Goal: Task Accomplishment & Management: Complete application form

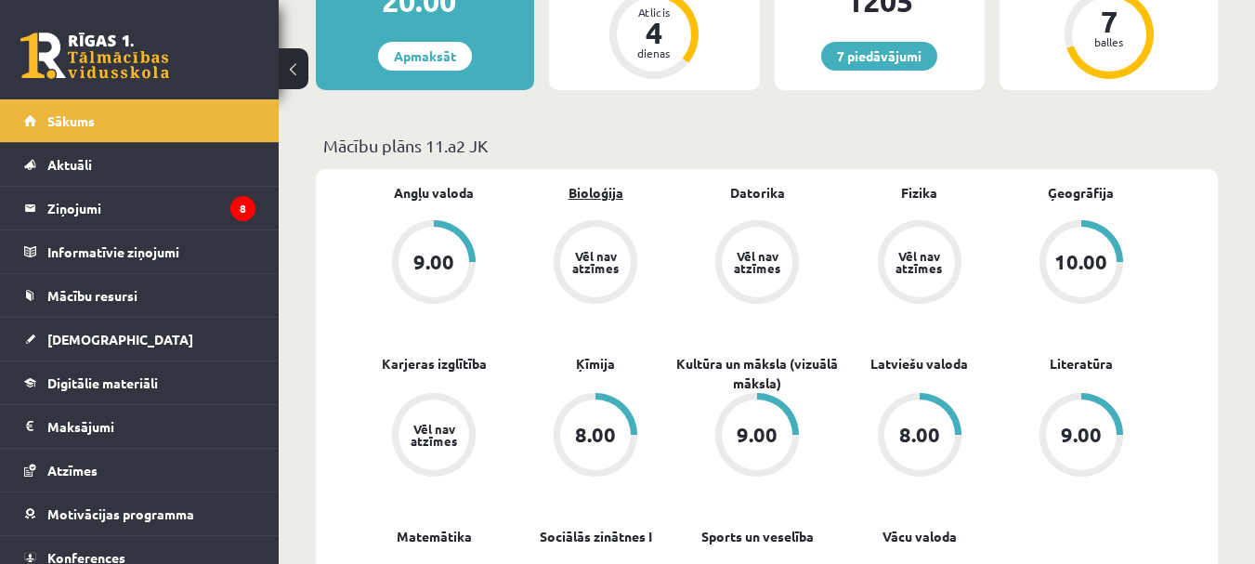
scroll to position [464, 0]
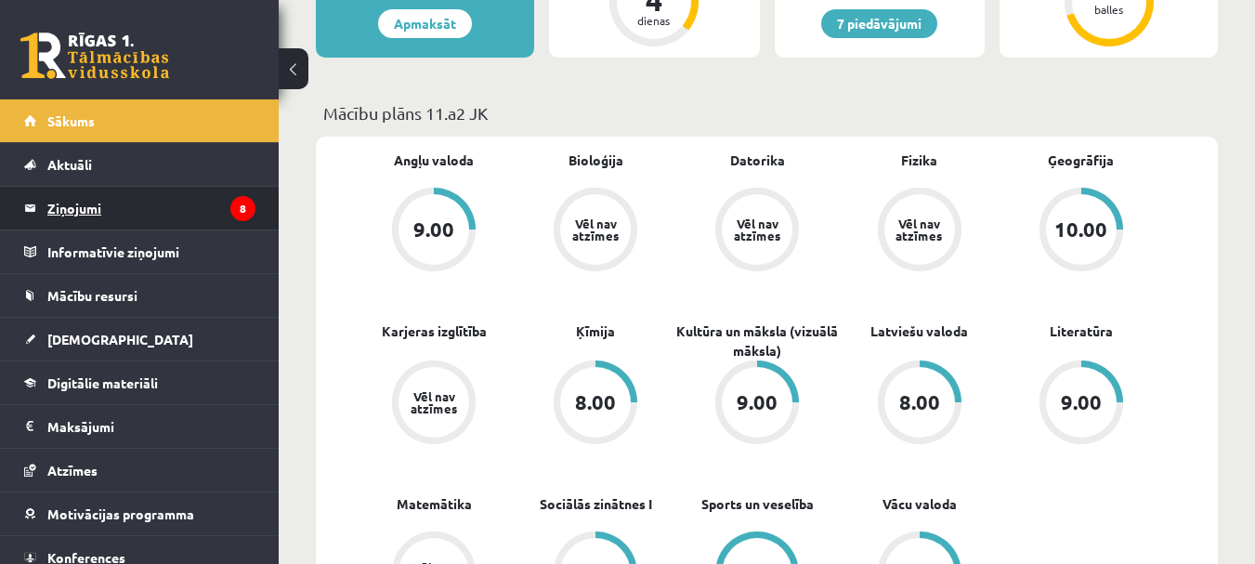
click at [115, 200] on legend "Ziņojumi 8" at bounding box center [151, 208] width 208 height 43
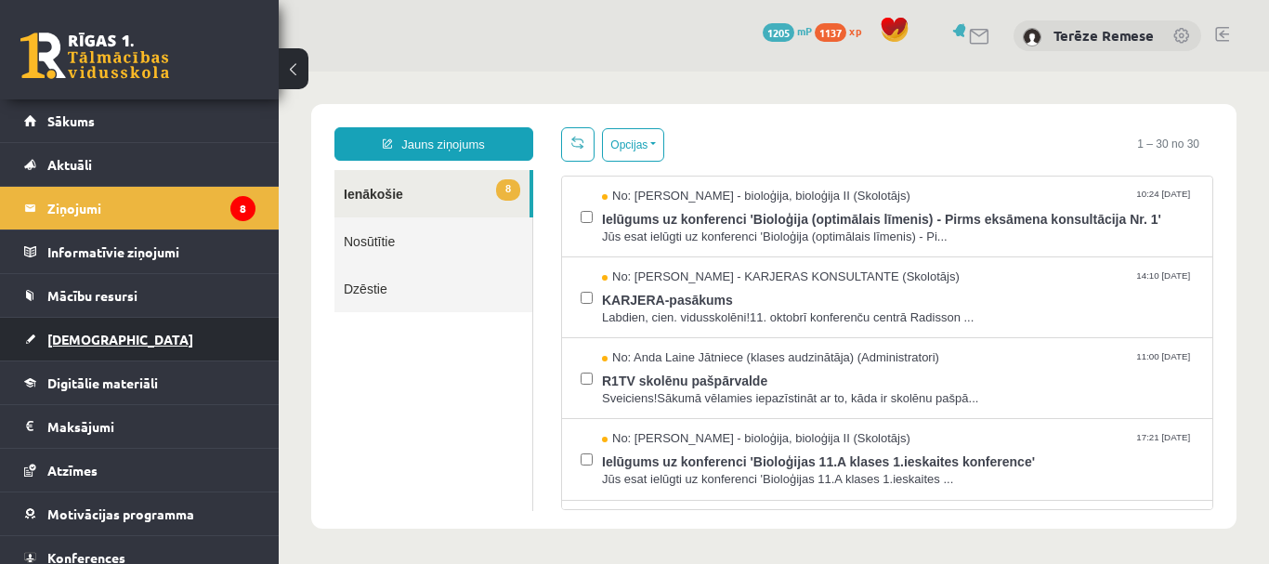
click at [98, 335] on span "[DEMOGRAPHIC_DATA]" at bounding box center [120, 339] width 146 height 17
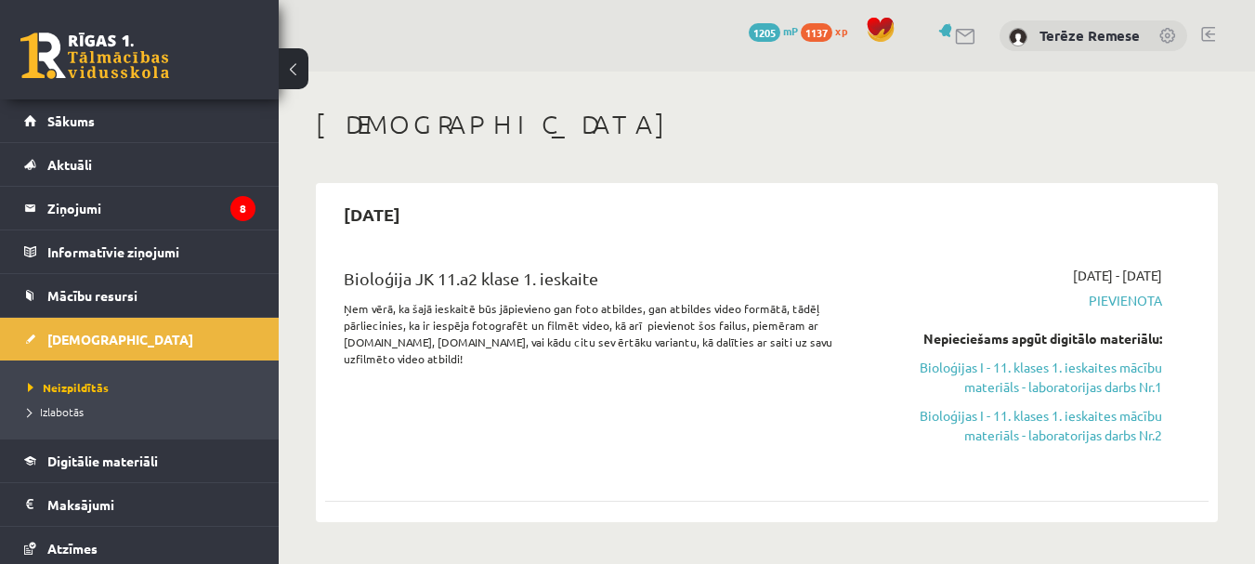
click at [1038, 431] on link "Bioloģijas I - 11. klases 1. ieskaites mācību materiāls - laboratorijas darbs N…" at bounding box center [1034, 425] width 254 height 39
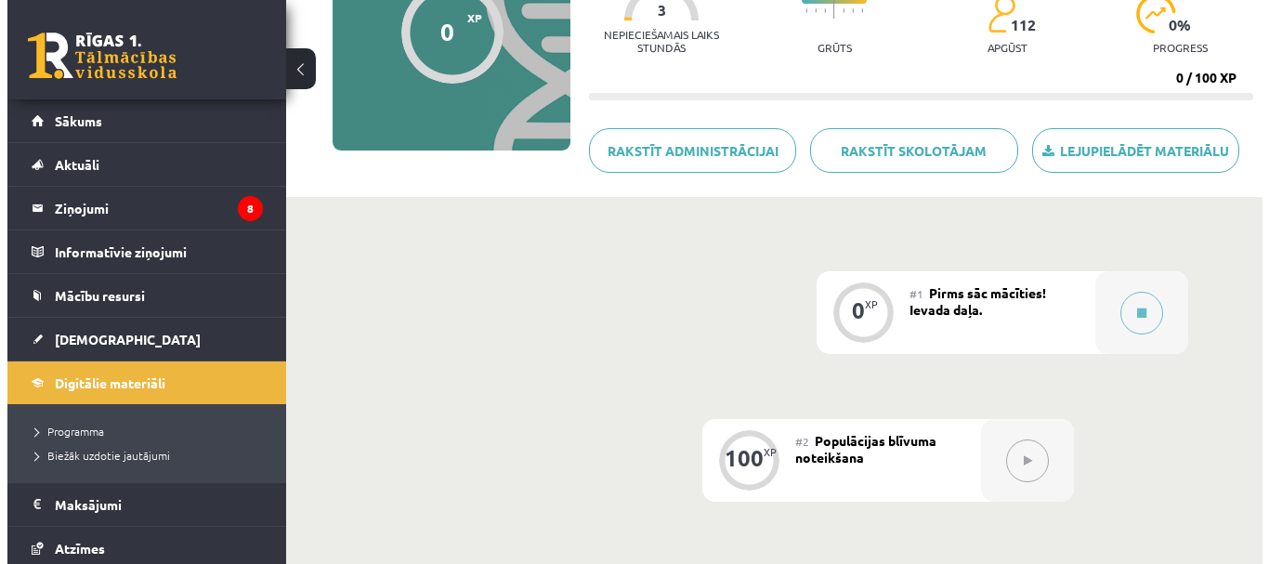
scroll to position [371, 0]
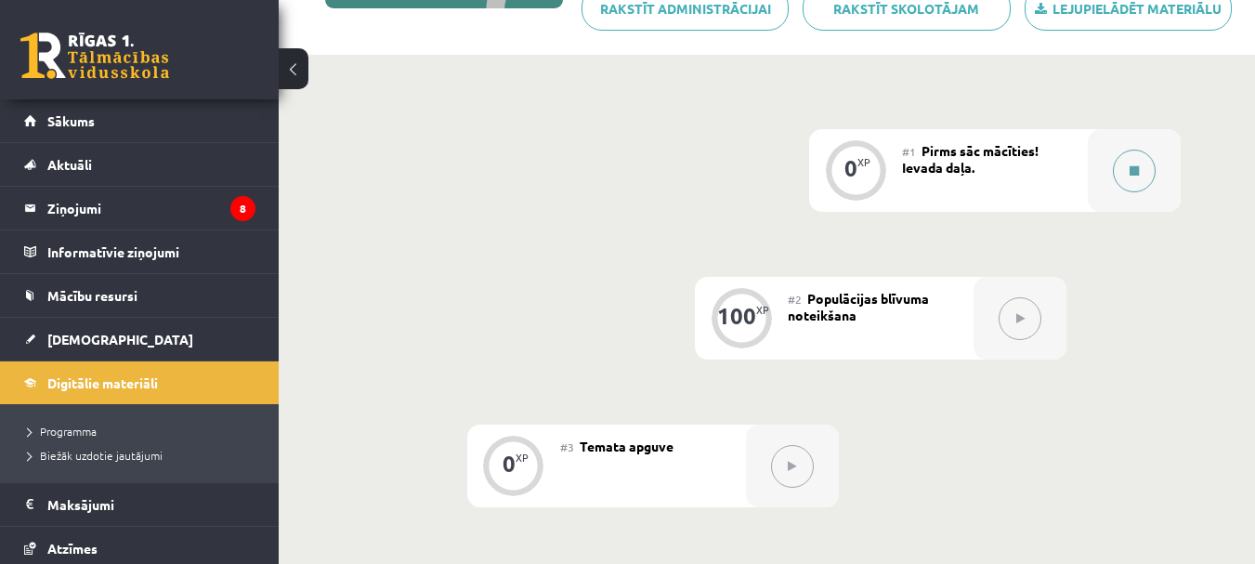
click at [1144, 170] on button at bounding box center [1134, 171] width 43 height 43
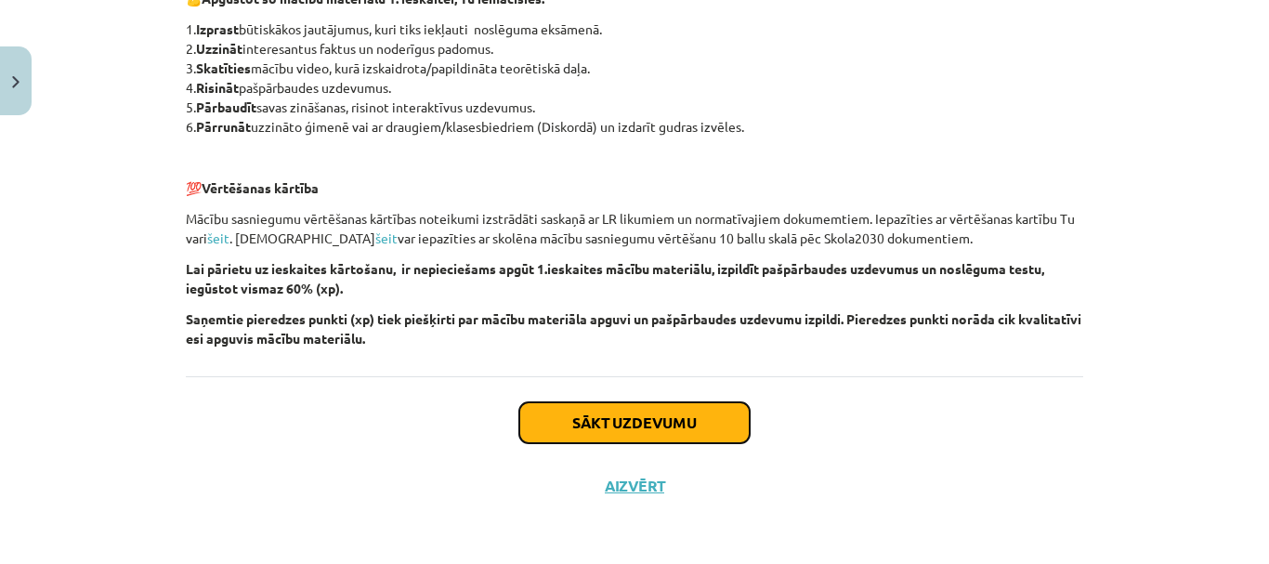
click at [690, 422] on button "Sākt uzdevumu" at bounding box center [634, 422] width 230 height 41
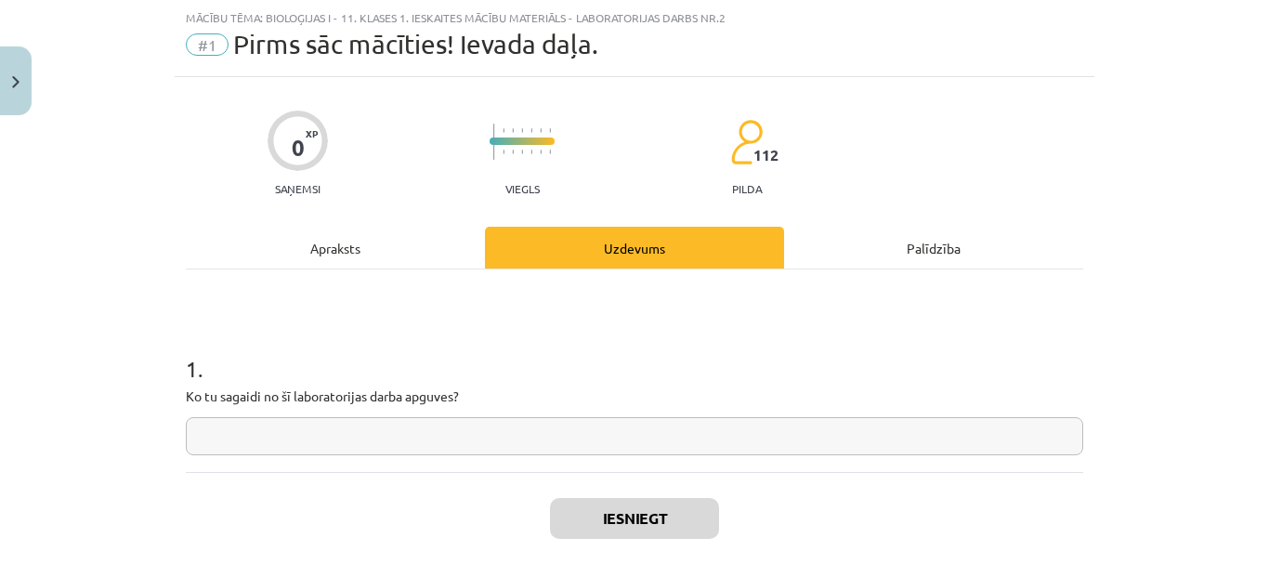
scroll to position [139, 0]
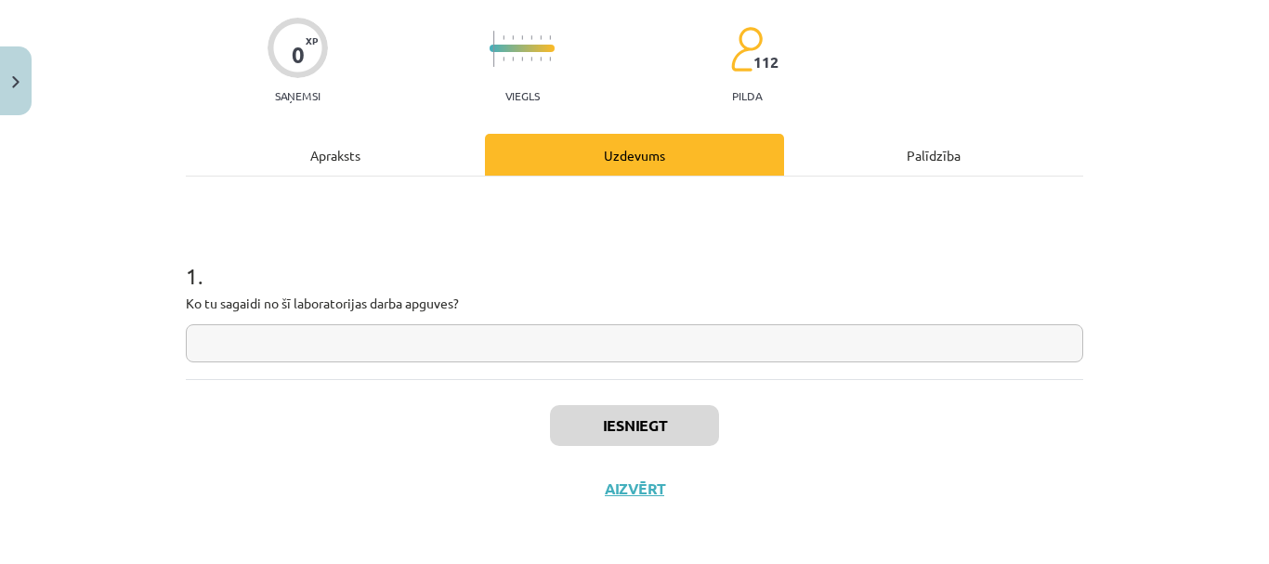
click at [273, 352] on input "text" at bounding box center [634, 343] width 897 height 38
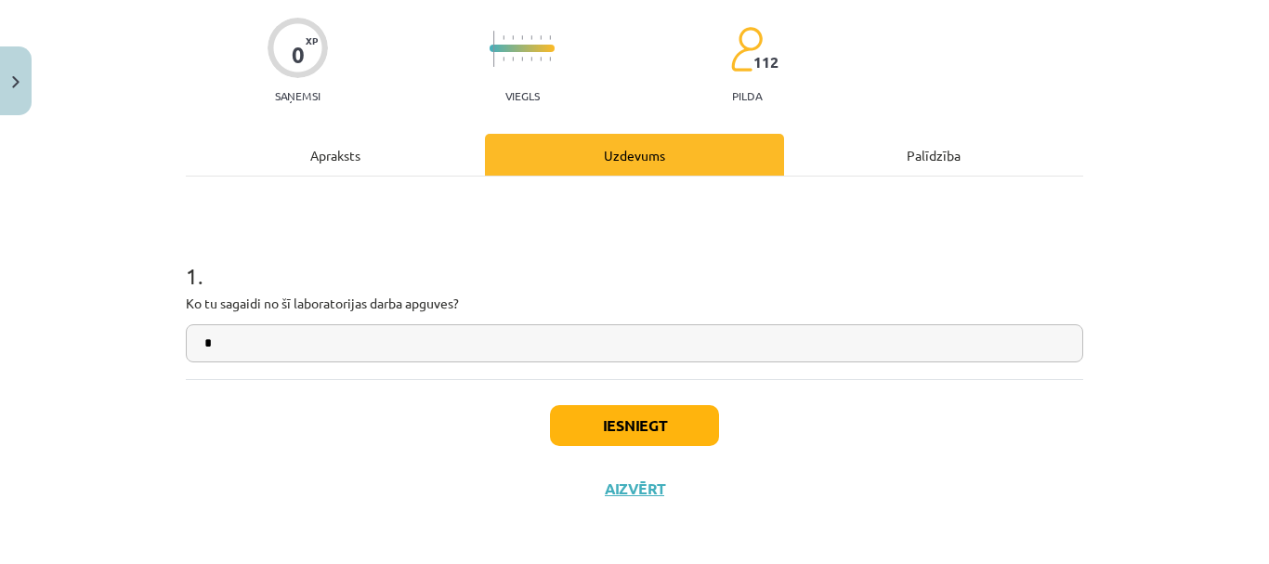
type input "*"
click at [590, 416] on button "Iesniegt" at bounding box center [634, 425] width 169 height 41
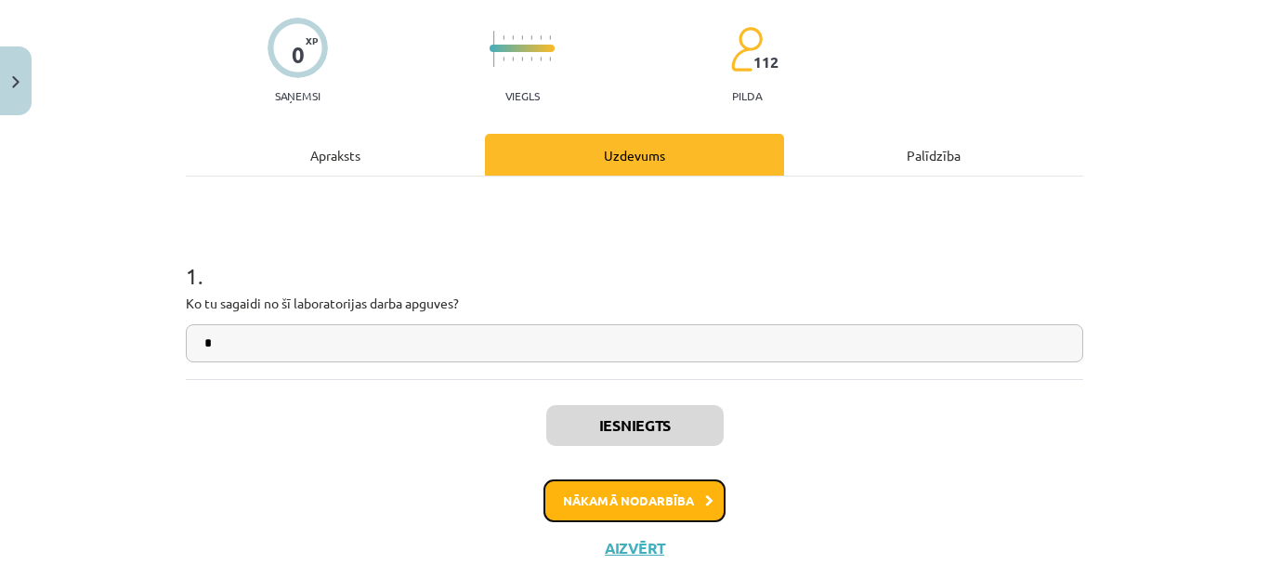
click at [604, 488] on button "Nākamā nodarbība" at bounding box center [634, 500] width 182 height 43
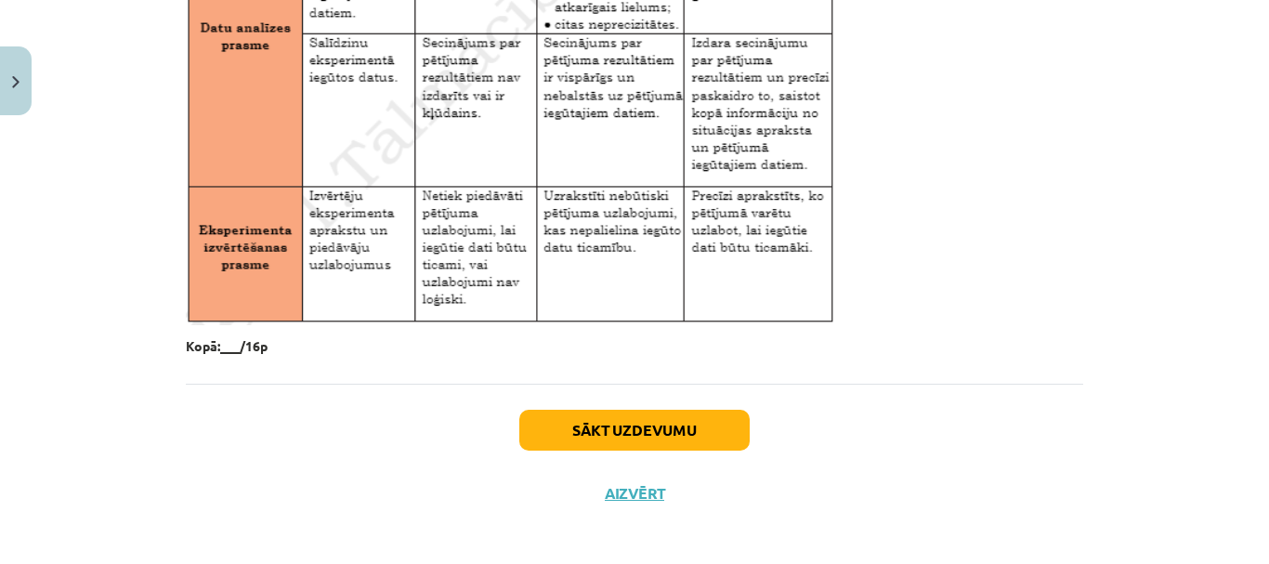
scroll to position [3193, 0]
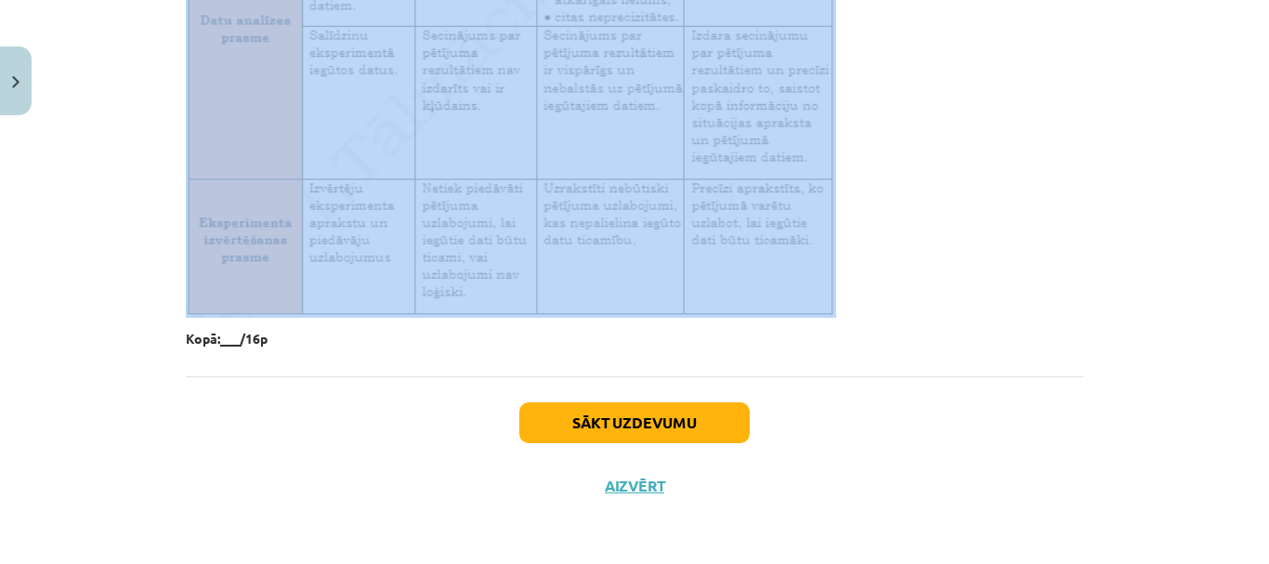
drag, startPoint x: 178, startPoint y: 214, endPoint x: 736, endPoint y: 260, distance: 559.2
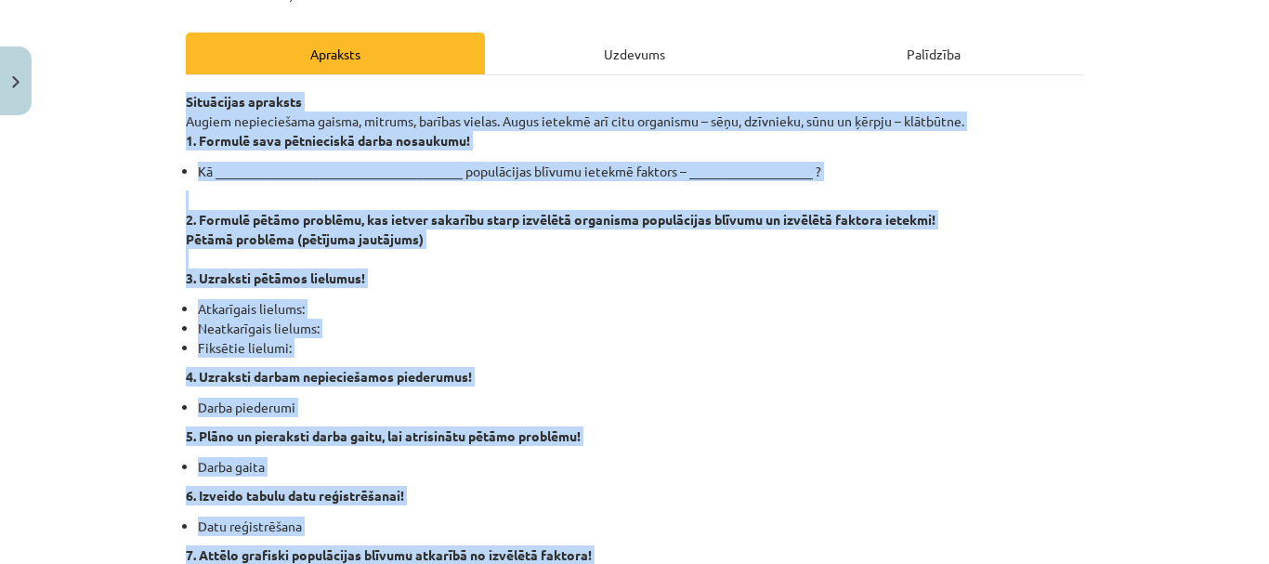
scroll to position [128, 0]
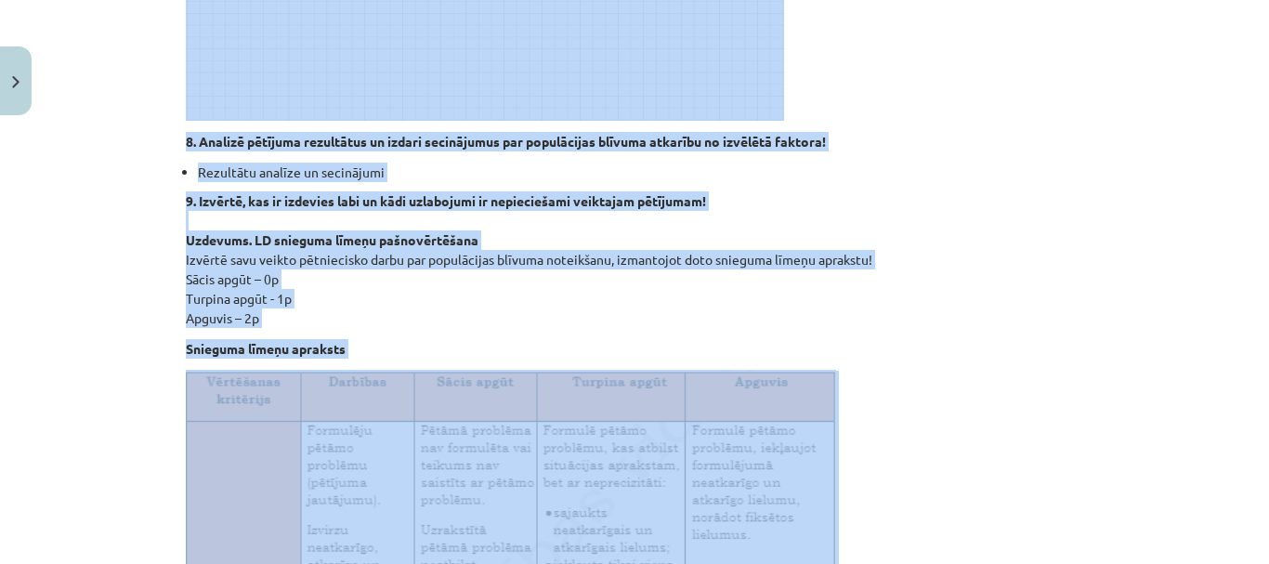
scroll to position [964, 0]
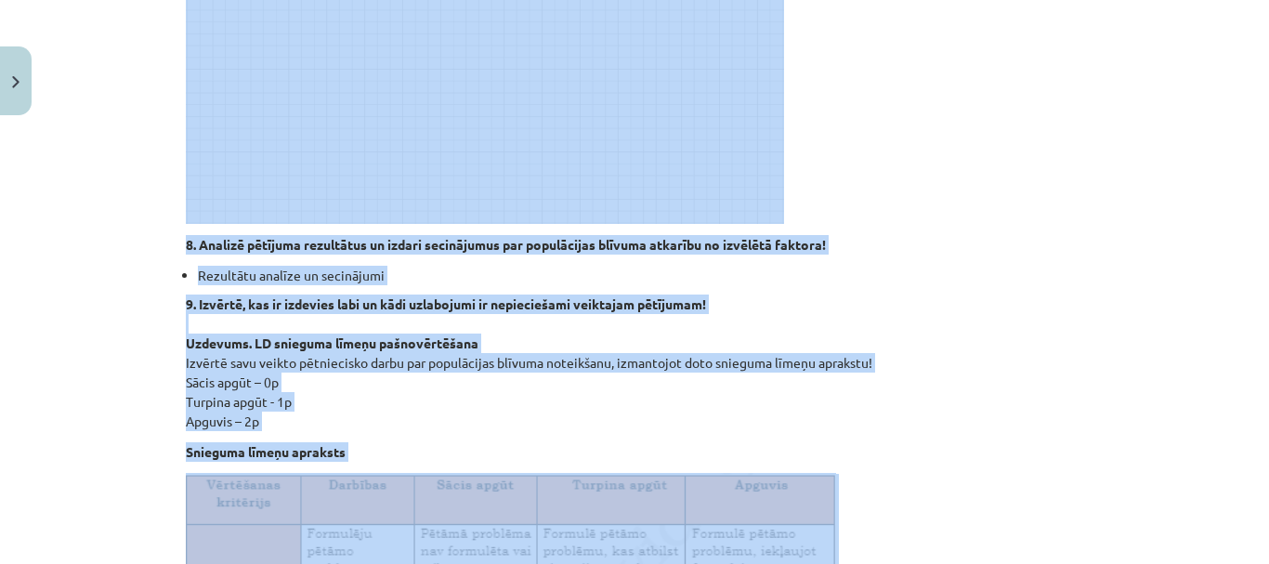
copy div "Situācijas apraksts Augiem nepieciešama gaisma, mitrums, barības vielas. Augus …"
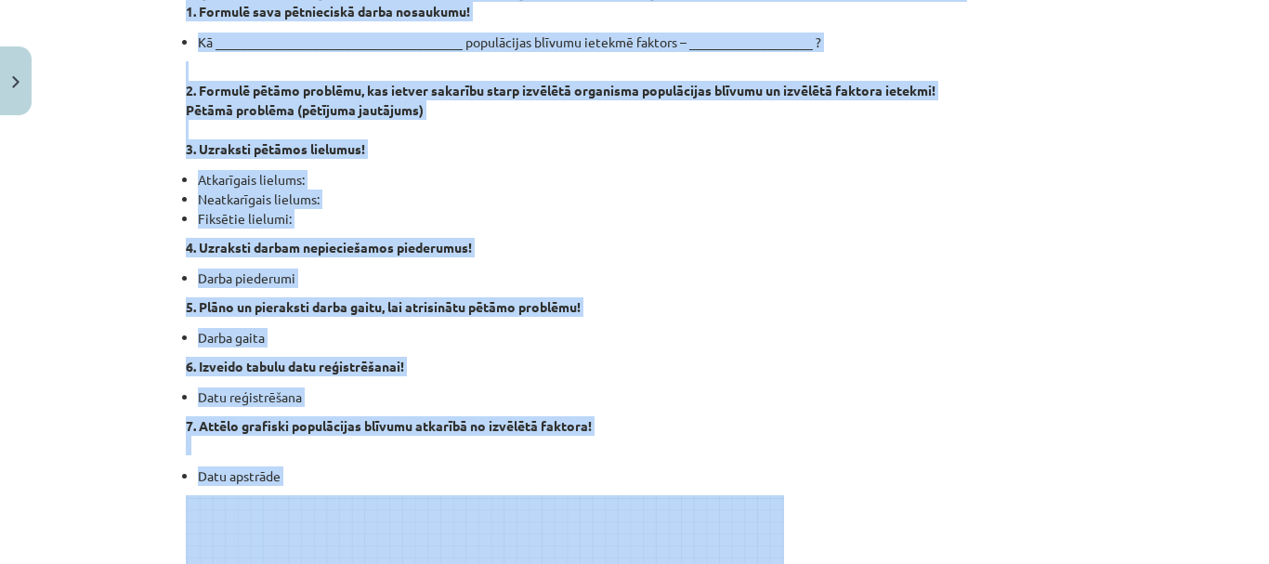
scroll to position [371, 0]
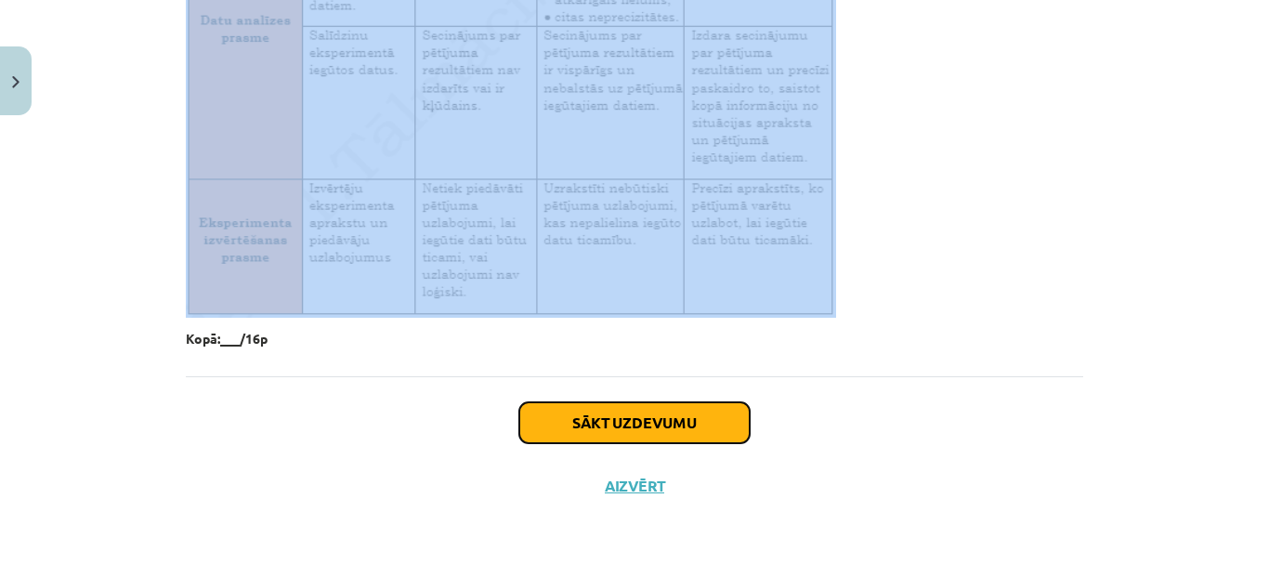
click at [715, 434] on button "Sākt uzdevumu" at bounding box center [634, 422] width 230 height 41
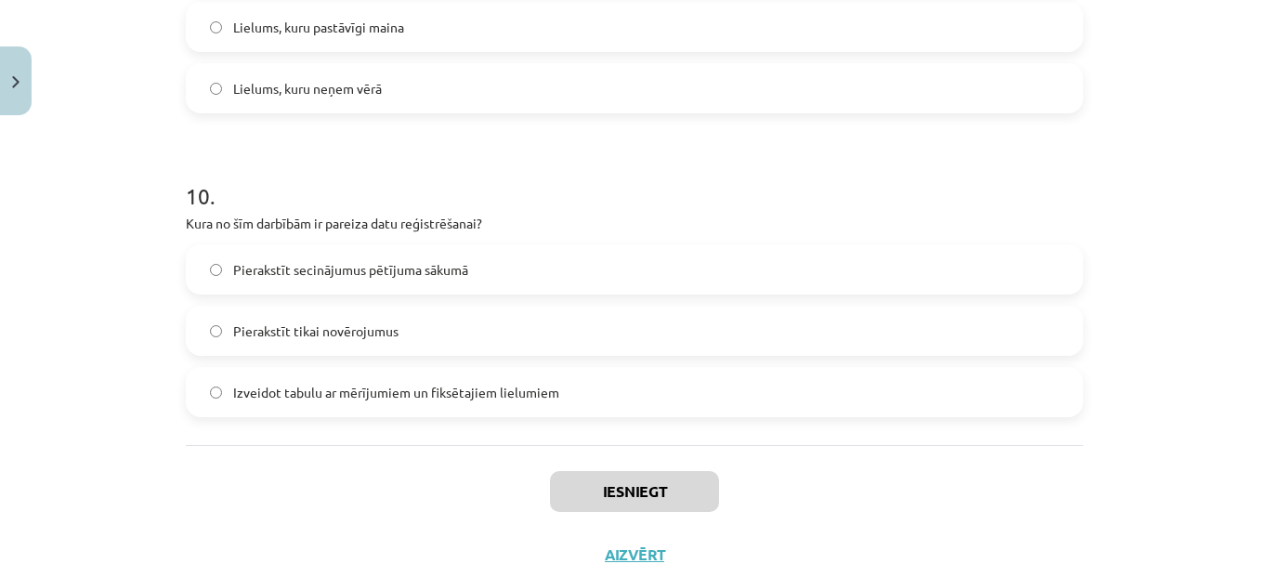
scroll to position [3021, 0]
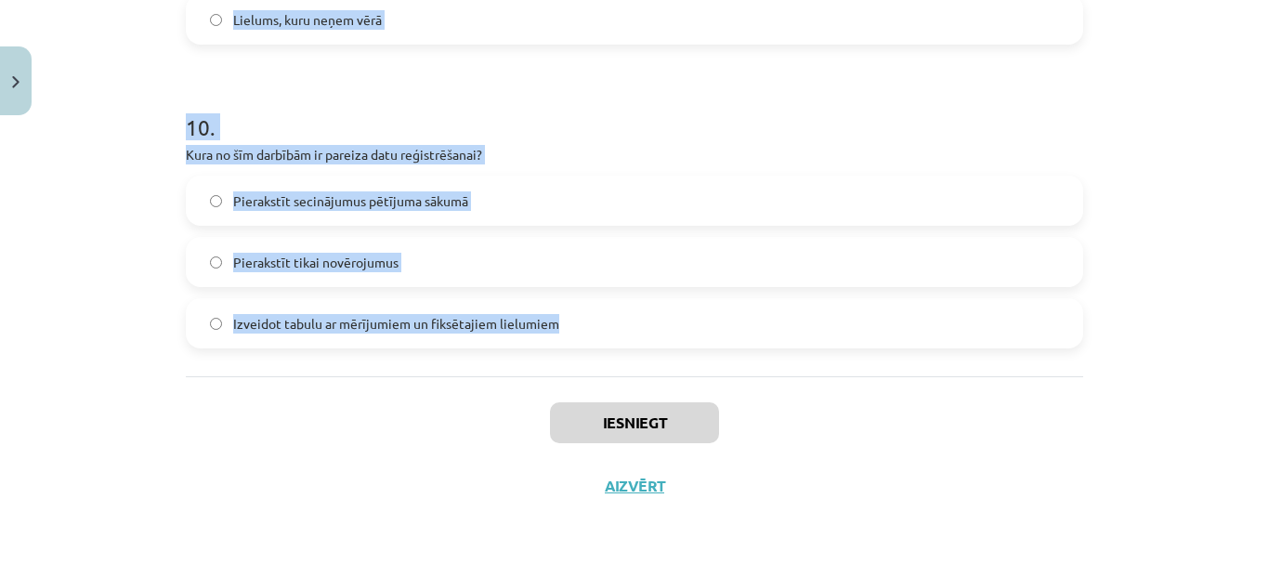
drag, startPoint x: 176, startPoint y: 211, endPoint x: 572, endPoint y: 317, distance: 410.5
copy form "Kas jādara pēc datu savākšanas pētījumā? Izdara secinājumus, pamatojoties uz sā…"
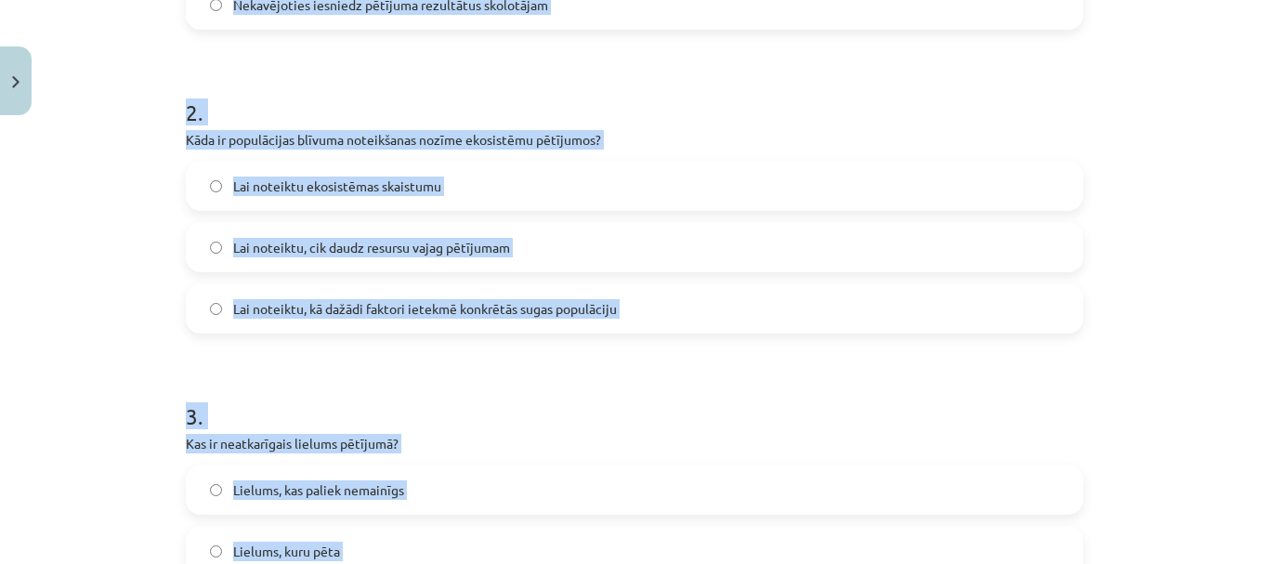
scroll to position [421, 0]
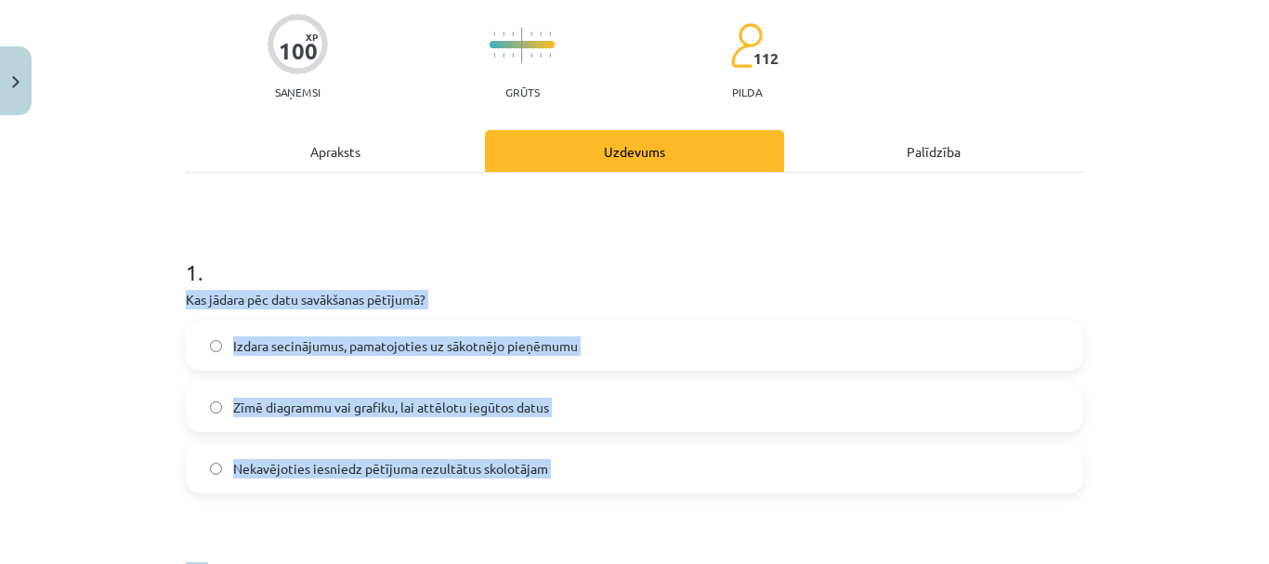
scroll to position [142, 0]
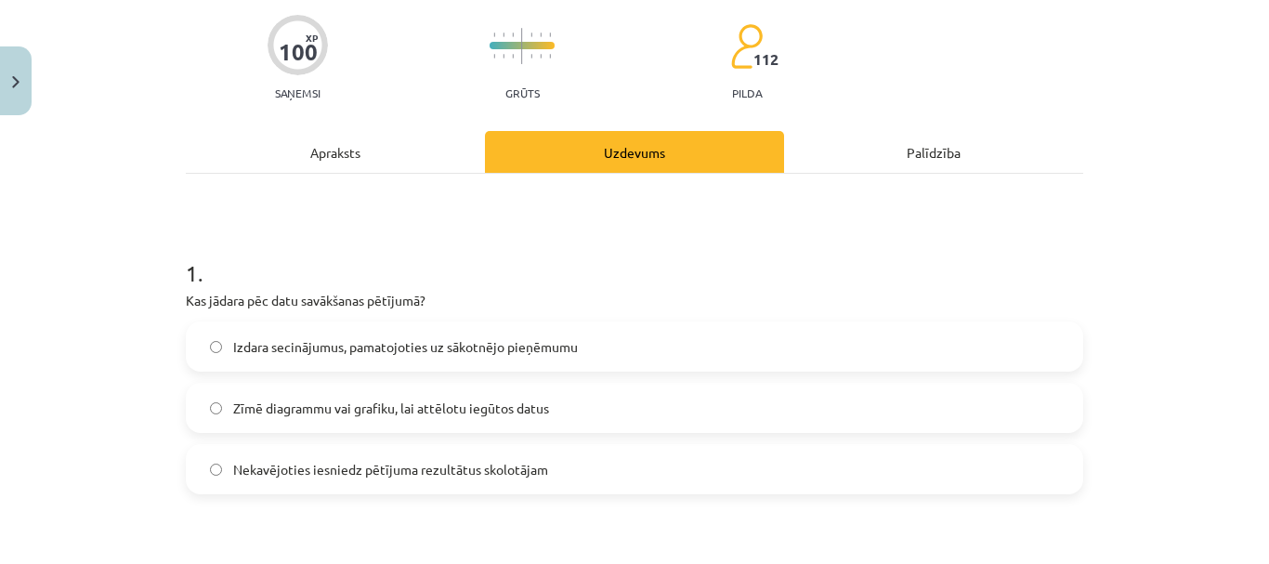
click at [201, 412] on label "Zīmē diagrammu vai grafiku, lai attēlotu iegūtos datus" at bounding box center [634, 407] width 893 height 46
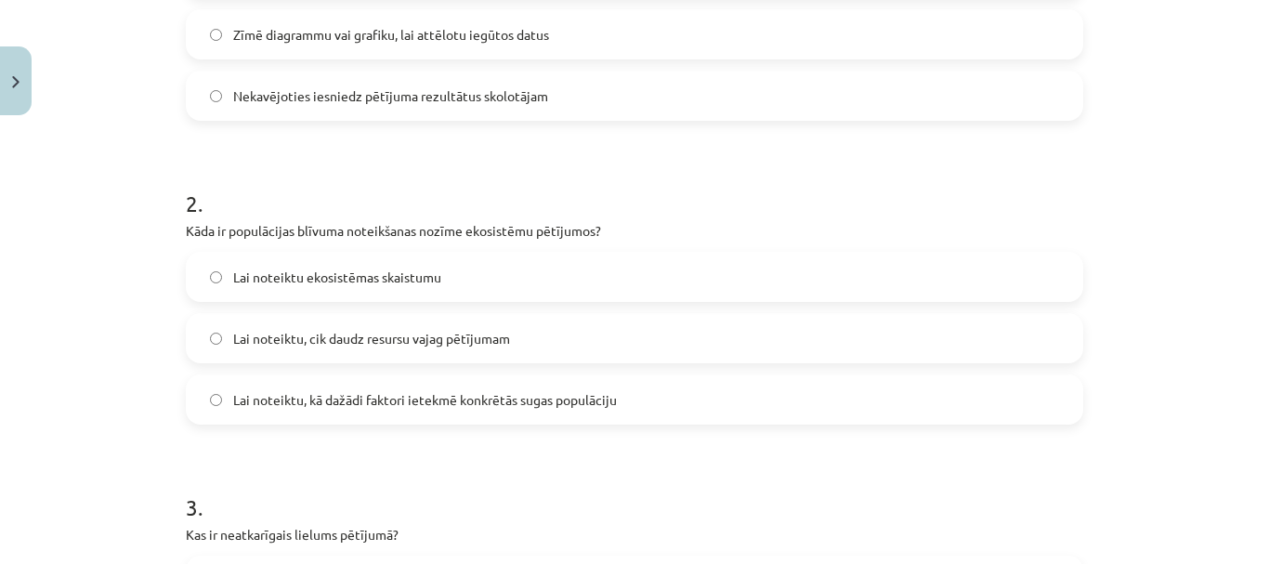
scroll to position [606, 0]
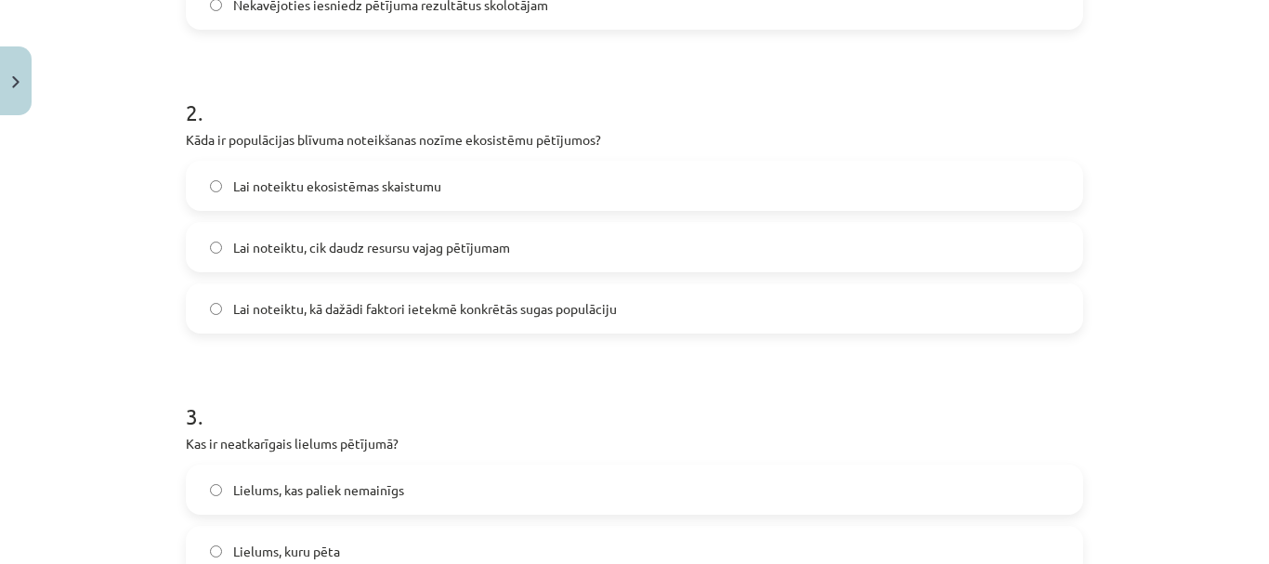
click at [407, 314] on span "Lai noteiktu, kā dažādi faktori ietekmē konkrētās sugas populāciju" at bounding box center [425, 309] width 384 height 20
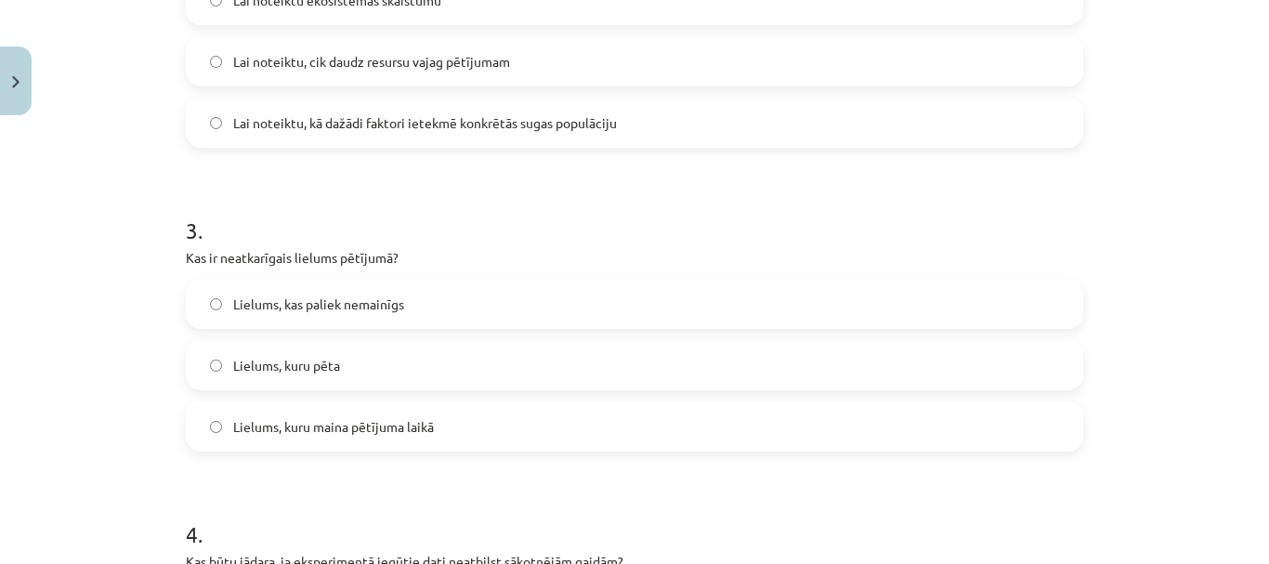
drag, startPoint x: 377, startPoint y: 441, endPoint x: 368, endPoint y: 439, distance: 9.5
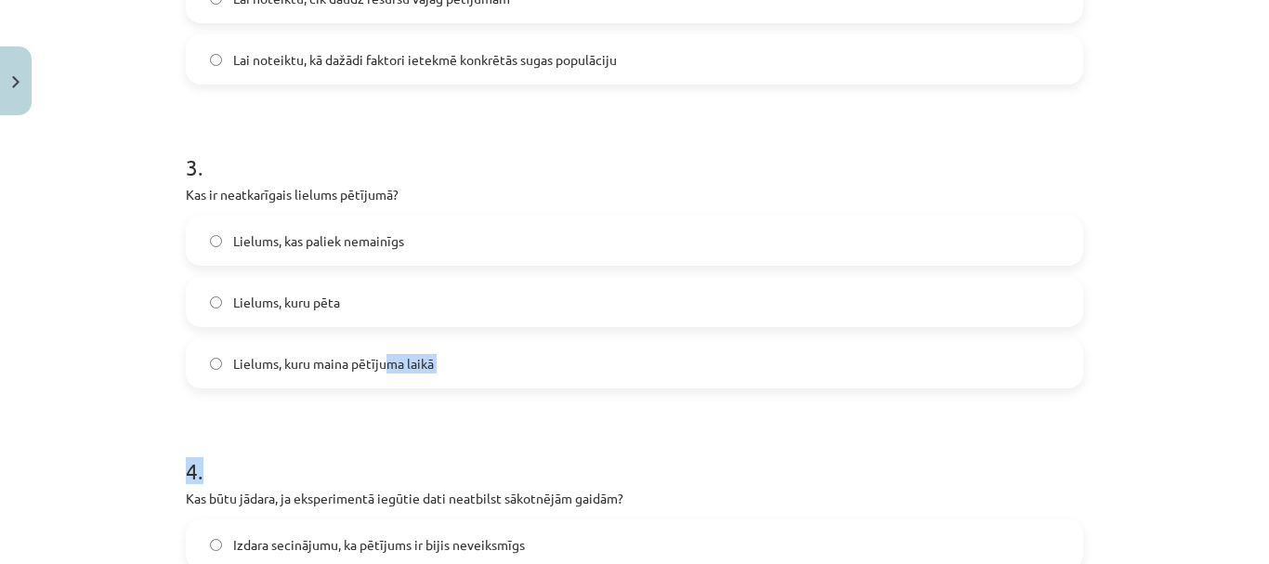
scroll to position [885, 0]
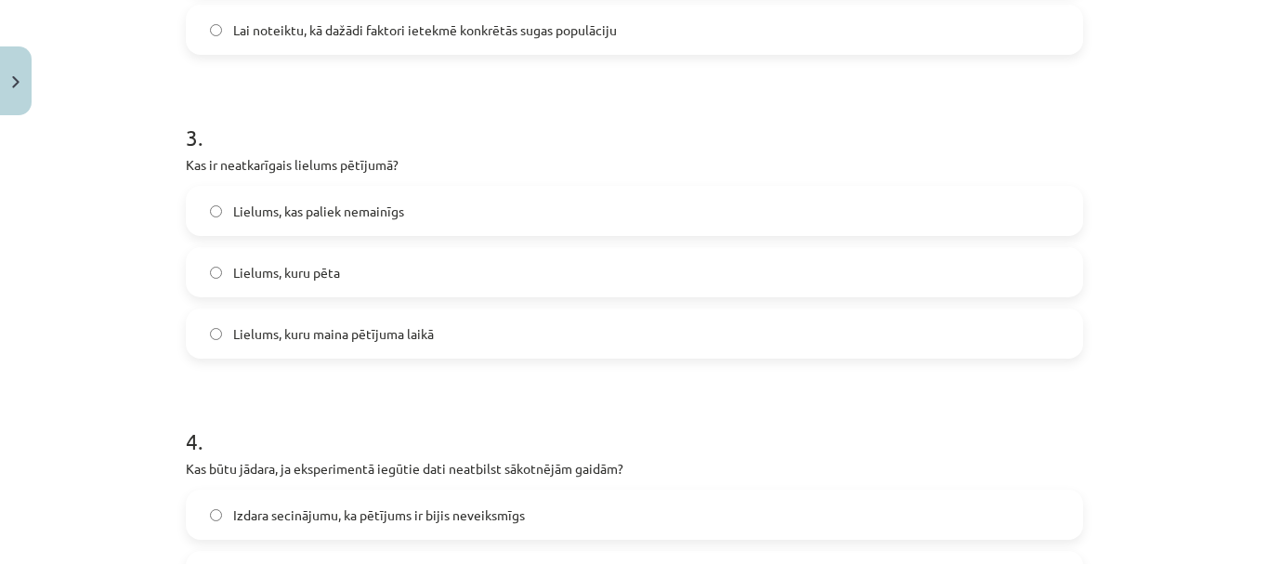
click at [265, 310] on div "Lielums, kuru maina pētījuma laikā" at bounding box center [634, 333] width 897 height 50
click at [266, 338] on span "Lielums, kuru maina pētījuma laikā" at bounding box center [333, 334] width 201 height 20
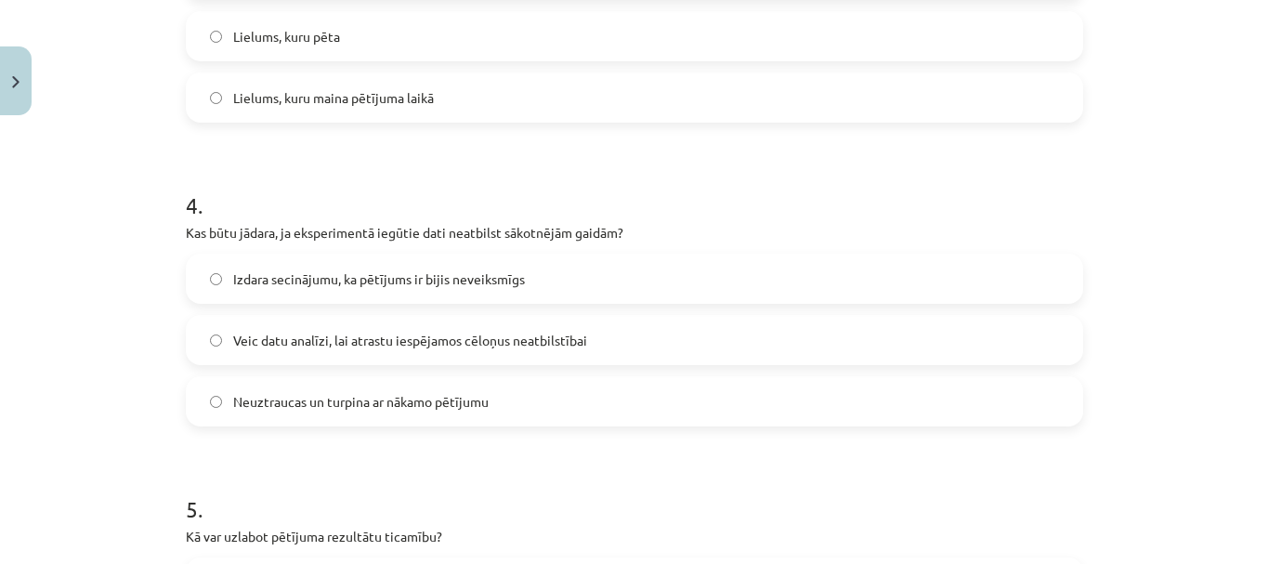
scroll to position [1164, 0]
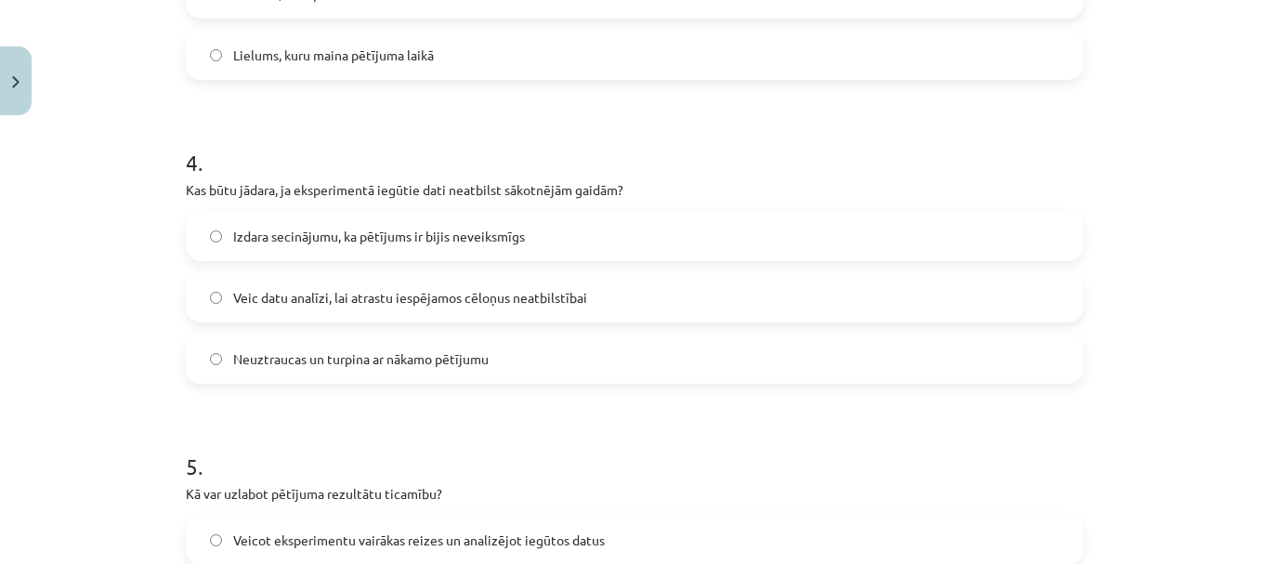
click at [329, 306] on span "Veic datu analīzi, lai atrastu iespējamos cēloņus neatbilstībai" at bounding box center [410, 298] width 354 height 20
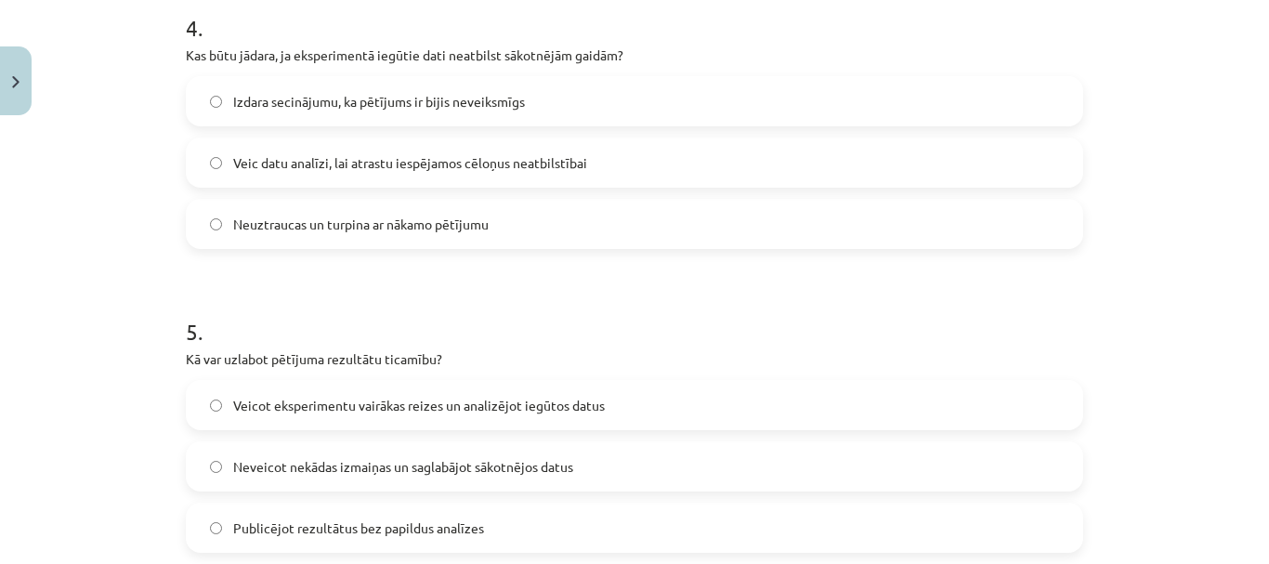
scroll to position [1535, 0]
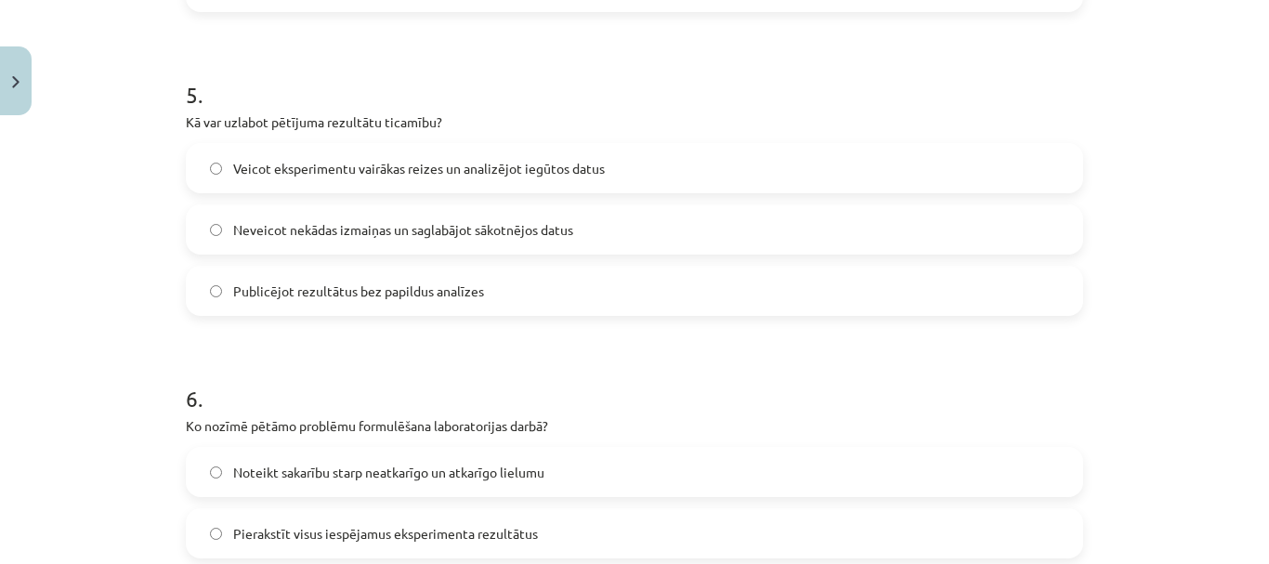
click at [318, 172] on span "Veicot eksperimentu vairākas reizes un analizējot iegūtos datus" at bounding box center [418, 169] width 371 height 20
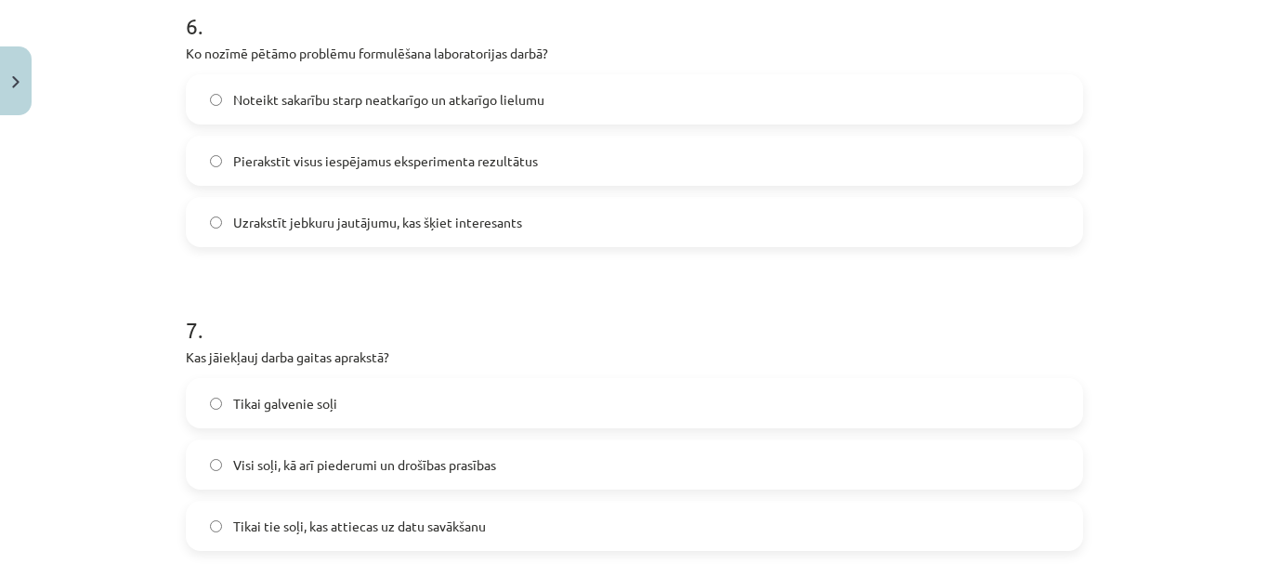
scroll to position [1907, 0]
click at [341, 92] on span "Noteikt sakarību starp neatkarīgo un atkarīgo lielumu" at bounding box center [388, 101] width 311 height 20
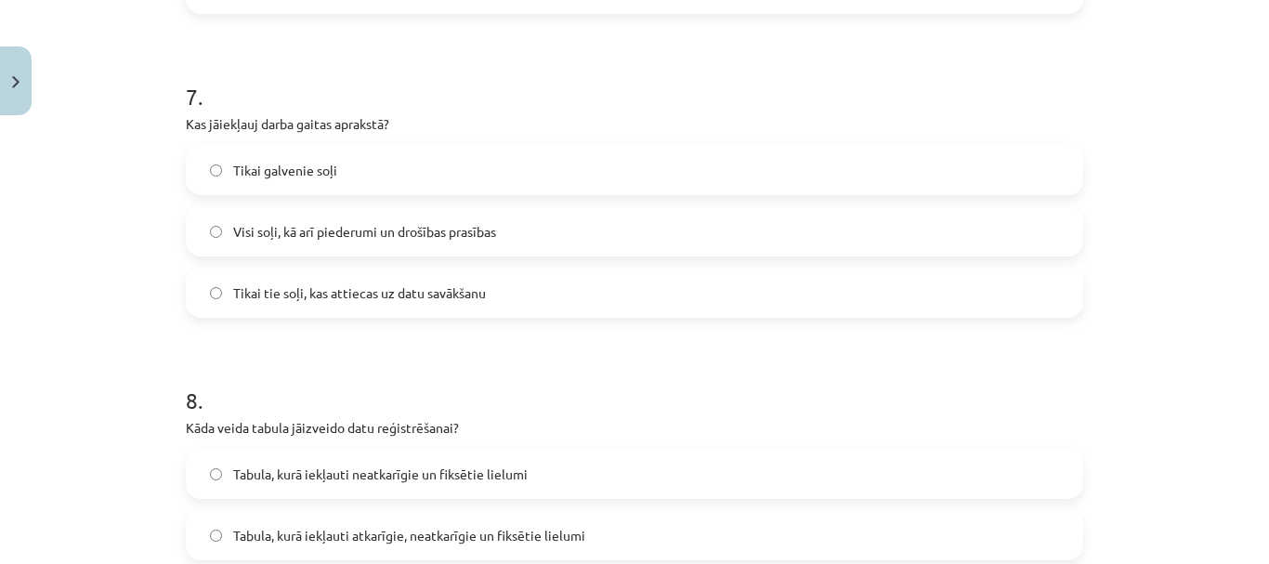
scroll to position [2185, 0]
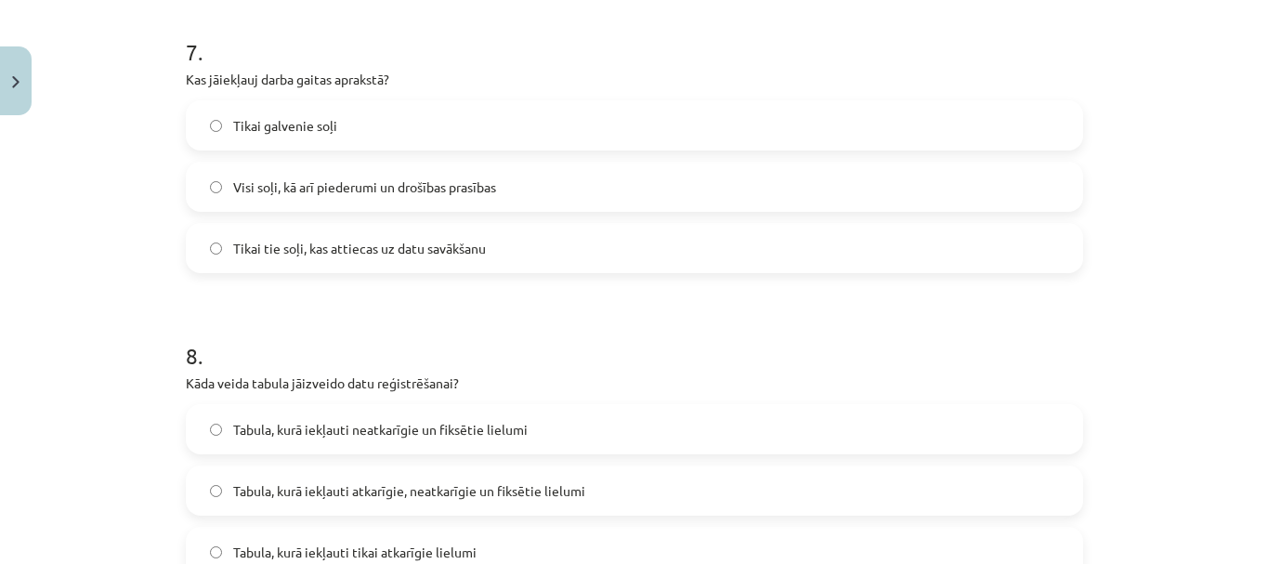
click at [362, 183] on span "Visi soļi, kā arī piederumi un drošības prasības" at bounding box center [364, 187] width 263 height 20
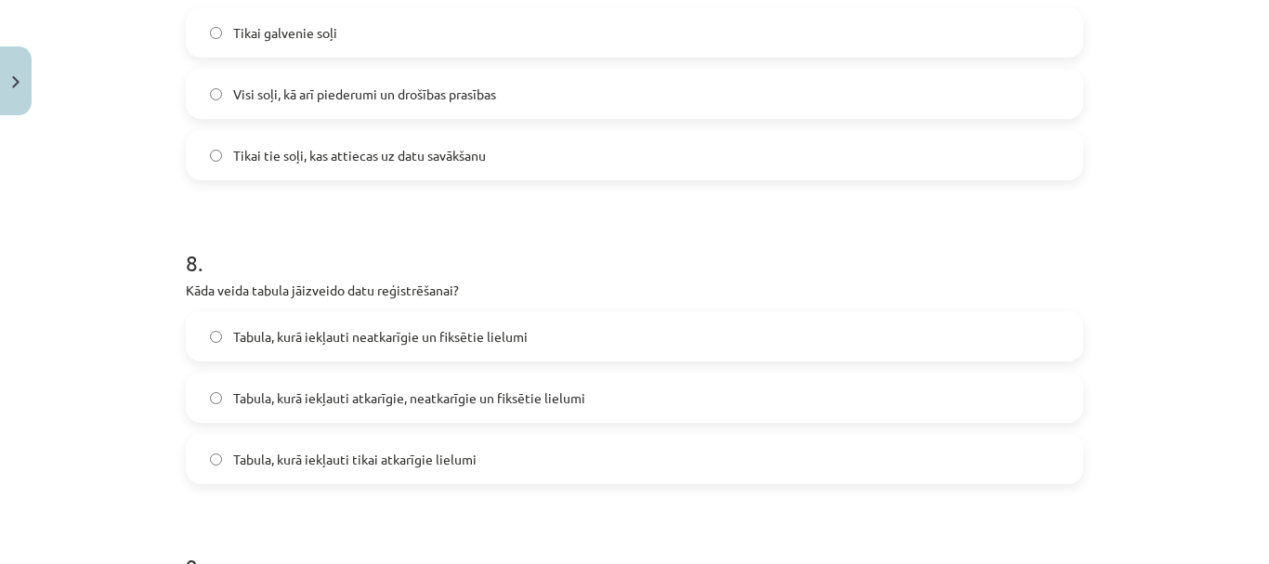
click at [201, 97] on label "Visi soļi, kā arī piederumi un drošības prasības" at bounding box center [634, 94] width 893 height 46
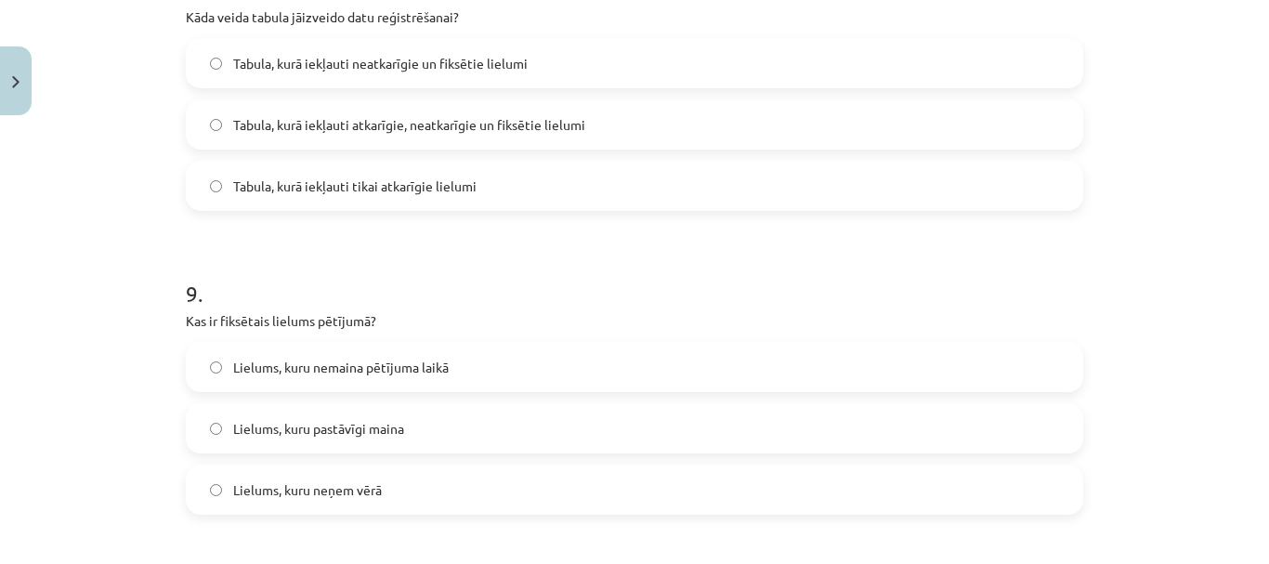
scroll to position [2557, 0]
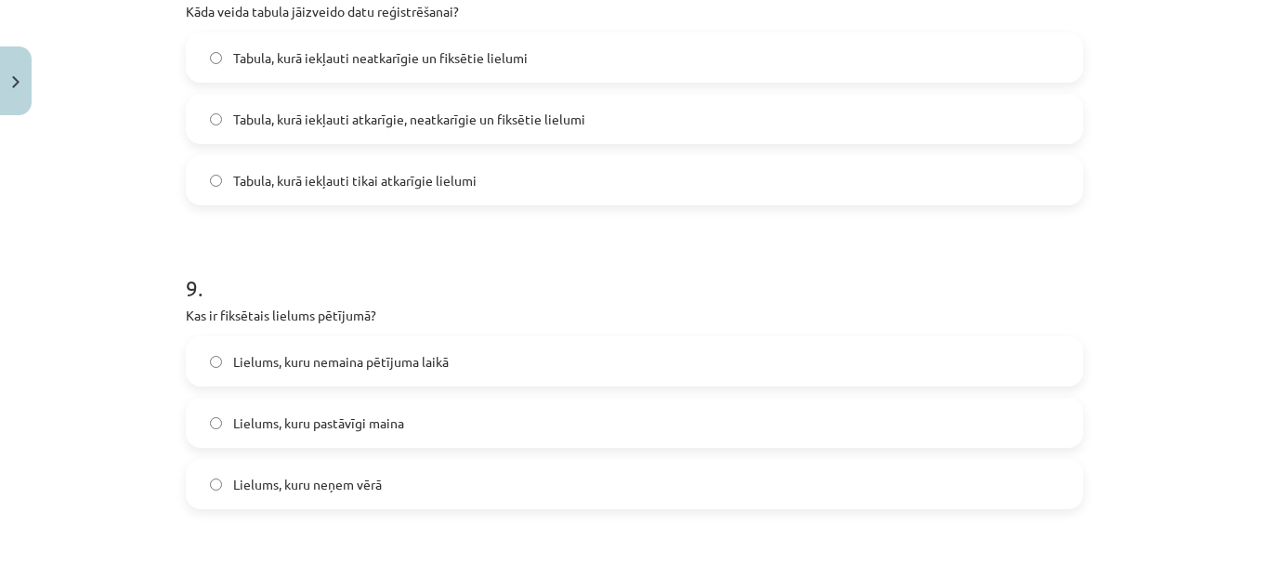
click at [465, 64] on span "Tabula, kurā iekļauti neatkarīgie un fiksētie lielumi" at bounding box center [380, 58] width 294 height 20
drag, startPoint x: 197, startPoint y: 52, endPoint x: 207, endPoint y: 46, distance: 11.6
click at [198, 52] on label "Tabula, kurā iekļauti neatkarīgie un fiksētie lielumi" at bounding box center [634, 57] width 893 height 46
click at [267, 122] on span "Tabula, kurā iekļauti atkarīgie, neatkarīgie un fiksētie lielumi" at bounding box center [409, 120] width 352 height 20
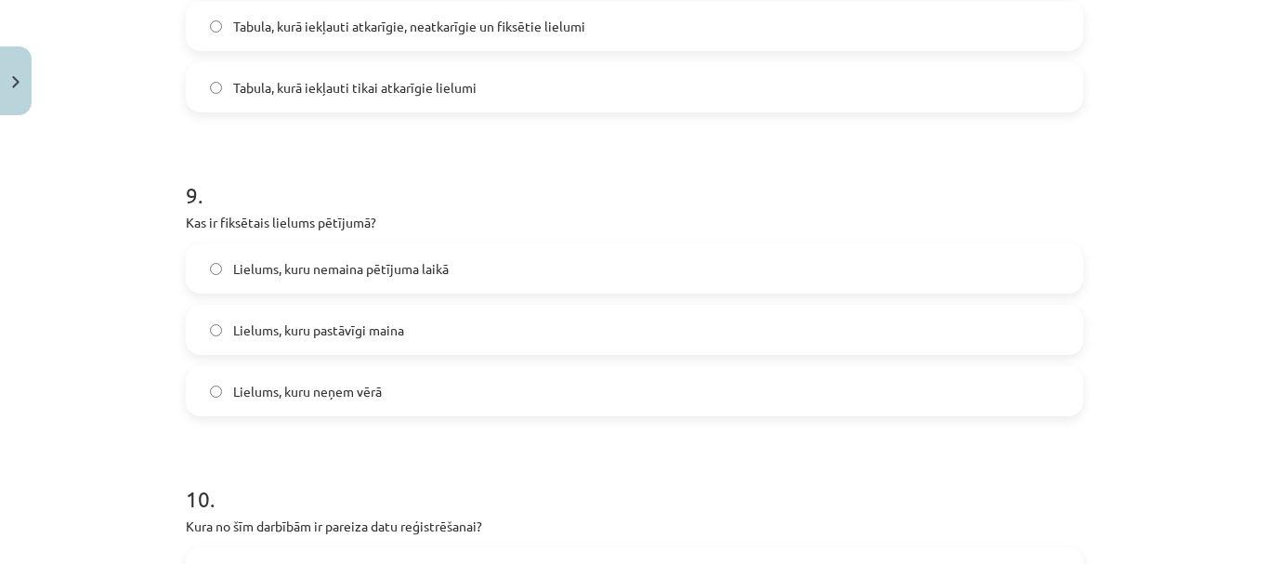
click at [220, 20] on label "Tabula, kurā iekļauti atkarīgie, neatkarīgie un fiksētie lielumi" at bounding box center [634, 26] width 893 height 46
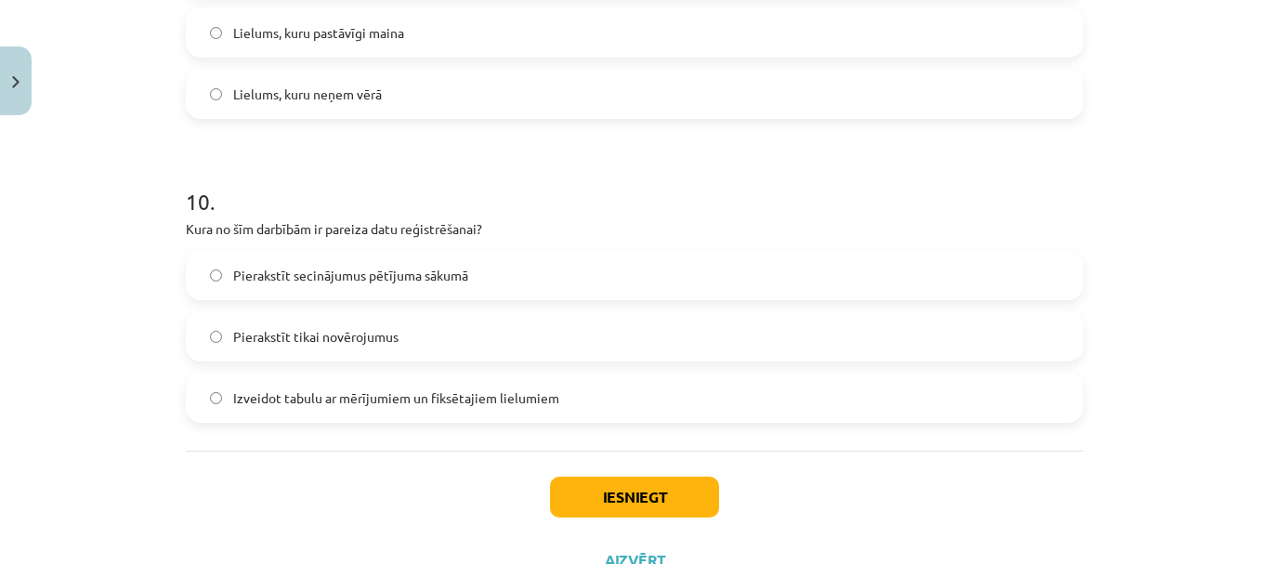
scroll to position [2835, 0]
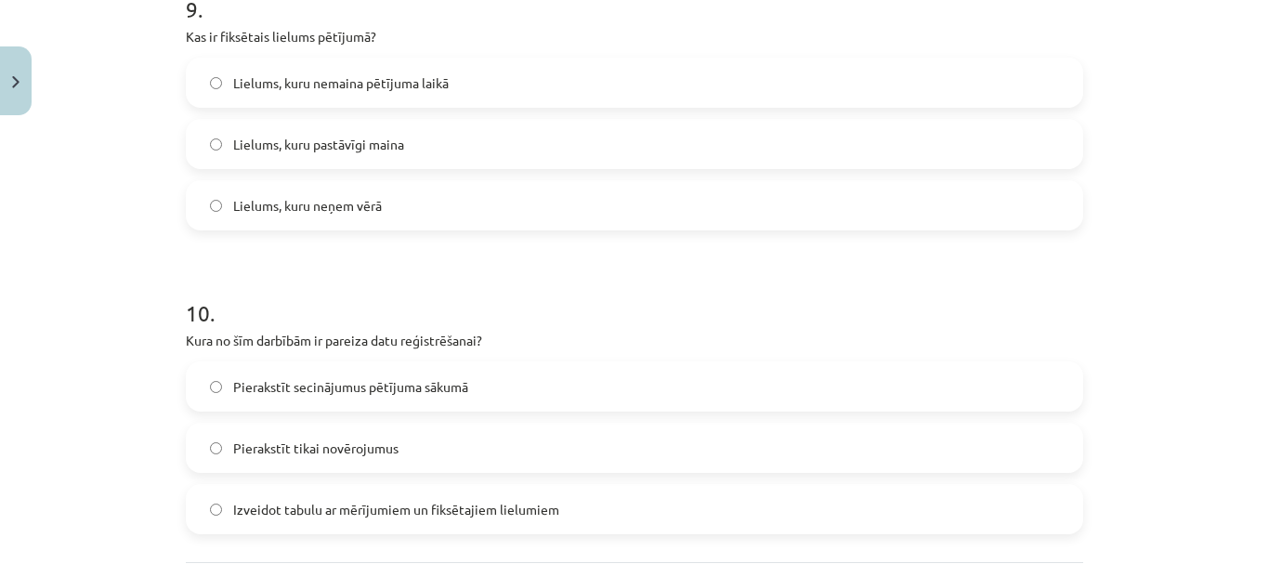
click at [286, 81] on span "Lielums, kuru nemaina pētījuma laikā" at bounding box center [340, 83] width 215 height 20
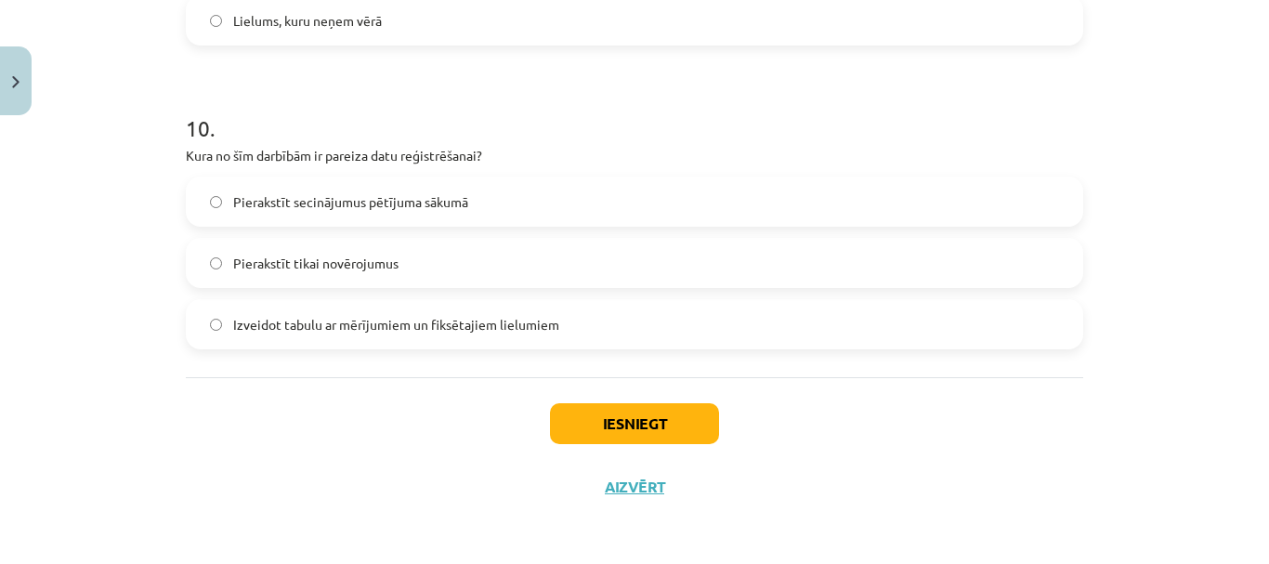
scroll to position [3021, 0]
click at [376, 325] on span "Izveidot tabulu ar mērījumiem un fiksētajiem lielumiem" at bounding box center [396, 324] width 326 height 20
click at [267, 319] on span "Izveidot tabulu ar mērījumiem un fiksētajiem lielumiem" at bounding box center [396, 324] width 326 height 20
click at [631, 426] on button "Iesniegt" at bounding box center [634, 422] width 169 height 41
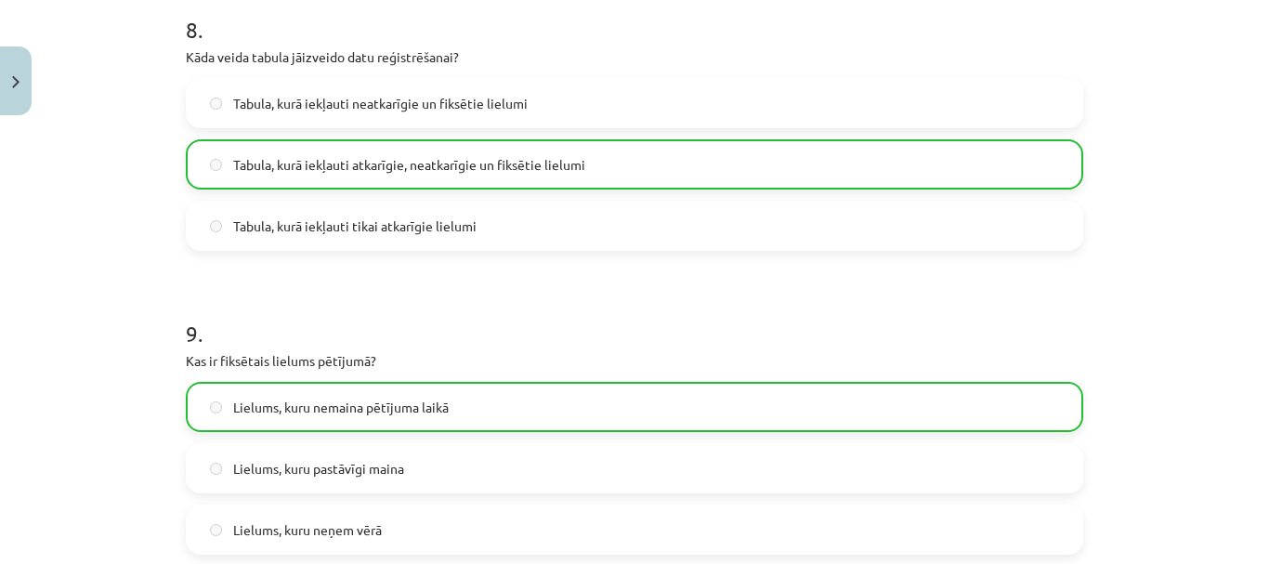
scroll to position [3081, 0]
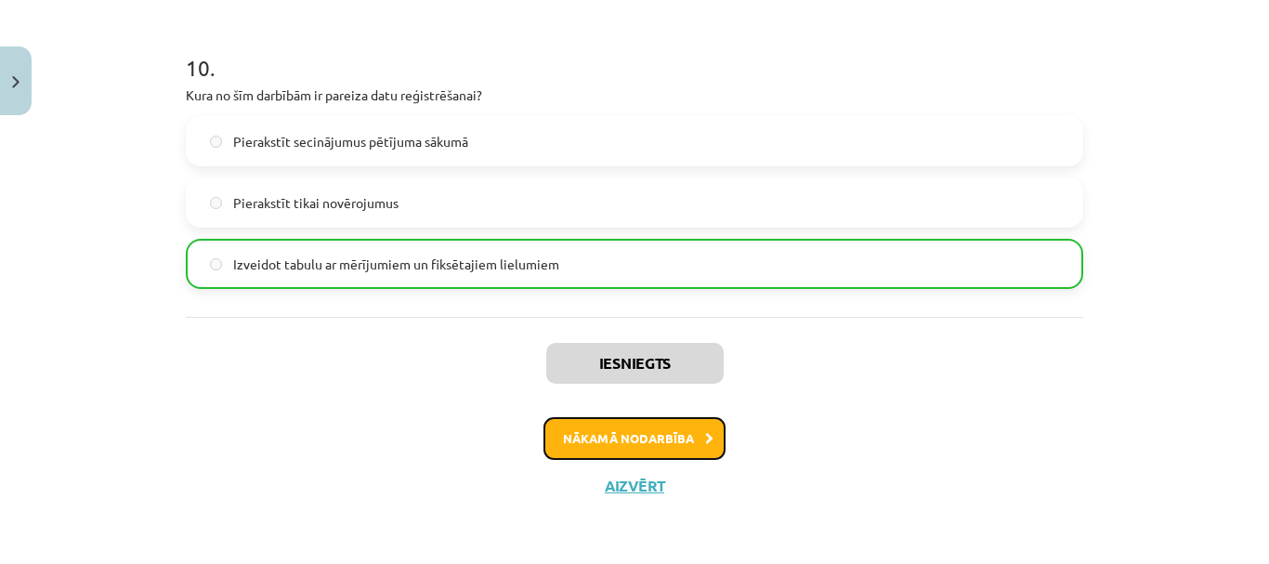
click at [659, 439] on button "Nākamā nodarbība" at bounding box center [634, 438] width 182 height 43
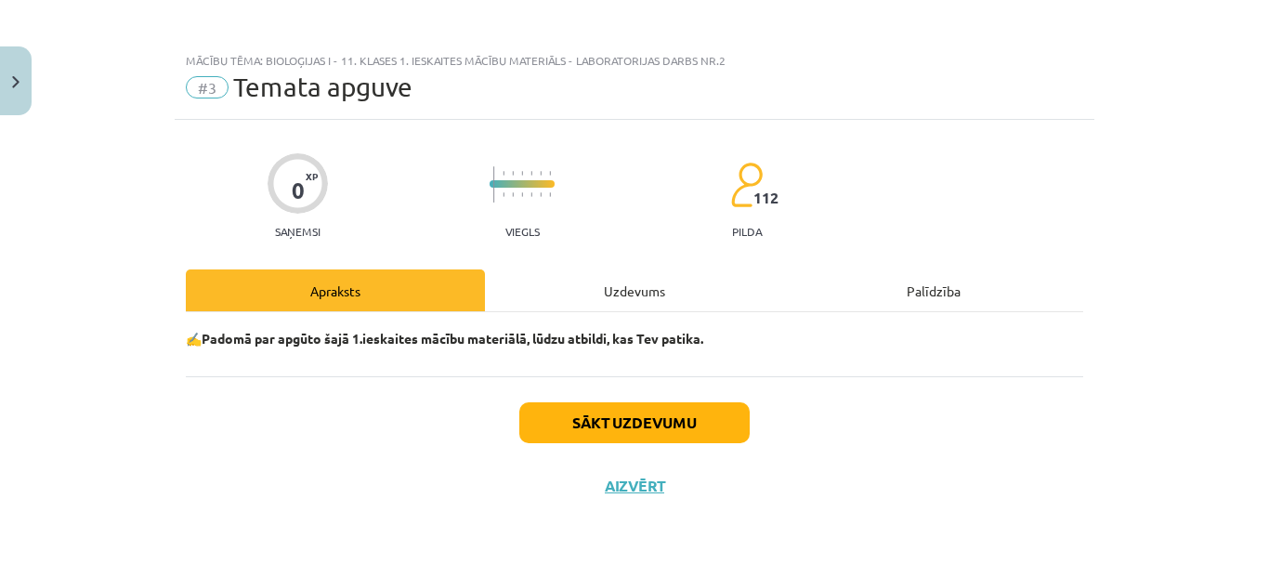
scroll to position [4, 0]
click at [645, 423] on button "Sākt uzdevumu" at bounding box center [634, 422] width 230 height 41
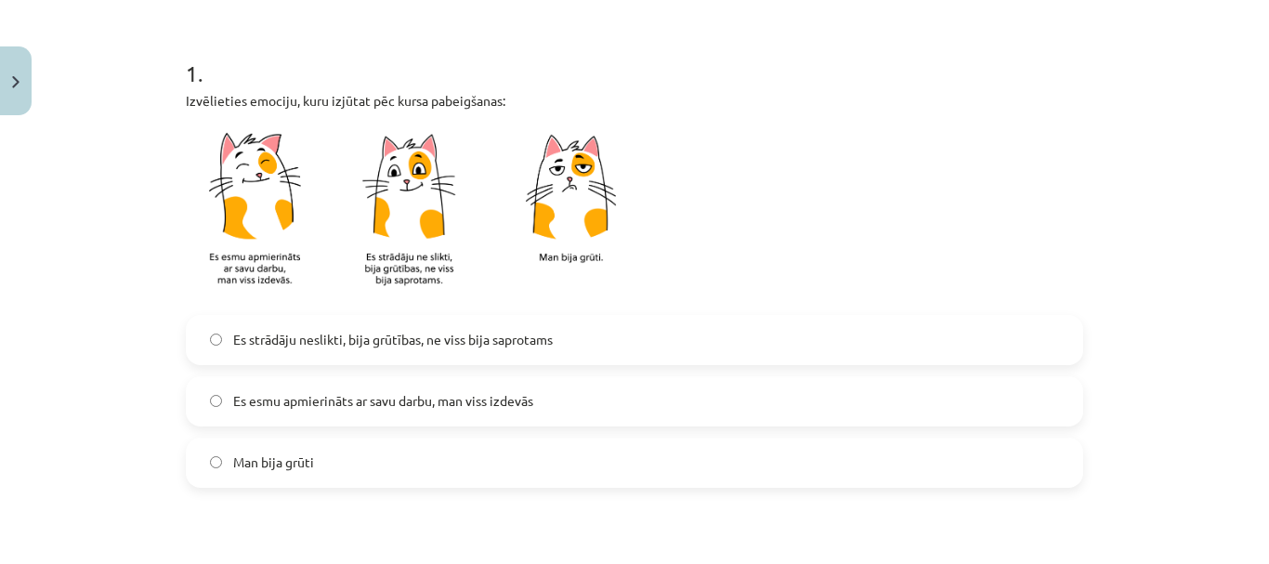
scroll to position [375, 0]
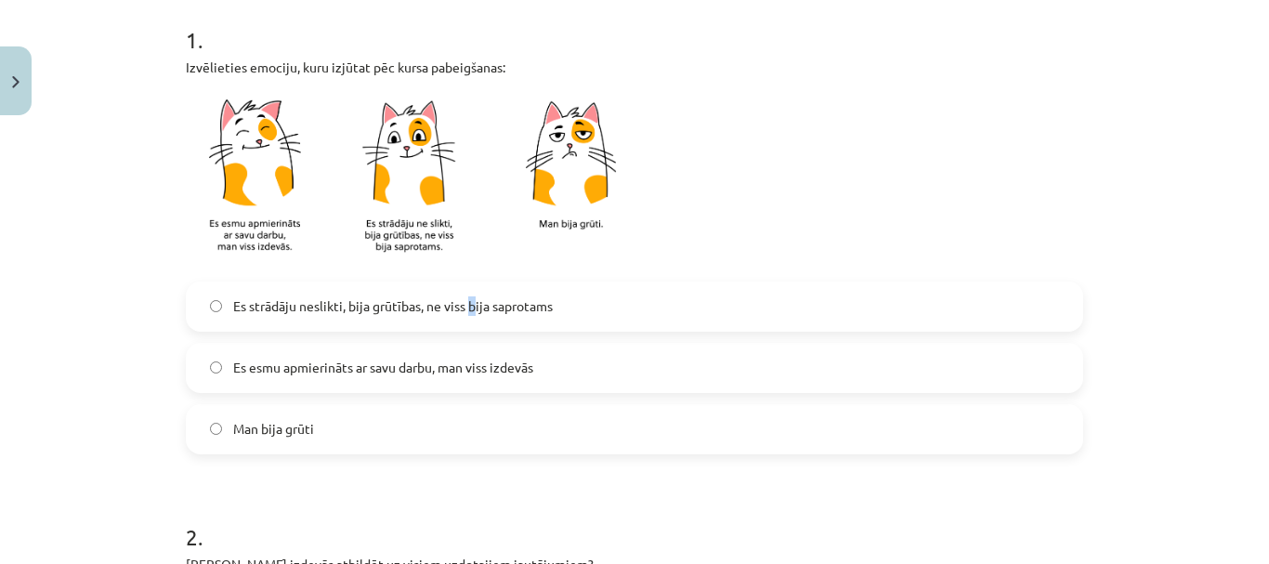
click at [469, 309] on span "Es strādāju neslikti, bija grūtības, ne viss bija saprotams" at bounding box center [392, 306] width 319 height 20
click at [366, 363] on span "Es esmu apmierināts ar savu darbu, man viss izdevās" at bounding box center [383, 368] width 300 height 20
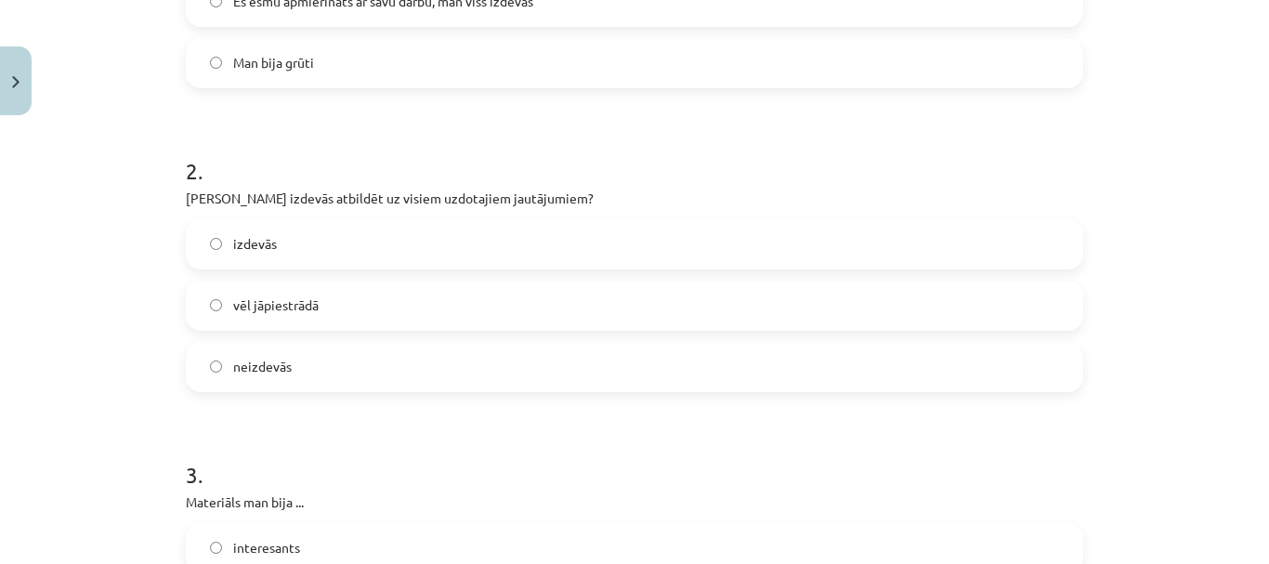
scroll to position [747, 0]
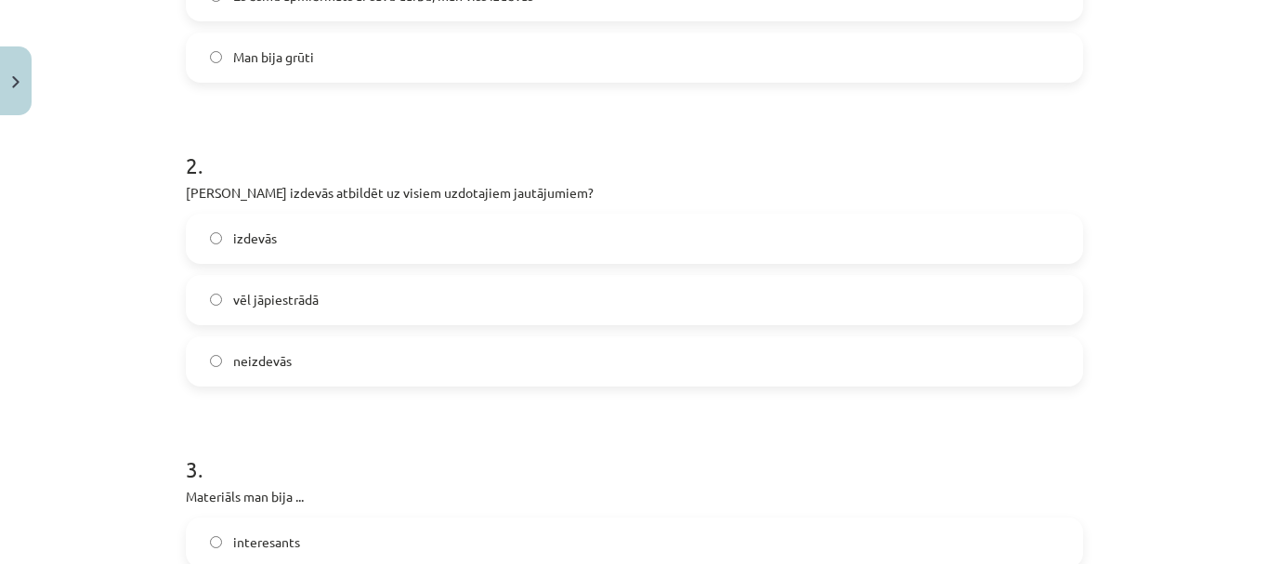
click at [316, 248] on label "izdevās" at bounding box center [634, 238] width 893 height 46
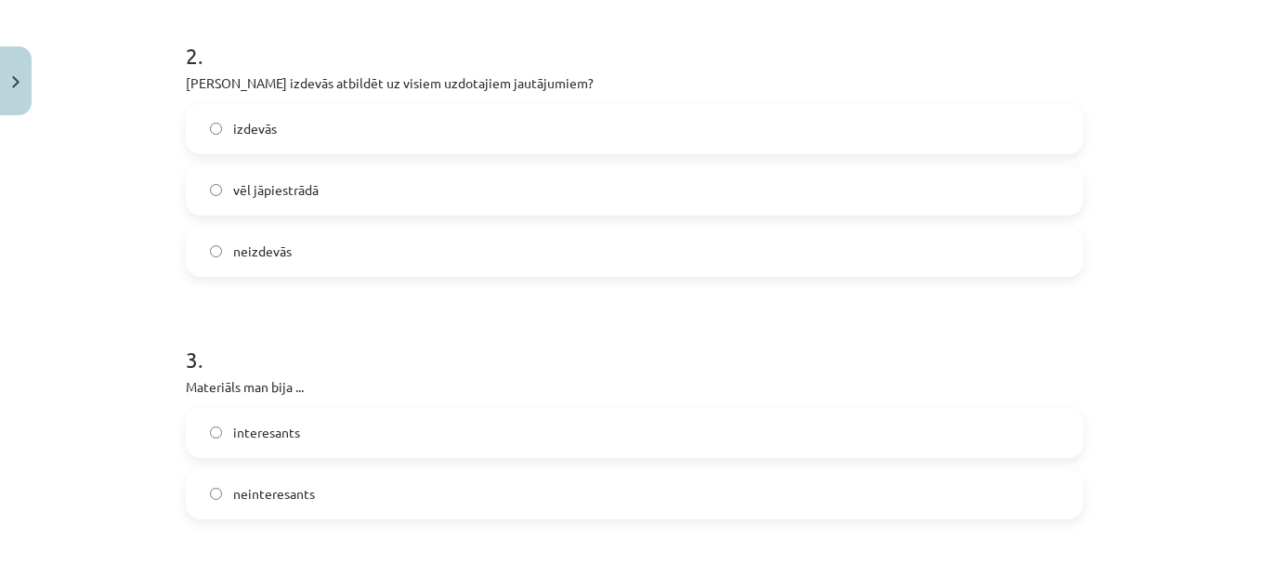
scroll to position [1025, 0]
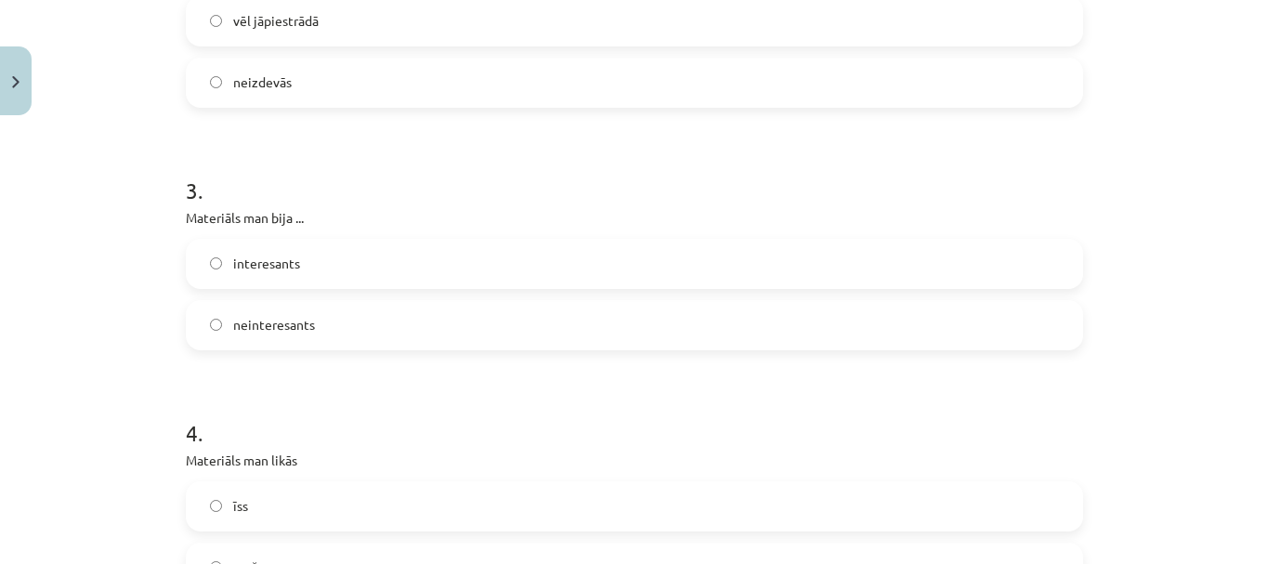
click at [340, 267] on label "interesants" at bounding box center [634, 264] width 893 height 46
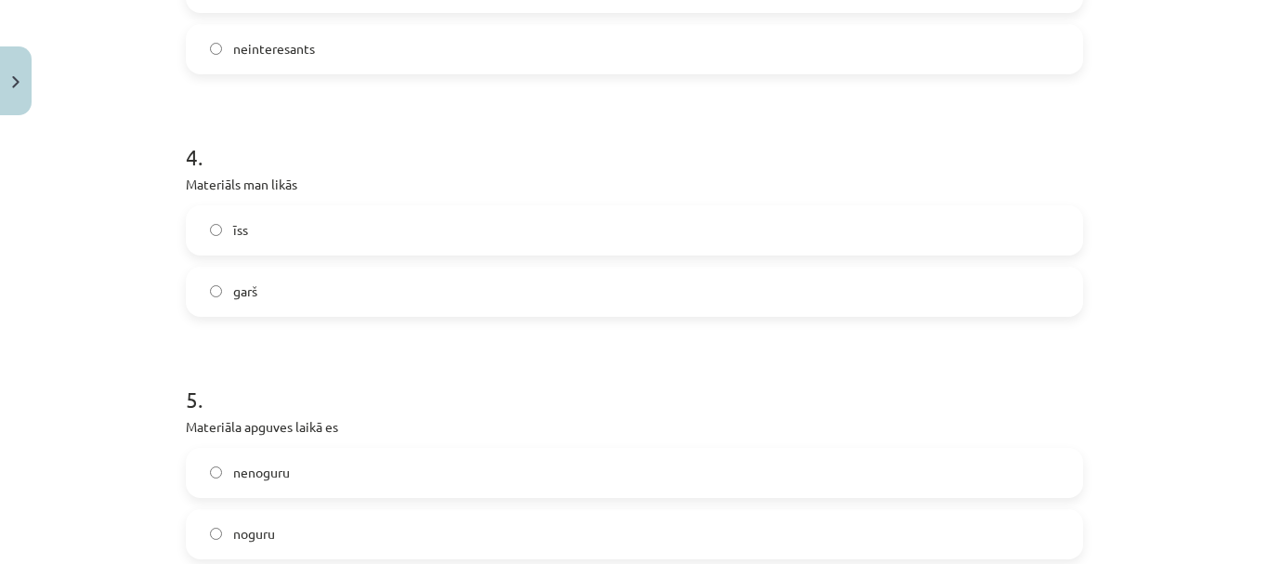
scroll to position [1304, 0]
click at [337, 231] on label "īss" at bounding box center [634, 227] width 893 height 46
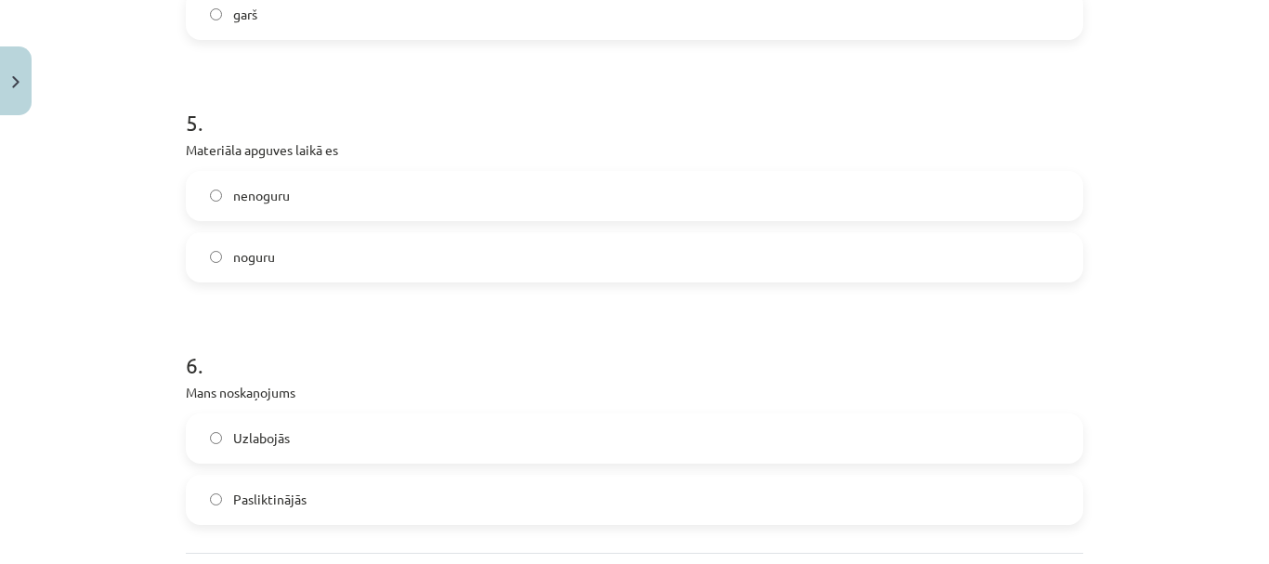
scroll to position [1583, 0]
click at [316, 197] on label "nenoguru" at bounding box center [634, 191] width 893 height 46
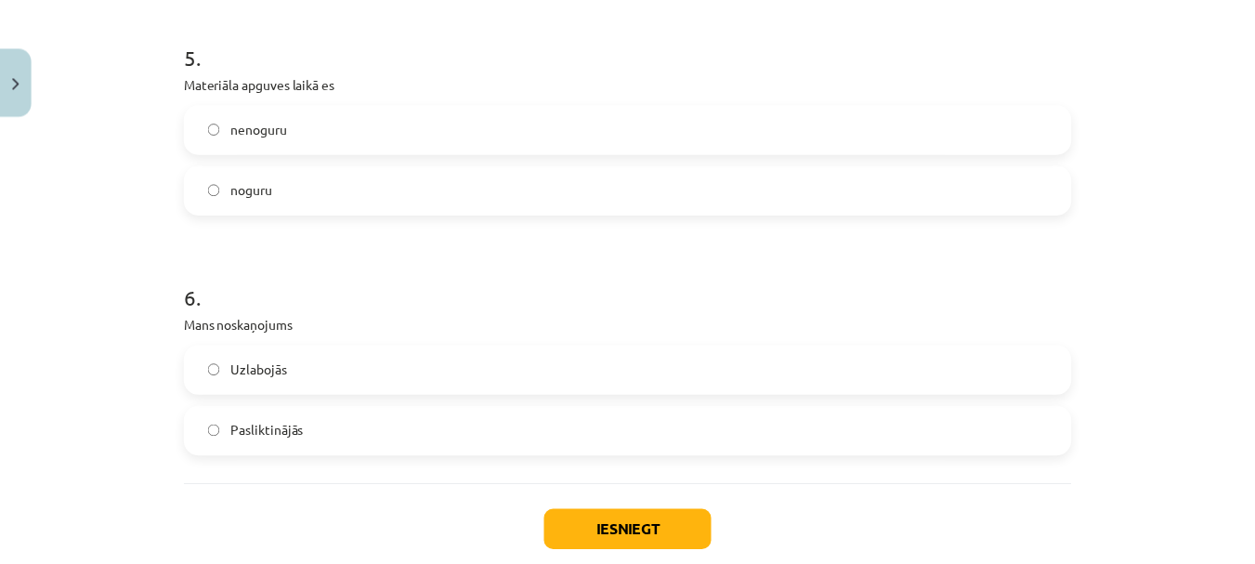
scroll to position [1754, 0]
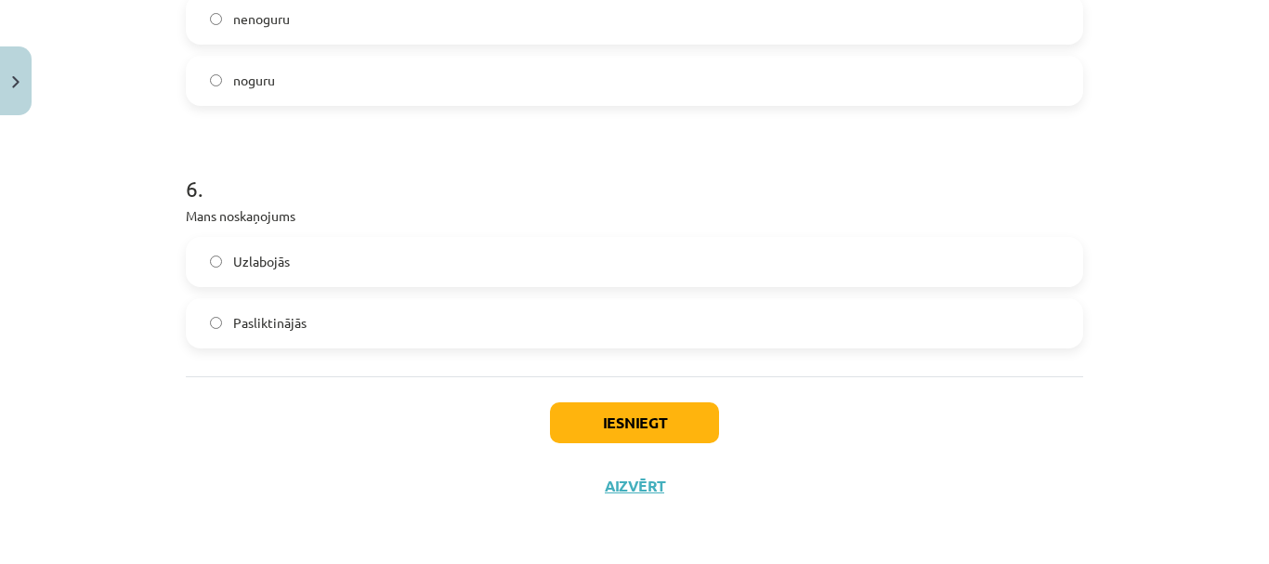
click at [345, 259] on label "Uzlabojās" at bounding box center [634, 262] width 893 height 46
click at [578, 429] on button "Iesniegt" at bounding box center [634, 422] width 169 height 41
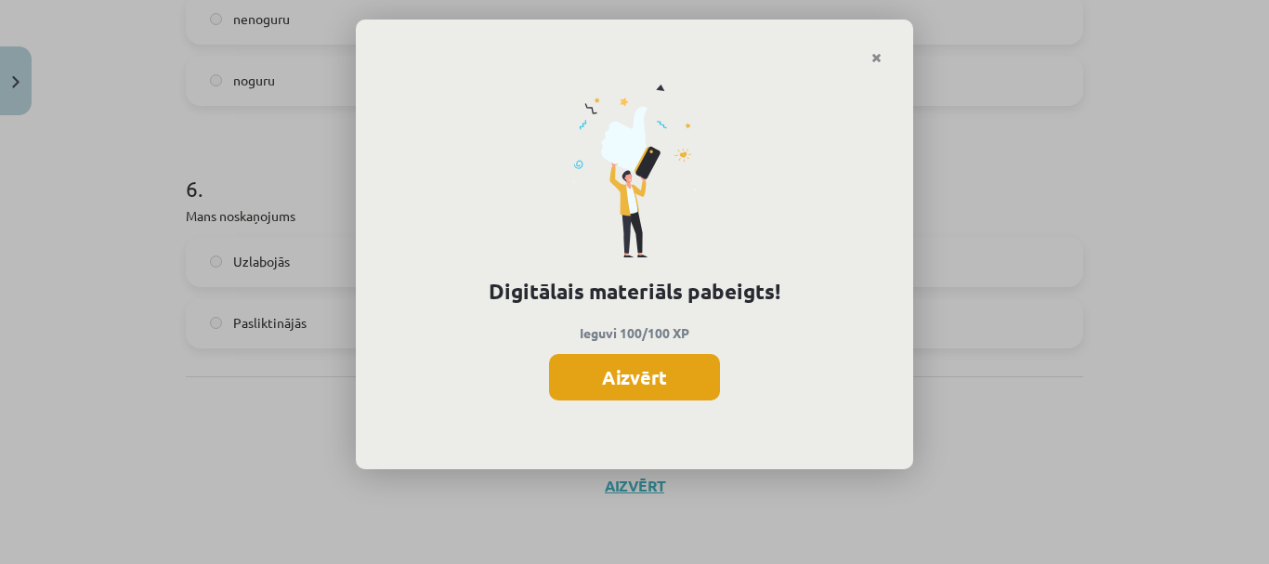
click at [593, 381] on button "Aizvērt" at bounding box center [634, 377] width 171 height 46
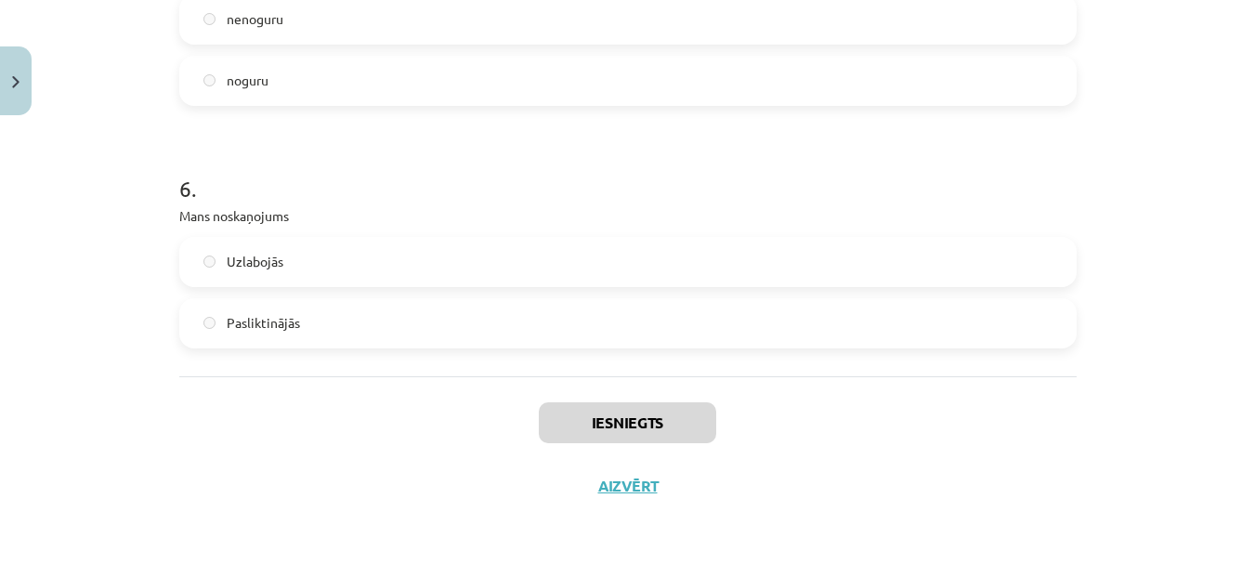
click at [624, 470] on div "Iesniegts Aizvērt" at bounding box center [627, 441] width 897 height 130
click at [618, 490] on button "Aizvērt" at bounding box center [628, 485] width 71 height 19
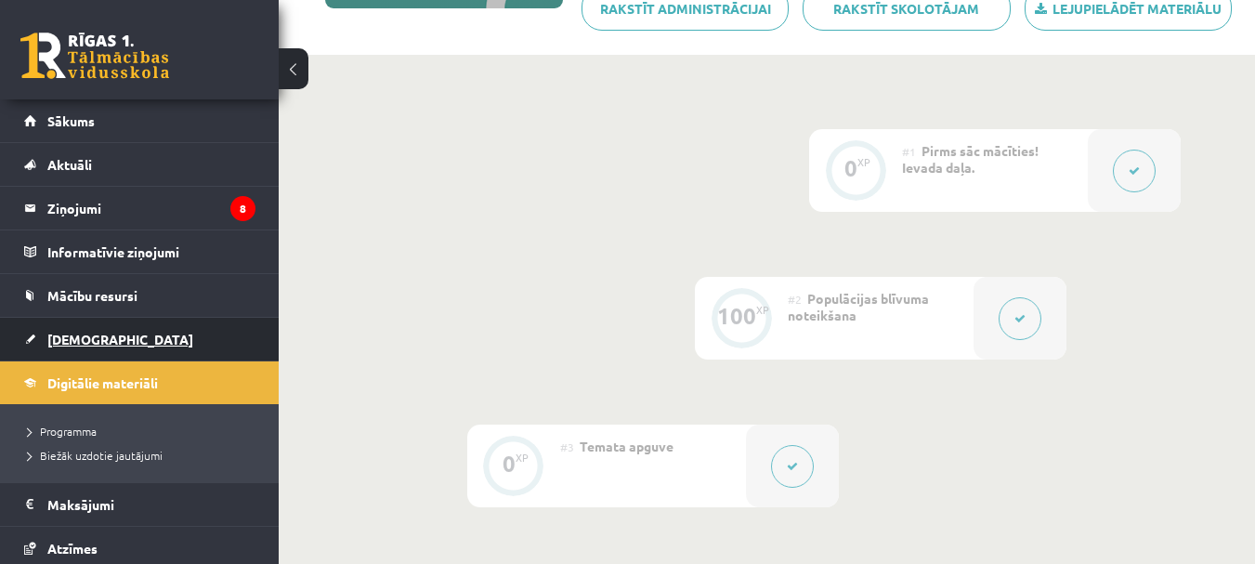
click at [70, 339] on span "[DEMOGRAPHIC_DATA]" at bounding box center [120, 339] width 146 height 17
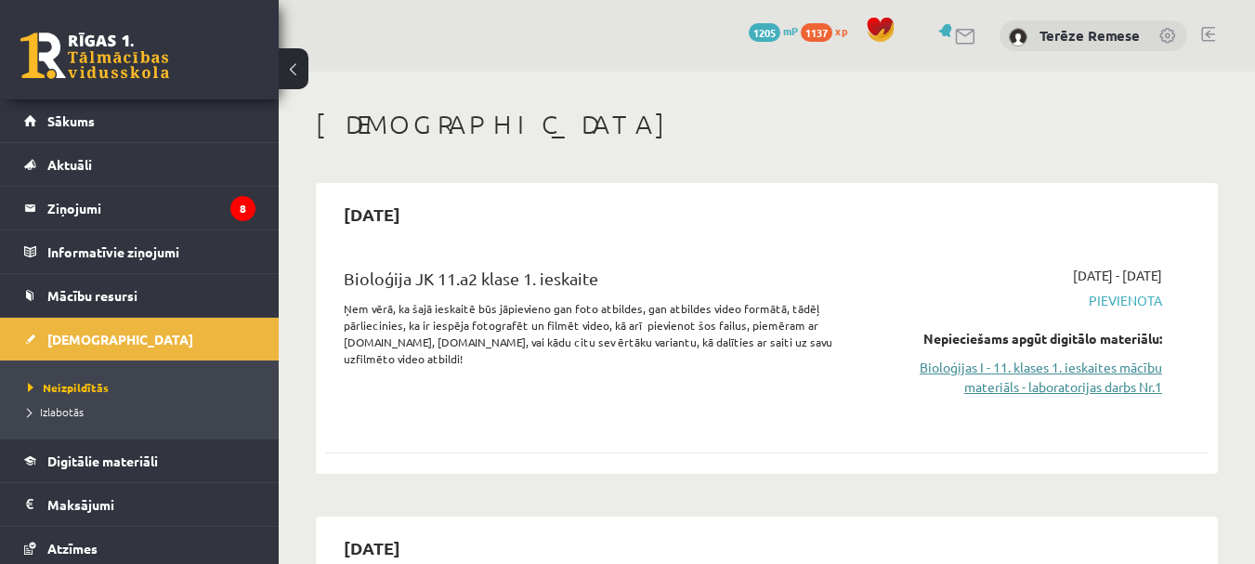
click at [1111, 371] on link "Bioloģijas I - 11. klases 1. ieskaites mācību materiāls - laboratorijas darbs N…" at bounding box center [1034, 377] width 254 height 39
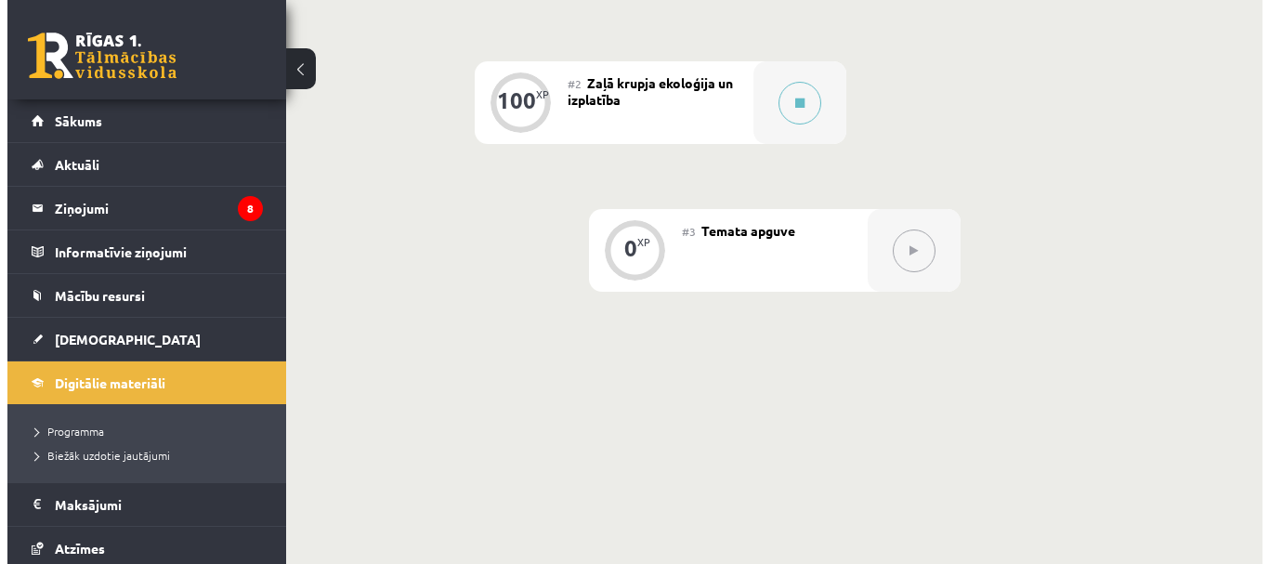
scroll to position [682, 0]
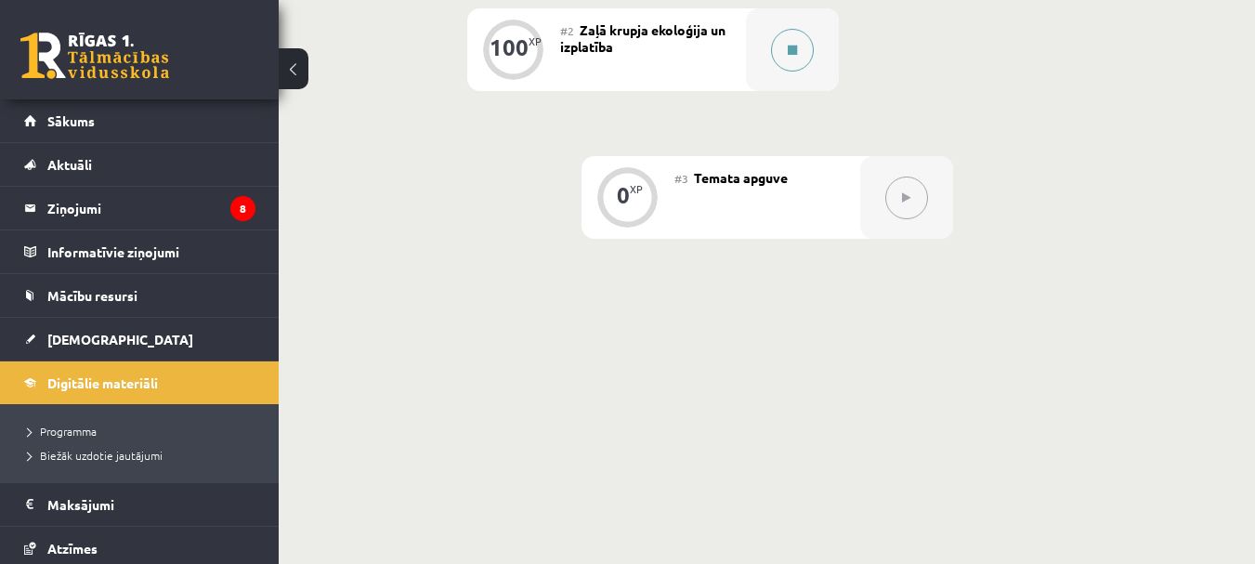
click at [786, 55] on button at bounding box center [792, 50] width 43 height 43
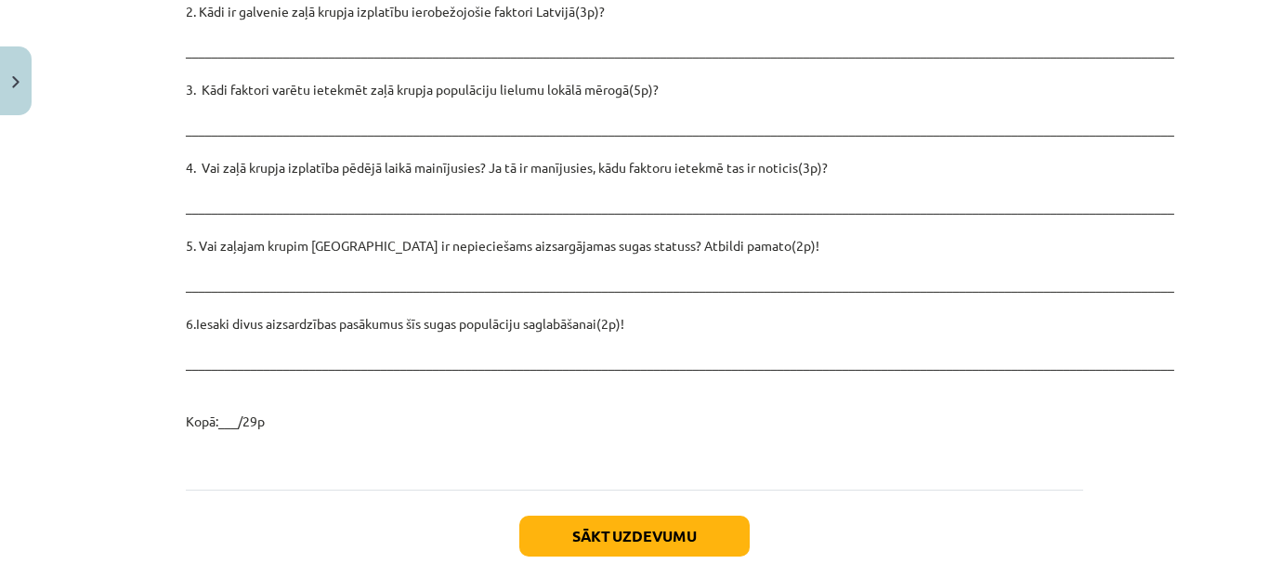
scroll to position [2757, 0]
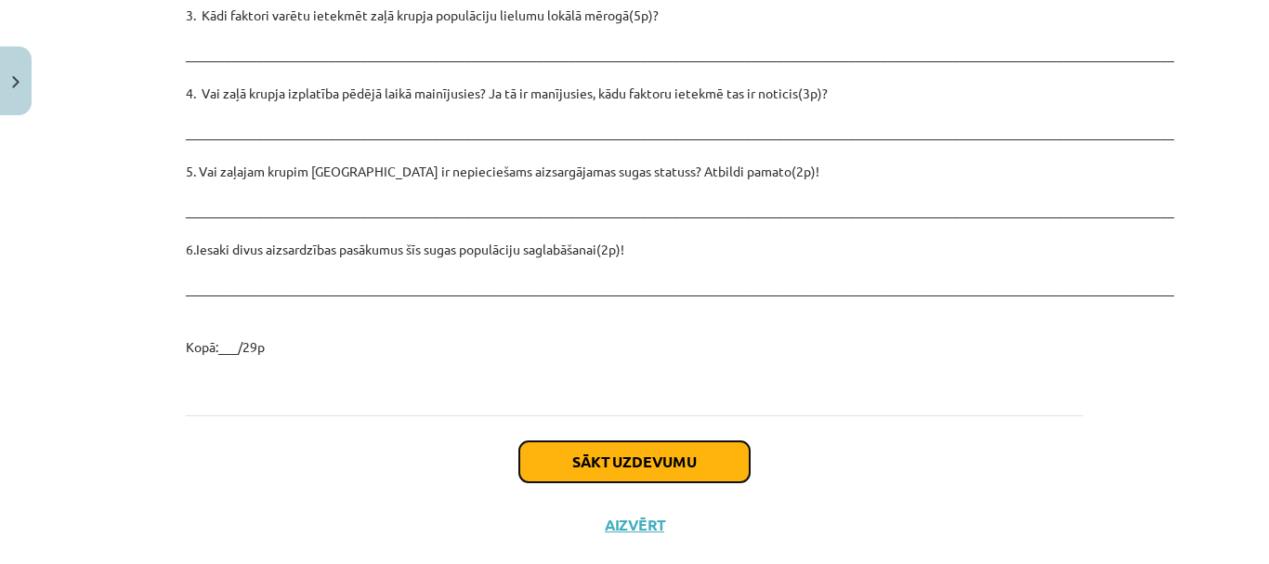
click at [670, 441] on button "Sākt uzdevumu" at bounding box center [634, 461] width 230 height 41
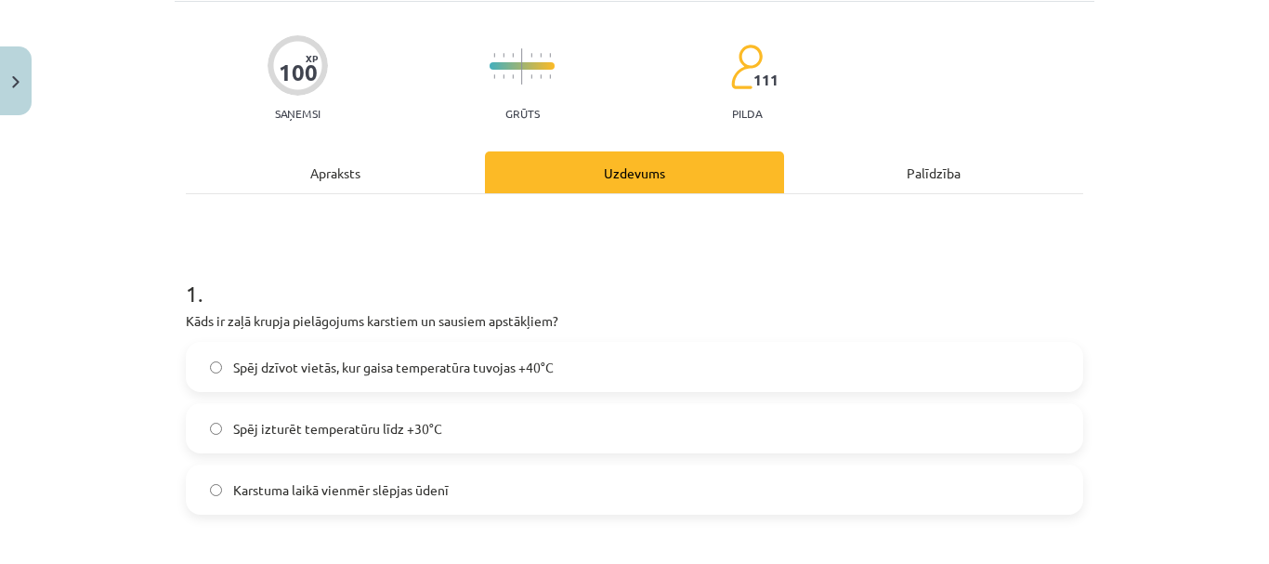
scroll to position [46, 0]
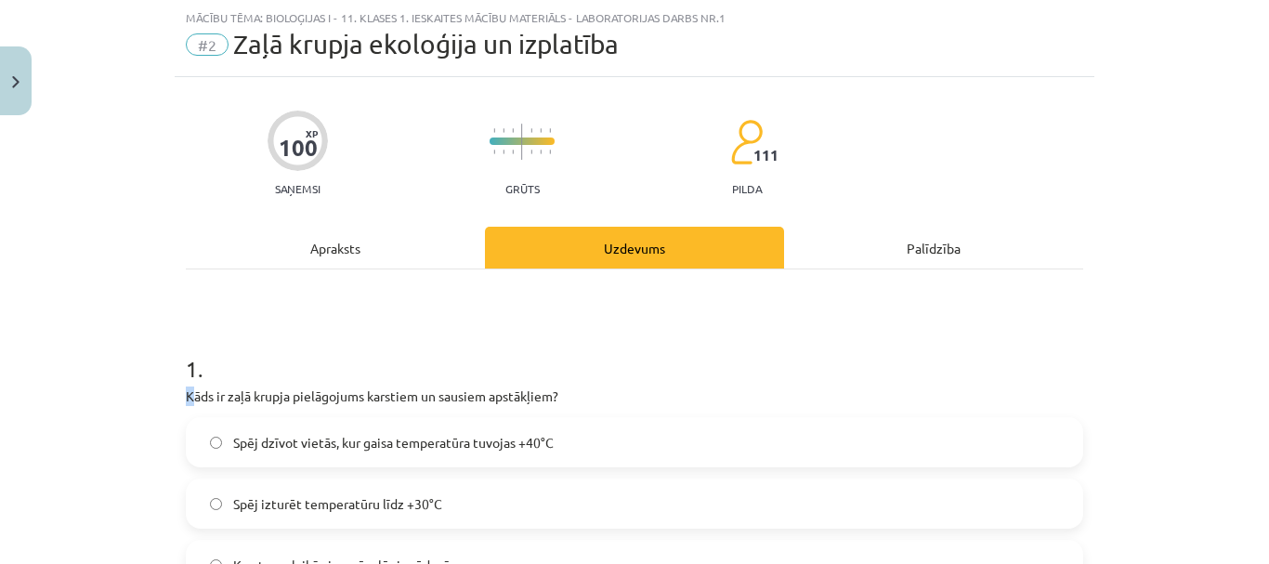
click at [187, 397] on p "Kāds ir zaļā krupja pielāgojums karstiem un sausiem apstākļiem?" at bounding box center [634, 396] width 897 height 20
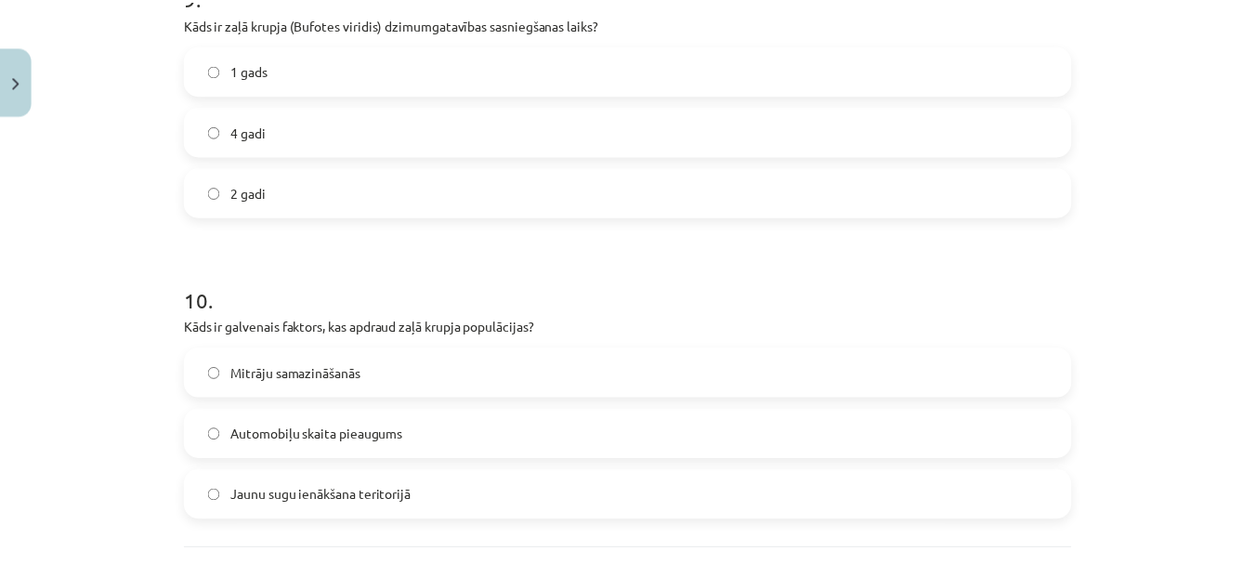
scroll to position [3021, 0]
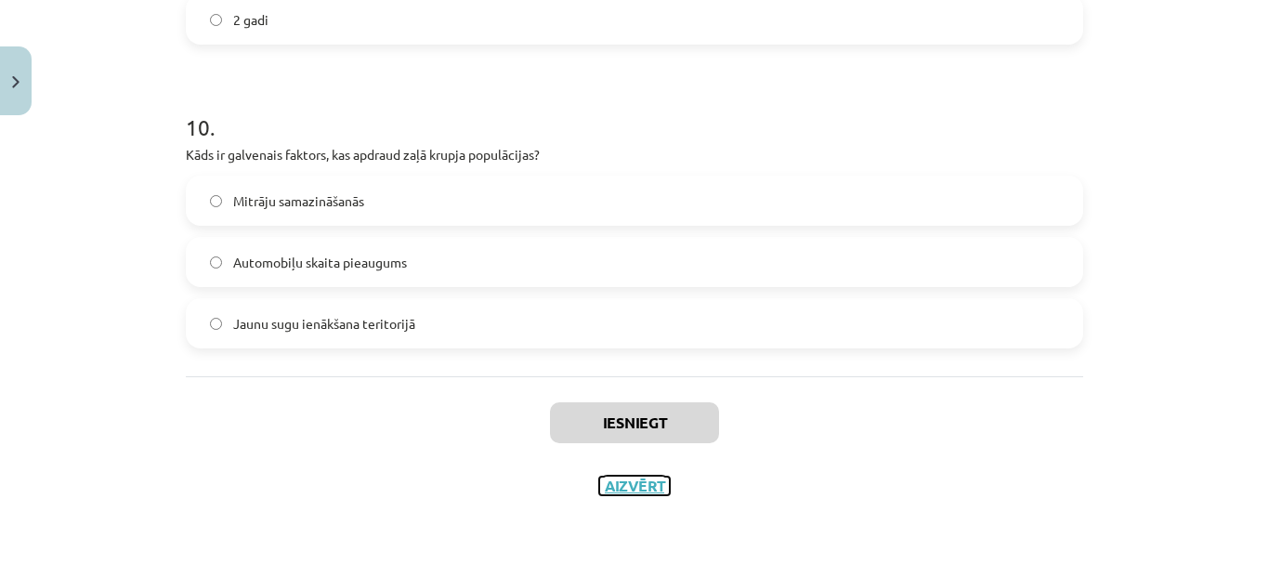
click at [616, 487] on button "Aizvērt" at bounding box center [634, 485] width 71 height 19
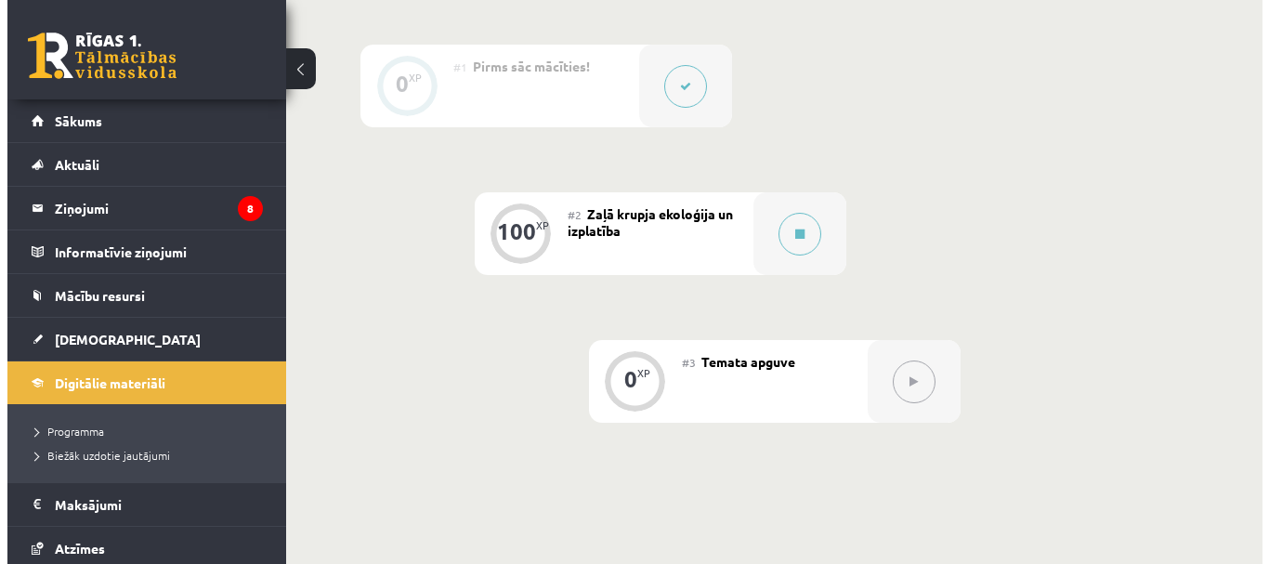
scroll to position [496, 0]
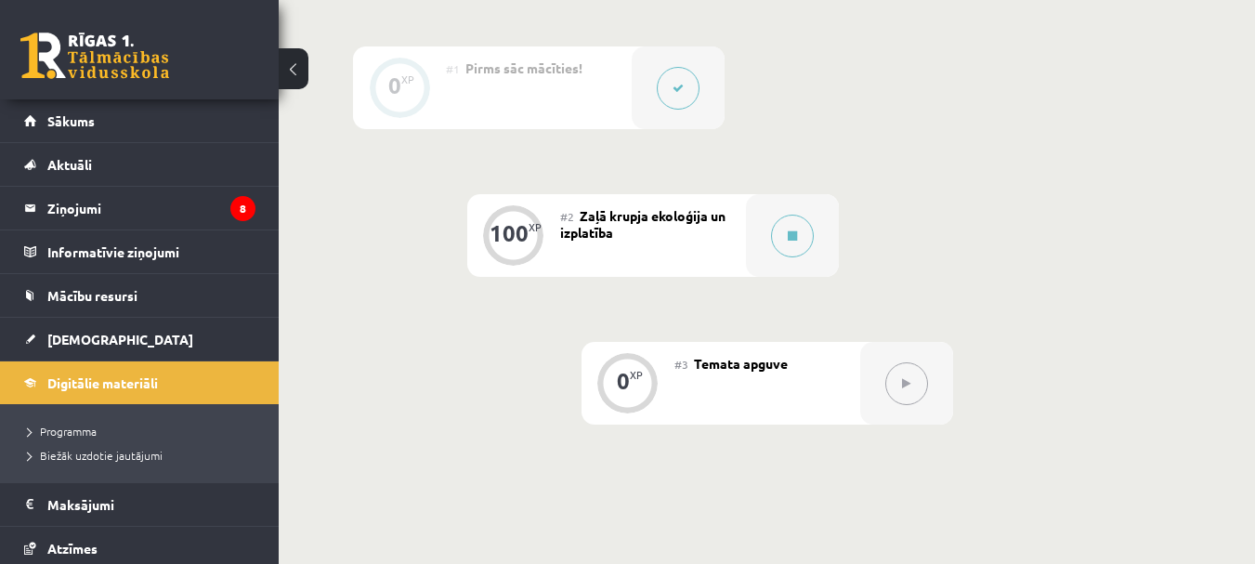
click at [669, 243] on div "#2 Zaļā krupja ekoloģija un izplatība" at bounding box center [653, 235] width 186 height 83
click at [773, 228] on button at bounding box center [792, 236] width 43 height 43
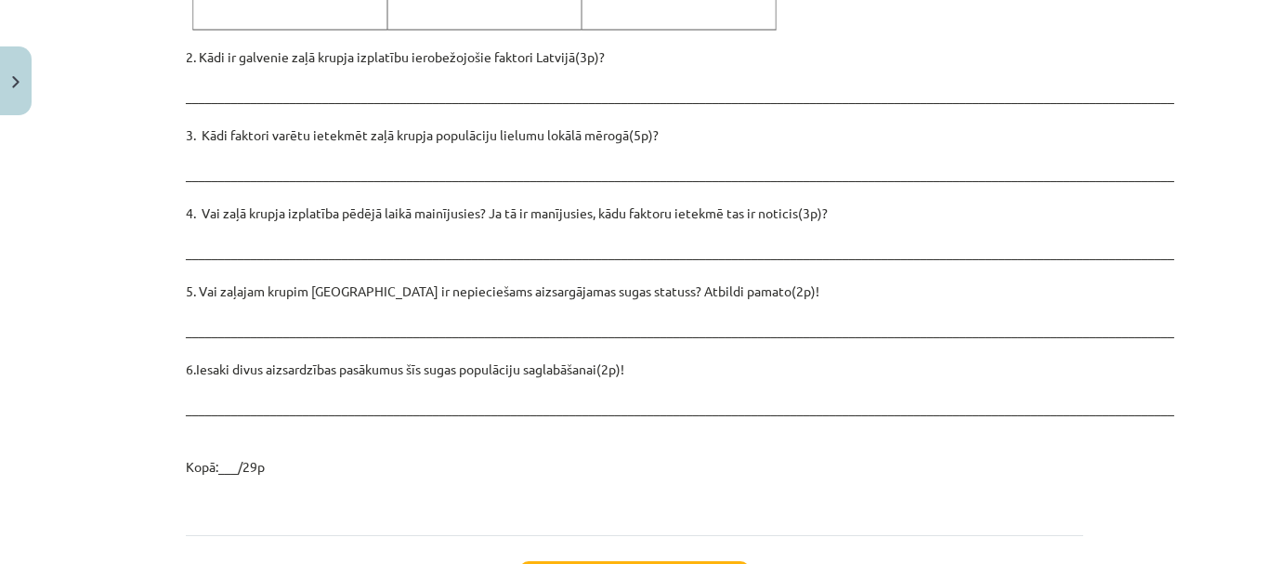
scroll to position [2757, 0]
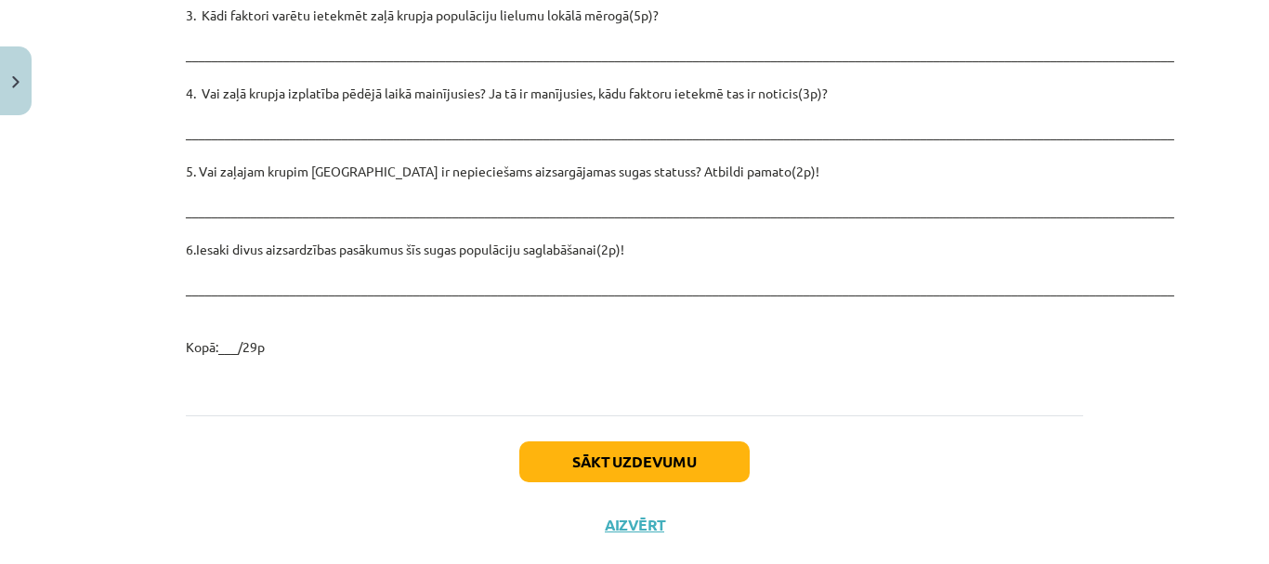
drag, startPoint x: 167, startPoint y: 199, endPoint x: 654, endPoint y: 215, distance: 486.9
copy div "Iepazīsties ar tekstu par zaļo krupi! Klasifikācija Chordata – hordaiņu tips Am…"
click at [599, 441] on button "Sākt uzdevumu" at bounding box center [634, 461] width 230 height 41
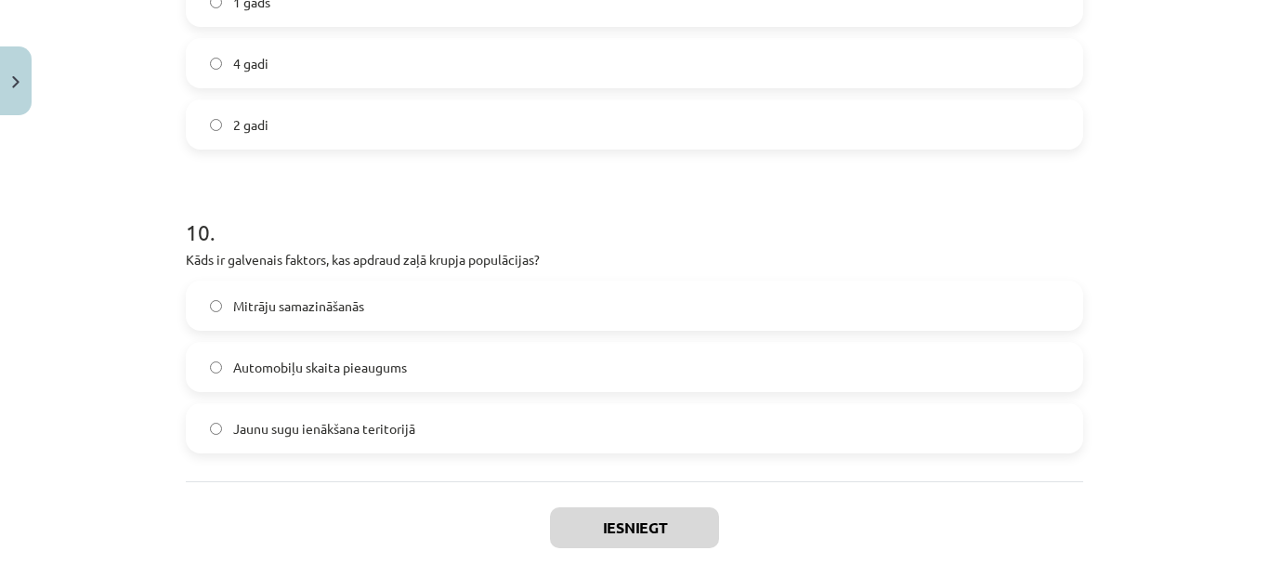
scroll to position [3021, 0]
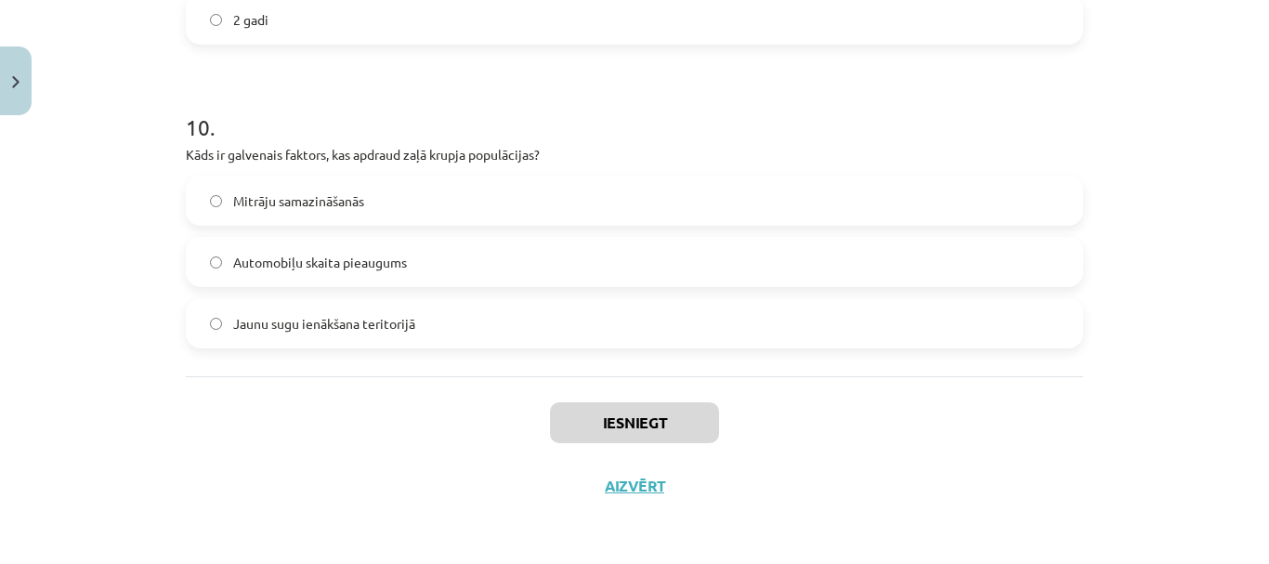
drag, startPoint x: 178, startPoint y: 392, endPoint x: 424, endPoint y: 329, distance: 254.1
copy form "Kāds ir zaļā krupja pielāgojums karstiem un sausiem apstākļiem? Spēj dzīvot vie…"
click at [356, 431] on div "Iesniegt Aizvērt" at bounding box center [634, 441] width 897 height 130
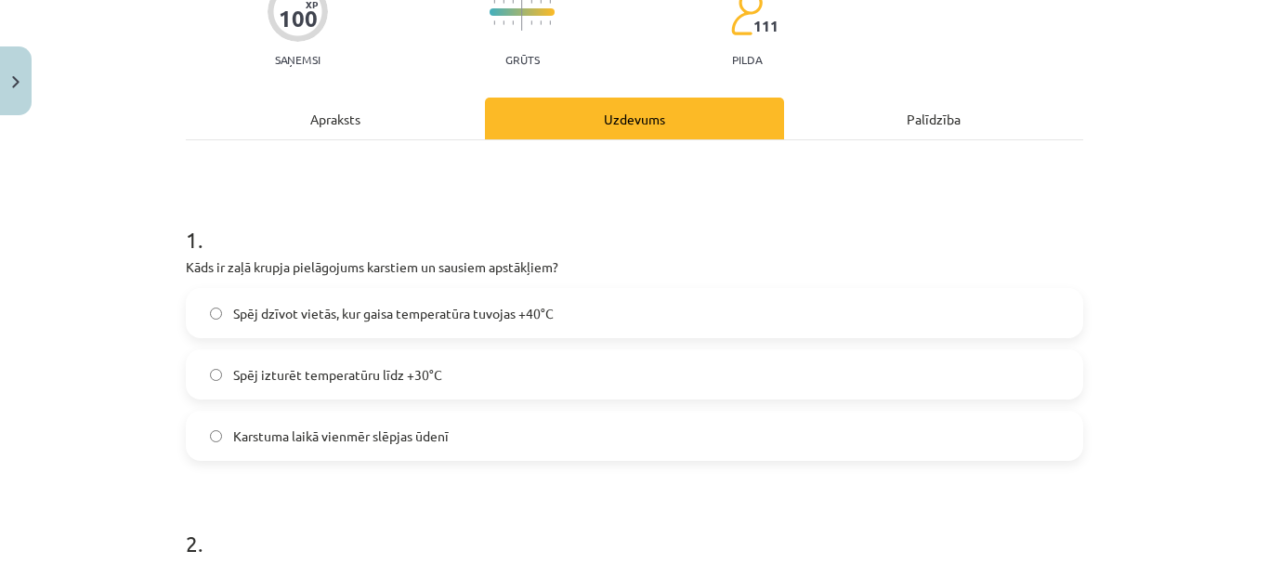
scroll to position [142, 0]
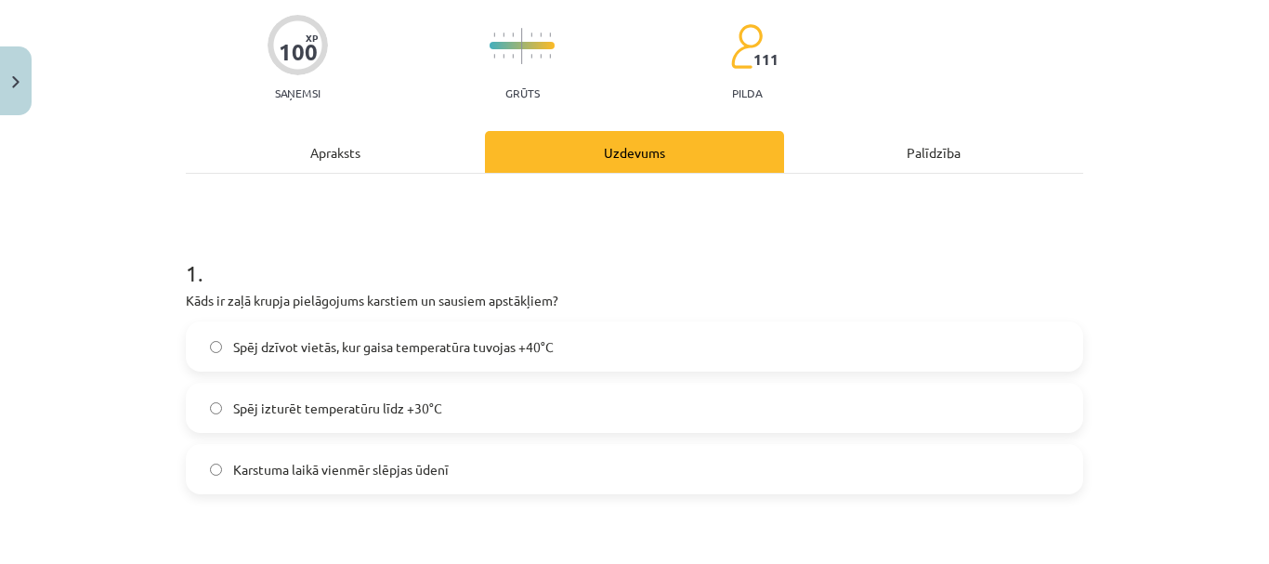
click at [531, 344] on span "Spēj dzīvot vietās, kur gaisa temperatūra tuvojas +40°C" at bounding box center [393, 347] width 320 height 20
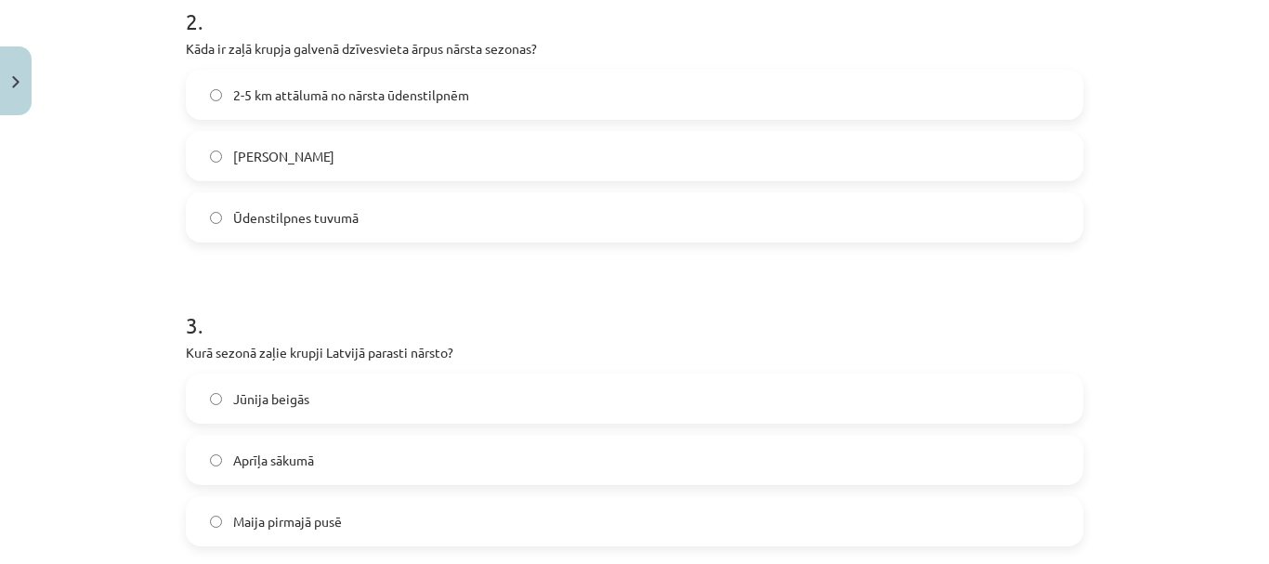
scroll to position [699, 0]
click at [406, 102] on label "2-5 km attālumā no nārsta ūdenstilpnēm" at bounding box center [634, 93] width 893 height 46
click at [409, 87] on span "2-5 km attālumā no nārsta ūdenstilpnēm" at bounding box center [351, 94] width 236 height 20
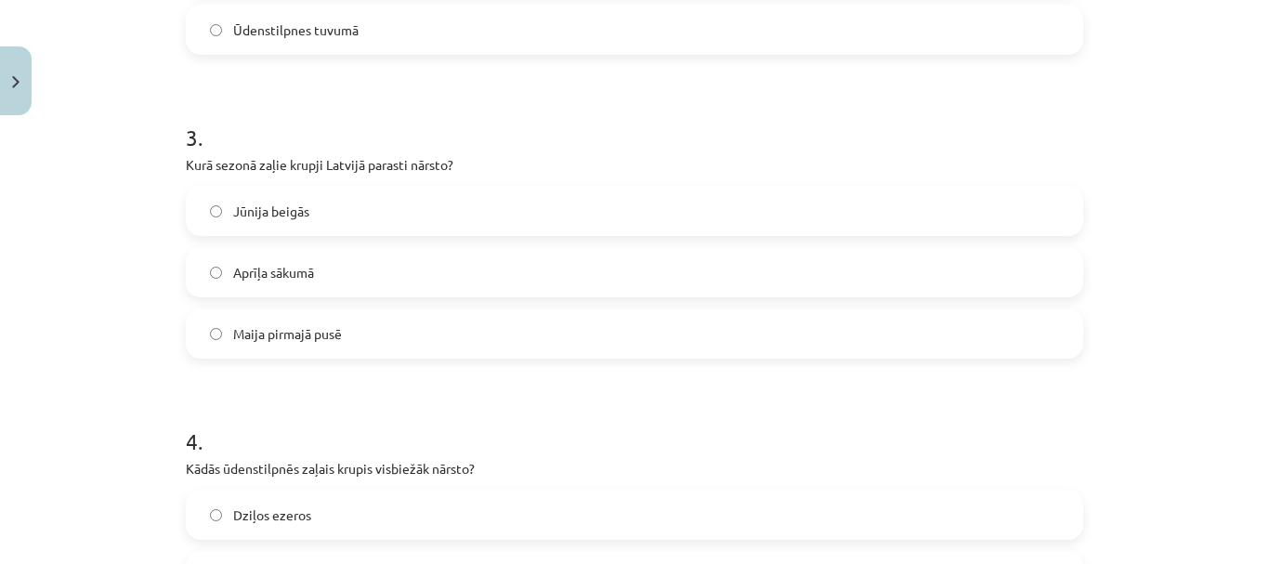
scroll to position [978, 0]
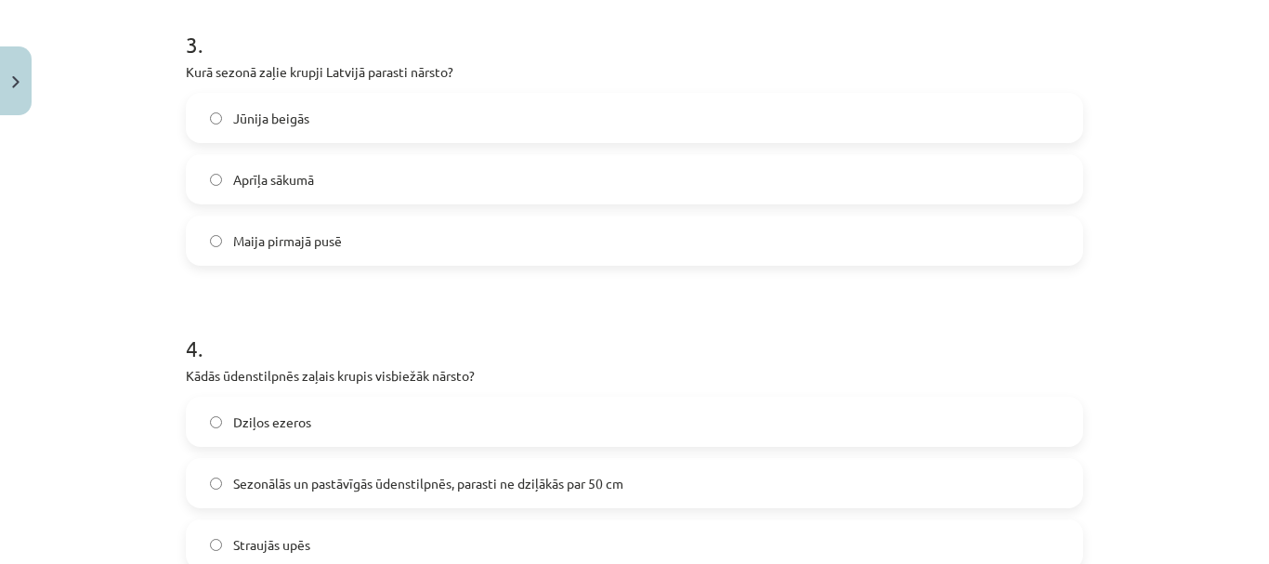
click at [338, 233] on label "Maija pirmajā pusē" at bounding box center [634, 240] width 893 height 46
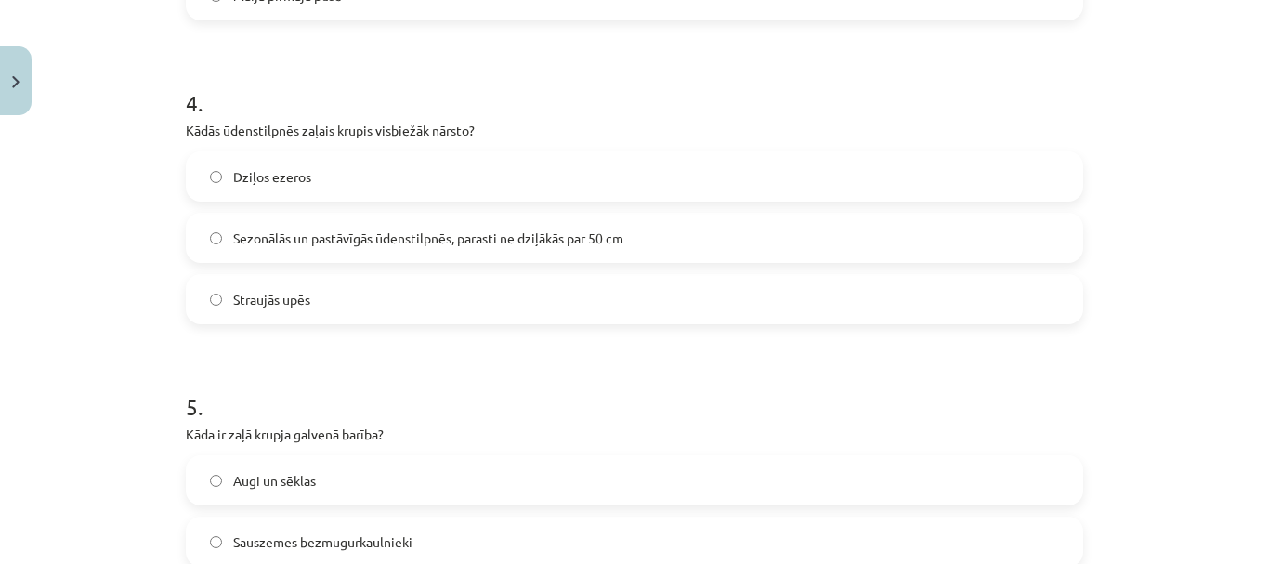
scroll to position [1257, 0]
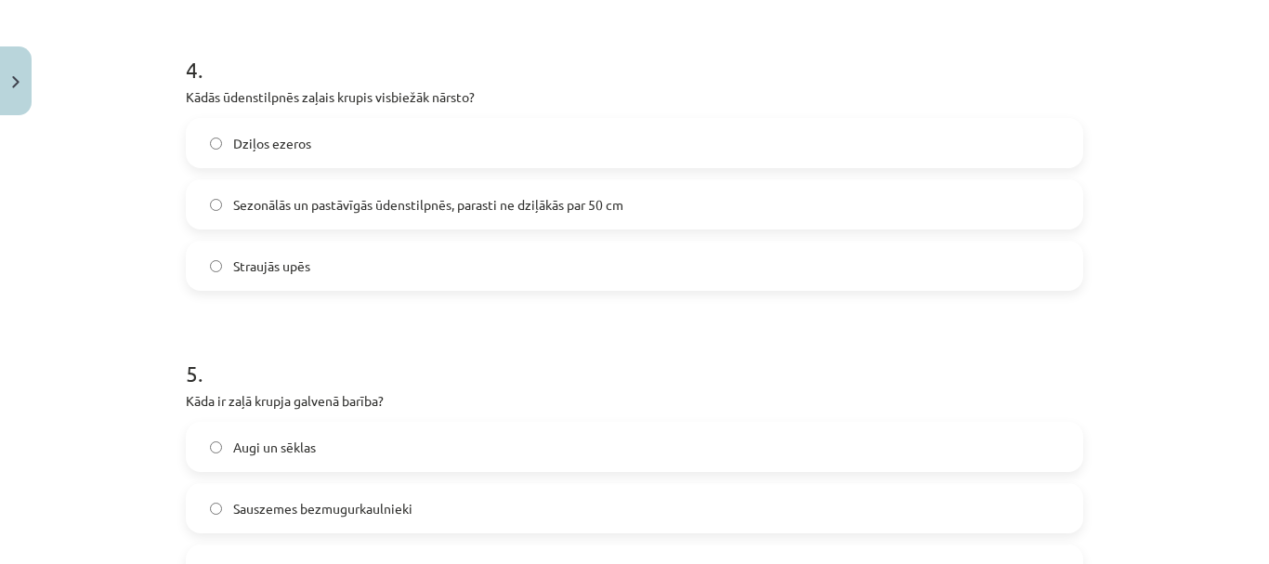
drag, startPoint x: 367, startPoint y: 219, endPoint x: 361, endPoint y: 211, distance: 10.0
click at [367, 217] on label "Sezonālās un pastāvīgās ūdenstilpnēs, parasti ne dziļākās par 50 cm" at bounding box center [634, 204] width 893 height 46
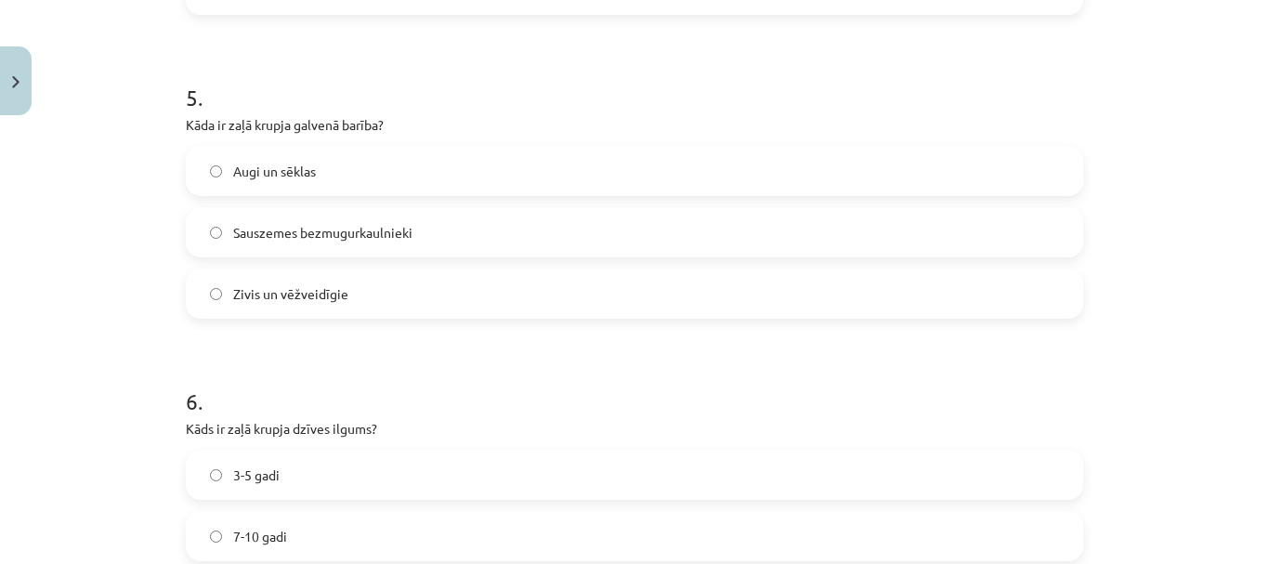
scroll to position [1535, 0]
click at [437, 231] on label "Sauszemes bezmugurkaulnieki" at bounding box center [634, 229] width 893 height 46
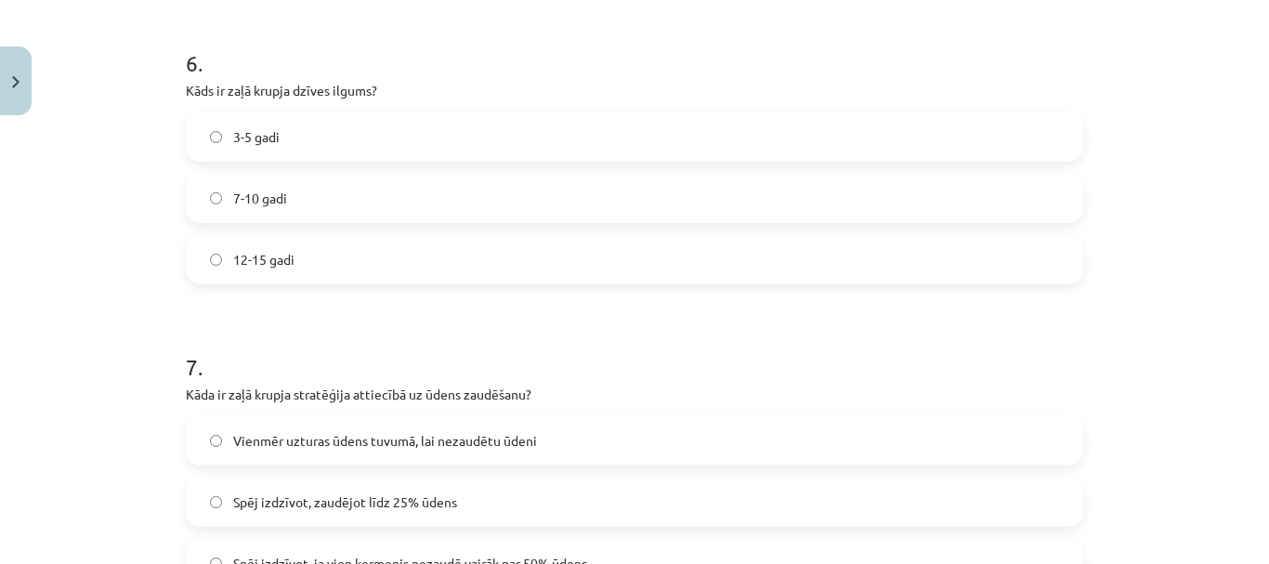
scroll to position [1907, 0]
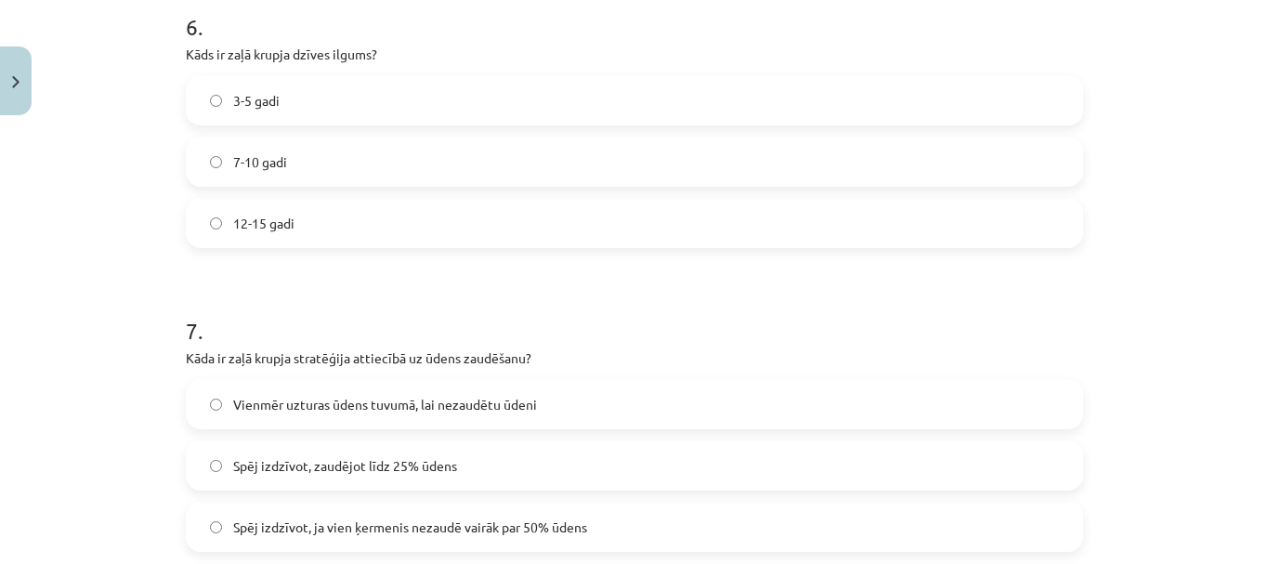
click at [345, 170] on label "7-10 gadi" at bounding box center [634, 161] width 893 height 46
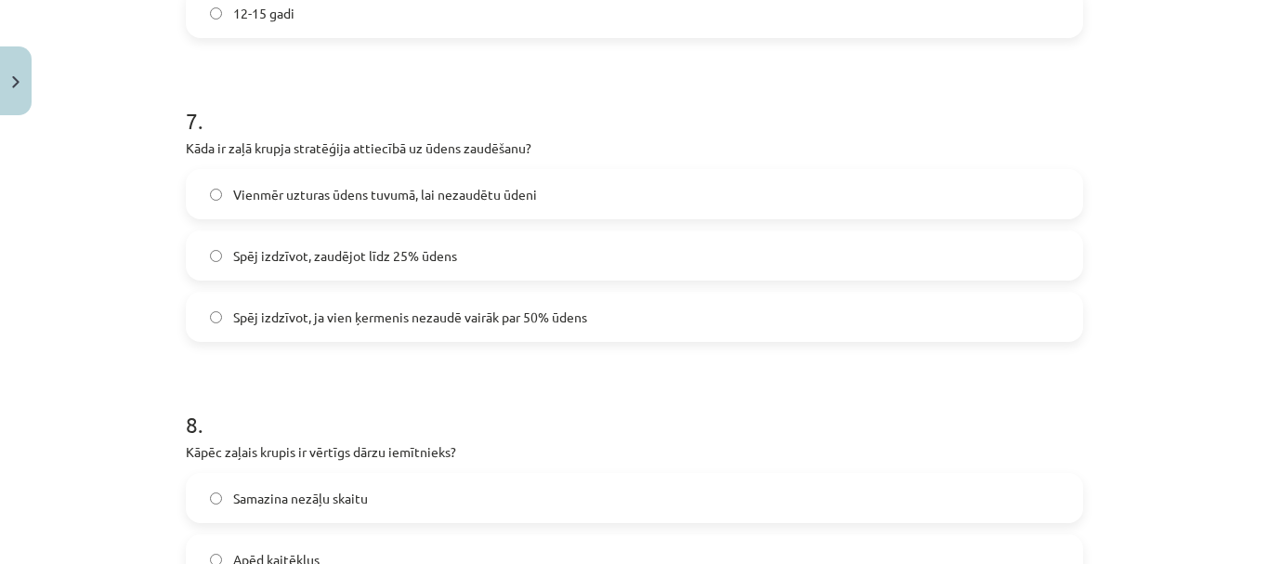
scroll to position [2185, 0]
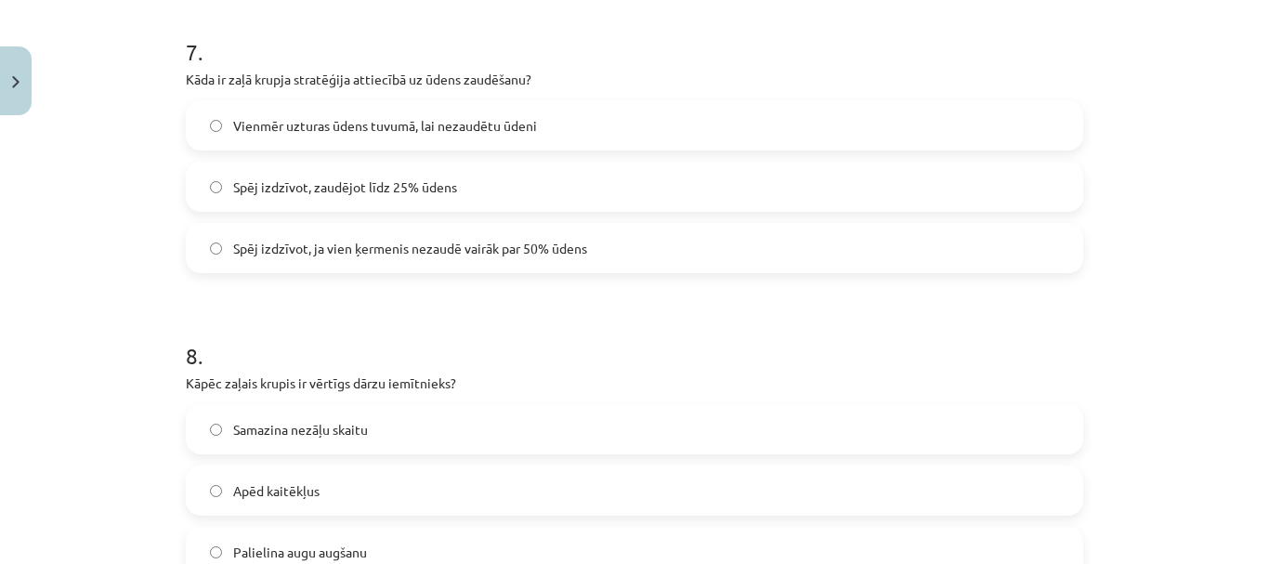
click at [364, 191] on span "Spēj izdzīvot, zaudējot līdz 25% ūdens" at bounding box center [345, 187] width 224 height 20
click at [406, 260] on label "Spēj izdzīvot, ja vien ķermenis nezaudē vairāk par 50% ūdens" at bounding box center [634, 248] width 893 height 46
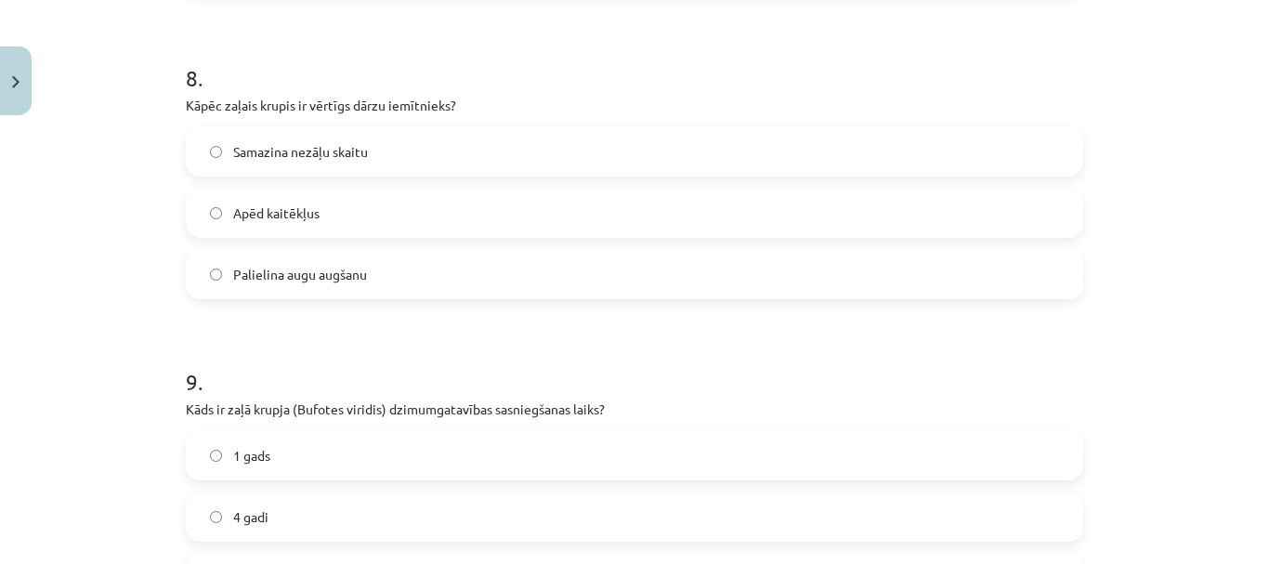
scroll to position [2464, 0]
click at [340, 212] on label "Apēd kaitēkļus" at bounding box center [634, 212] width 893 height 46
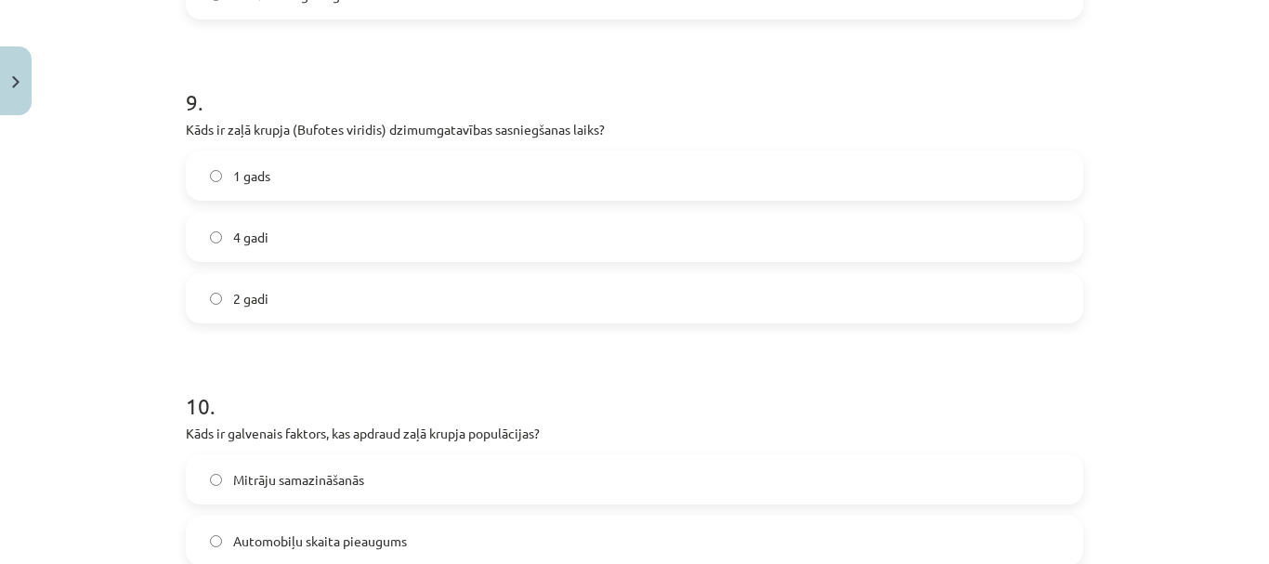
scroll to position [2835, 0]
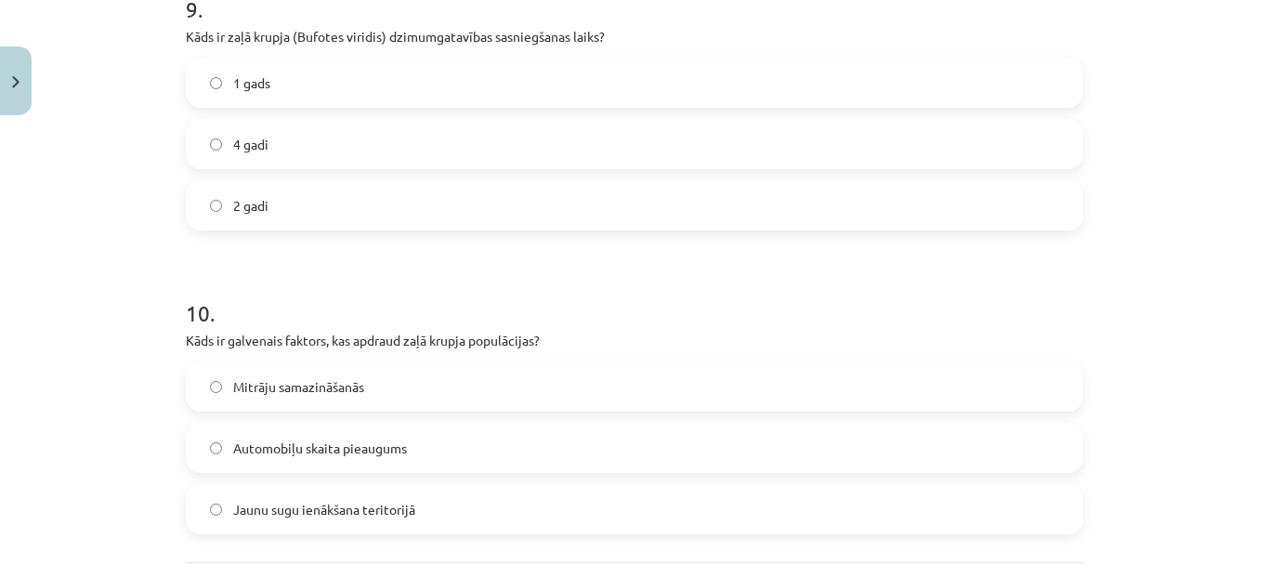
click at [306, 148] on label "4 gadi" at bounding box center [634, 144] width 893 height 46
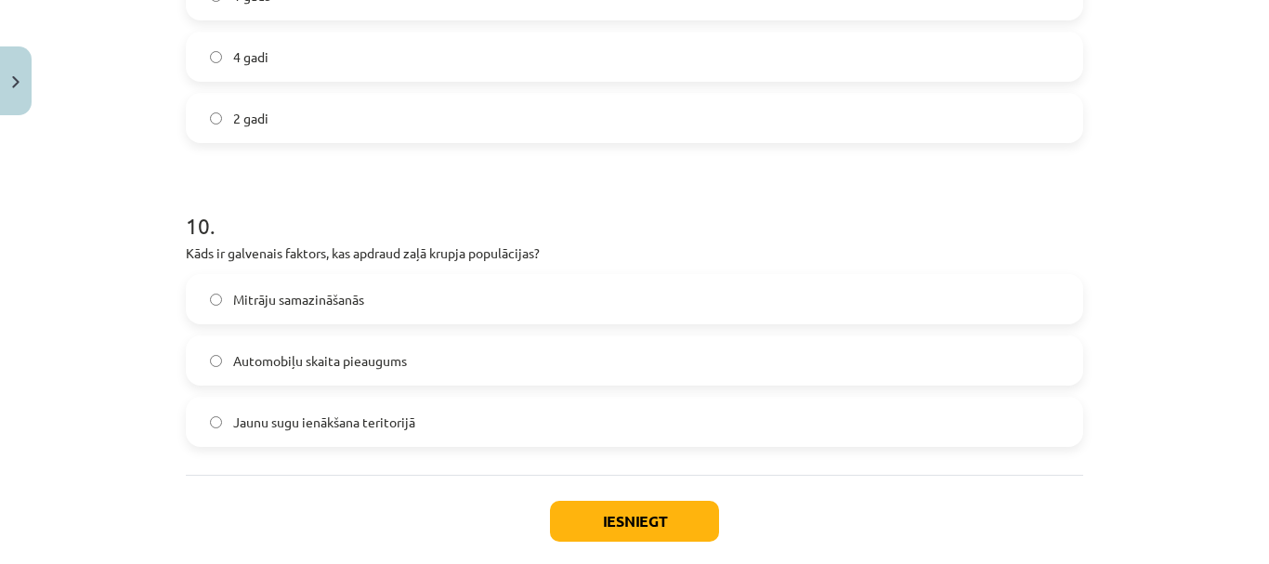
scroll to position [3021, 0]
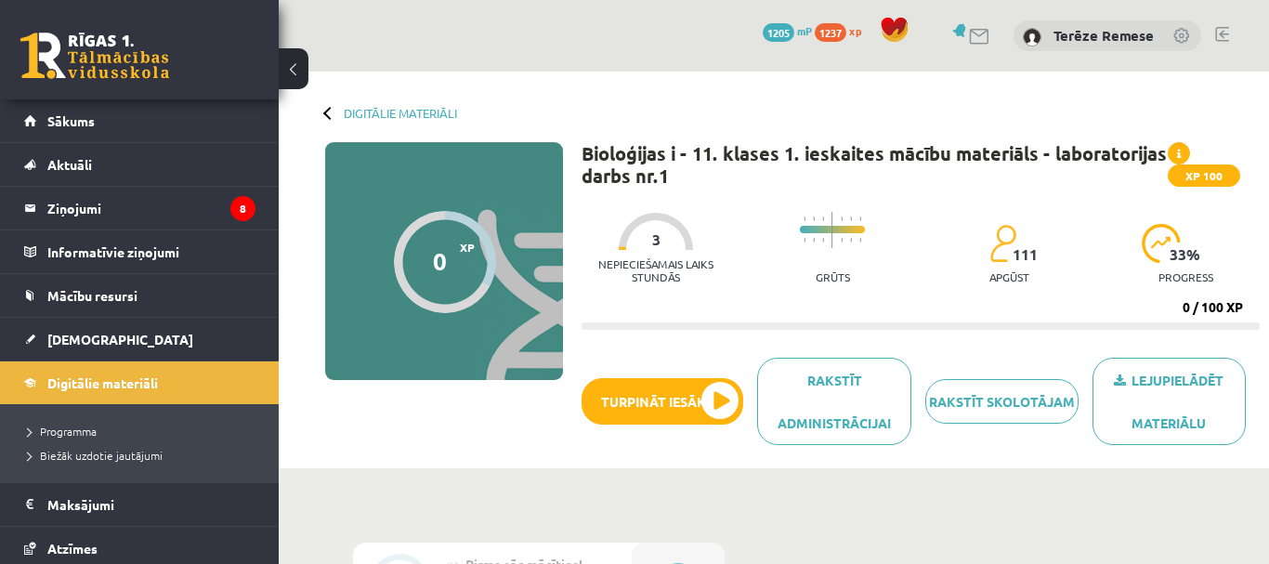
scroll to position [496, 0]
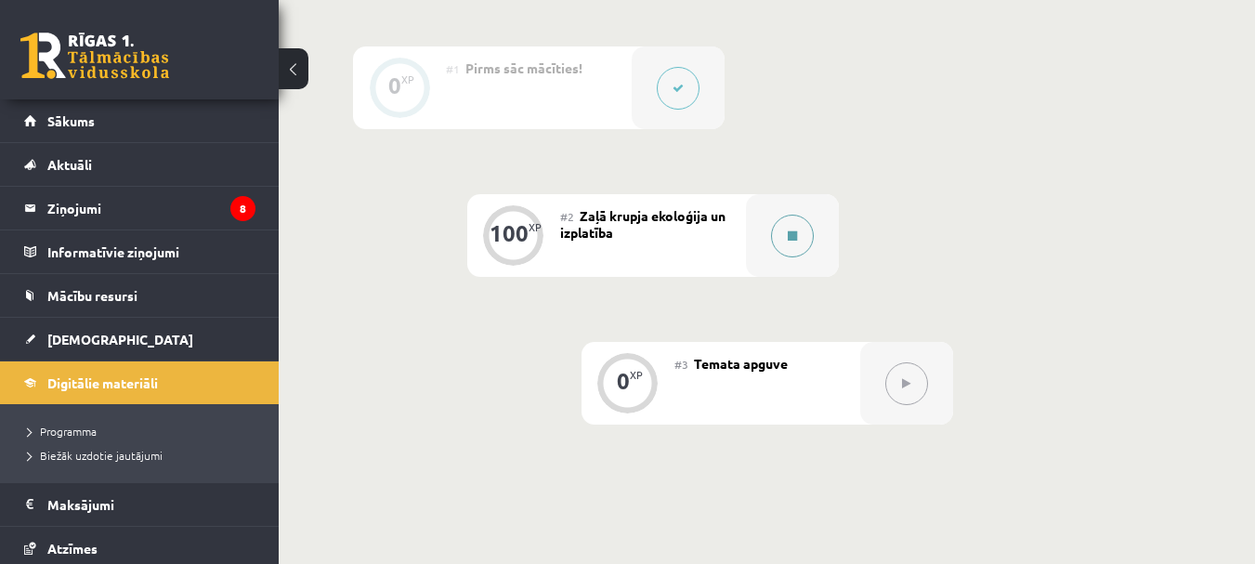
click at [766, 241] on div at bounding box center [792, 235] width 93 height 83
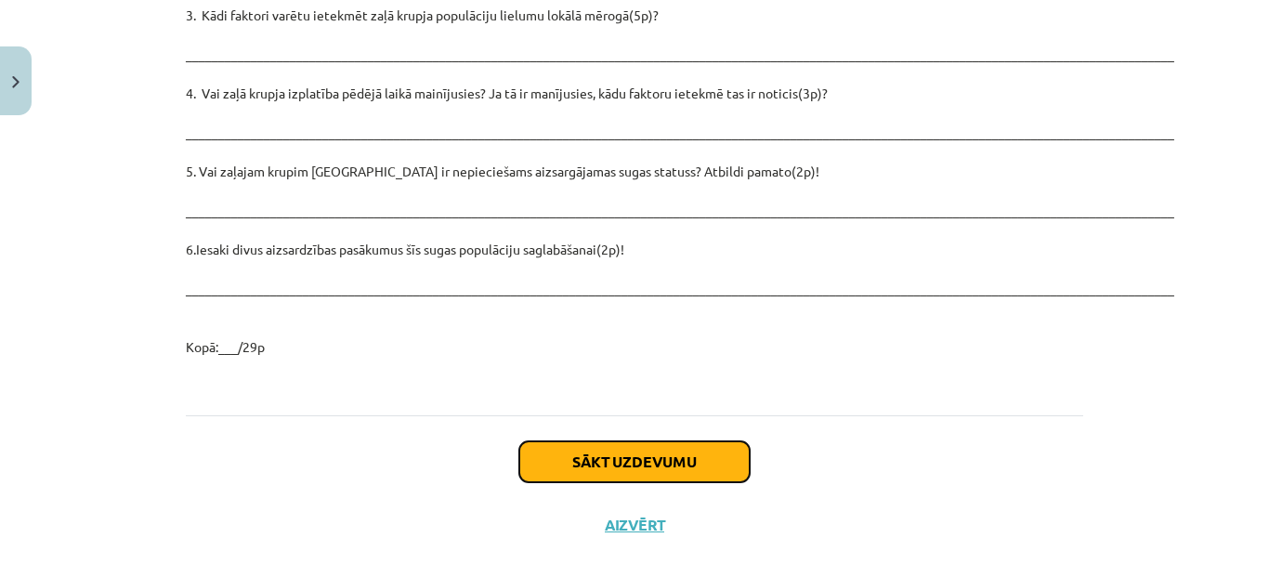
click at [666, 441] on button "Sākt uzdevumu" at bounding box center [634, 461] width 230 height 41
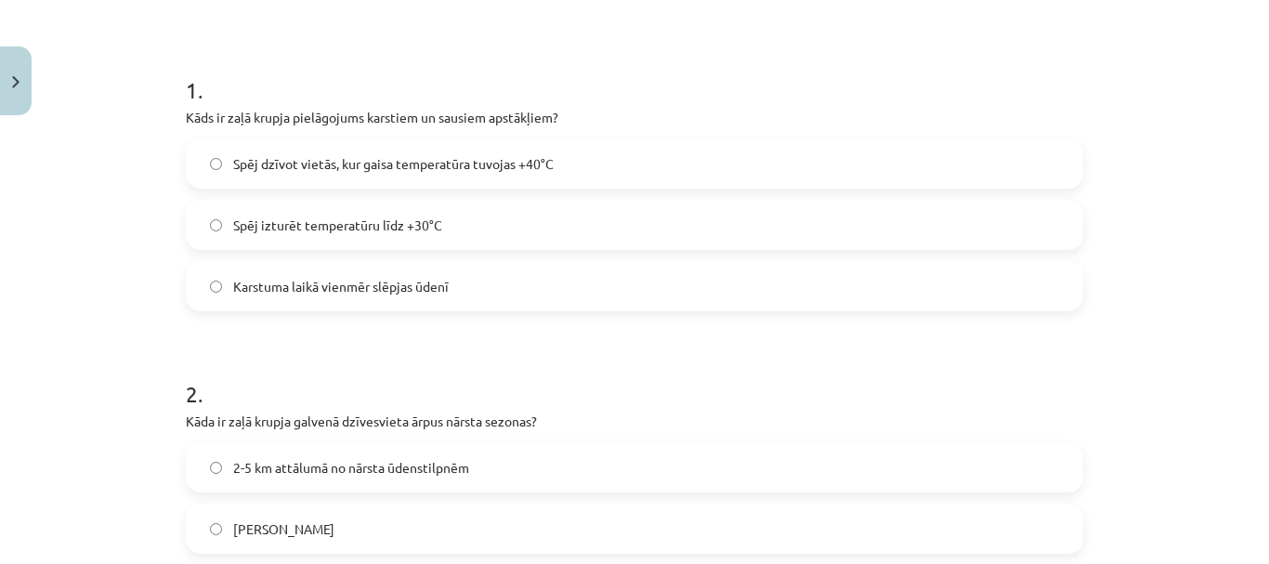
click at [453, 141] on label "Spēj dzīvot vietās, kur gaisa temperatūra tuvojas +40°C" at bounding box center [634, 163] width 893 height 46
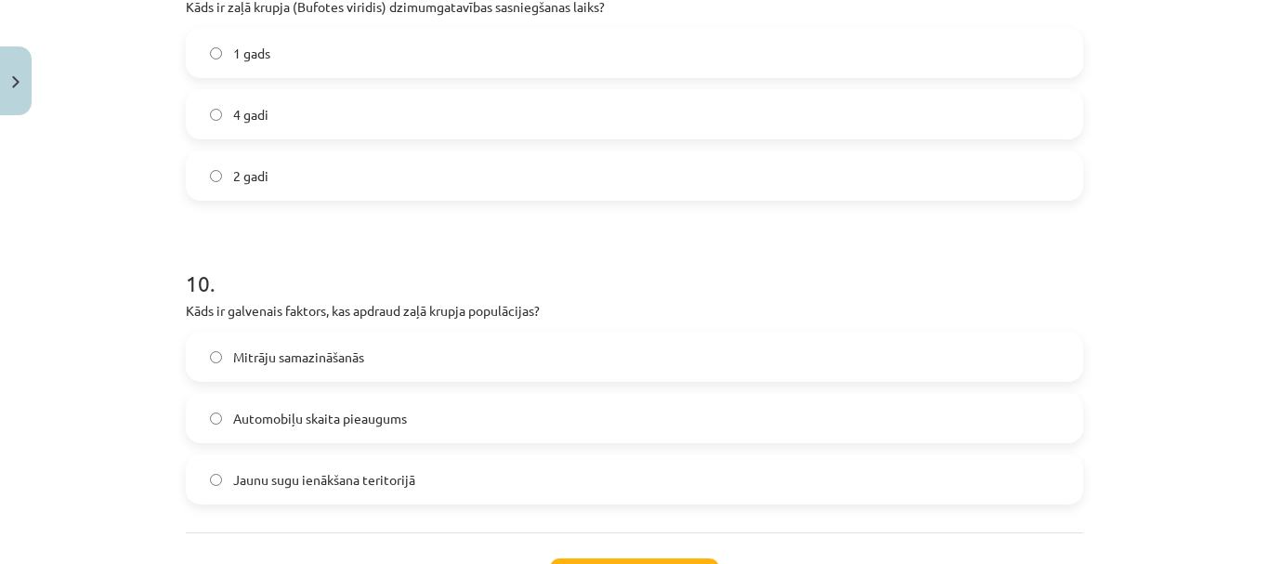
scroll to position [2833, 0]
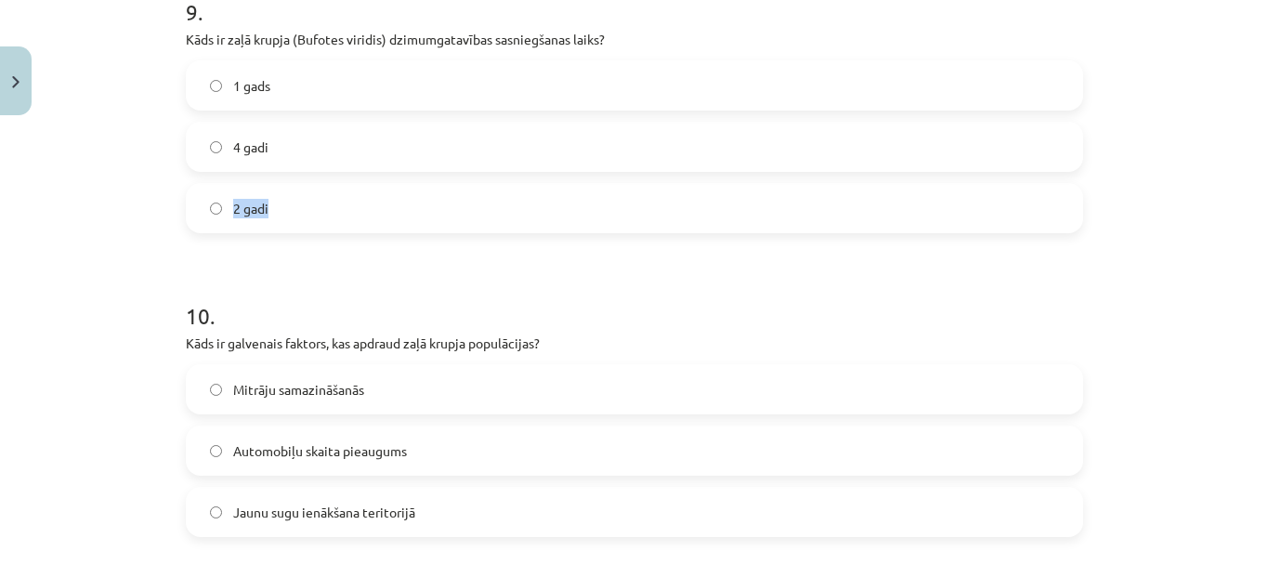
click at [429, 178] on div "1 gads 4 gadi 2 gadi" at bounding box center [634, 146] width 897 height 173
click at [417, 150] on label "4 gadi" at bounding box center [634, 147] width 893 height 46
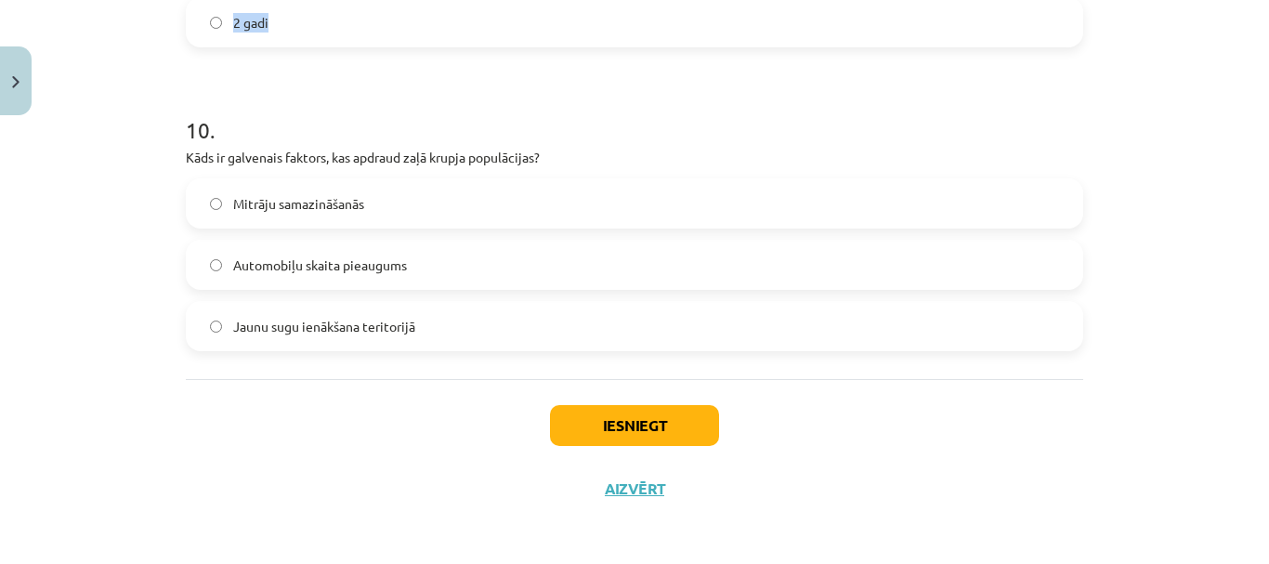
scroll to position [3021, 0]
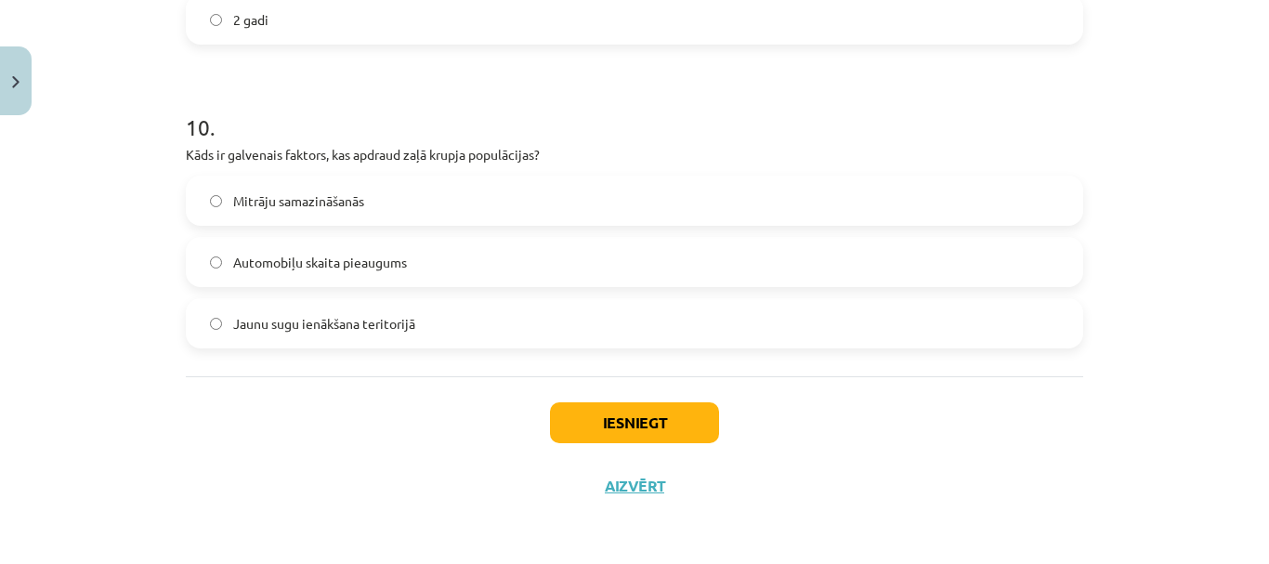
click at [429, 207] on label "Mitrāju samazināšanās" at bounding box center [634, 200] width 893 height 46
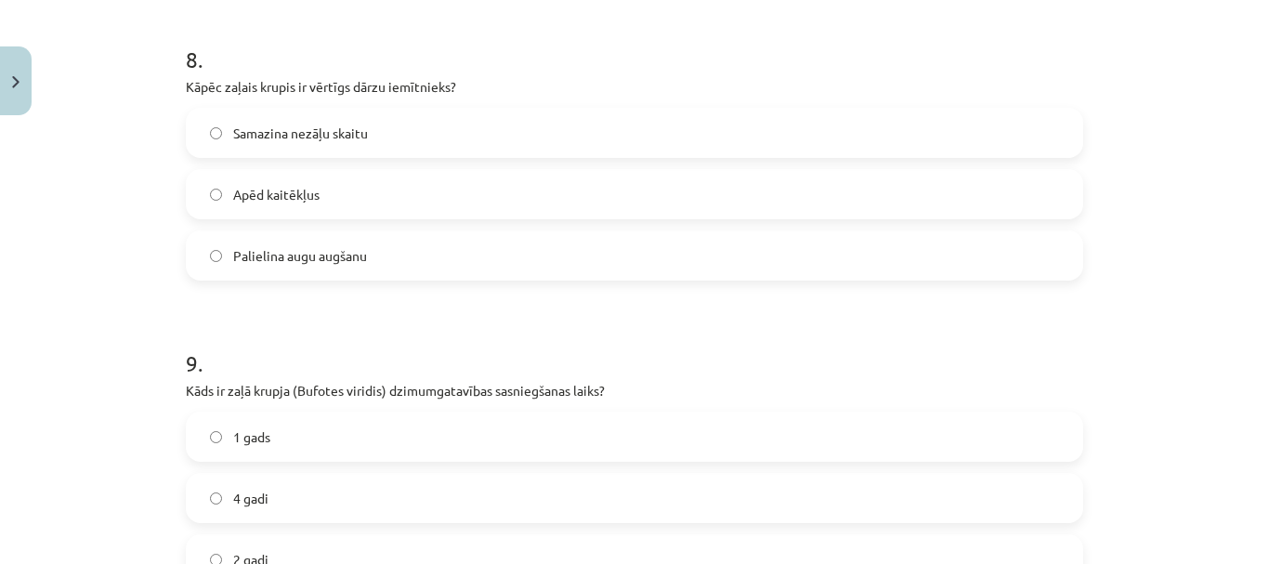
scroll to position [2464, 0]
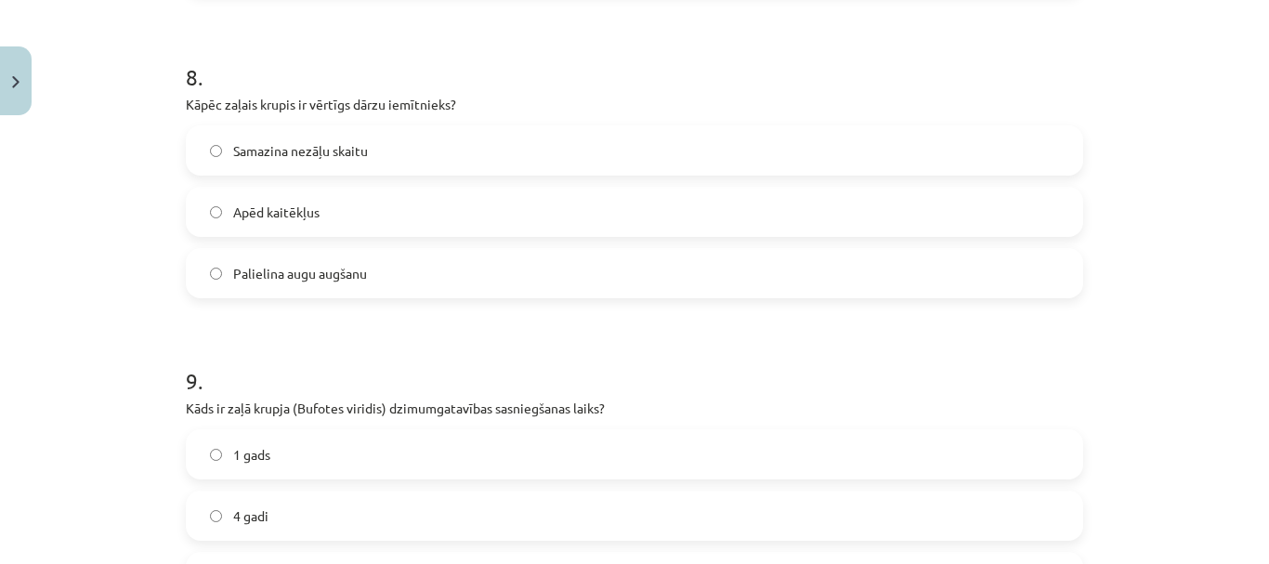
click at [426, 206] on label "Apēd kaitēkļus" at bounding box center [634, 212] width 893 height 46
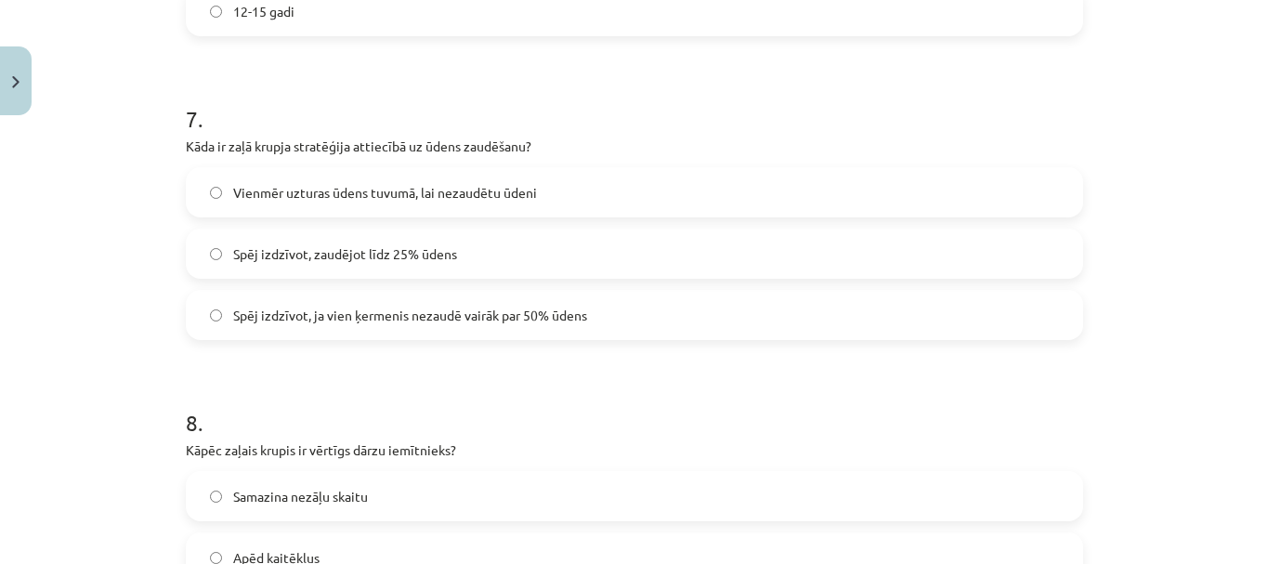
scroll to position [2092, 0]
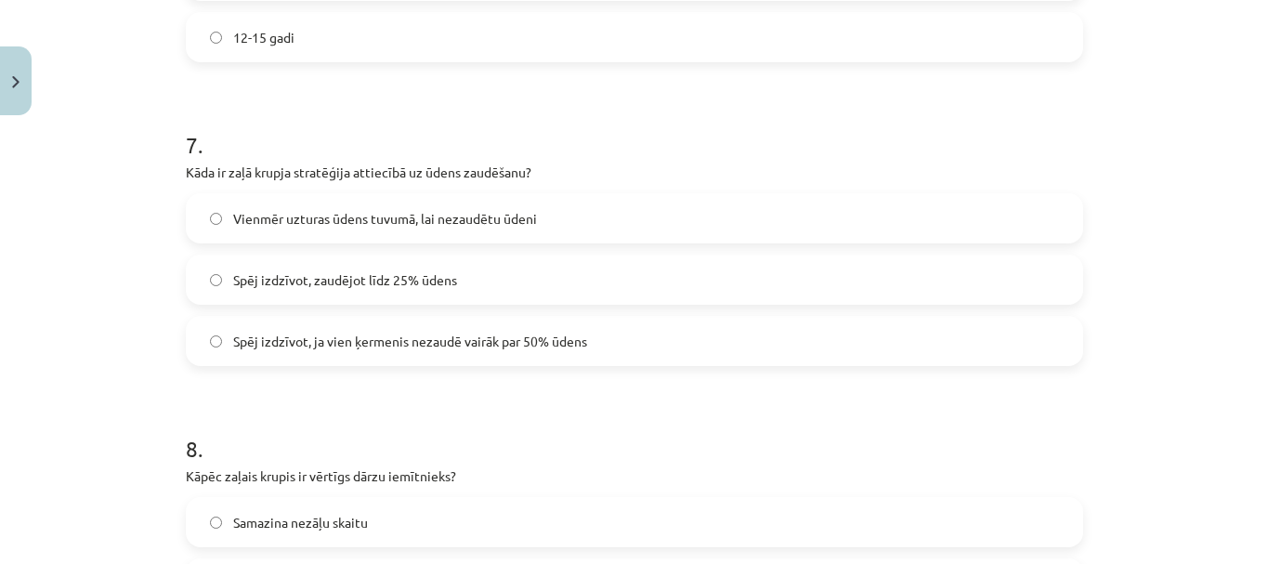
click at [615, 331] on label "Spēj izdzīvot, ja vien ķermenis nezaudē vairāk par 50% ūdens" at bounding box center [634, 341] width 893 height 46
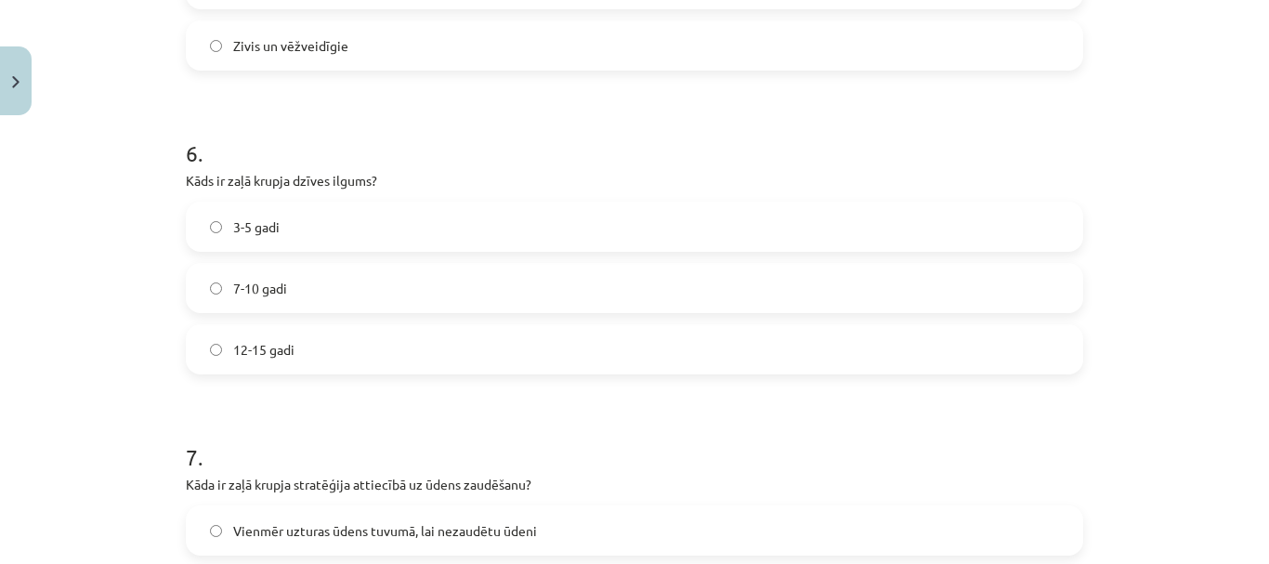
scroll to position [1721, 0]
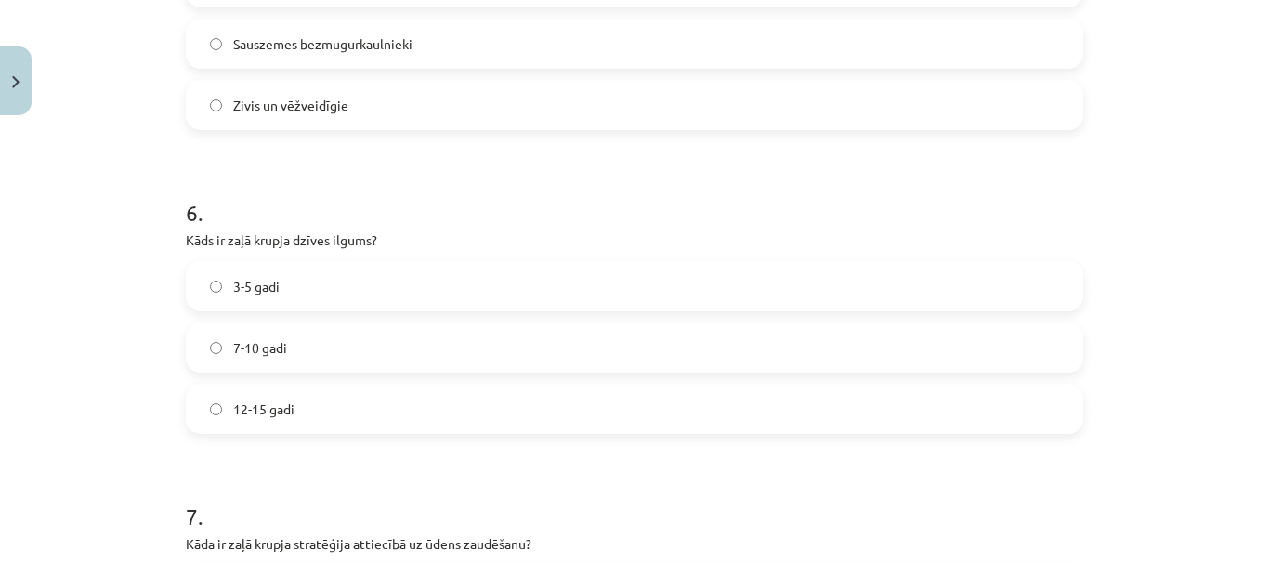
click at [472, 326] on label "7-10 gadi" at bounding box center [634, 347] width 893 height 46
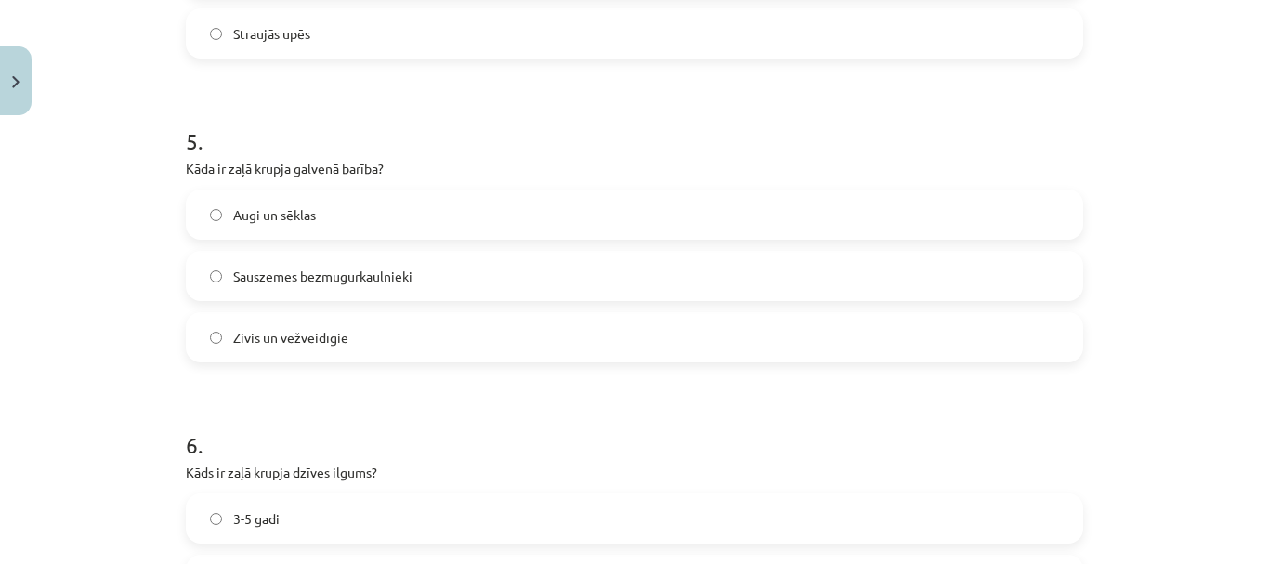
scroll to position [1442, 0]
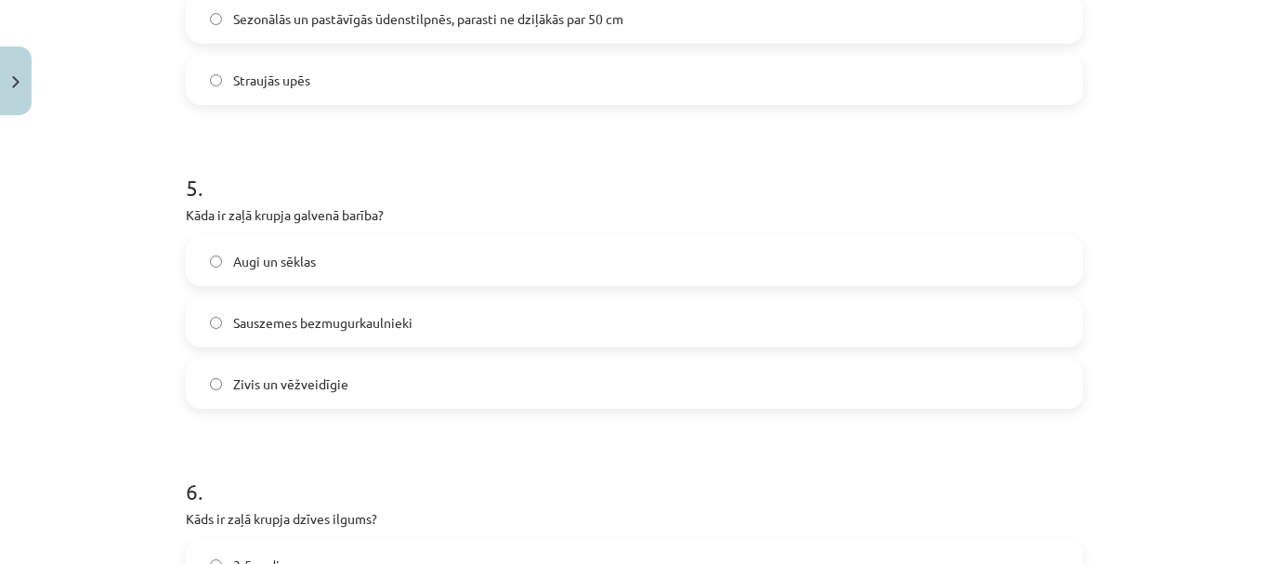
click at [440, 320] on label "Sauszemes bezmugurkaulnieki" at bounding box center [634, 322] width 893 height 46
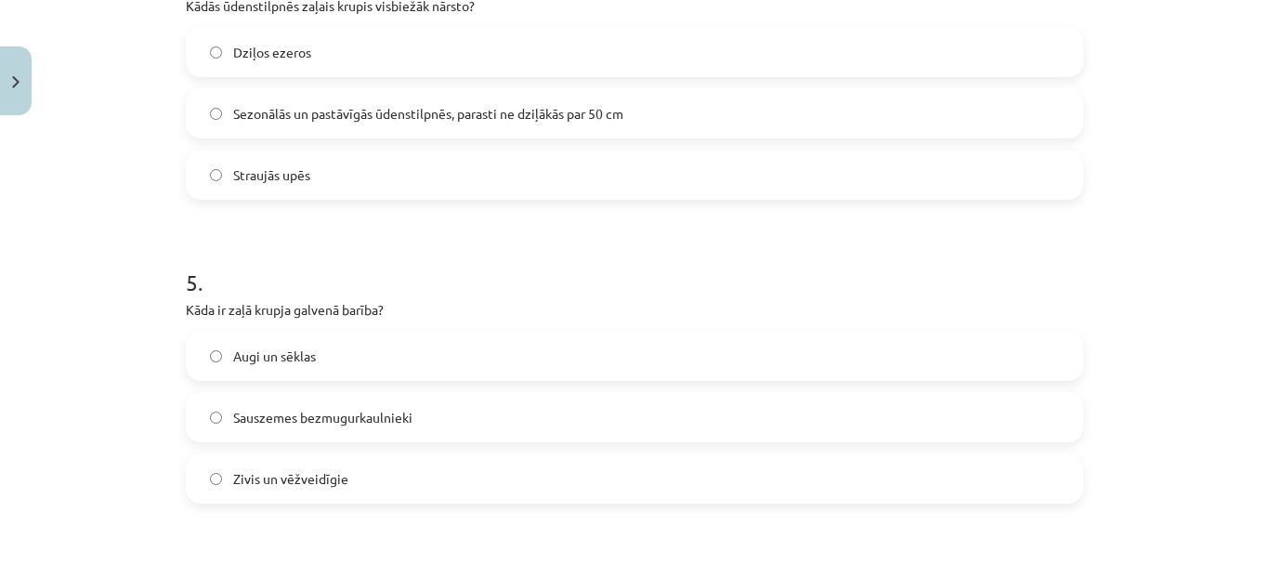
scroll to position [1257, 0]
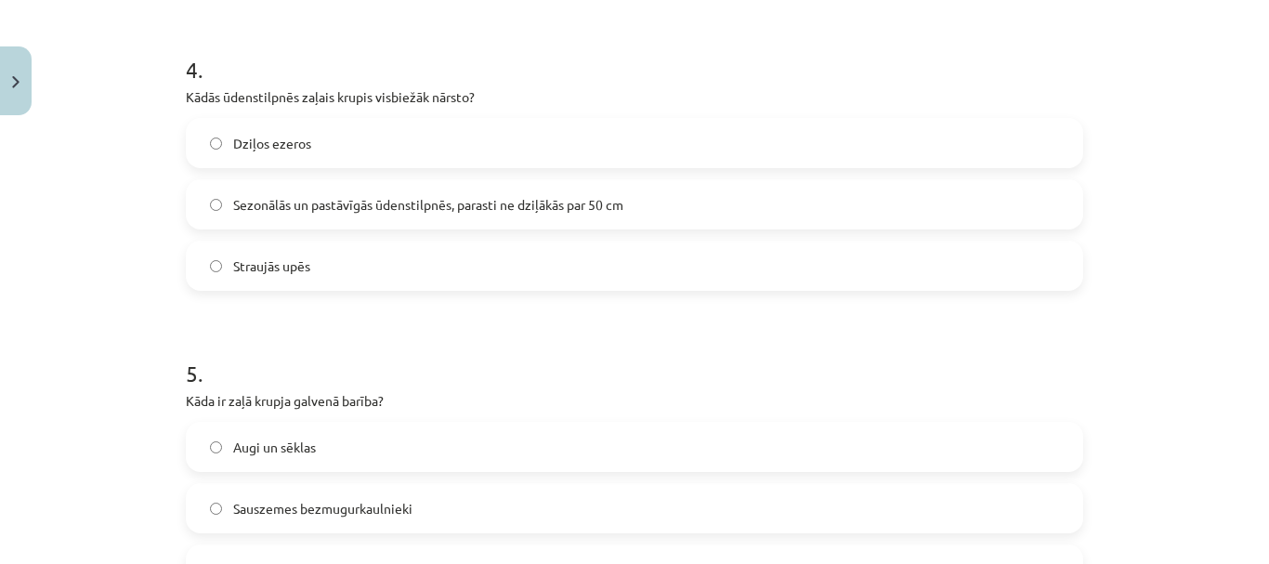
click at [545, 208] on span "Sezonālās un pastāvīgās ūdenstilpnēs, parasti ne dziļākās par 50 cm" at bounding box center [428, 205] width 390 height 20
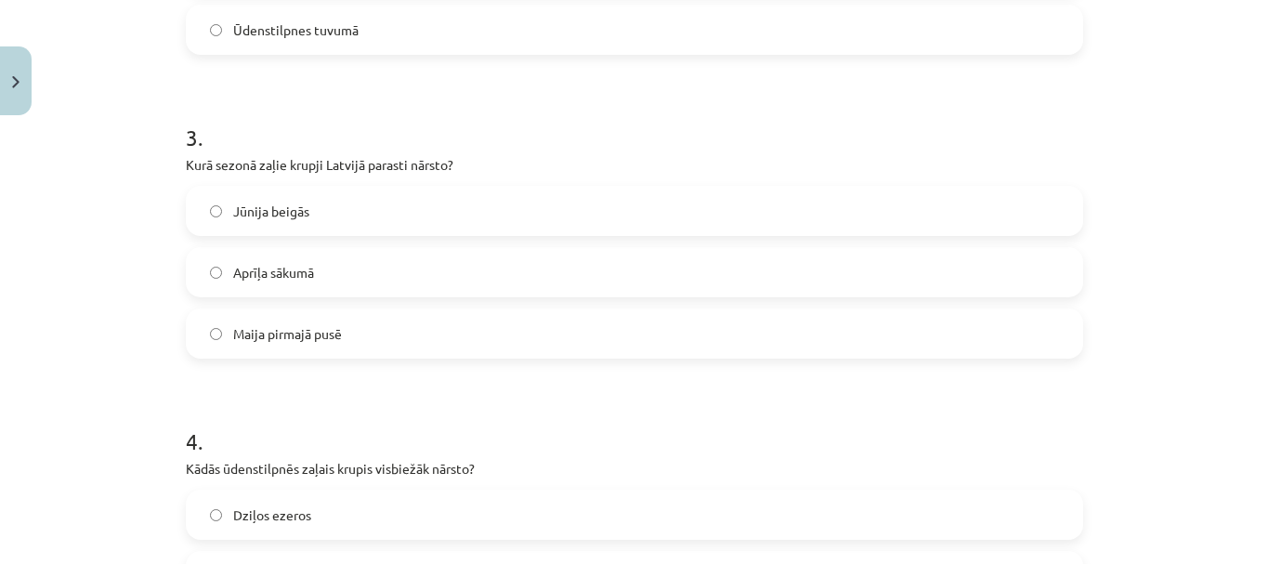
click at [514, 348] on label "Maija pirmajā pusē" at bounding box center [634, 333] width 893 height 46
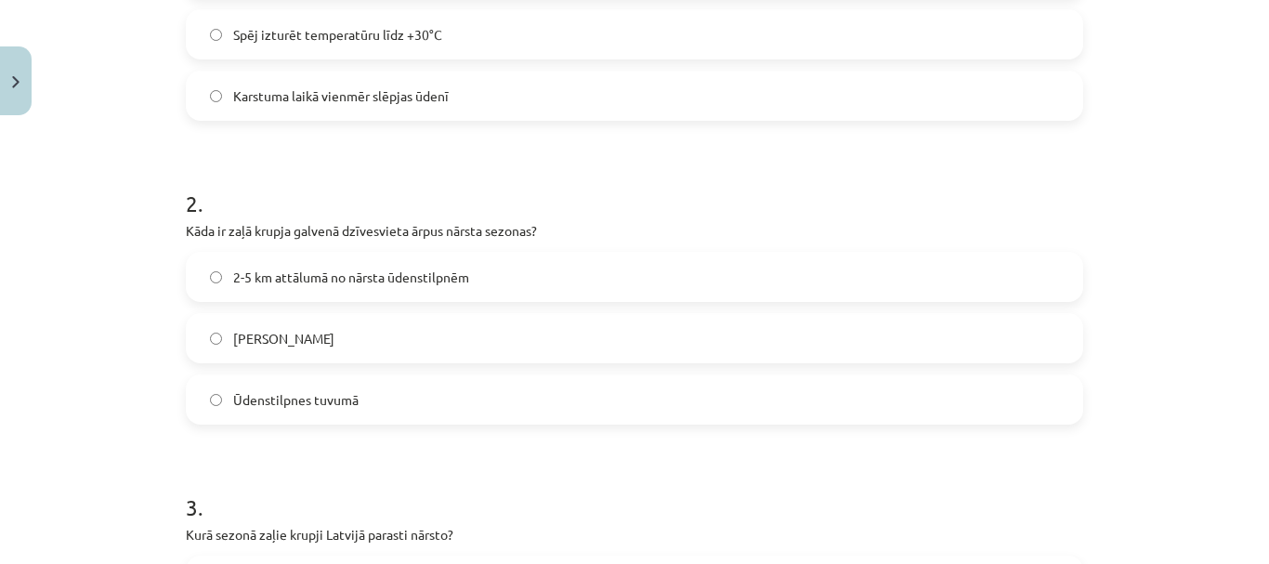
scroll to position [514, 0]
click at [384, 281] on span "2-5 km attālumā no nārsta ūdenstilpnēm" at bounding box center [351, 279] width 236 height 20
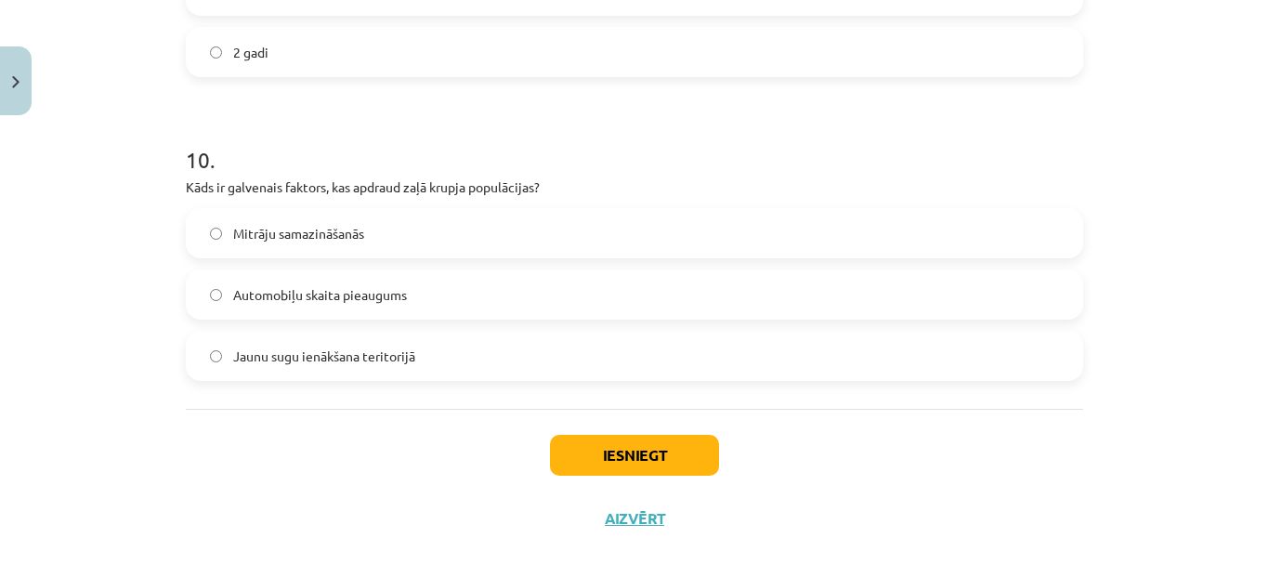
scroll to position [3021, 0]
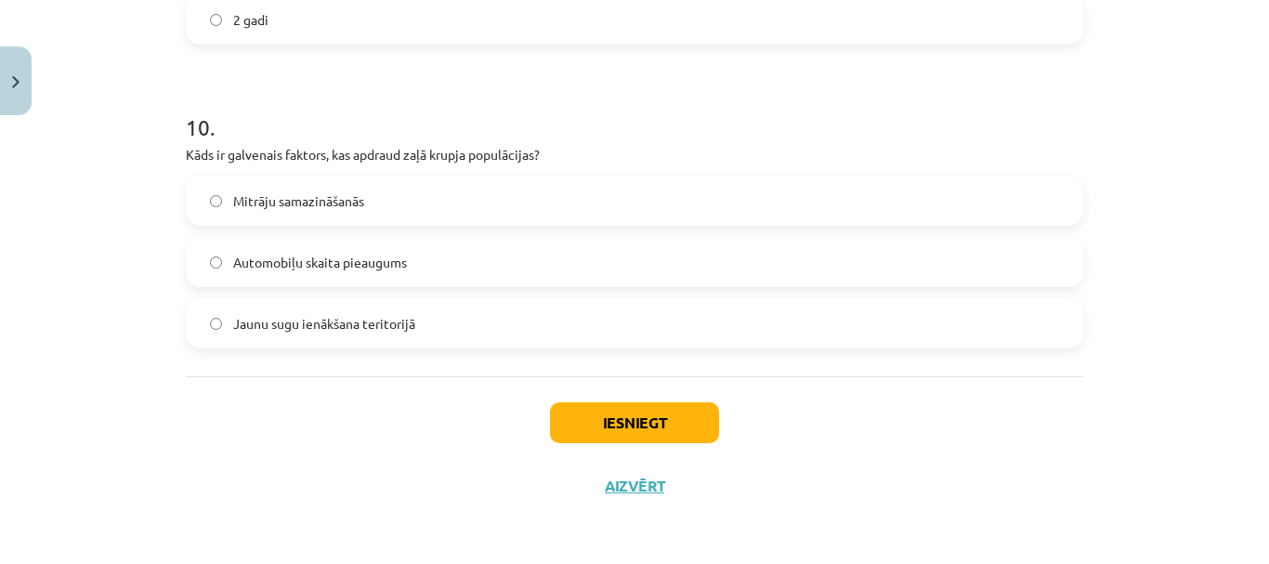
click at [716, 424] on div "Iesniegt Aizvērt" at bounding box center [634, 441] width 897 height 130
click at [695, 425] on button "Iesniegt" at bounding box center [634, 422] width 169 height 41
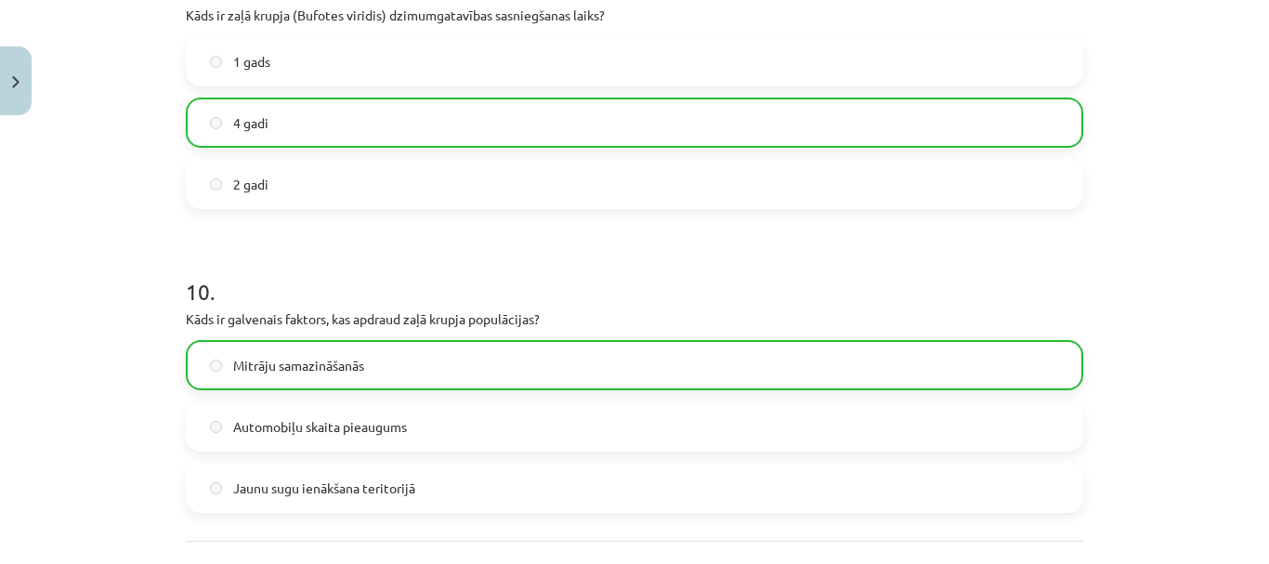
scroll to position [2650, 0]
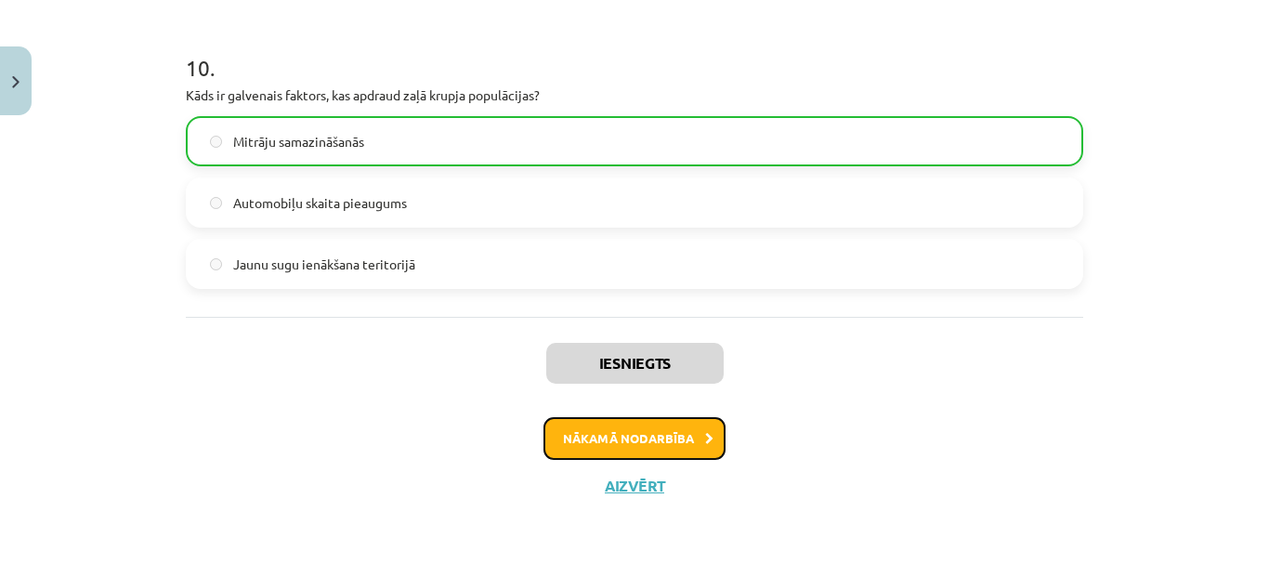
click at [654, 437] on button "Nākamā nodarbība" at bounding box center [634, 438] width 182 height 43
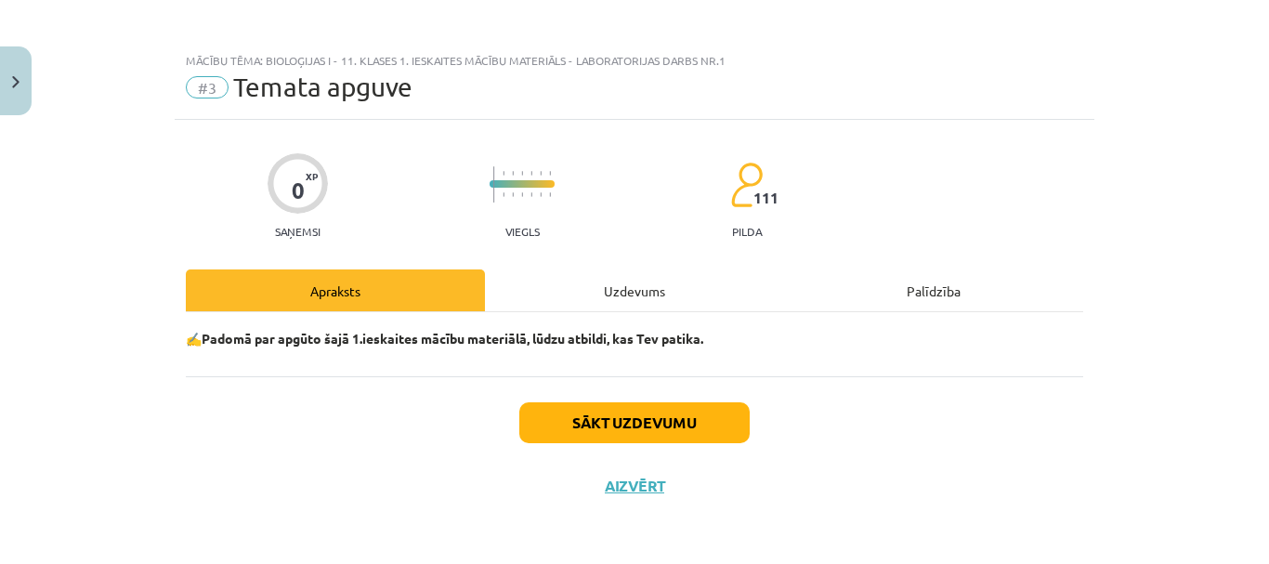
scroll to position [4, 0]
click at [642, 479] on button "Aizvērt" at bounding box center [634, 485] width 71 height 19
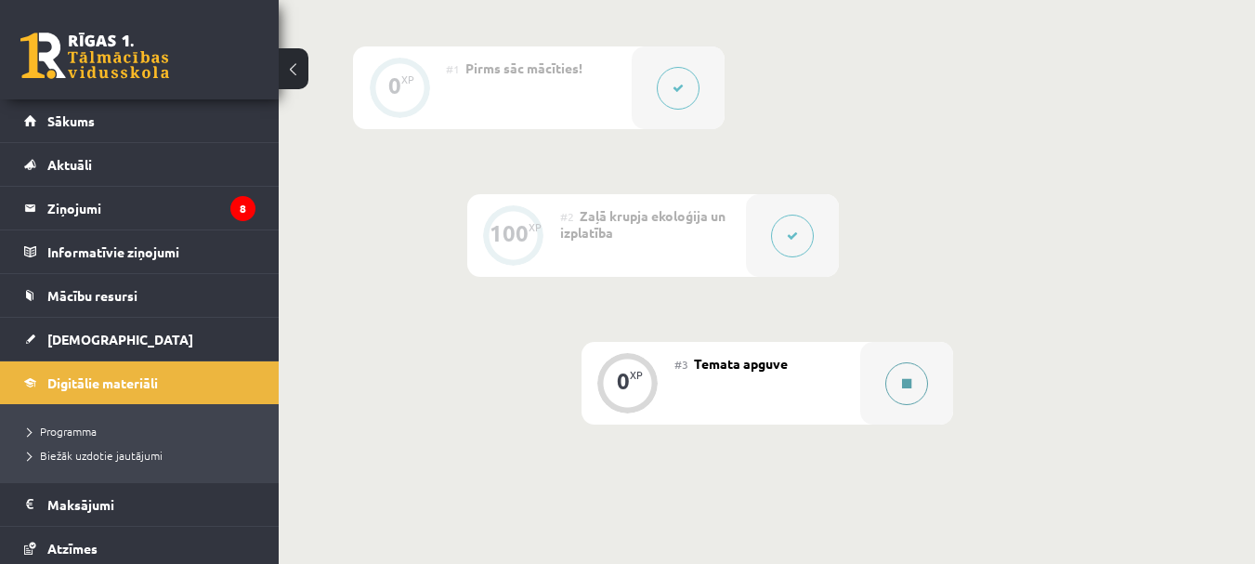
click at [909, 393] on button at bounding box center [906, 383] width 43 height 43
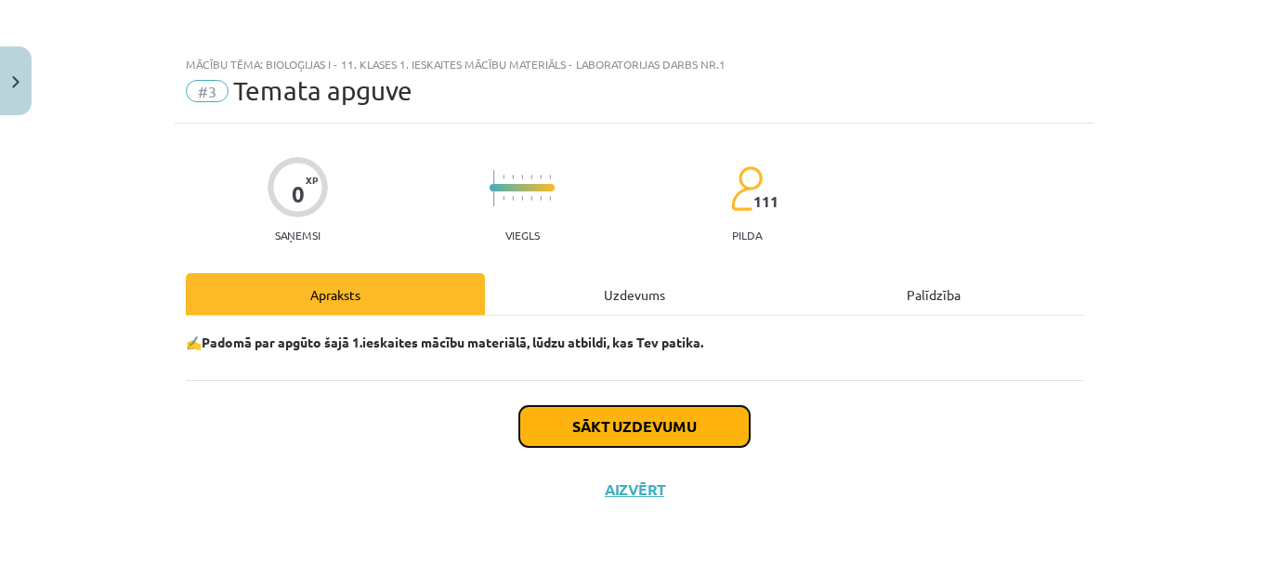
click at [677, 425] on button "Sākt uzdevumu" at bounding box center [634, 426] width 230 height 41
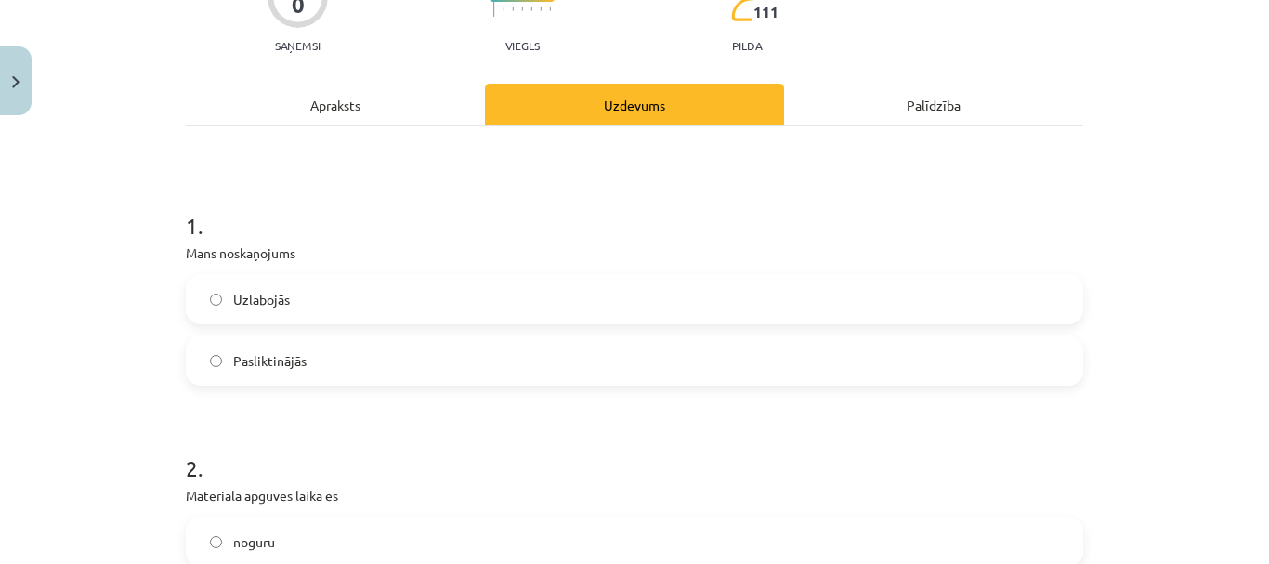
click at [351, 303] on label "Uzlabojās" at bounding box center [634, 299] width 893 height 46
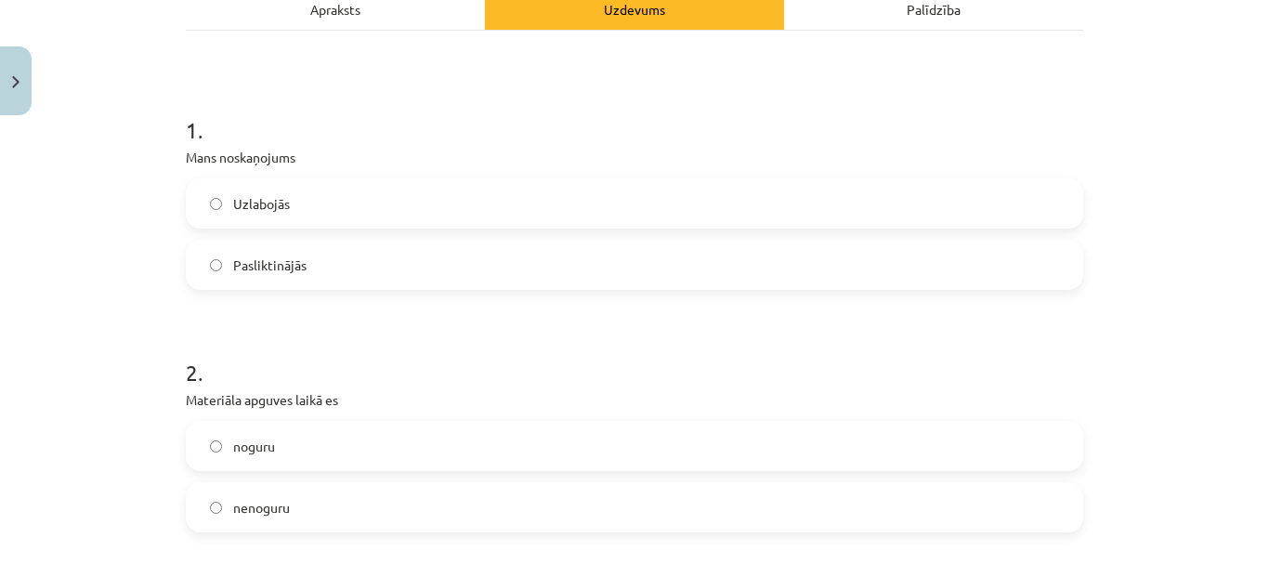
scroll to position [375, 0]
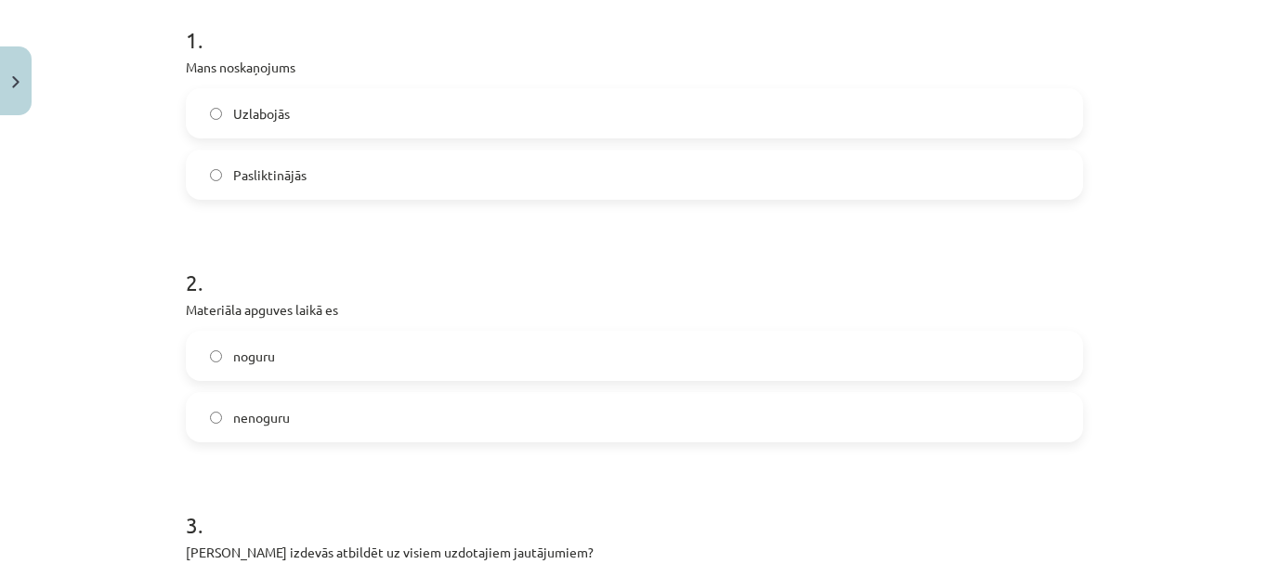
click at [396, 419] on label "nenoguru" at bounding box center [634, 417] width 893 height 46
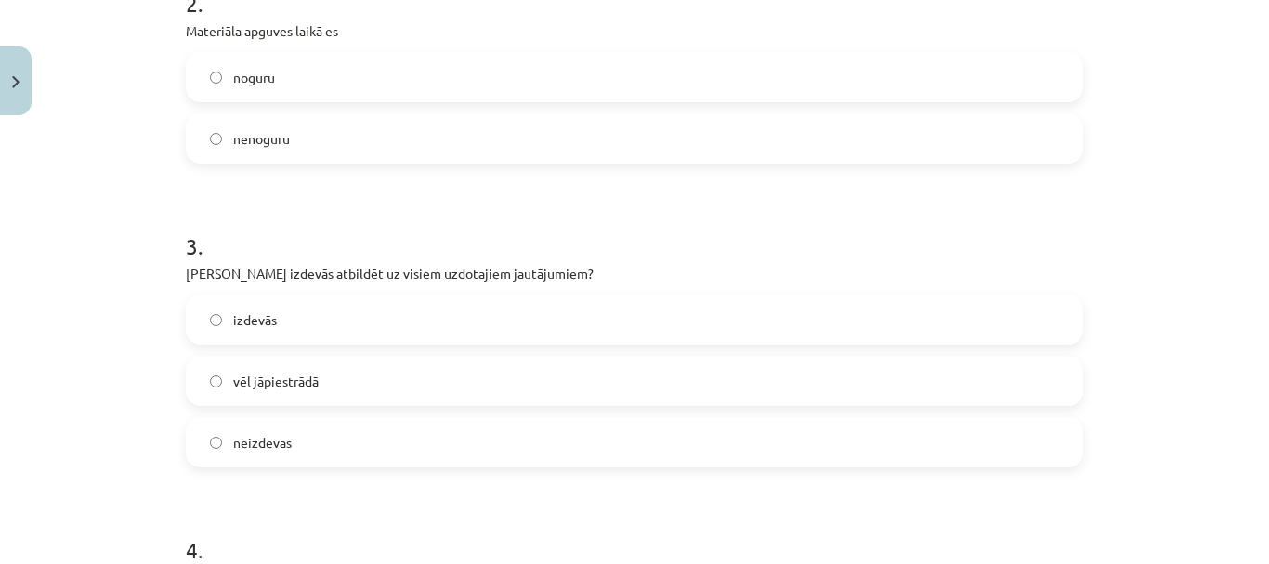
click at [403, 318] on label "izdevās" at bounding box center [634, 319] width 893 height 46
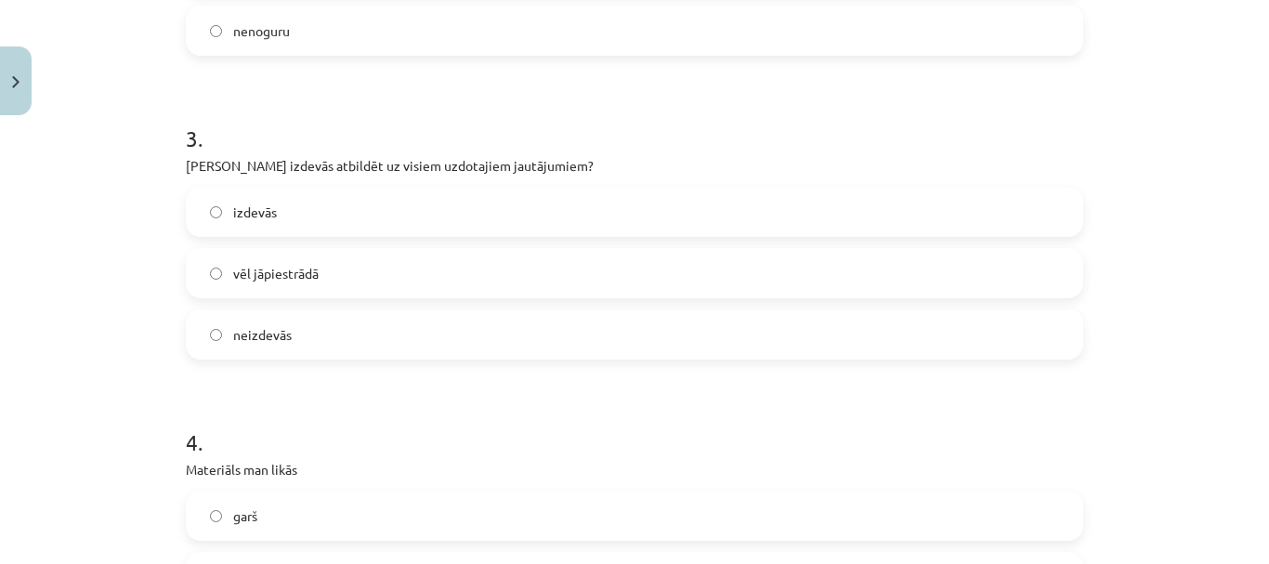
scroll to position [932, 0]
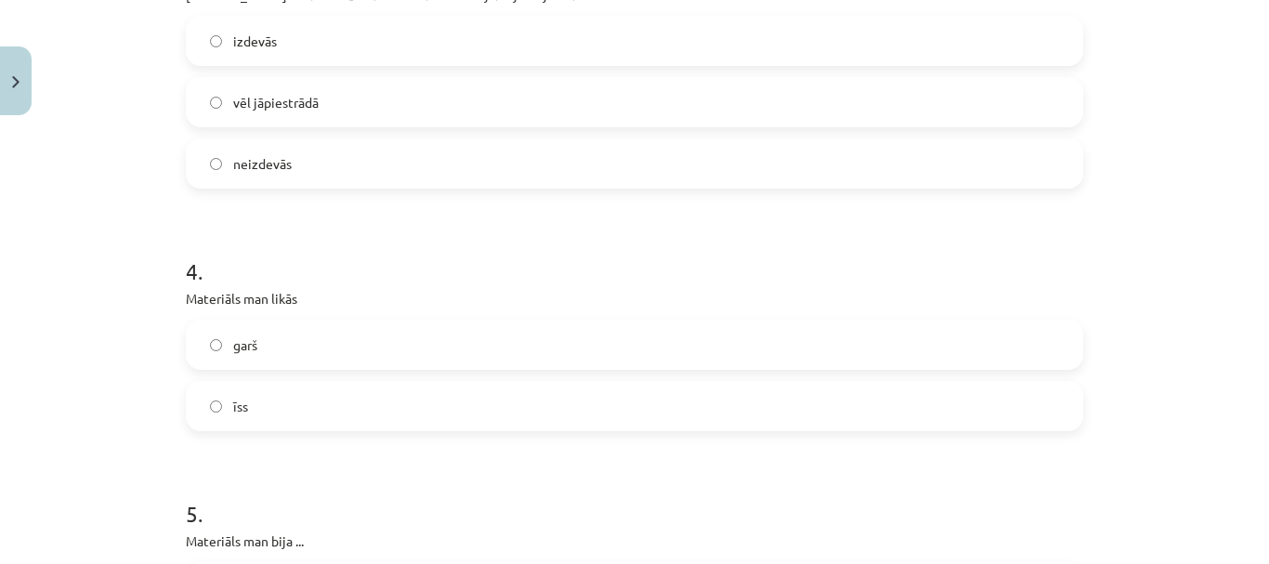
click at [389, 390] on label "īss" at bounding box center [634, 406] width 893 height 46
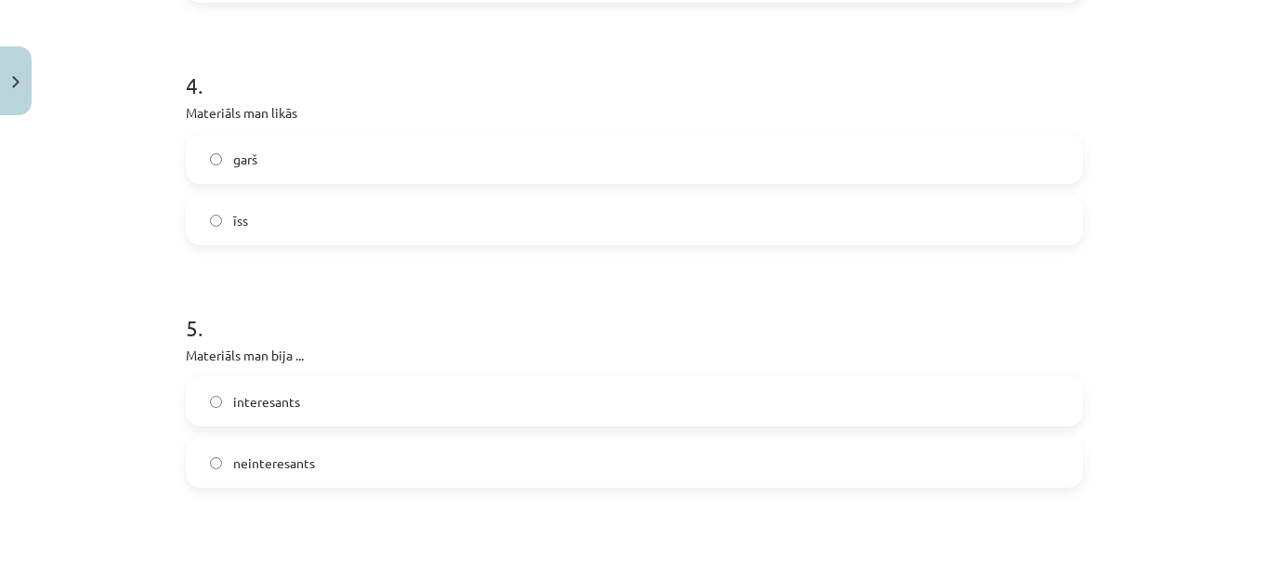
scroll to position [1304, 0]
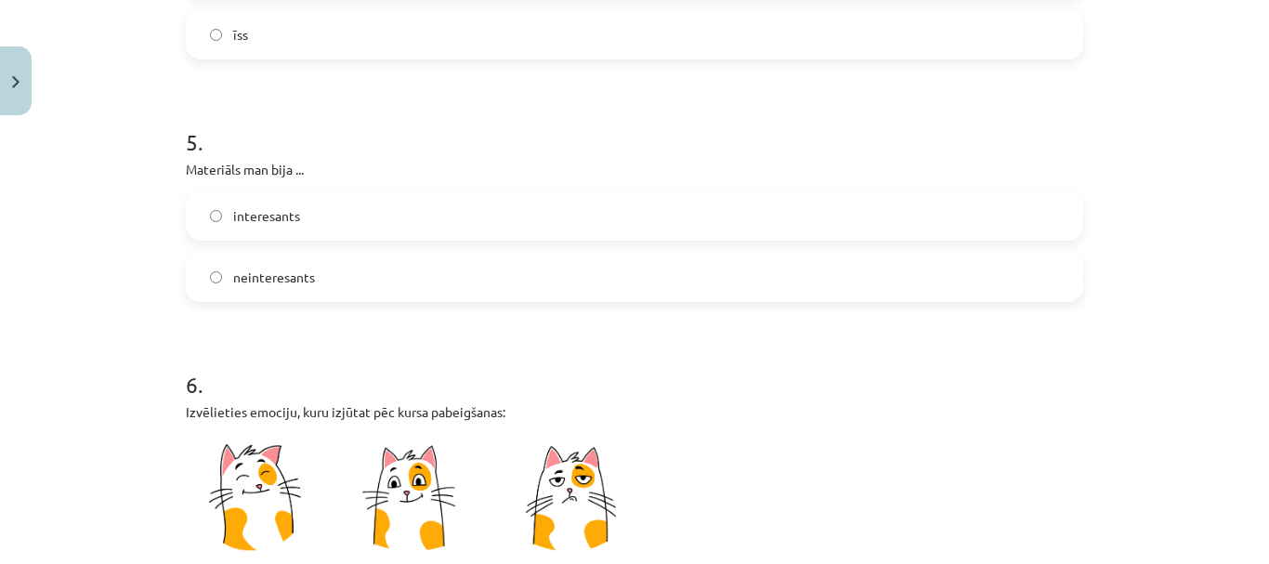
click at [348, 225] on label "interesants" at bounding box center [634, 215] width 893 height 46
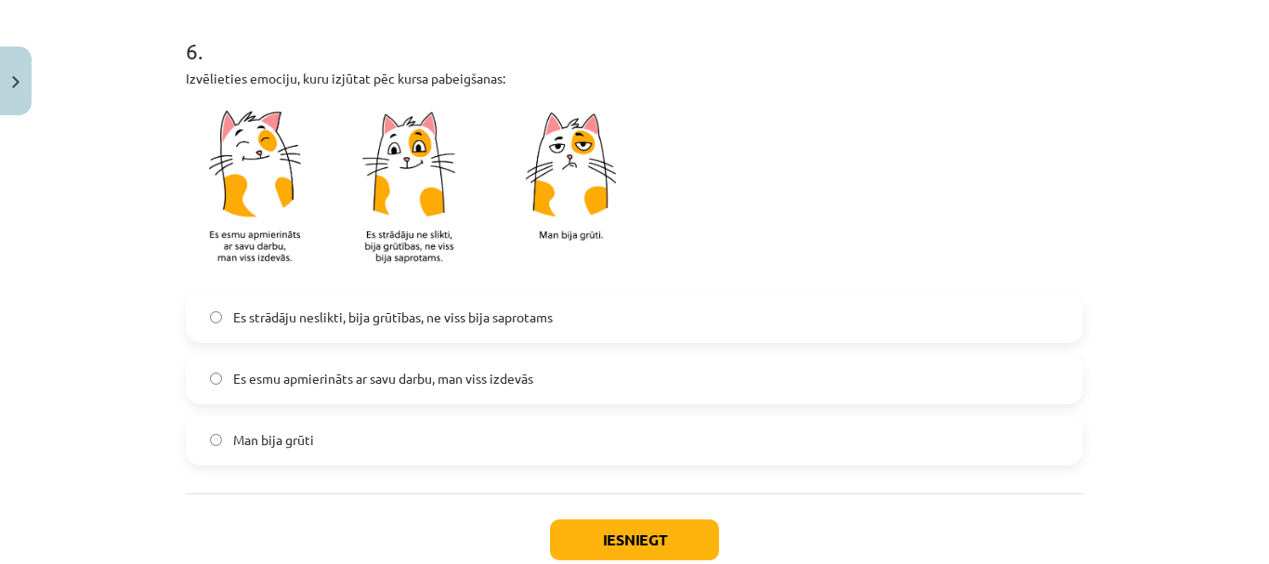
scroll to position [1675, 0]
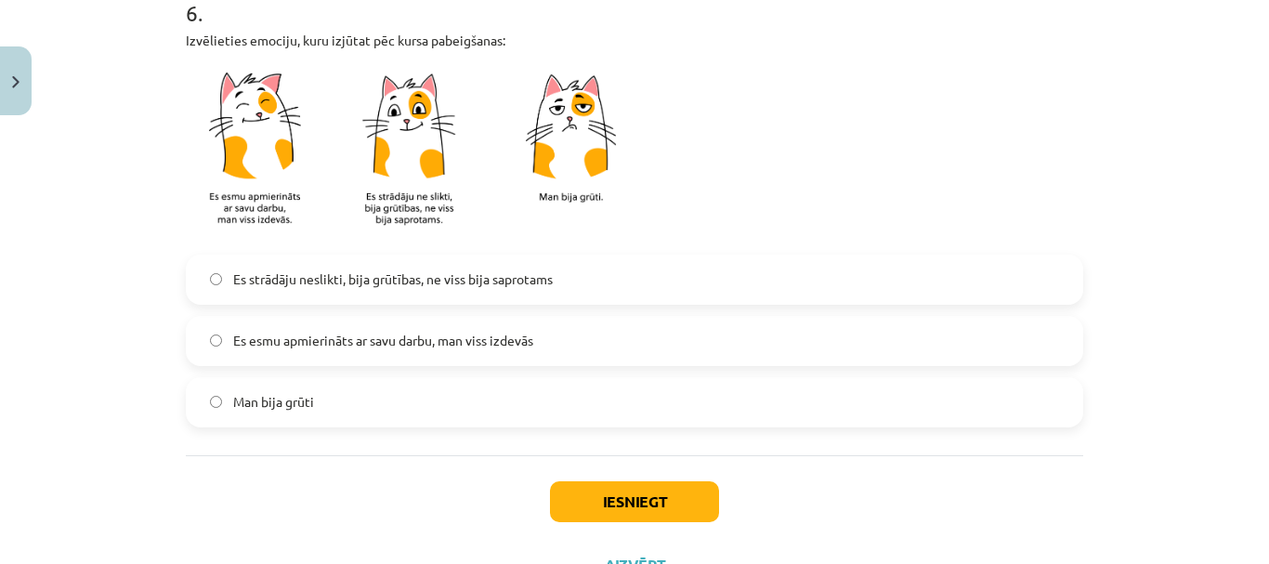
click at [437, 343] on span "Es esmu apmierināts ar savu darbu, man viss izdevās" at bounding box center [383, 341] width 300 height 20
click at [606, 500] on button "Iesniegt" at bounding box center [634, 501] width 169 height 41
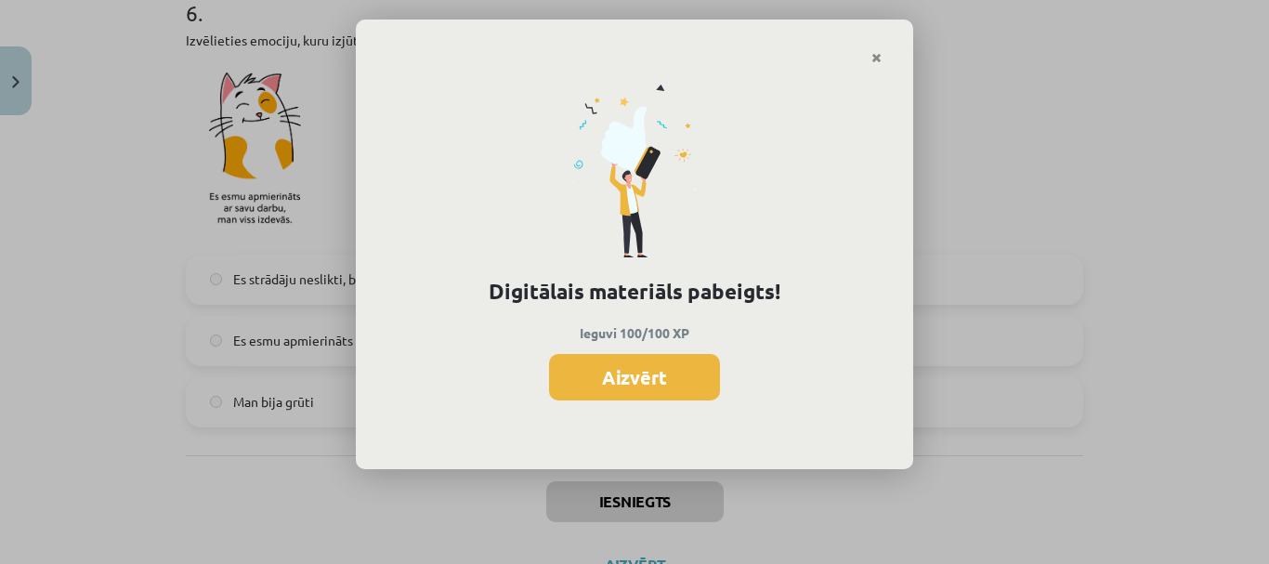
scroll to position [454, 0]
drag, startPoint x: 612, startPoint y: 405, endPoint x: 629, endPoint y: 427, distance: 27.9
click at [629, 427] on div "Digitālais materiāls pabeigts! Ieguvi 100/100 XP Aizvērt" at bounding box center [634, 267] width 557 height 405
click at [662, 371] on button "Aizvērt" at bounding box center [634, 377] width 171 height 46
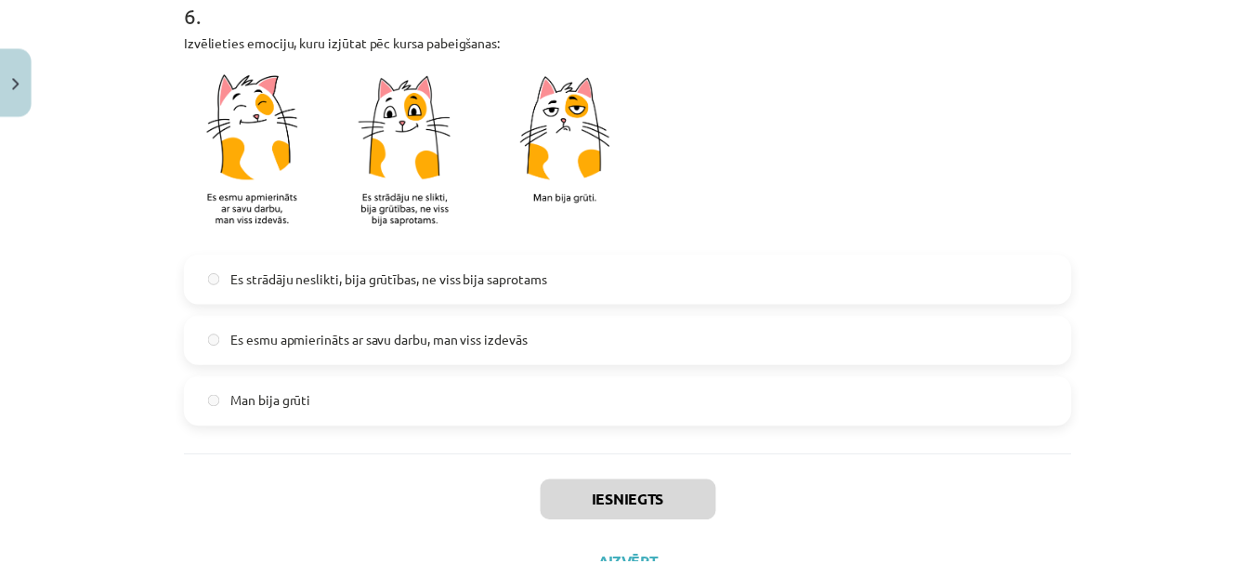
scroll to position [1754, 0]
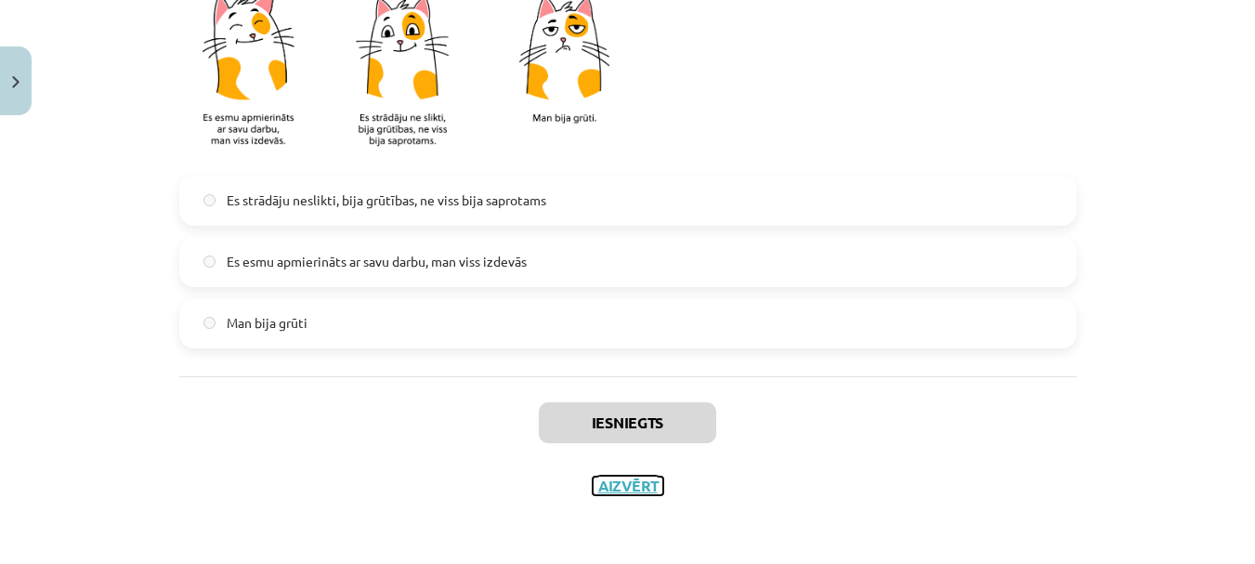
click at [637, 476] on button "Aizvērt" at bounding box center [628, 485] width 71 height 19
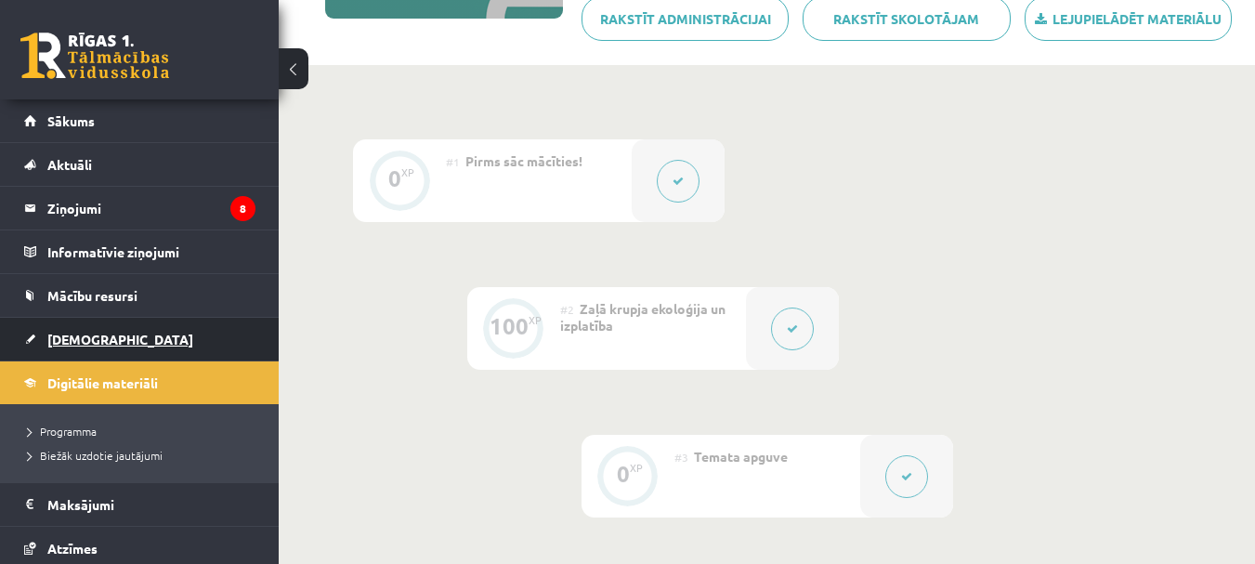
click at [115, 345] on link "[DEMOGRAPHIC_DATA]" at bounding box center [139, 339] width 231 height 43
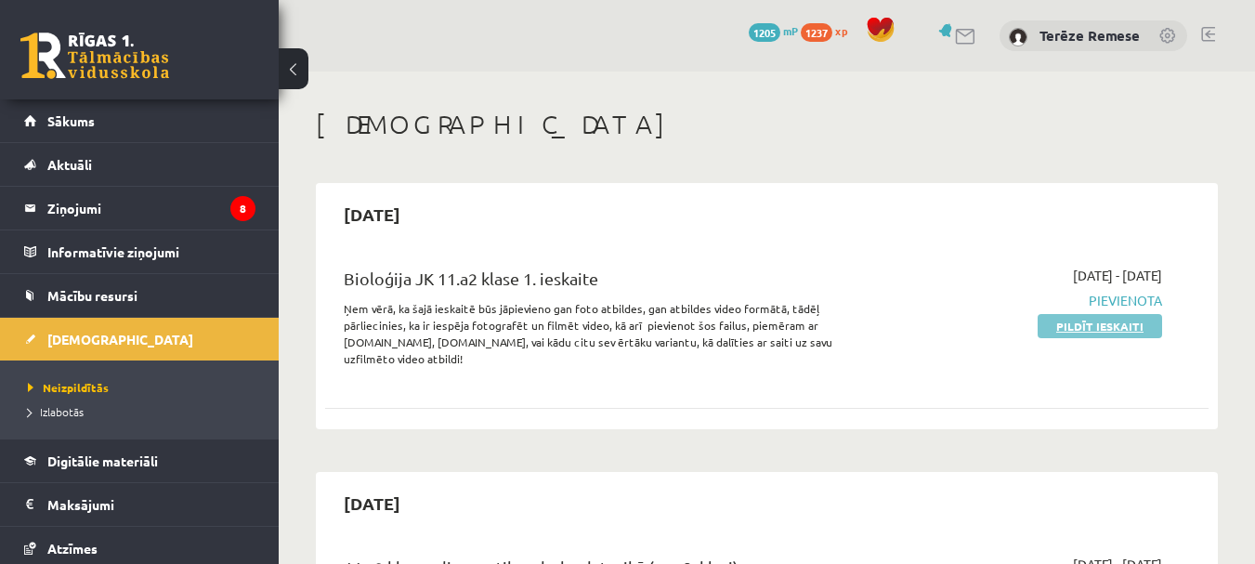
click at [1066, 320] on link "Pildīt ieskaiti" at bounding box center [1099, 326] width 124 height 24
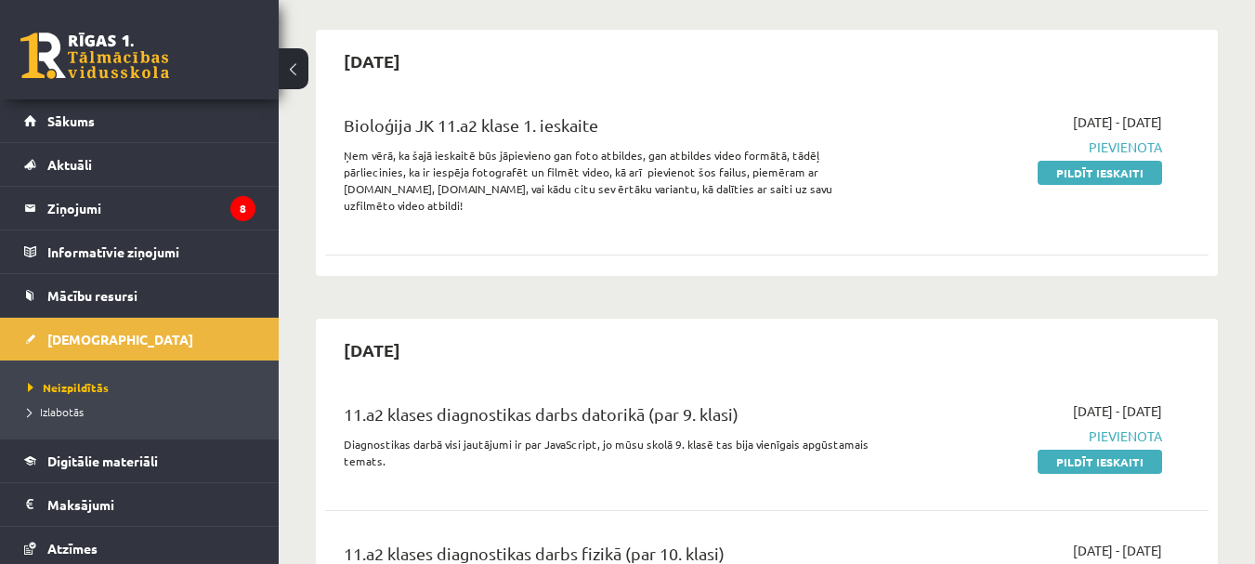
scroll to position [186, 0]
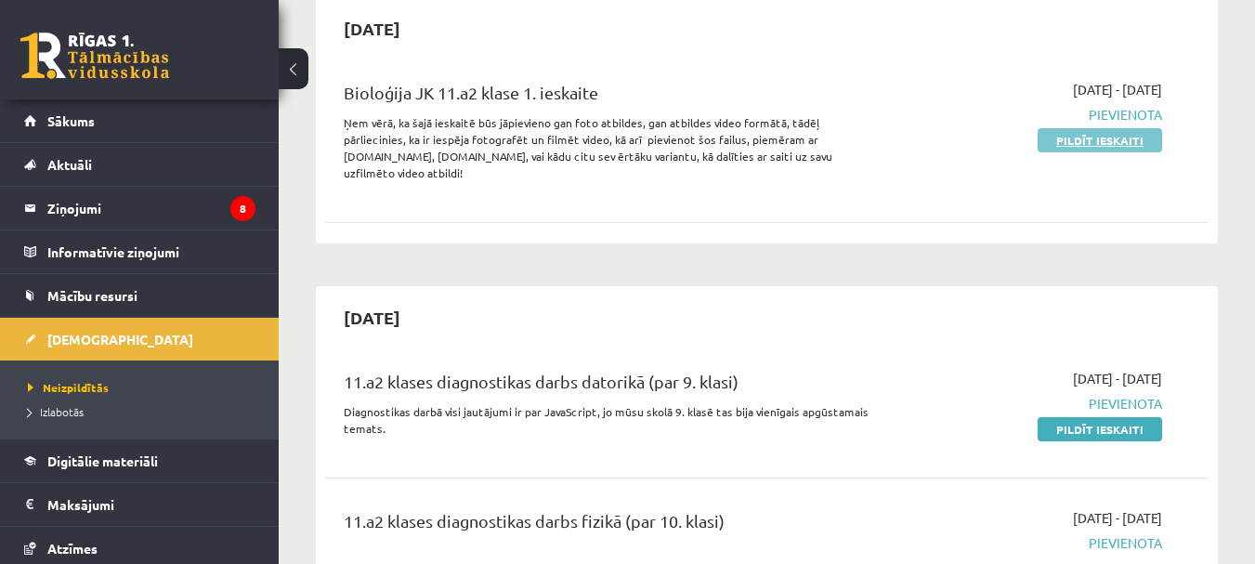
click at [1111, 149] on link "Pildīt ieskaiti" at bounding box center [1099, 140] width 124 height 24
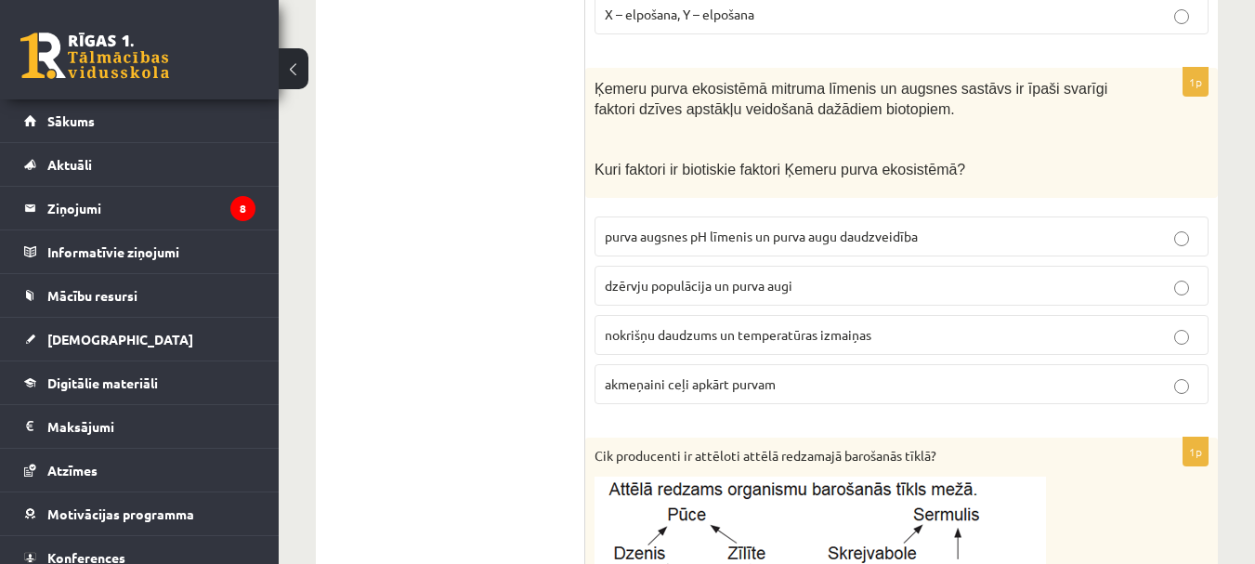
scroll to position [1765, 0]
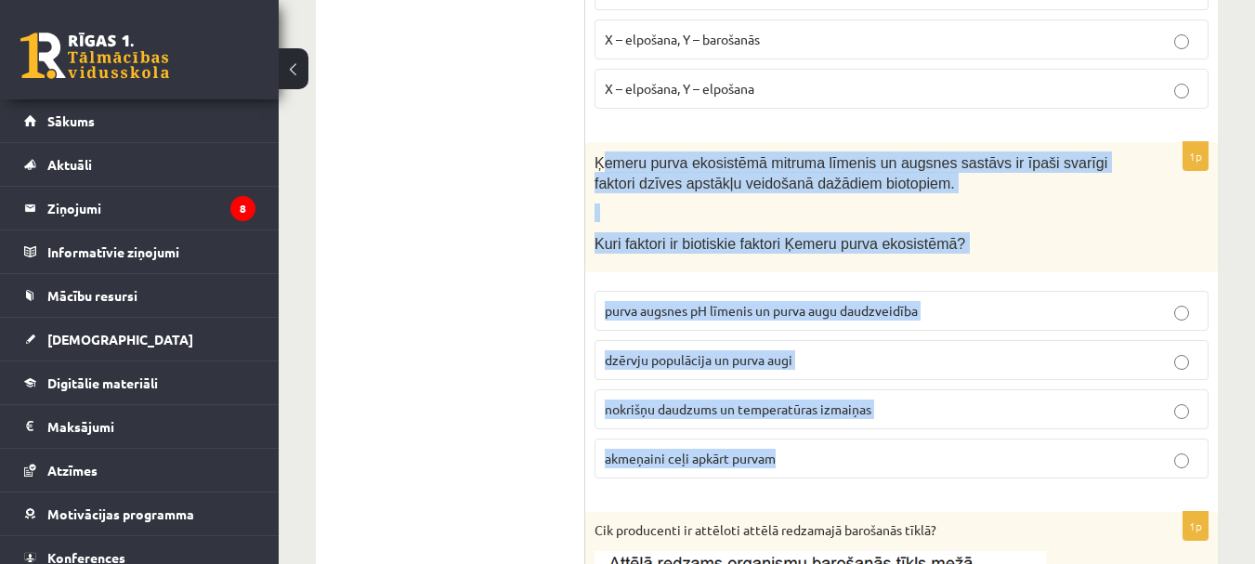
drag, startPoint x: 601, startPoint y: 160, endPoint x: 845, endPoint y: 443, distance: 374.0
click at [867, 458] on div "1p Ķemeru purva ekosistēmā mitruma līmenis un augsnes sastāvs ir īpaši svarīgi …" at bounding box center [901, 317] width 632 height 351
click at [701, 223] on div "Ķemeru purva ekosistēmā mitruma līmenis un augsnes sastāvs ir īpaši svarīgi fak…" at bounding box center [901, 207] width 632 height 130
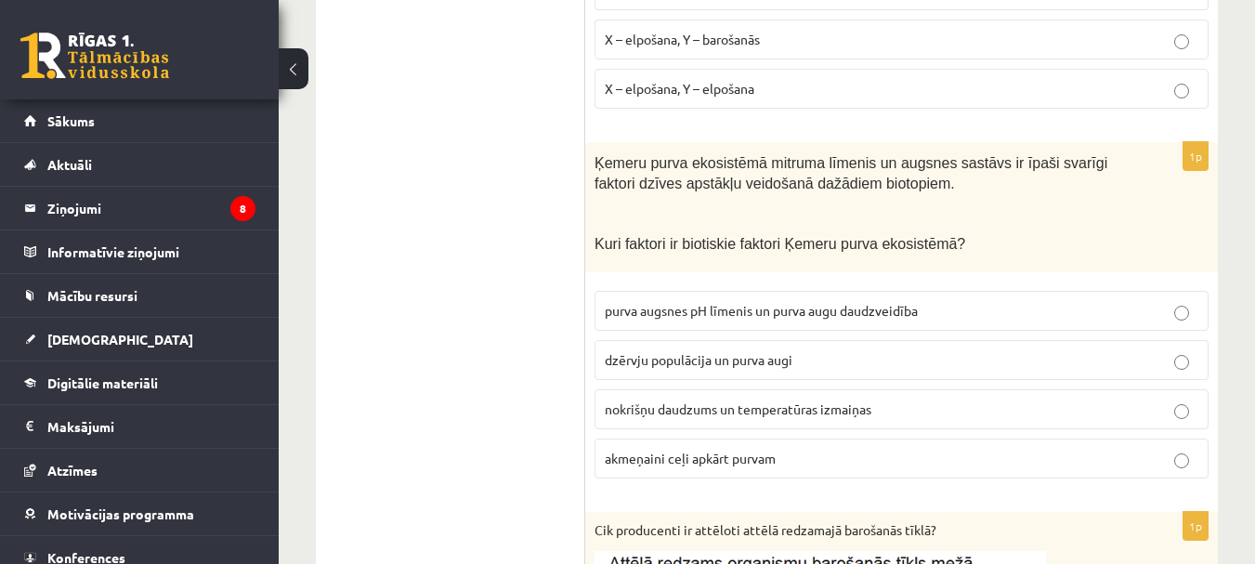
click at [696, 219] on p at bounding box center [854, 212] width 521 height 19
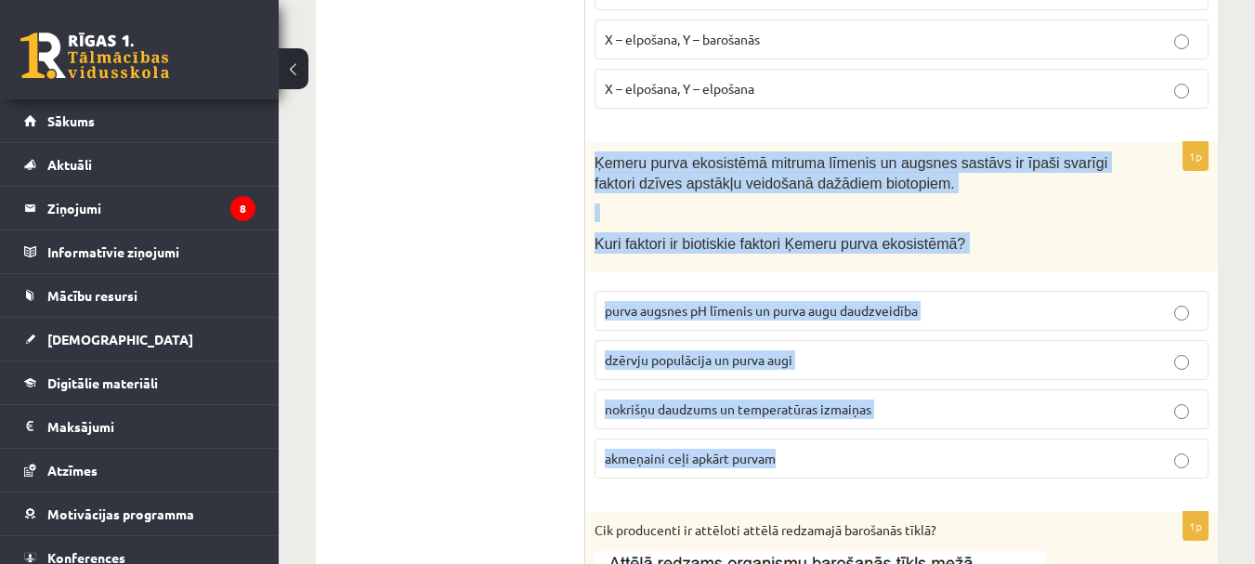
drag, startPoint x: 597, startPoint y: 163, endPoint x: 860, endPoint y: 454, distance: 391.9
click at [860, 454] on div "1p Ķemeru purva ekosistēmā mitruma līmenis un augsnes sastāvs ir īpaši svarīgi …" at bounding box center [901, 317] width 632 height 351
copy div "Ķemeru purva ekosistēmā mitruma līmenis un augsnes sastāvs ir īpaši svarīgi fak…"
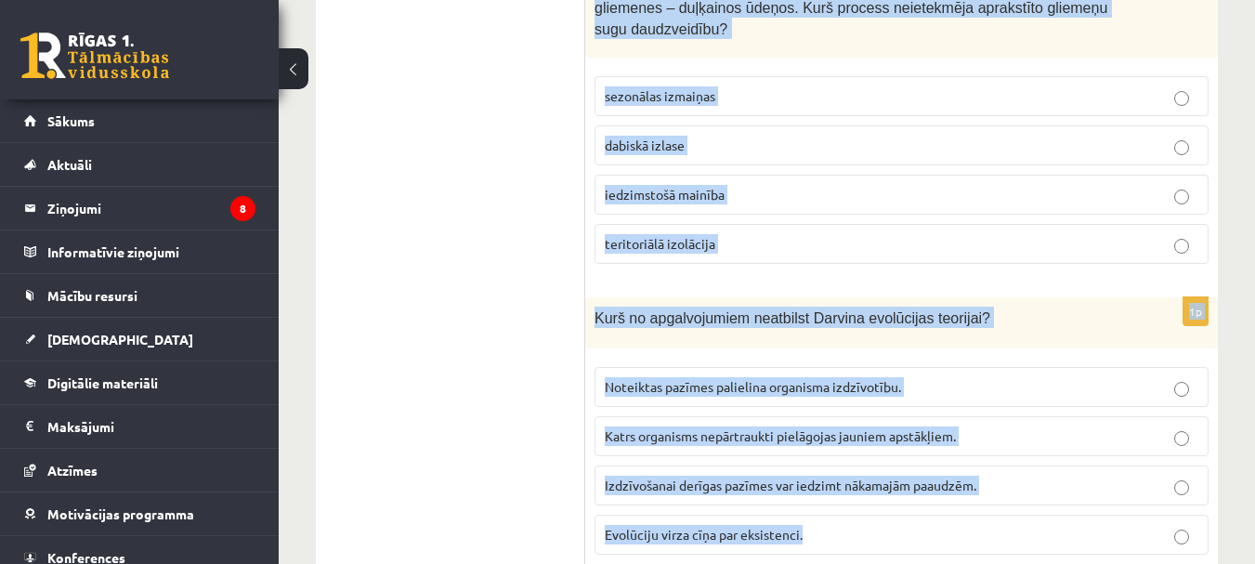
scroll to position [2861, 0]
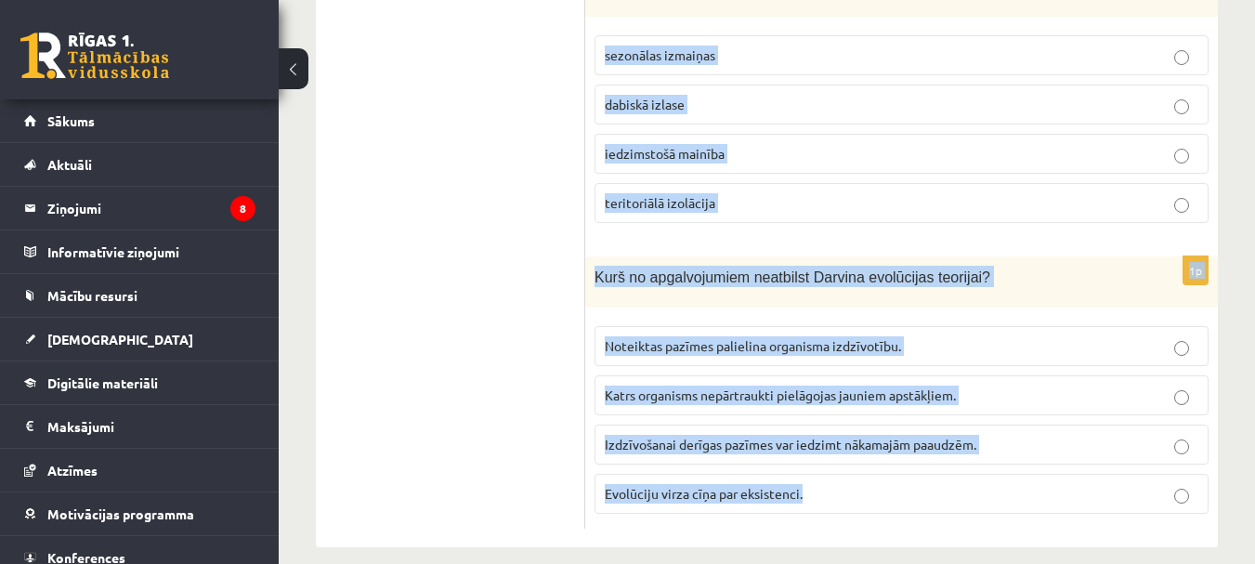
drag, startPoint x: 594, startPoint y: 226, endPoint x: 921, endPoint y: 593, distance: 492.1
copy form "Loremi dolo sitamet consectet adipiscingel seddo ei tempori ut laboreetd! Magna…"
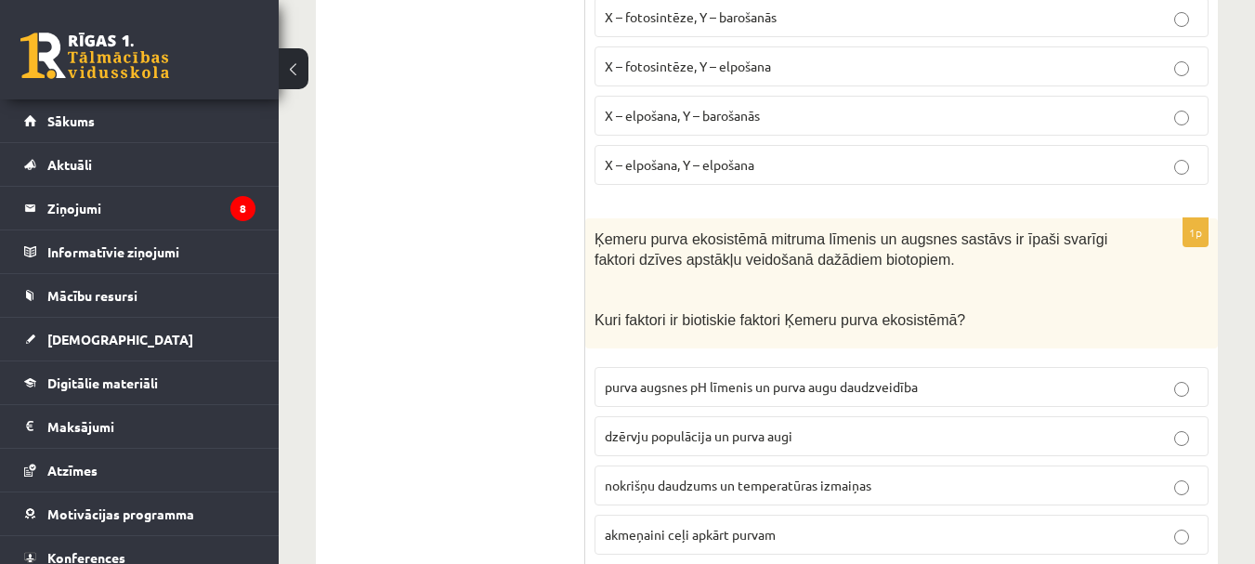
scroll to position [1746, 0]
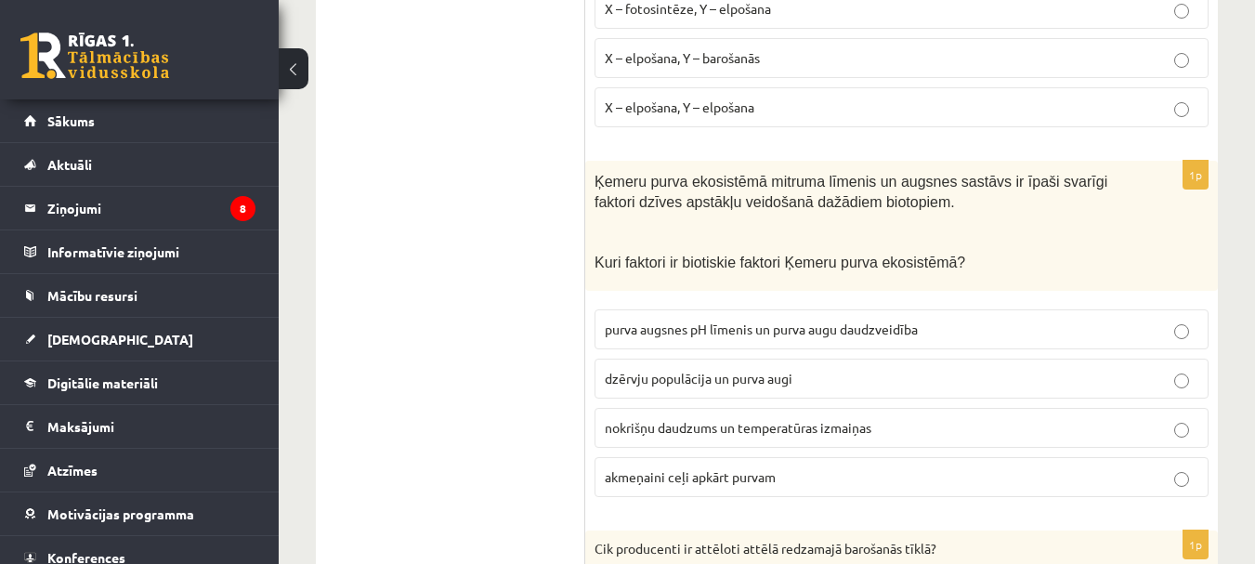
click at [782, 367] on label "dzērvju populācija un purva augi" at bounding box center [901, 378] width 614 height 40
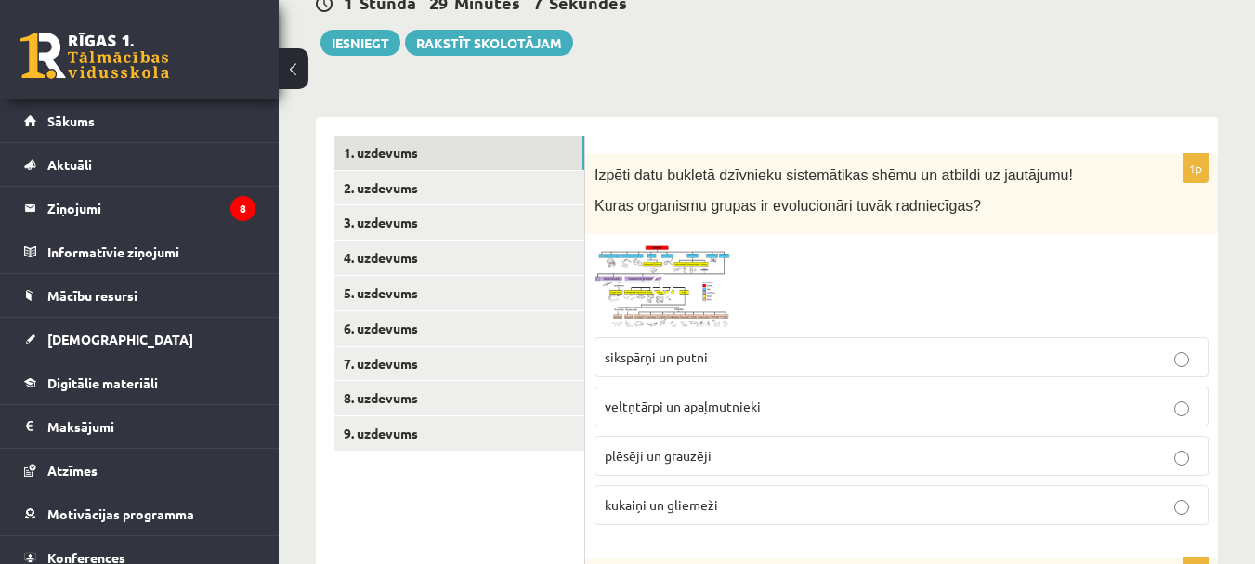
scroll to position [260, 0]
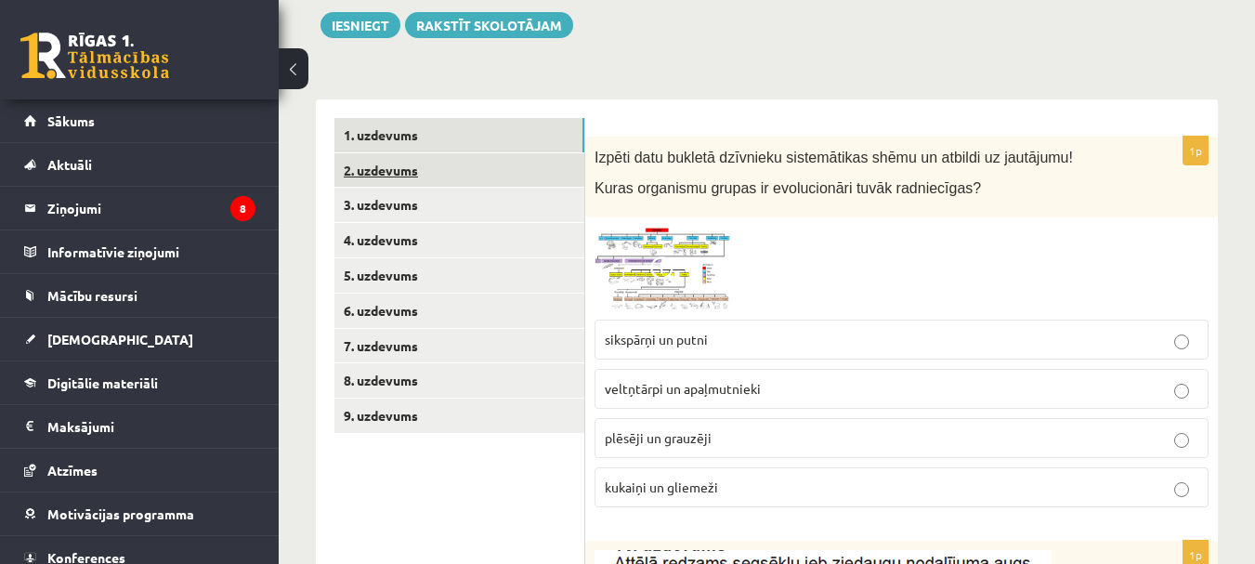
click at [425, 172] on link "2. uzdevums" at bounding box center [459, 170] width 250 height 34
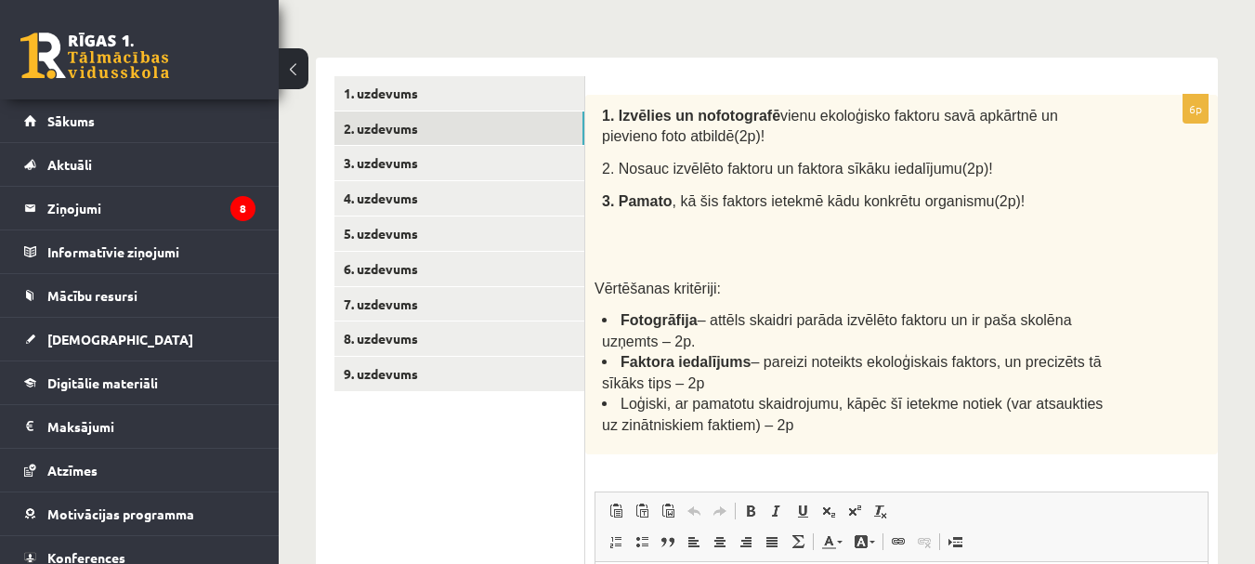
scroll to position [0, 0]
drag, startPoint x: 792, startPoint y: 119, endPoint x: 905, endPoint y: 107, distance: 113.0
click at [905, 108] on span "vienu ekoloģisko faktoru savā apkārtnē un pievieno foto atbildē(2p)!" at bounding box center [830, 126] width 456 height 37
copy span "ekoloģisko faktoru"
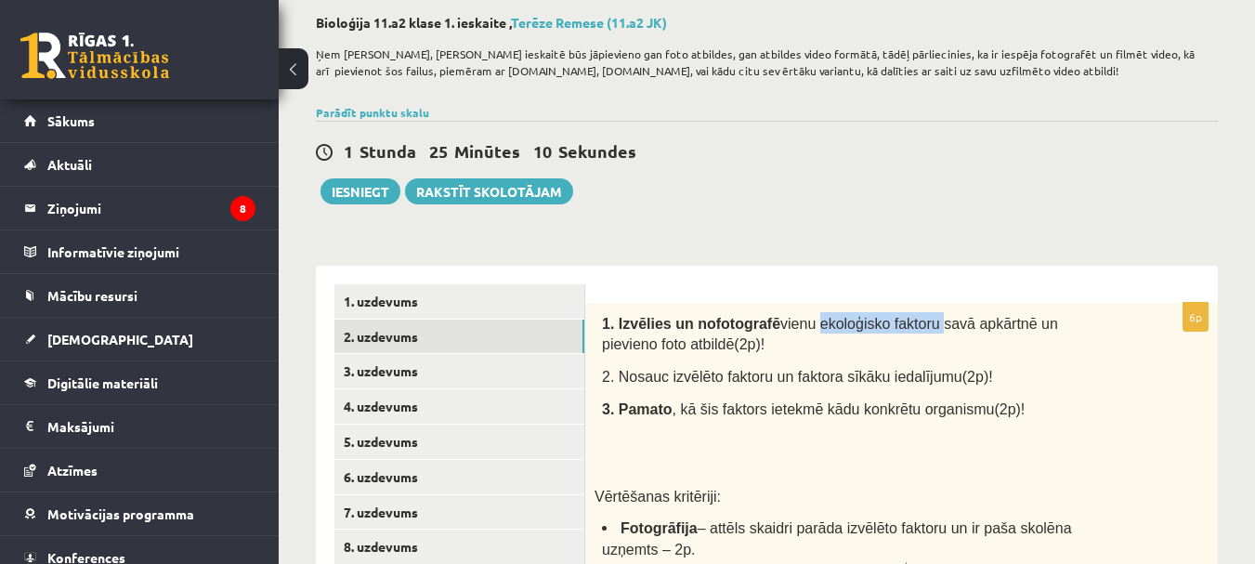
scroll to position [93, 0]
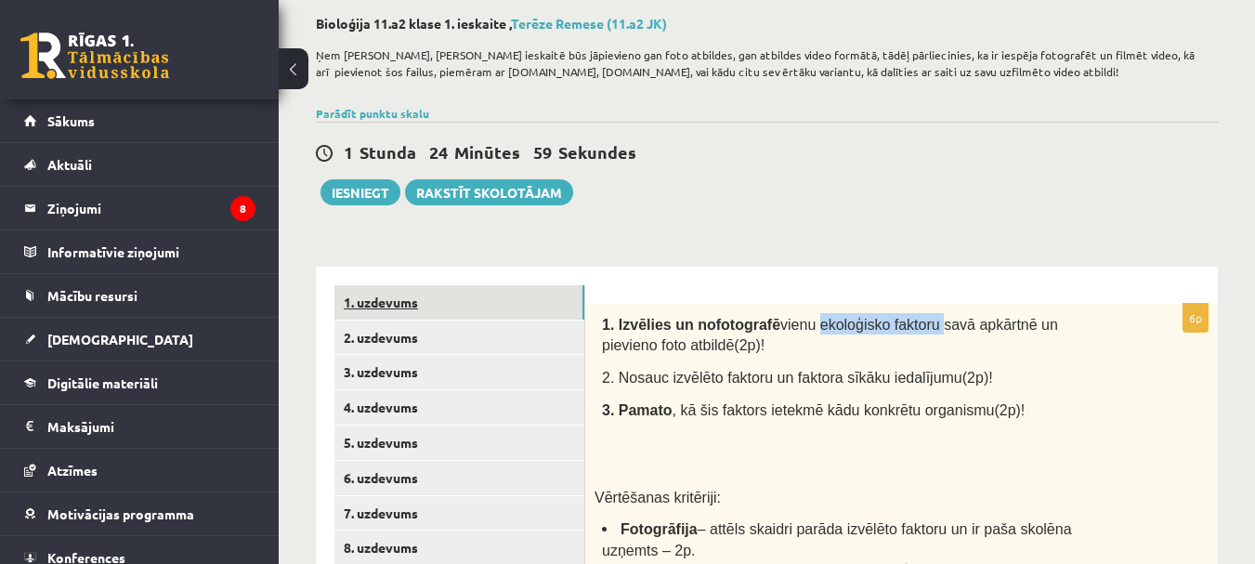
click at [478, 318] on link "1. uzdevums" at bounding box center [459, 302] width 250 height 34
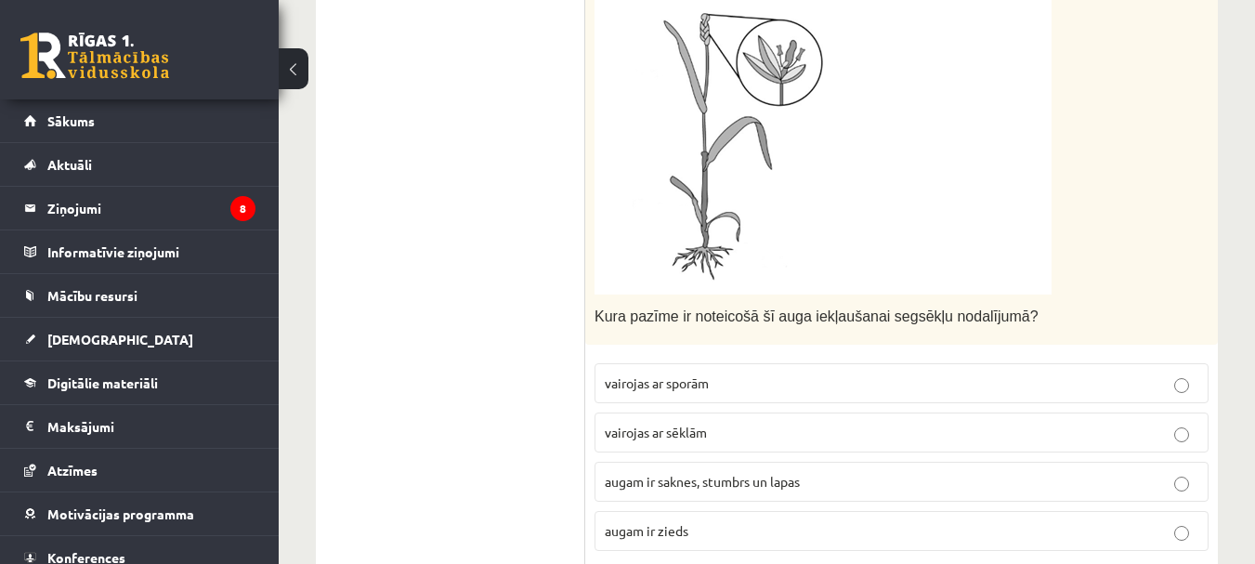
scroll to position [929, 0]
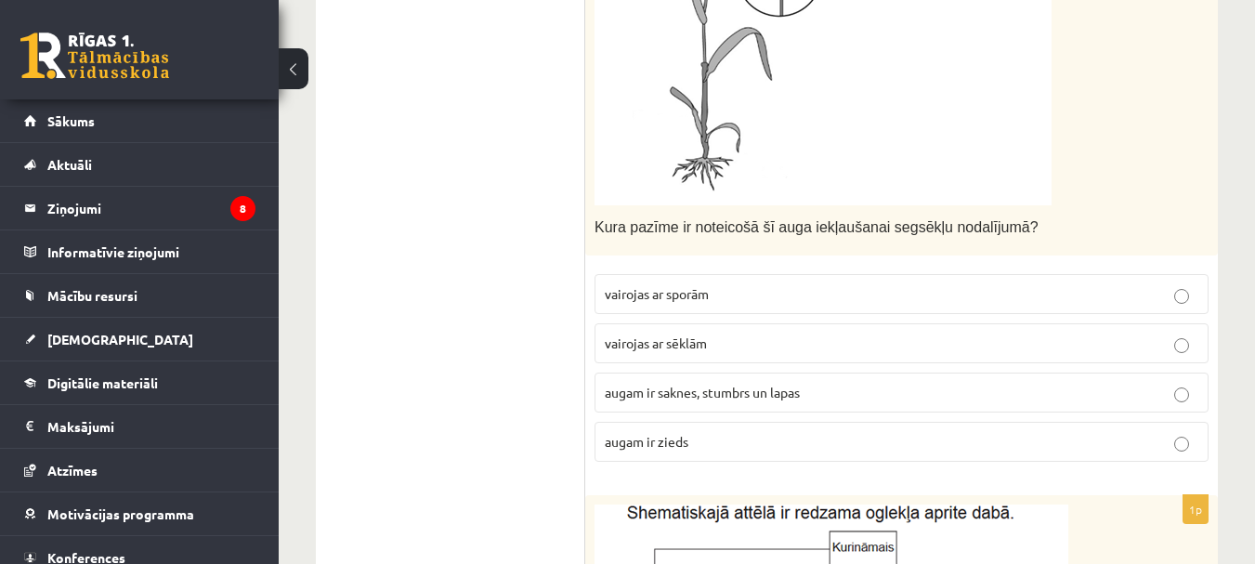
click at [727, 418] on fieldset "vairojas ar sporām vairojas ar sēklām augam ir saknes, stumbrs un lapas augam i…" at bounding box center [901, 366] width 614 height 202
click at [752, 437] on p "augam ir zieds" at bounding box center [901, 442] width 593 height 20
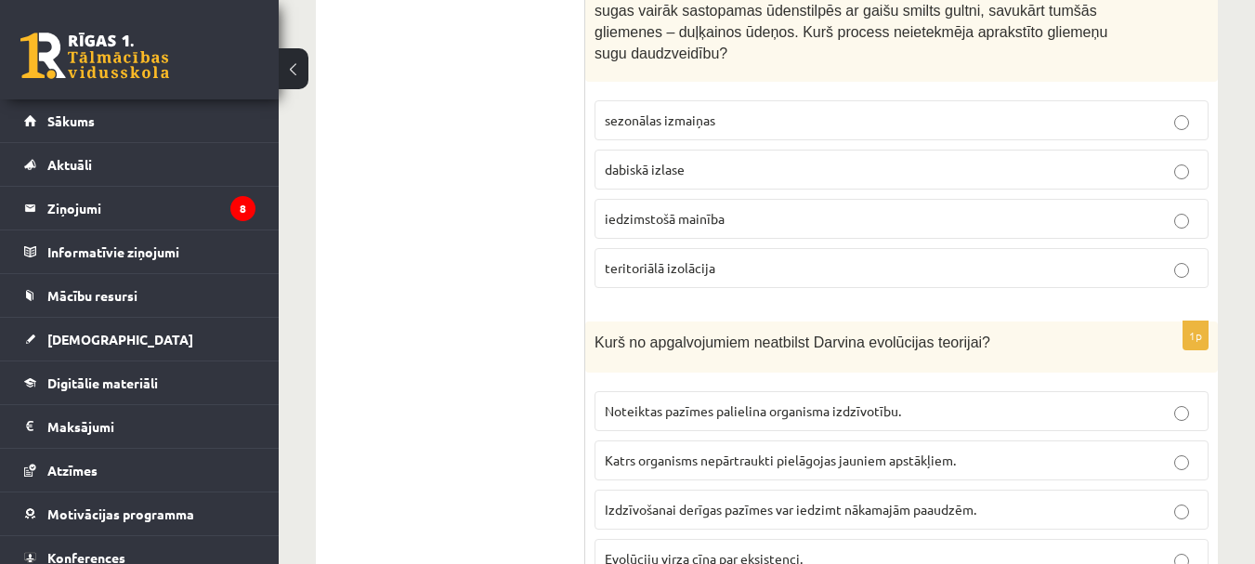
scroll to position [2861, 0]
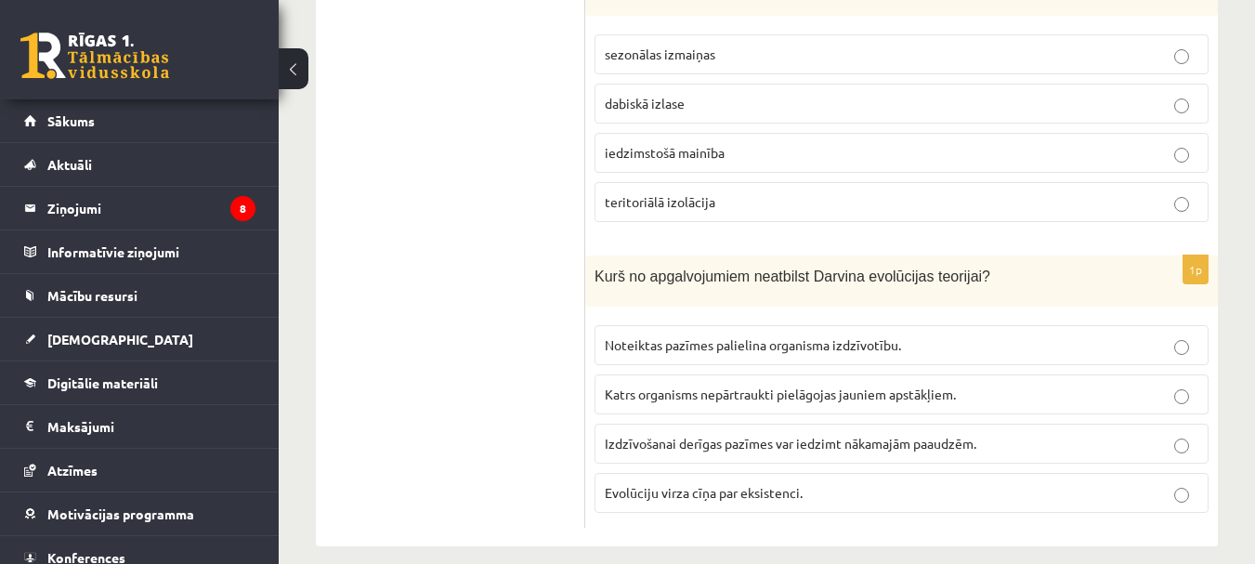
click at [752, 385] on span "Katrs organisms nepārtraukti pielāgojas jauniem apstākļiem." at bounding box center [780, 393] width 351 height 17
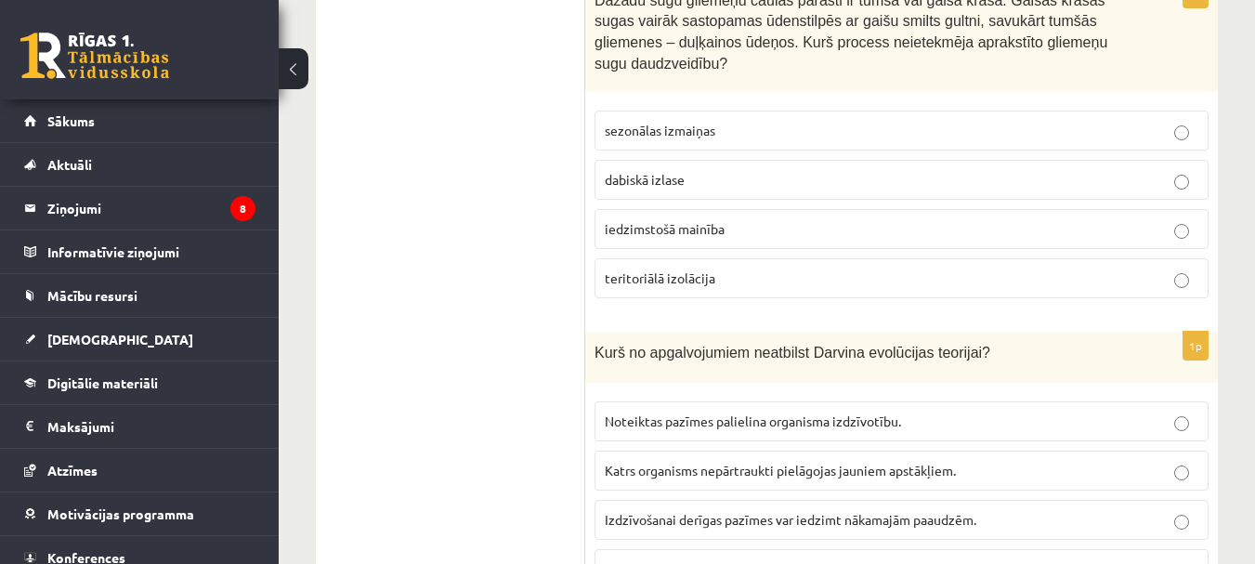
scroll to position [2676, 0]
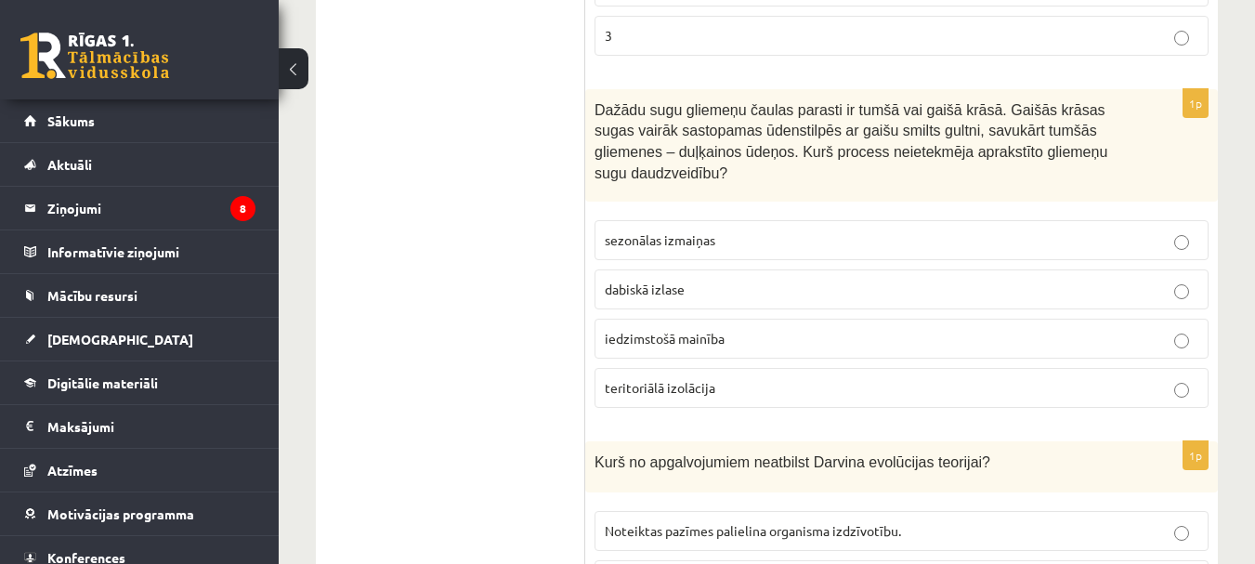
click at [703, 241] on fieldset "sezonālas izmaiņas dabiskā izlase iedzimstošā mainība teritoriālā izolācija" at bounding box center [901, 312] width 614 height 202
click at [708, 231] on span "sezonālas izmaiņas" at bounding box center [660, 239] width 111 height 17
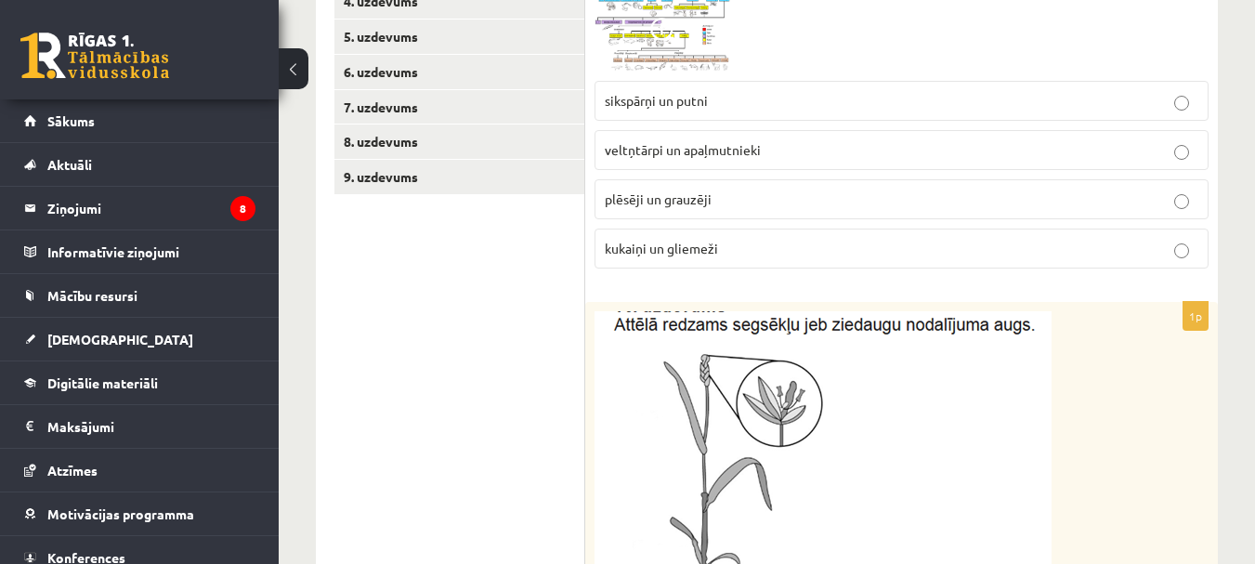
scroll to position [447, 0]
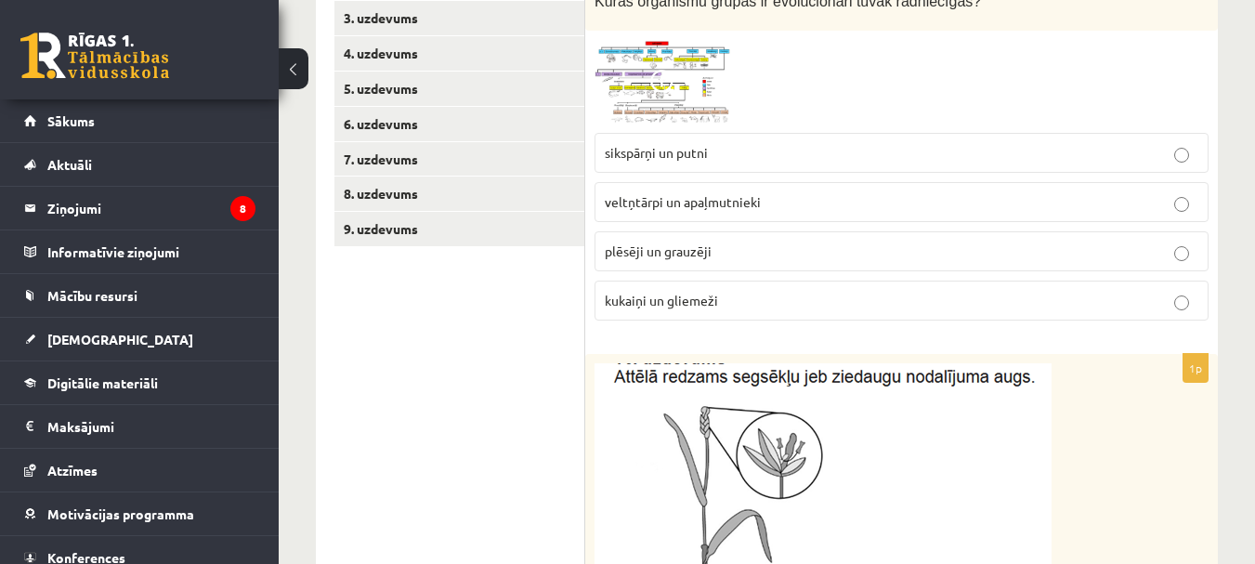
click at [736, 261] on p "plēsēji un grauzēji" at bounding box center [901, 251] width 593 height 20
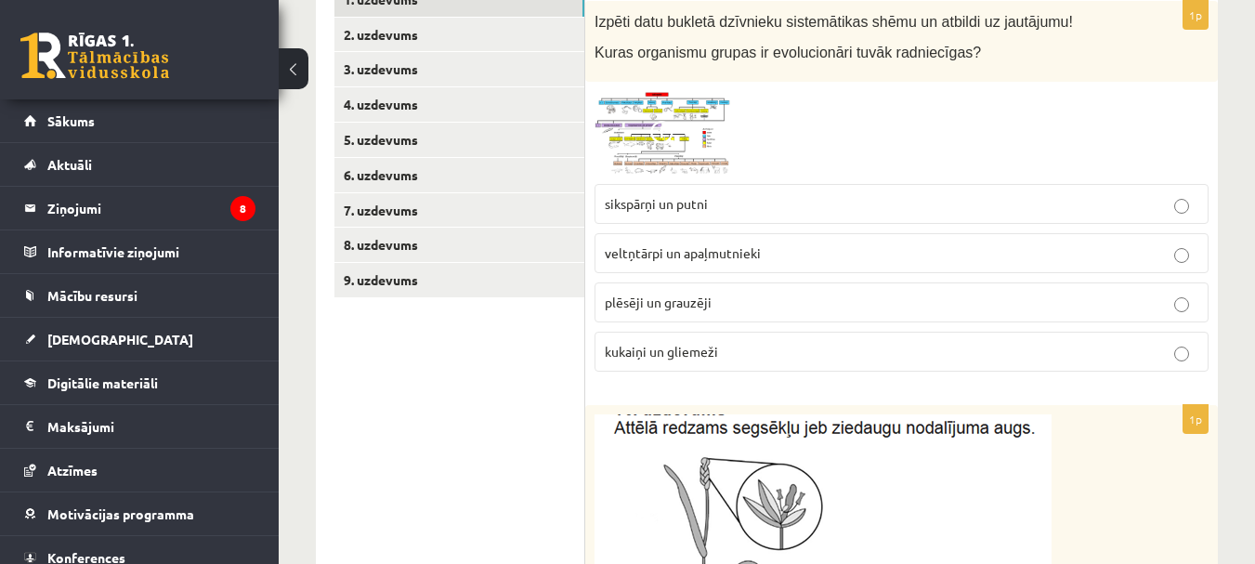
scroll to position [354, 0]
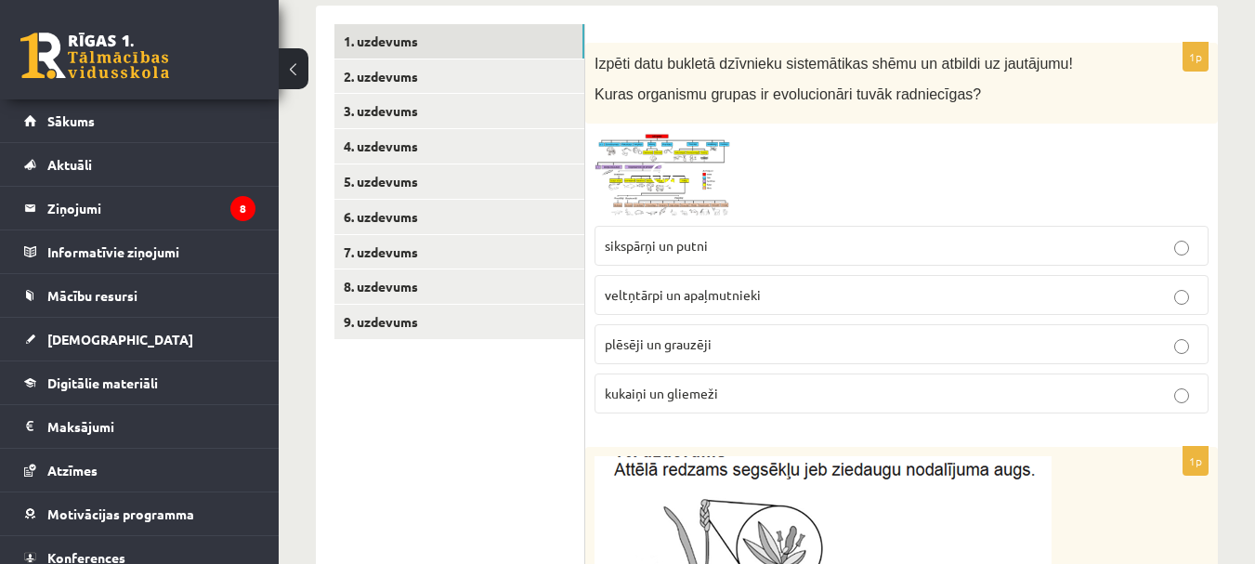
click at [681, 173] on img at bounding box center [663, 175] width 139 height 84
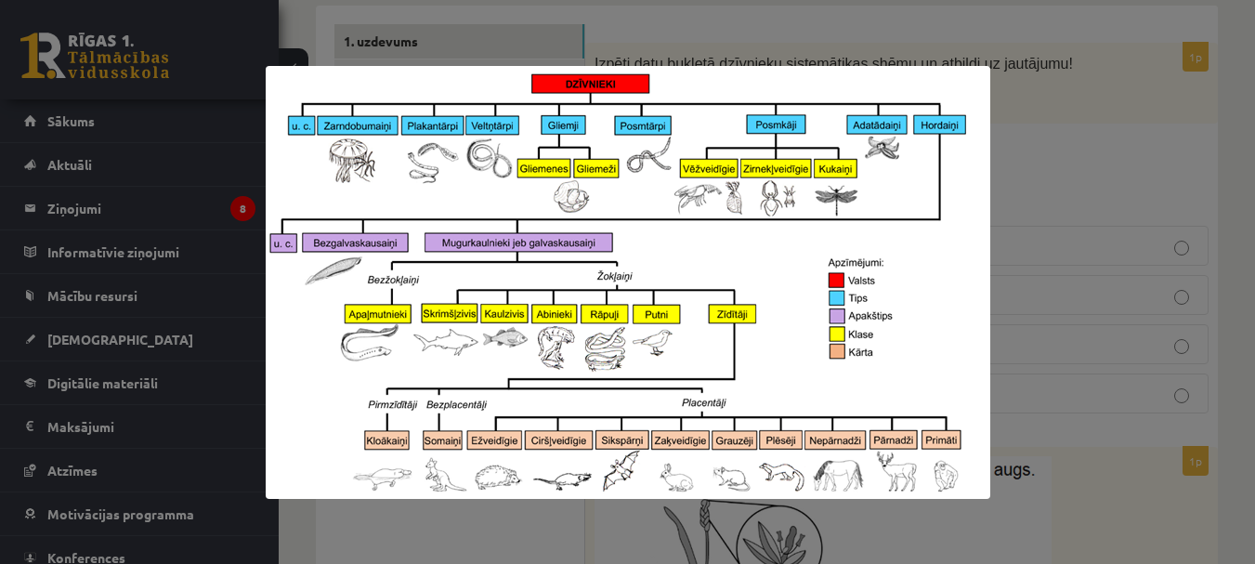
click at [1075, 157] on div at bounding box center [627, 282] width 1255 height 564
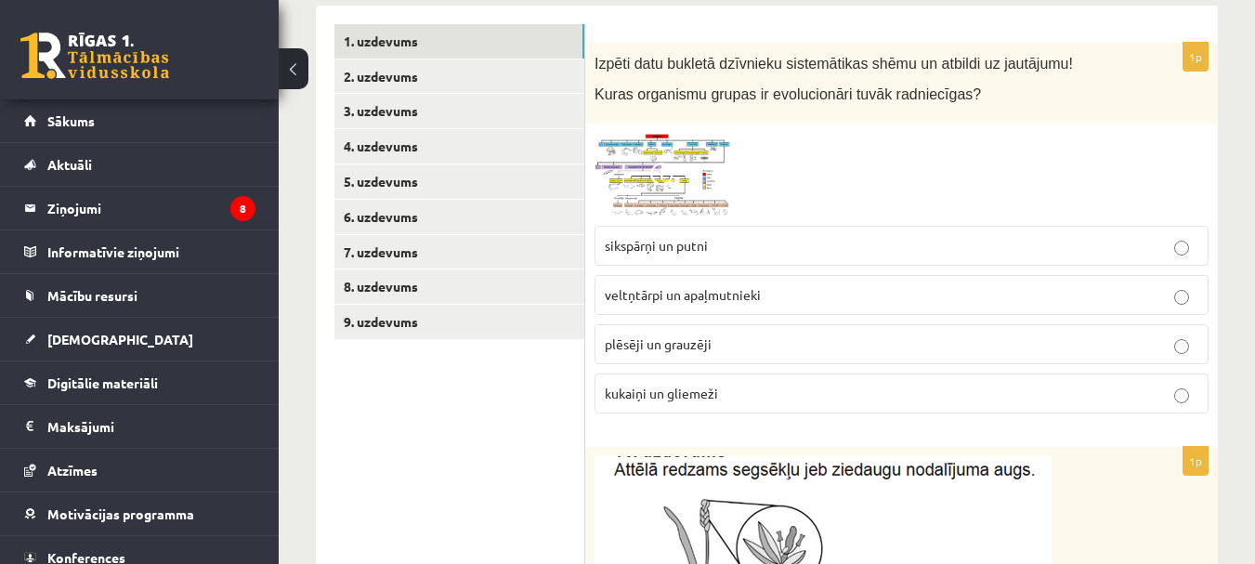
scroll to position [261, 0]
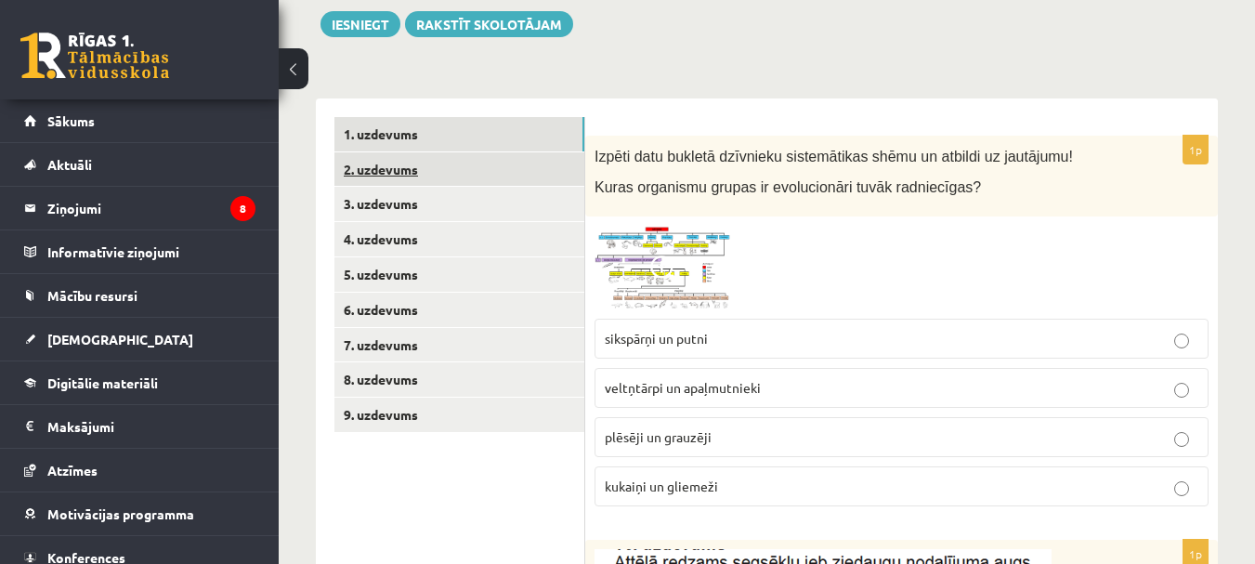
click at [414, 181] on link "2. uzdevums" at bounding box center [459, 169] width 250 height 34
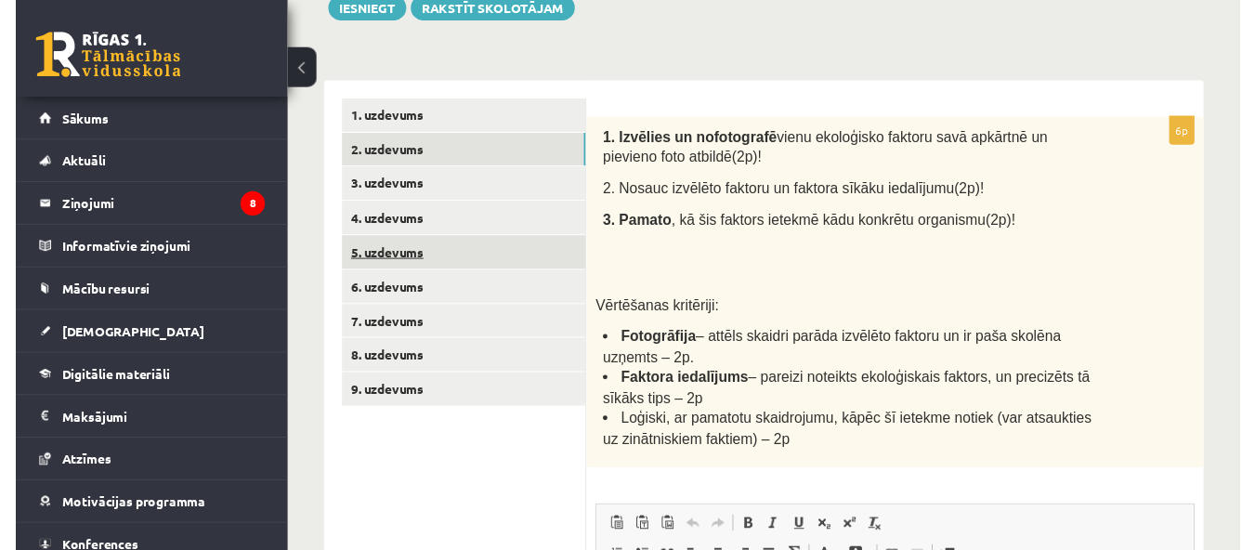
scroll to position [279, 0]
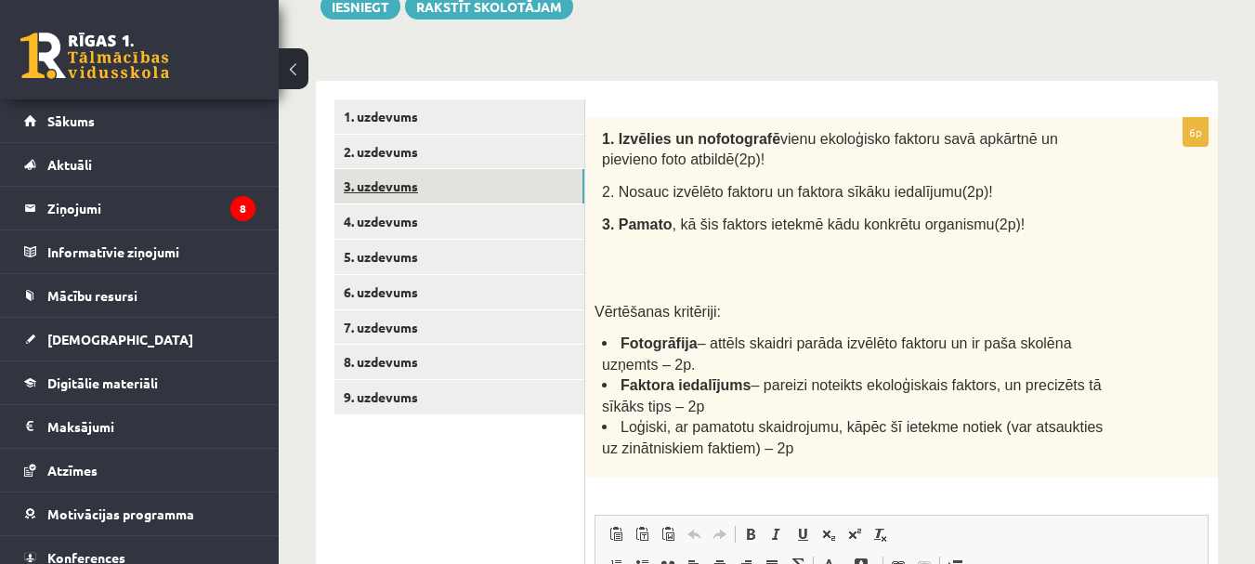
click at [403, 187] on link "3. uzdevums" at bounding box center [459, 186] width 250 height 34
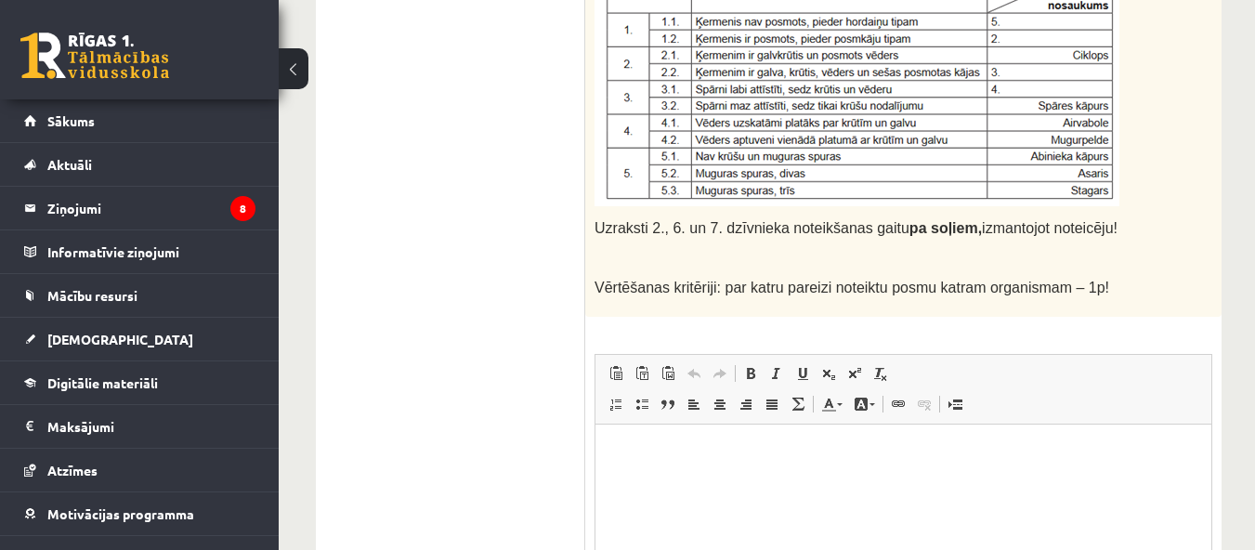
scroll to position [836, 0]
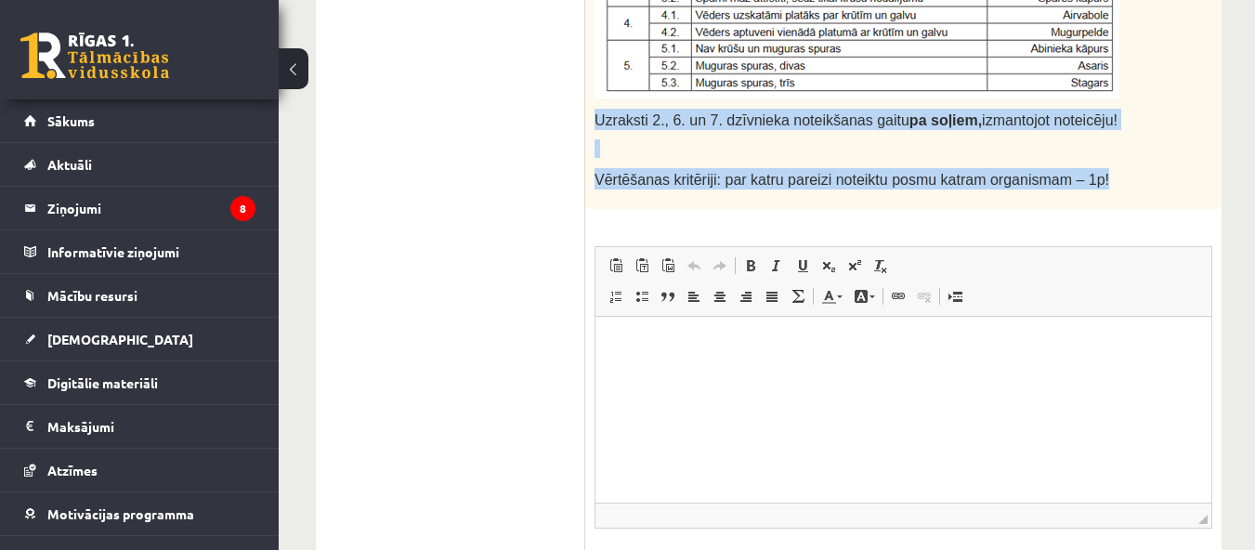
drag, startPoint x: 595, startPoint y: 117, endPoint x: 1116, endPoint y: 202, distance: 528.0
copy div "Uzraksti 2., 6. un 7. dzīvnieka noteikšanas gaitu pa soļiem, izmantojot noteicē…"
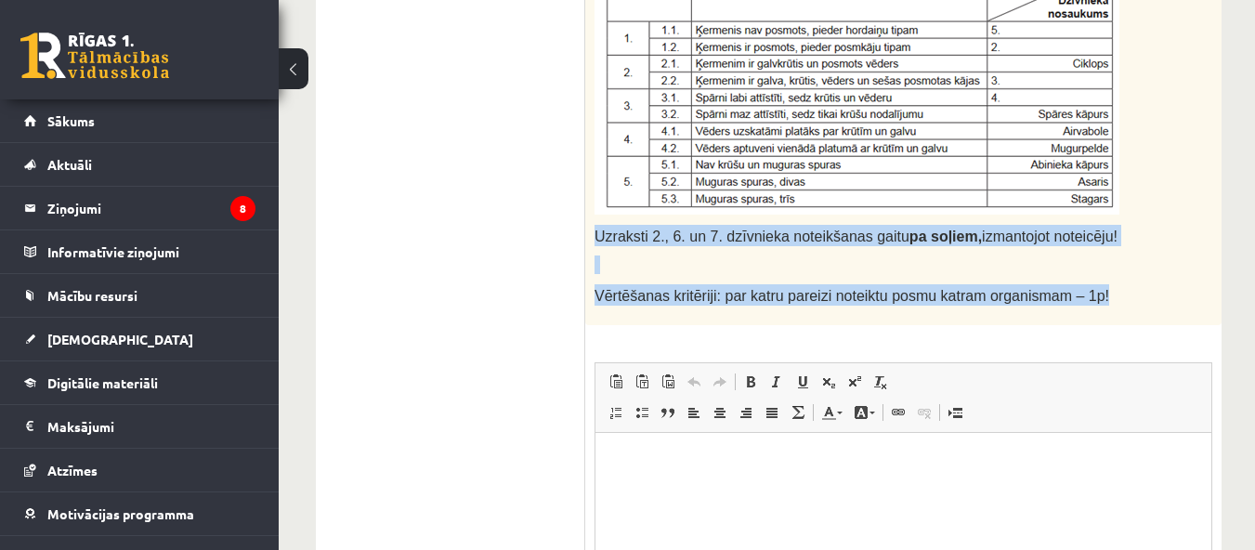
scroll to position [929, 0]
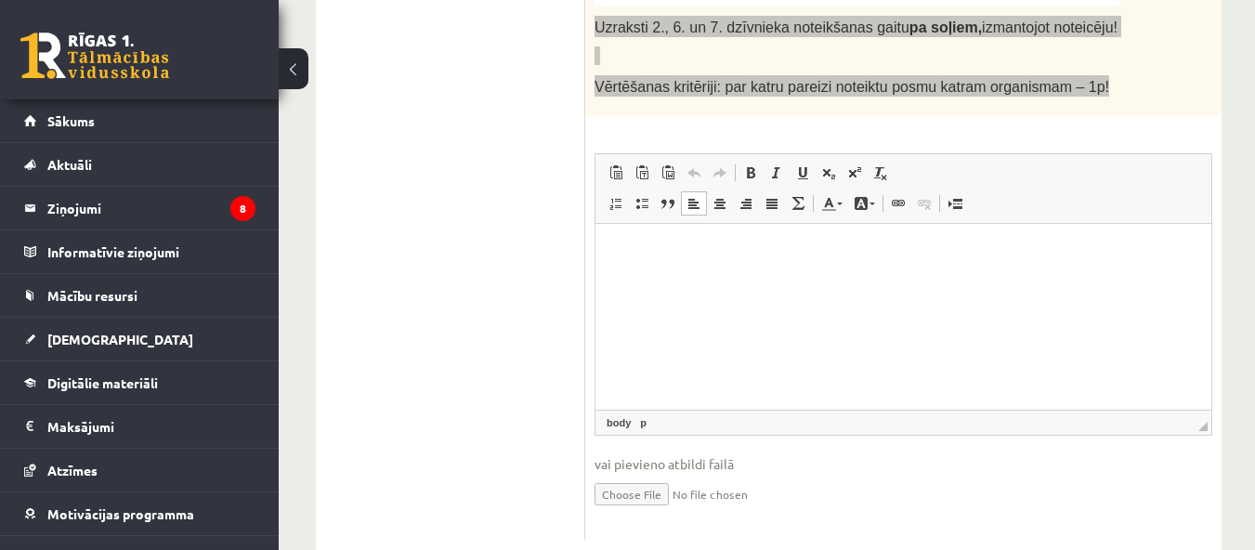
click at [747, 259] on p "Bagātinātā teksta redaktors, wiswyg-editor-user-answer-47433969435160" at bounding box center [903, 251] width 579 height 20
paste body "Bagātinātā teksta redaktors, wiswyg-editor-user-answer-47433969435160"
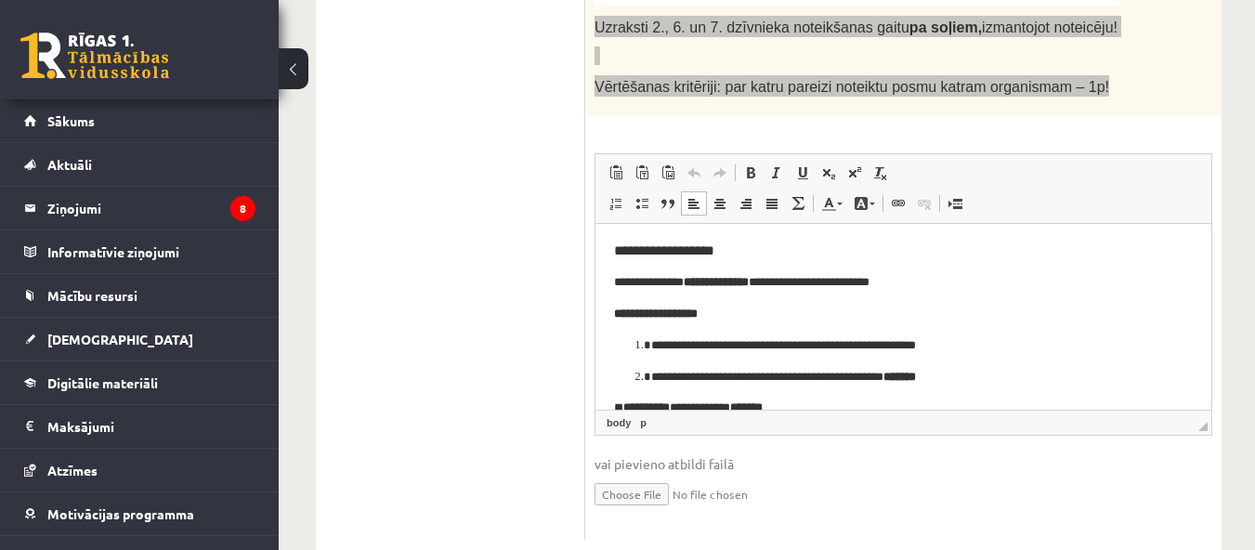
scroll to position [443, 0]
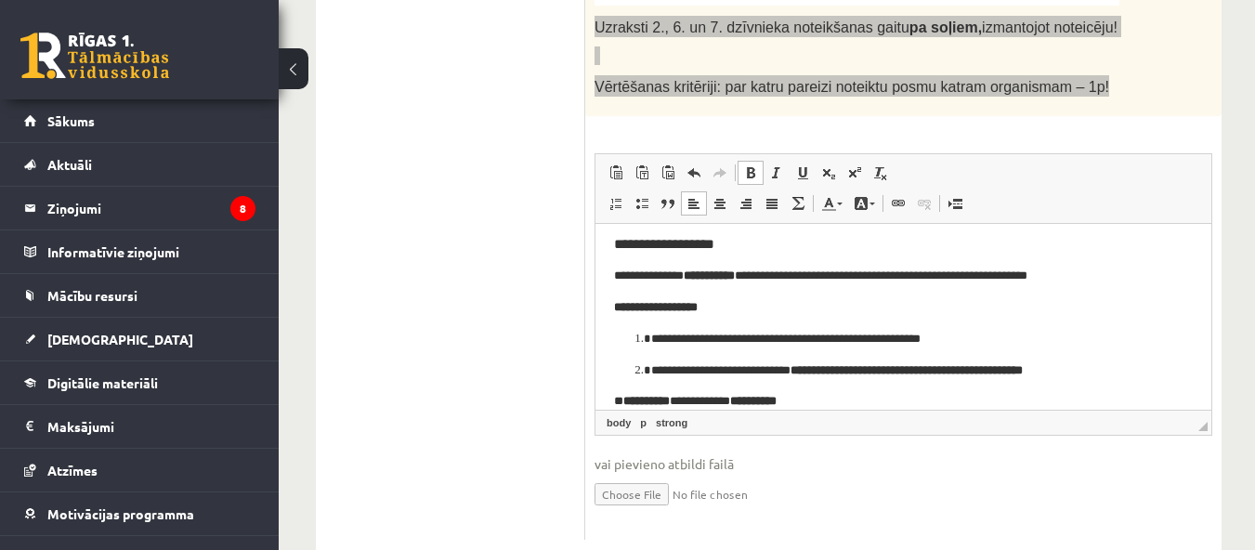
click at [629, 243] on h3 "**********" at bounding box center [896, 243] width 565 height 17
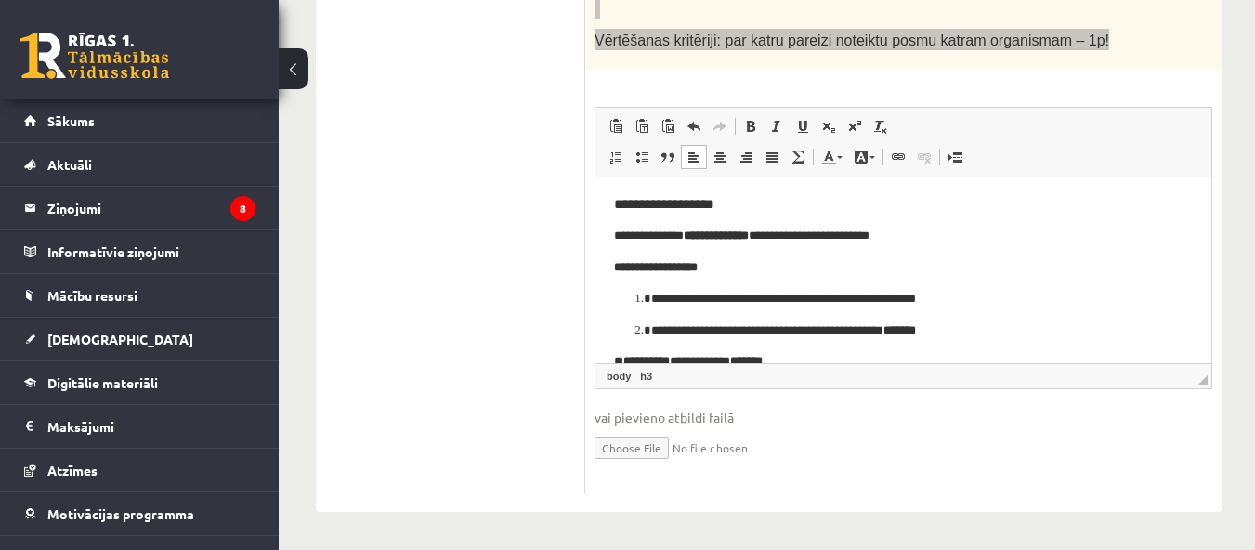
scroll to position [790, 0]
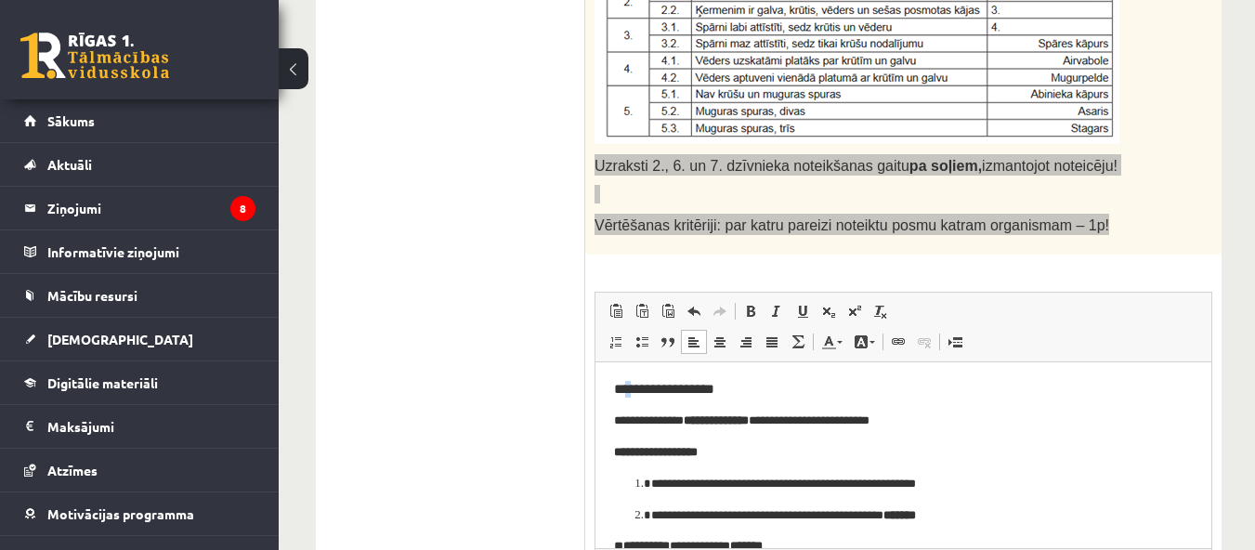
click at [633, 388] on h3 "**********" at bounding box center [896, 388] width 565 height 17
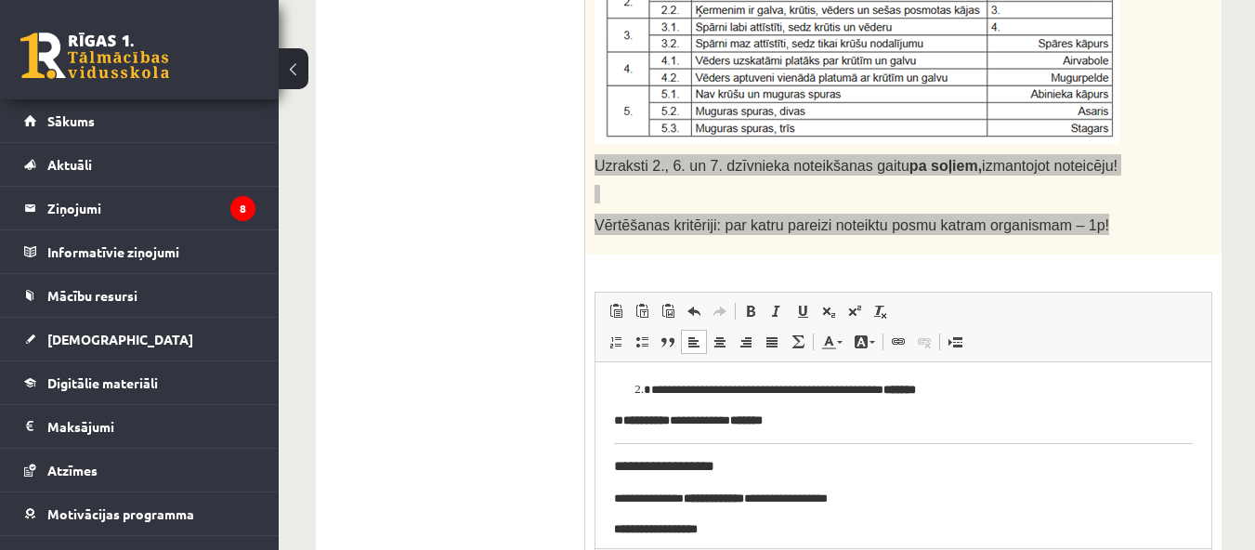
scroll to position [93, 0]
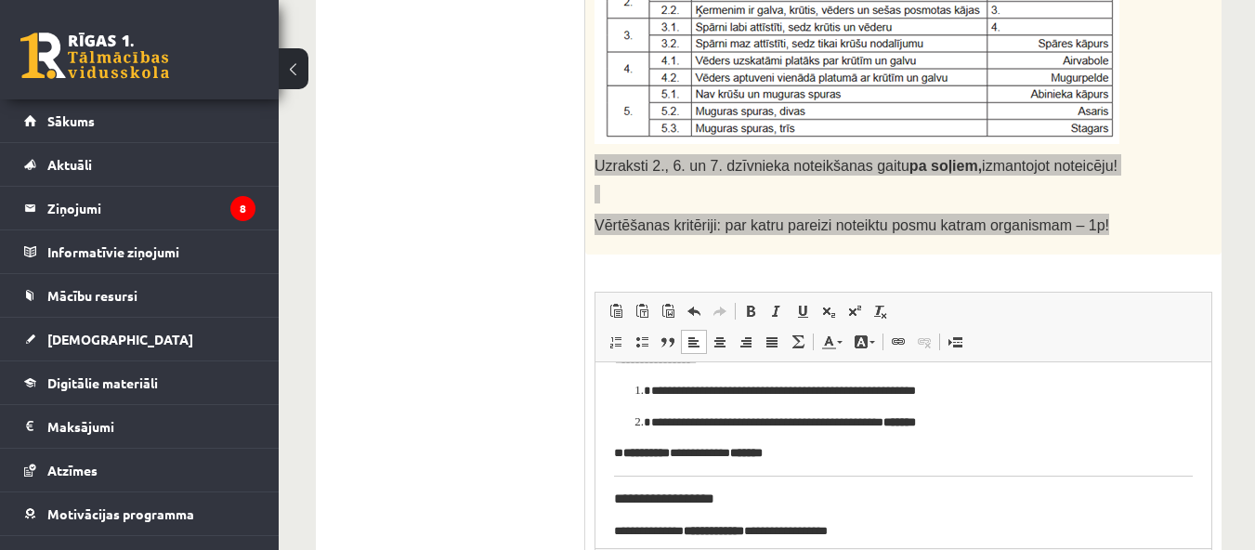
click at [631, 498] on h3 "**********" at bounding box center [896, 497] width 565 height 17
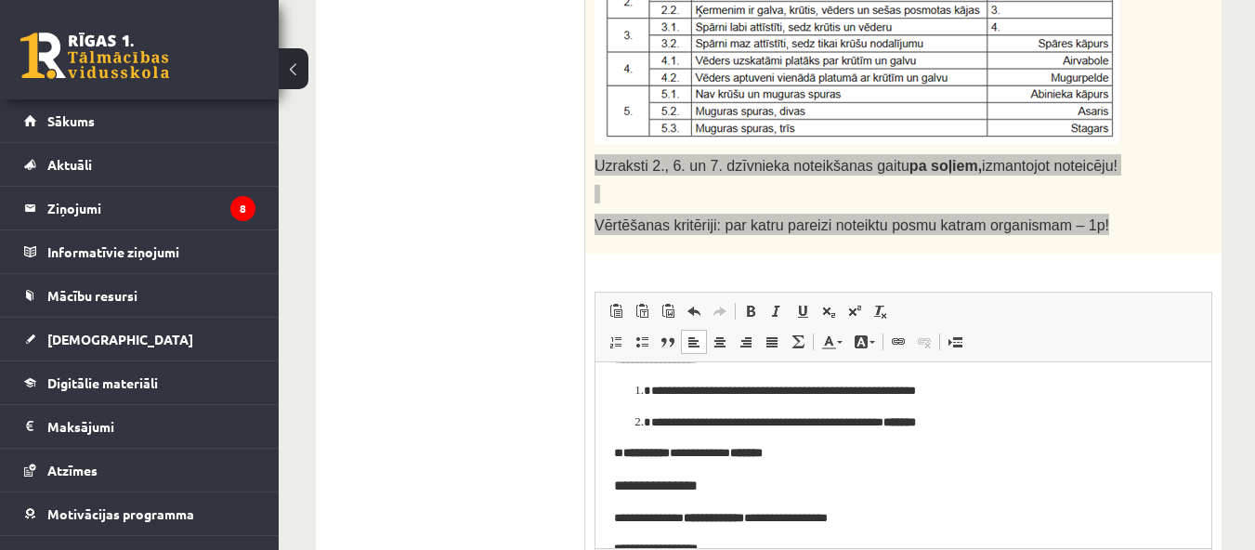
click at [635, 450] on strong "**********" at bounding box center [646, 452] width 46 height 12
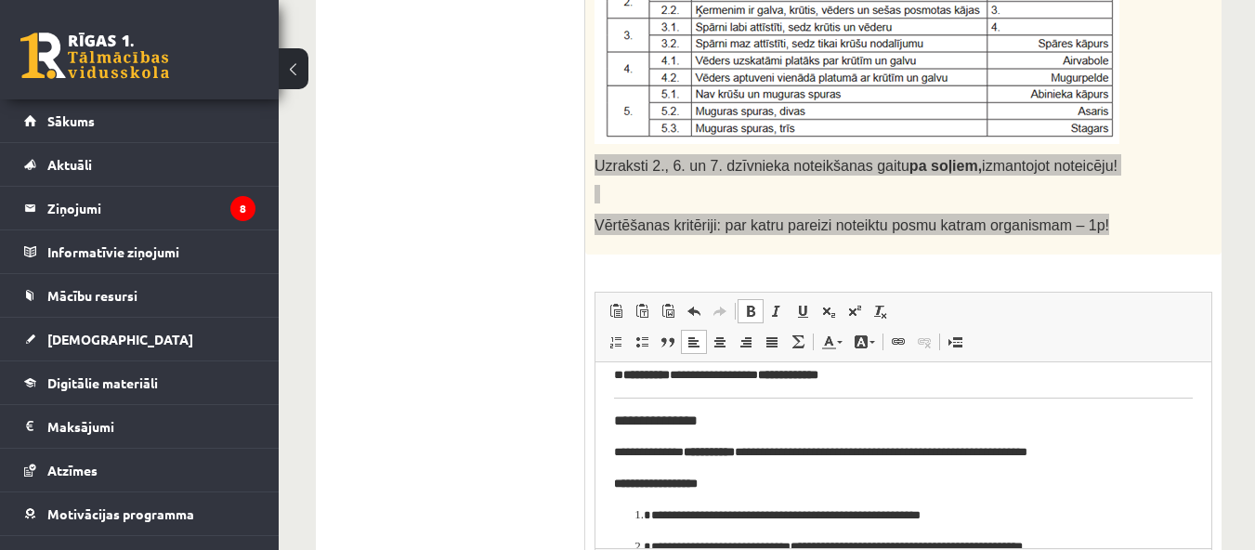
scroll to position [358, 0]
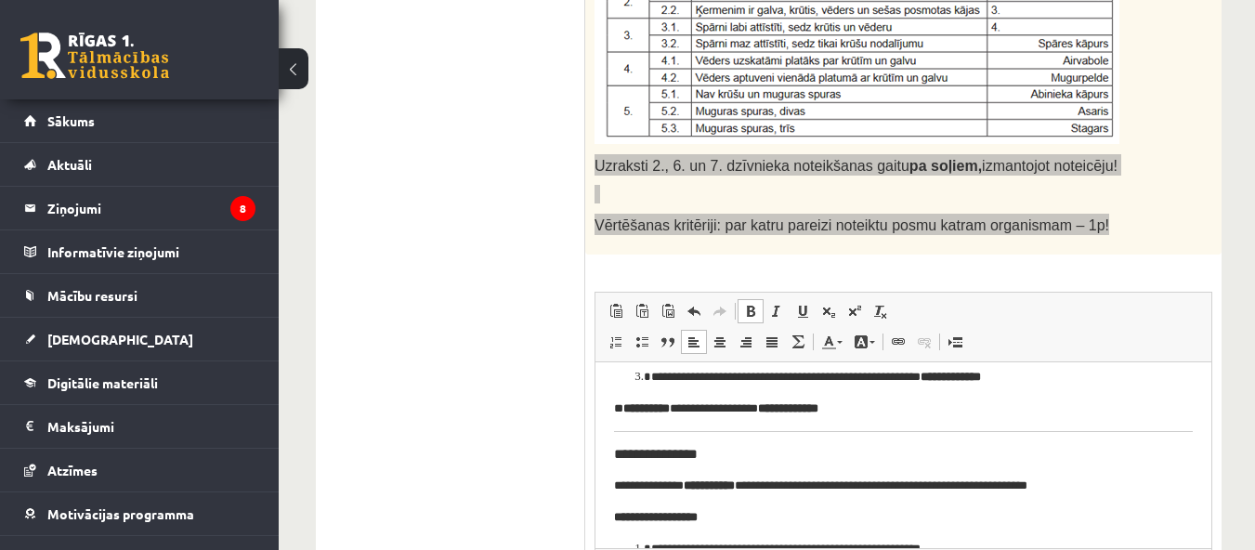
click at [635, 411] on strong "**********" at bounding box center [646, 407] width 46 height 12
click at [619, 455] on h3 "**********" at bounding box center [896, 453] width 565 height 17
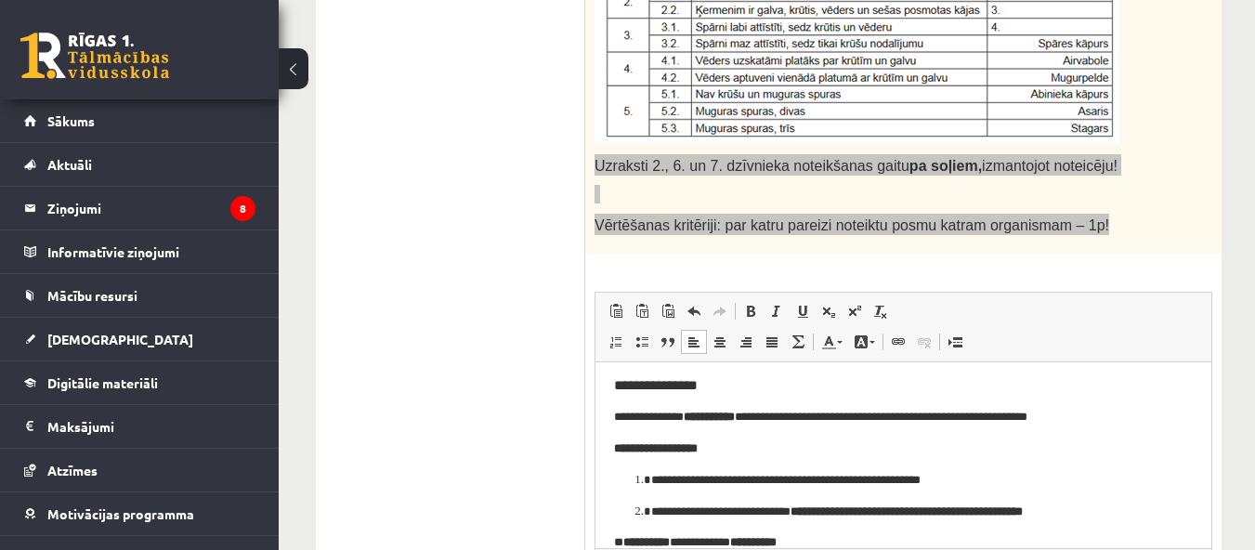
scroll to position [438, 0]
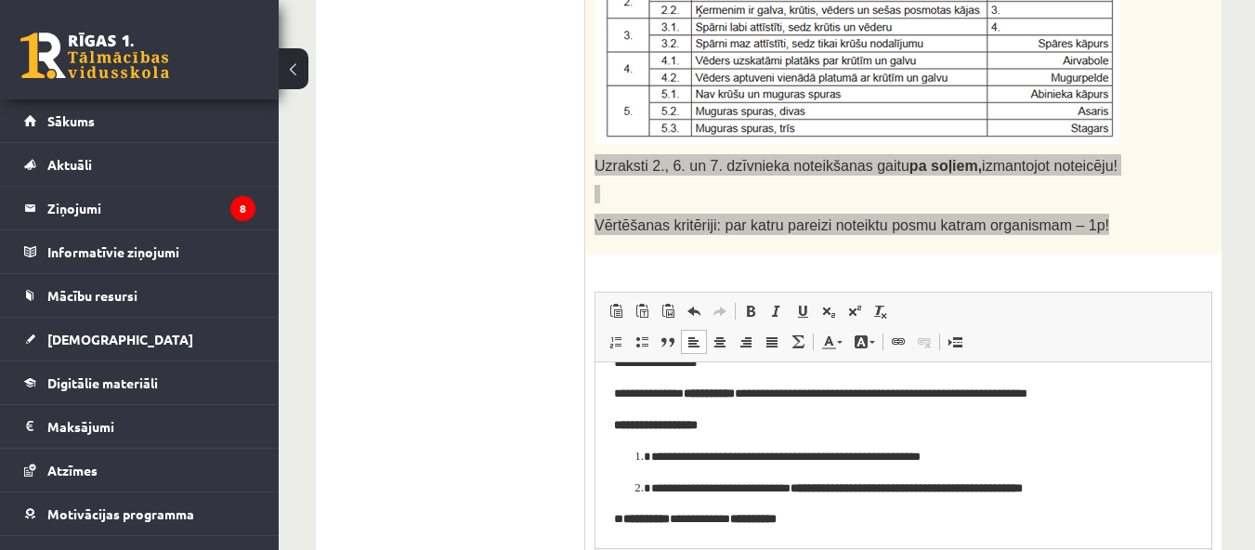
click at [631, 518] on p "**********" at bounding box center [896, 519] width 565 height 20
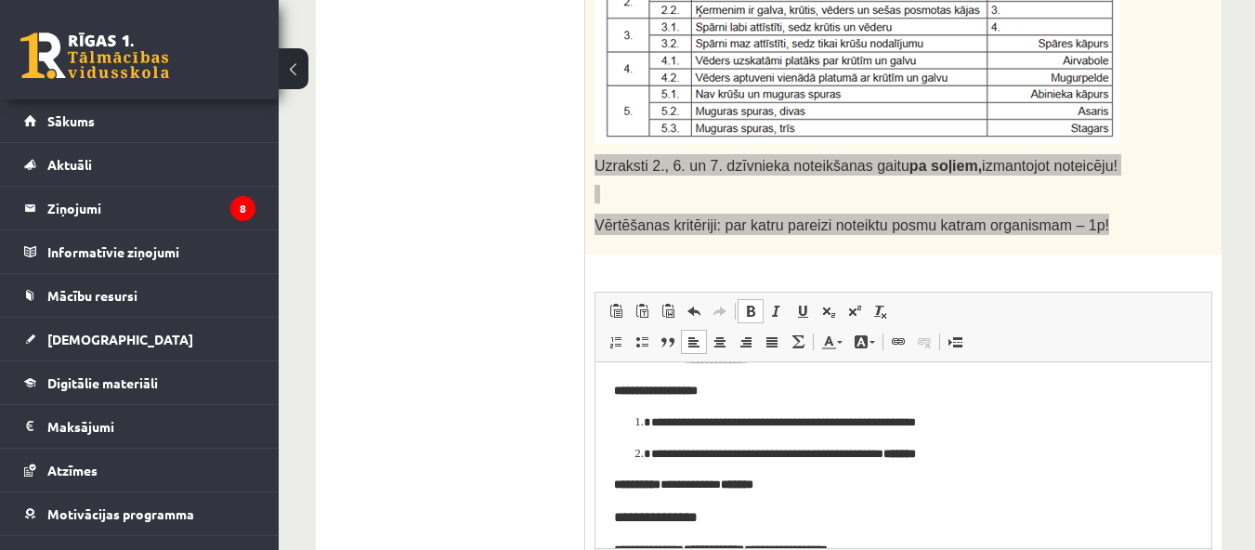
scroll to position [93, 0]
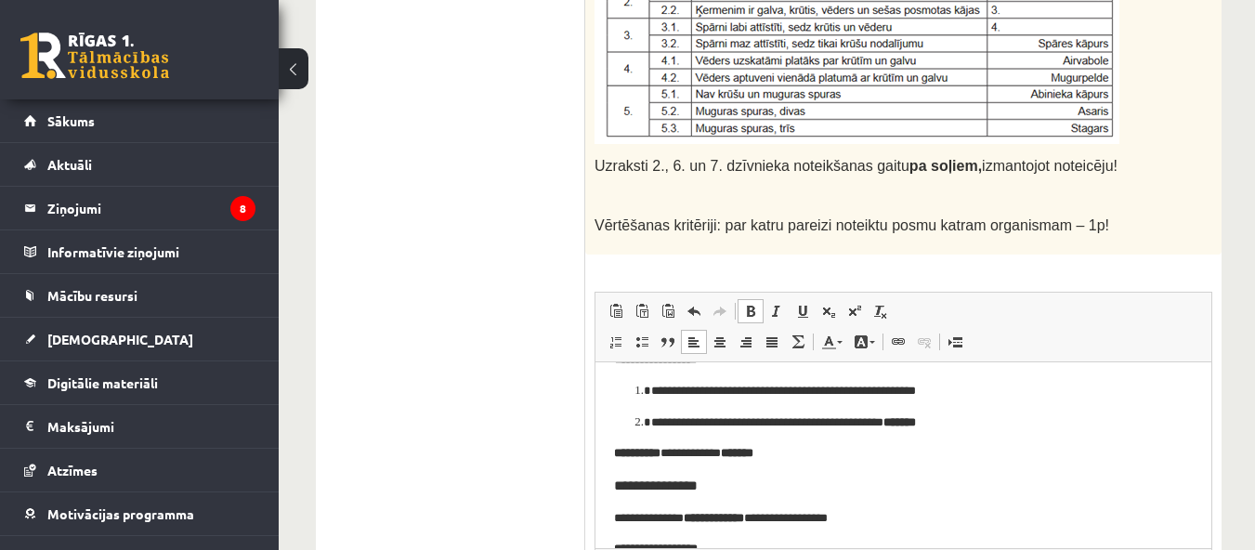
click at [518, 192] on ul "1. uzdevums 2. uzdevums 3. uzdevums 4. uzdevums 5. uzdevums 6. uzdevums 7. uzde…" at bounding box center [459, 133] width 251 height 1090
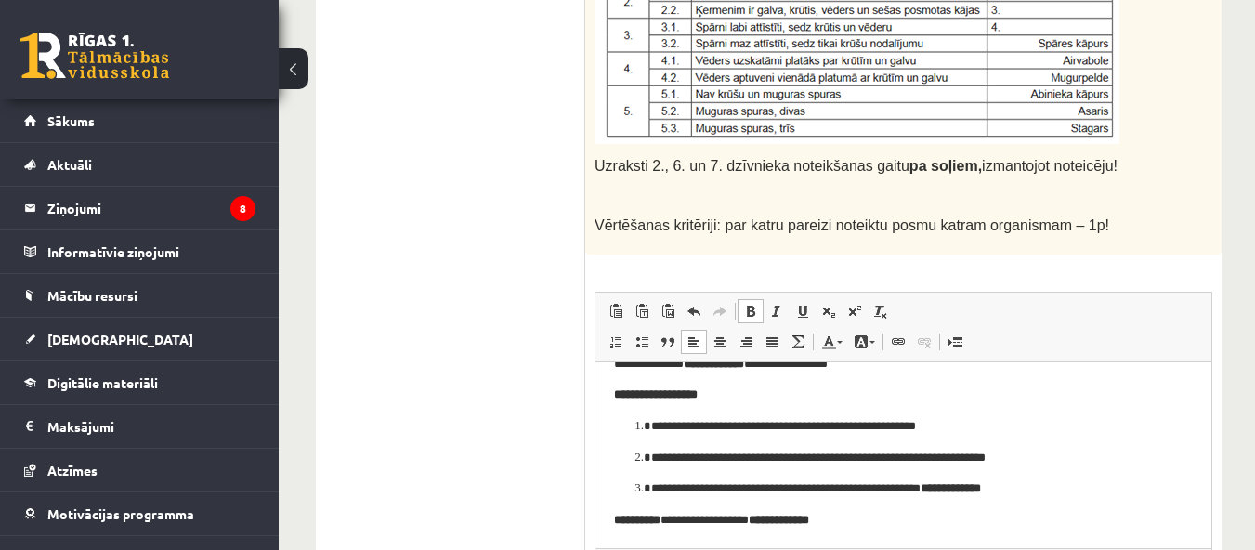
scroll to position [279, 0]
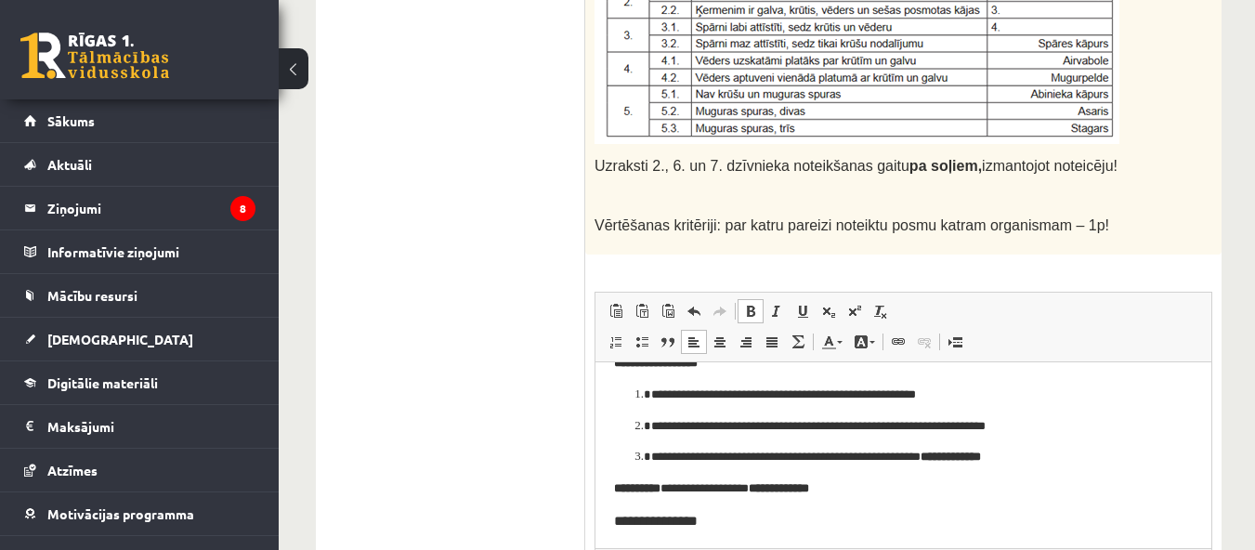
click at [950, 454] on strong "**********" at bounding box center [950, 456] width 60 height 12
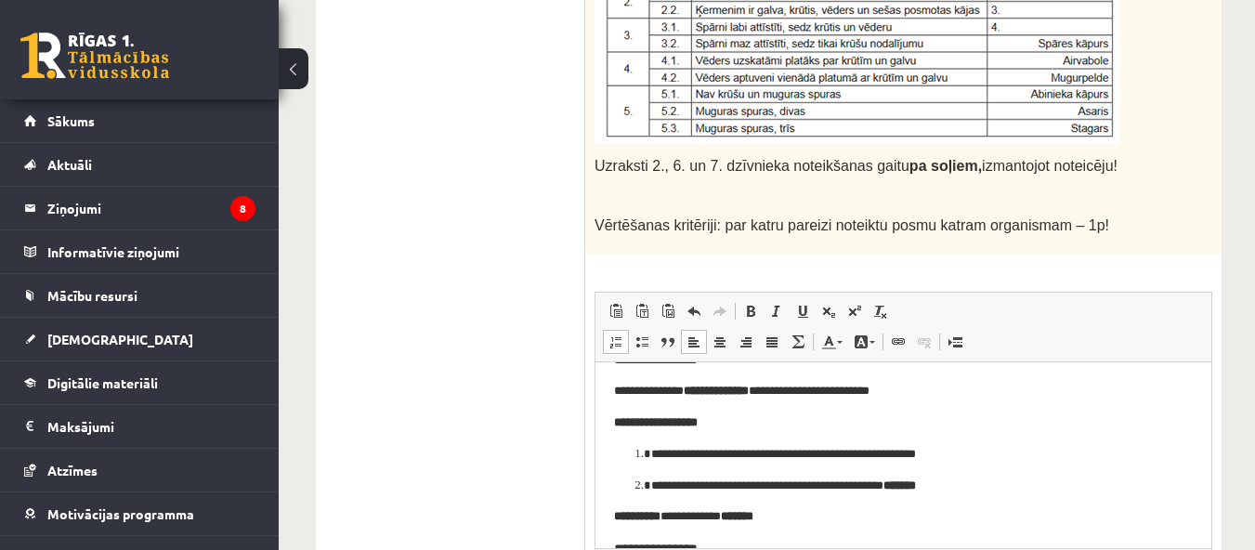
scroll to position [0, 0]
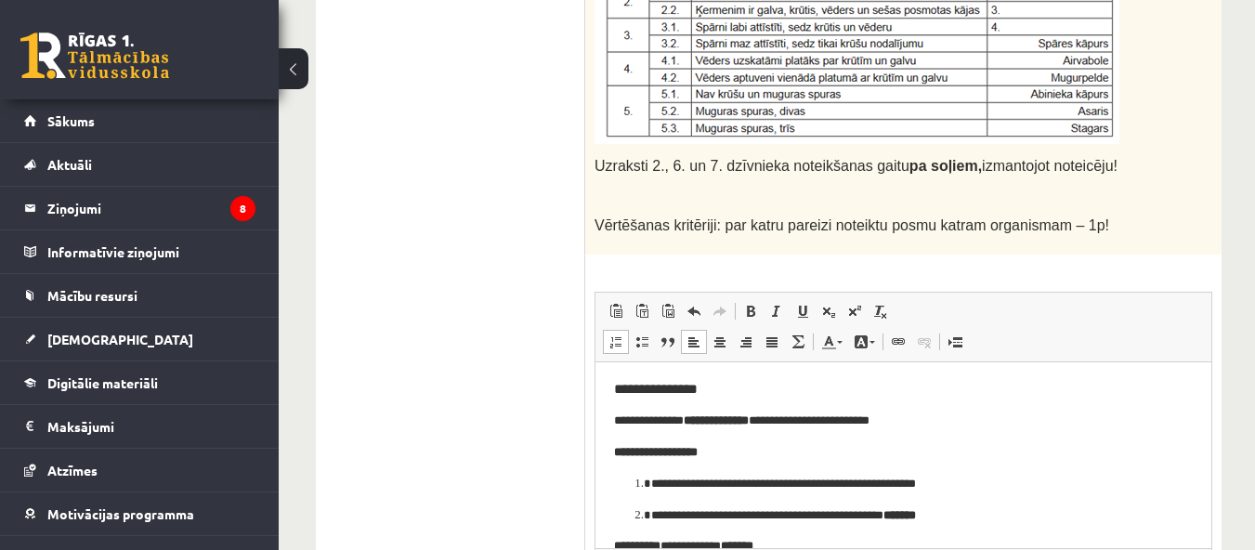
click at [941, 478] on p "**********" at bounding box center [896, 484] width 490 height 20
click at [927, 511] on p "**********" at bounding box center [896, 515] width 490 height 20
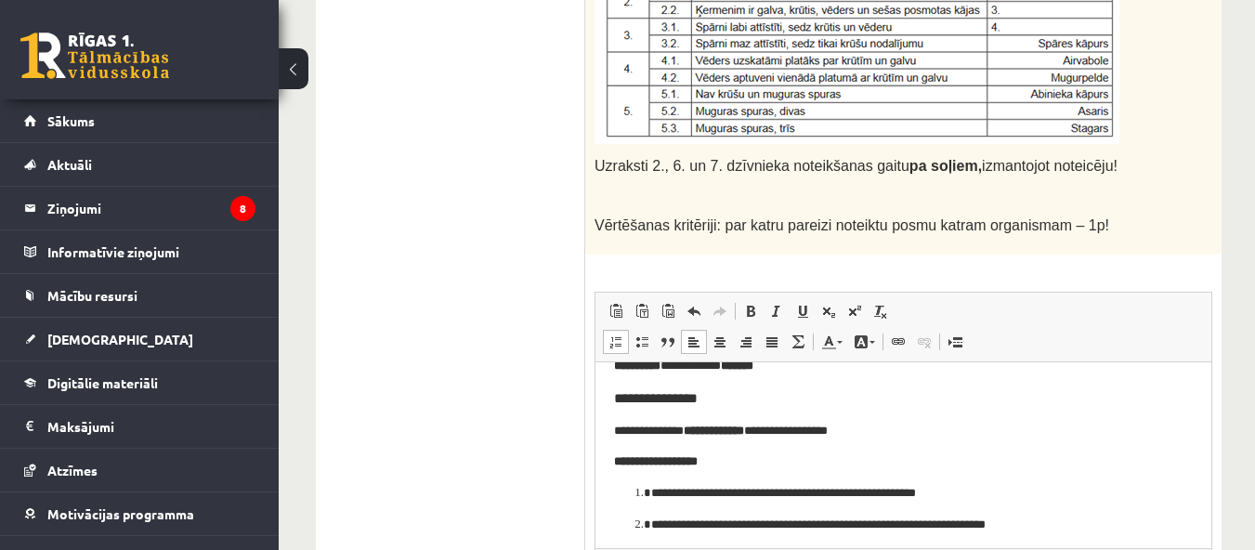
scroll to position [93, 0]
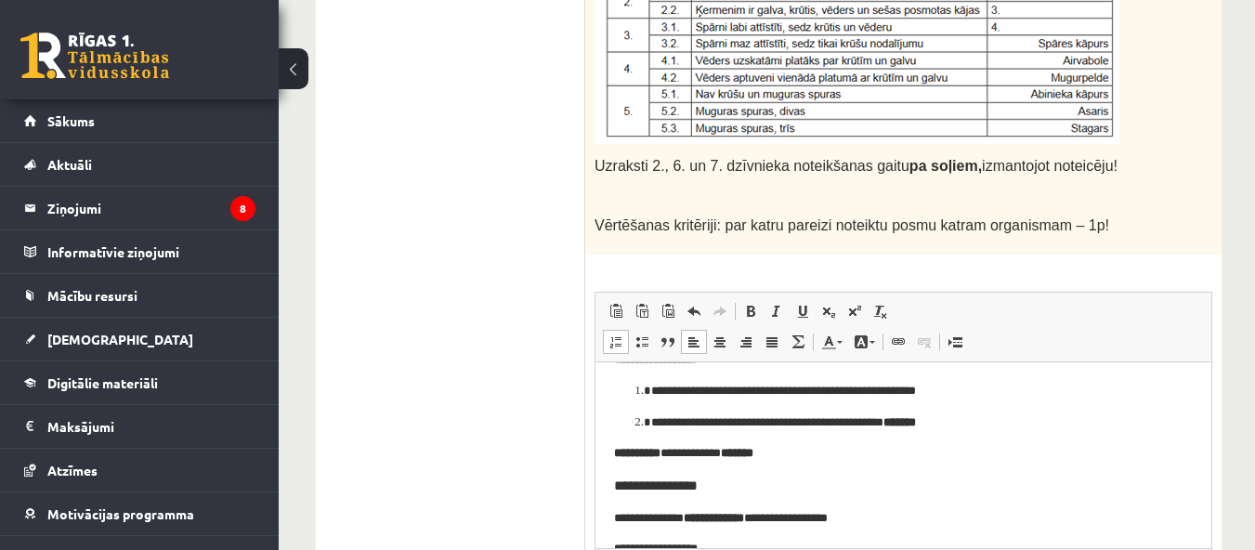
click at [705, 454] on p "**********" at bounding box center [896, 453] width 565 height 20
click at [729, 450] on p "**********" at bounding box center [896, 453] width 565 height 20
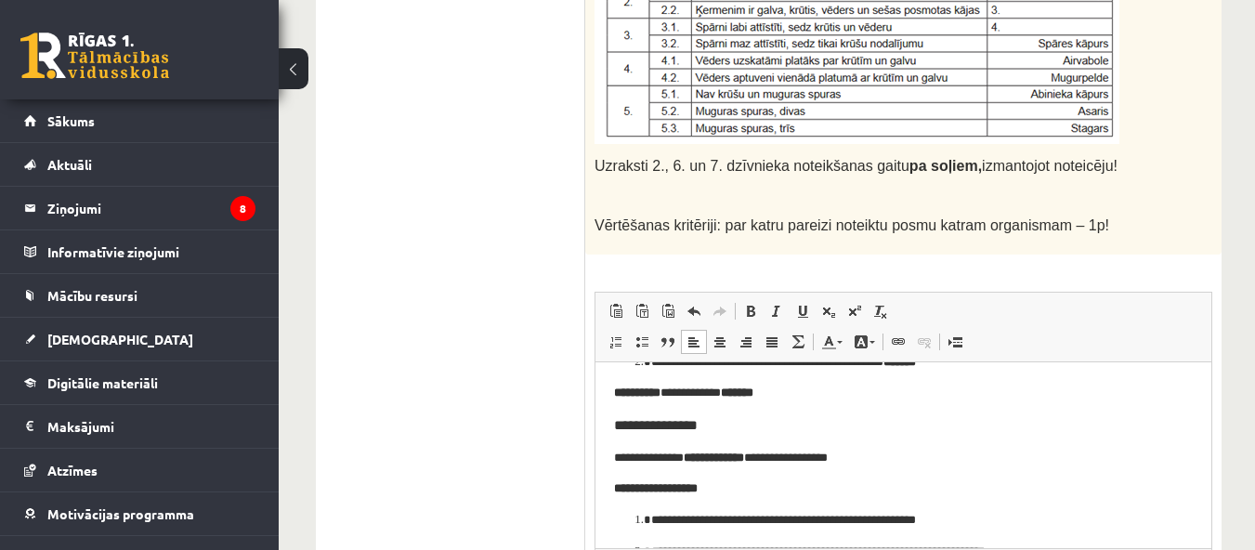
scroll to position [186, 0]
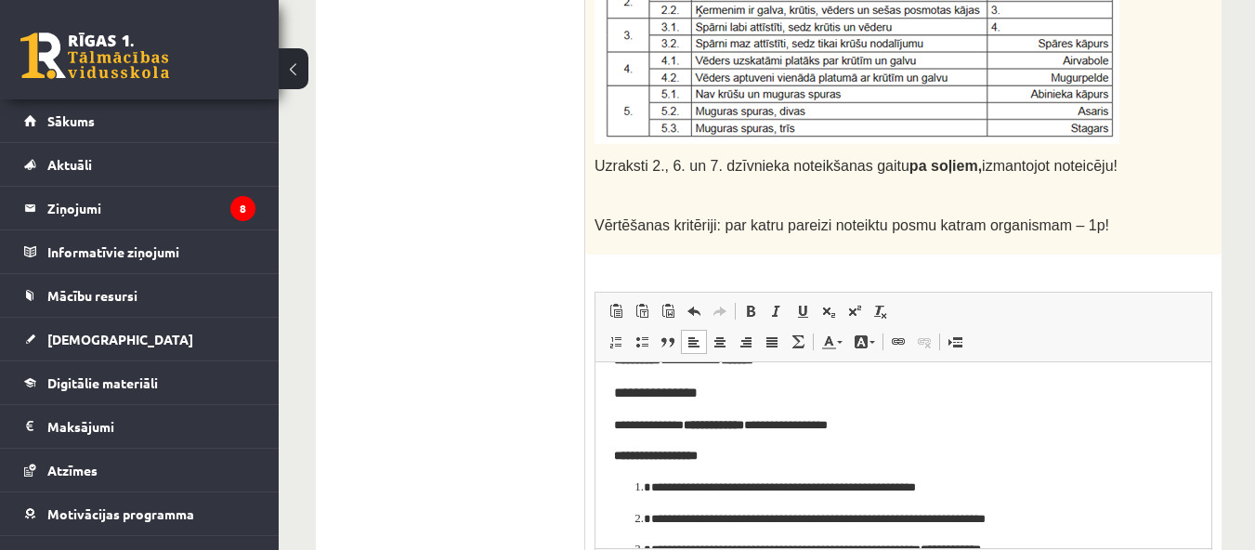
click at [938, 483] on p "**********" at bounding box center [896, 487] width 490 height 20
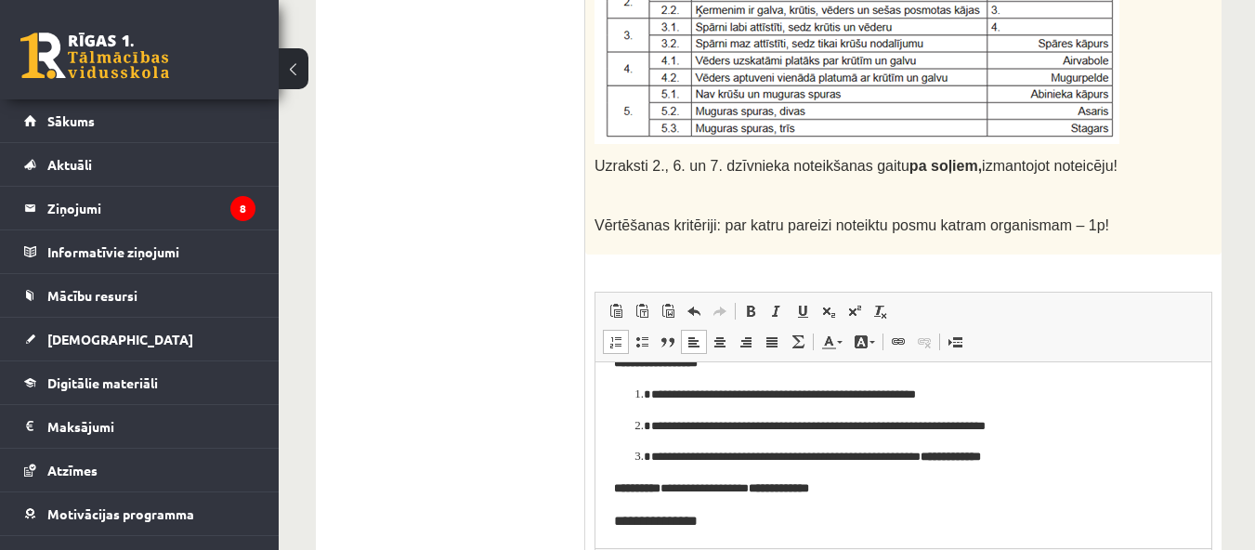
click at [1011, 424] on p "**********" at bounding box center [896, 426] width 490 height 20
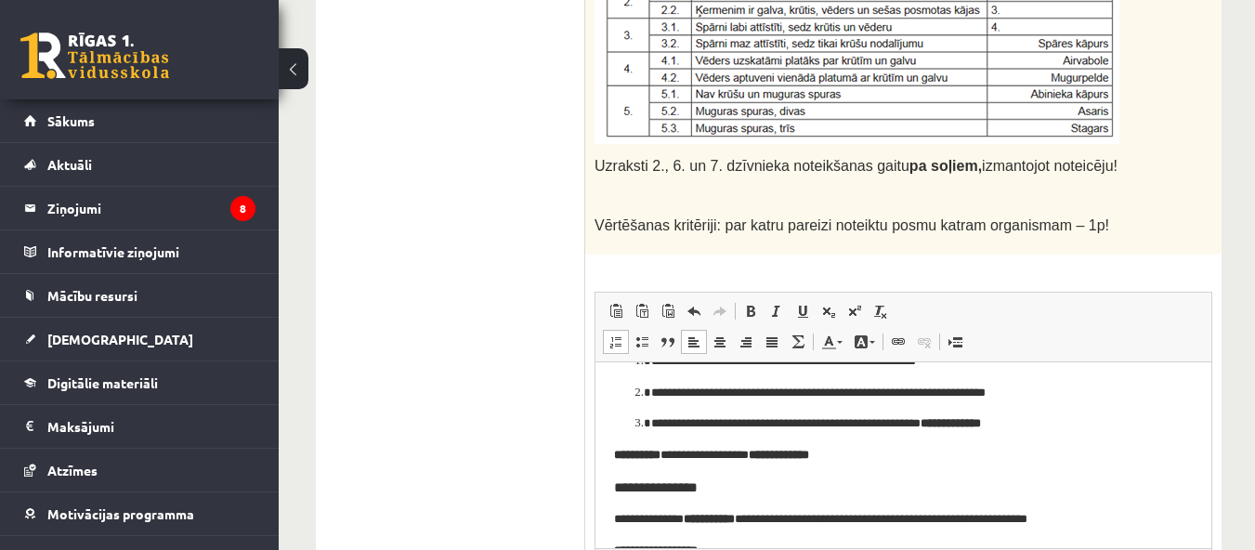
scroll to position [371, 0]
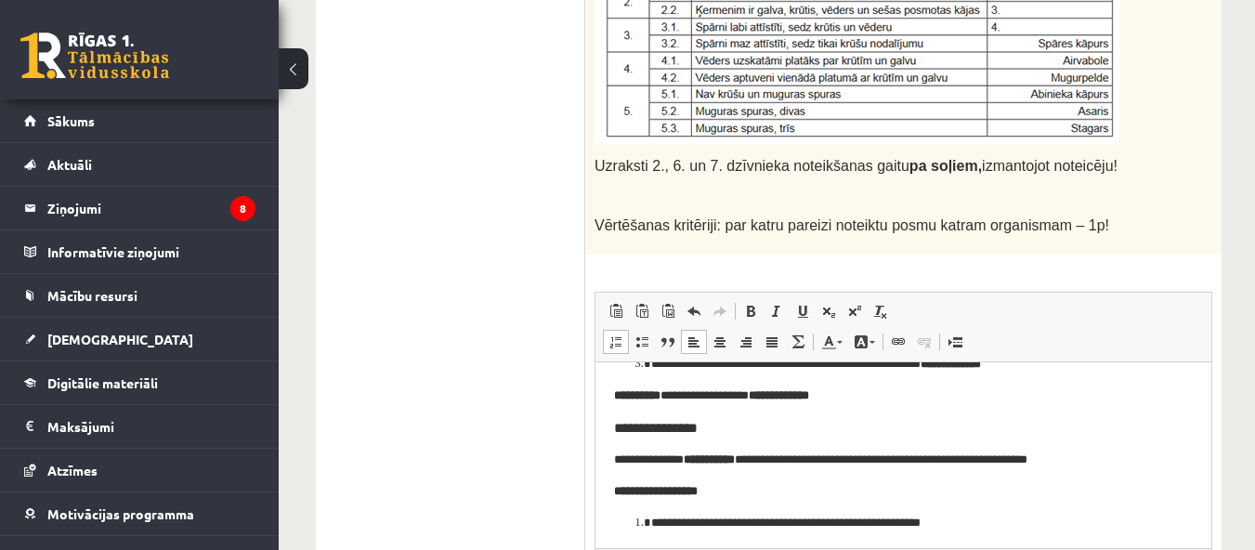
click at [947, 363] on p "**********" at bounding box center [896, 364] width 490 height 20
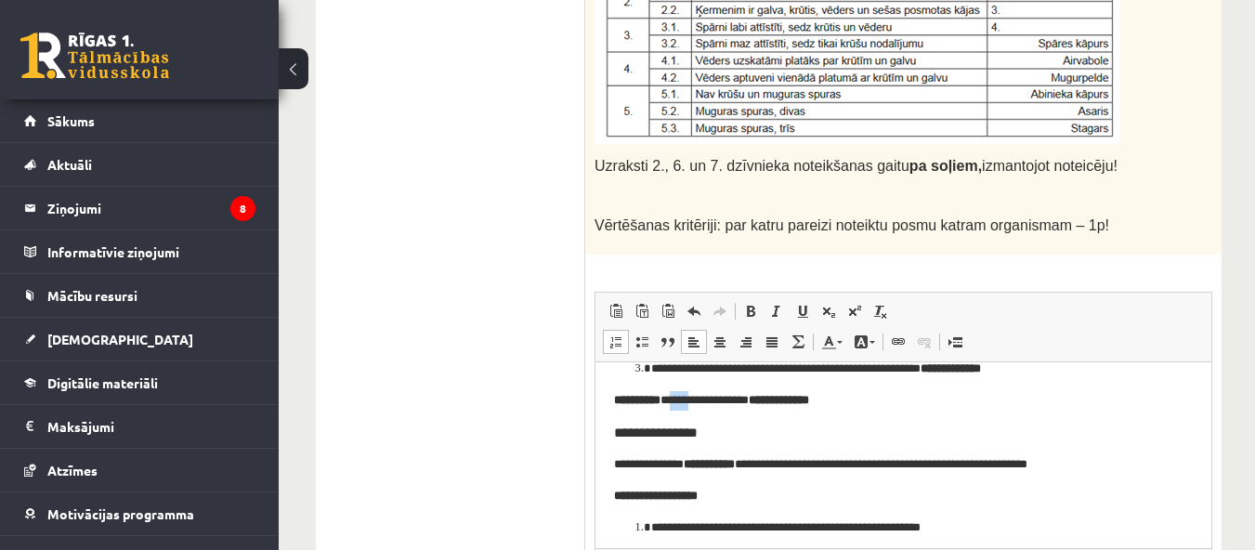
drag, startPoint x: 705, startPoint y: 401, endPoint x: 684, endPoint y: 402, distance: 21.4
click at [683, 402] on p "**********" at bounding box center [896, 400] width 565 height 20
click at [707, 406] on p "**********" at bounding box center [896, 400] width 565 height 20
click at [708, 396] on p "**********" at bounding box center [896, 400] width 565 height 20
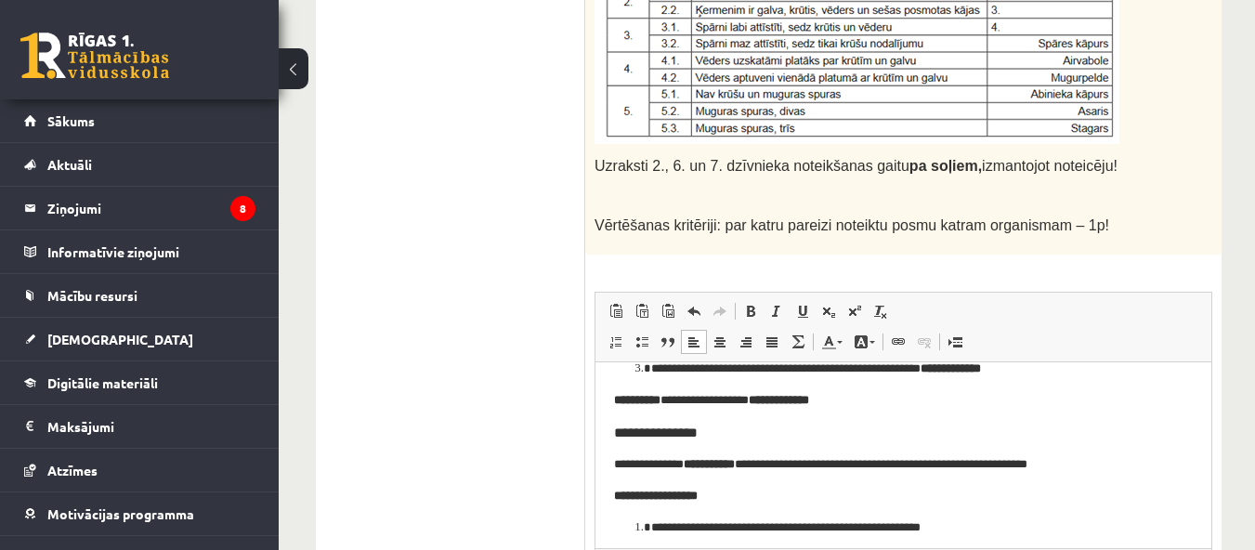
click at [733, 400] on p "**********" at bounding box center [896, 400] width 565 height 20
click at [763, 399] on p "**********" at bounding box center [896, 400] width 565 height 20
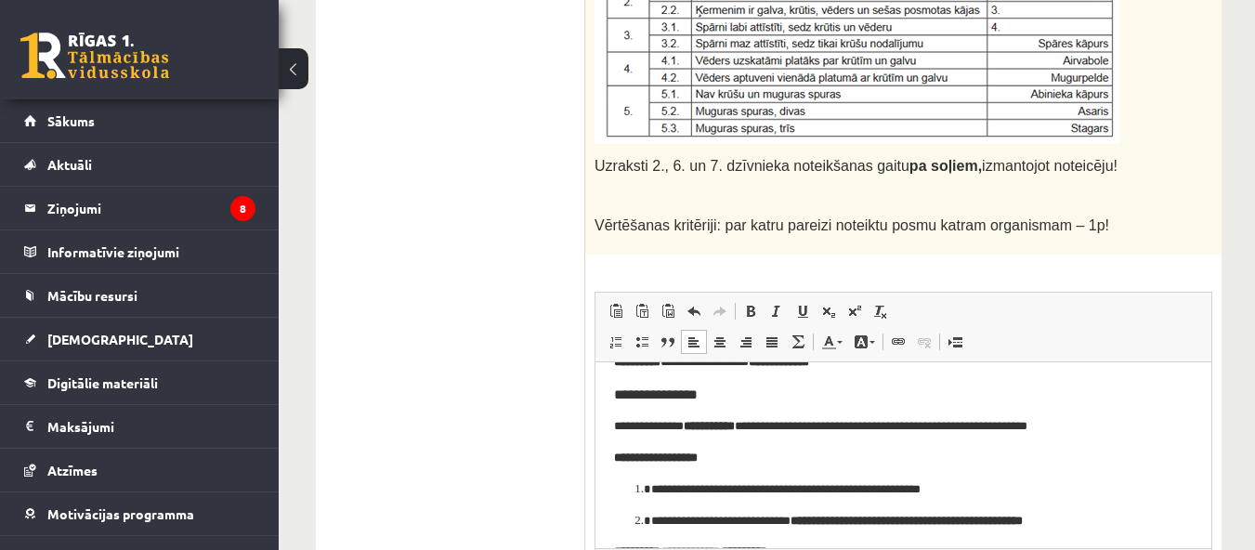
scroll to position [438, 0]
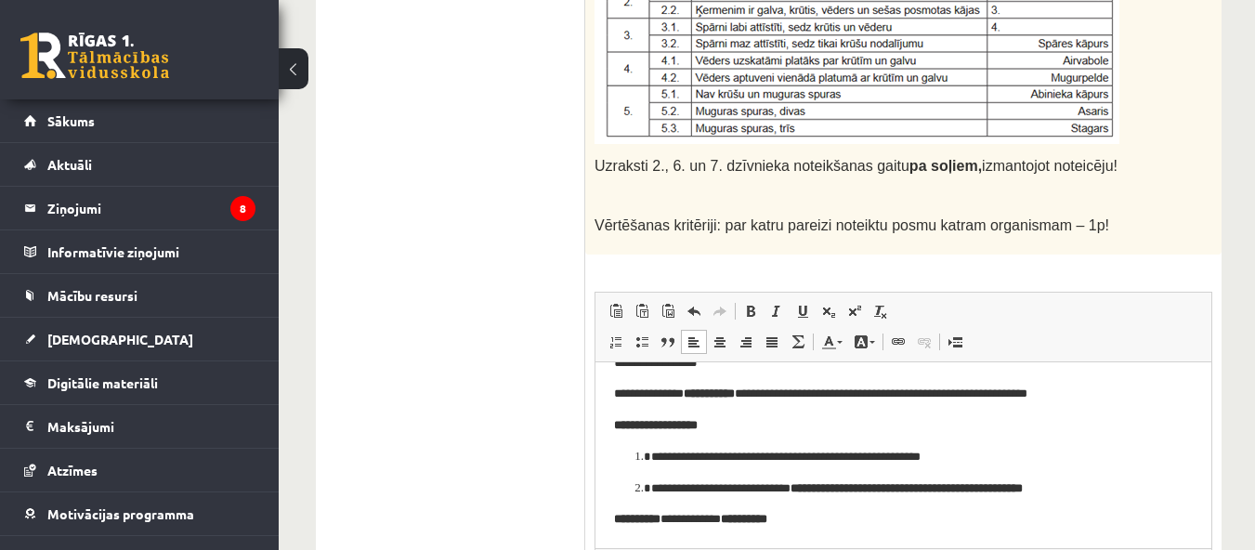
click at [947, 452] on p "**********" at bounding box center [896, 457] width 490 height 20
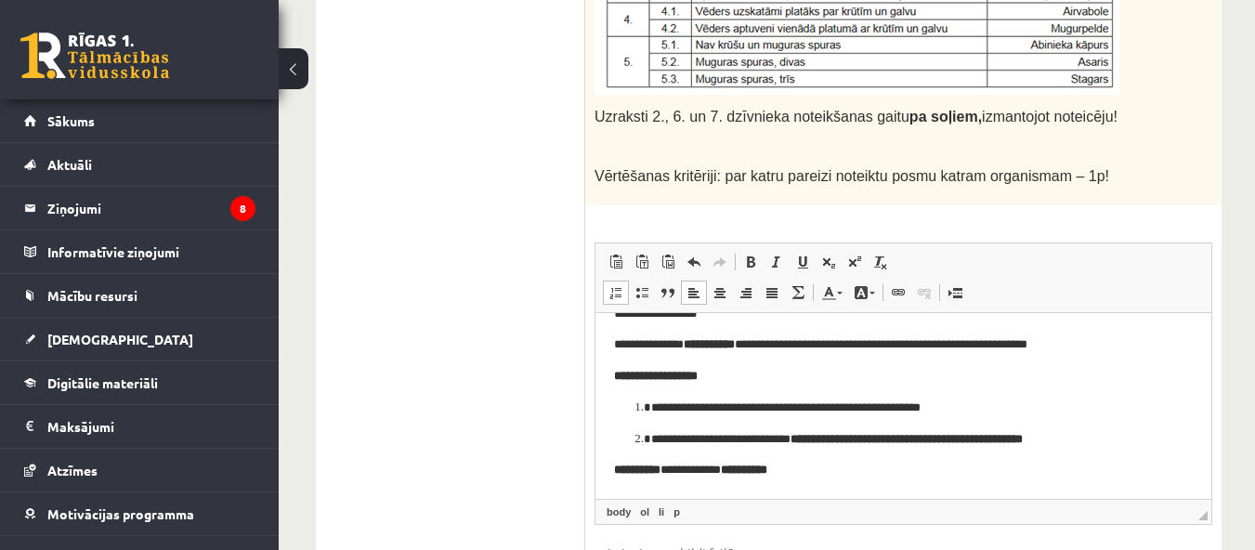
scroll to position [883, 0]
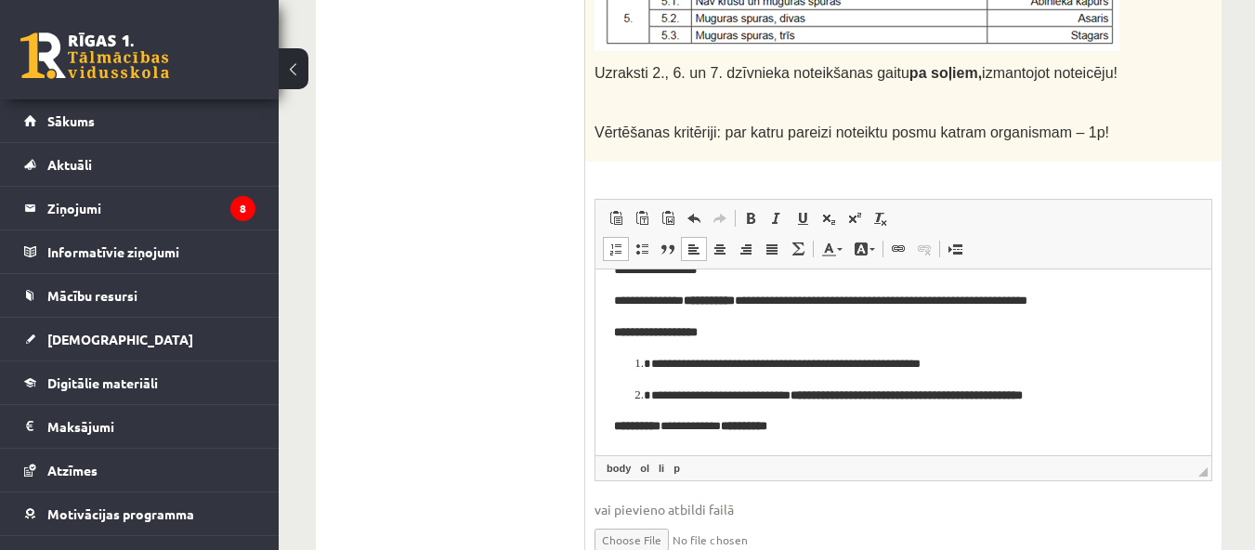
click at [817, 406] on body "**********" at bounding box center [903, 143] width 579 height 586
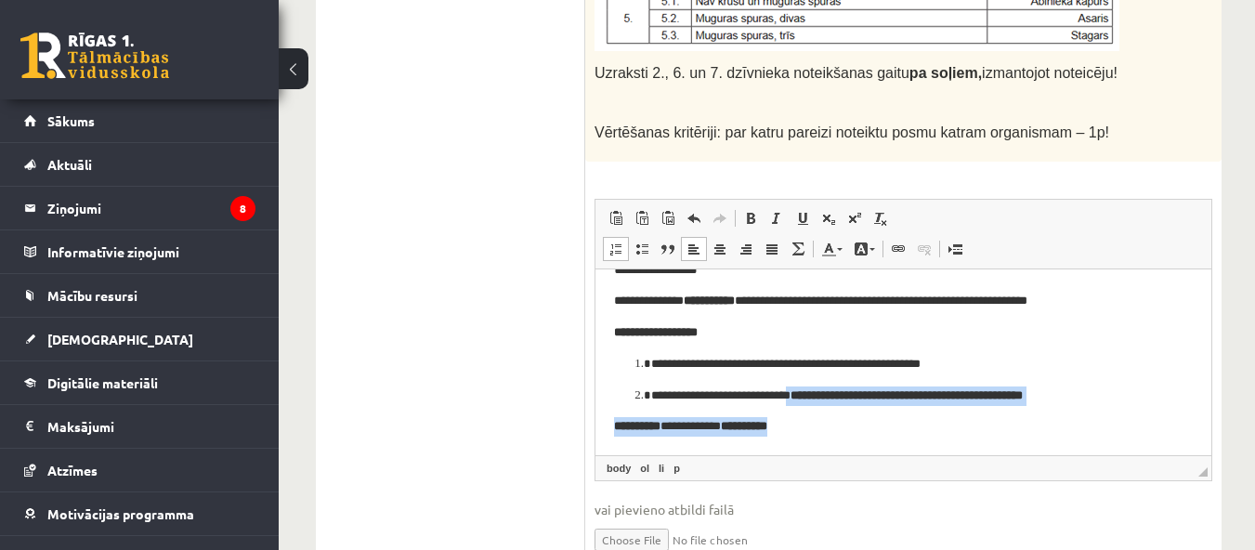
click at [824, 391] on strong "**********" at bounding box center [906, 394] width 232 height 12
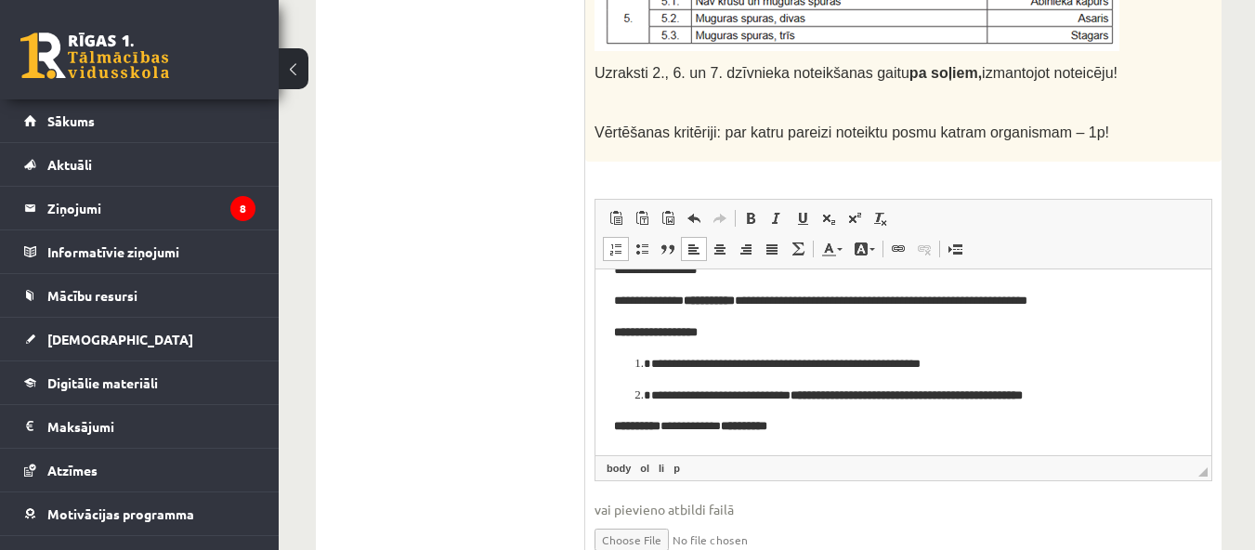
click at [704, 433] on p "**********" at bounding box center [896, 426] width 565 height 20
click at [733, 419] on p "**********" at bounding box center [896, 426] width 565 height 20
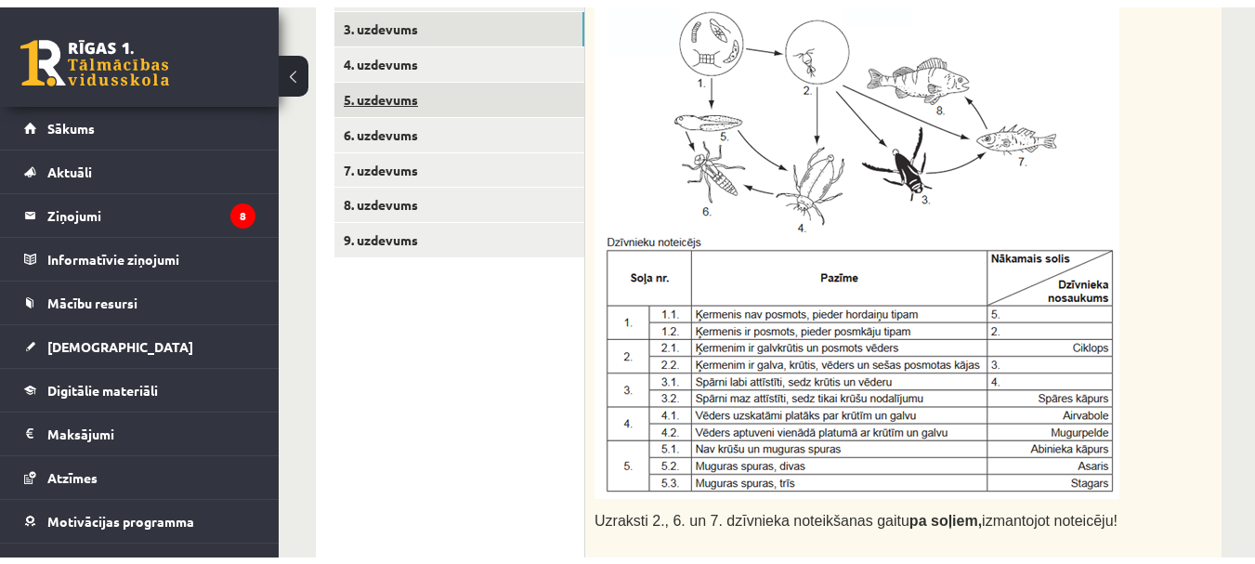
scroll to position [326, 0]
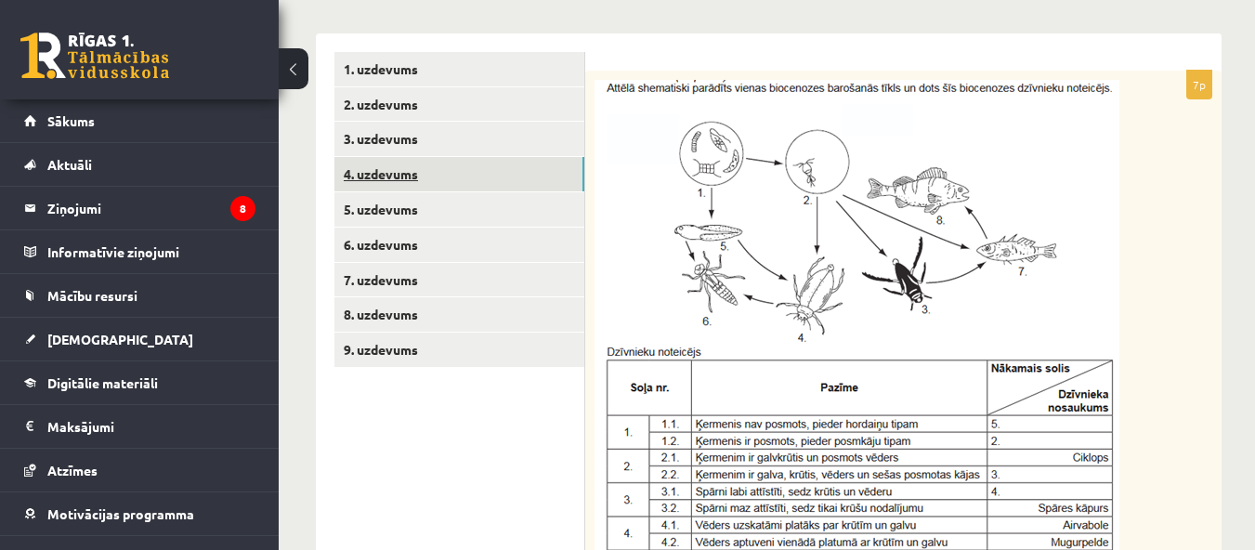
click at [409, 161] on link "4. uzdevums" at bounding box center [459, 174] width 250 height 34
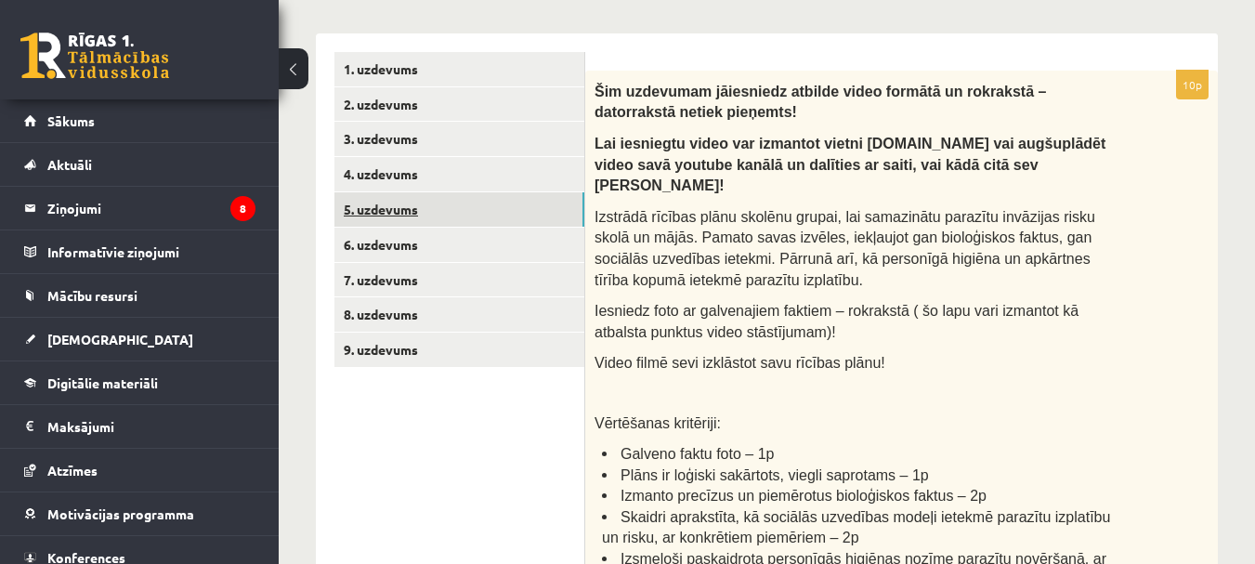
click at [417, 209] on link "5. uzdevums" at bounding box center [459, 209] width 250 height 34
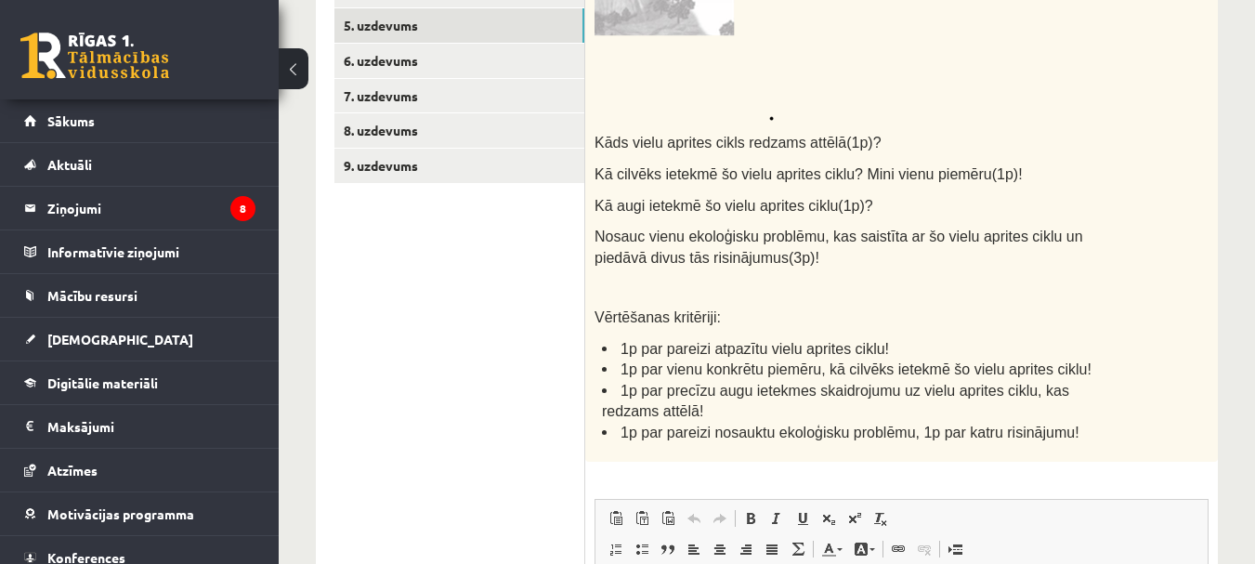
scroll to position [512, 0]
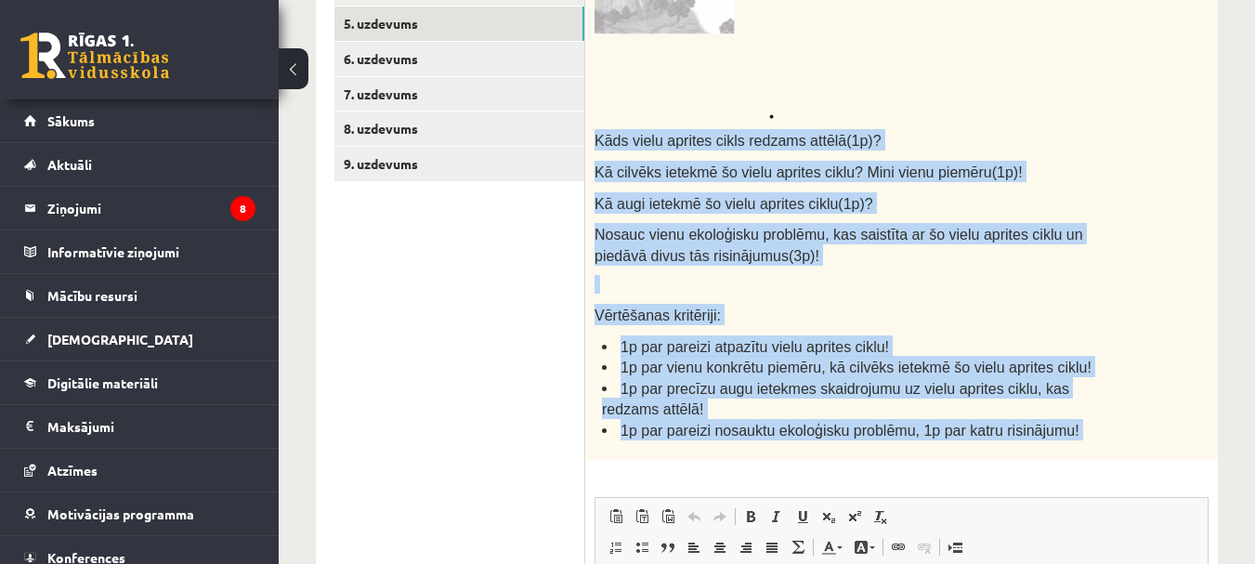
drag, startPoint x: 597, startPoint y: 143, endPoint x: 1081, endPoint y: 453, distance: 574.8
click at [1098, 464] on div "6p Aplūko attēla fragmentu! Kāds vielu aprites cikls redzams attēlā(1p)? Kā cil…" at bounding box center [901, 384] width 632 height 998
copy div "Kāds vielu aprites cikls redzams attēlā(1p)? Kā cilvēks ietekmē šo vielu aprite…"
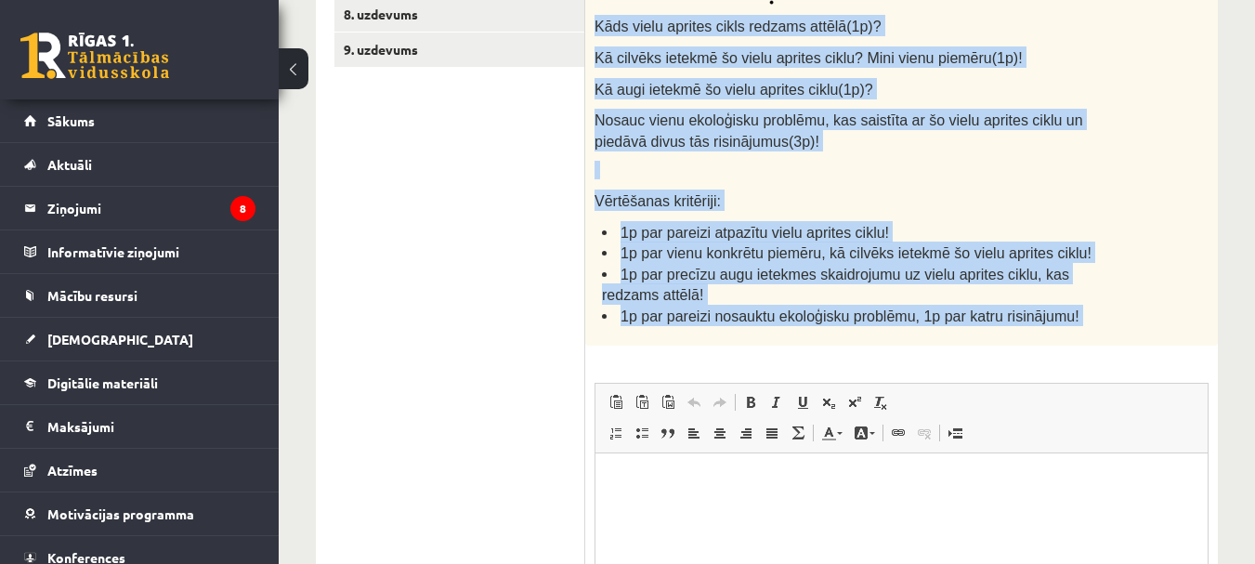
scroll to position [743, 0]
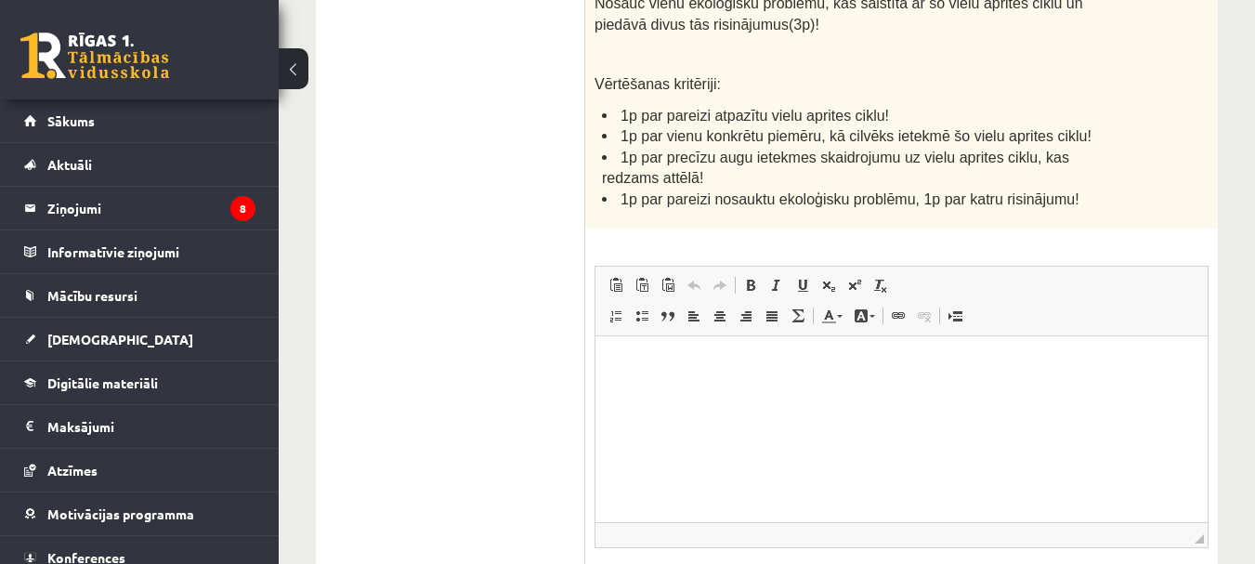
click at [714, 379] on html at bounding box center [901, 363] width 612 height 57
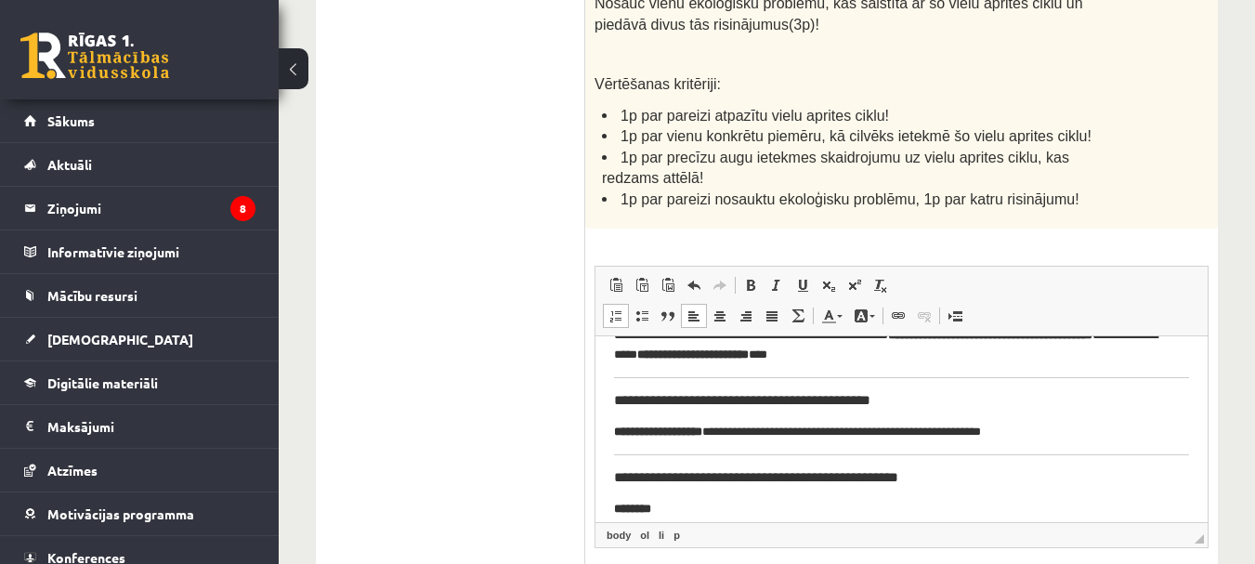
scroll to position [0, 0]
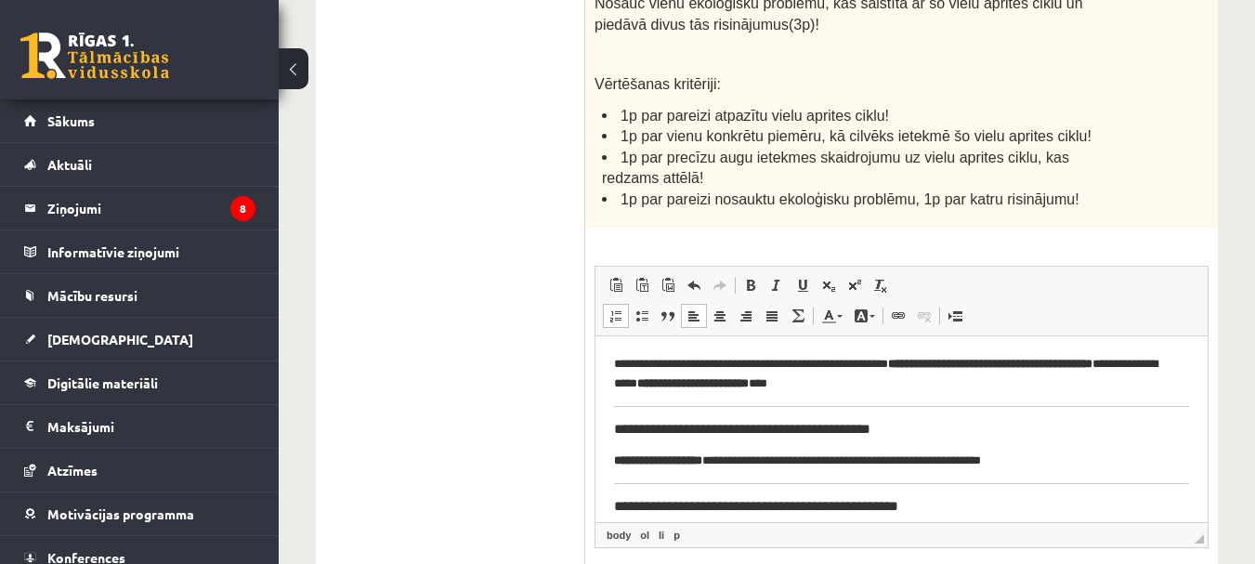
click at [928, 388] on p "**********" at bounding box center [894, 373] width 561 height 39
click at [633, 430] on h3 "**********" at bounding box center [894, 428] width 561 height 17
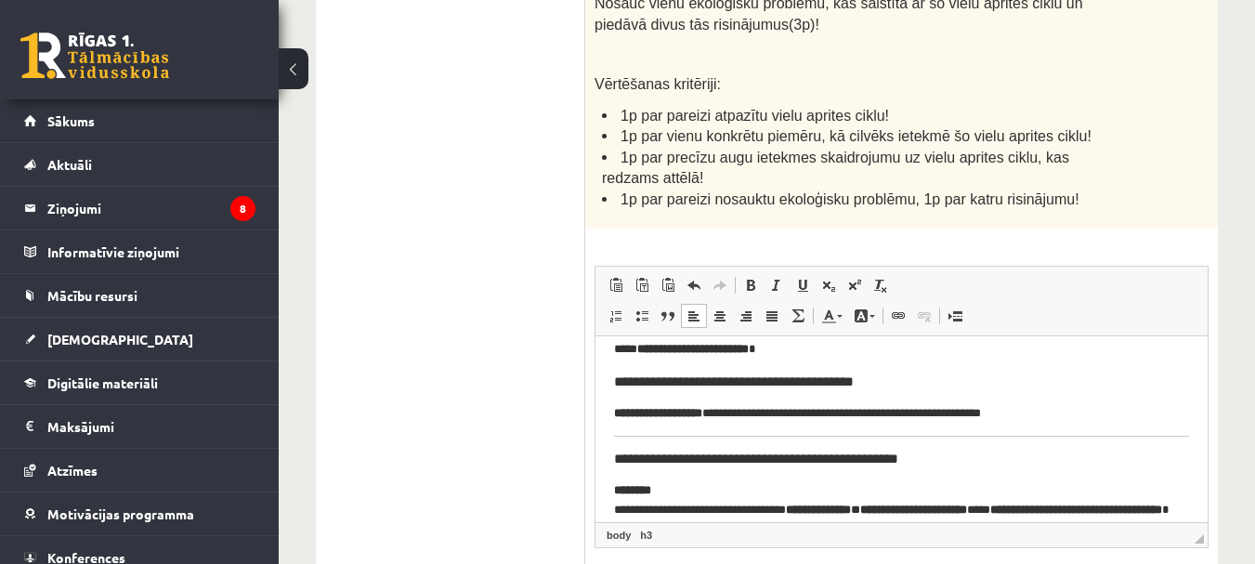
scroll to position [93, 0]
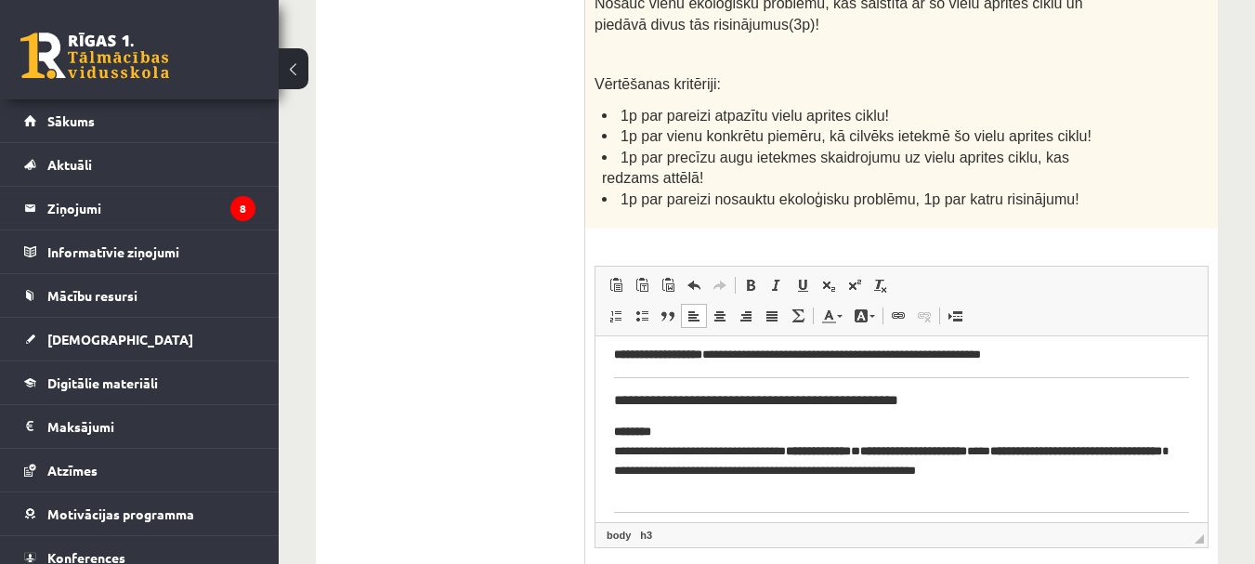
click at [635, 398] on h3 "**********" at bounding box center [894, 399] width 561 height 17
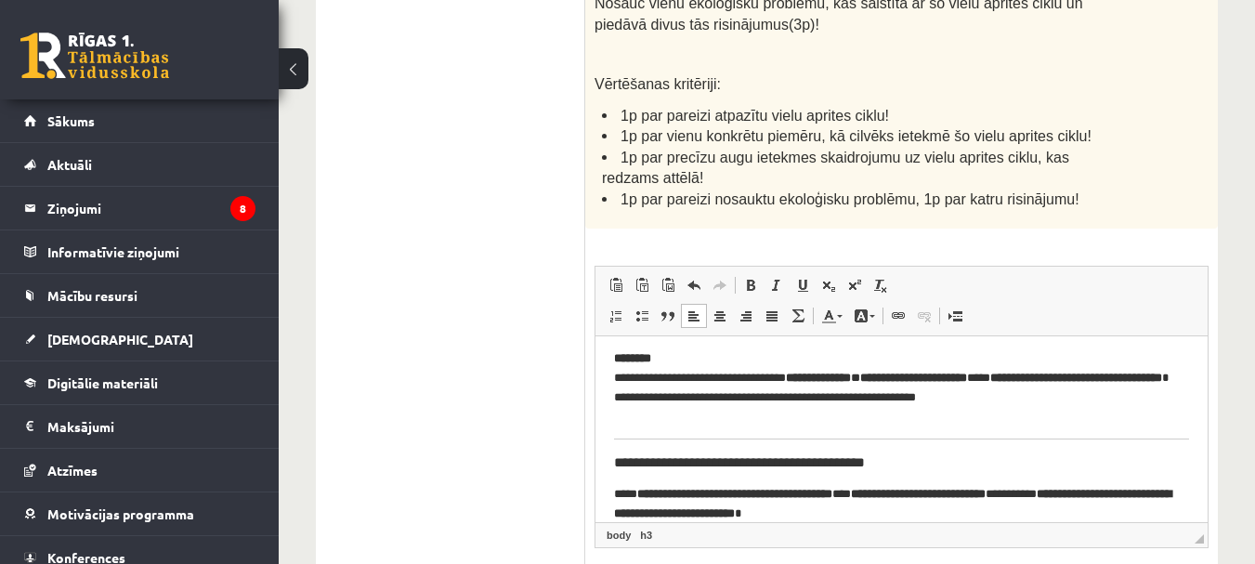
scroll to position [186, 0]
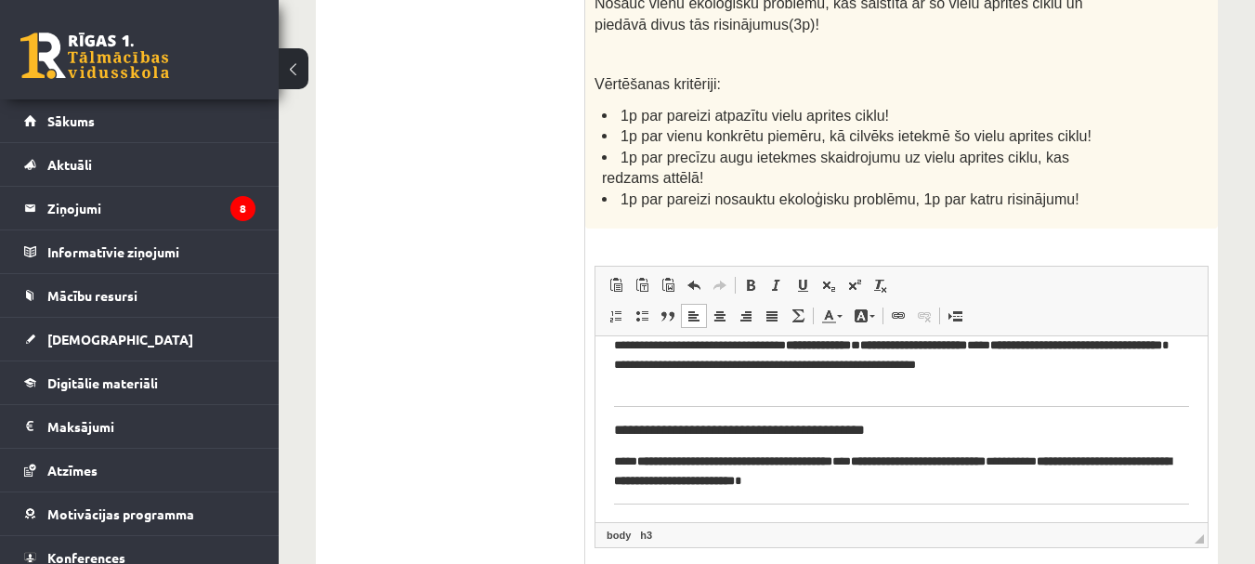
click at [634, 427] on h3 "**********" at bounding box center [894, 429] width 561 height 17
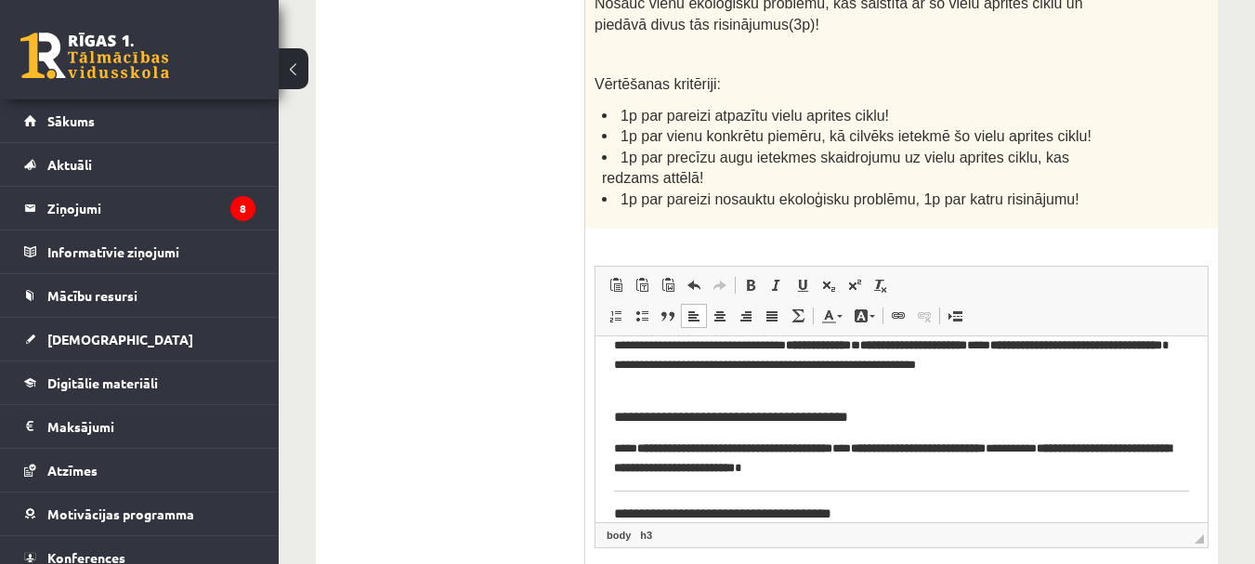
click at [629, 377] on p "**********" at bounding box center [894, 354] width 561 height 77
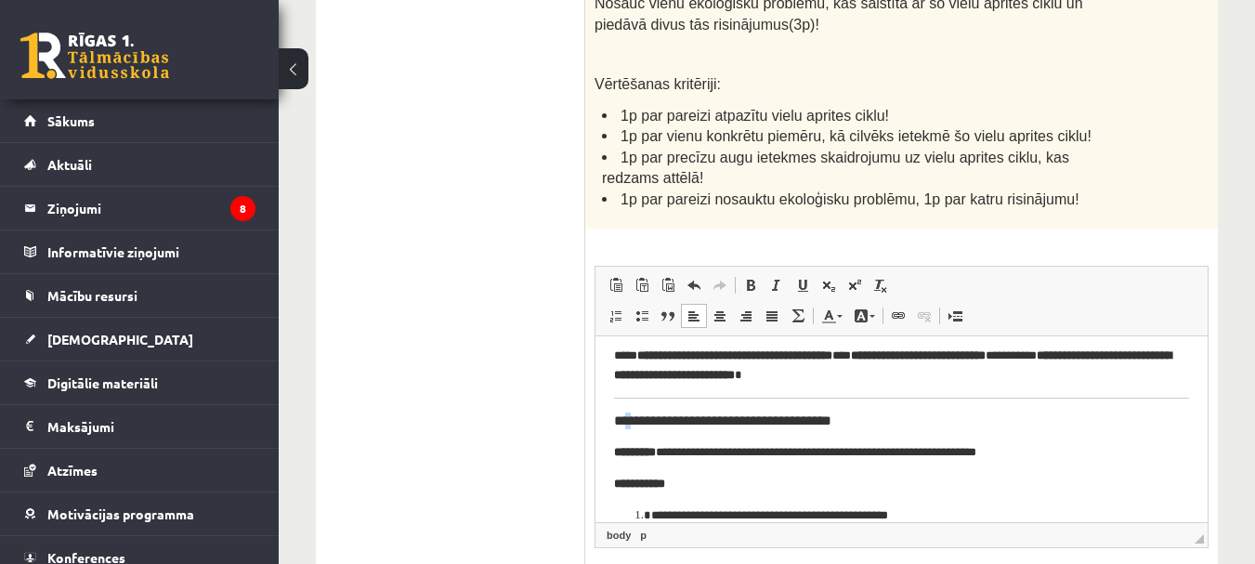
click at [635, 420] on h3 "**********" at bounding box center [894, 419] width 561 height 17
click at [636, 421] on h3 "**********" at bounding box center [894, 419] width 561 height 17
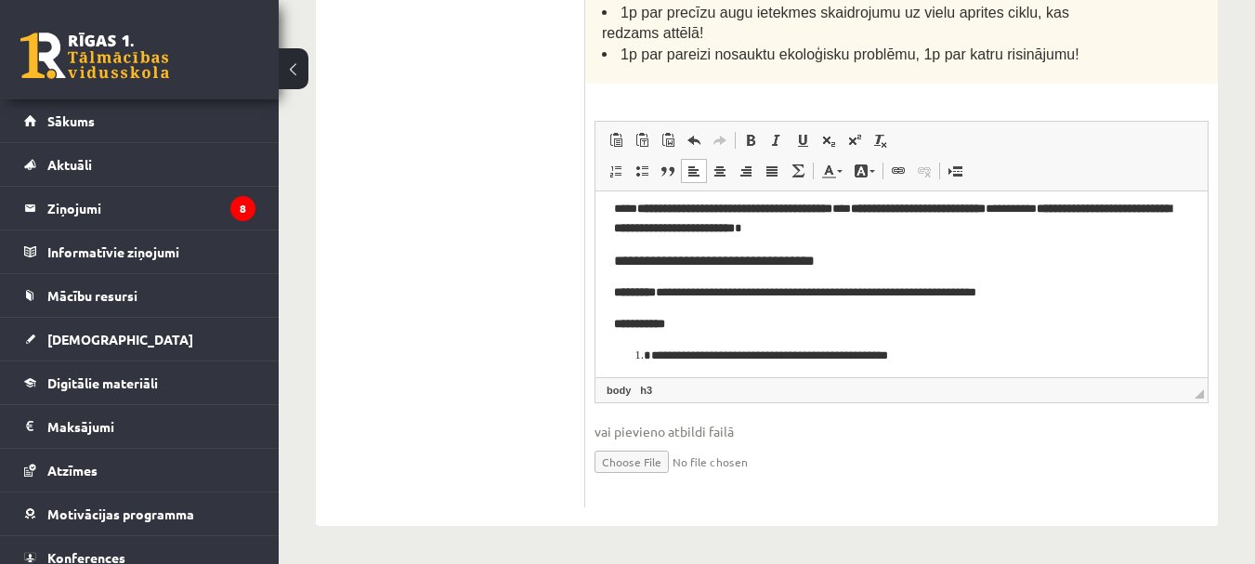
scroll to position [339, 0]
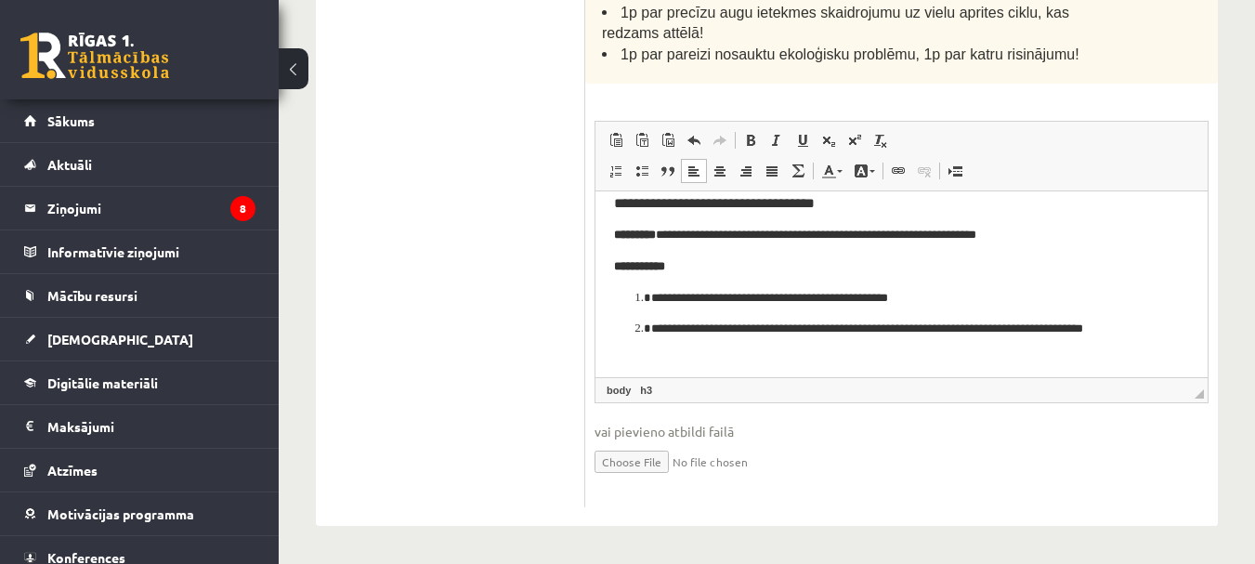
click at [1054, 235] on p "**********" at bounding box center [894, 235] width 561 height 20
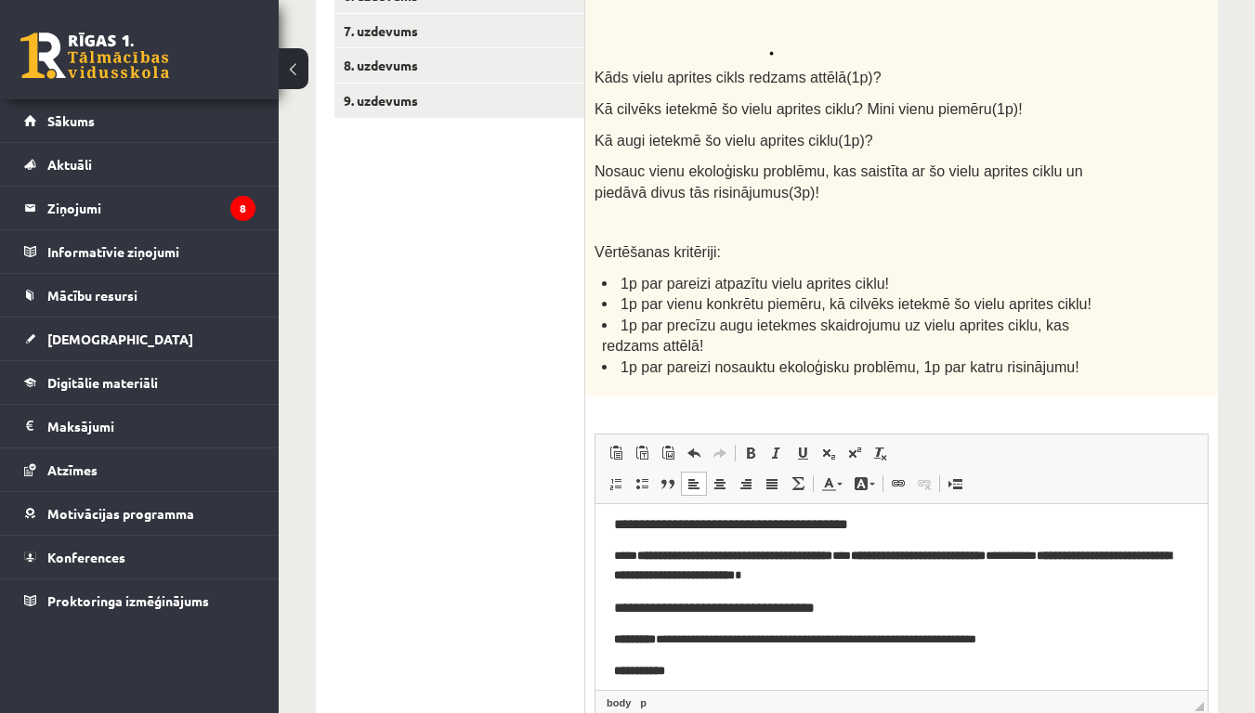
scroll to position [610, 0]
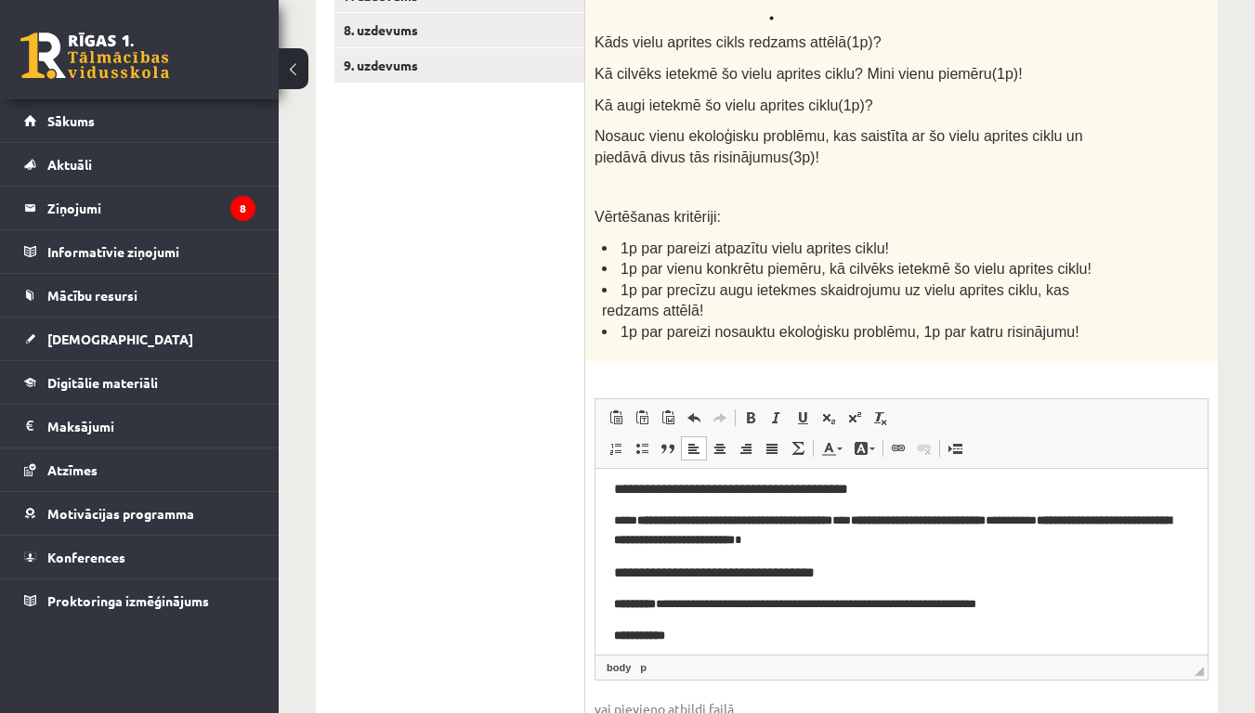
click at [462, 309] on ul "1. uzdevums 2. uzdevums 3. uzdevums 4. uzdevums 5. uzdevums 6. uzdevums 7. uzde…" at bounding box center [459, 276] width 251 height 1017
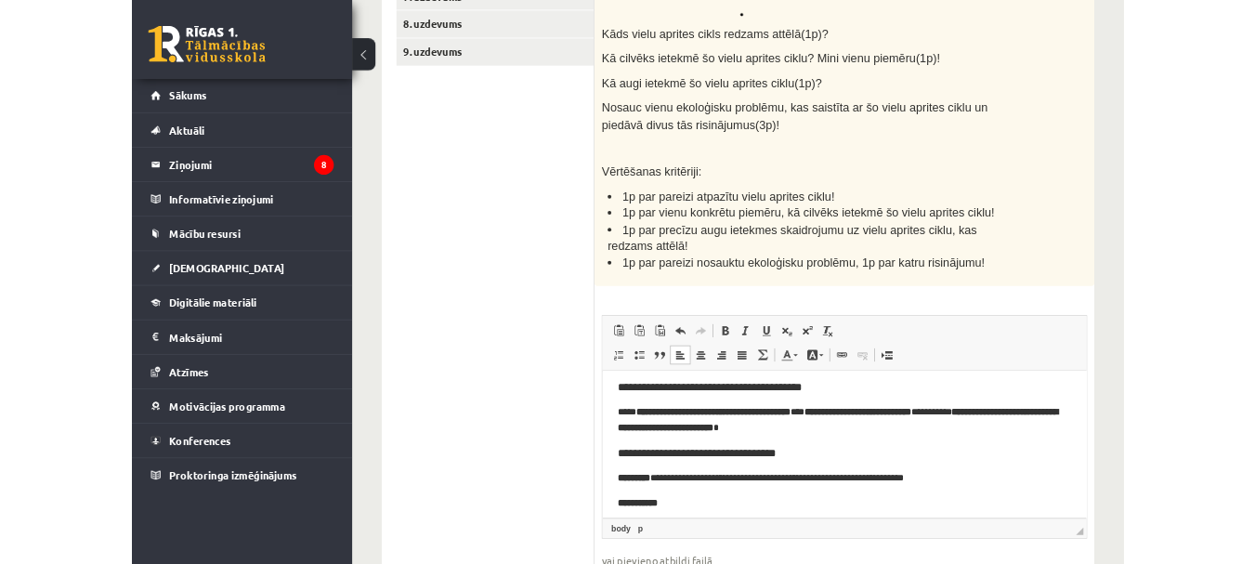
scroll to position [339, 0]
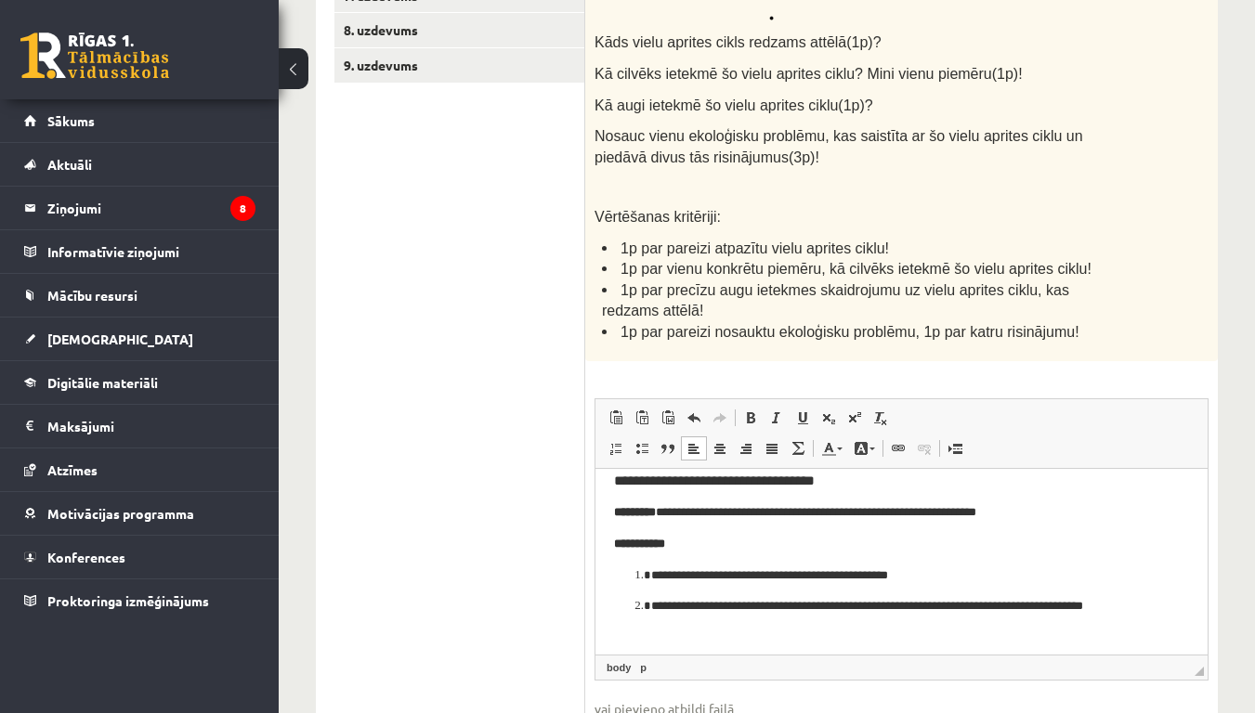
click at [1055, 516] on p "**********" at bounding box center [894, 512] width 561 height 20
click at [1053, 502] on p "**********" at bounding box center [894, 512] width 561 height 20
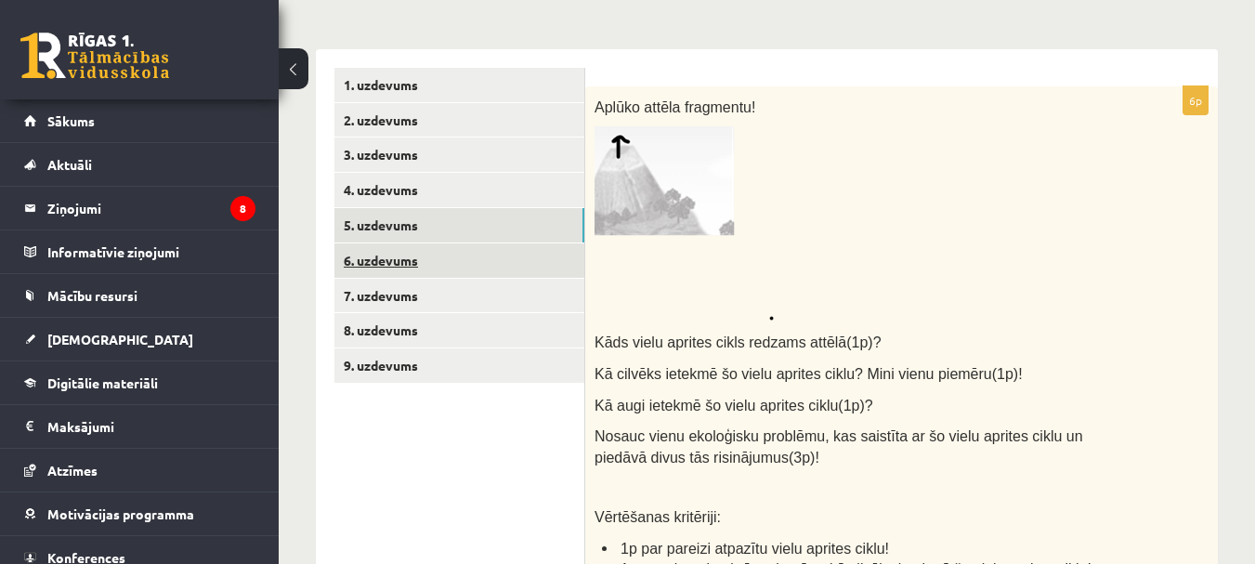
scroll to position [239, 0]
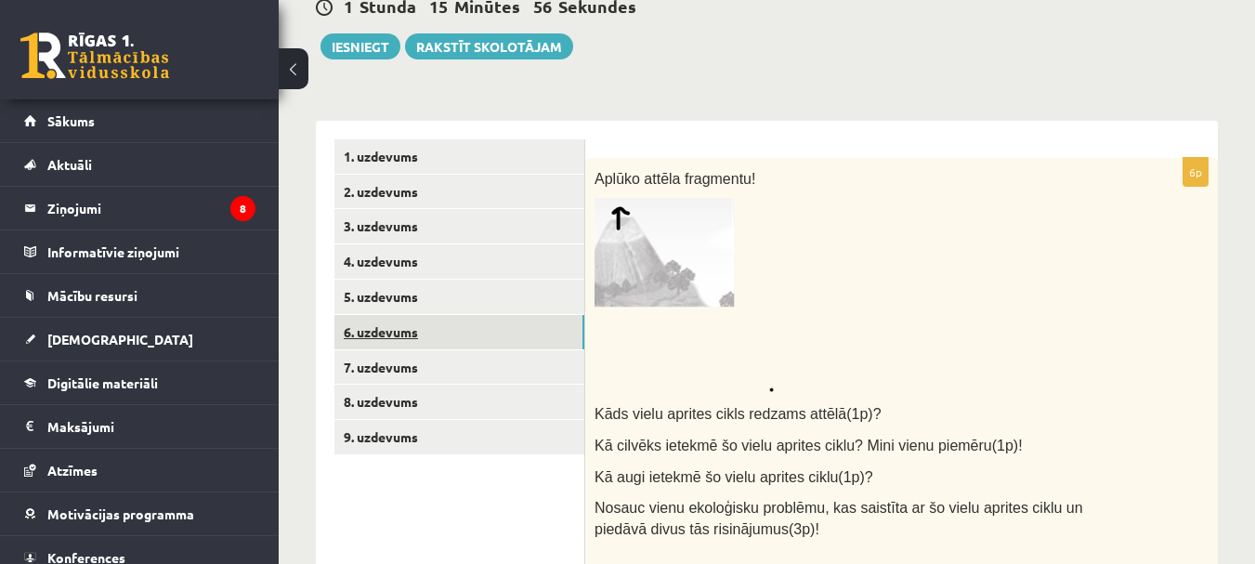
click at [424, 335] on link "6. uzdevums" at bounding box center [459, 332] width 250 height 34
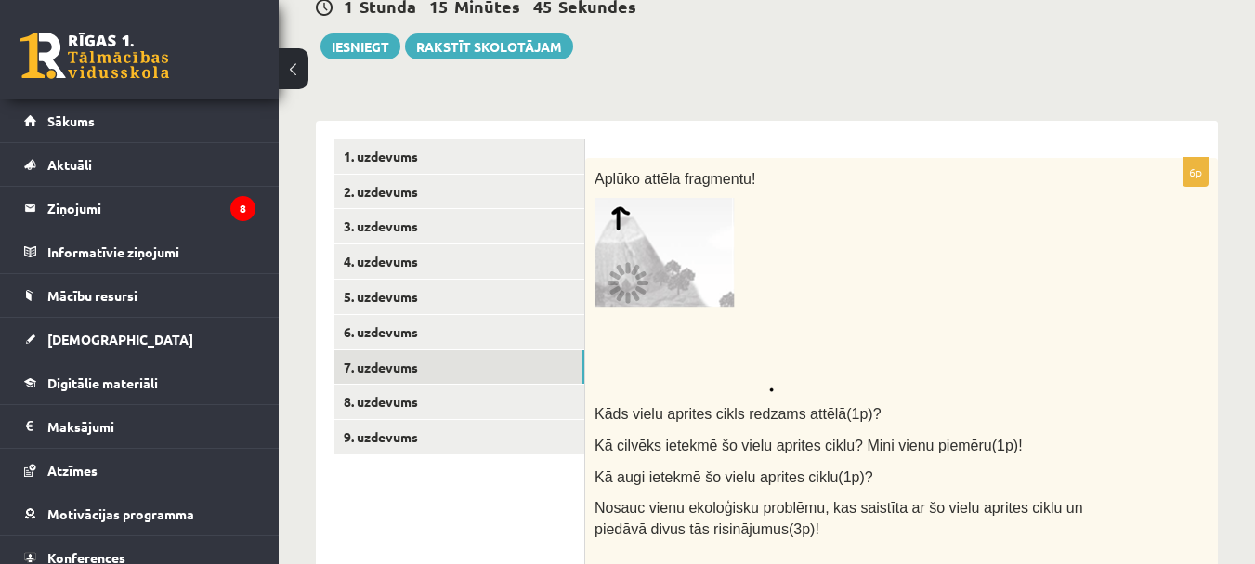
click at [412, 360] on link "7. uzdevums" at bounding box center [459, 367] width 250 height 34
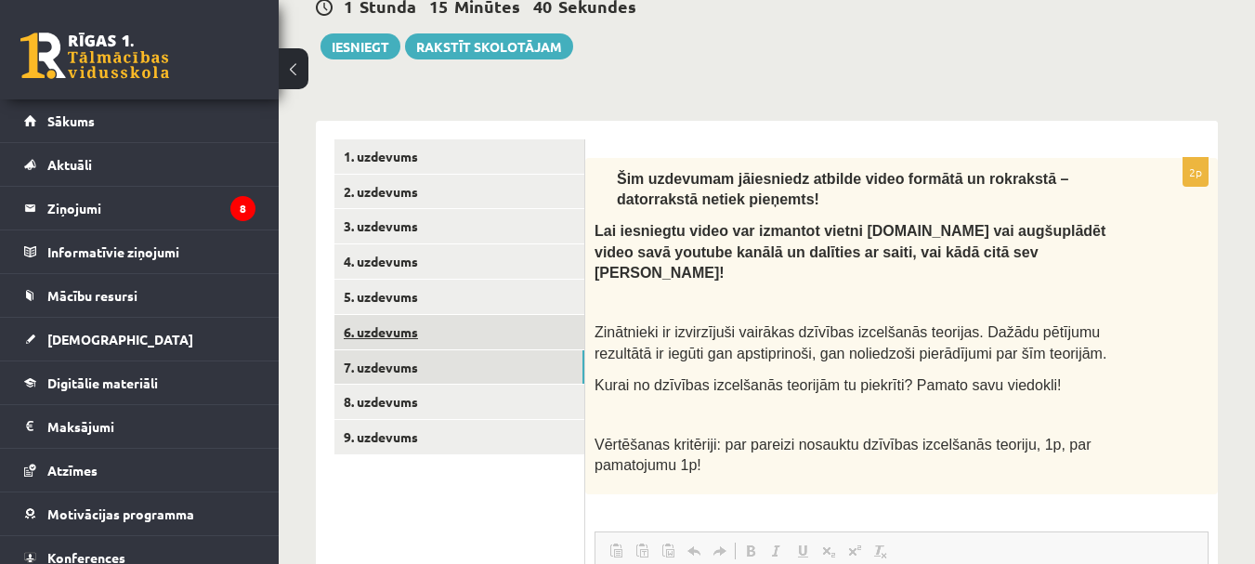
scroll to position [0, 0]
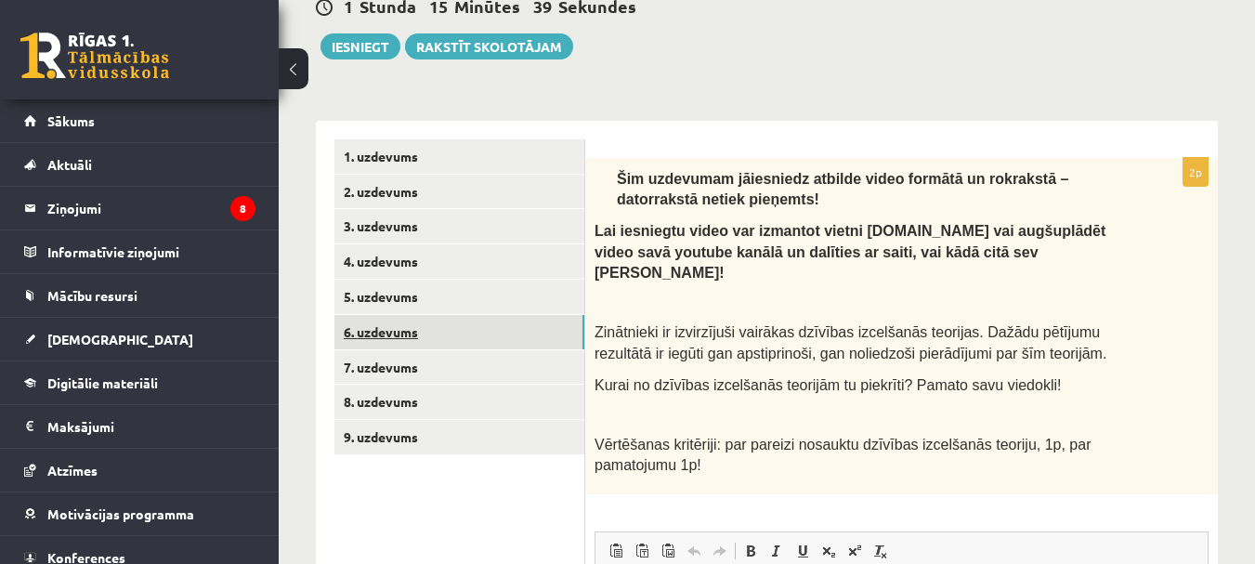
click at [415, 337] on link "6. uzdevums" at bounding box center [459, 332] width 250 height 34
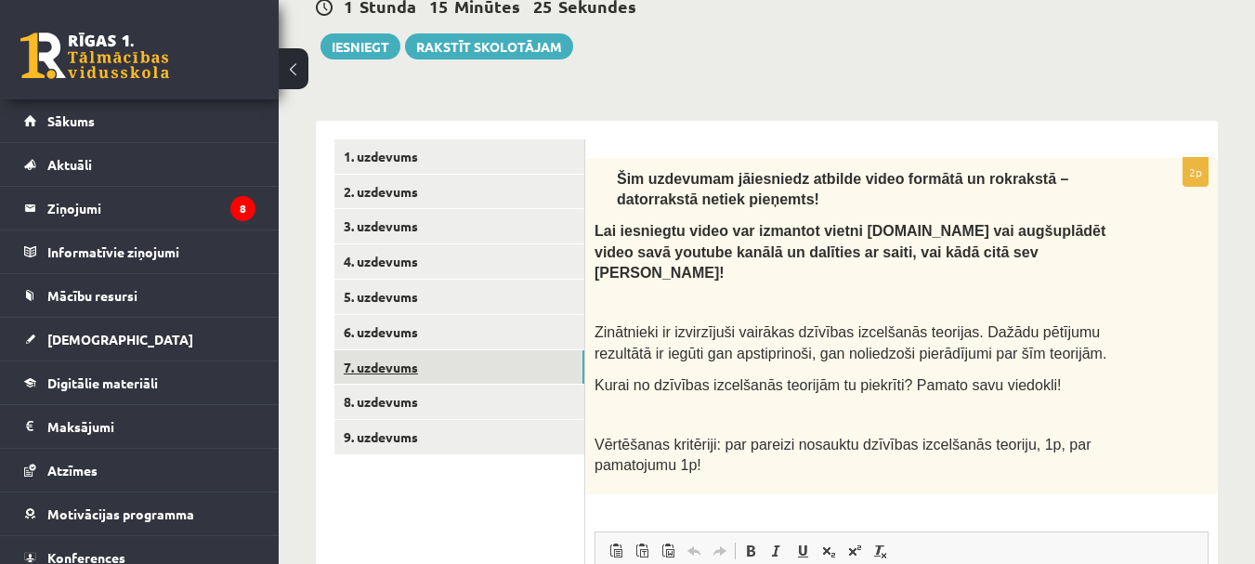
click at [406, 361] on link "7. uzdevums" at bounding box center [459, 367] width 250 height 34
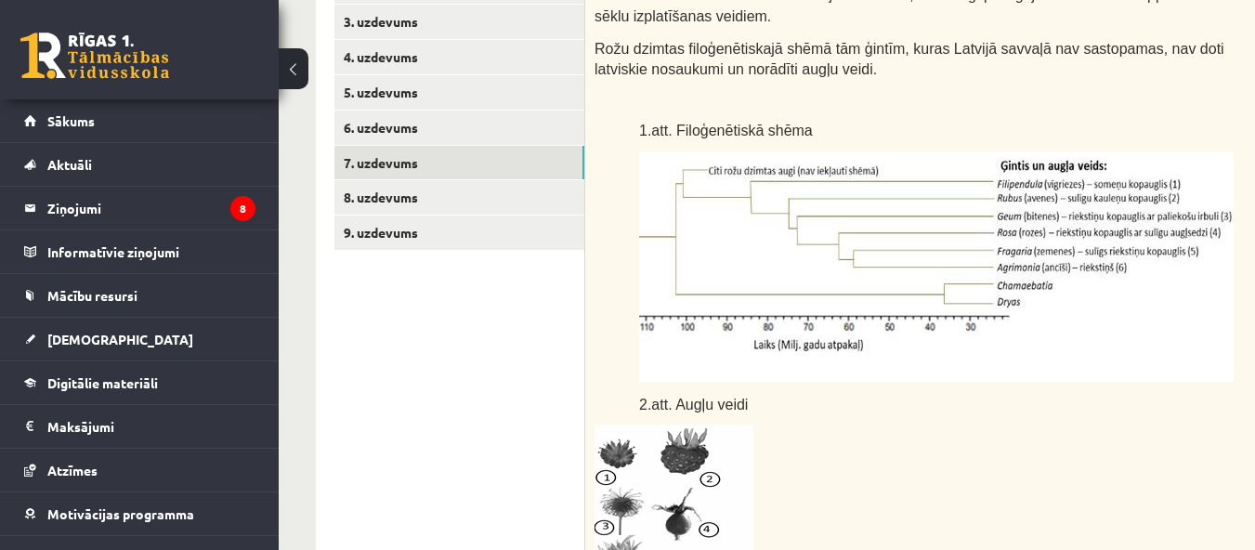
scroll to position [304, 0]
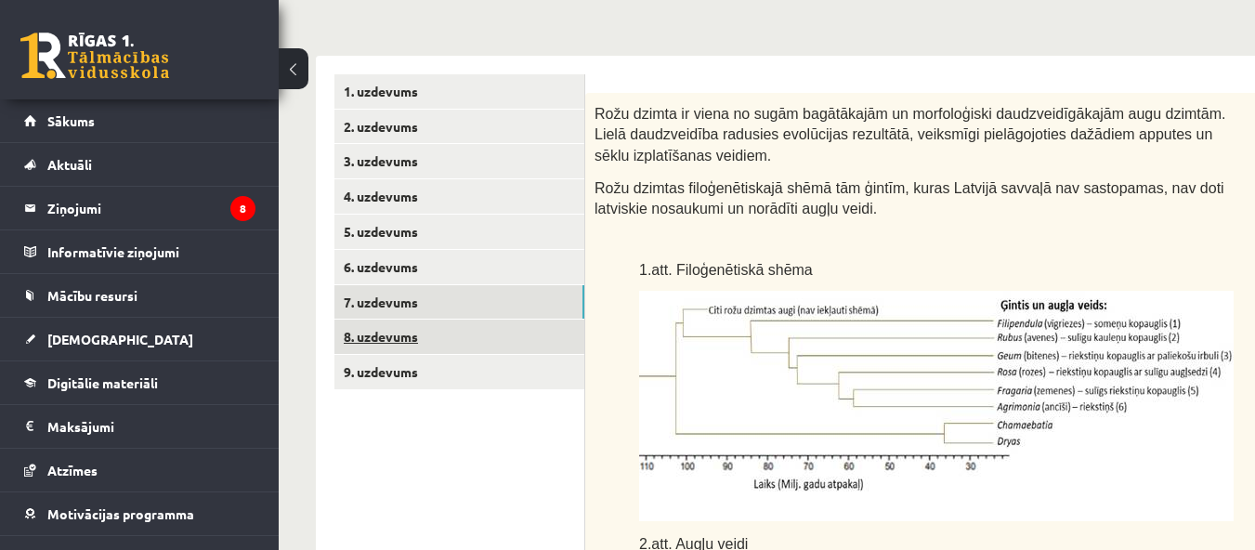
click at [432, 337] on link "8. uzdevums" at bounding box center [459, 336] width 250 height 34
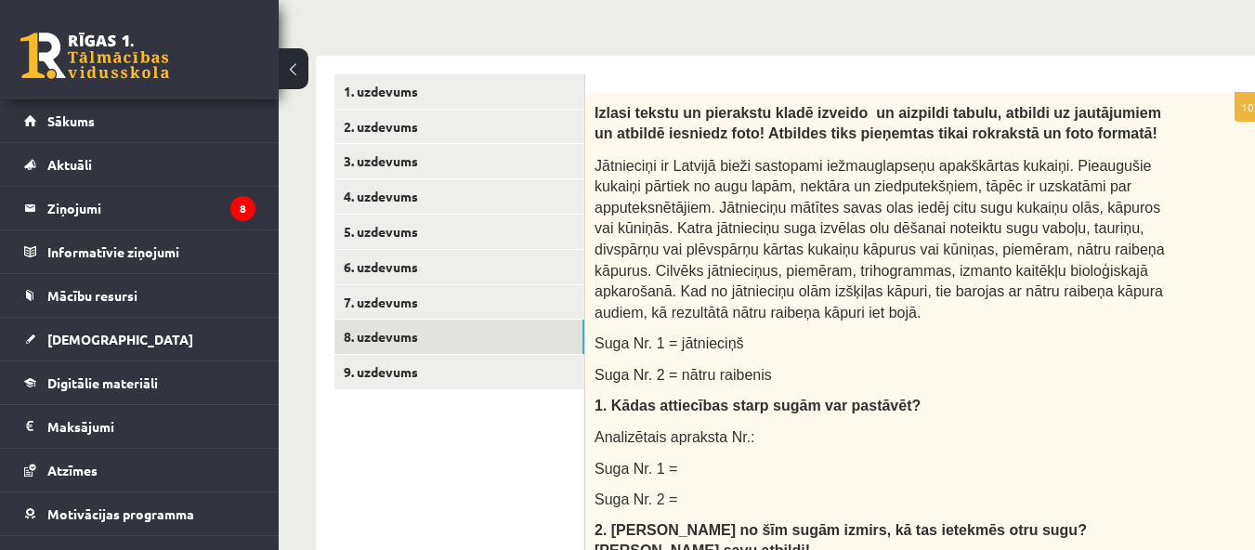
scroll to position [0, 0]
drag, startPoint x: 602, startPoint y: 103, endPoint x: 725, endPoint y: 123, distance: 125.1
click at [725, 120] on p "Izlasi tekstu un pierakstu kladē izveido un aizpildi tabulu, atbildi uz jautāju…" at bounding box center [884, 123] width 580 height 42
drag, startPoint x: 758, startPoint y: 209, endPoint x: 767, endPoint y: 204, distance: 10.4
click at [762, 206] on span "Jātnieciņi ir Latvijā bieži sastopami iežmauglapseņu apakškārtas kukaiņi. Pieau…" at bounding box center [879, 239] width 570 height 163
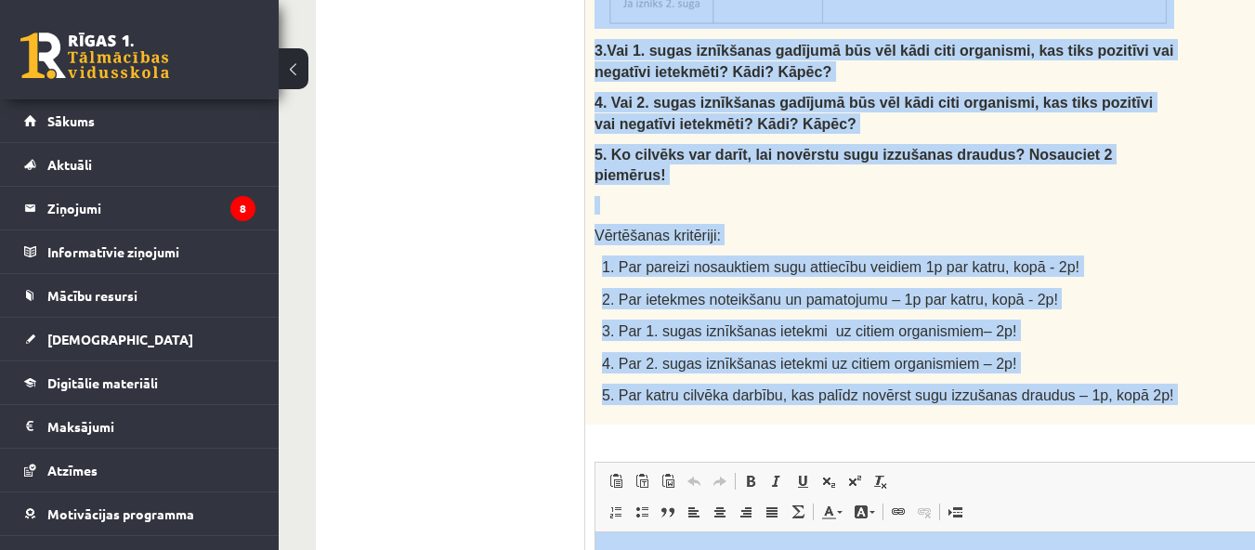
scroll to position [1255, 0]
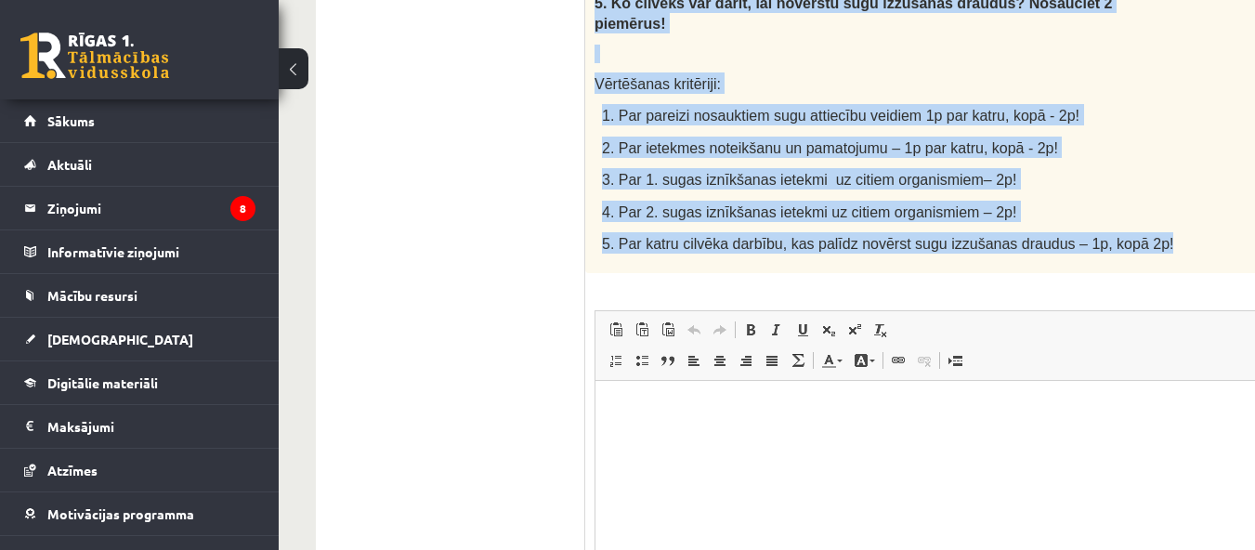
drag, startPoint x: 593, startPoint y: 115, endPoint x: 1136, endPoint y: 142, distance: 543.1
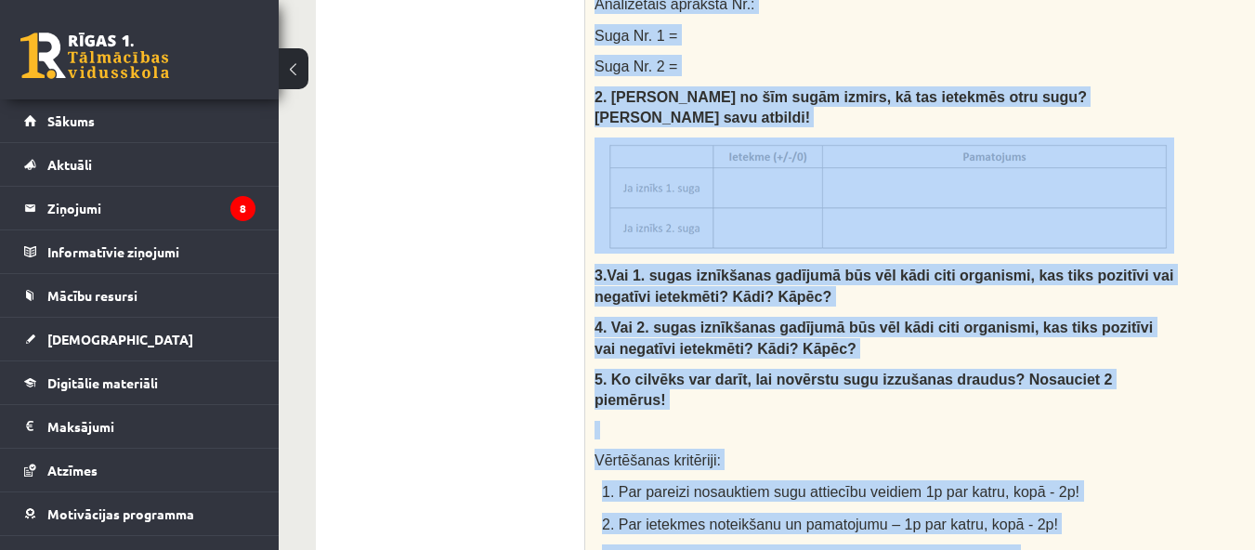
scroll to position [741, 0]
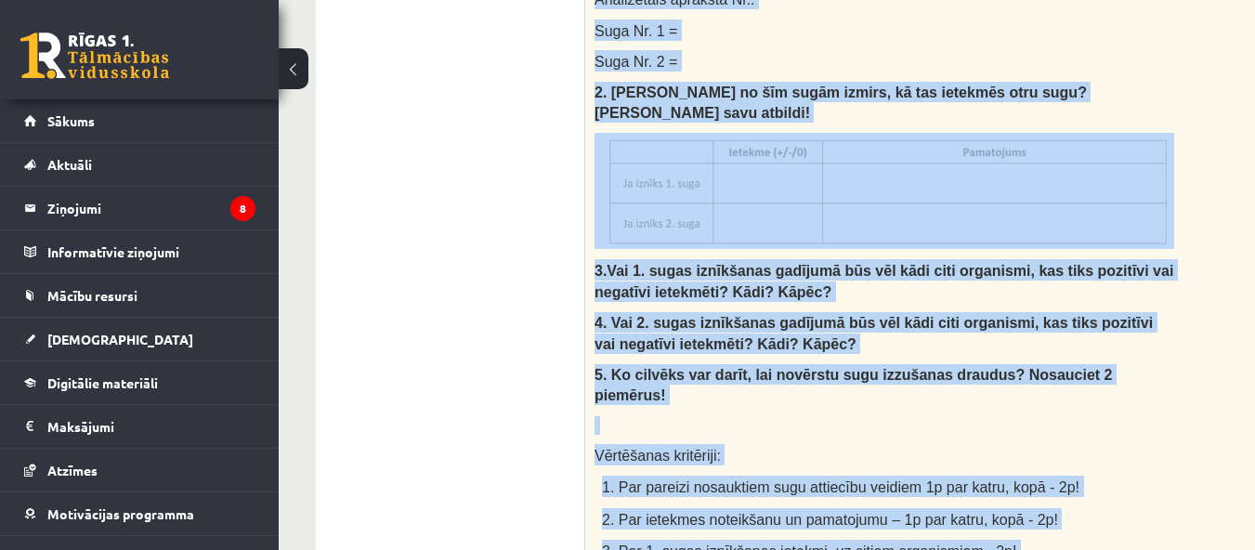
click at [1187, 316] on div "Izlasi tekstu un pierakstu kladē izveido un aizpildi tabulu, atbildi uz jautāju…" at bounding box center [930, 149] width 691 height 989
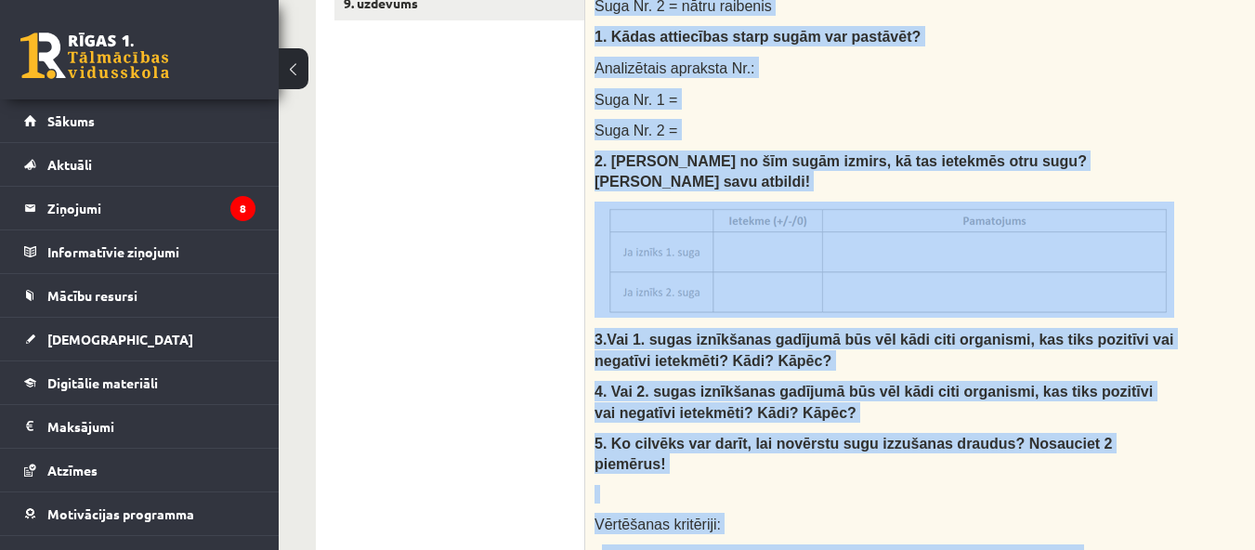
scroll to position [555, 0]
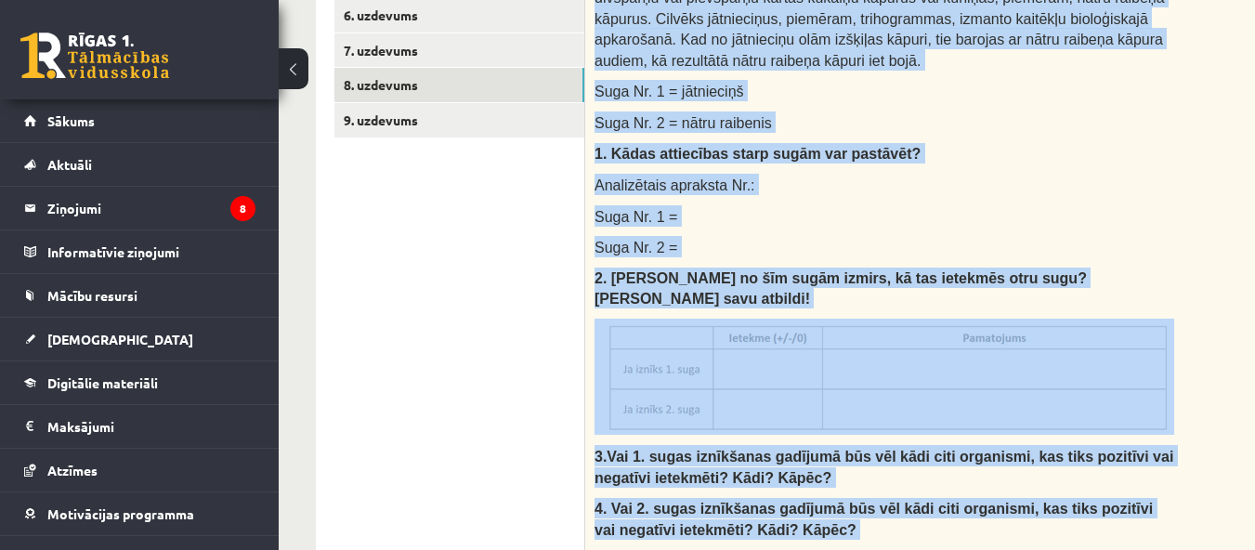
click at [1095, 177] on div "Izlasi tekstu un pierakstu kladē izveido un aizpildi tabulu, atbildi uz jautāju…" at bounding box center [930, 335] width 691 height 989
click at [1149, 360] on img at bounding box center [884, 377] width 580 height 116
click at [1196, 280] on div "Izlasi tekstu un pierakstu kladē izveido un aizpildi tabulu, atbildi uz jautāju…" at bounding box center [930, 335] width 691 height 989
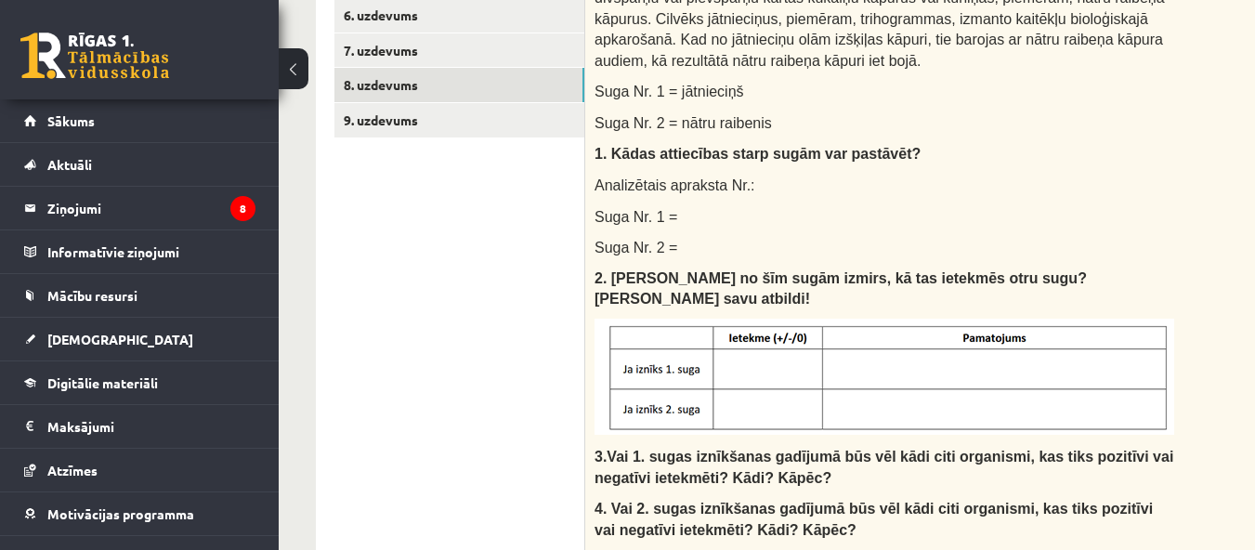
click at [502, 352] on ul "1. uzdevums 2. uzdevums 3. uzdevums 4. uzdevums 5. uzdevums 6. uzdevums 7. uzde…" at bounding box center [459, 538] width 251 height 1431
click at [510, 360] on ul "1. uzdevums 2. uzdevums 3. uzdevums 4. uzdevums 5. uzdevums 6. uzdevums 7. uzde…" at bounding box center [459, 538] width 251 height 1431
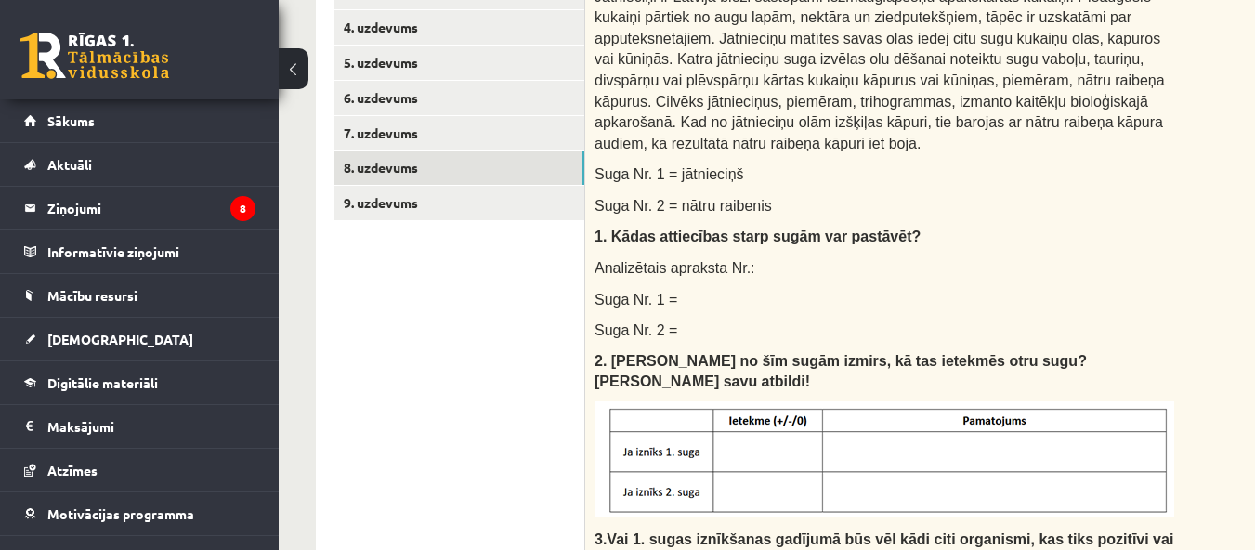
scroll to position [370, 0]
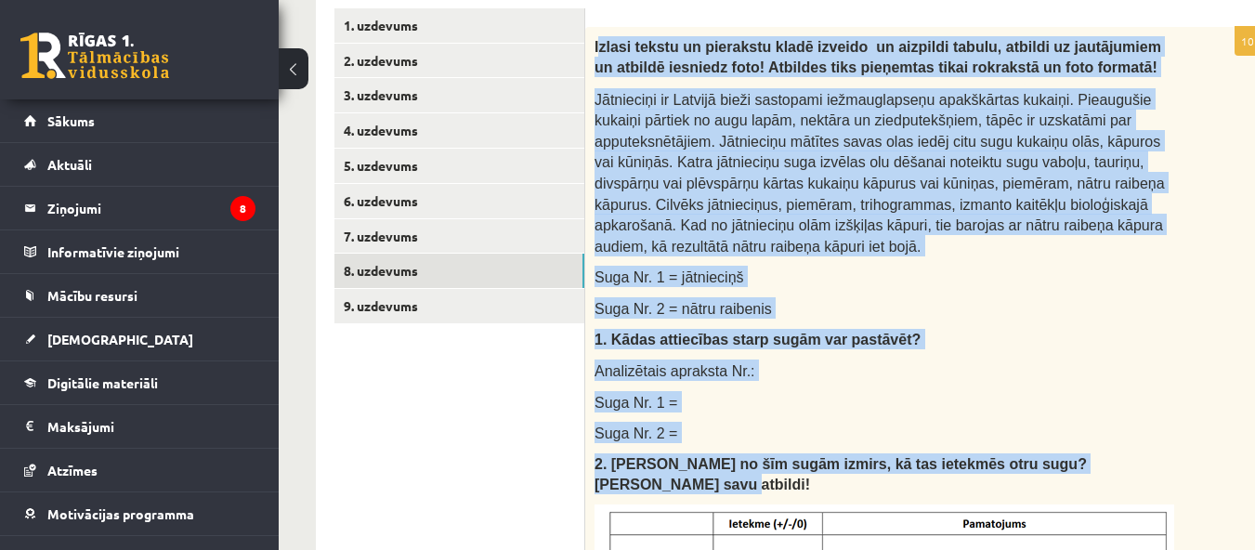
drag, startPoint x: 597, startPoint y: 40, endPoint x: 1086, endPoint y: 434, distance: 627.5
click at [1126, 438] on div "Izlasi tekstu un pierakstu kladē izveido un aizpildi tabulu, atbildi uz jautāju…" at bounding box center [930, 521] width 691 height 989
copy div "zlasi tekstu un pierakstu kladē izveido un aizpildi tabulu, atbildi uz jautājum…"
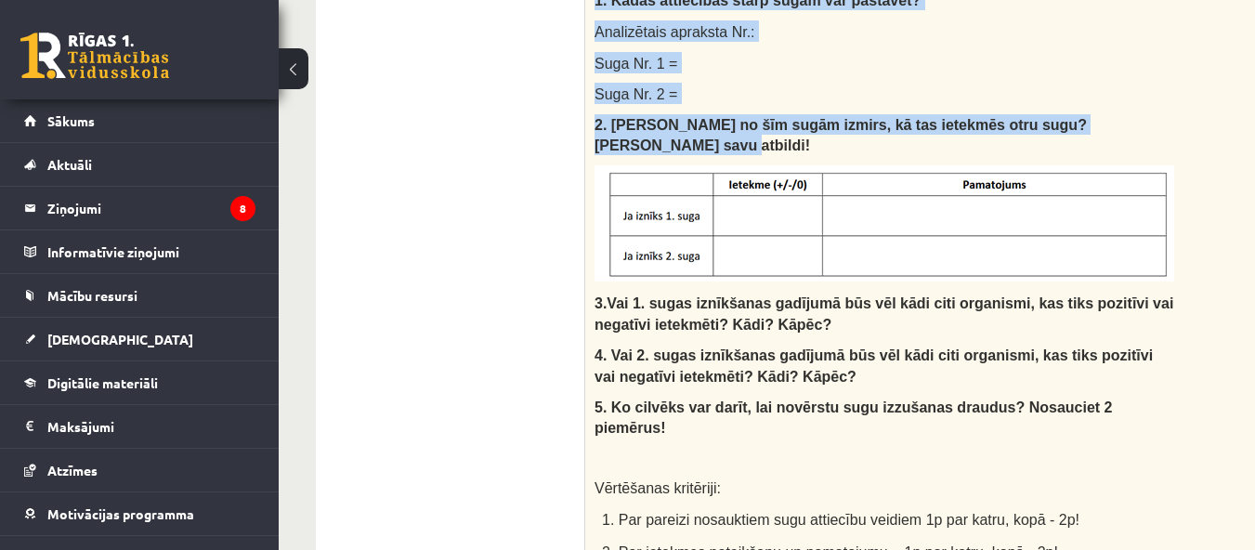
scroll to position [741, 0]
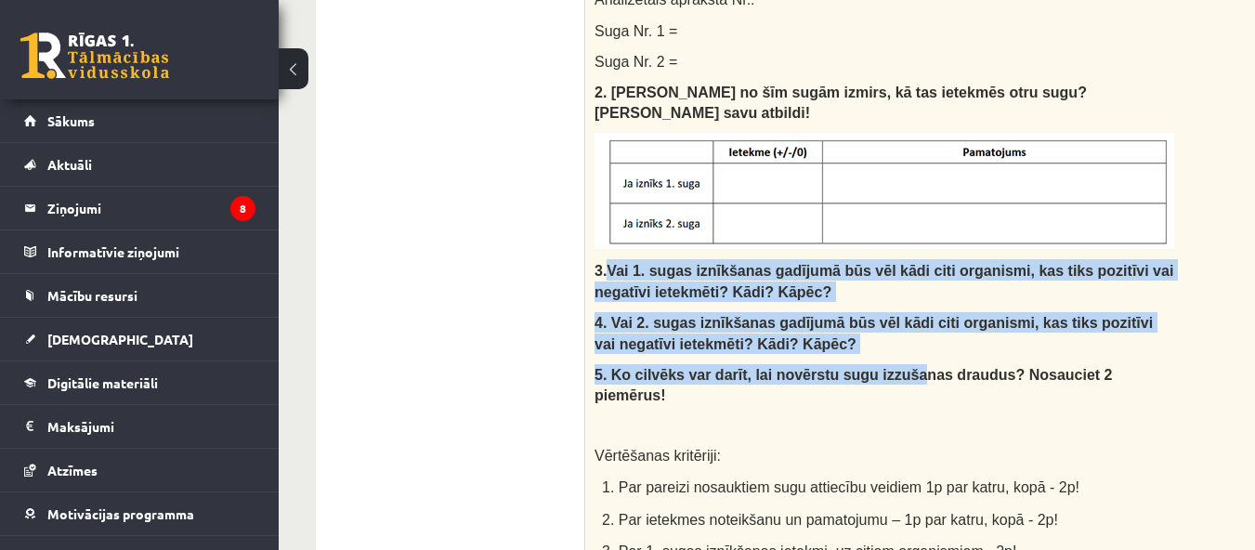
drag, startPoint x: 606, startPoint y: 223, endPoint x: 878, endPoint y: 330, distance: 292.3
click at [878, 330] on div "Izlasi tekstu un pierakstu kladē izveido un aizpildi tabulu, atbildi uz jautāju…" at bounding box center [930, 149] width 691 height 989
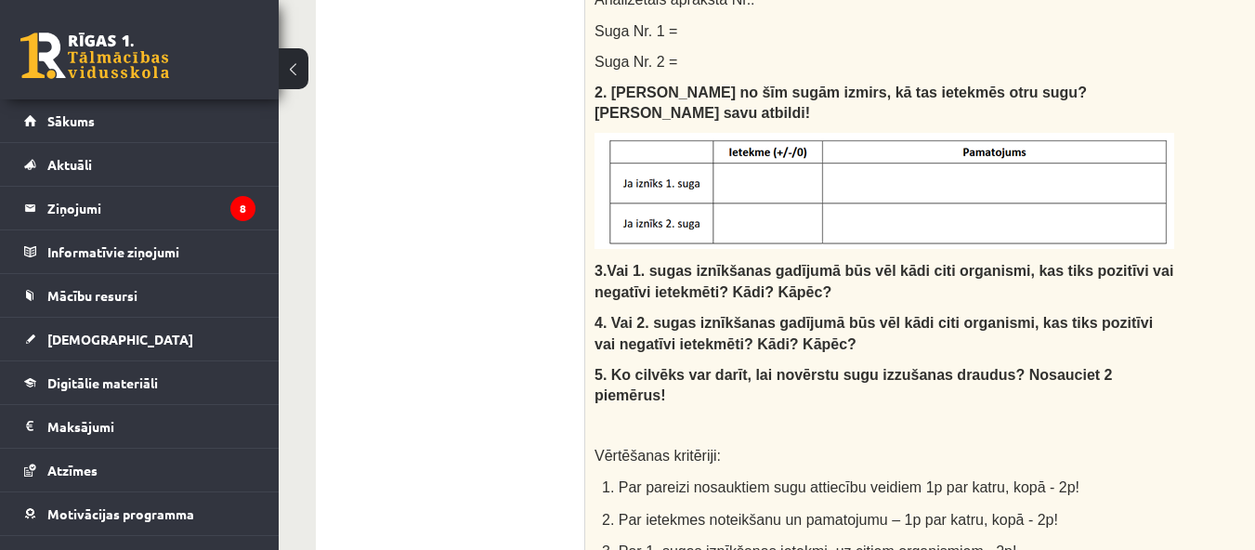
click at [1009, 373] on div "Izlasi tekstu un pierakstu kladē izveido un aizpildi tabulu, atbildi uz jautāju…" at bounding box center [930, 149] width 691 height 989
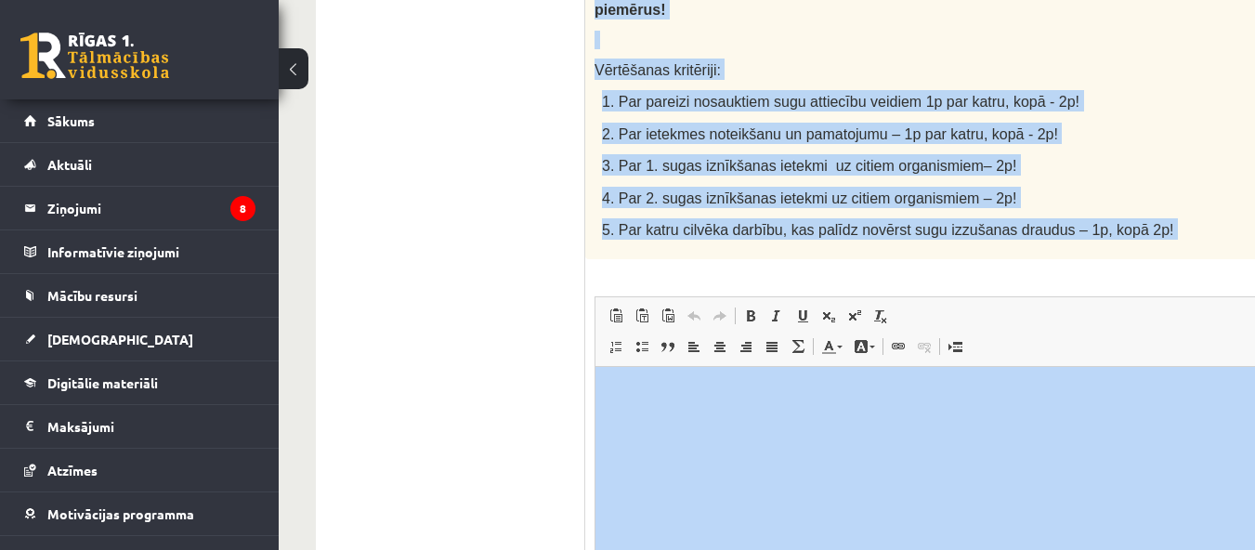
scroll to position [1255, 0]
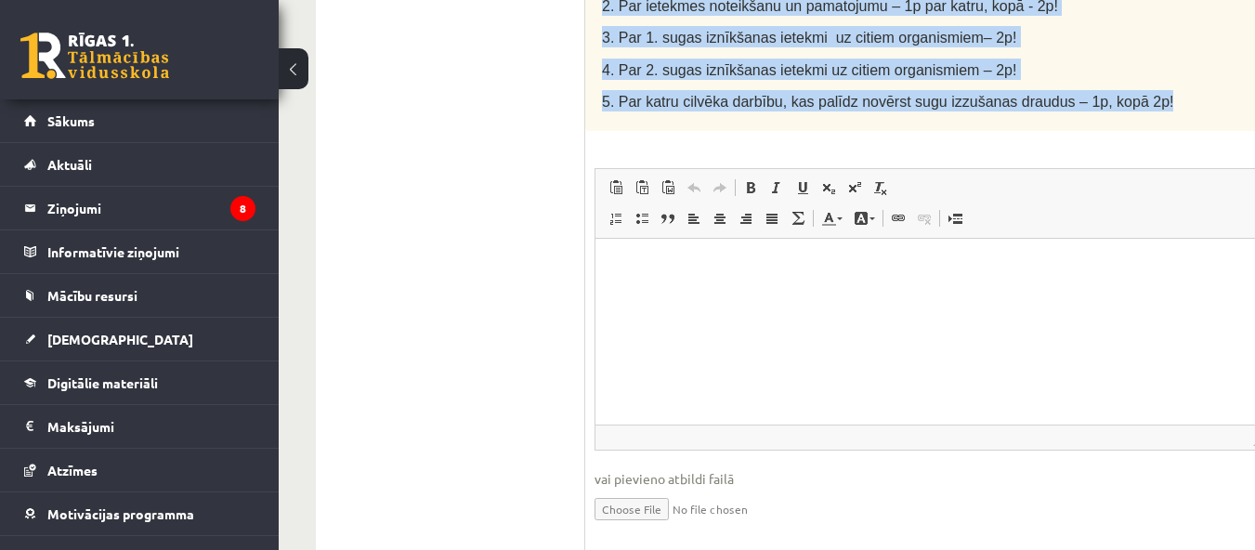
drag, startPoint x: 596, startPoint y: 228, endPoint x: 1120, endPoint y: 36, distance: 558.0
copy div "3. Vai 1. sugas iznīkšanas gadījumā būs vēl kādi citi organismi, kas tiks pozit…"
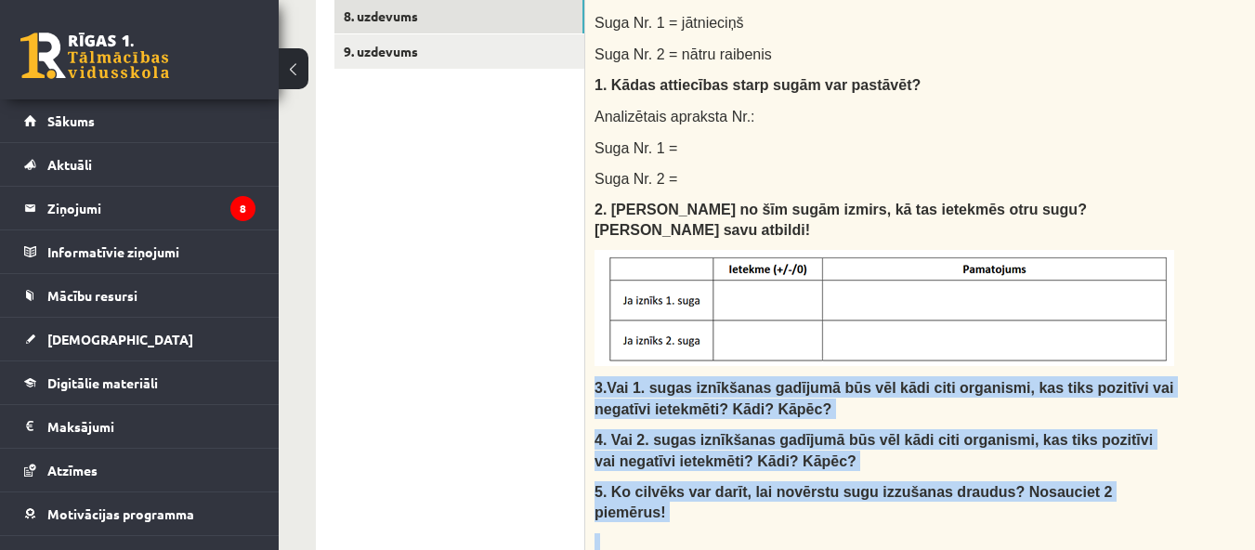
scroll to position [605, 0]
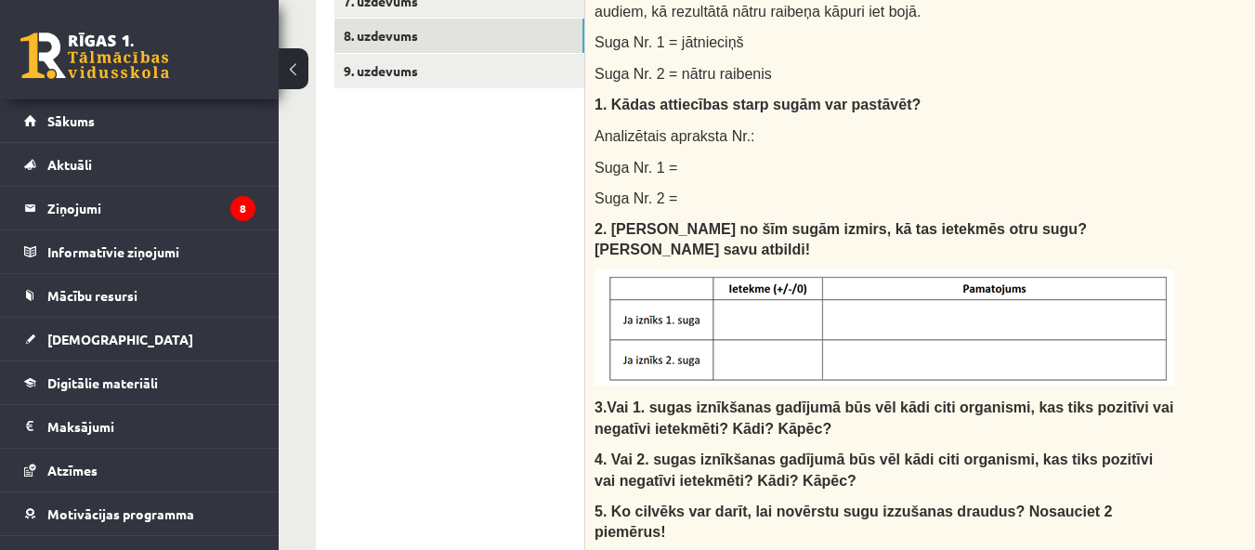
click at [490, 348] on ul "1. uzdevums 2. uzdevums 3. uzdevums 4. uzdevums 5. uzdevums 6. uzdevums 7. uzde…" at bounding box center [459, 488] width 251 height 1431
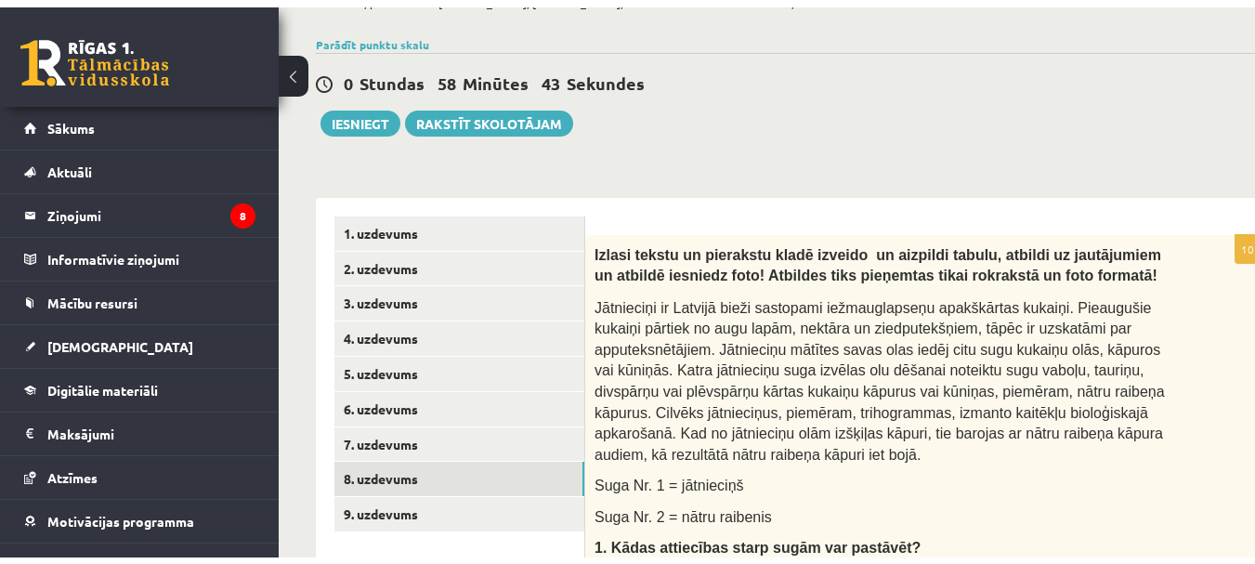
scroll to position [93, 0]
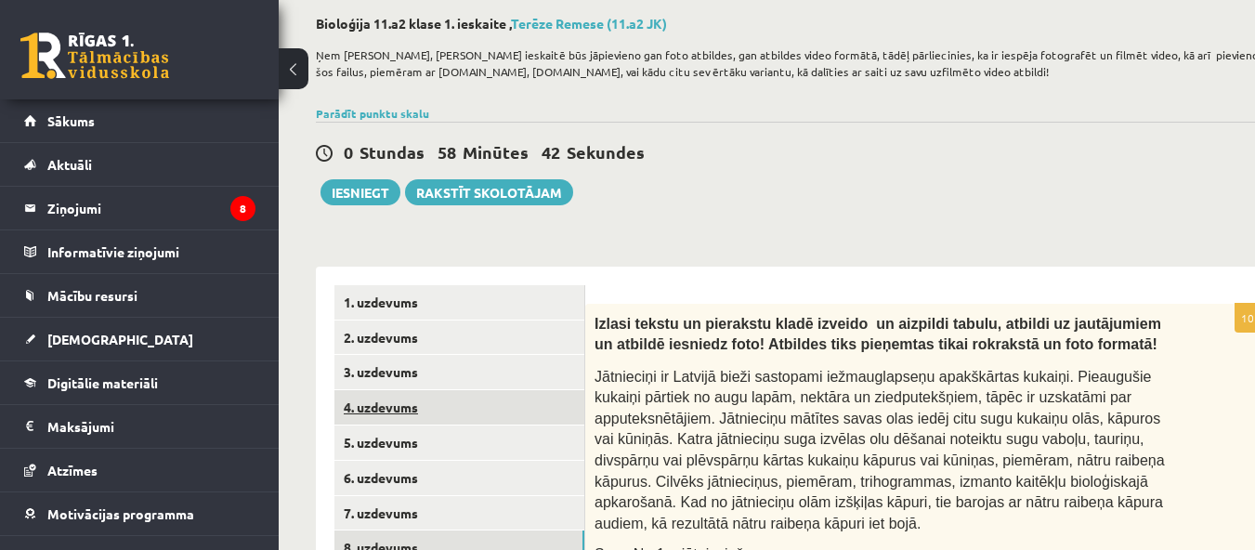
click at [381, 407] on link "4. uzdevums" at bounding box center [459, 407] width 250 height 34
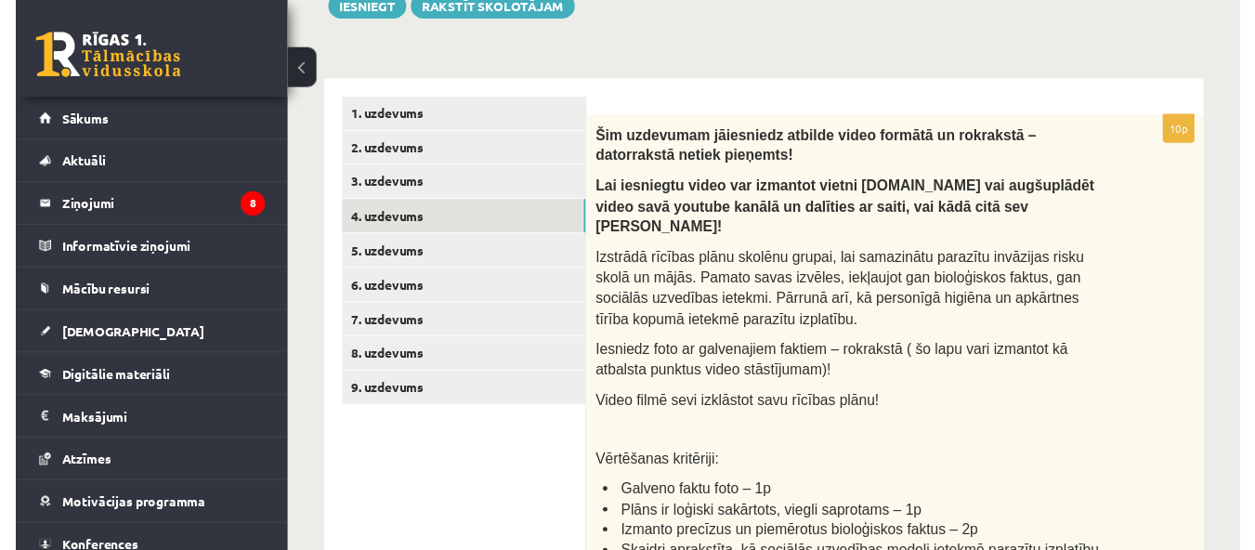
scroll to position [0, 0]
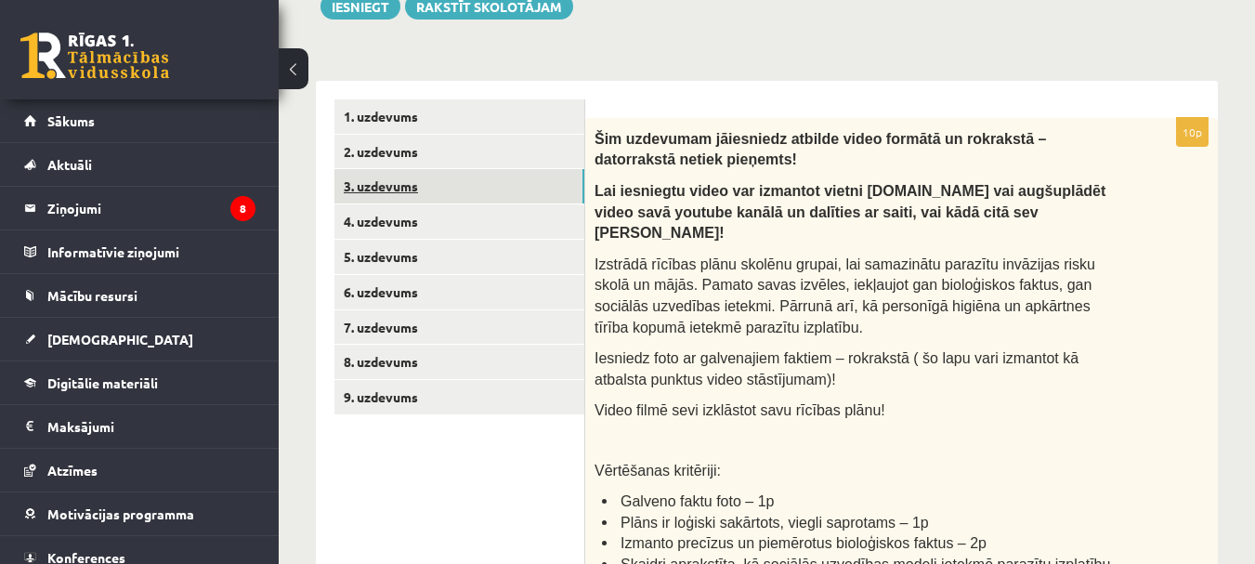
click at [390, 181] on link "3. uzdevums" at bounding box center [459, 186] width 250 height 34
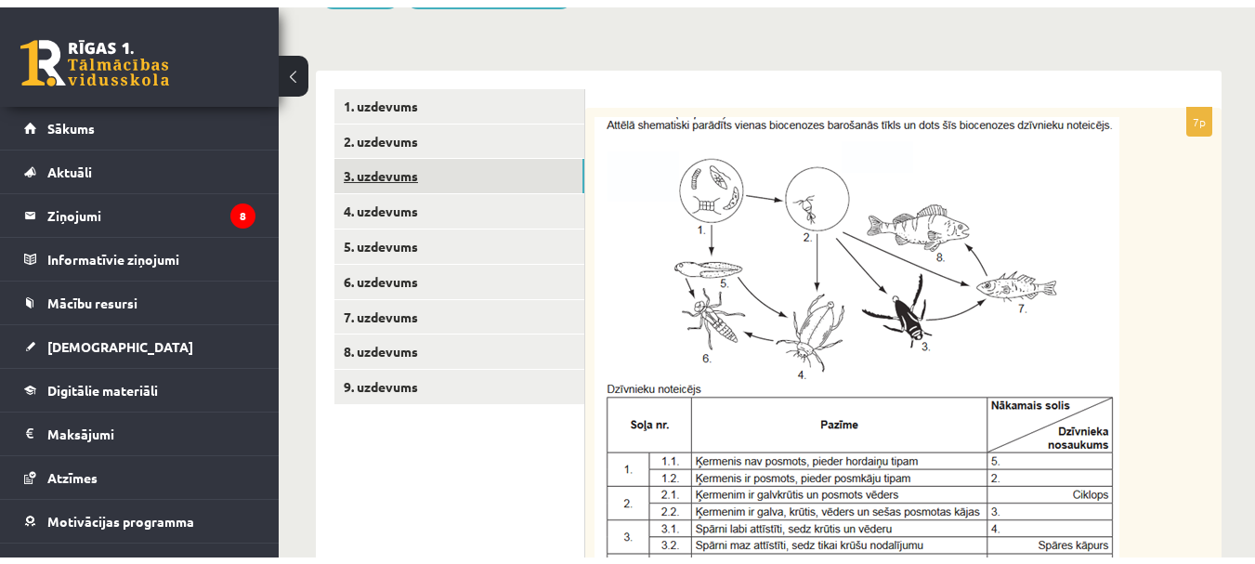
scroll to position [279, 0]
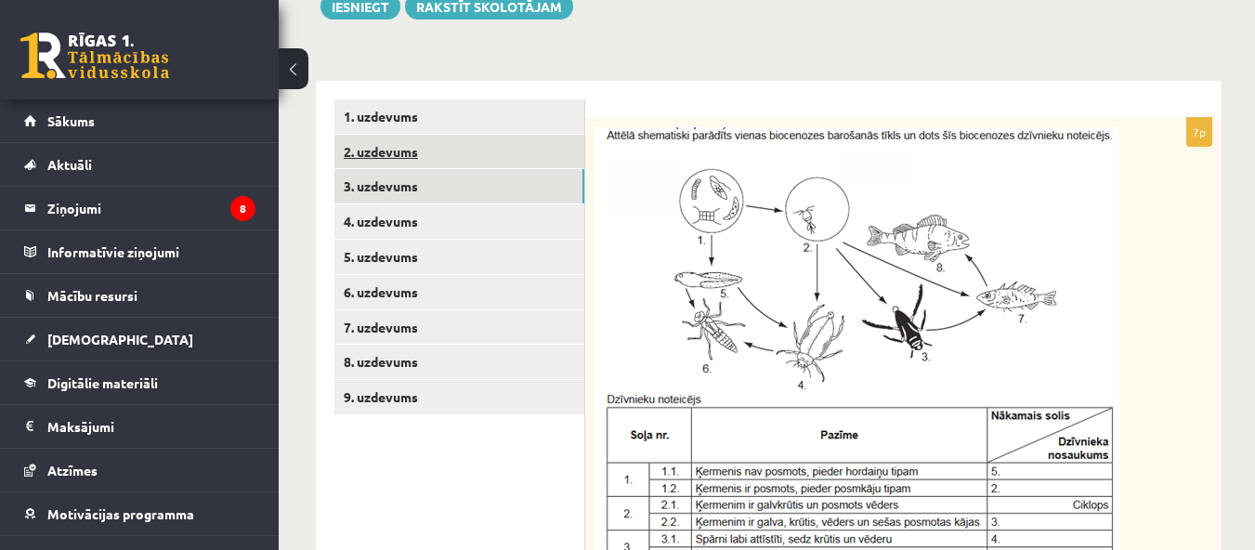
click at [397, 153] on link "2. uzdevums" at bounding box center [459, 152] width 250 height 34
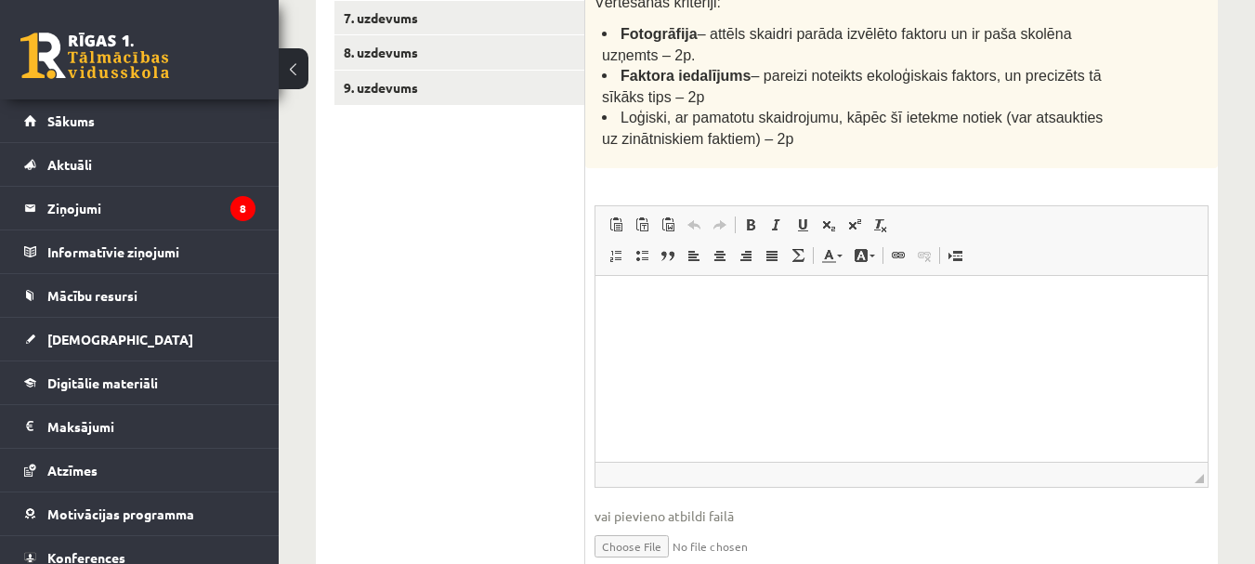
scroll to position [673, 0]
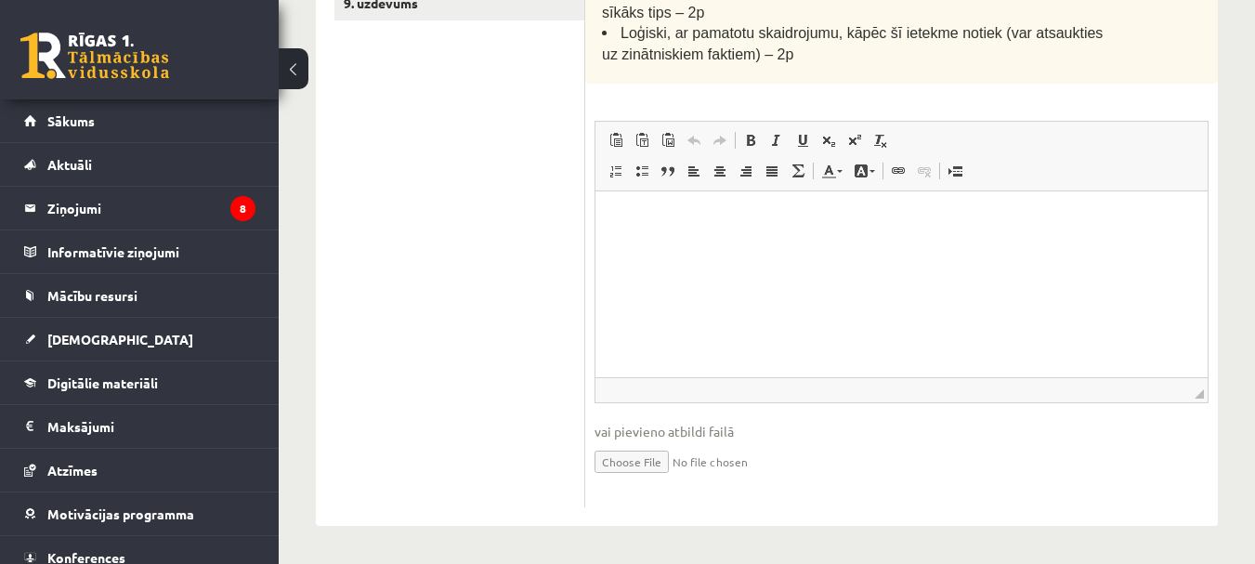
click at [661, 463] on input "file" at bounding box center [901, 460] width 614 height 38
click at [659, 473] on input "file" at bounding box center [901, 460] width 614 height 38
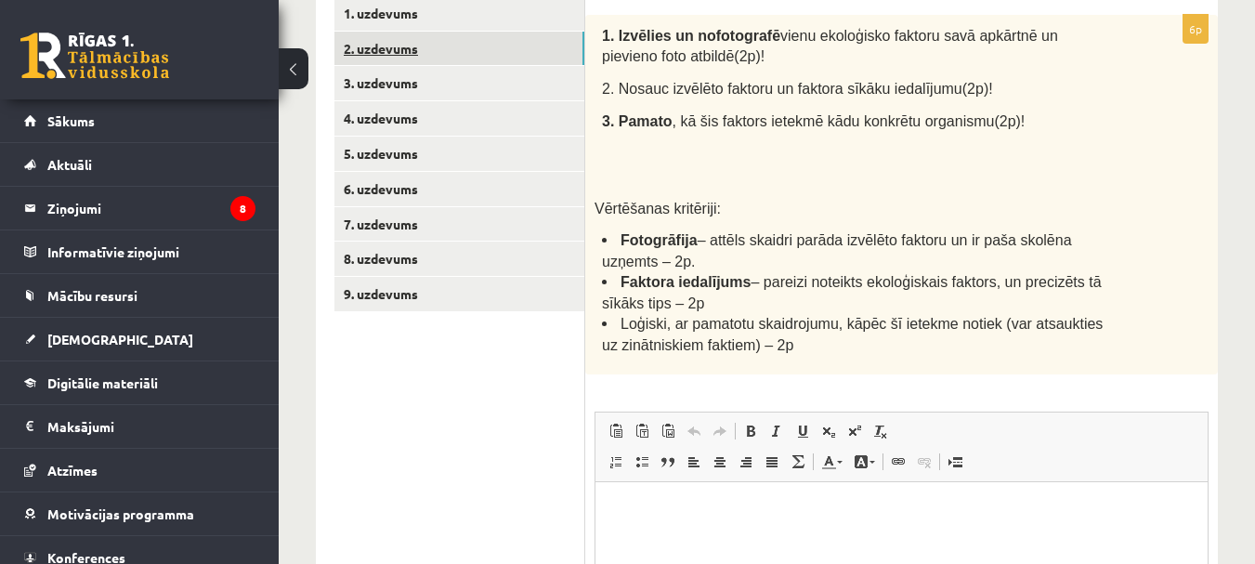
scroll to position [279, 0]
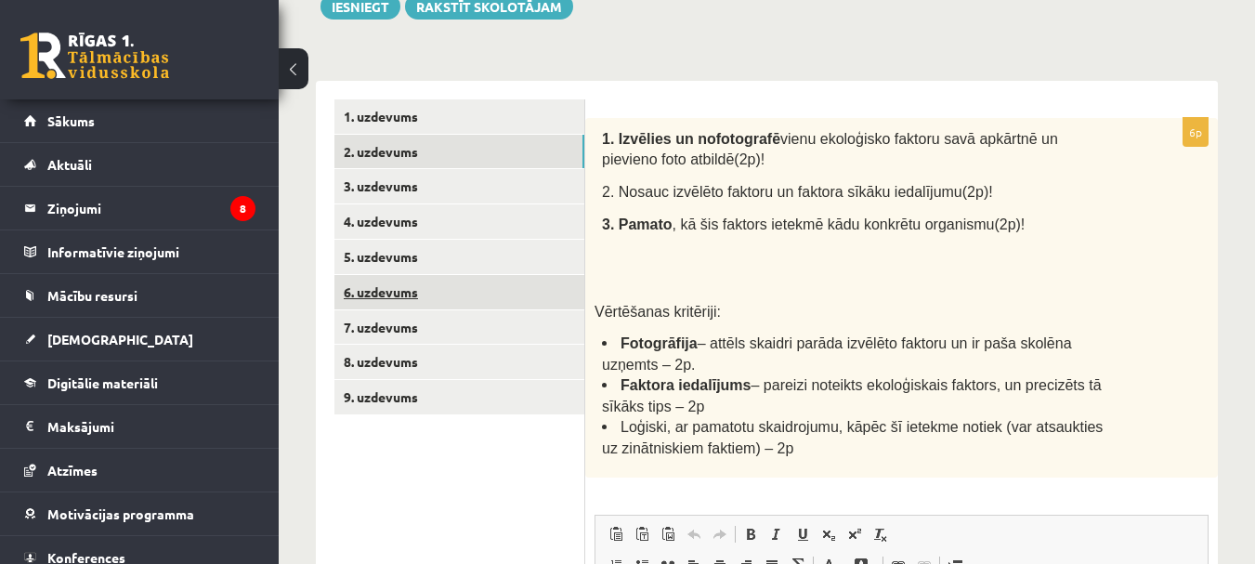
click at [392, 283] on link "6. uzdevums" at bounding box center [459, 292] width 250 height 34
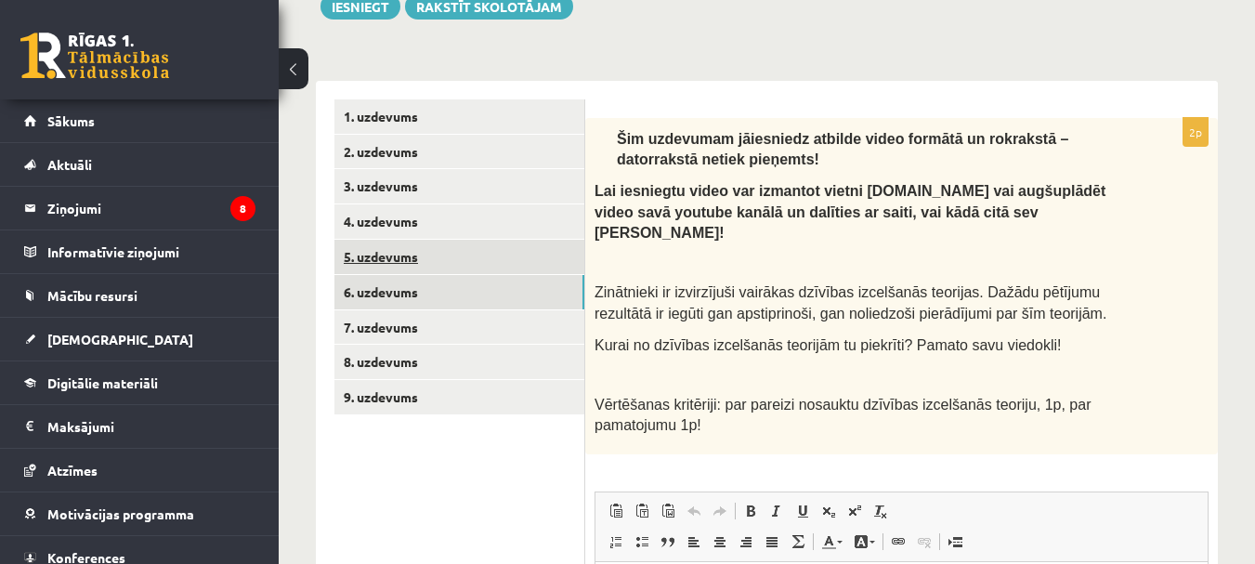
scroll to position [0, 0]
click at [420, 259] on link "5. uzdevums" at bounding box center [459, 257] width 250 height 34
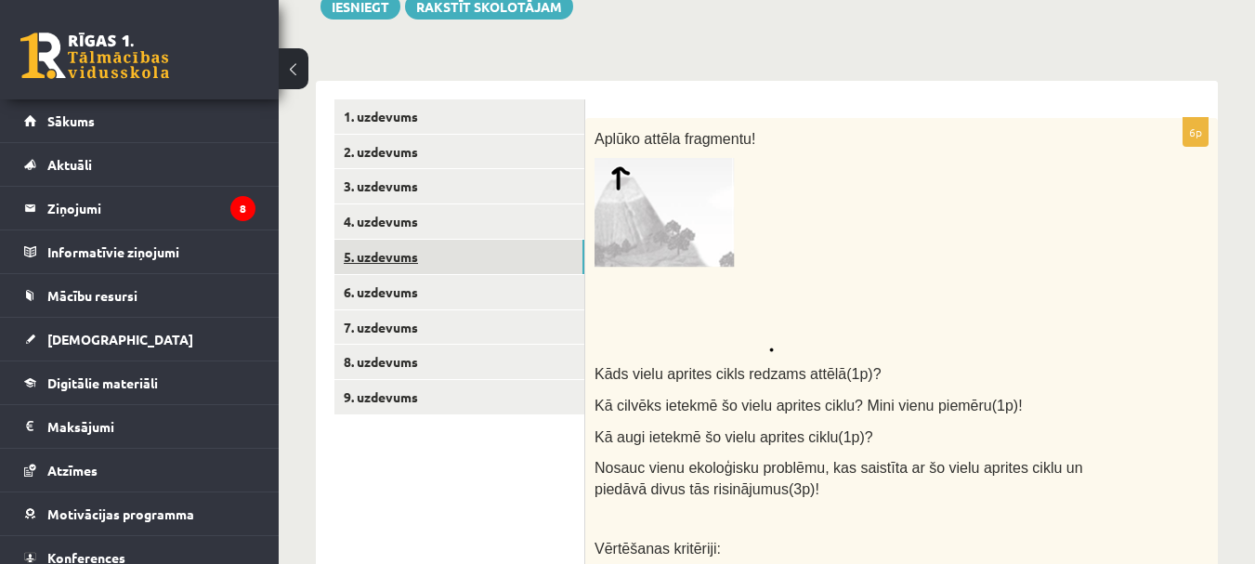
click at [400, 264] on link "5. uzdevums" at bounding box center [459, 257] width 250 height 34
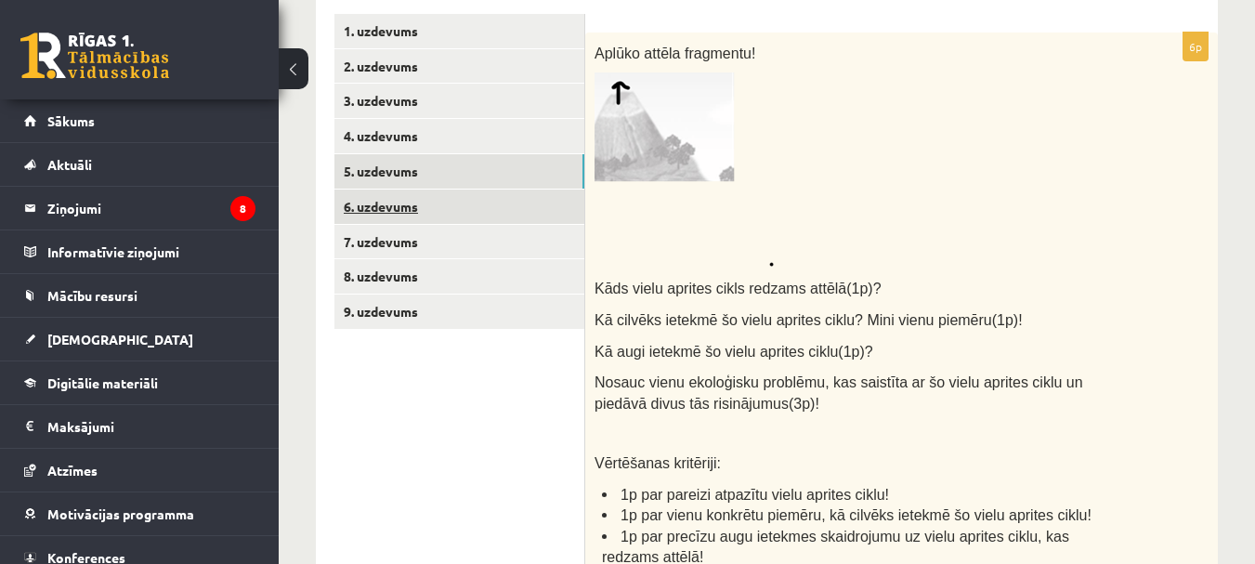
scroll to position [464, 0]
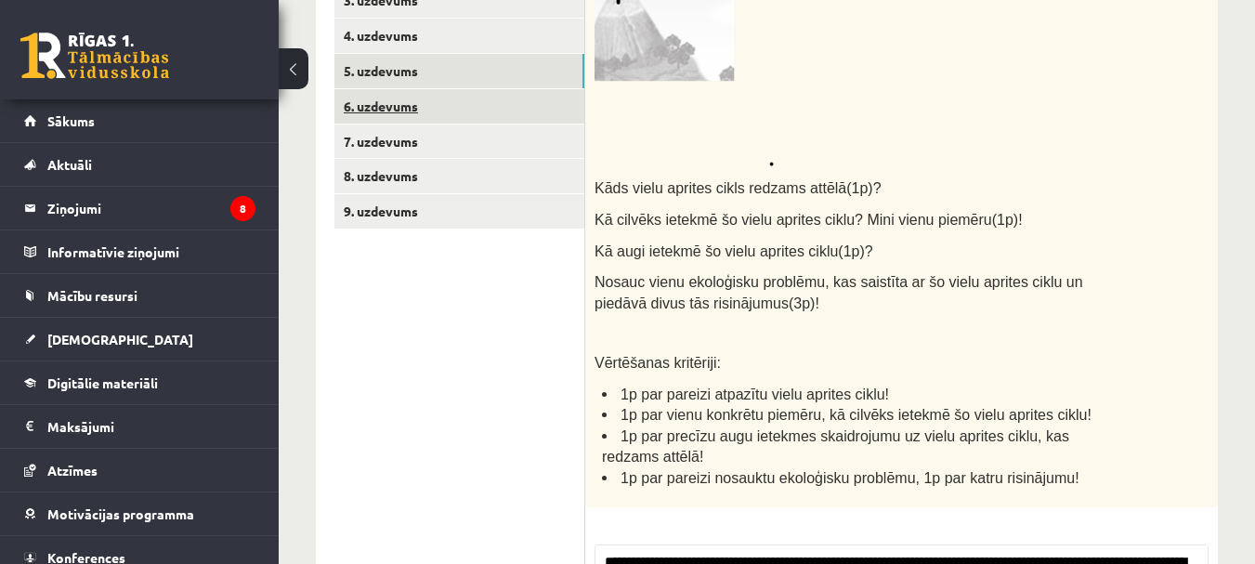
click at [395, 103] on link "6. uzdevums" at bounding box center [459, 106] width 250 height 34
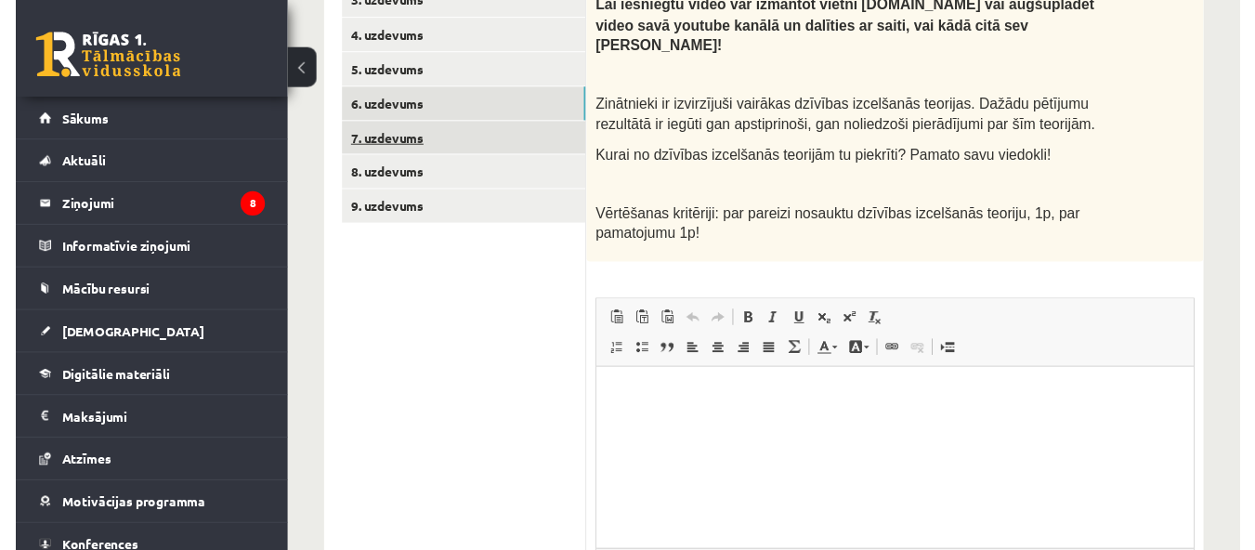
scroll to position [0, 0]
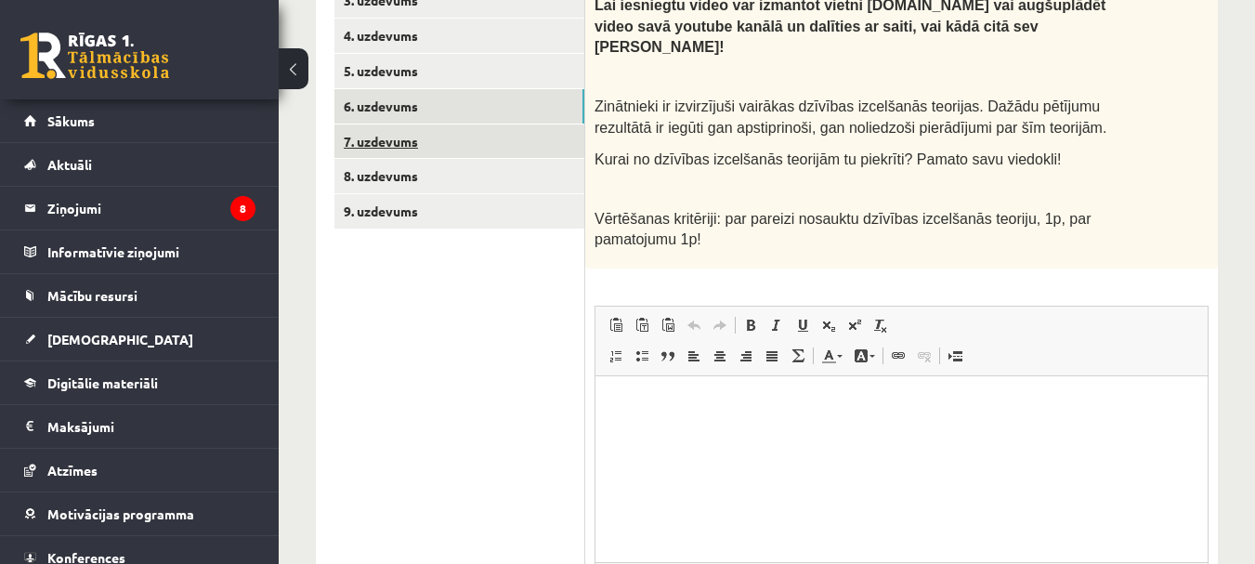
click at [409, 136] on link "7. uzdevums" at bounding box center [459, 141] width 250 height 34
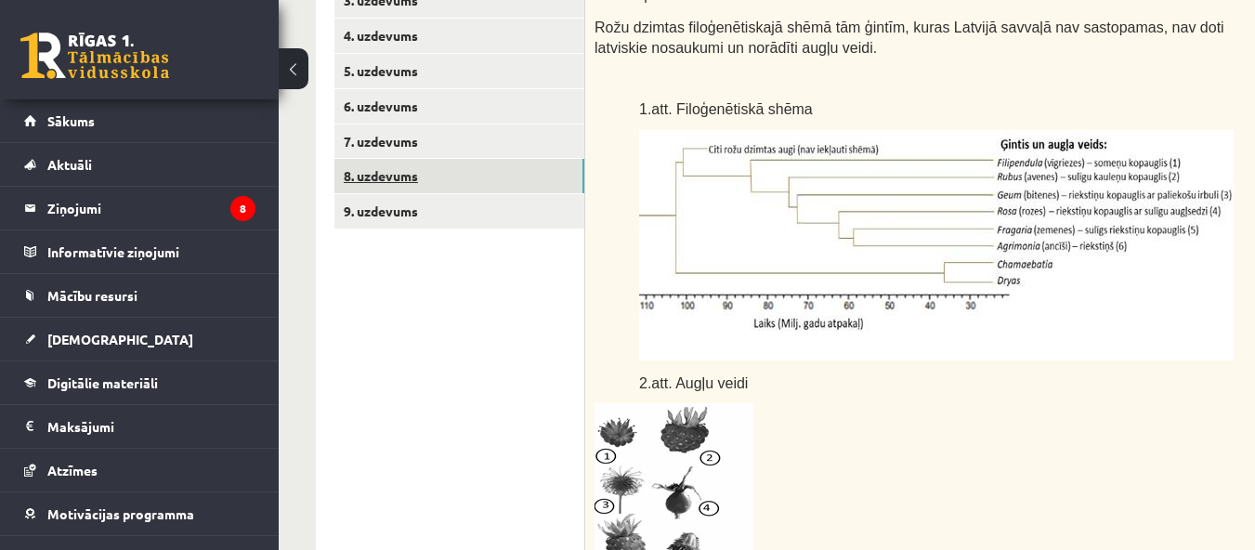
click at [417, 181] on link "8. uzdevums" at bounding box center [459, 176] width 250 height 34
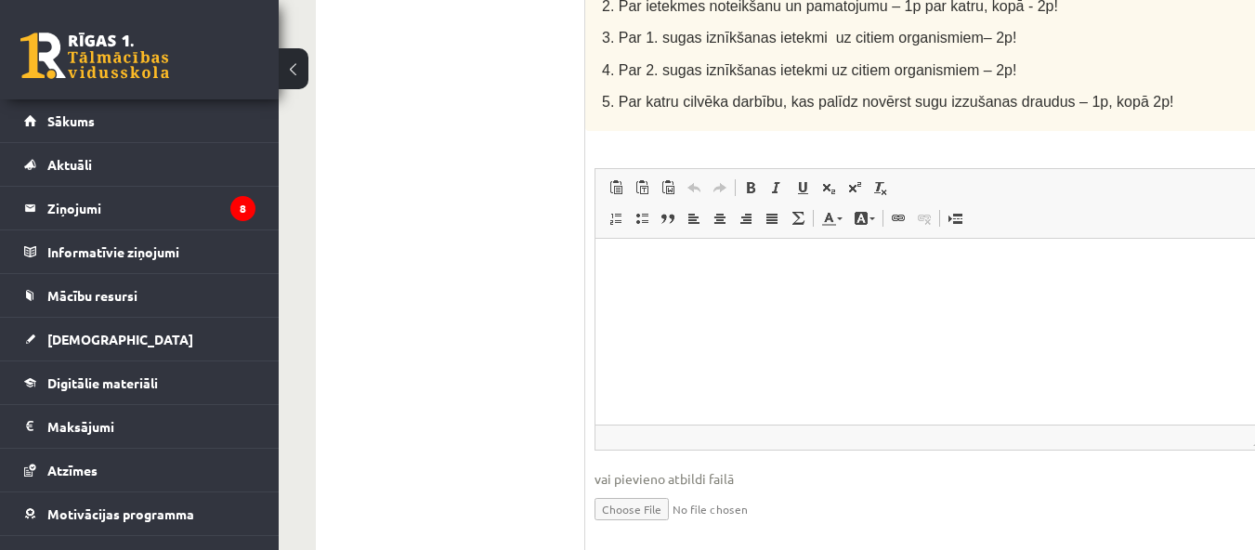
click at [638, 489] on input "file" at bounding box center [930, 508] width 672 height 38
click at [704, 489] on input "file" at bounding box center [930, 508] width 672 height 38
drag, startPoint x: 656, startPoint y: 446, endPoint x: 665, endPoint y: 448, distance: 9.5
click at [665, 489] on input "file" at bounding box center [930, 508] width 672 height 38
type input "**********"
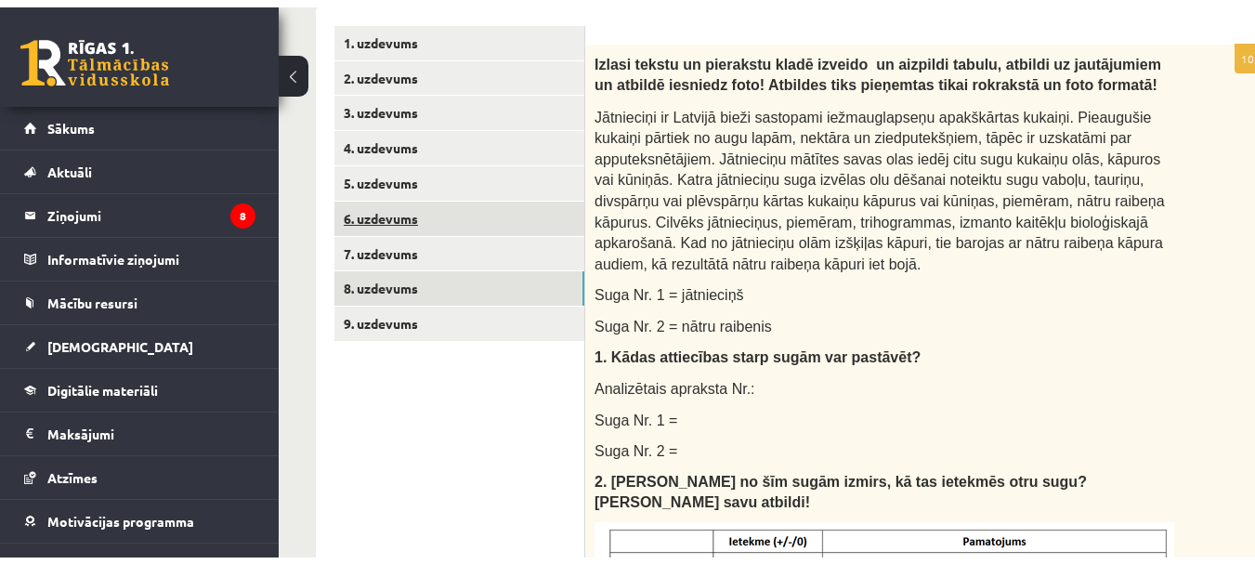
scroll to position [326, 0]
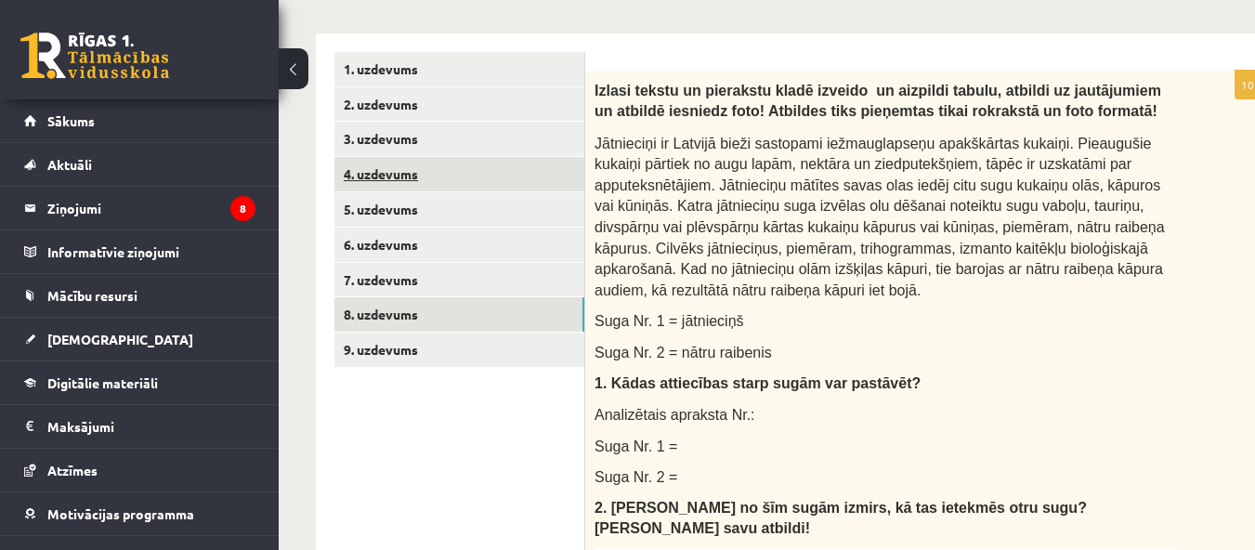
click at [361, 187] on link "4. uzdevums" at bounding box center [459, 174] width 250 height 34
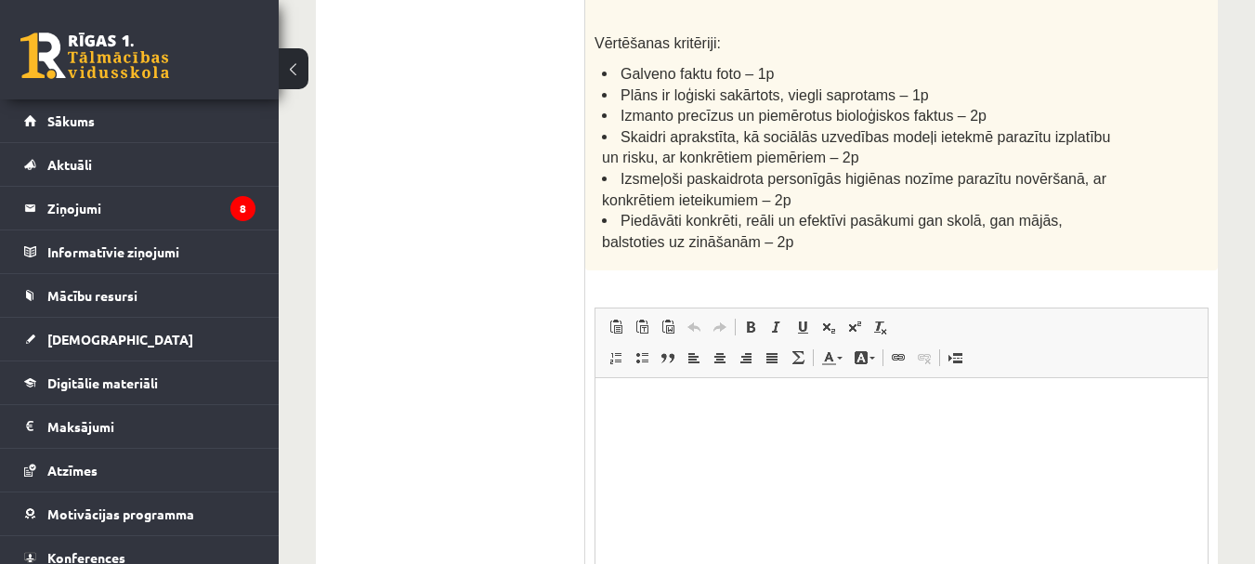
scroll to position [836, 0]
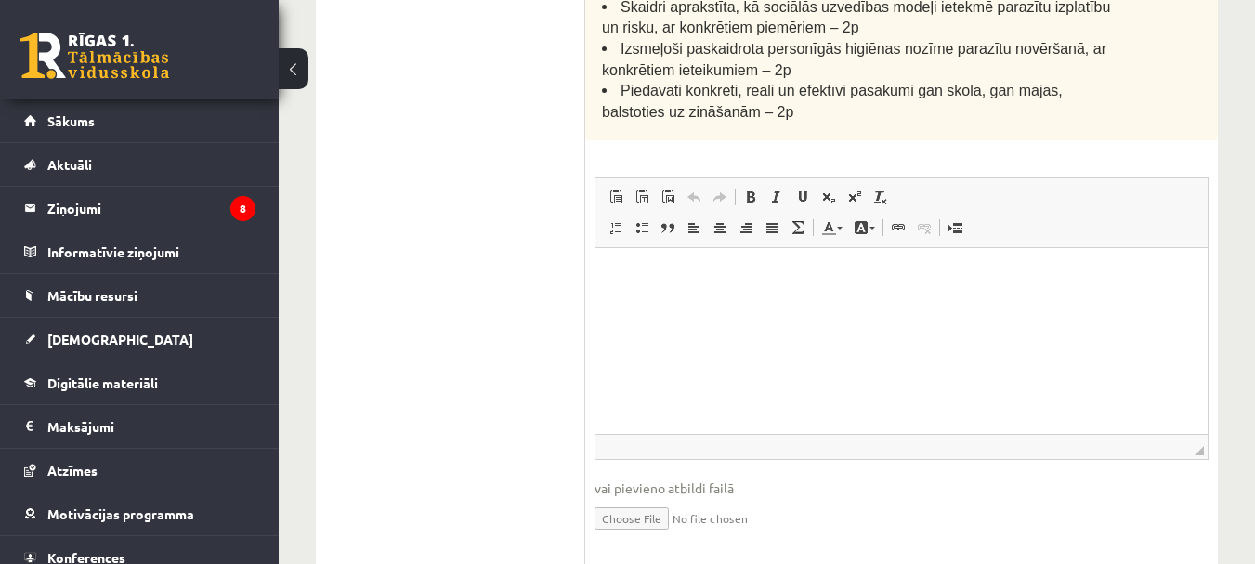
click at [650, 498] on input "file" at bounding box center [901, 517] width 614 height 38
type input "**********"
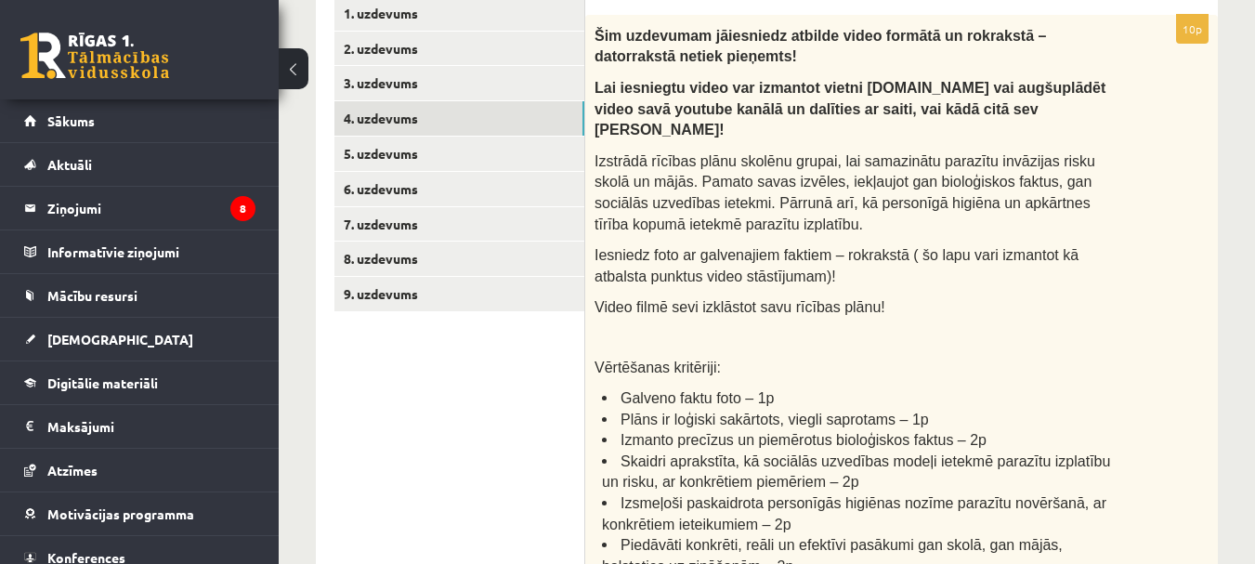
scroll to position [335, 0]
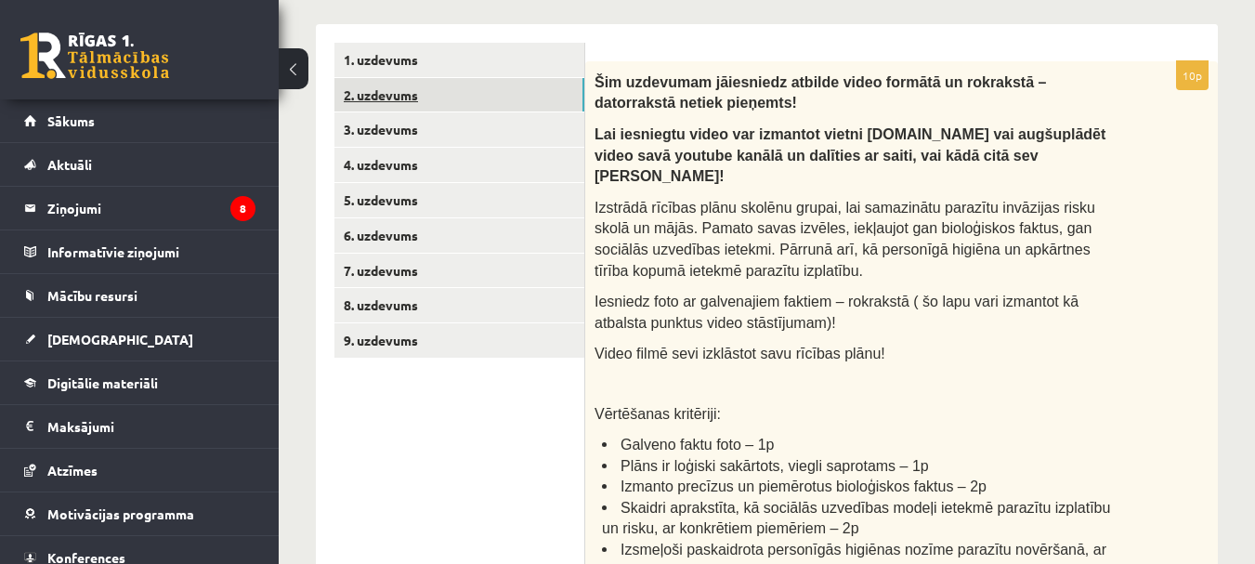
click at [423, 101] on link "2. uzdevums" at bounding box center [459, 95] width 250 height 34
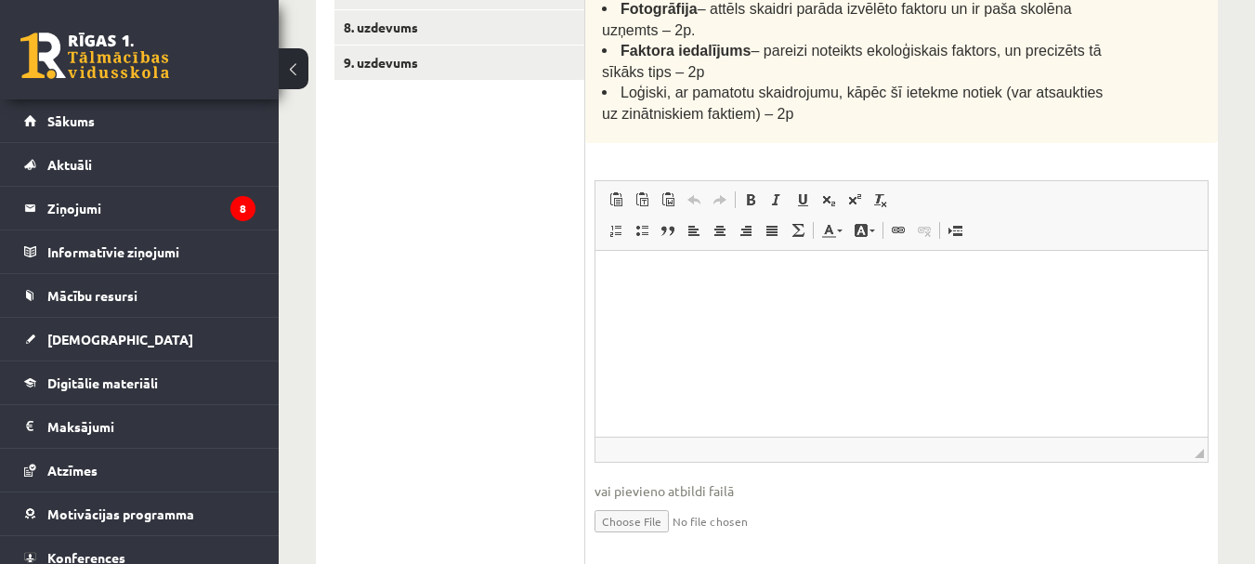
scroll to position [614, 0]
click at [637, 521] on input "file" at bounding box center [901, 519] width 614 height 38
type input "**********"
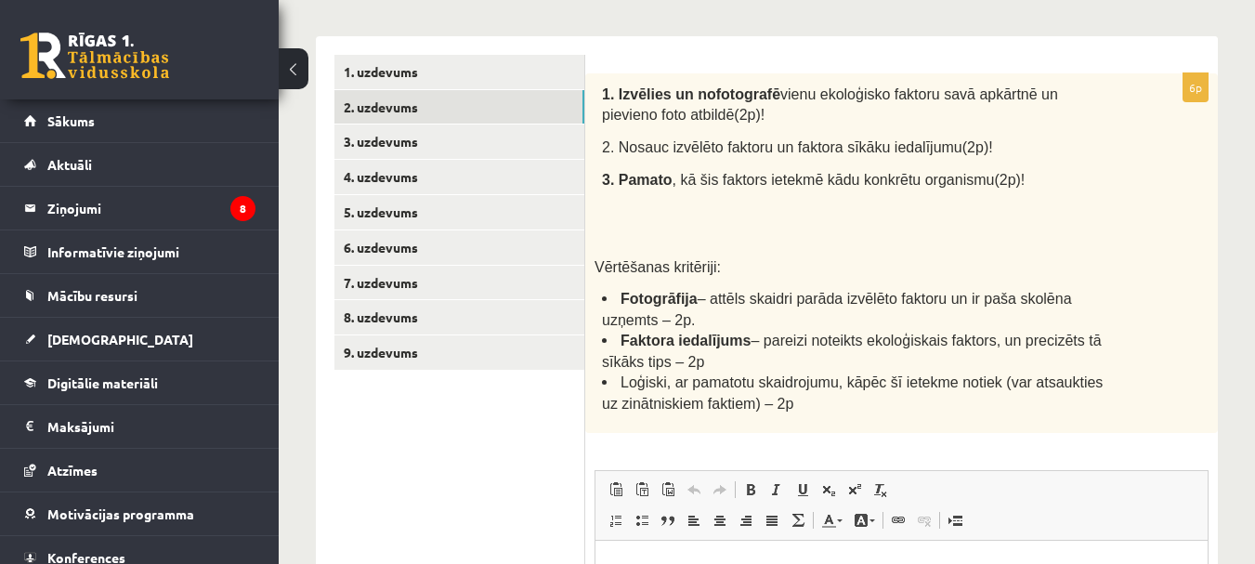
scroll to position [321, 0]
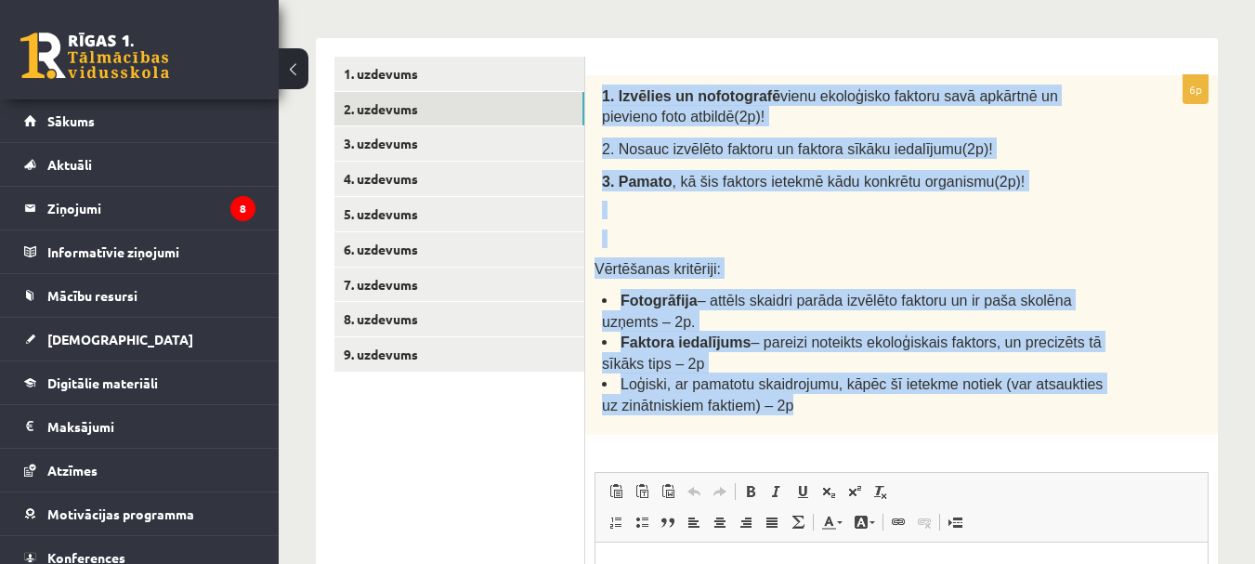
drag, startPoint x: 605, startPoint y: 97, endPoint x: 904, endPoint y: 424, distance: 443.8
click at [904, 424] on div "1. Izvēlies un nofotografē vienu ekoloģisko faktoru savā apkārtnē un pievieno f…" at bounding box center [901, 254] width 632 height 359
copy div "1. Izvēlies un nofotografē vienu ekoloģisko faktoru savā apkārtnē un pievieno f…"
click at [825, 424] on div "1. Izvēlies un nofotografē vienu ekoloģisko faktoru savā apkārtnē un pievieno f…" at bounding box center [901, 254] width 632 height 359
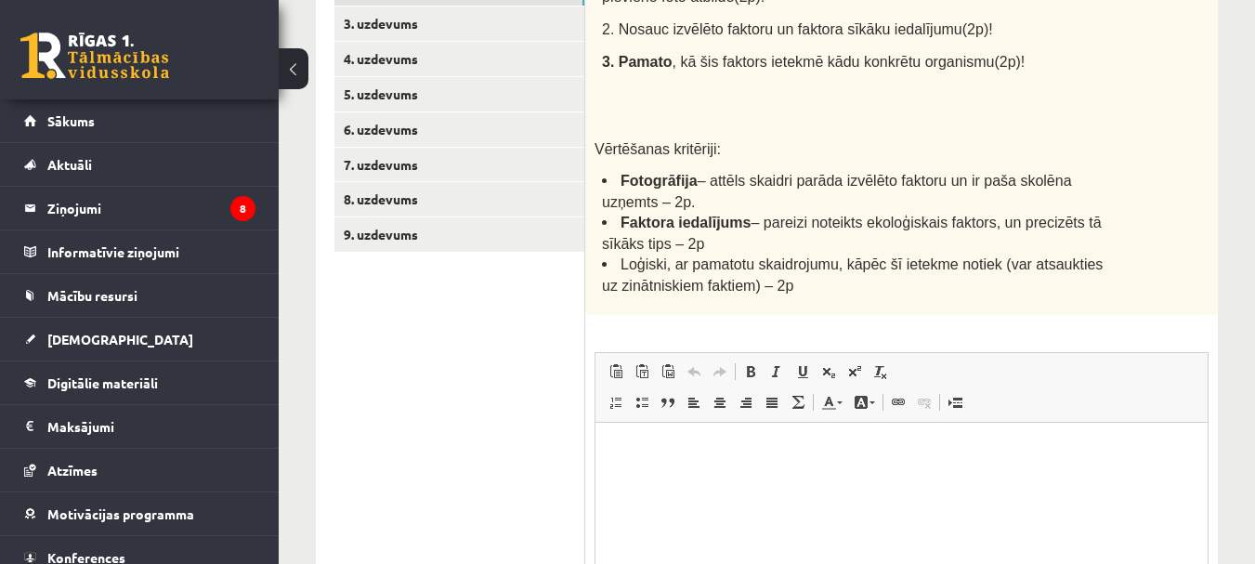
scroll to position [507, 0]
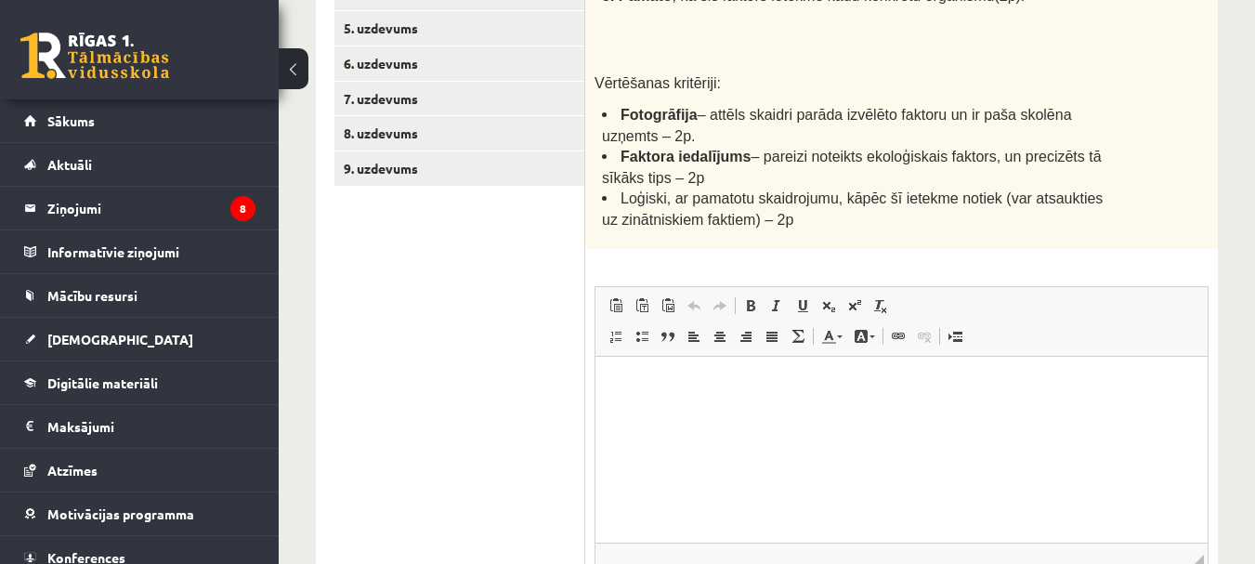
click at [749, 386] on p "Bagātinātā teksta redaktors, wiswyg-editor-user-answer-47433866469760" at bounding box center [901, 384] width 575 height 20
drag, startPoint x: 667, startPoint y: 371, endPoint x: 637, endPoint y: 382, distance: 31.7
click at [637, 379] on p "Bagātinātā teksta redaktors, wiswyg-editor-user-answer-47433866469760" at bounding box center [901, 384] width 575 height 20
click at [641, 391] on p "Bagātinātā teksta redaktors, wiswyg-editor-user-answer-47433866469760" at bounding box center [901, 384] width 575 height 20
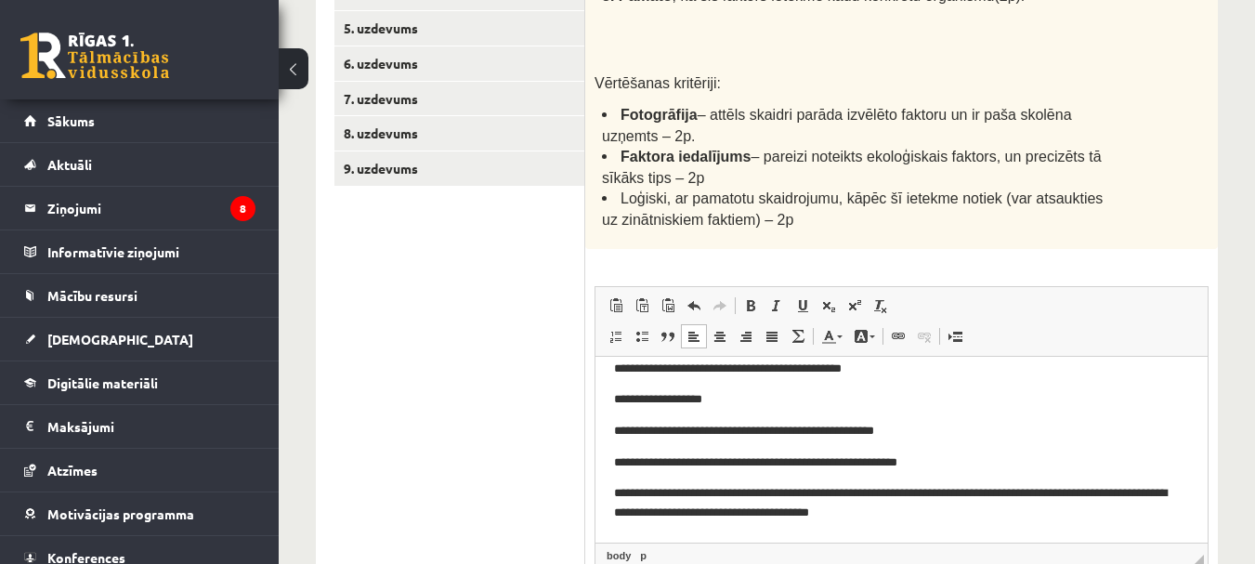
scroll to position [384, 0]
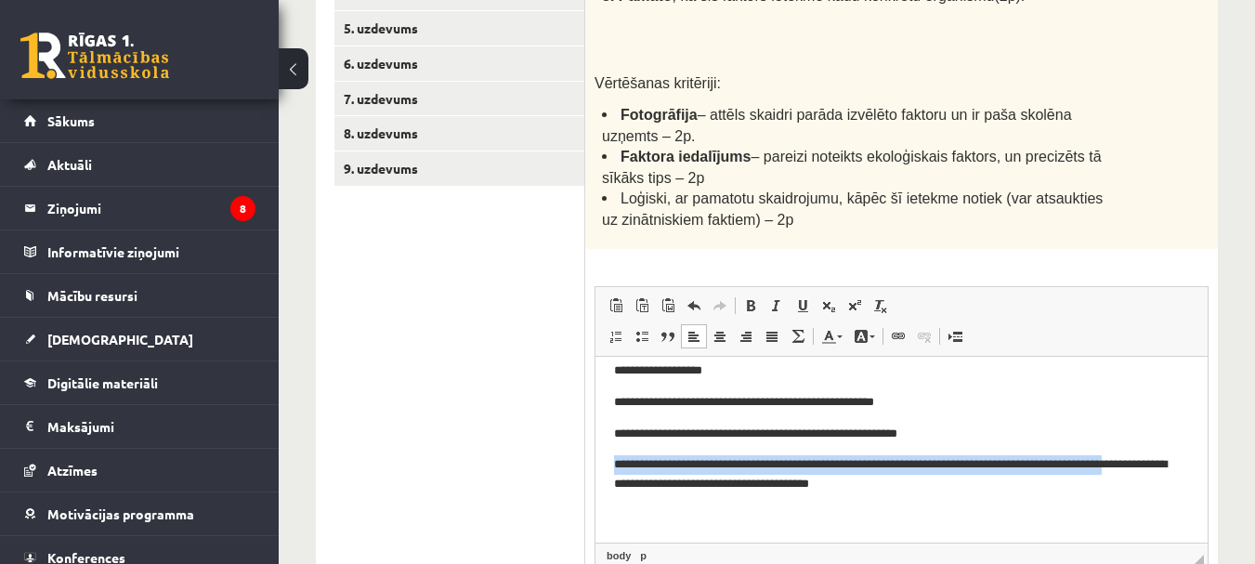
click at [606, 472] on html "**********" at bounding box center [901, 257] width 612 height 572
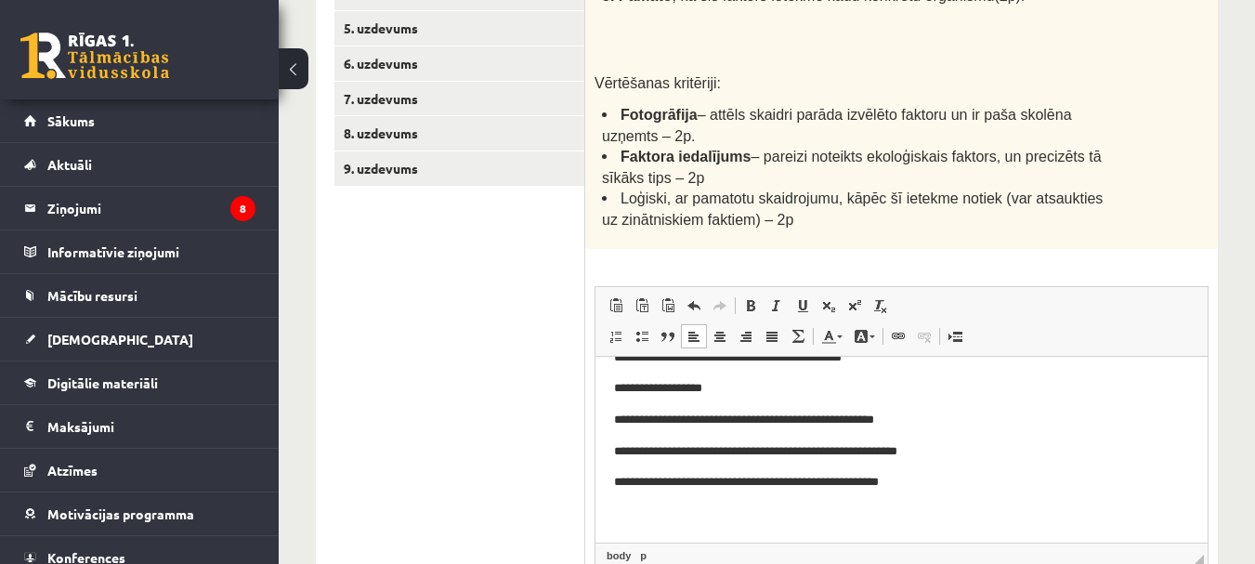
scroll to position [368, 0]
drag, startPoint x: 925, startPoint y: 474, endPoint x: 598, endPoint y: 485, distance: 327.1
click at [598, 485] on html "**********" at bounding box center [901, 265] width 612 height 553
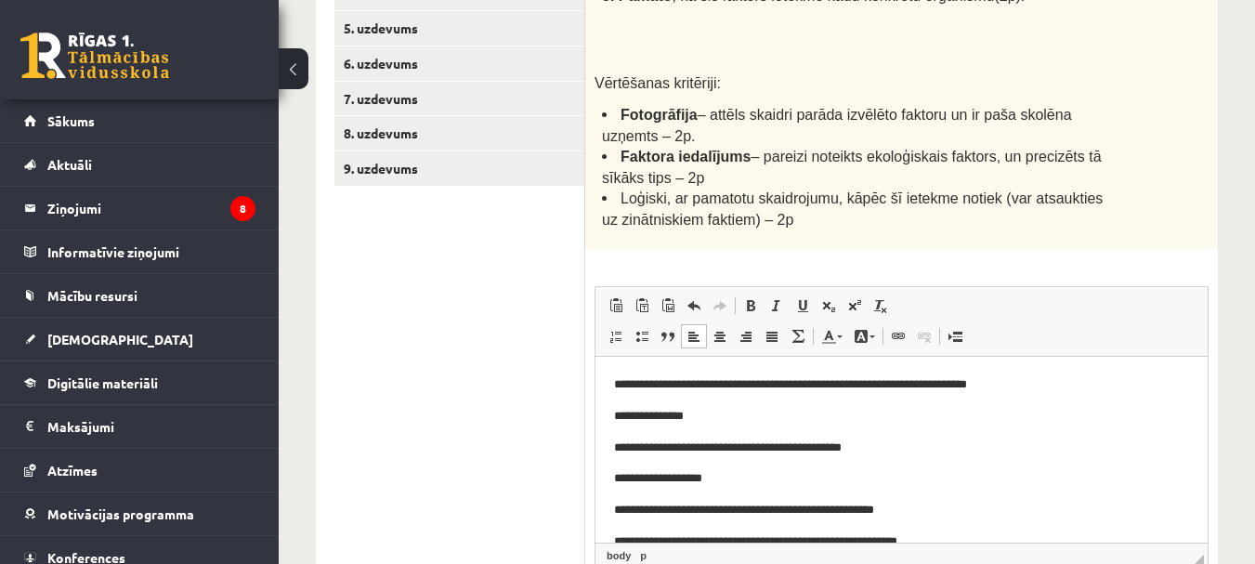
scroll to position [244, 0]
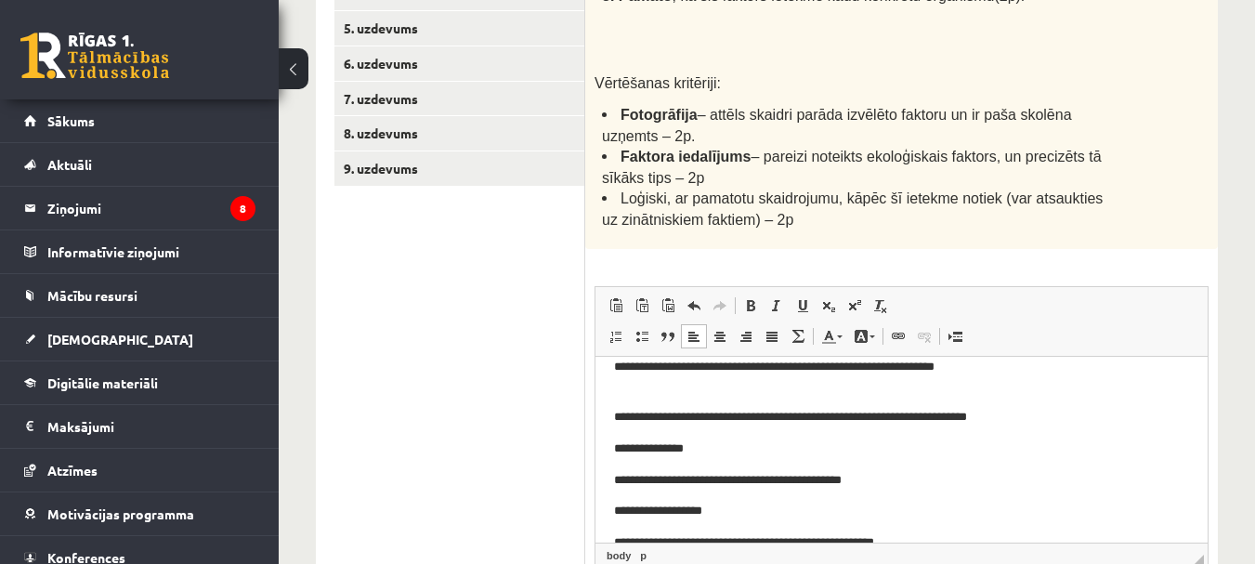
click at [632, 437] on body "**********" at bounding box center [901, 372] width 575 height 484
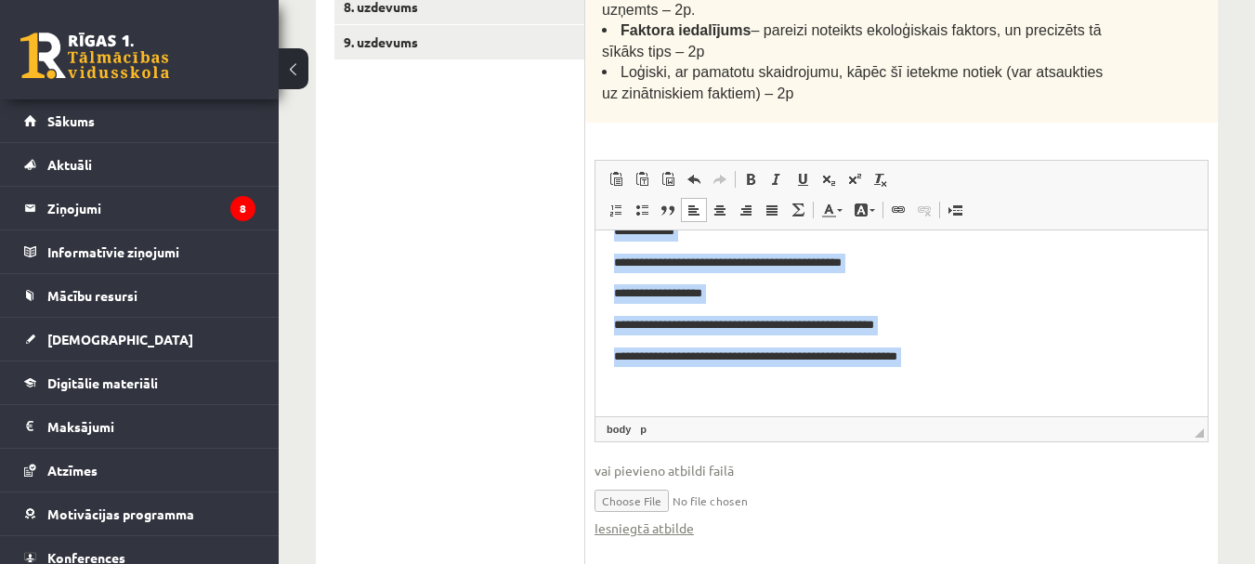
scroll to position [693, 0]
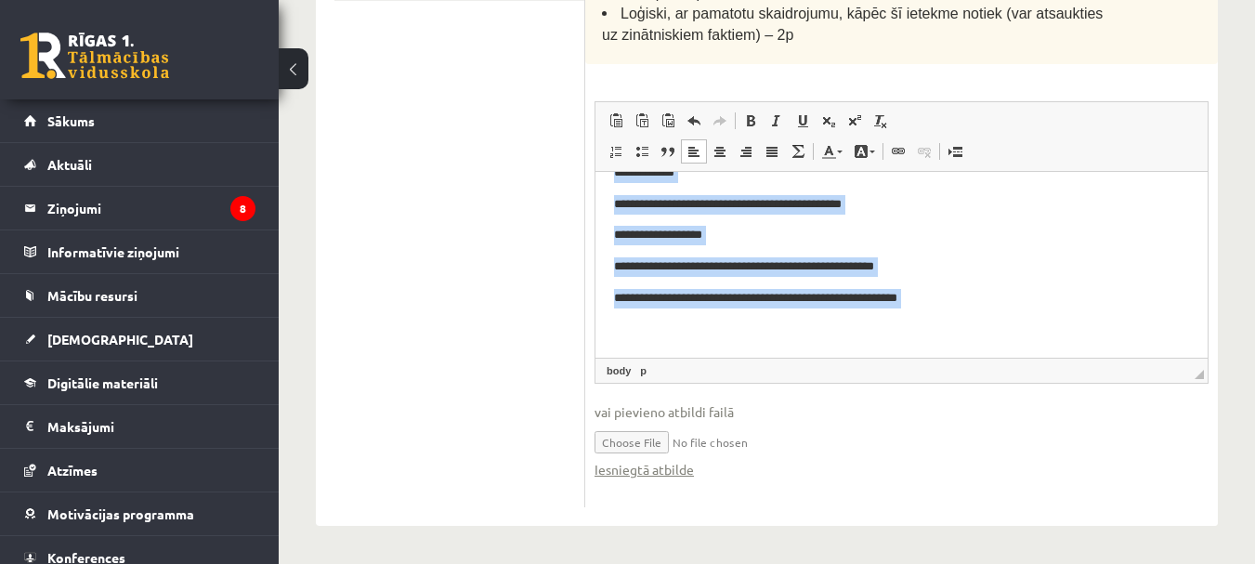
drag, startPoint x: 617, startPoint y: 261, endPoint x: 992, endPoint y: 307, distance: 378.1
click at [992, 307] on body "**********" at bounding box center [901, 96] width 575 height 484
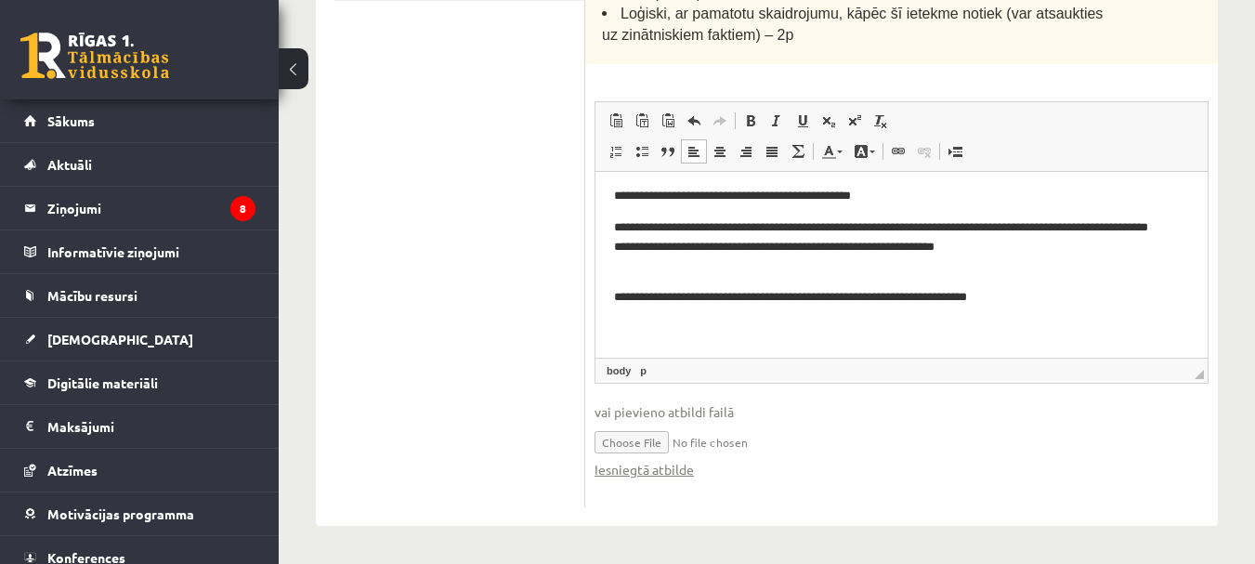
scroll to position [87, 0]
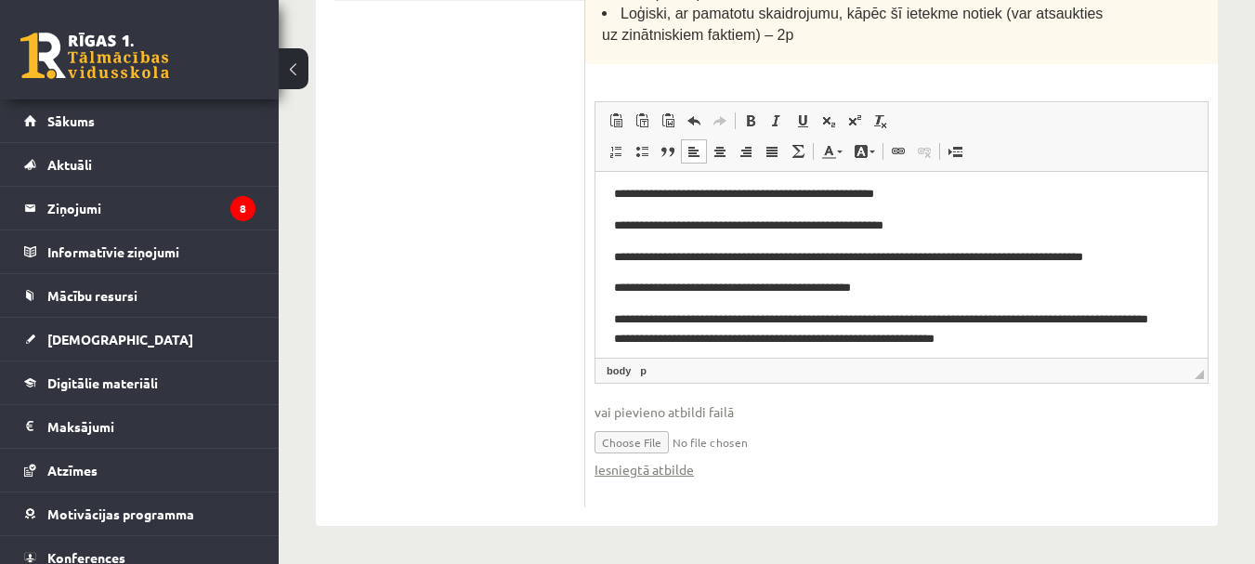
click at [634, 288] on p "**********" at bounding box center [894, 288] width 561 height 20
click at [630, 217] on p "**********" at bounding box center [894, 225] width 561 height 20
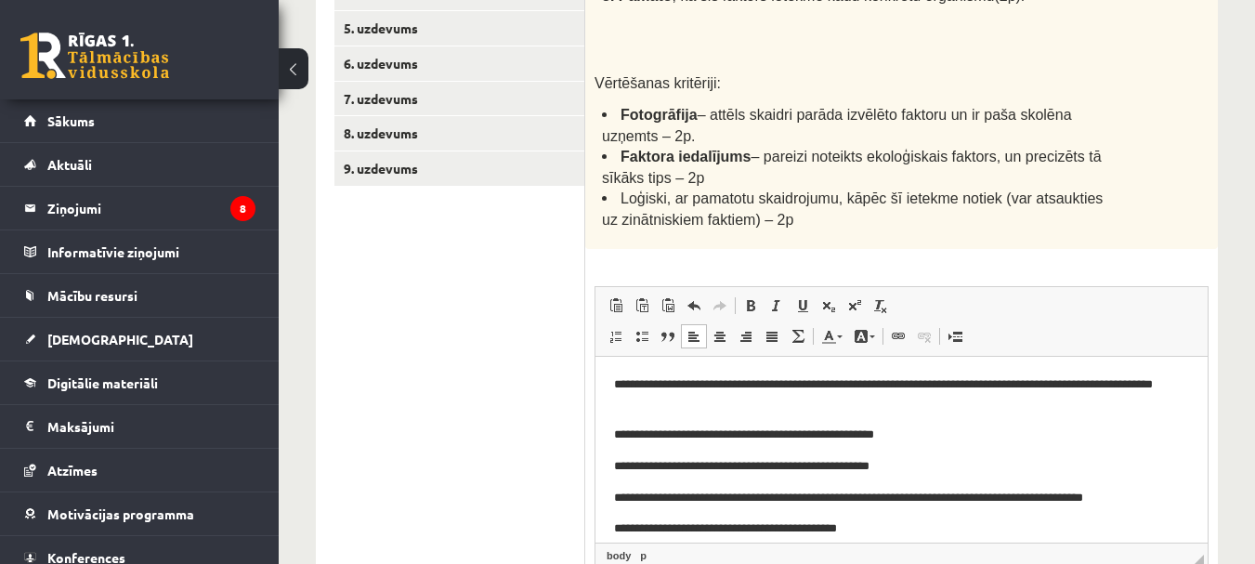
scroll to position [0, 0]
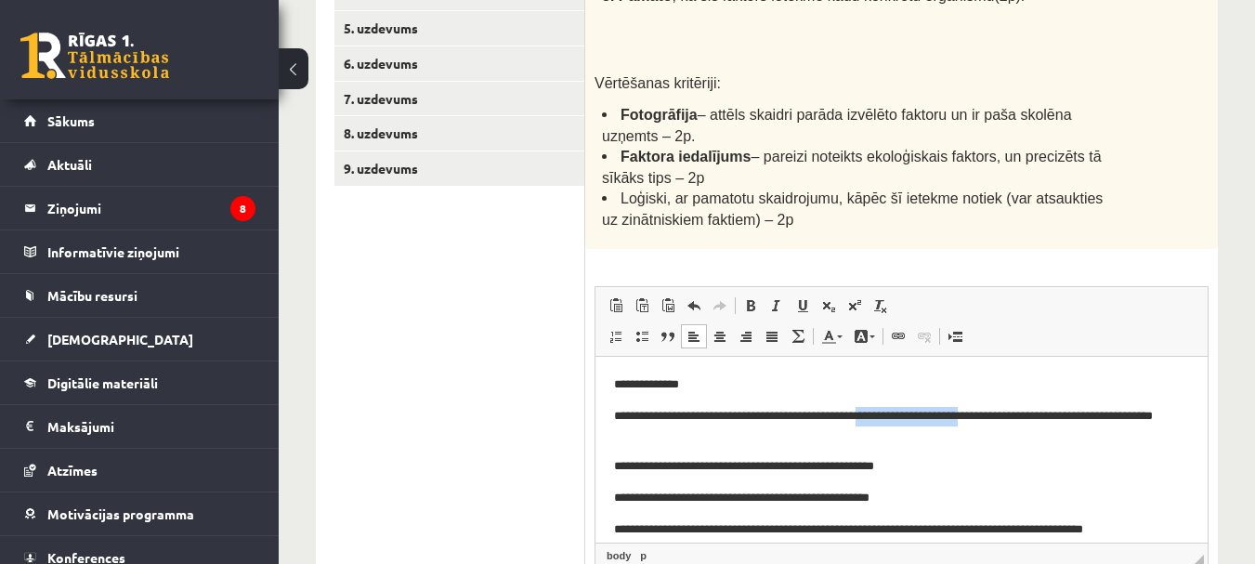
drag, startPoint x: 905, startPoint y: 411, endPoint x: 1023, endPoint y: 414, distance: 118.0
click at [1023, 414] on p "**********" at bounding box center [894, 425] width 561 height 39
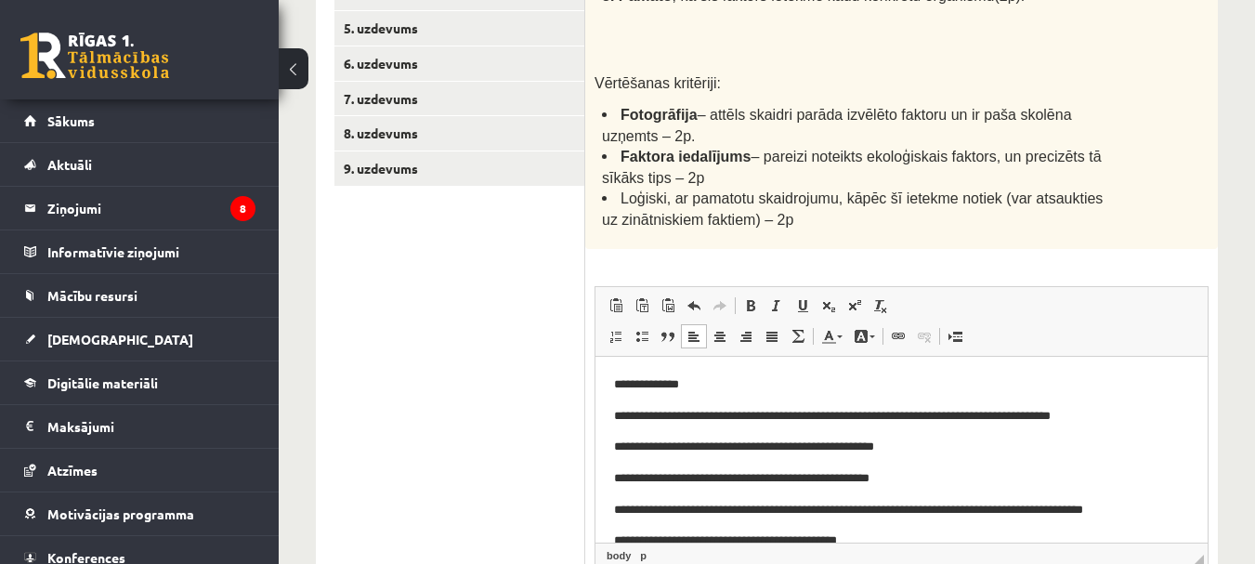
click at [1131, 416] on p "**********" at bounding box center [894, 416] width 561 height 20
click at [1125, 416] on p "**********" at bounding box center [894, 416] width 561 height 20
click at [907, 412] on p "**********" at bounding box center [894, 416] width 561 height 20
drag, startPoint x: 923, startPoint y: 445, endPoint x: 612, endPoint y: 454, distance: 311.3
click at [612, 452] on html "**********" at bounding box center [901, 528] width 612 height 345
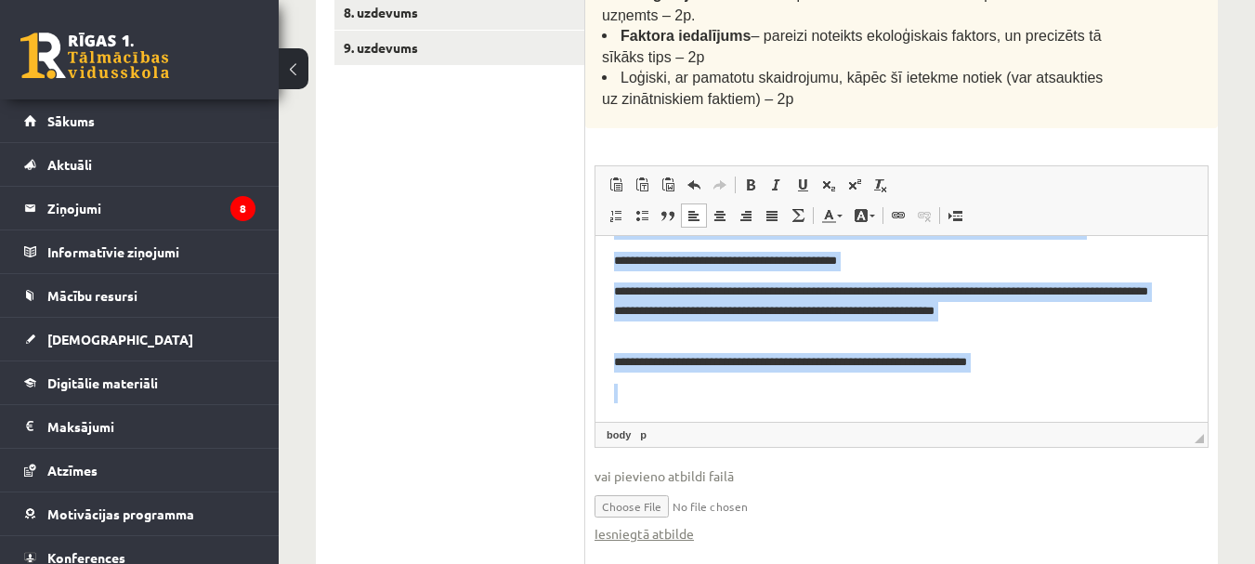
scroll to position [693, 0]
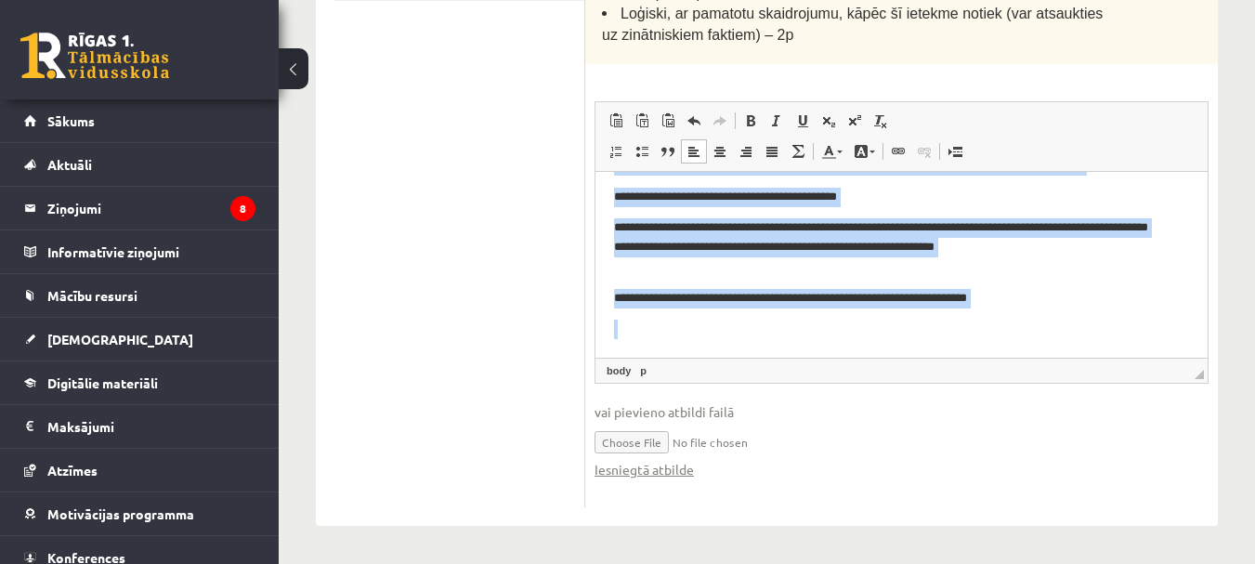
drag, startPoint x: 605, startPoint y: 183, endPoint x: 1080, endPoint y: 322, distance: 495.5
click at [1078, 322] on html "**********" at bounding box center [901, 200] width 612 height 314
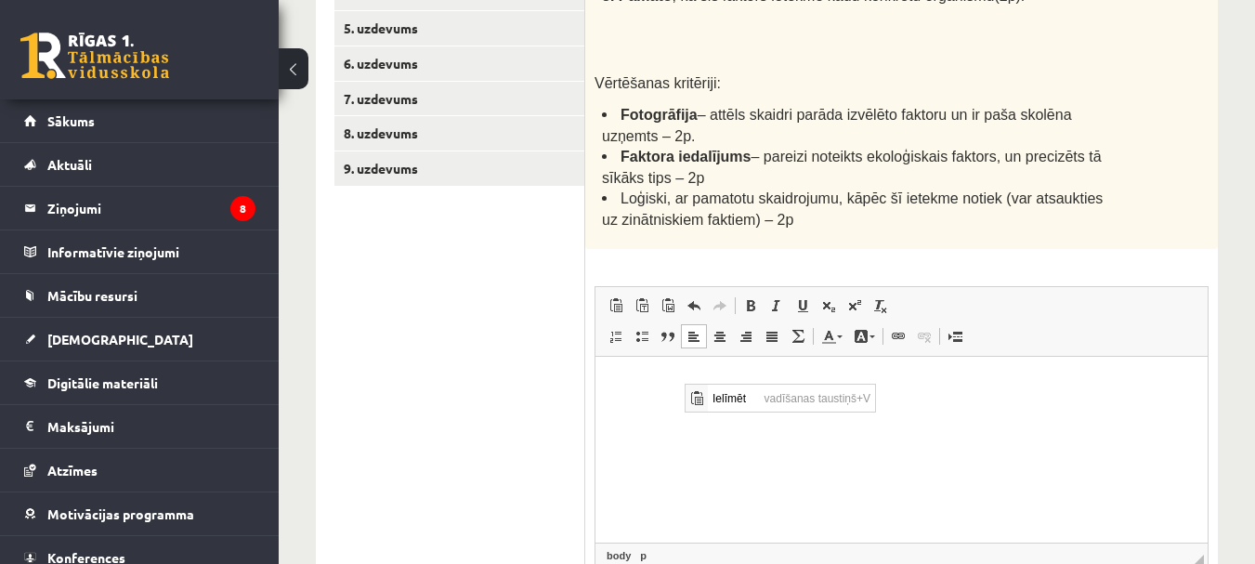
scroll to position [0, 0]
click at [656, 379] on p "Bagātinātā teksta redaktors, wiswyg-editor-user-answer-47433866469760" at bounding box center [901, 384] width 575 height 20
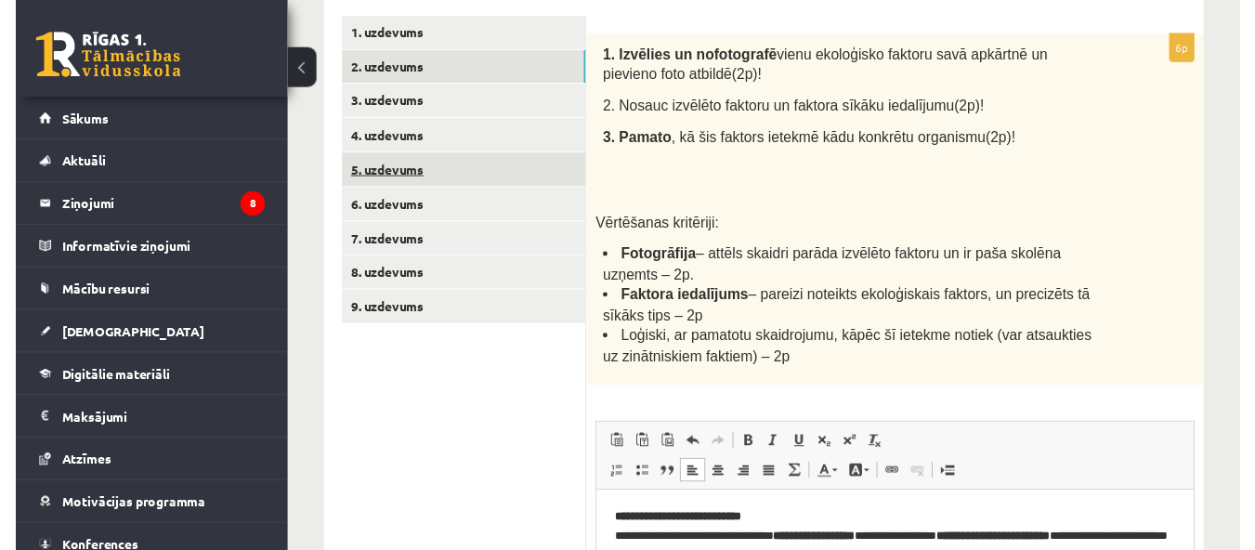
scroll to position [321, 0]
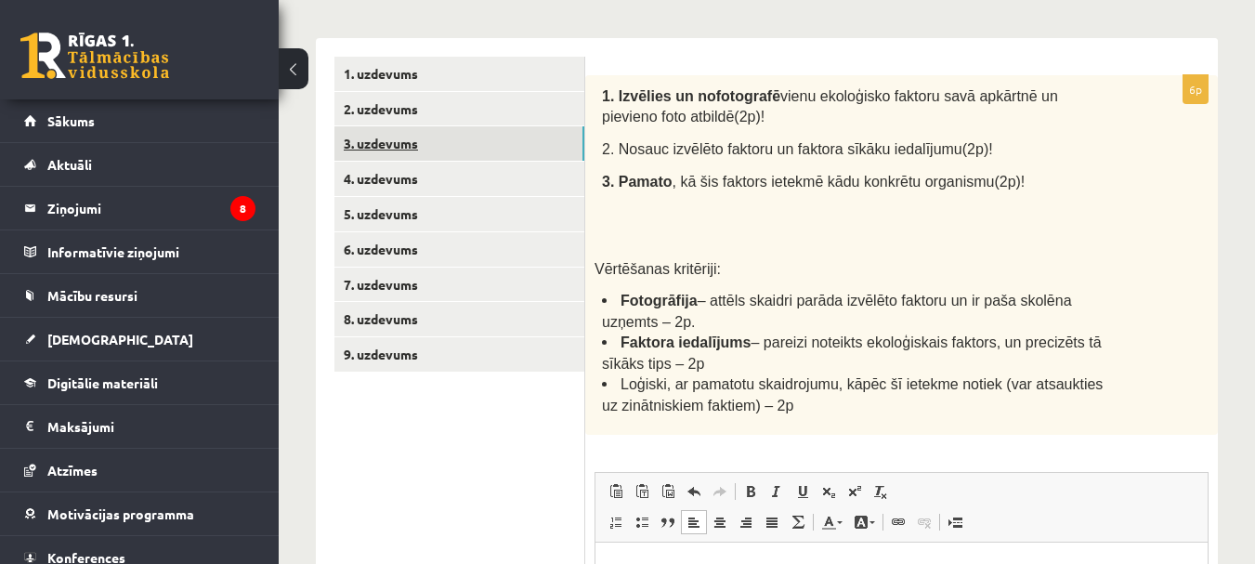
click at [394, 142] on link "3. uzdevums" at bounding box center [459, 143] width 250 height 34
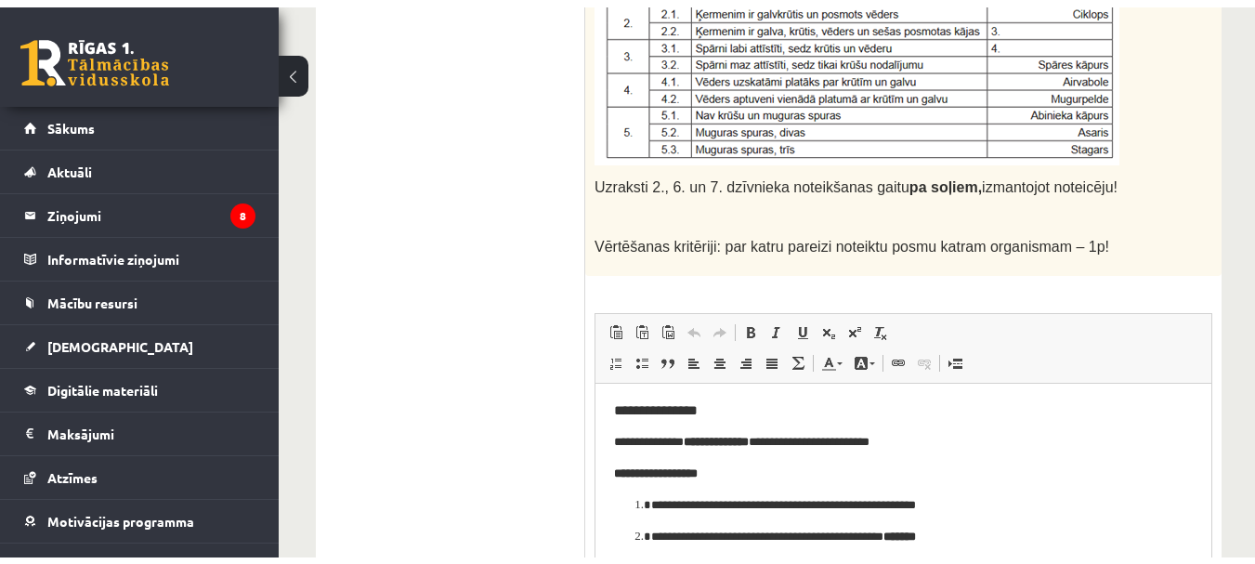
scroll to position [234, 0]
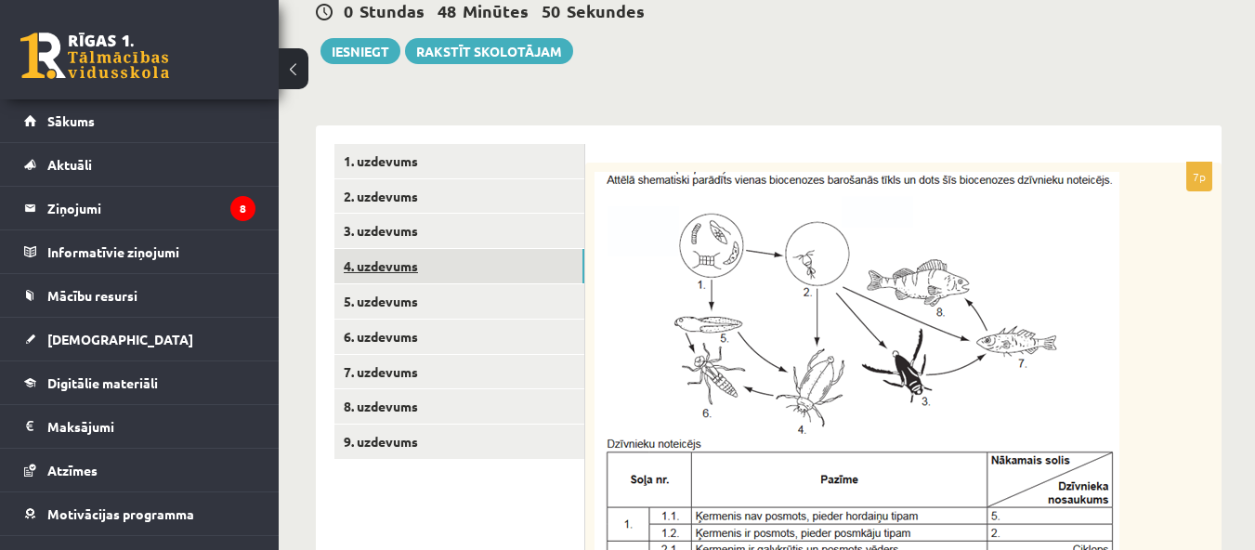
click at [413, 269] on link "4. uzdevums" at bounding box center [459, 266] width 250 height 34
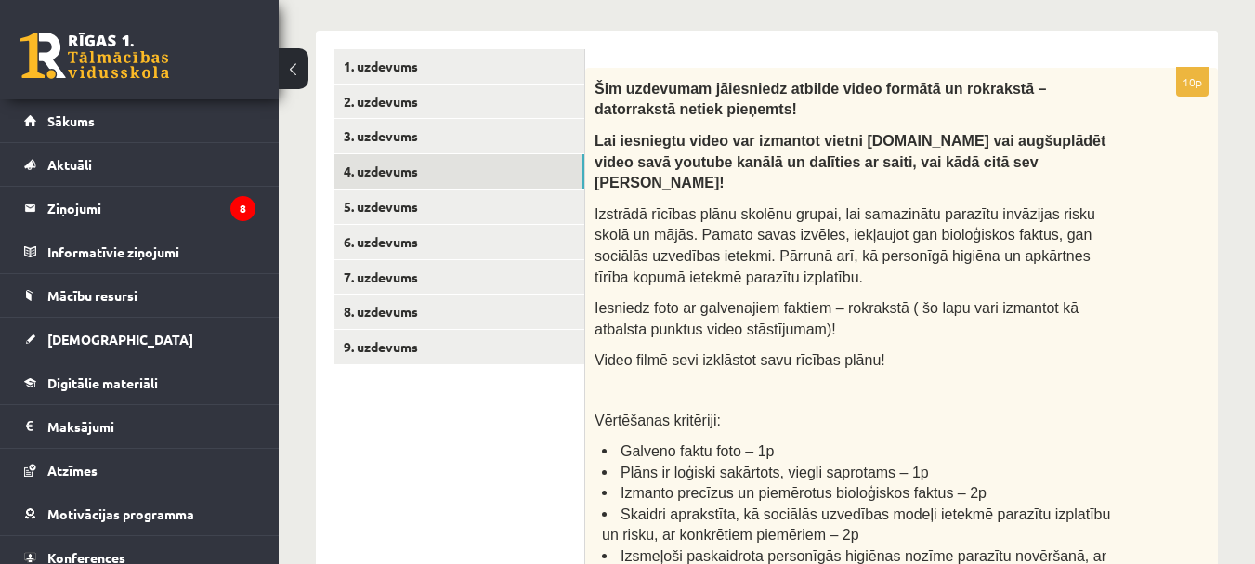
scroll to position [327, 0]
drag, startPoint x: 593, startPoint y: 87, endPoint x: 606, endPoint y: 86, distance: 13.0
click at [605, 85] on div "Šim uzdevumam jāiesniedz atbilde video formātā un rokrakstā – datorrakstā netie…" at bounding box center [901, 360] width 632 height 580
click at [606, 90] on span "Šim uzdevumam jāiesniedz atbilde video formātā un rokrakstā – datorrakstā netie…" at bounding box center [819, 101] width 451 height 37
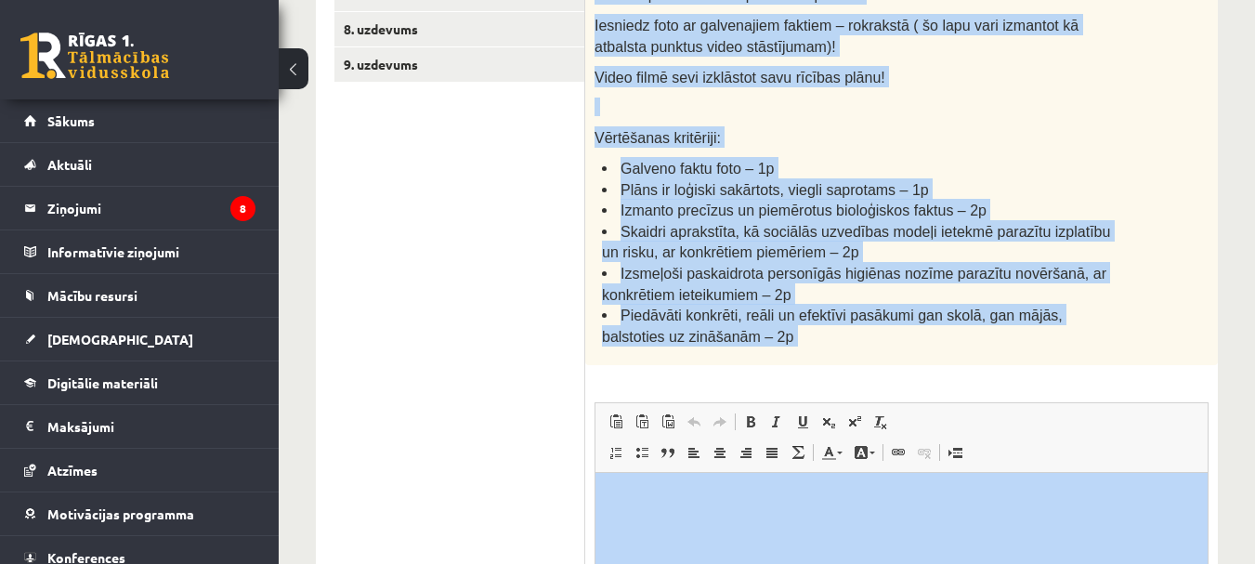
scroll to position [698, 0]
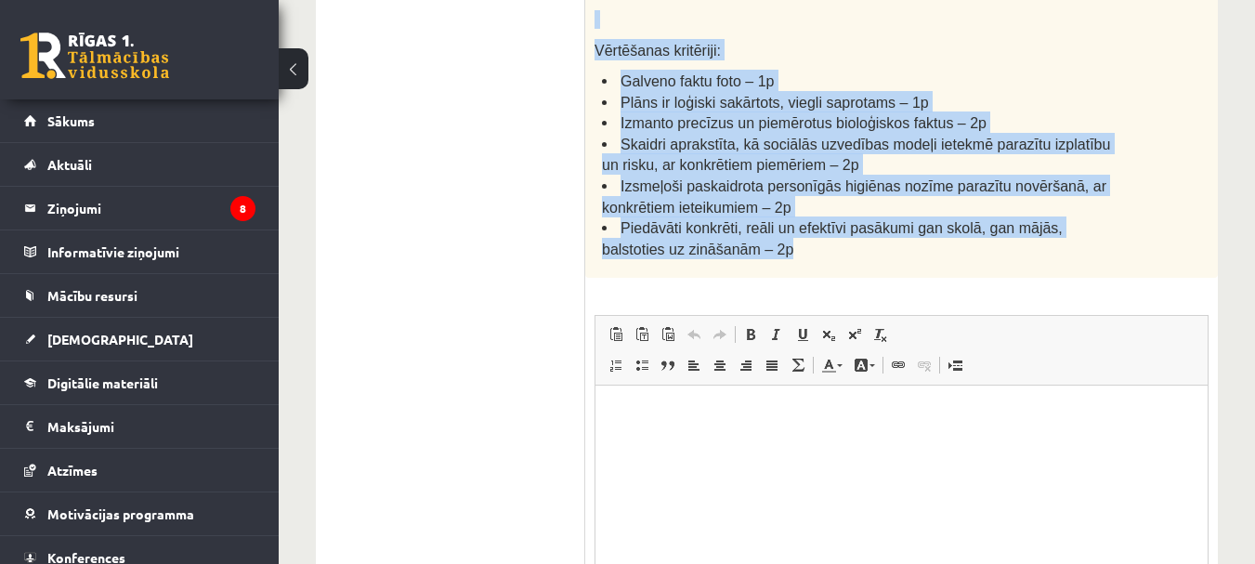
drag, startPoint x: 595, startPoint y: 86, endPoint x: 1061, endPoint y: 243, distance: 491.1
copy div "Šim uzdevumam jāiesniedz atbilde video formātā un rokrakstā – datorrakstā netie…"
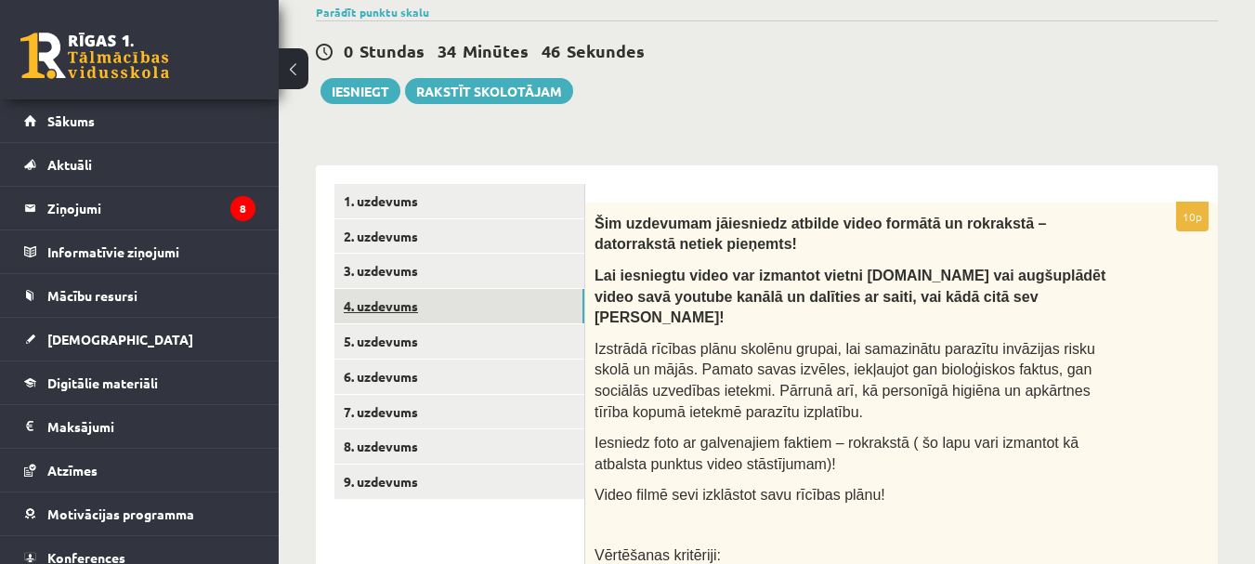
scroll to position [186, 0]
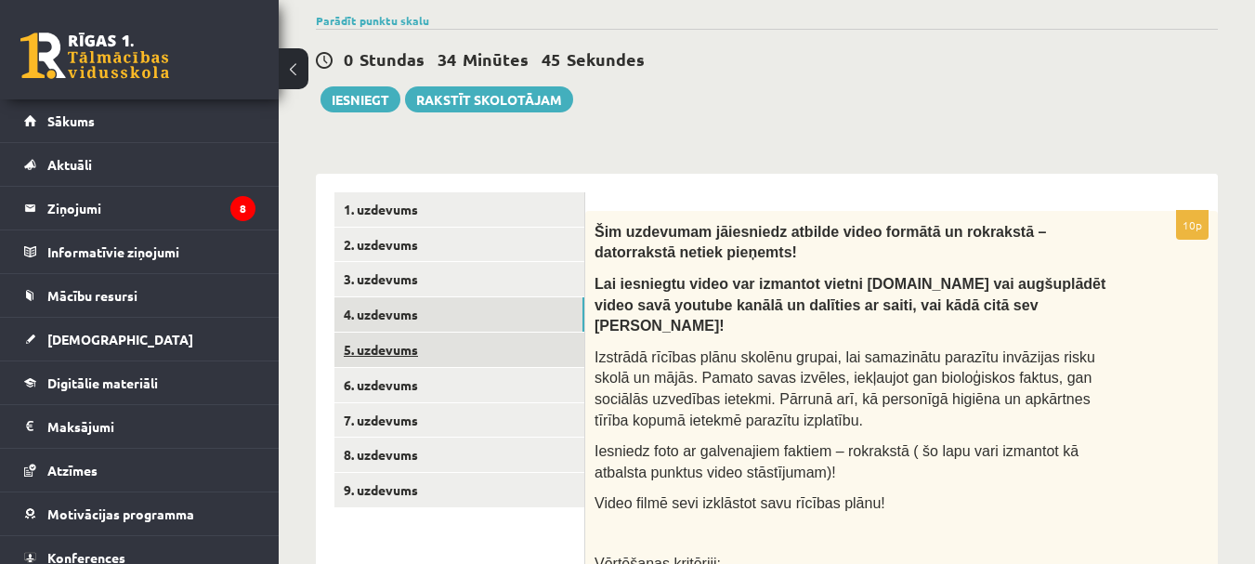
click at [411, 358] on link "5. uzdevums" at bounding box center [459, 349] width 250 height 34
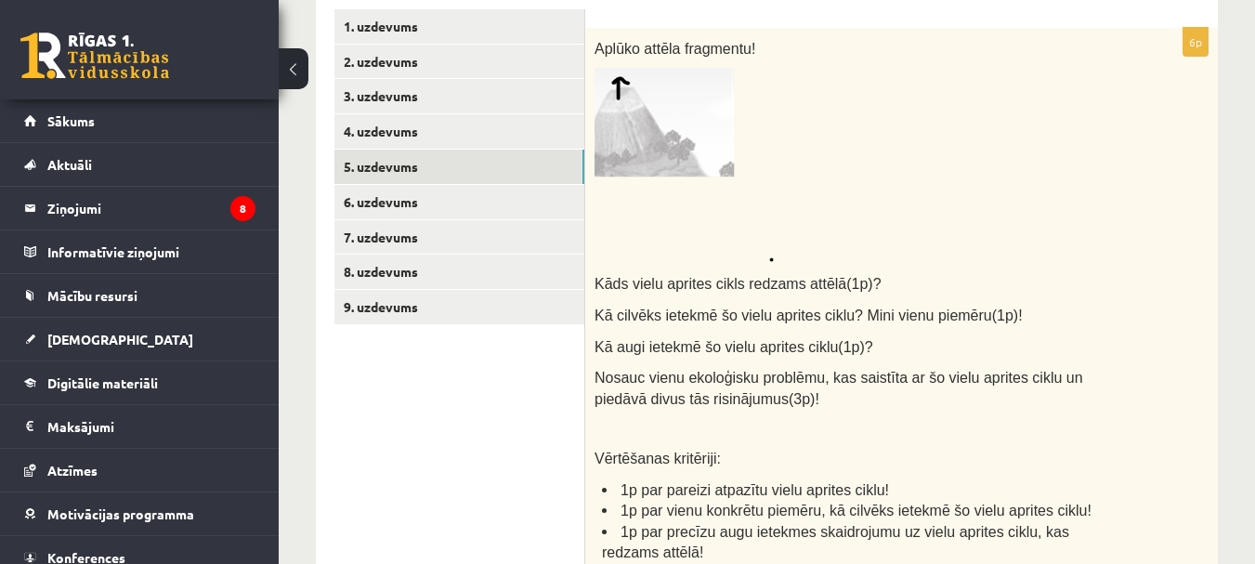
scroll to position [332, 0]
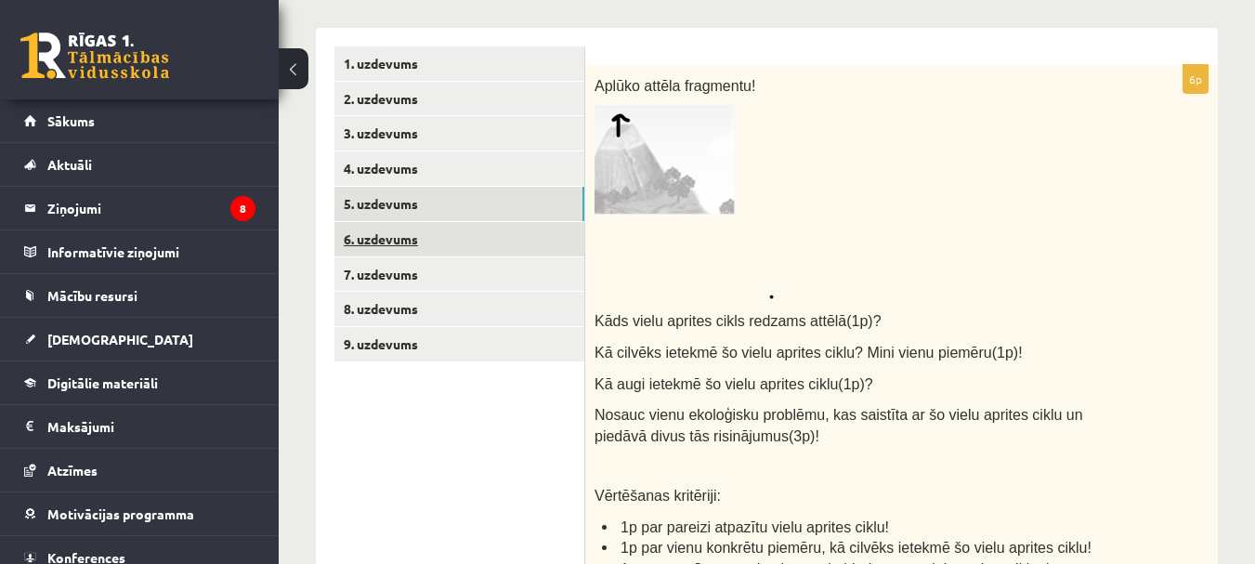
click at [417, 253] on link "6. uzdevums" at bounding box center [459, 239] width 250 height 34
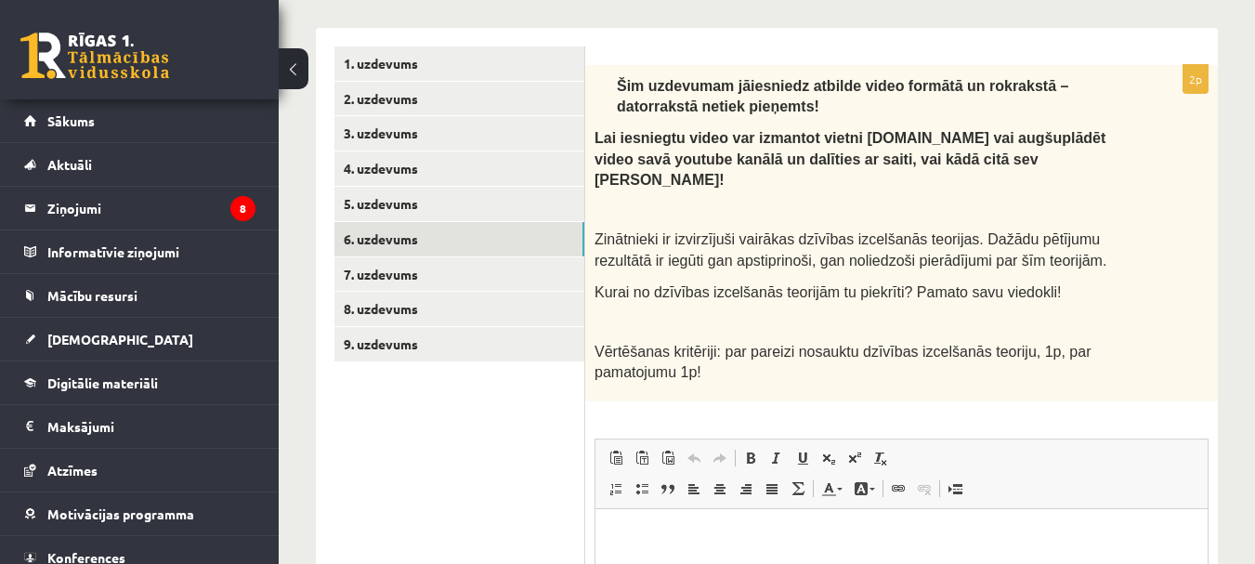
scroll to position [0, 0]
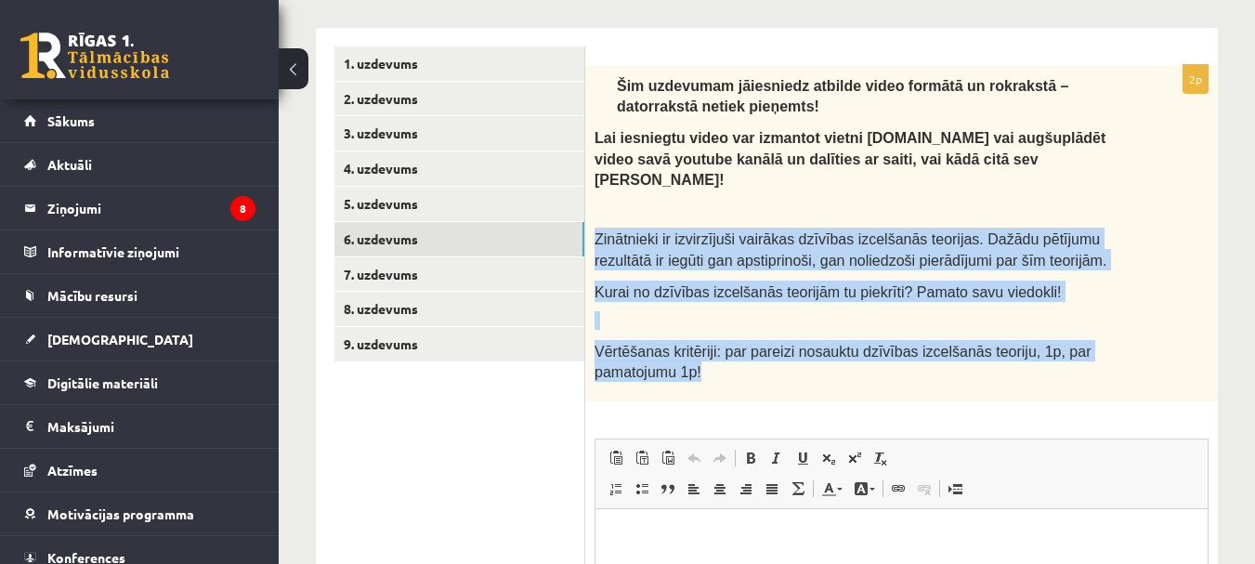
drag, startPoint x: 597, startPoint y: 214, endPoint x: 741, endPoint y: 355, distance: 201.6
click at [741, 355] on div "Šim uzdevumam jāiesniedz atbilde video formātā un rokrakstā – datorrakstā netie…" at bounding box center [901, 233] width 632 height 336
copy div "Zinātnieki ir izvirzījuši vairākas dzīvības izcelšanās teorijas. Dažādu pētījum…"
click at [811, 375] on div "Šim uzdevumam jāiesniedz atbilde video formātā un rokrakstā – datorrakstā netie…" at bounding box center [901, 233] width 632 height 336
click at [1094, 340] on p "Vērtēšanas kritēriji: par pareizi nosauktu dzīvības izcelšanās teoriju, 1p, par…" at bounding box center [854, 361] width 521 height 42
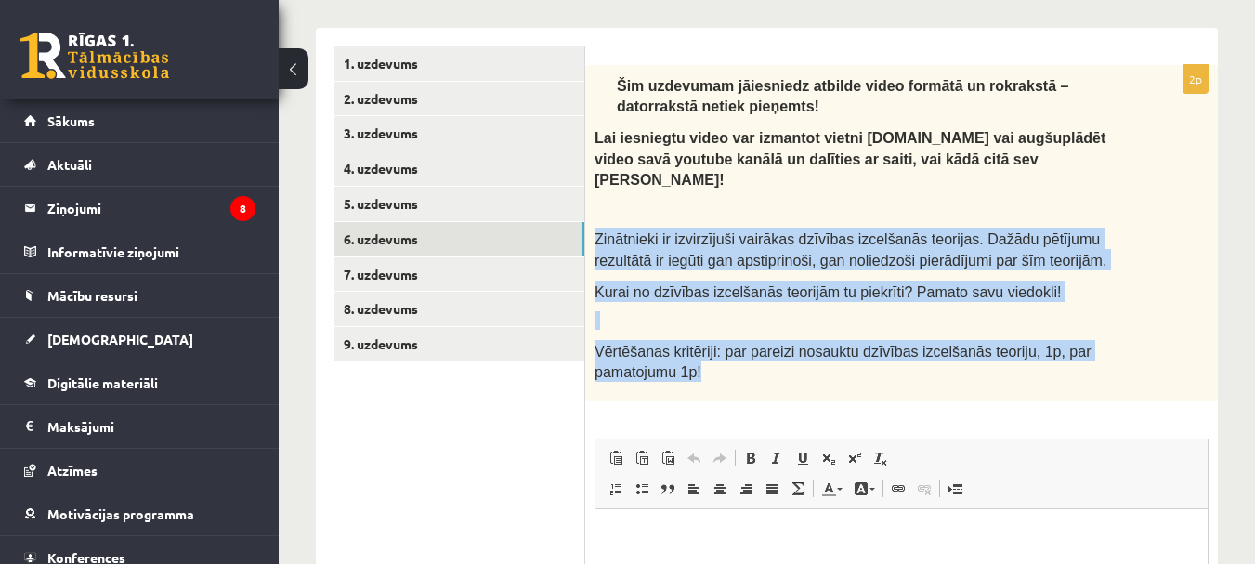
click at [1094, 311] on p at bounding box center [854, 320] width 521 height 19
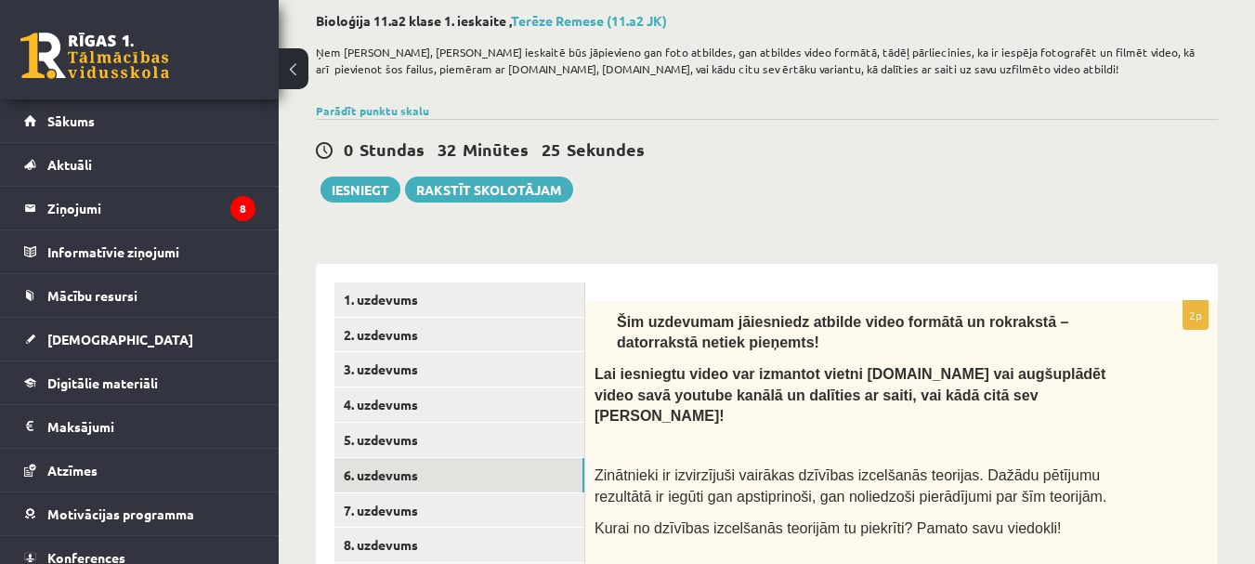
scroll to position [186, 0]
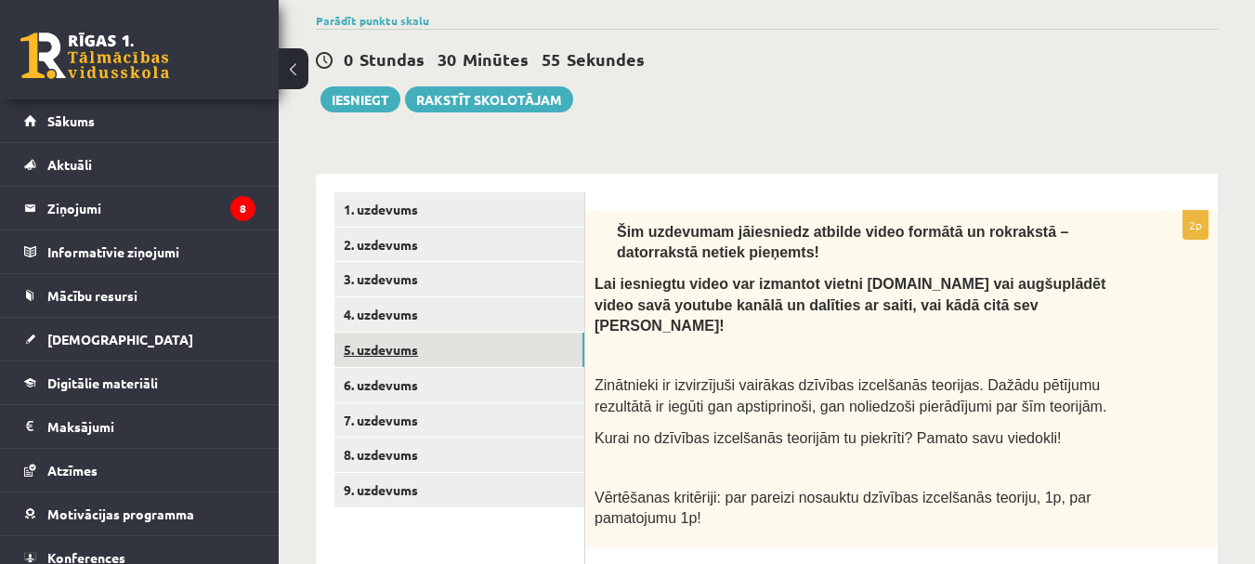
click at [403, 349] on link "5. uzdevums" at bounding box center [459, 349] width 250 height 34
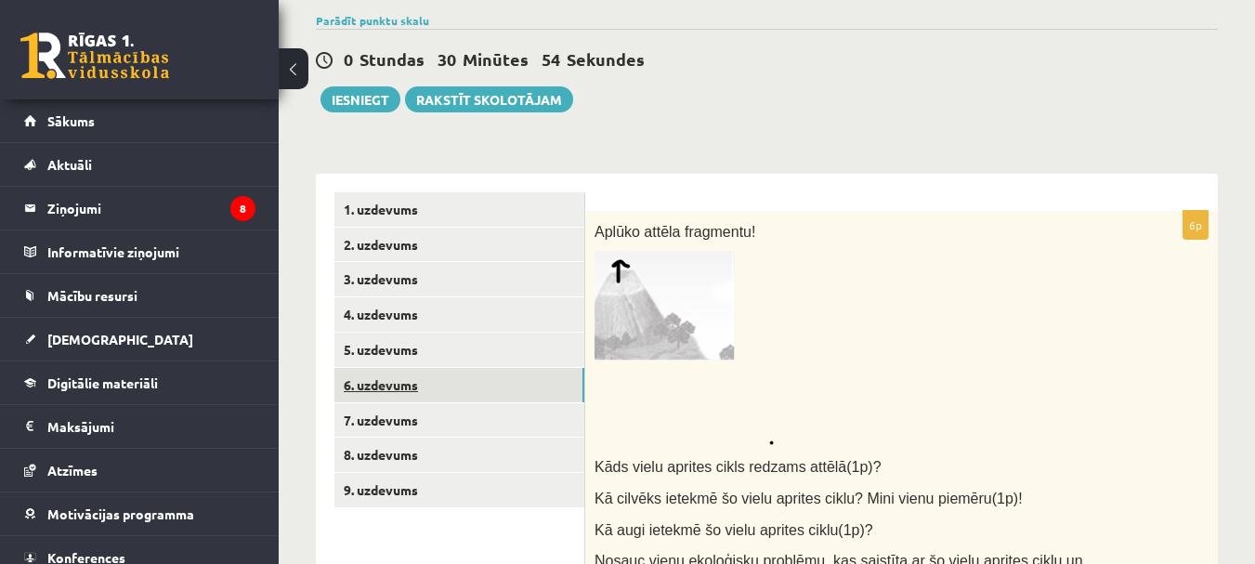
click at [385, 390] on link "6. uzdevums" at bounding box center [459, 385] width 250 height 34
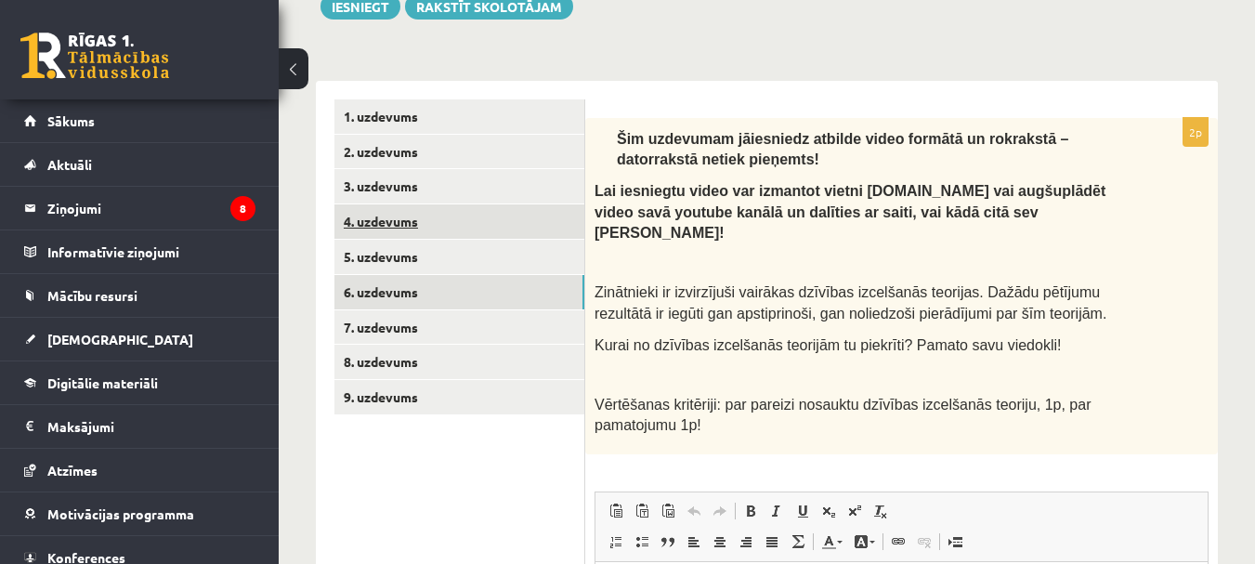
scroll to position [0, 0]
click at [398, 214] on link "4. uzdevums" at bounding box center [459, 221] width 250 height 34
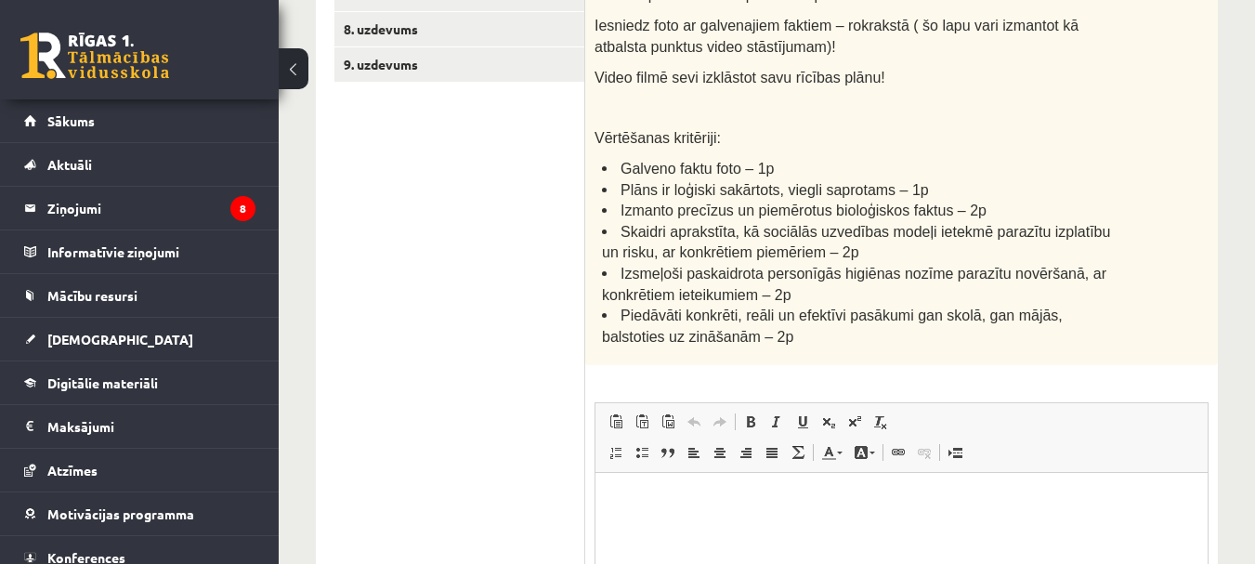
scroll to position [893, 0]
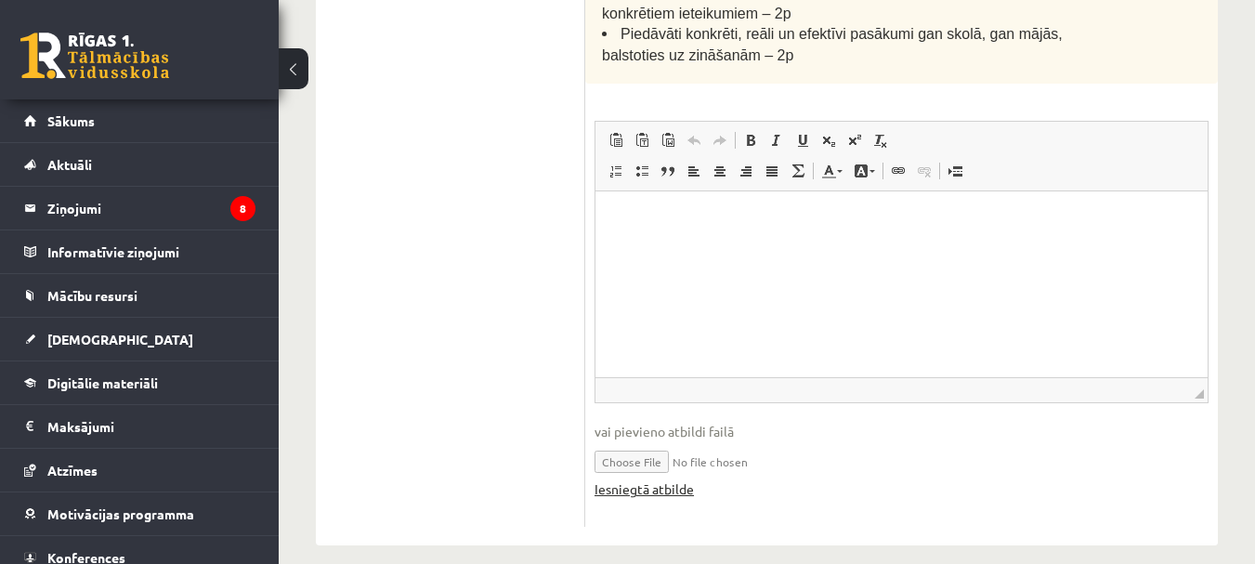
click at [645, 479] on link "Iesniegtā atbilde" at bounding box center [643, 489] width 99 height 20
click at [632, 443] on input "file" at bounding box center [901, 460] width 614 height 38
click at [632, 441] on input "file" at bounding box center [901, 460] width 614 height 38
type input "**********"
click at [719, 446] on input "file" at bounding box center [901, 460] width 614 height 38
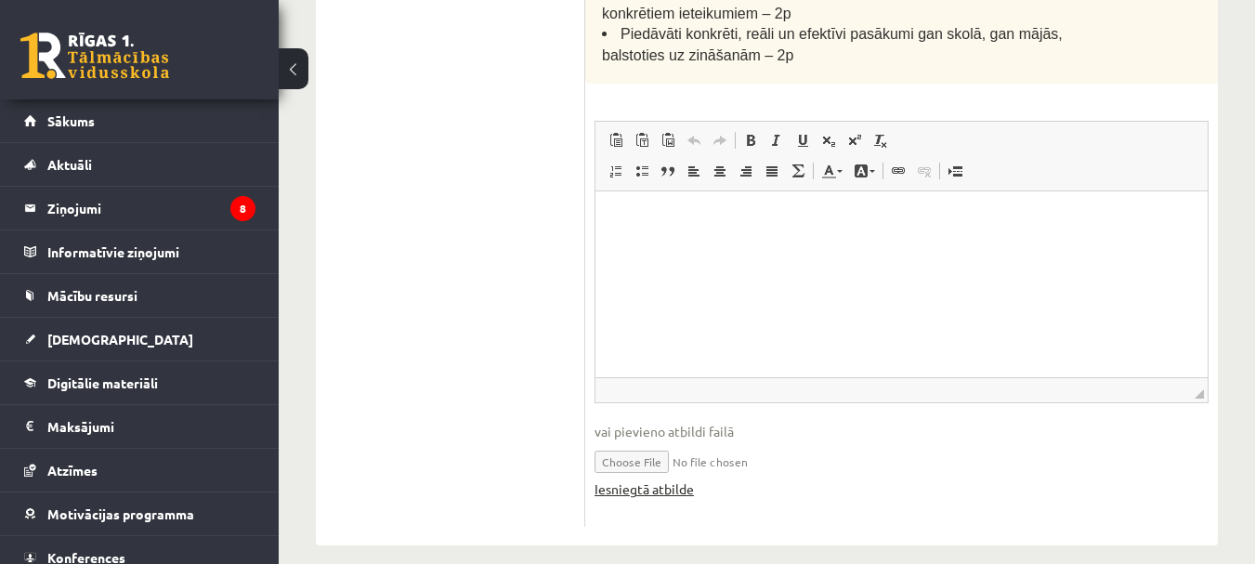
click at [671, 479] on link "Iesniegtā atbilde" at bounding box center [643, 489] width 99 height 20
click at [648, 441] on input "file" at bounding box center [901, 460] width 614 height 38
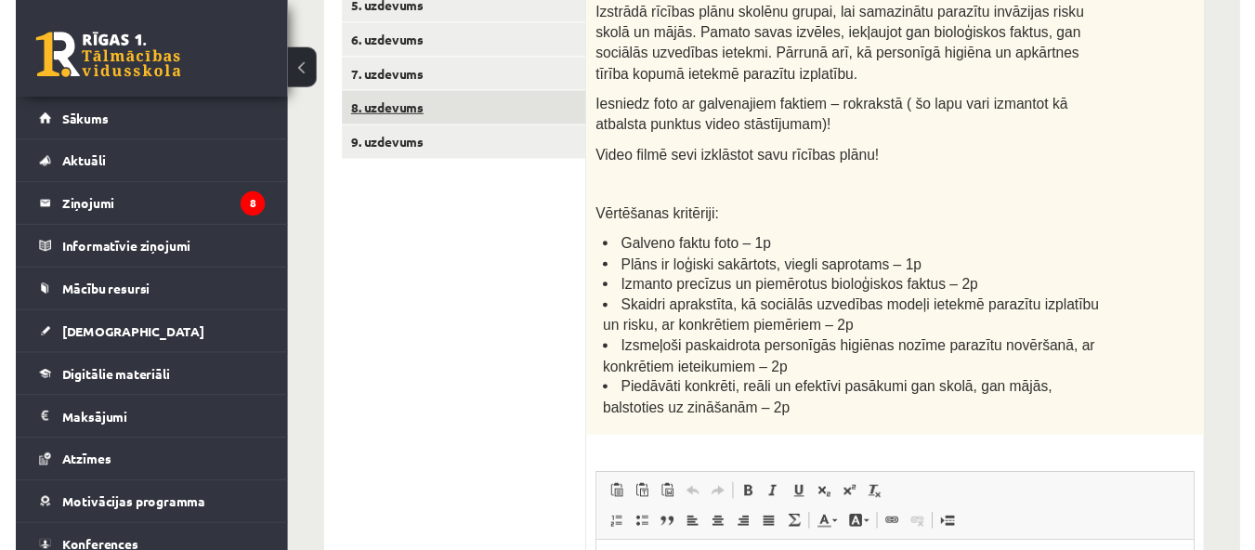
scroll to position [428, 0]
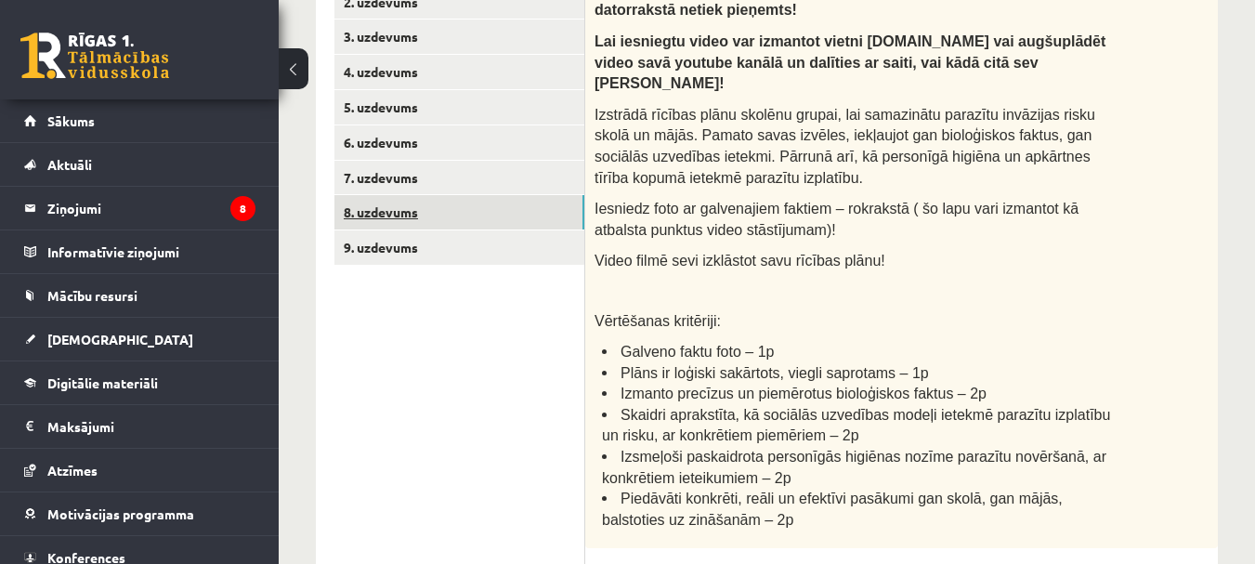
click at [394, 208] on link "8. uzdevums" at bounding box center [459, 212] width 250 height 34
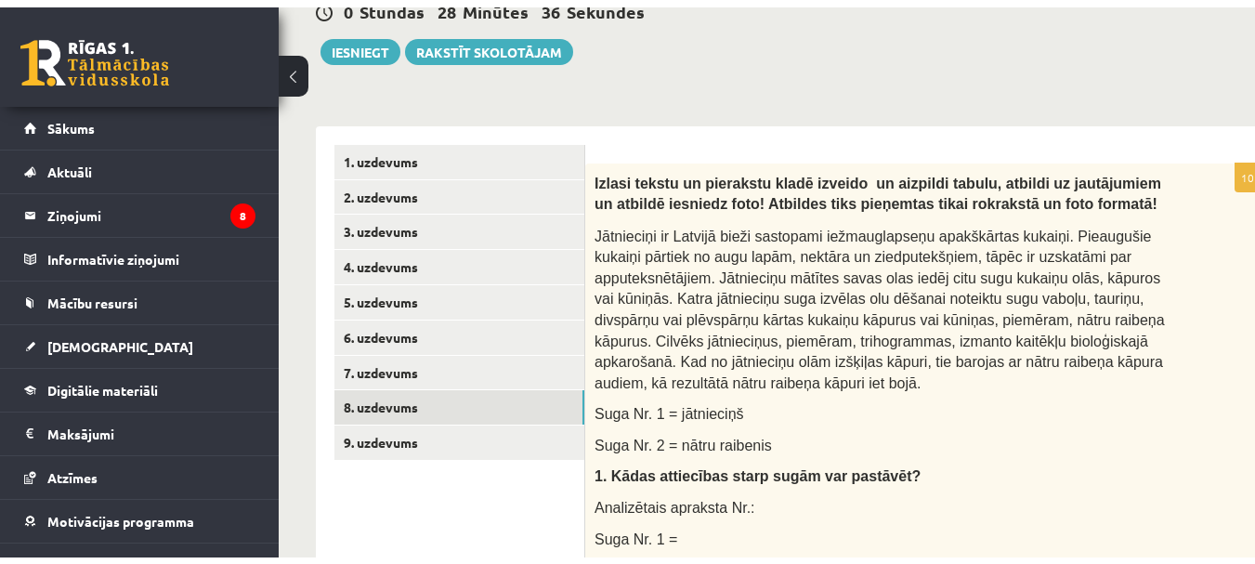
scroll to position [67, 0]
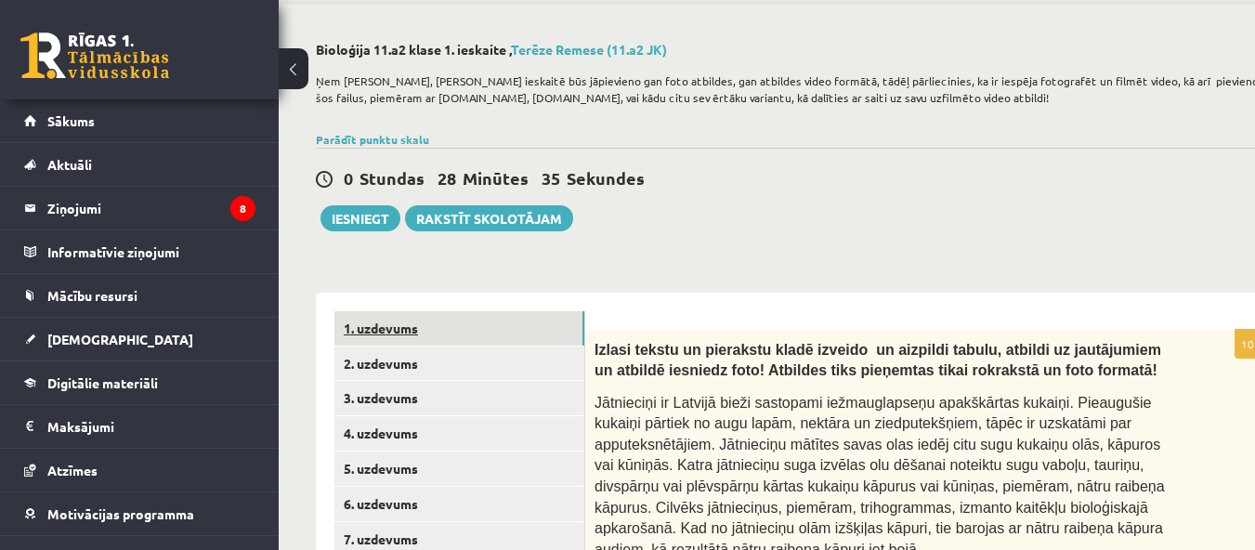
click at [404, 343] on link "1. uzdevums" at bounding box center [459, 328] width 250 height 34
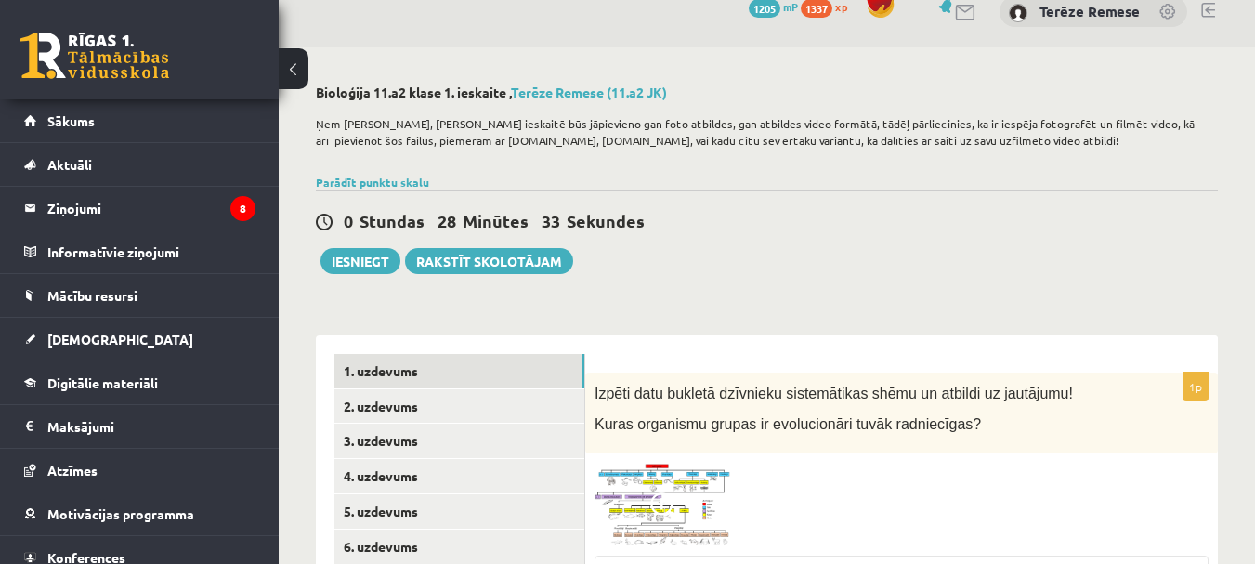
scroll to position [0, 0]
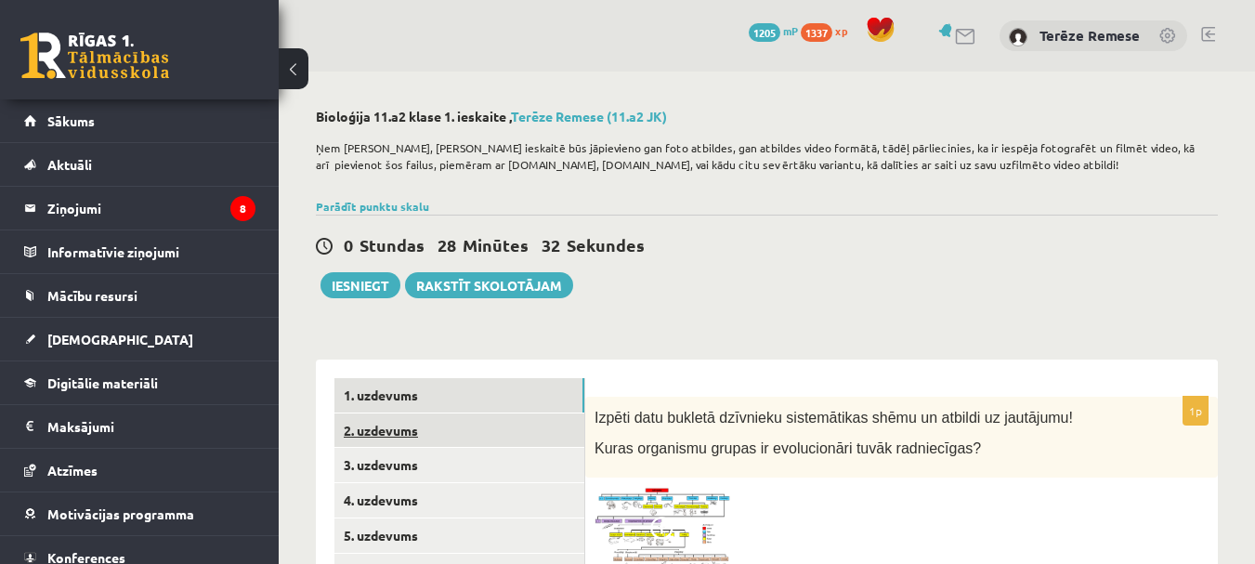
click at [387, 434] on link "2. uzdevums" at bounding box center [459, 430] width 250 height 34
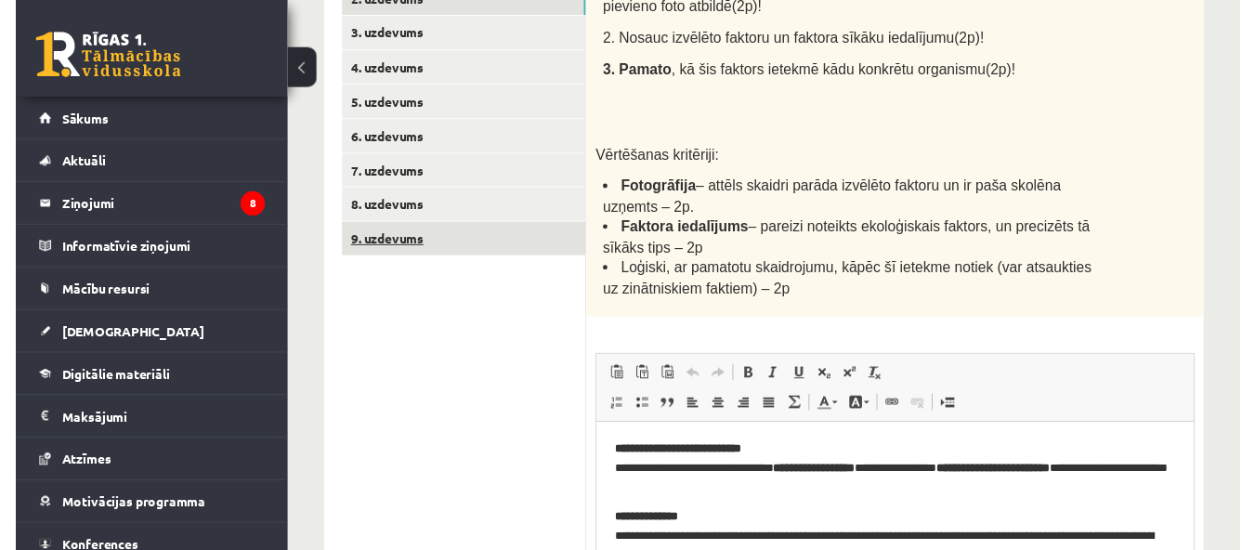
scroll to position [414, 0]
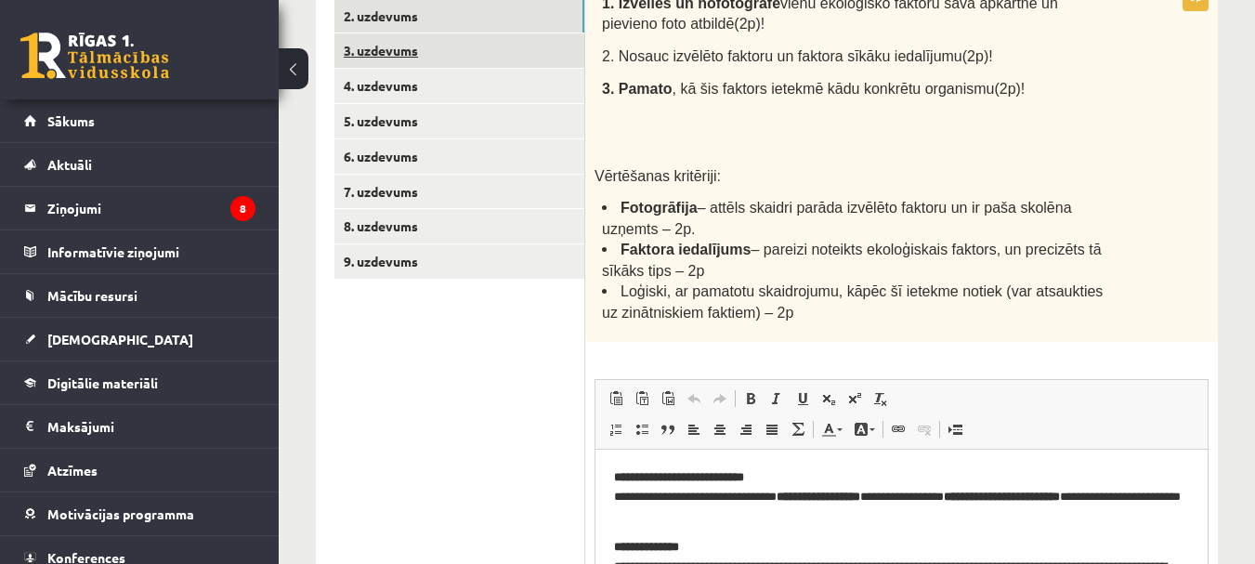
click at [415, 50] on link "3. uzdevums" at bounding box center [459, 50] width 250 height 34
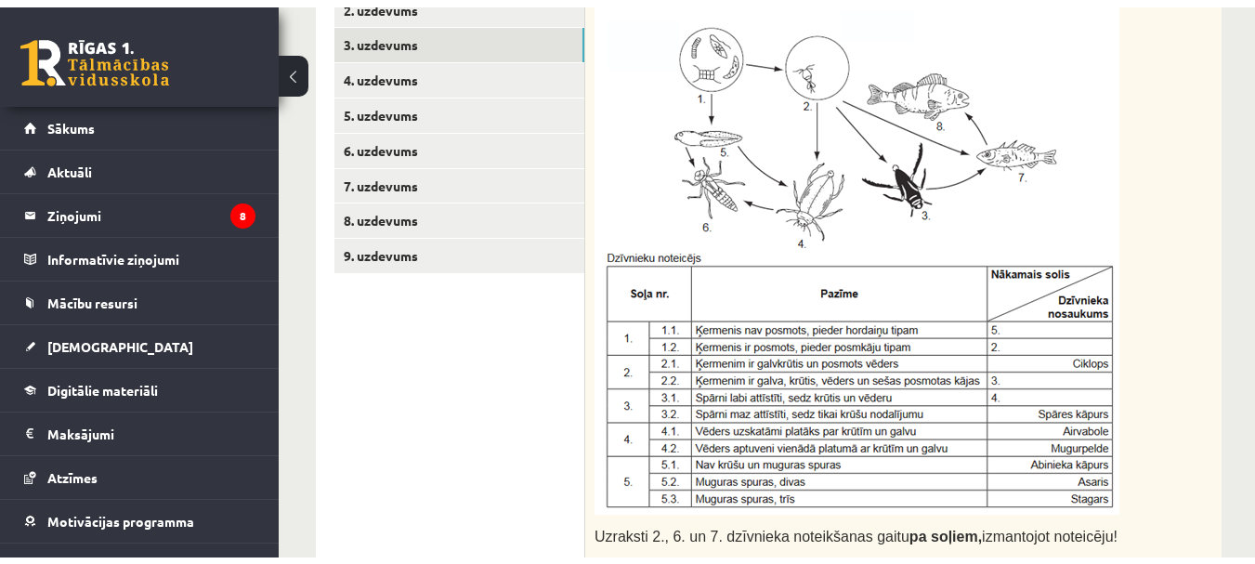
scroll to position [0, 0]
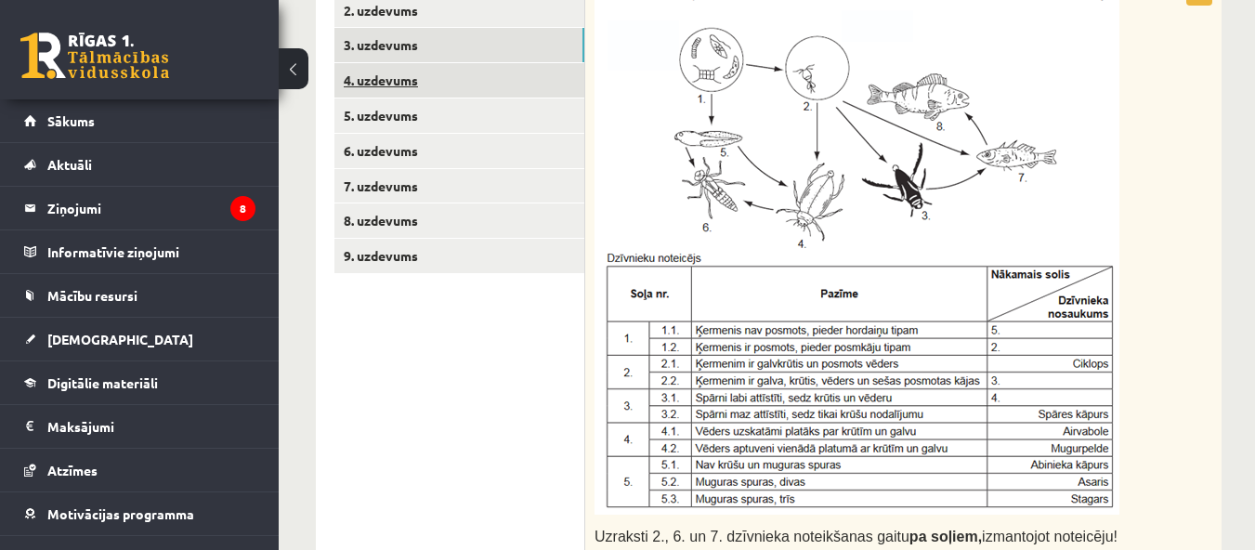
click at [424, 85] on link "4. uzdevums" at bounding box center [459, 80] width 250 height 34
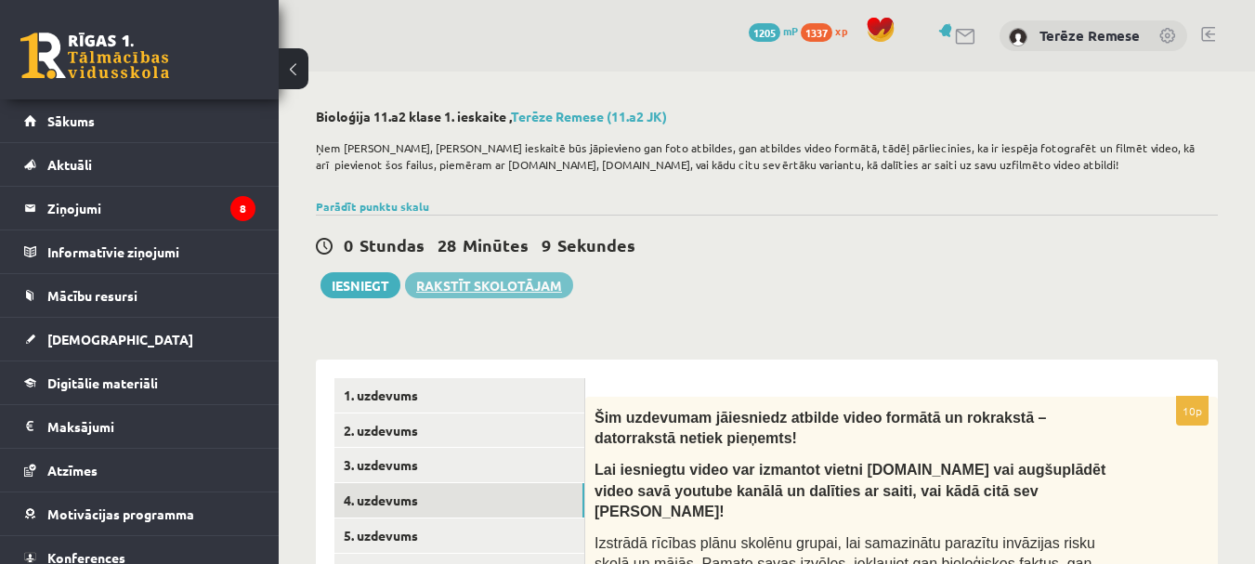
click at [459, 291] on link "Rakstīt skolotājam" at bounding box center [489, 285] width 168 height 26
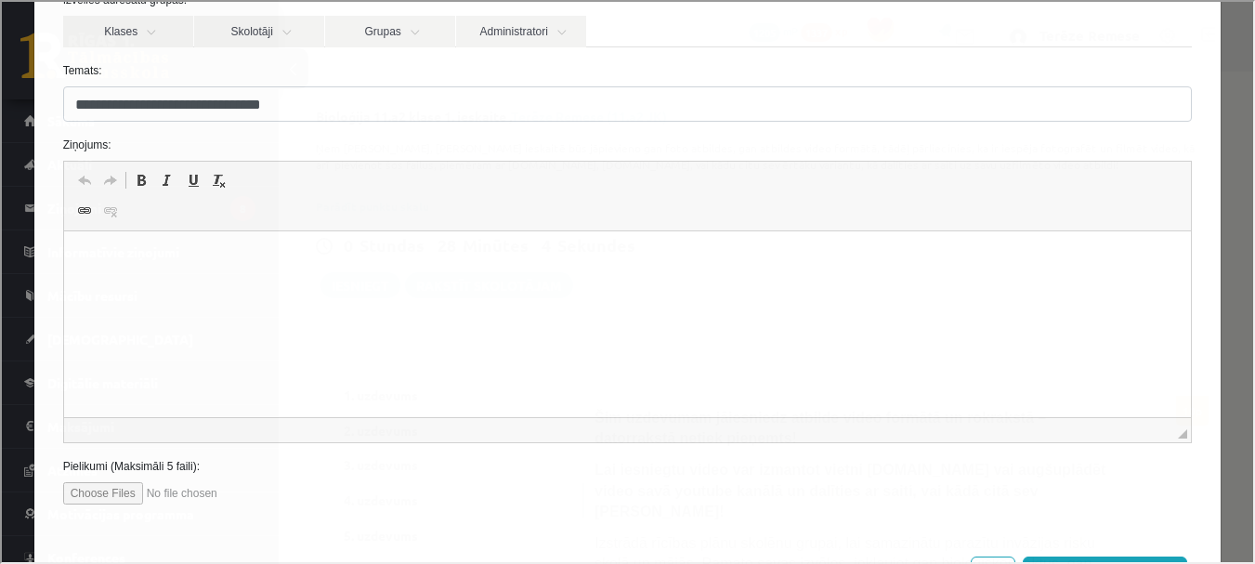
scroll to position [93, 0]
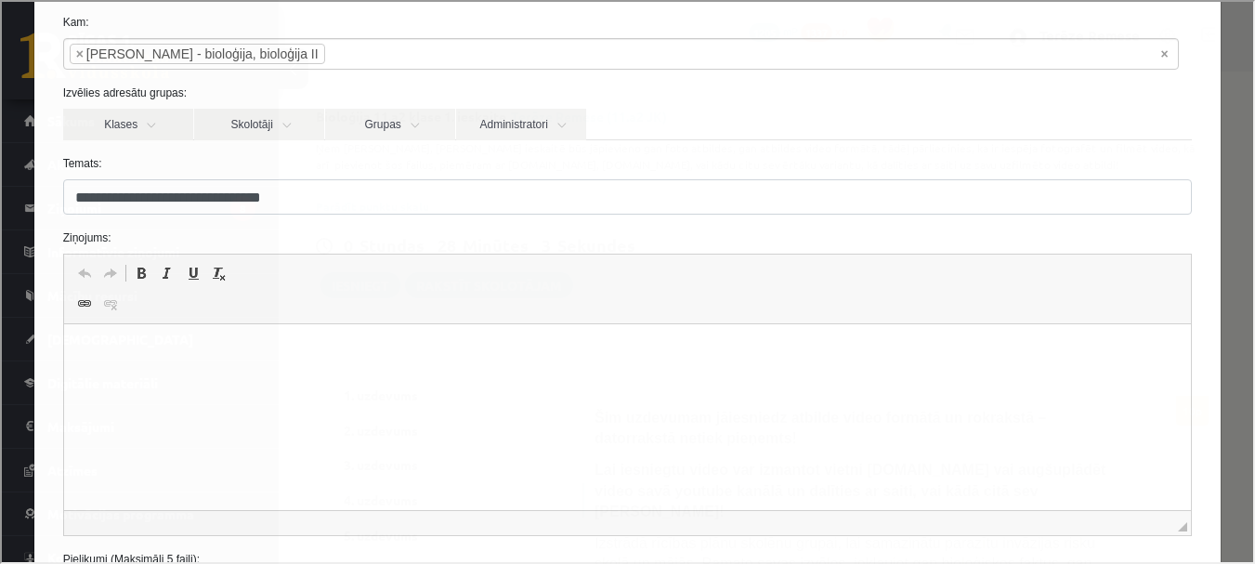
click at [465, 354] on p "Bagātinātā teksta redaktors, wiswyg-editor-47433804116140-1760269859-754" at bounding box center [627, 353] width 1090 height 20
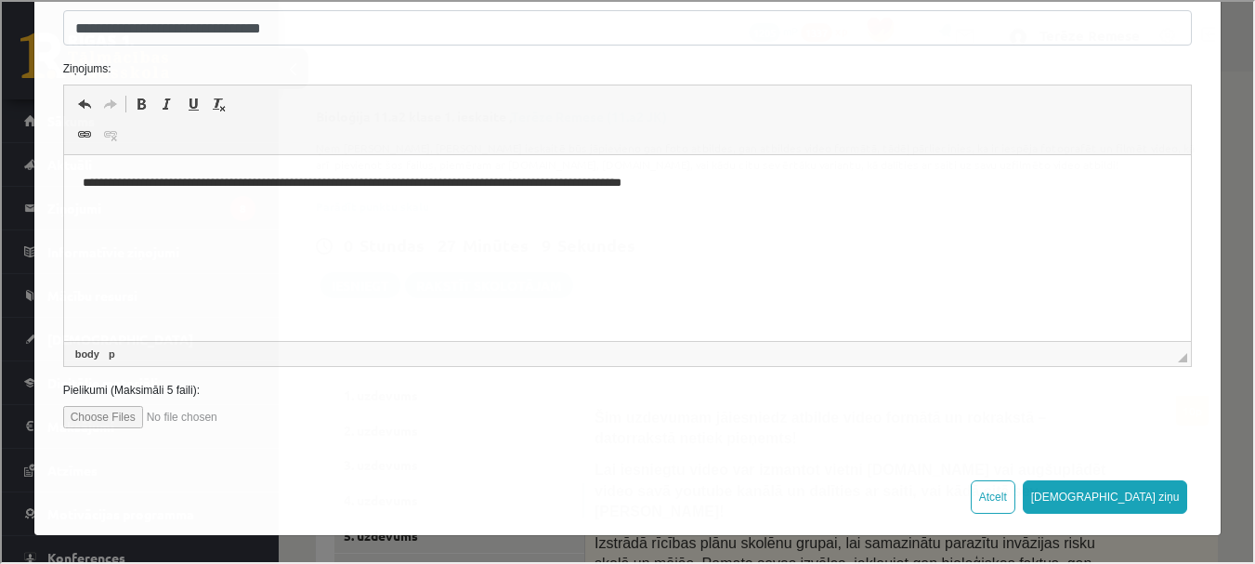
scroll to position [279, 0]
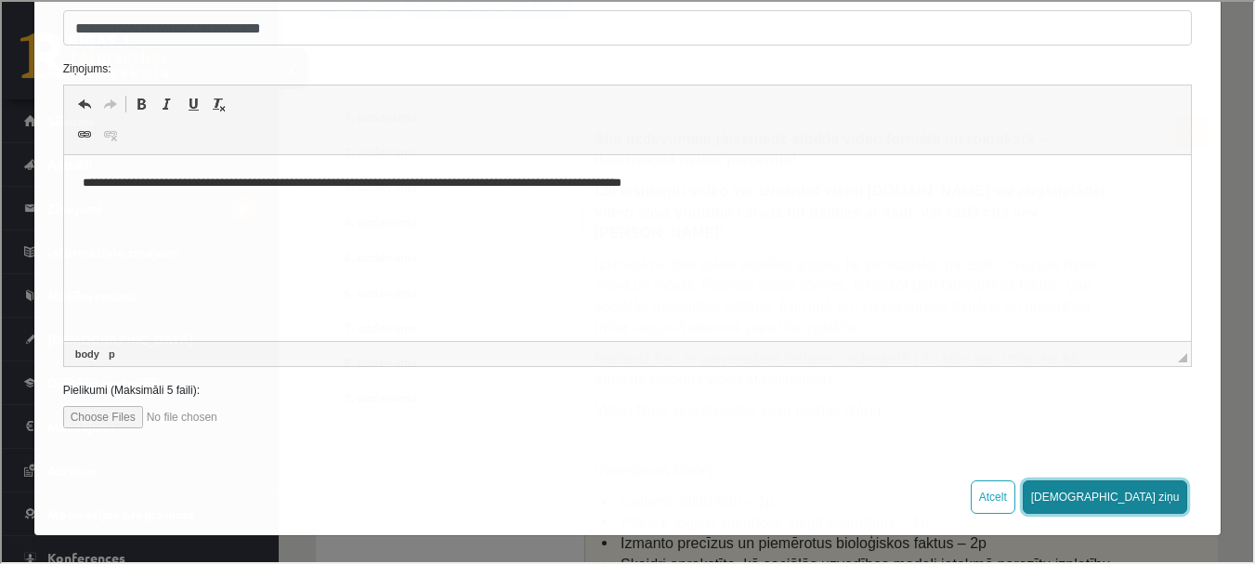
click at [1157, 506] on button "[DEMOGRAPHIC_DATA] ziņu" at bounding box center [1103, 494] width 165 height 33
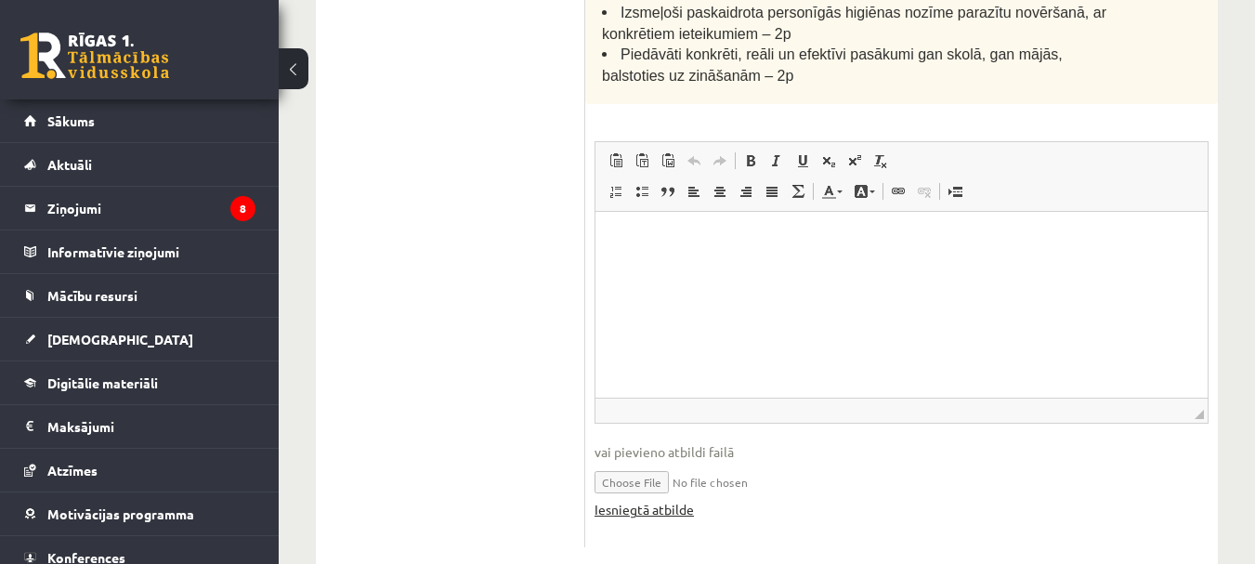
scroll to position [893, 0]
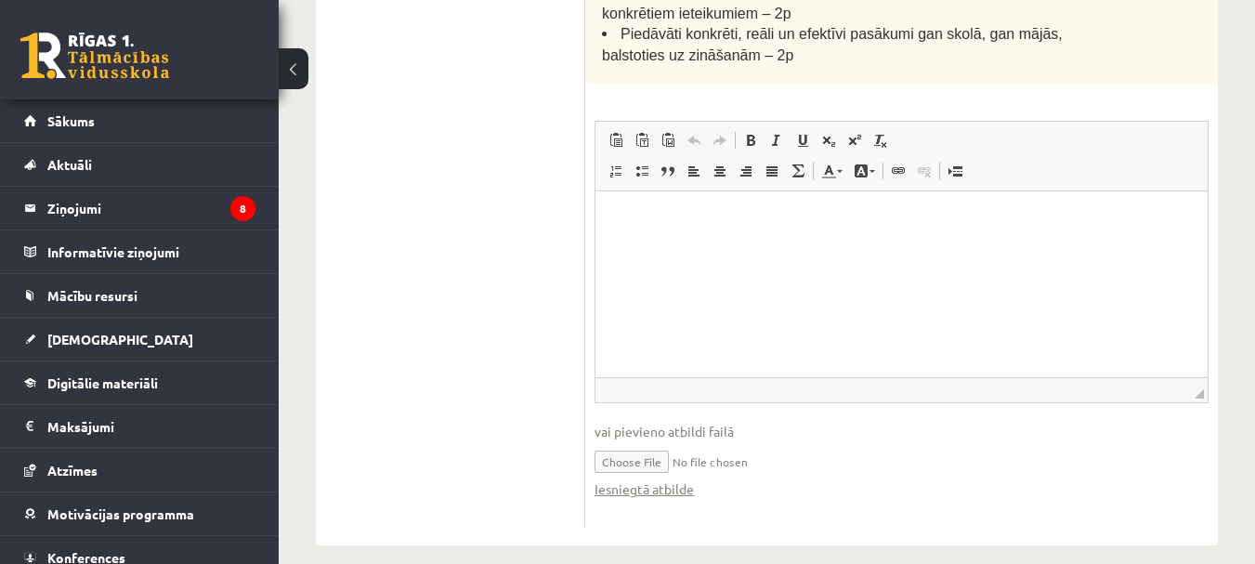
click at [640, 441] on input "file" at bounding box center [901, 460] width 614 height 38
type input "**********"
click at [685, 479] on link "Iesniegtā atbilde" at bounding box center [643, 489] width 99 height 20
click at [638, 441] on input "file" at bounding box center [901, 460] width 614 height 38
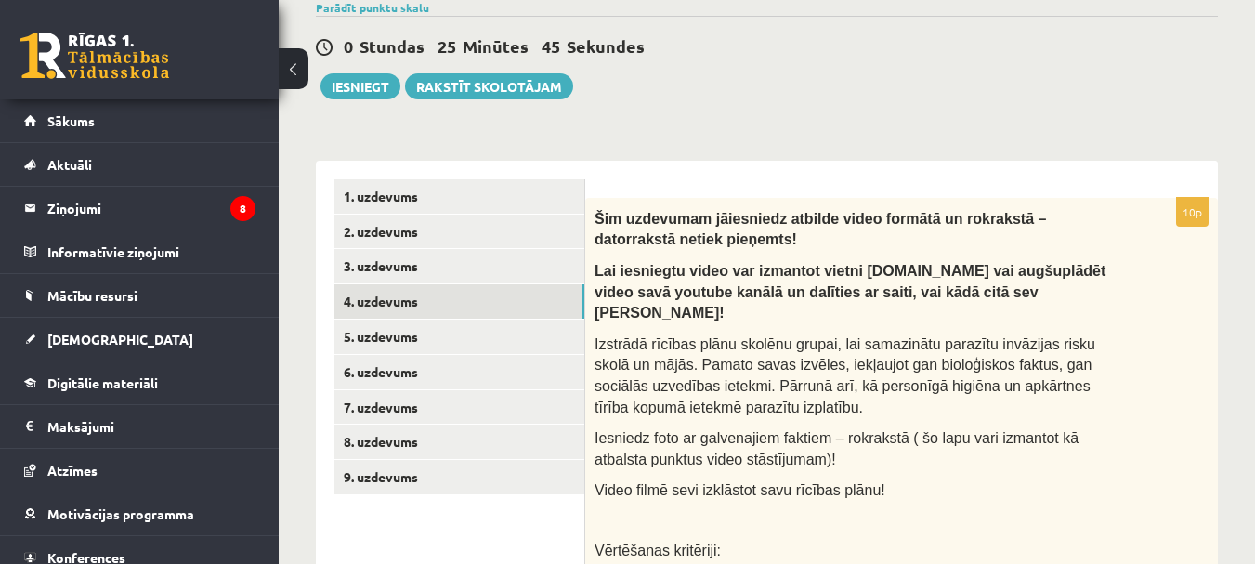
scroll to position [371, 0]
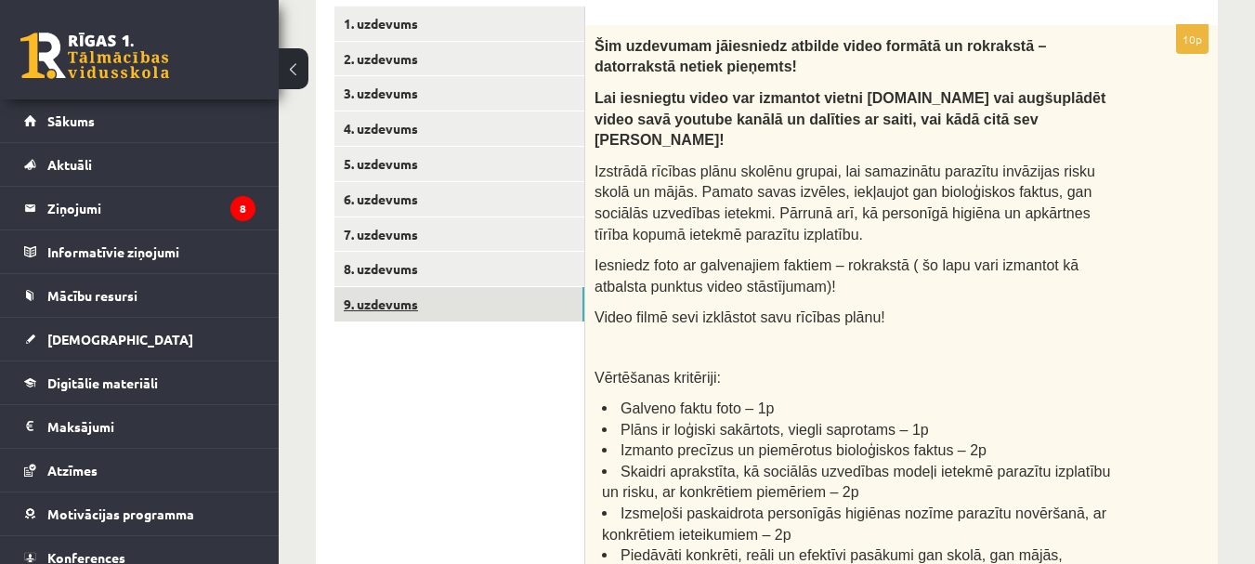
click at [384, 306] on link "9. uzdevums" at bounding box center [459, 304] width 250 height 34
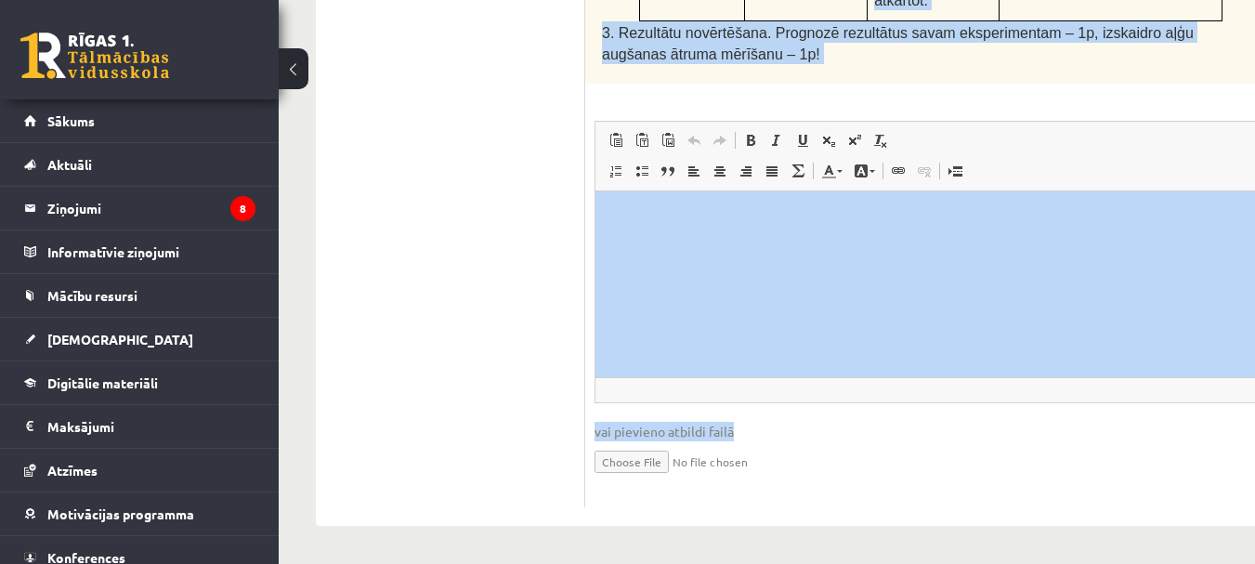
scroll to position [1463, 0]
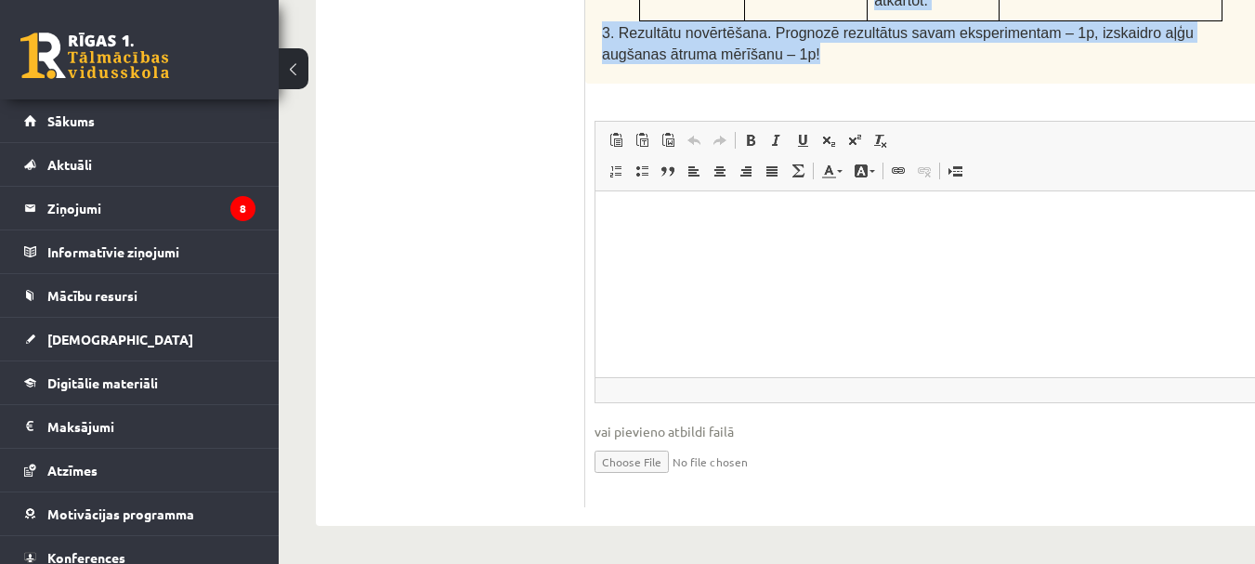
drag, startPoint x: 596, startPoint y: 71, endPoint x: 998, endPoint y: 67, distance: 402.2
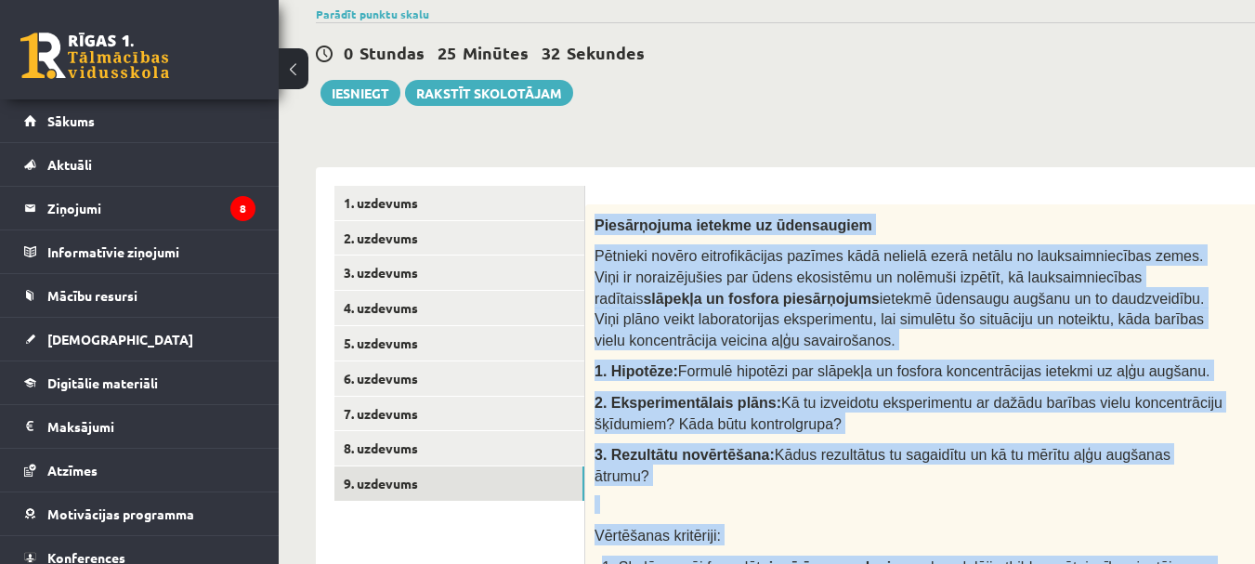
scroll to position [163, 0]
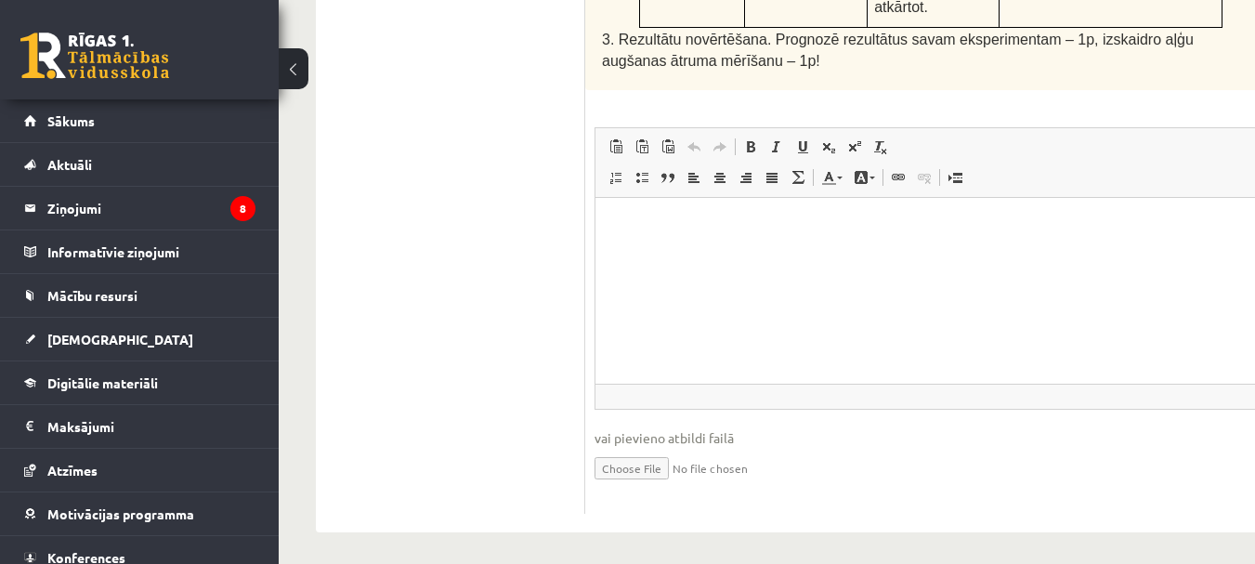
scroll to position [1463, 0]
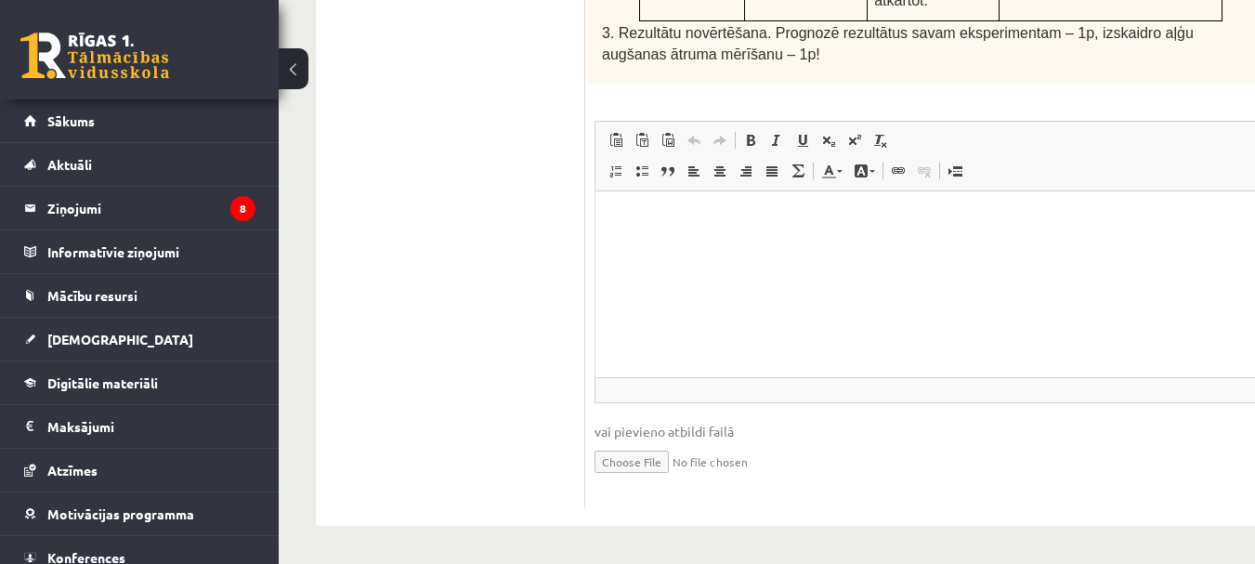
click at [736, 242] on html at bounding box center [954, 218] width 719 height 57
click at [697, 211] on p "Bagātinātā teksta redaktors, wiswyg-editor-user-answer-47433807694620" at bounding box center [955, 219] width 682 height 20
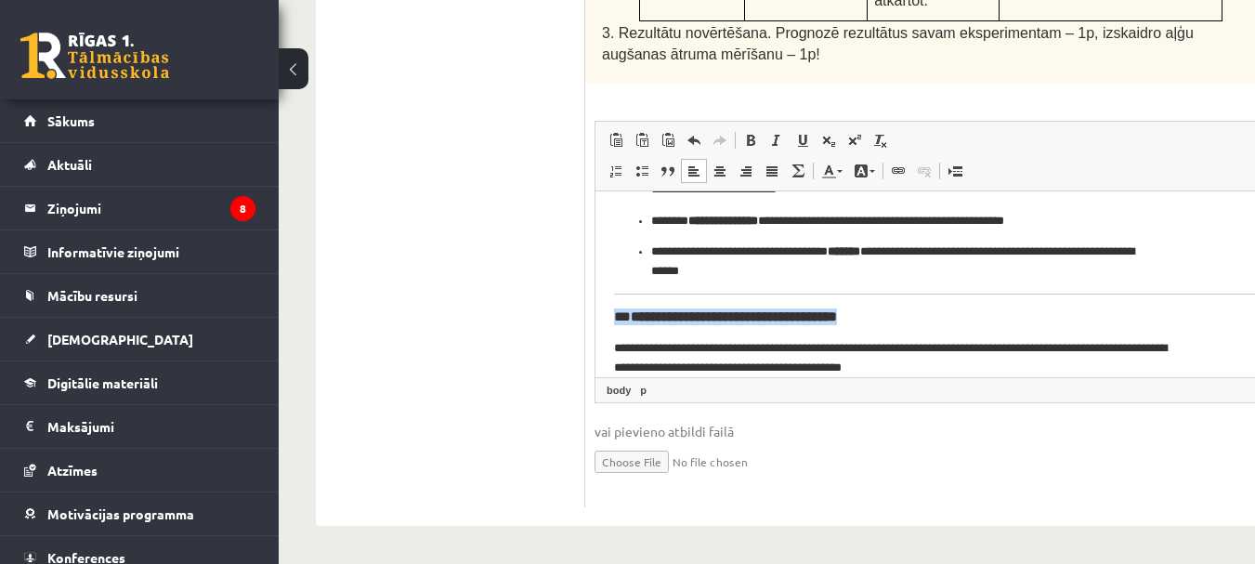
drag, startPoint x: 891, startPoint y: 318, endPoint x: 587, endPoint y: 319, distance: 303.7
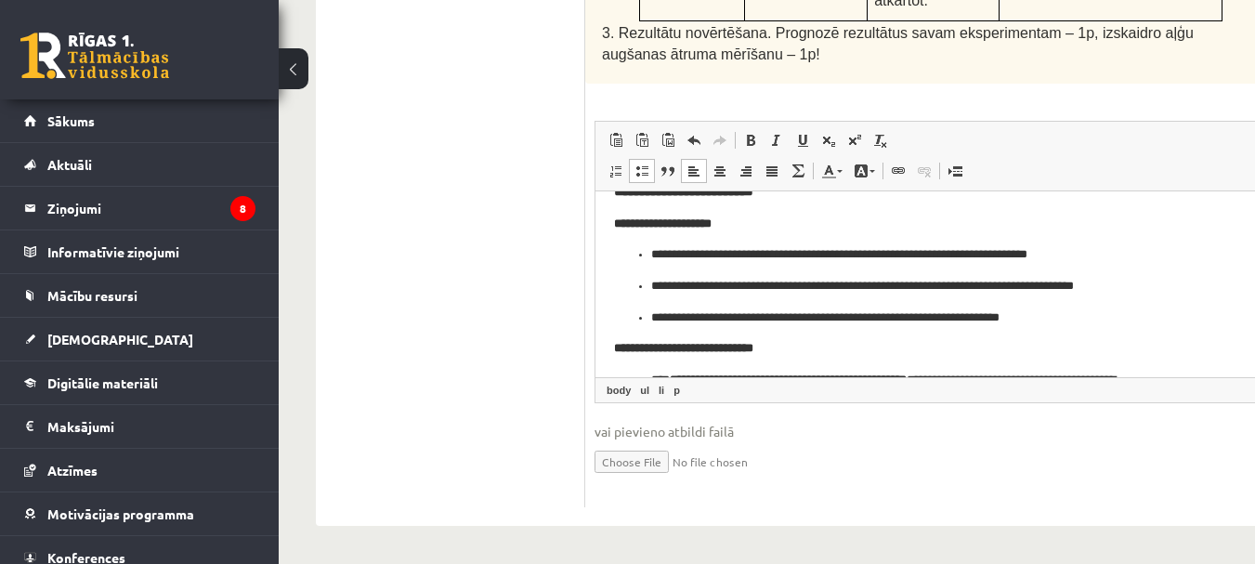
scroll to position [869, 0]
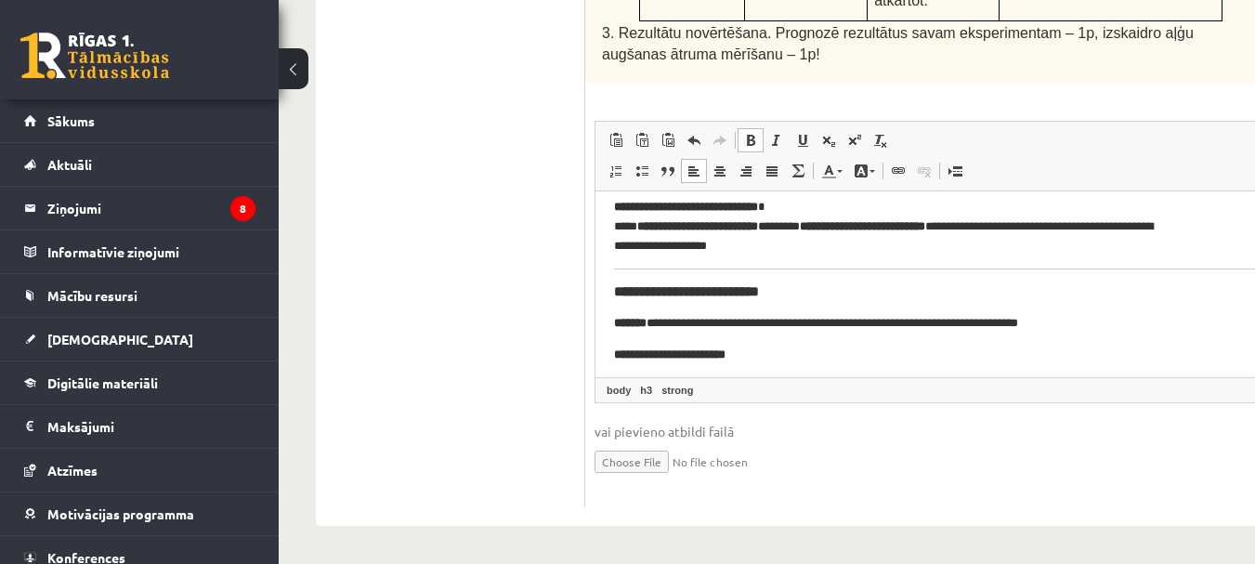
scroll to position [33, 0]
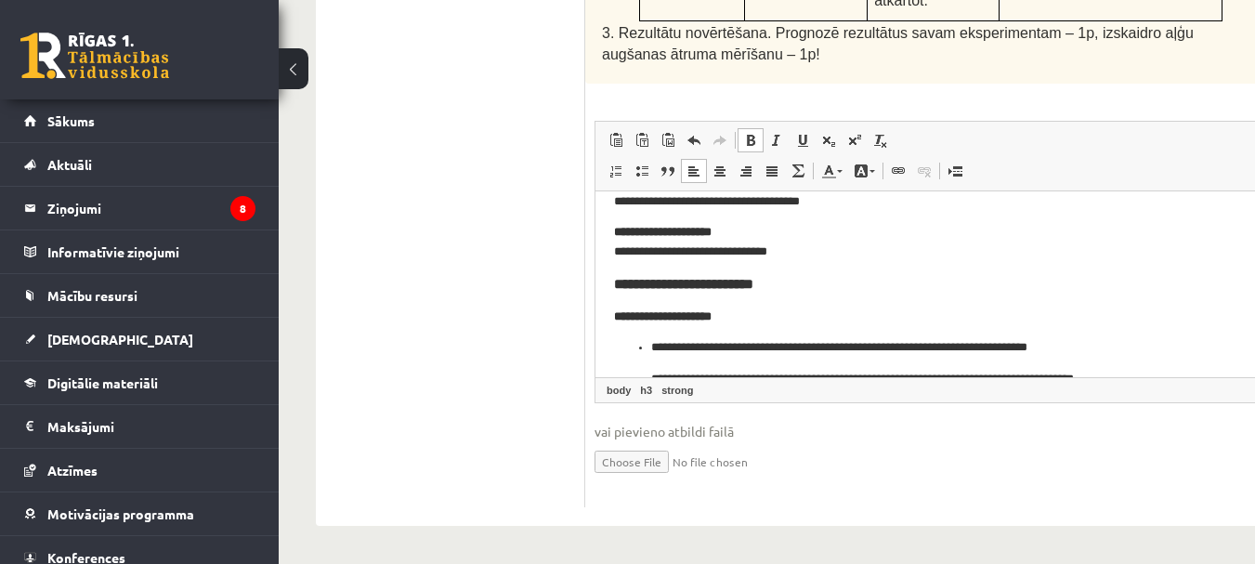
scroll to position [1122, 0]
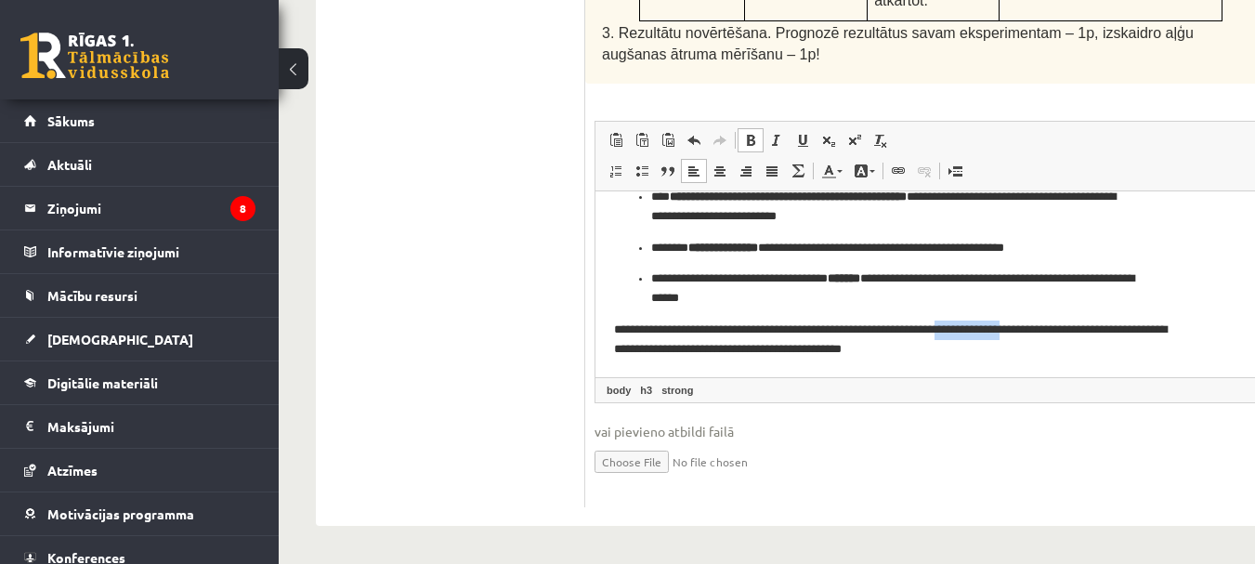
drag, startPoint x: 1059, startPoint y: 326, endPoint x: 992, endPoint y: 334, distance: 67.4
click at [992, 334] on p "**********" at bounding box center [894, 338] width 561 height 39
click at [999, 329] on p "**********" at bounding box center [894, 338] width 561 height 39
click at [995, 328] on p "**********" at bounding box center [894, 338] width 561 height 39
click at [996, 332] on p "**********" at bounding box center [894, 338] width 561 height 39
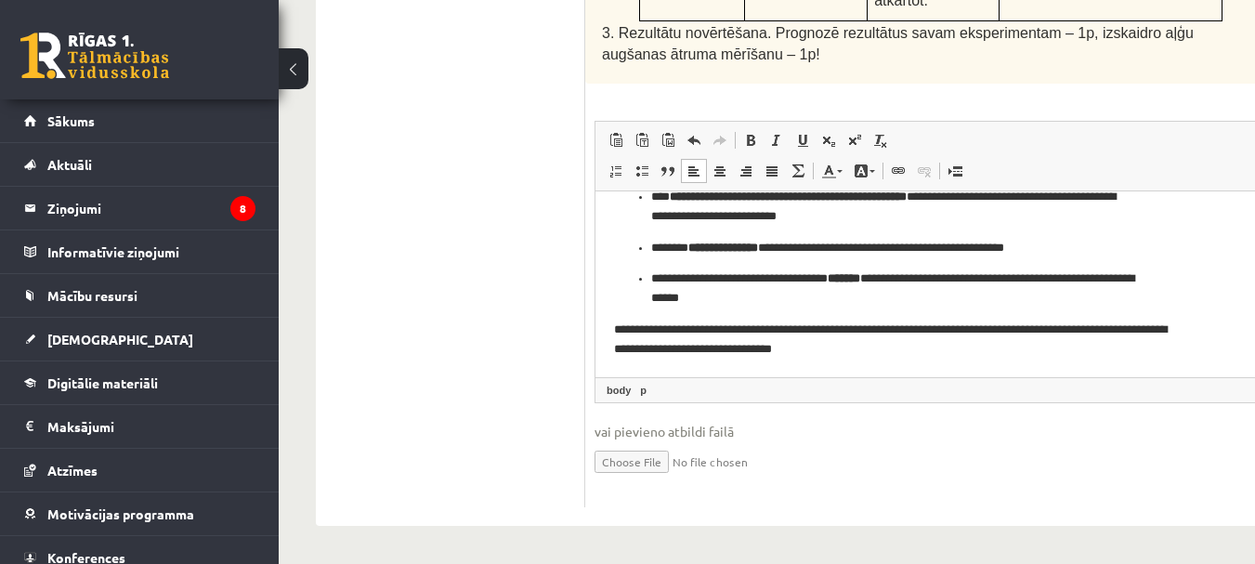
click at [992, 330] on p "**********" at bounding box center [894, 338] width 561 height 39
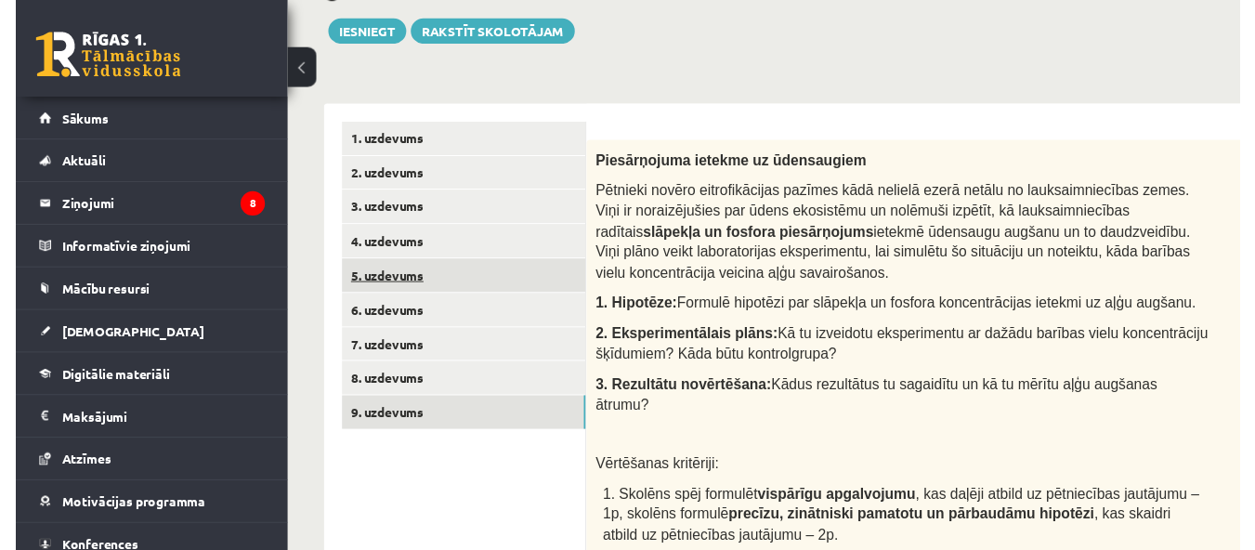
scroll to position [163, 0]
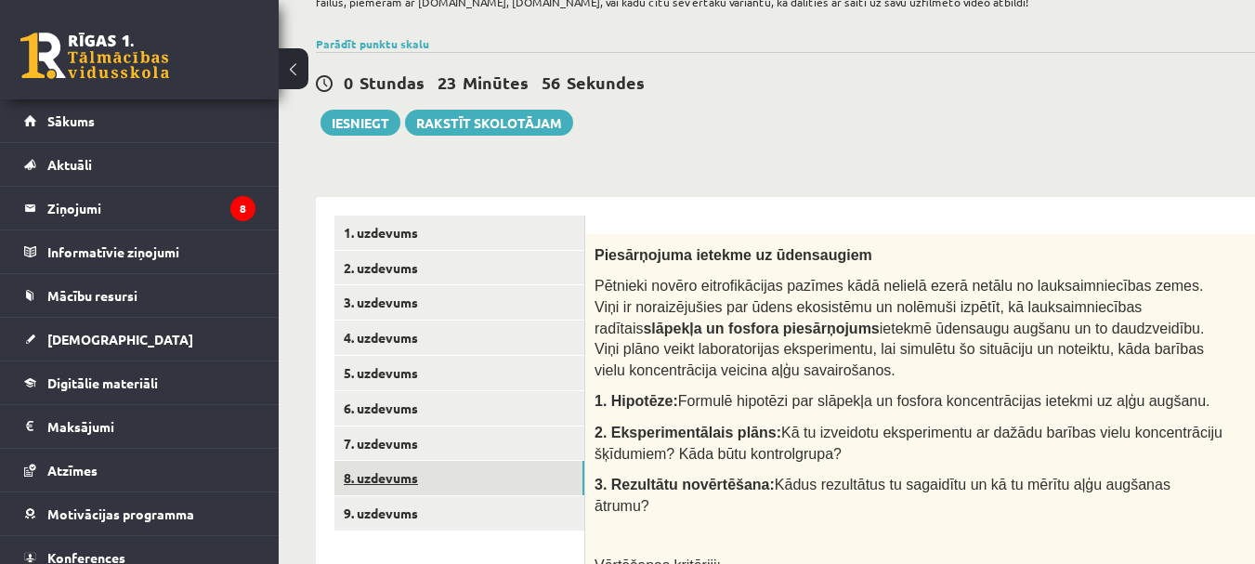
click at [421, 480] on link "8. uzdevums" at bounding box center [459, 478] width 250 height 34
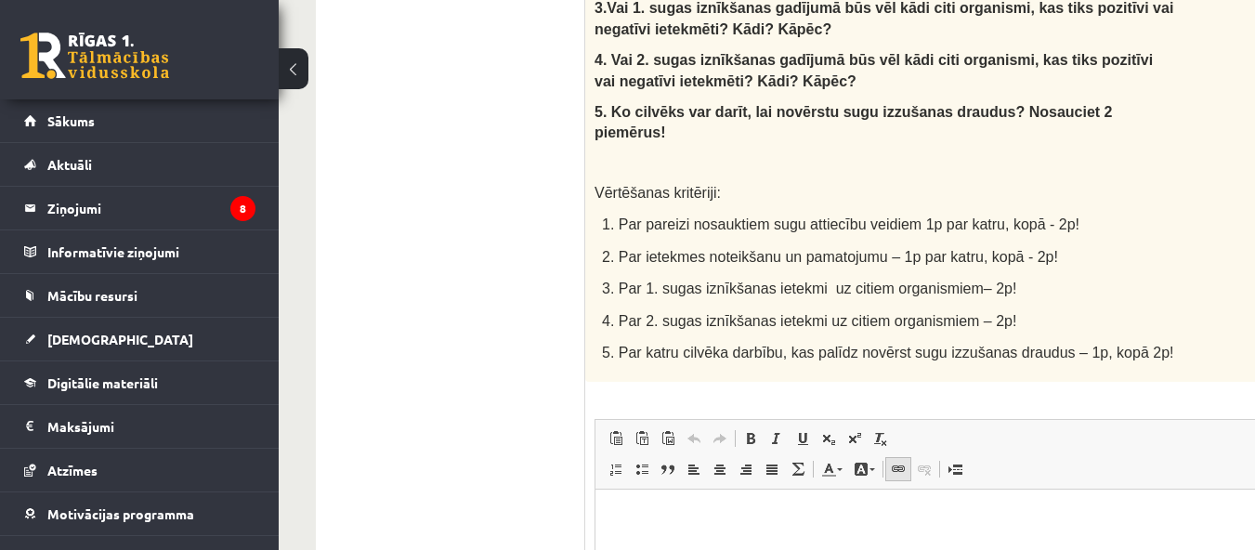
scroll to position [1274, 0]
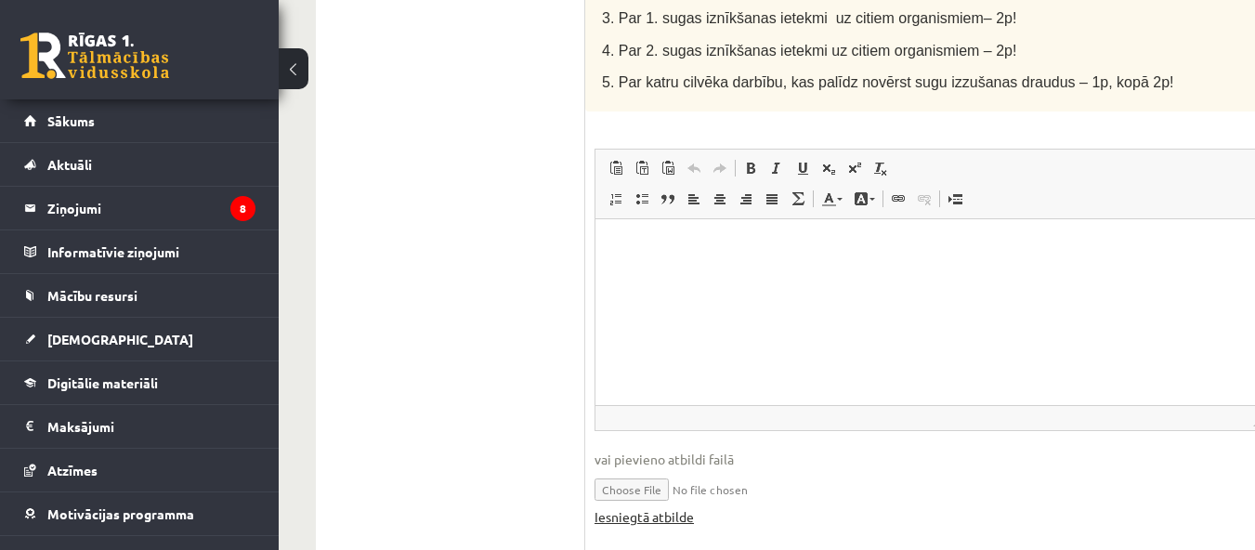
click at [680, 507] on link "Iesniegtā atbilde" at bounding box center [643, 517] width 99 height 20
click at [670, 507] on link "Iesniegtā atbilde" at bounding box center [643, 517] width 99 height 20
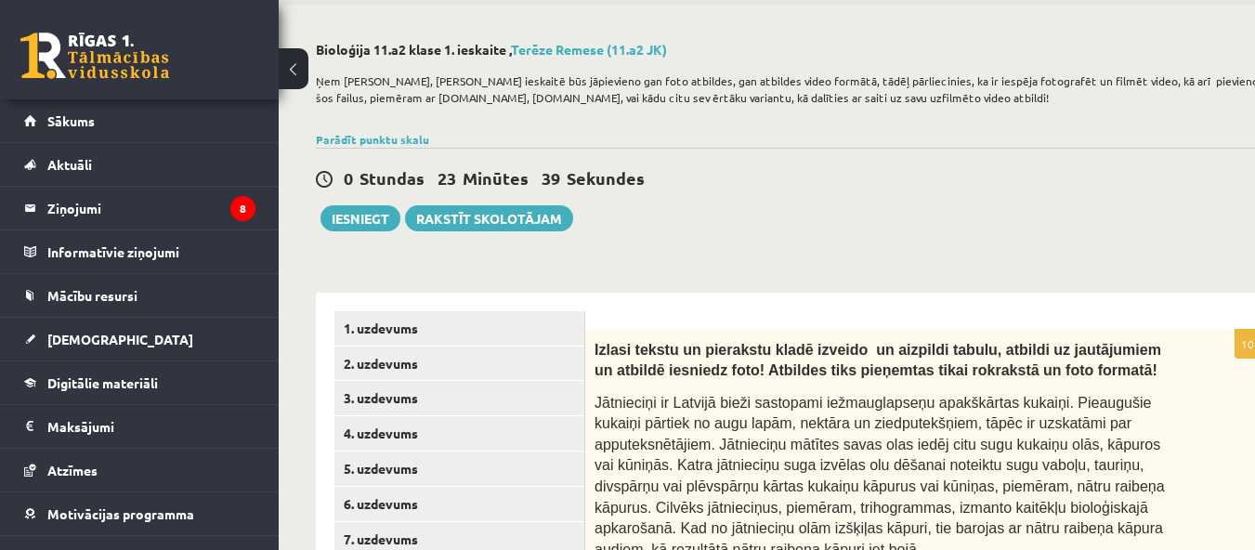
scroll to position [253, 0]
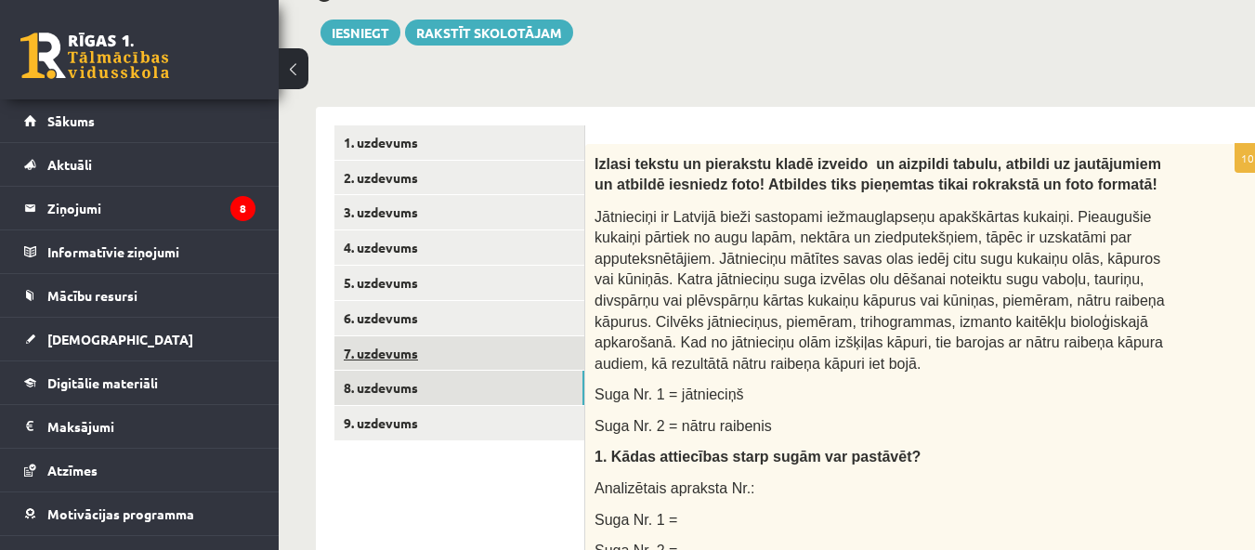
click at [404, 353] on link "7. uzdevums" at bounding box center [459, 353] width 250 height 34
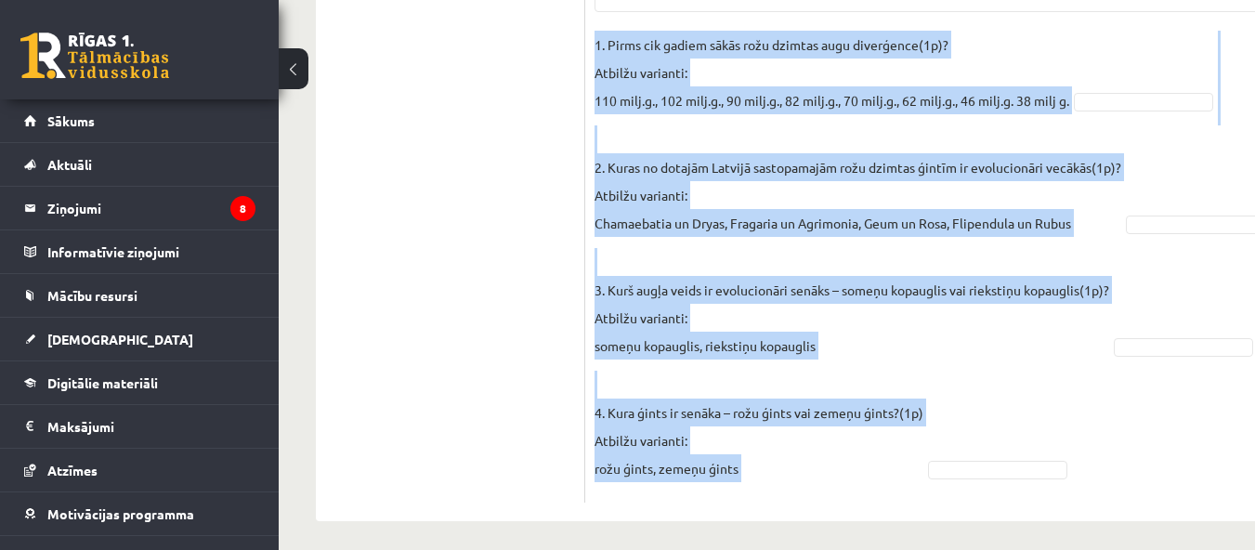
scroll to position [1325, 0]
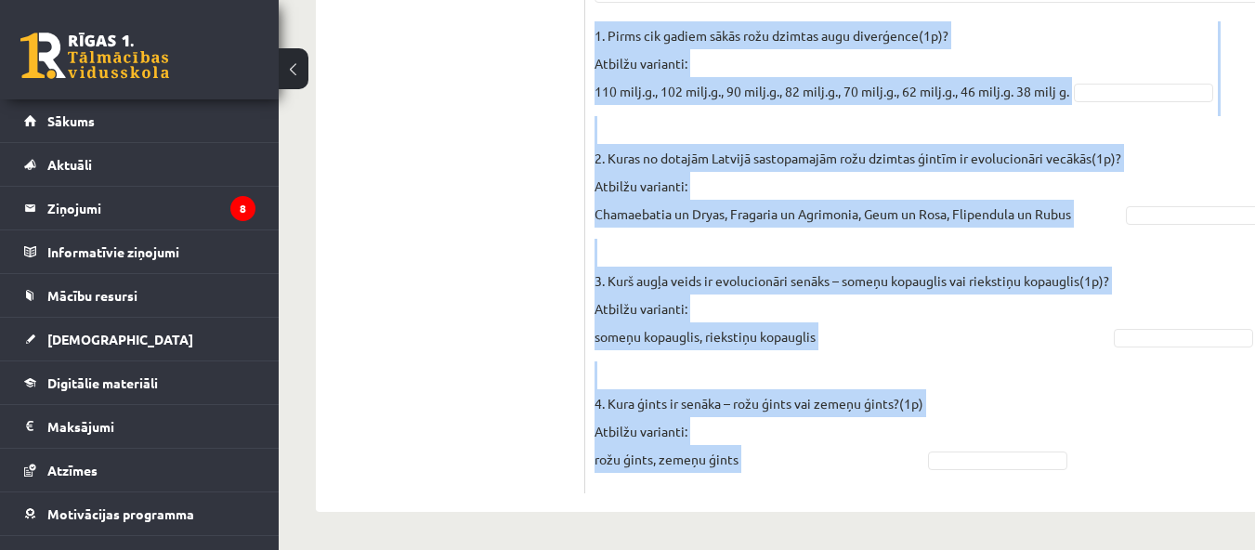
drag, startPoint x: 591, startPoint y: 205, endPoint x: 1035, endPoint y: 473, distance: 518.3
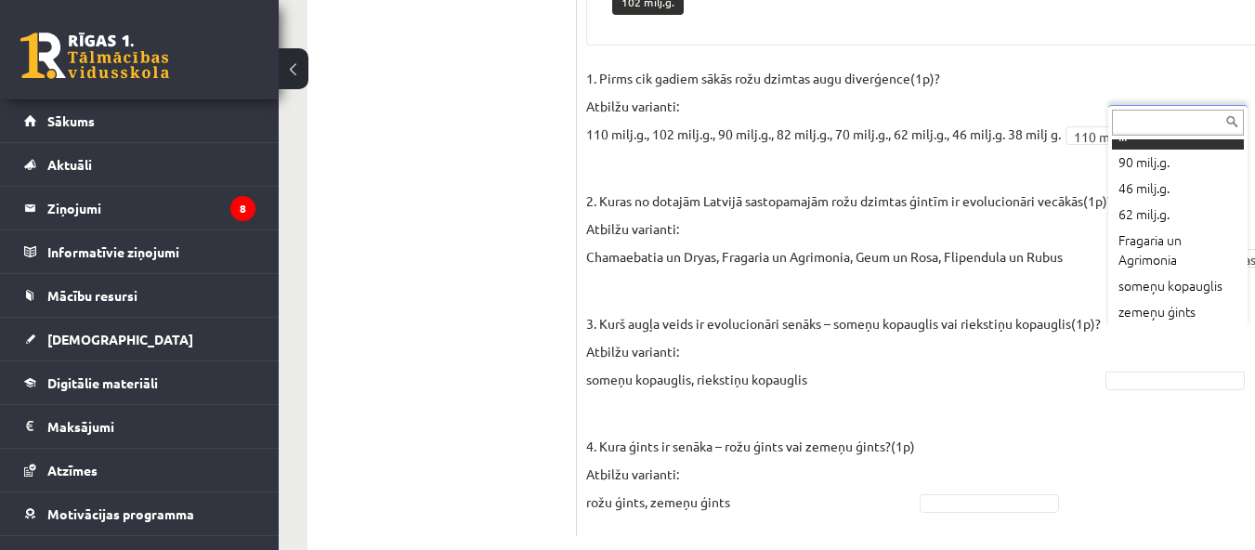
scroll to position [0, 0]
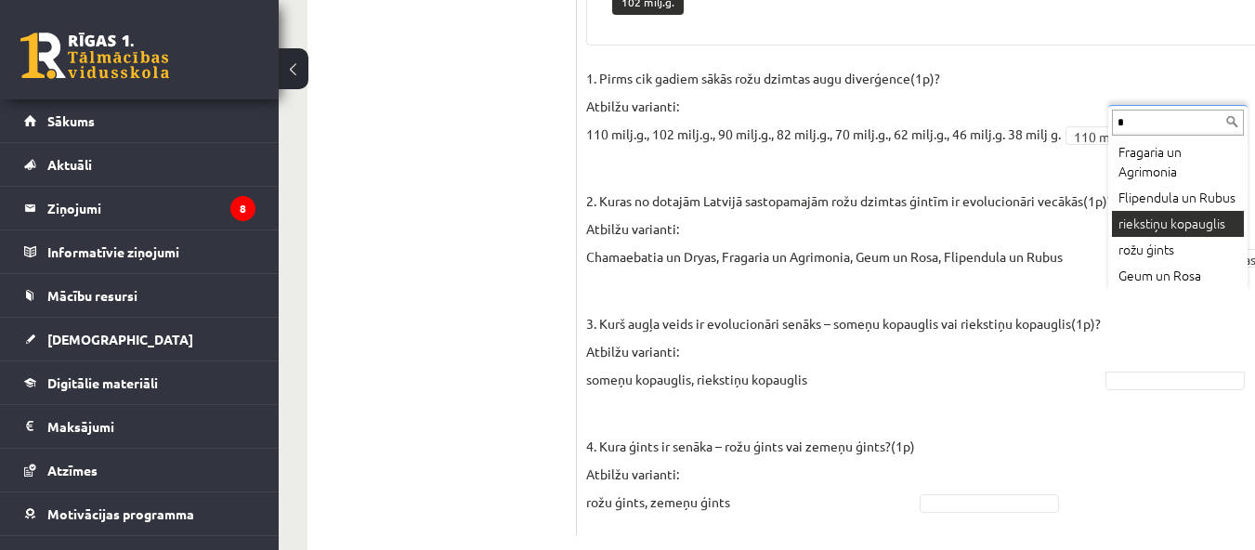
type input "*"
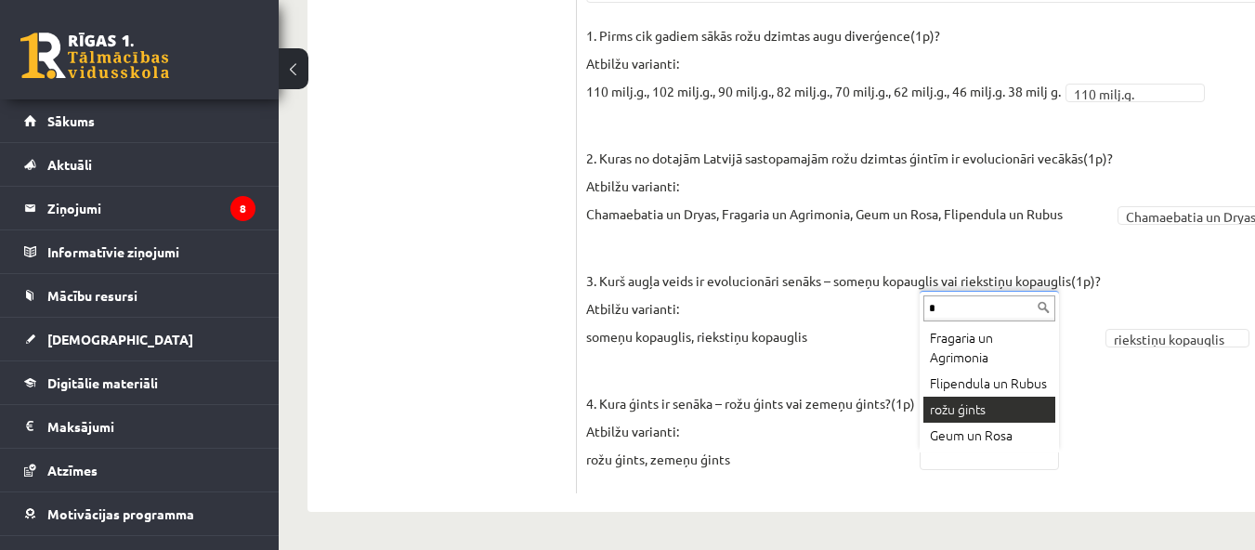
type input "*"
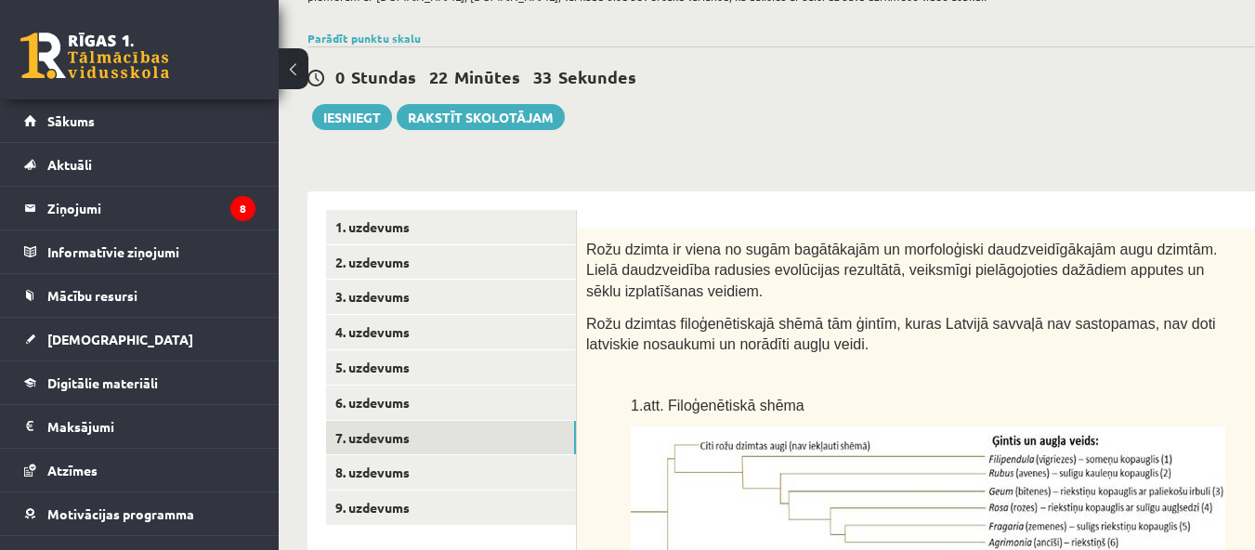
scroll to position [167, 8]
click at [428, 408] on link "6. uzdevums" at bounding box center [451, 403] width 250 height 34
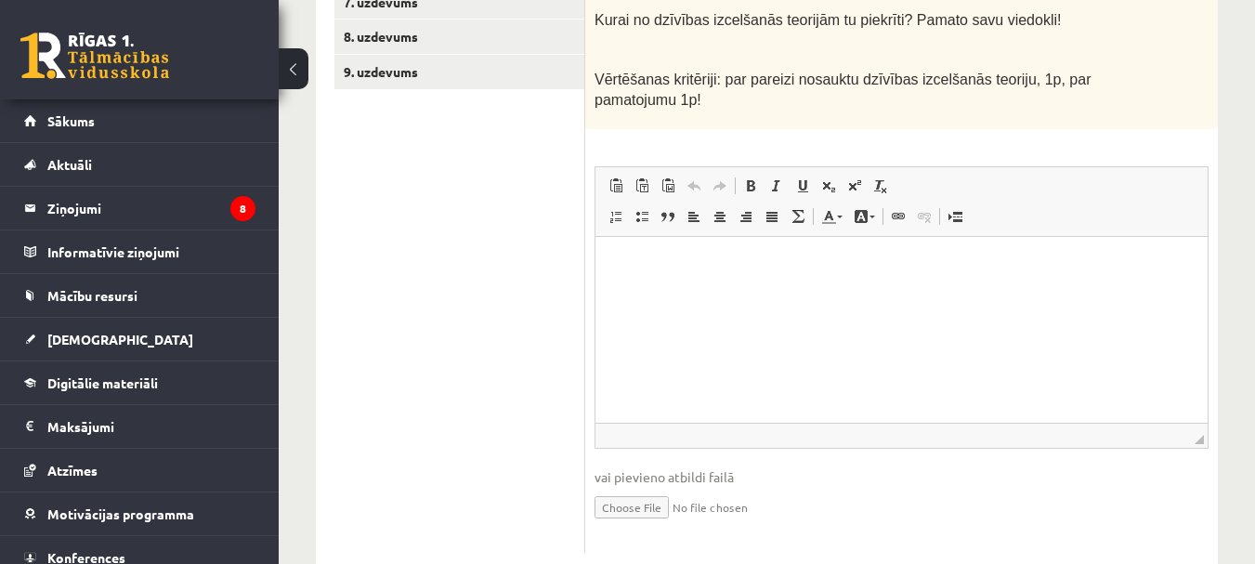
scroll to position [629, 0]
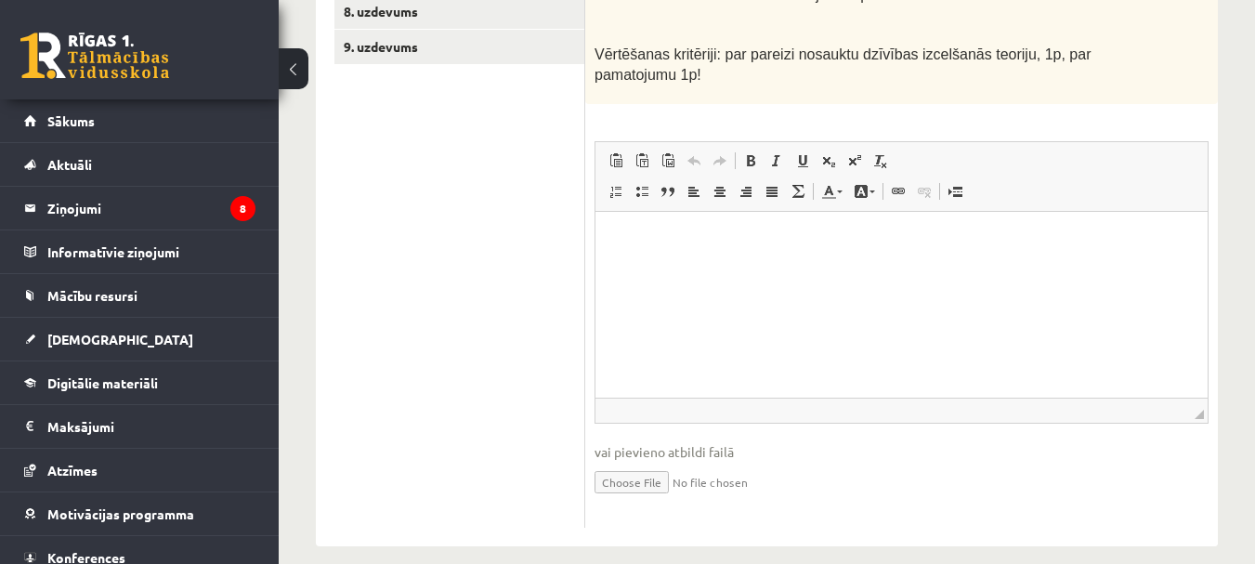
click at [641, 462] on input "file" at bounding box center [901, 481] width 614 height 38
type input "**********"
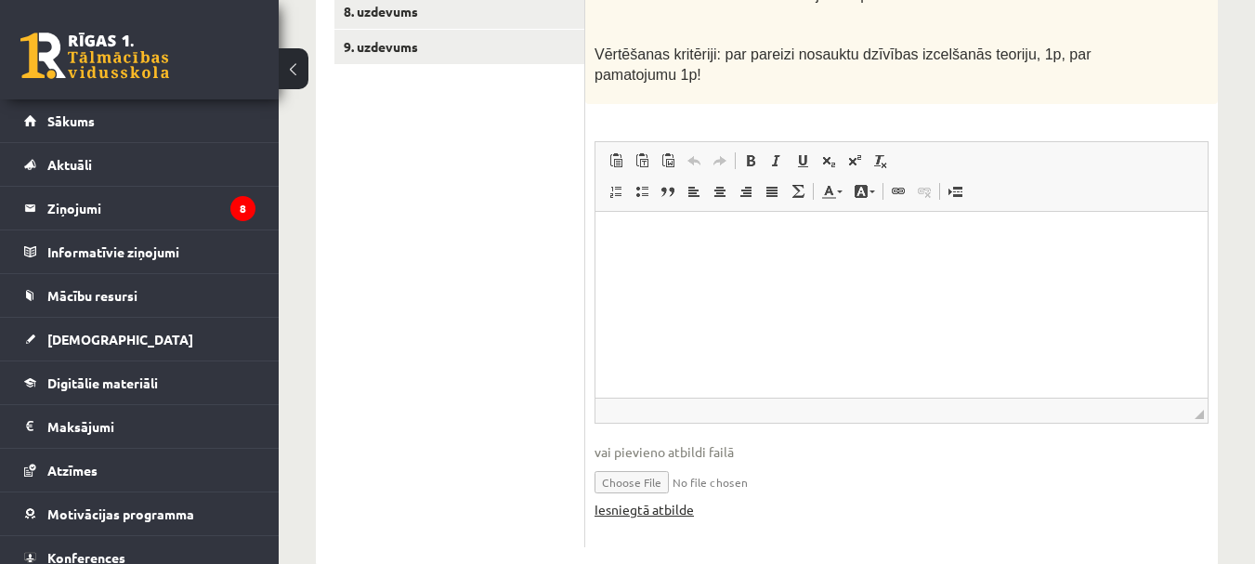
click at [671, 500] on link "Iesniegtā atbilde" at bounding box center [643, 510] width 99 height 20
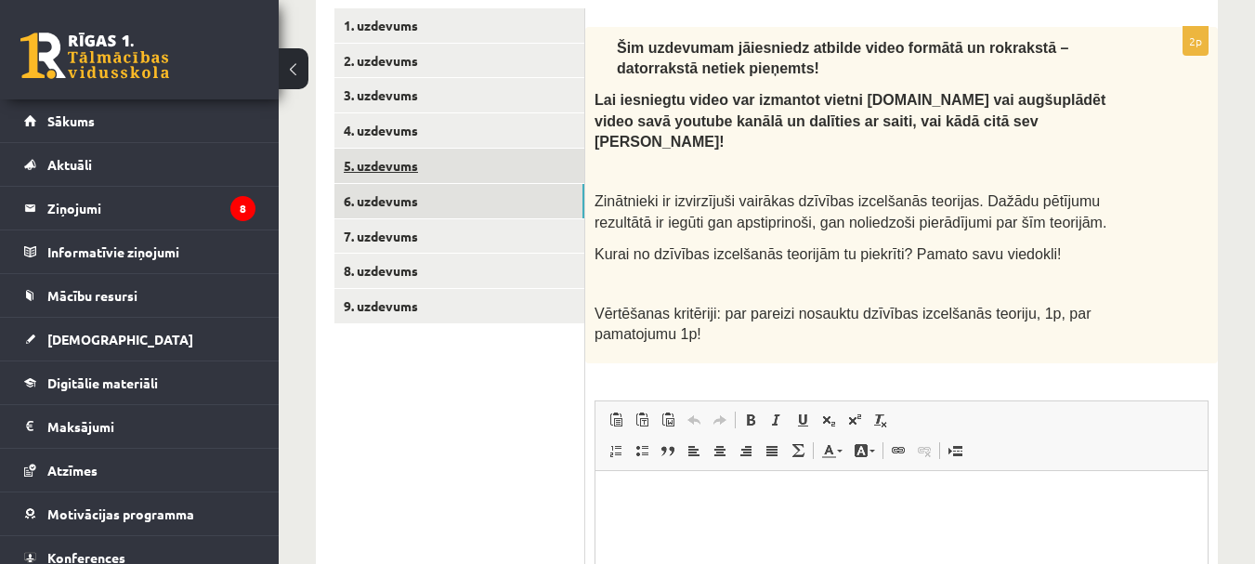
scroll to position [277, 0]
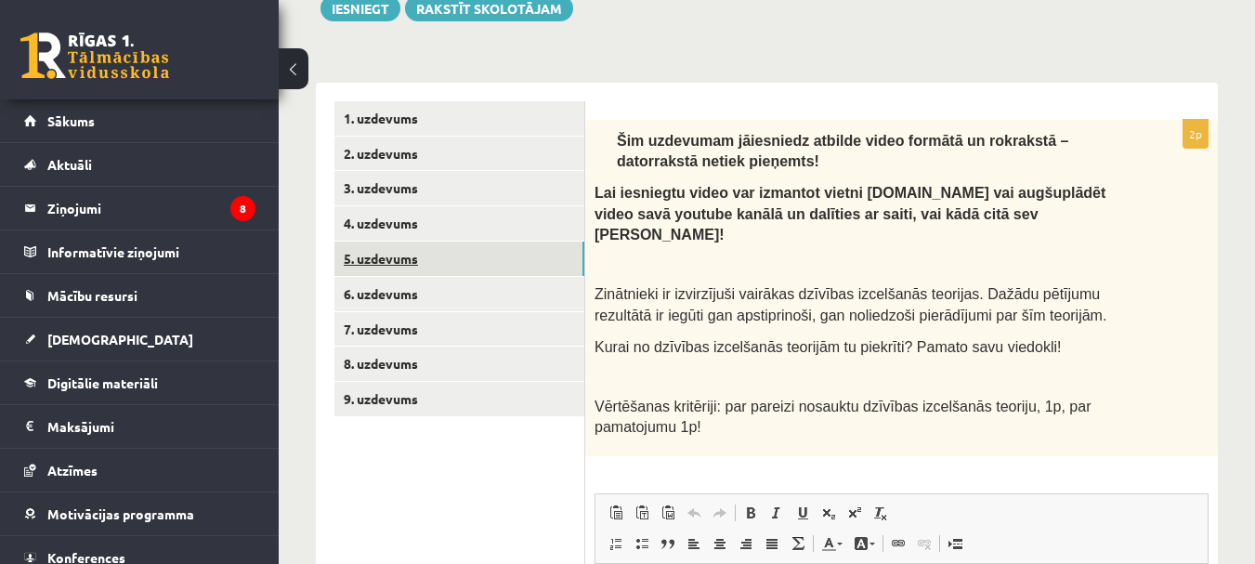
click at [448, 271] on link "5. uzdevums" at bounding box center [459, 258] width 250 height 34
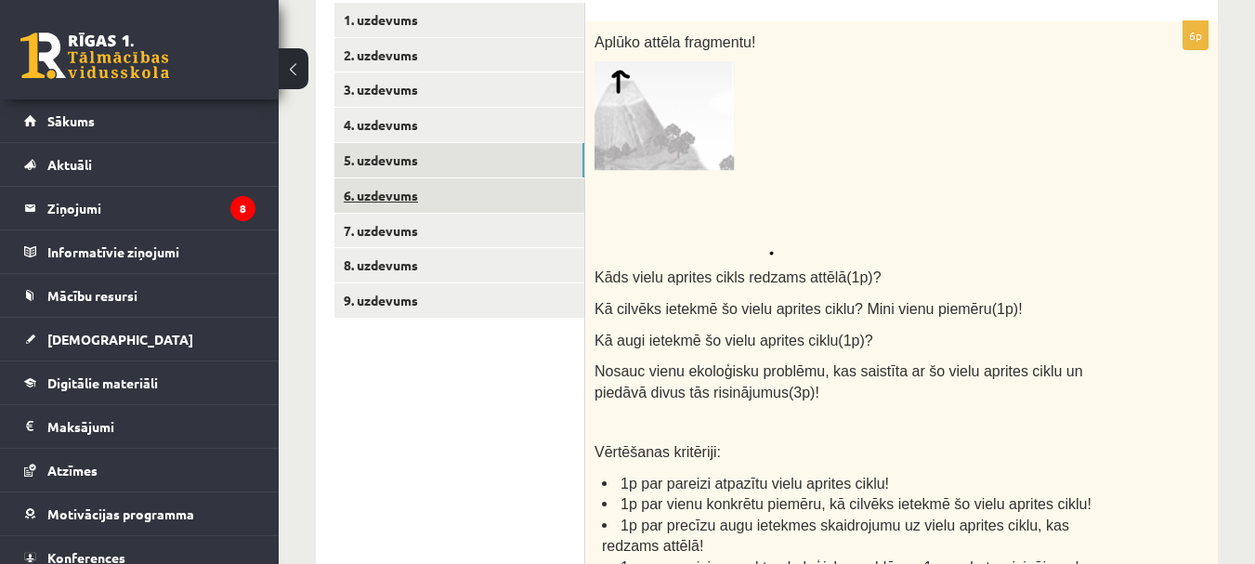
scroll to position [371, 0]
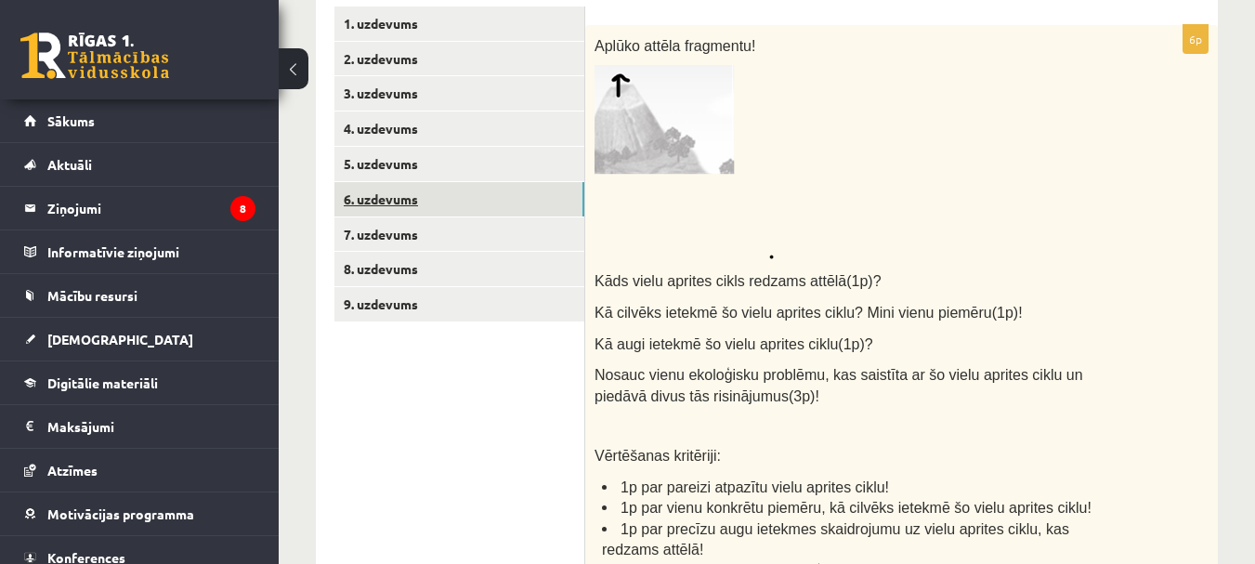
click at [424, 203] on link "6. uzdevums" at bounding box center [459, 199] width 250 height 34
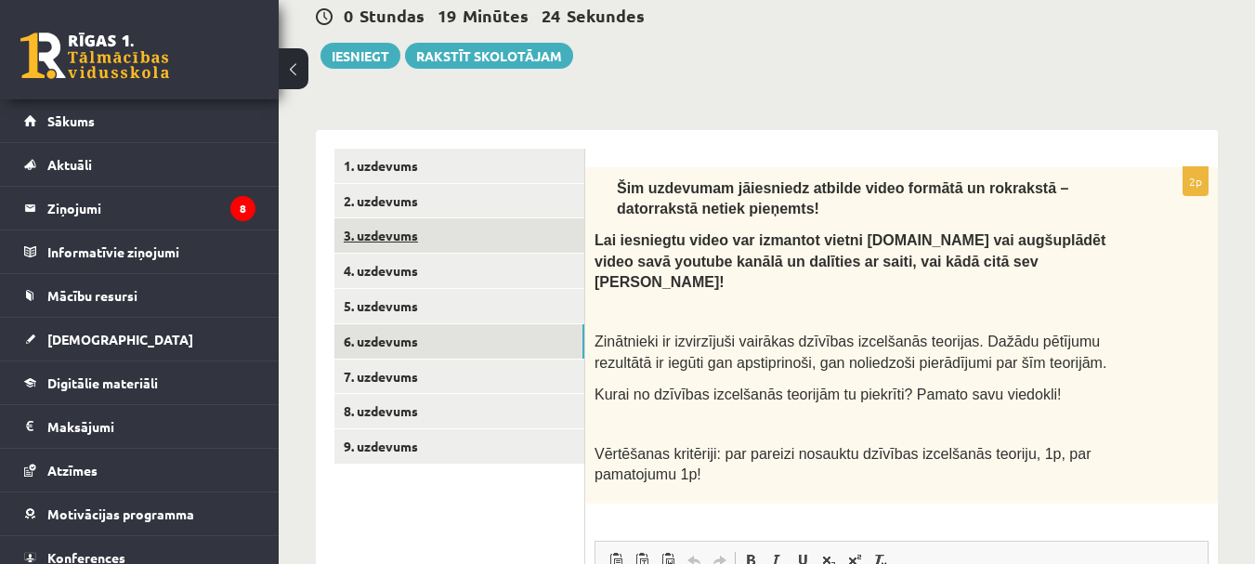
scroll to position [184, 0]
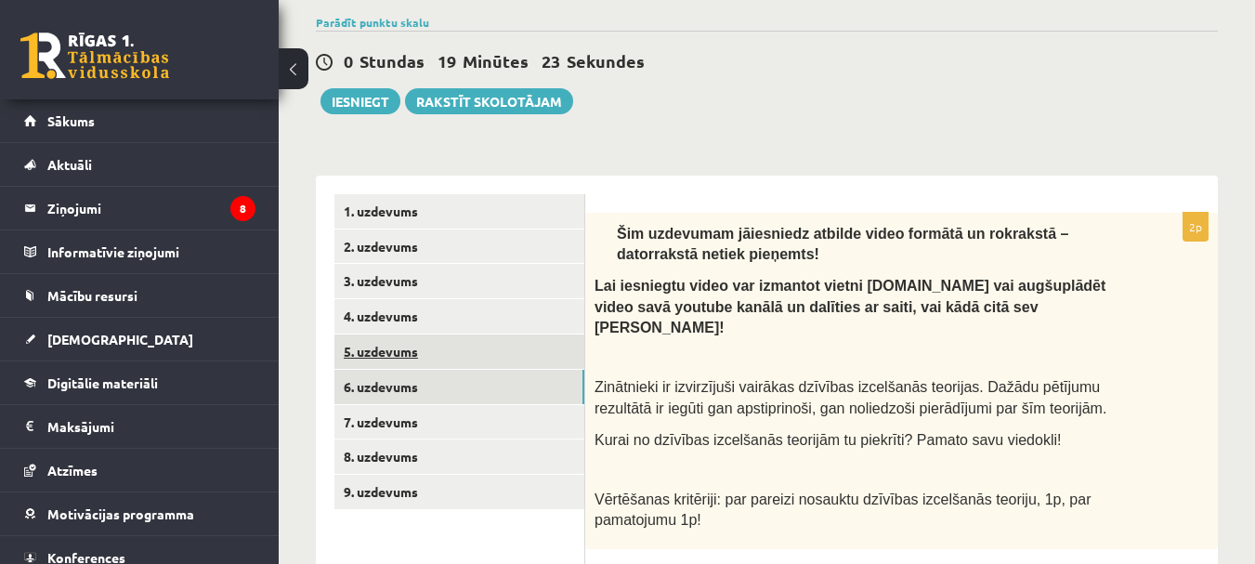
click at [408, 354] on link "5. uzdevums" at bounding box center [459, 351] width 250 height 34
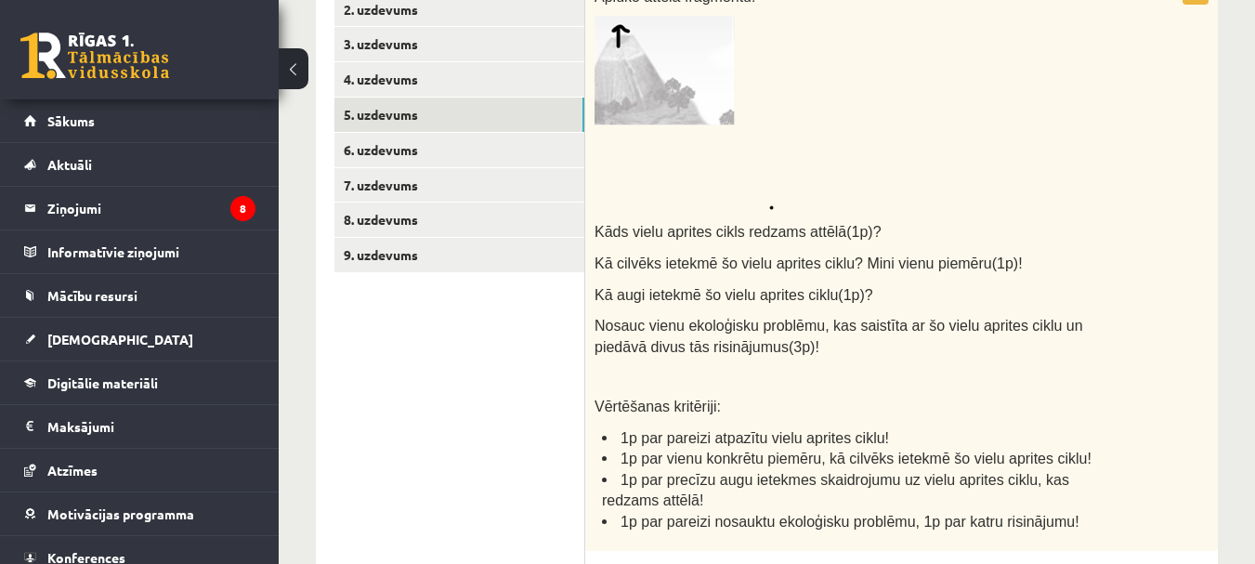
scroll to position [239, 0]
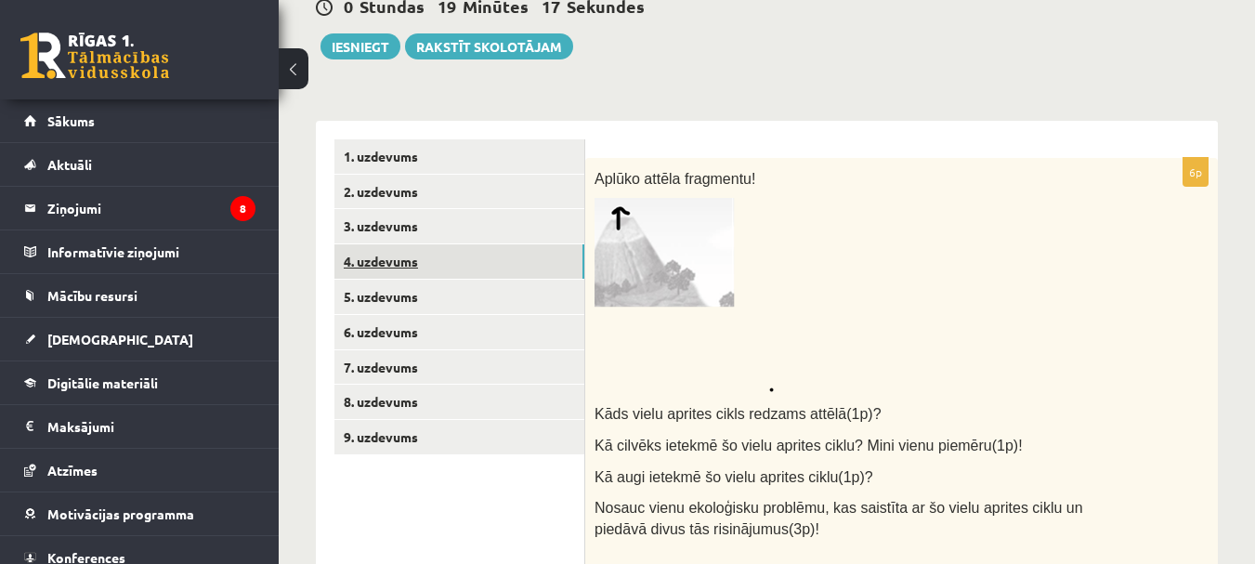
click at [437, 273] on link "4. uzdevums" at bounding box center [459, 261] width 250 height 34
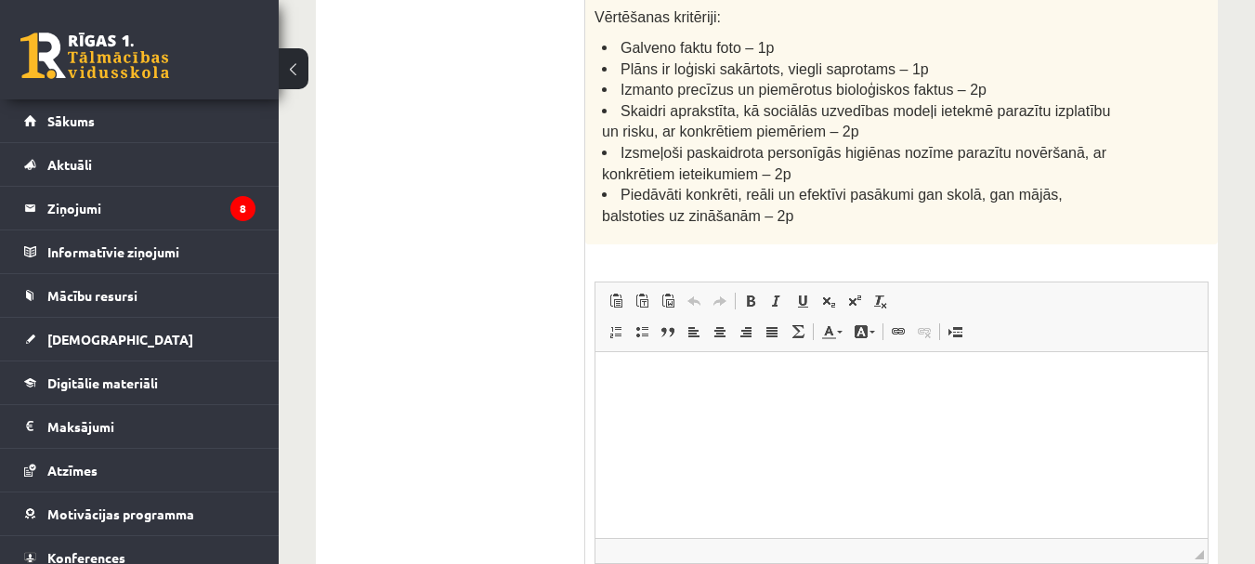
scroll to position [893, 0]
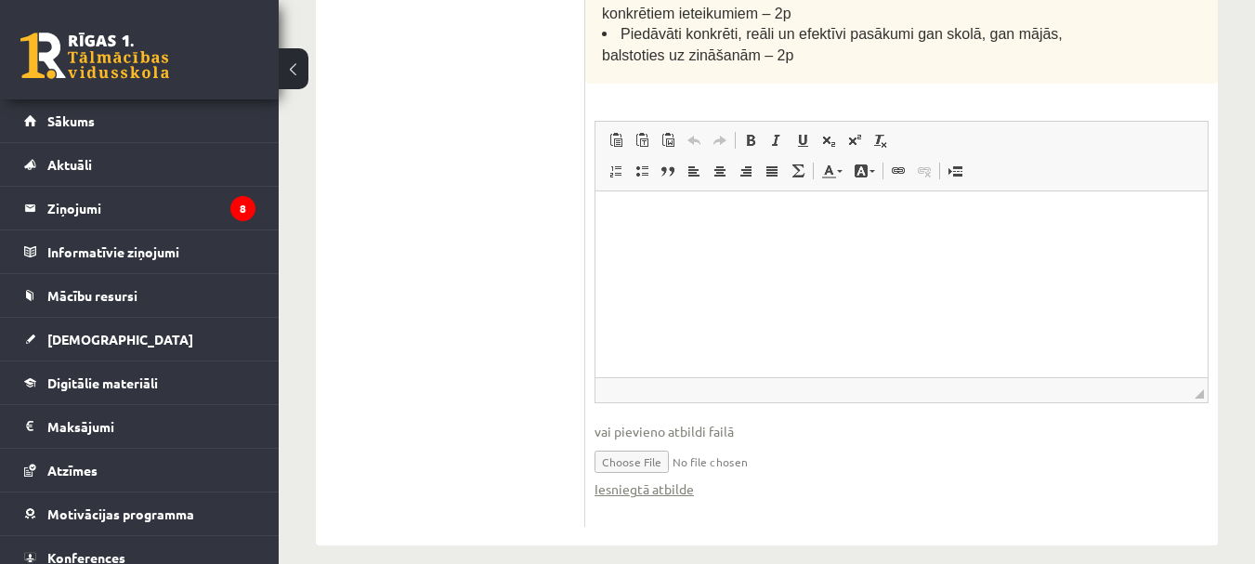
click at [648, 441] on input "file" at bounding box center [901, 460] width 614 height 38
click at [637, 450] on input "file" at bounding box center [901, 460] width 614 height 38
type input "**********"
click at [676, 479] on link "Iesniegtā atbilde" at bounding box center [643, 489] width 99 height 20
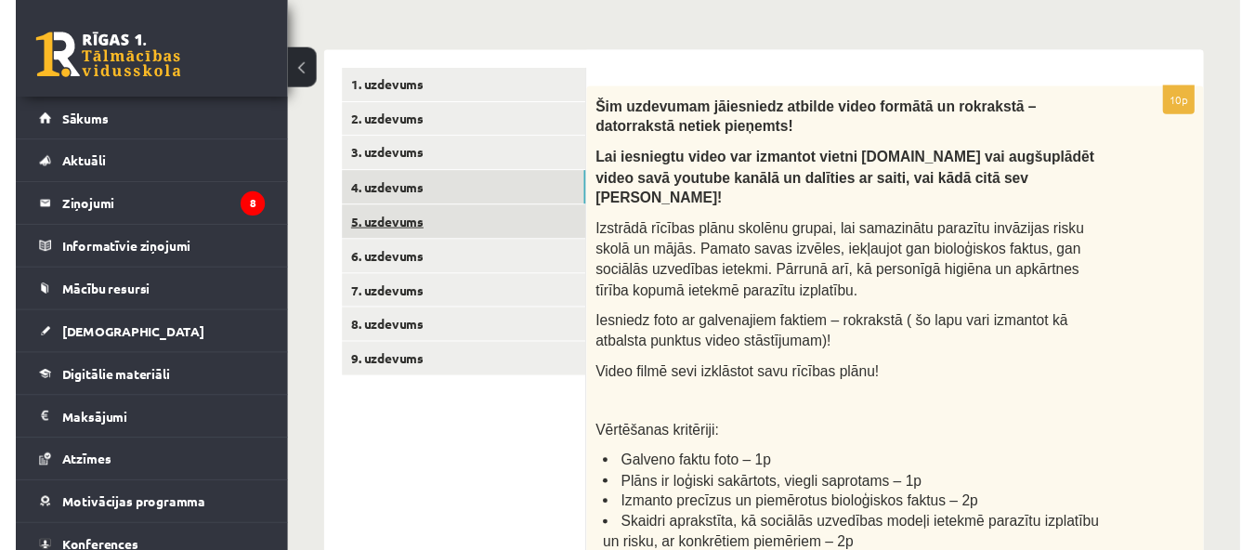
scroll to position [242, 0]
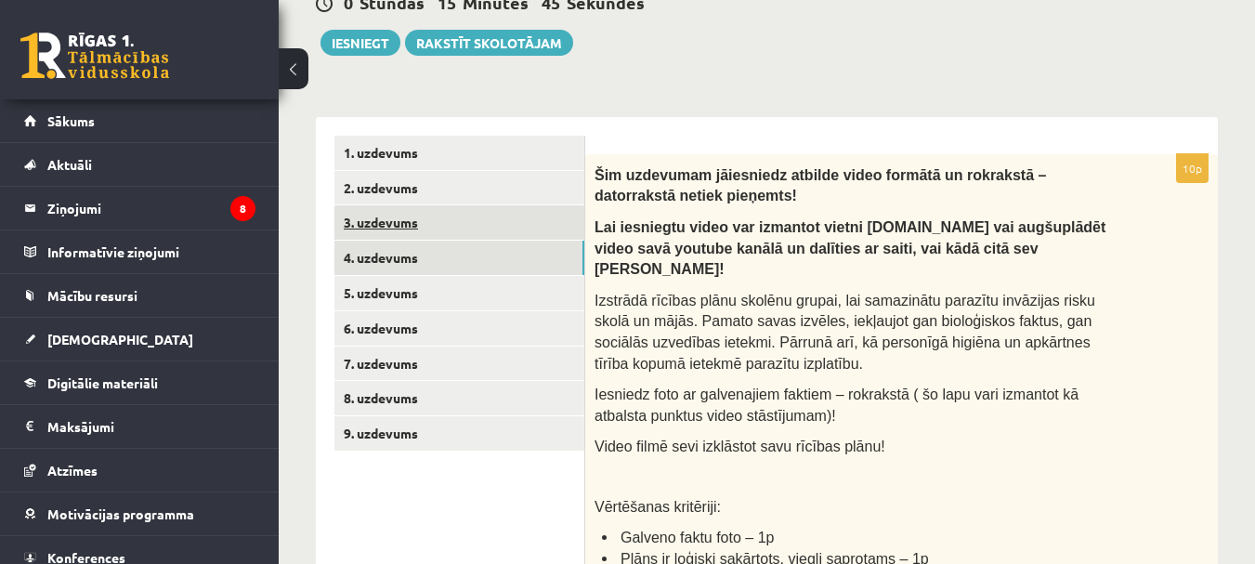
click at [405, 228] on link "3. uzdevums" at bounding box center [459, 222] width 250 height 34
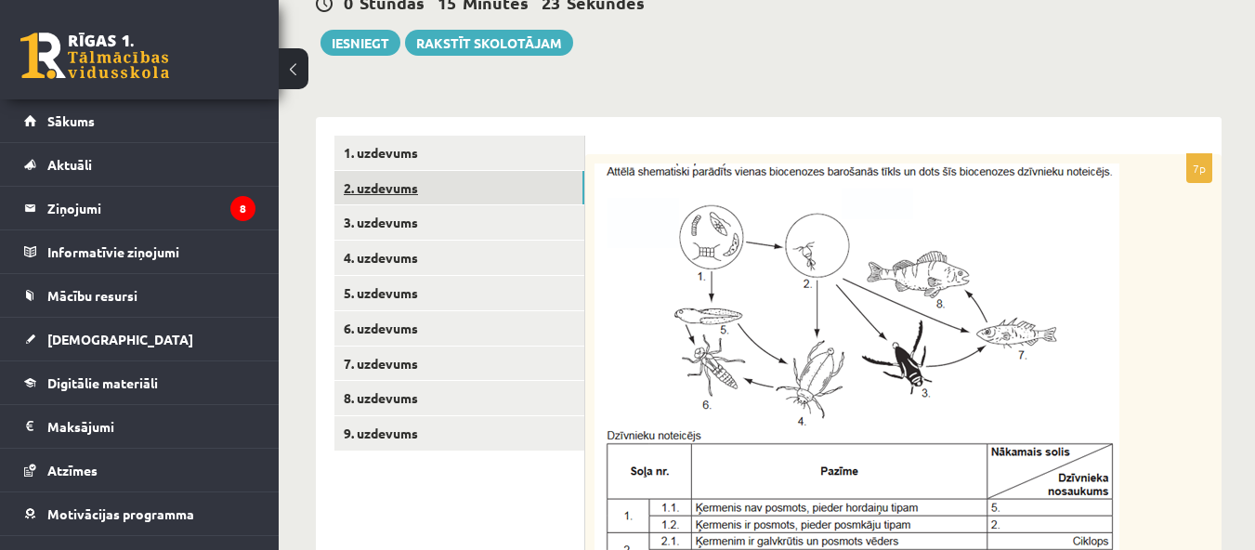
click at [409, 185] on link "2. uzdevums" at bounding box center [459, 188] width 250 height 34
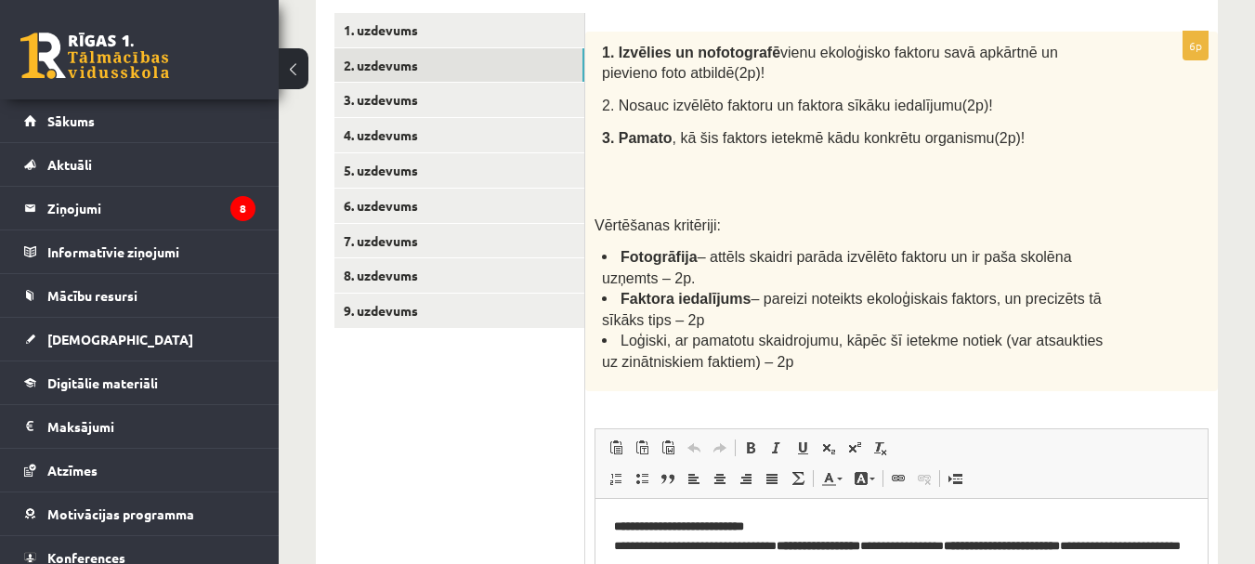
scroll to position [321, 0]
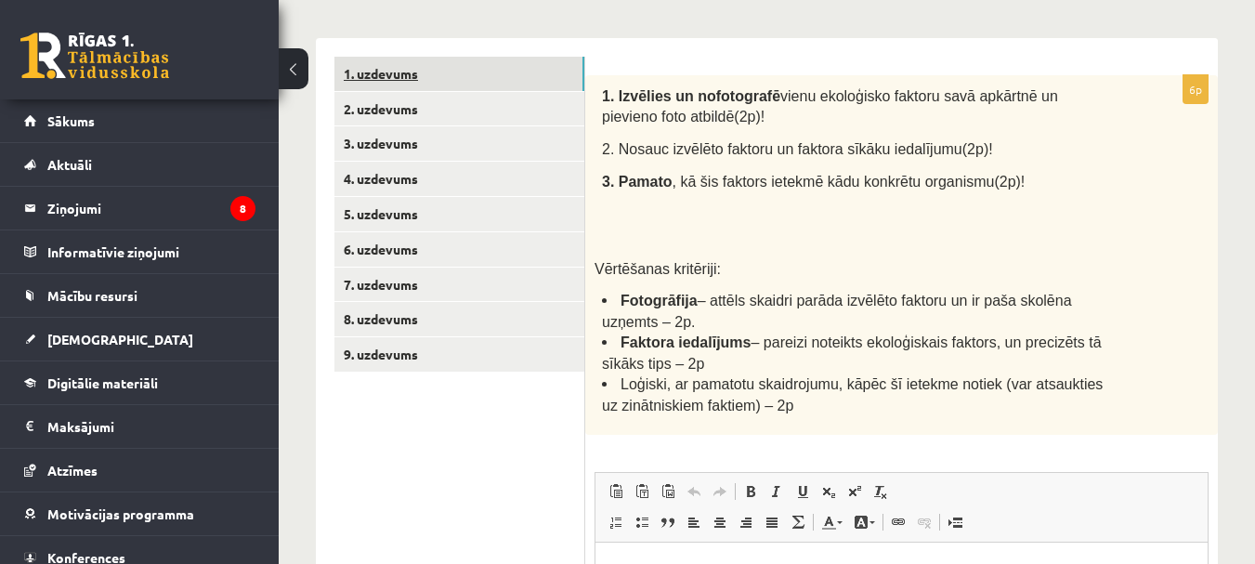
click at [442, 75] on link "1. uzdevums" at bounding box center [459, 74] width 250 height 34
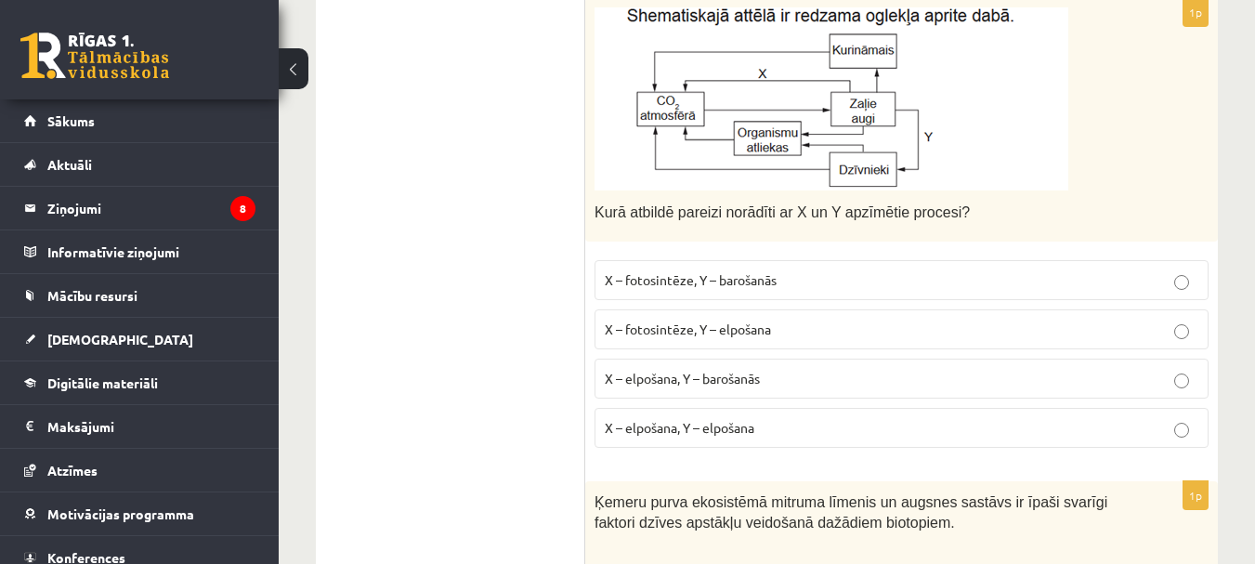
scroll to position [1468, 0]
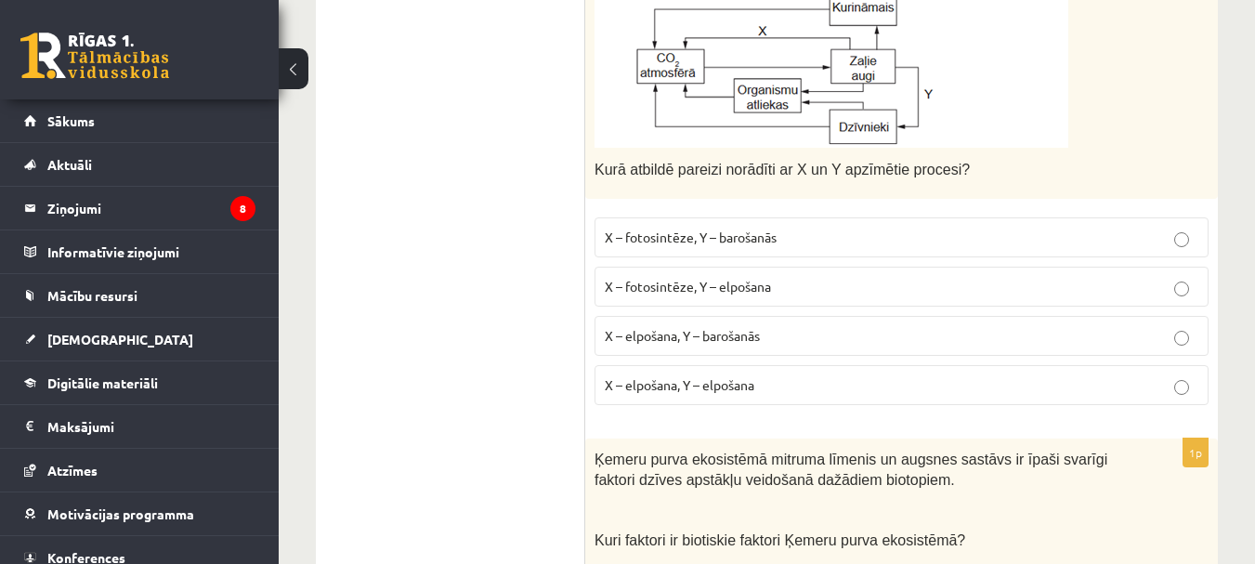
click at [769, 237] on span "X – fotosintēze, Y – barošanās" at bounding box center [691, 236] width 172 height 17
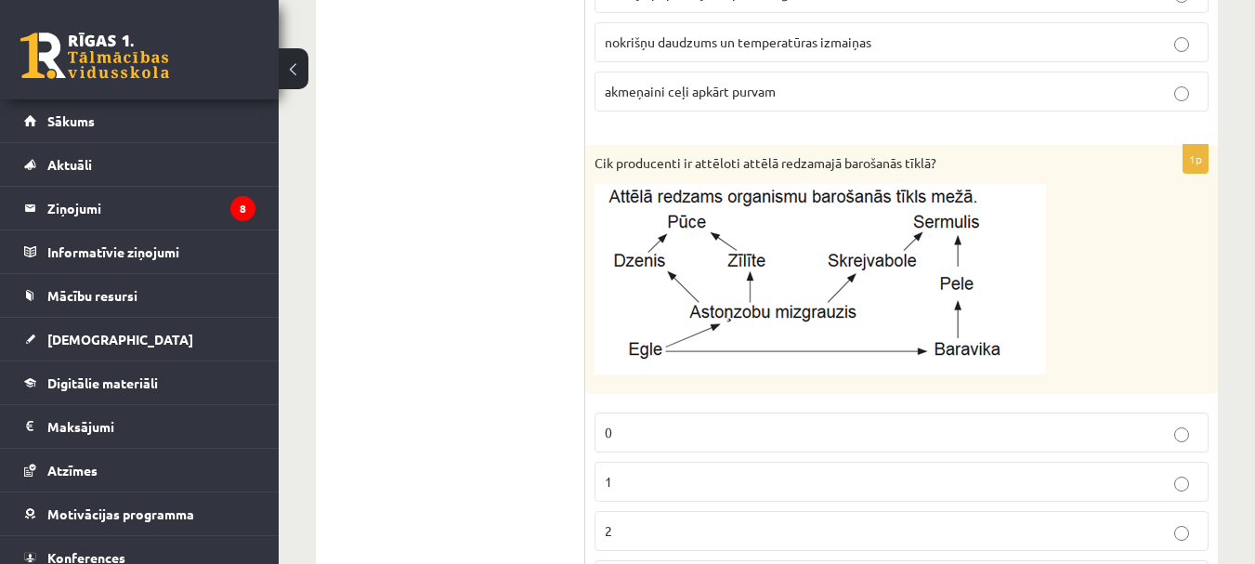
scroll to position [2136, 0]
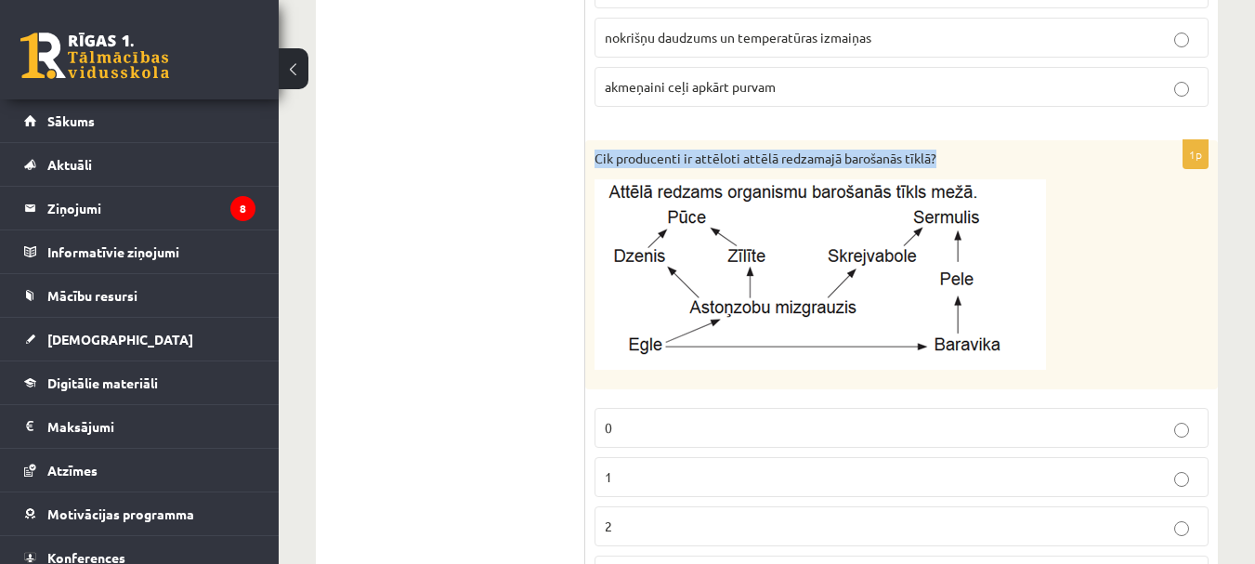
drag, startPoint x: 593, startPoint y: 152, endPoint x: 838, endPoint y: 175, distance: 246.2
click at [838, 175] on div "Cik producenti ir attēloti attēlā redzamajā barošanās tīklā?" at bounding box center [901, 264] width 632 height 249
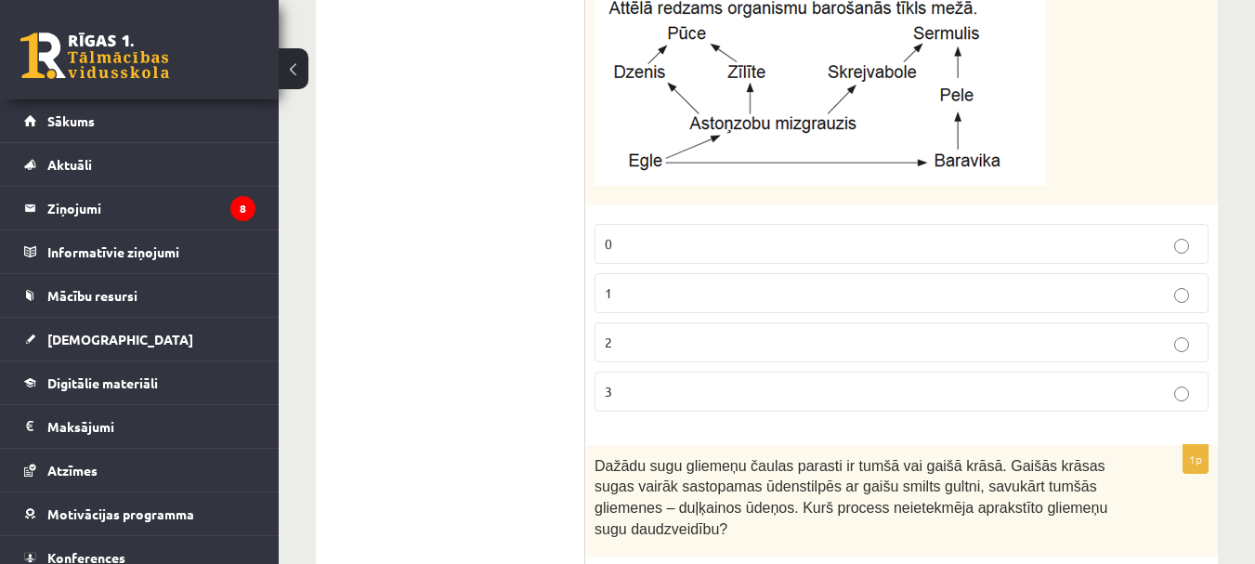
scroll to position [2291, 0]
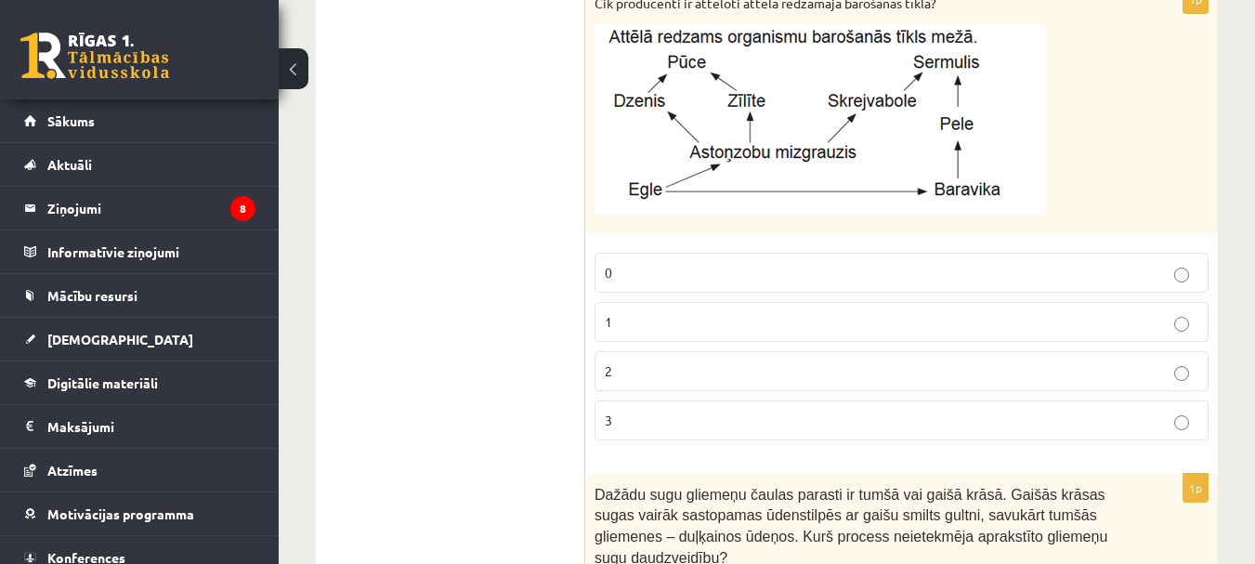
drag, startPoint x: 1149, startPoint y: 157, endPoint x: 1155, endPoint y: 170, distance: 14.5
click at [1155, 170] on div "Cik producenti ir attēloti attēlā redzamajā barošanās tīklā?" at bounding box center [901, 109] width 632 height 249
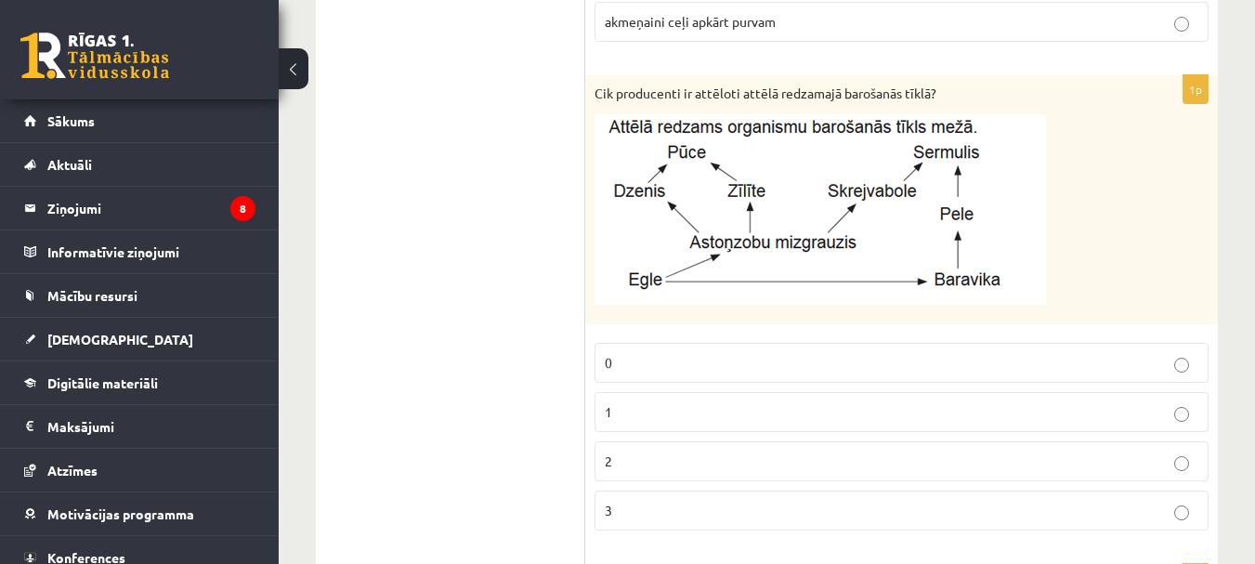
scroll to position [2198, 0]
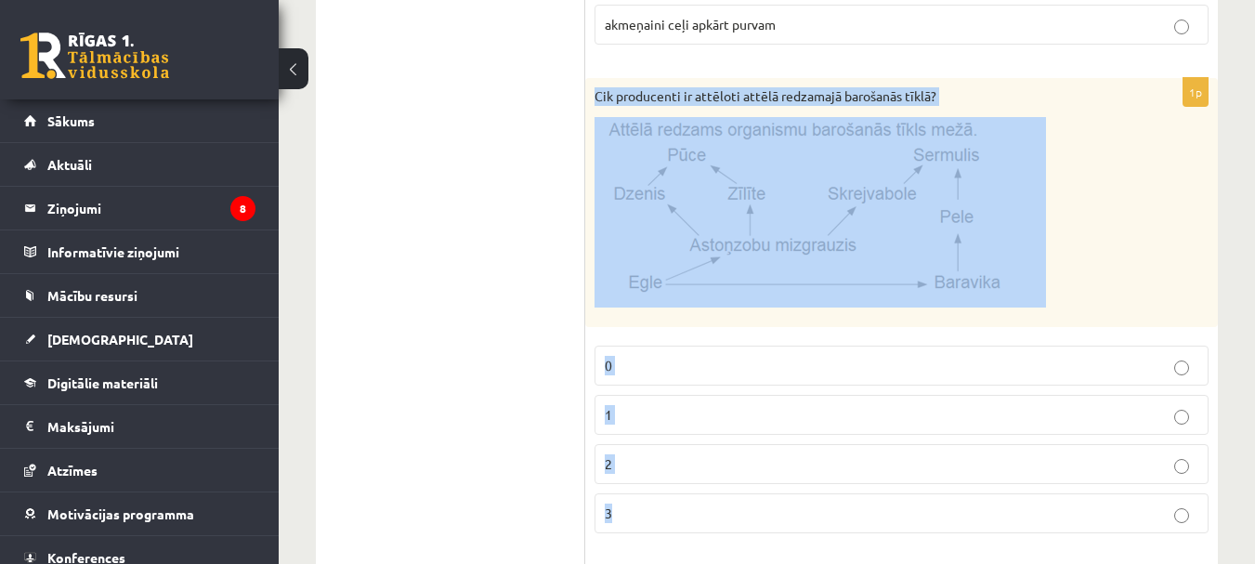
drag, startPoint x: 595, startPoint y: 92, endPoint x: 815, endPoint y: 496, distance: 459.6
click at [815, 496] on div "1p Cik producenti ir attēloti attēlā redzamajā barošanās tīklā? 0 1 2 3" at bounding box center [901, 313] width 632 height 470
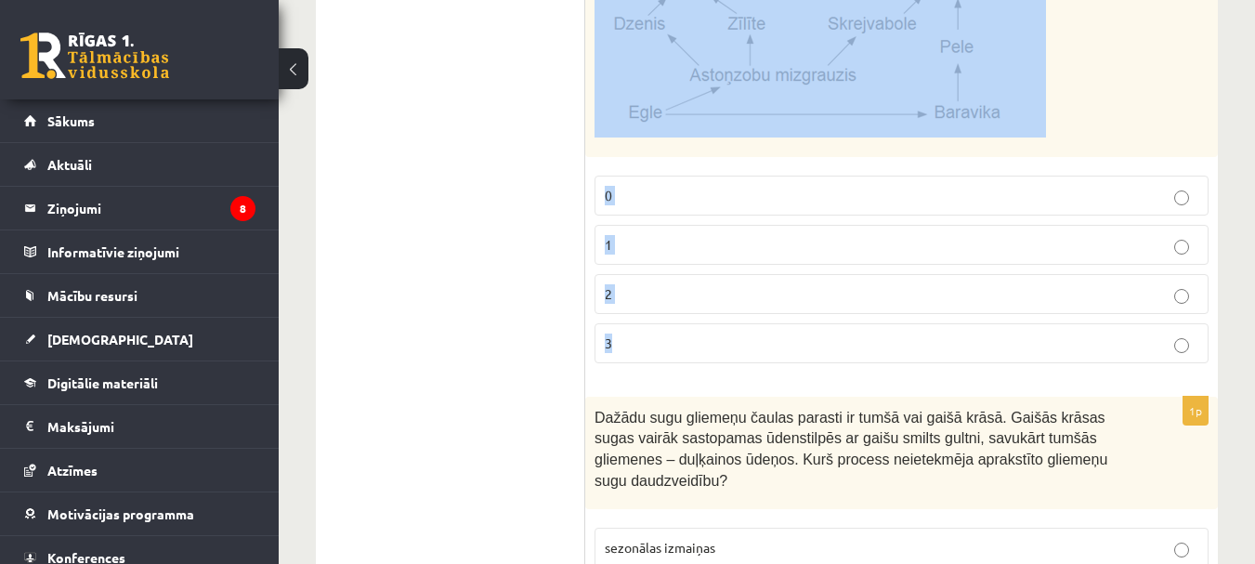
scroll to position [2384, 0]
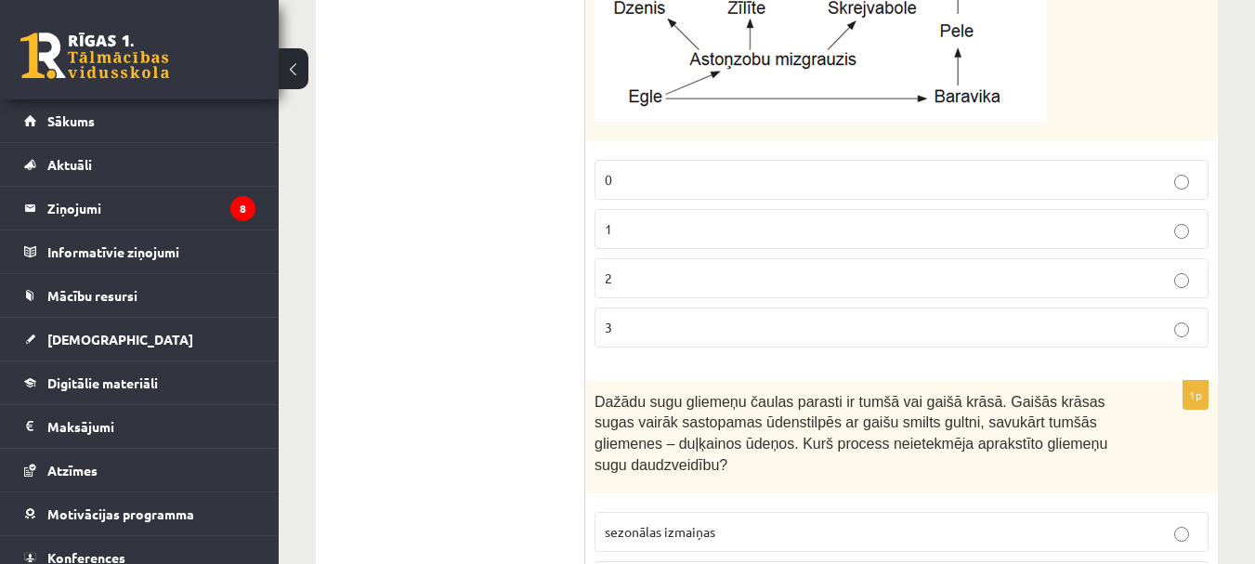
click at [623, 228] on p "1" at bounding box center [901, 229] width 593 height 20
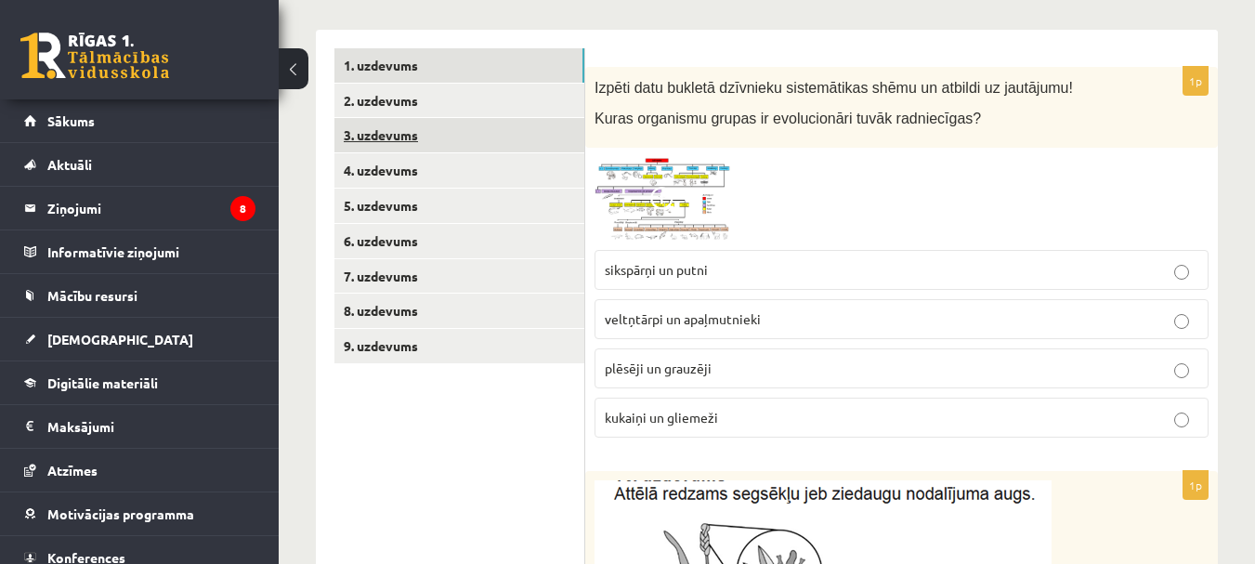
scroll to position [168, 0]
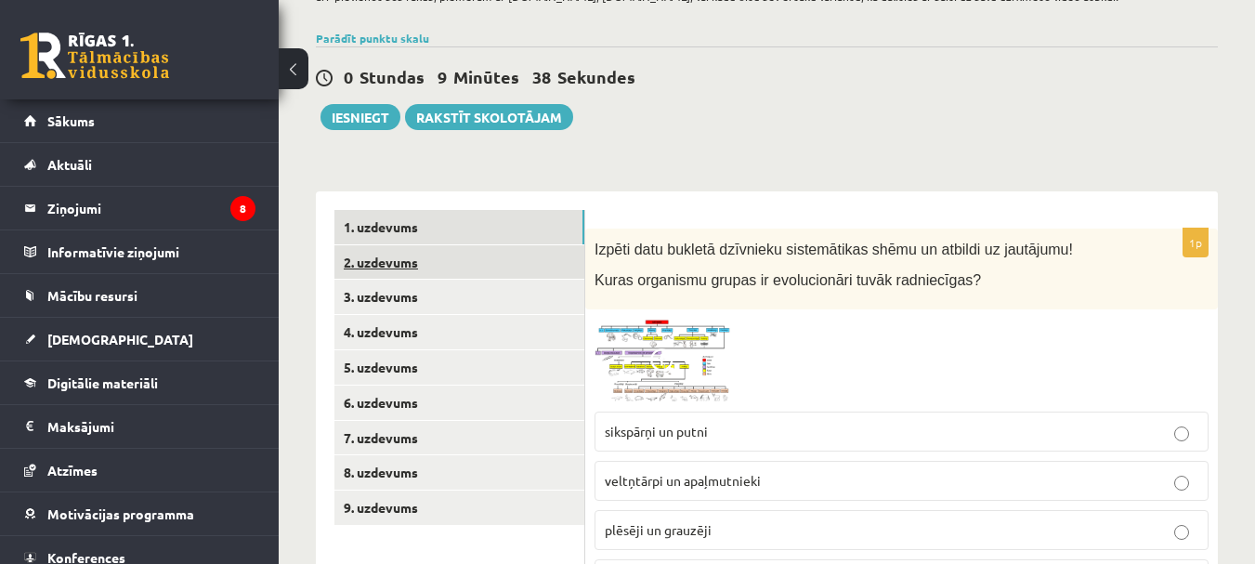
click at [430, 272] on link "2. uzdevums" at bounding box center [459, 262] width 250 height 34
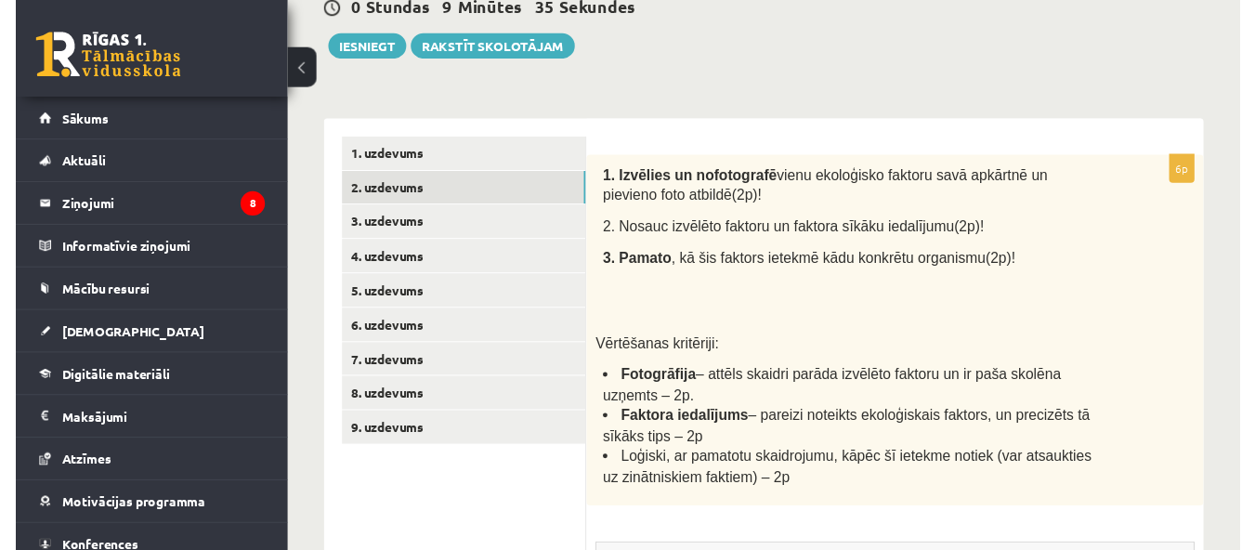
scroll to position [229, 0]
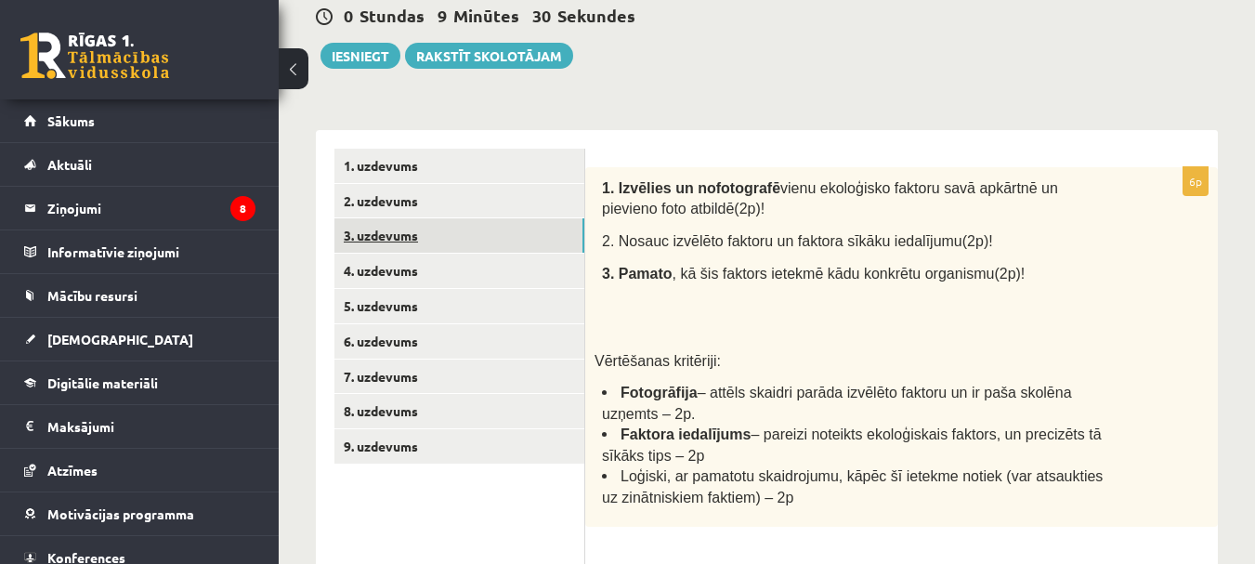
click at [378, 234] on link "3. uzdevums" at bounding box center [459, 235] width 250 height 34
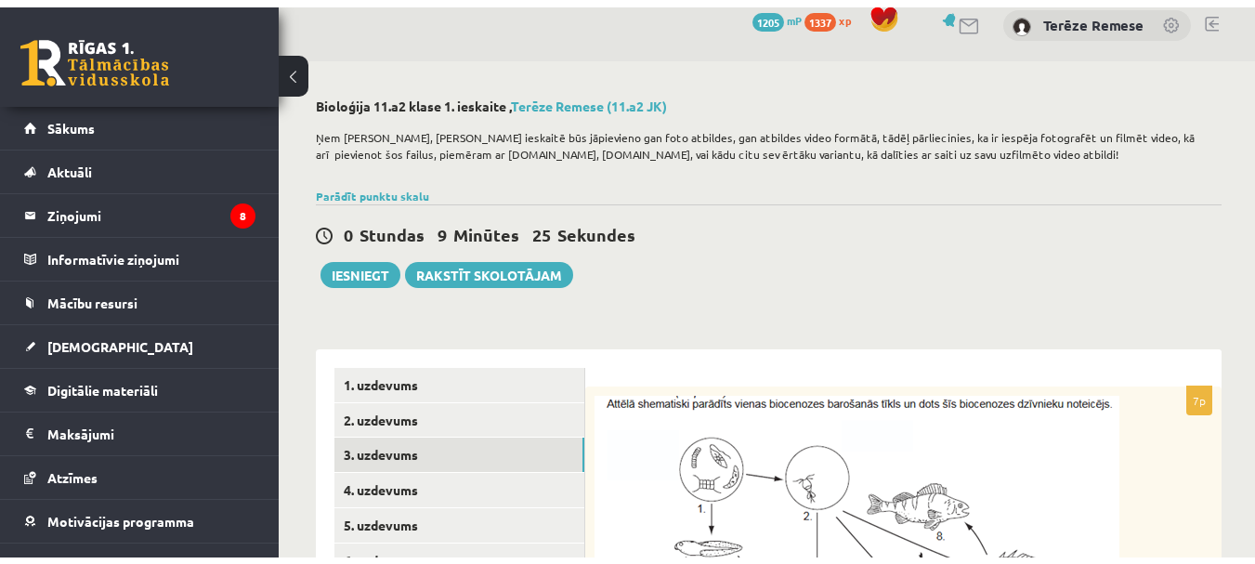
scroll to position [93, 0]
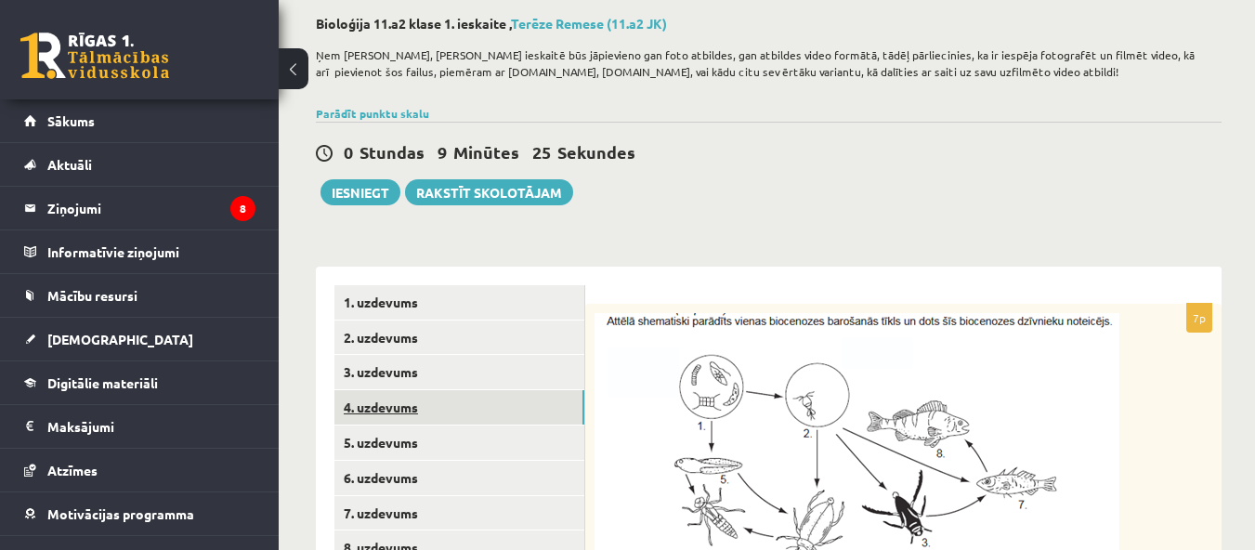
click at [419, 408] on link "4. uzdevums" at bounding box center [459, 407] width 250 height 34
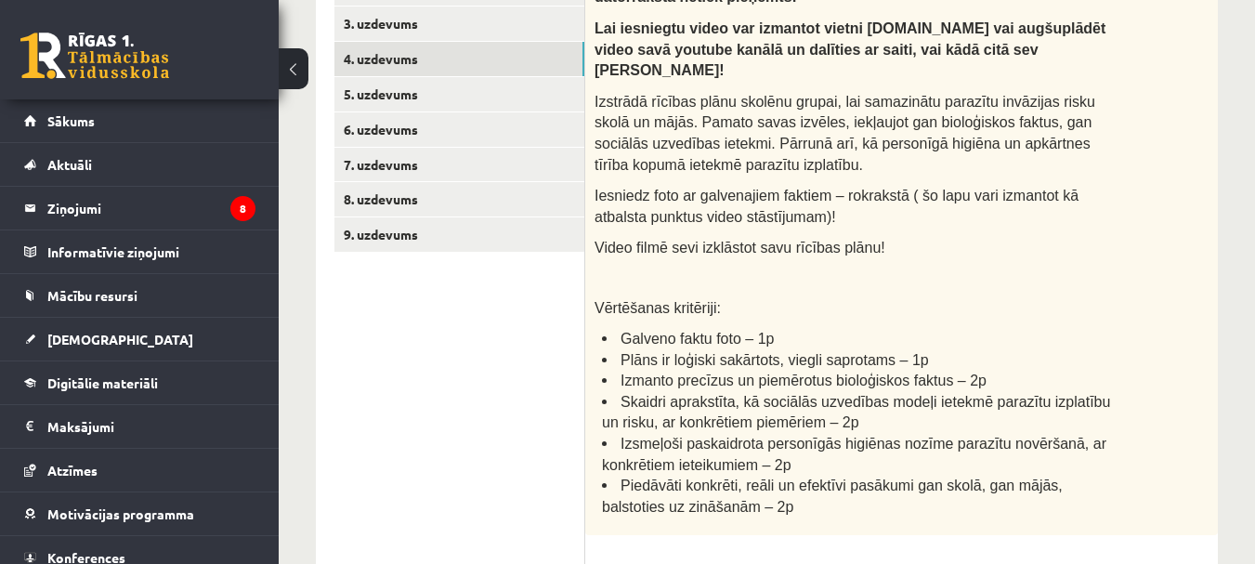
scroll to position [371, 0]
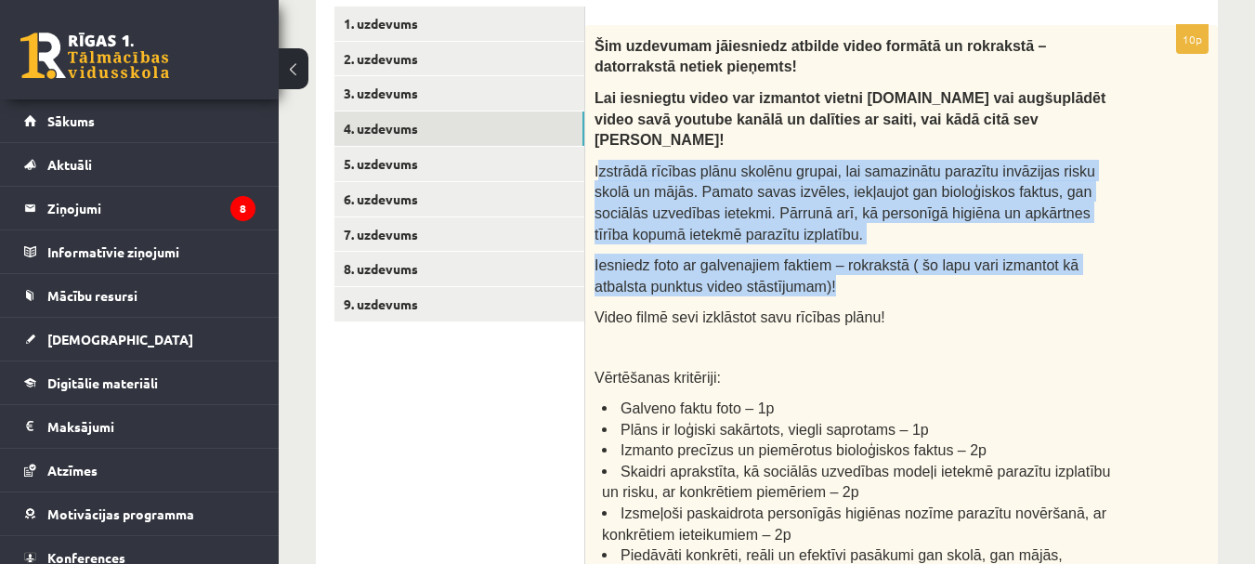
drag, startPoint x: 597, startPoint y: 150, endPoint x: 793, endPoint y: 251, distance: 220.1
click at [804, 267] on div "Šim uzdevumam jāiesniedz atbilde video formātā un rokrakstā – datorrakstā netie…" at bounding box center [901, 315] width 632 height 580
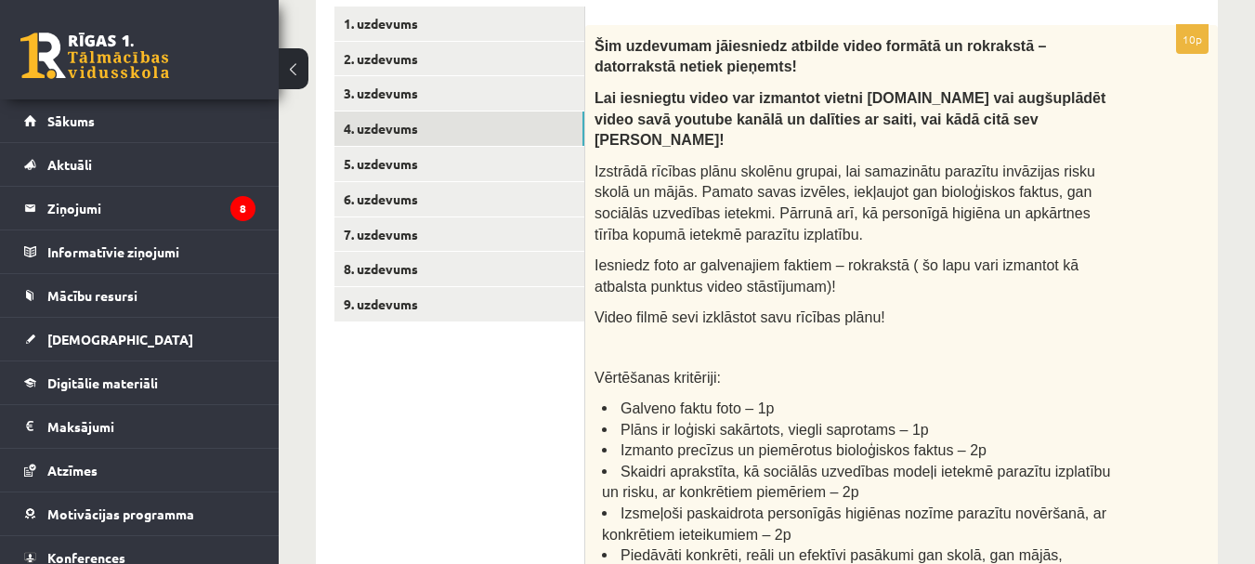
click at [884, 337] on p at bounding box center [854, 346] width 521 height 19
click at [436, 162] on link "5. uzdevums" at bounding box center [459, 164] width 250 height 34
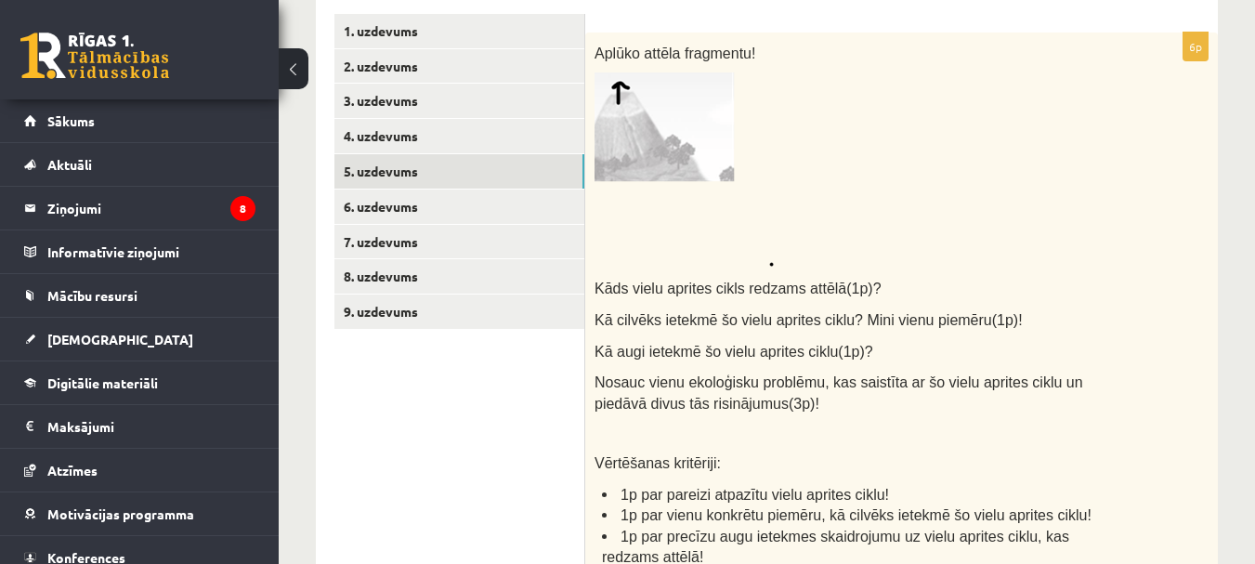
scroll to position [332, 0]
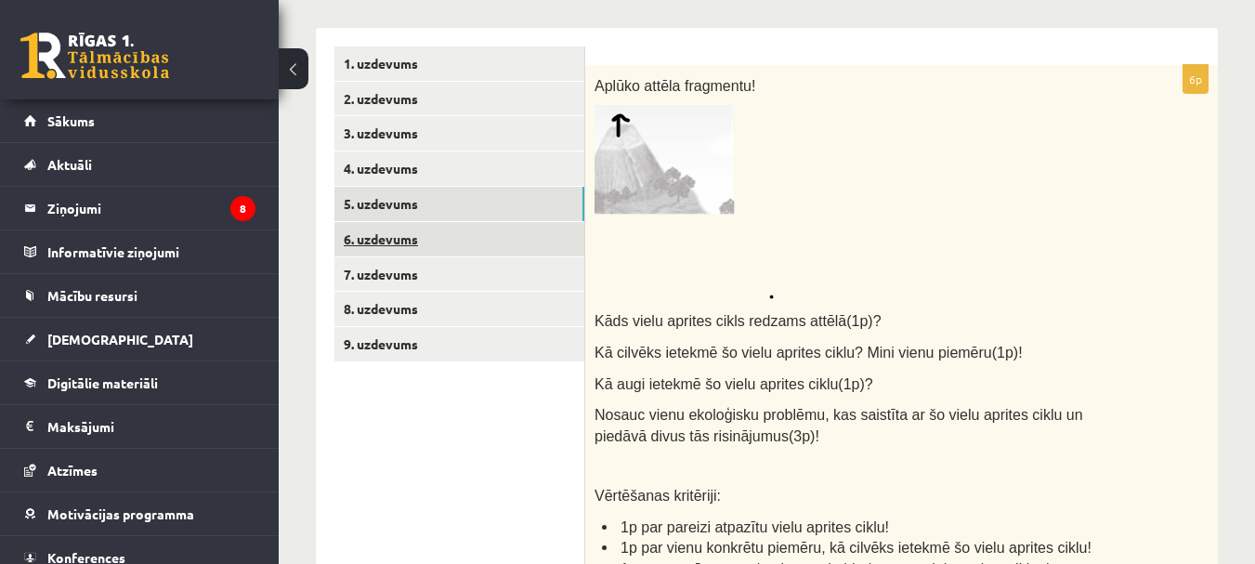
click at [397, 240] on link "6. uzdevums" at bounding box center [459, 239] width 250 height 34
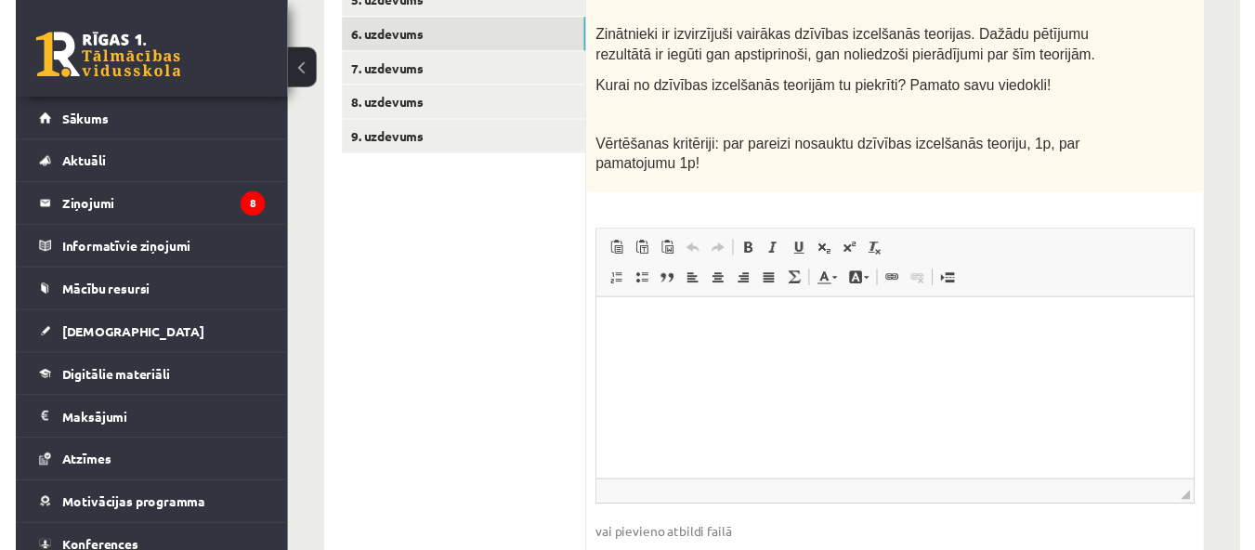
scroll to position [277, 0]
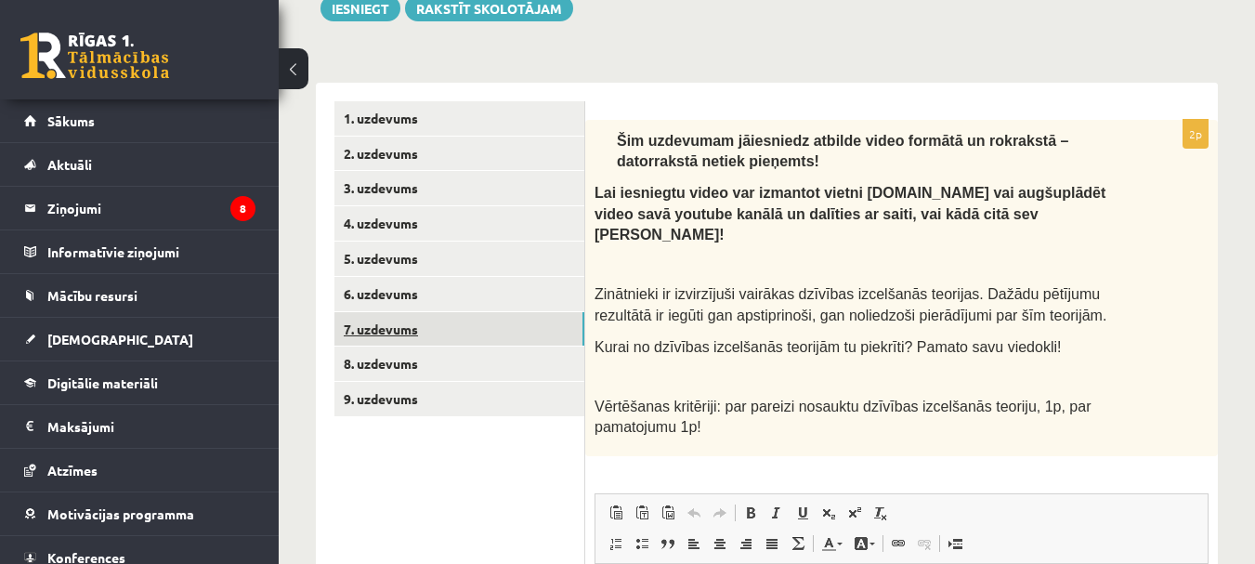
click at [380, 332] on link "7. uzdevums" at bounding box center [459, 329] width 250 height 34
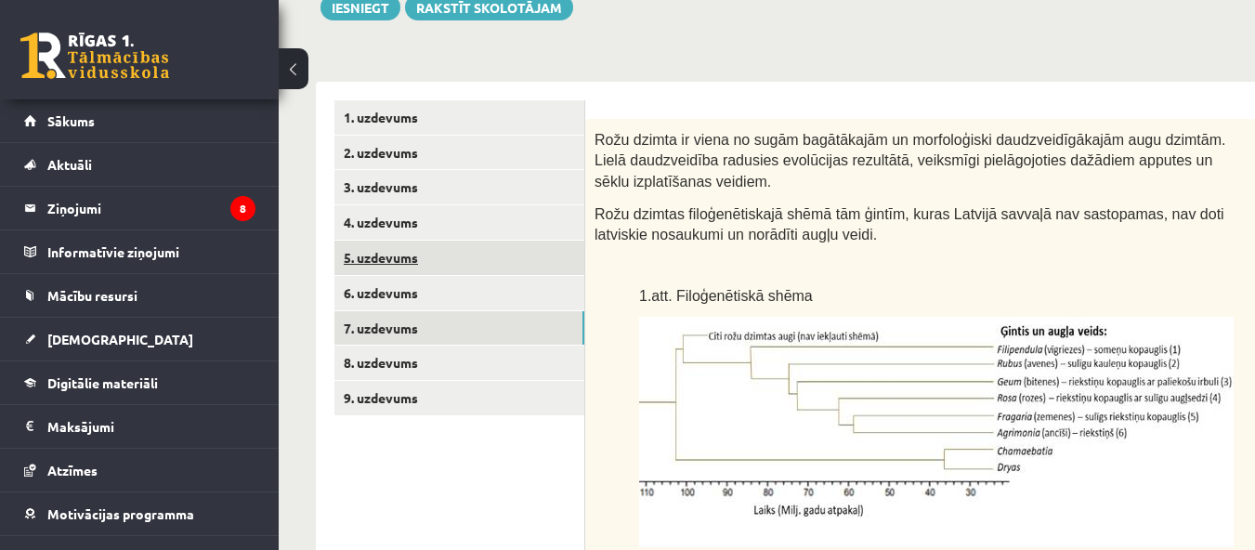
scroll to position [167, 0]
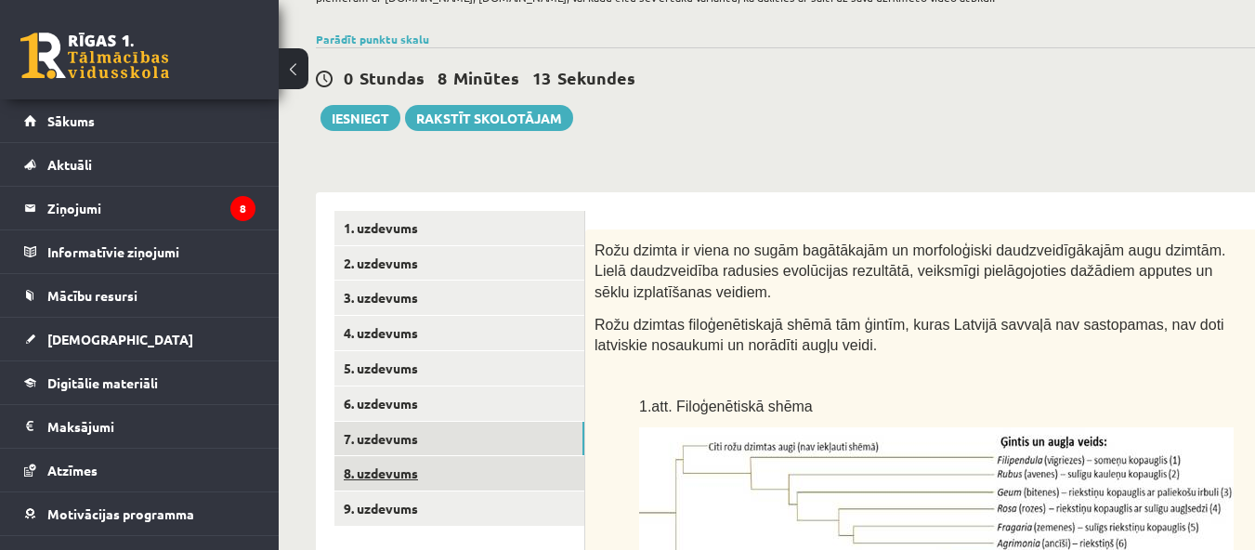
click at [378, 476] on link "8. uzdevums" at bounding box center [459, 473] width 250 height 34
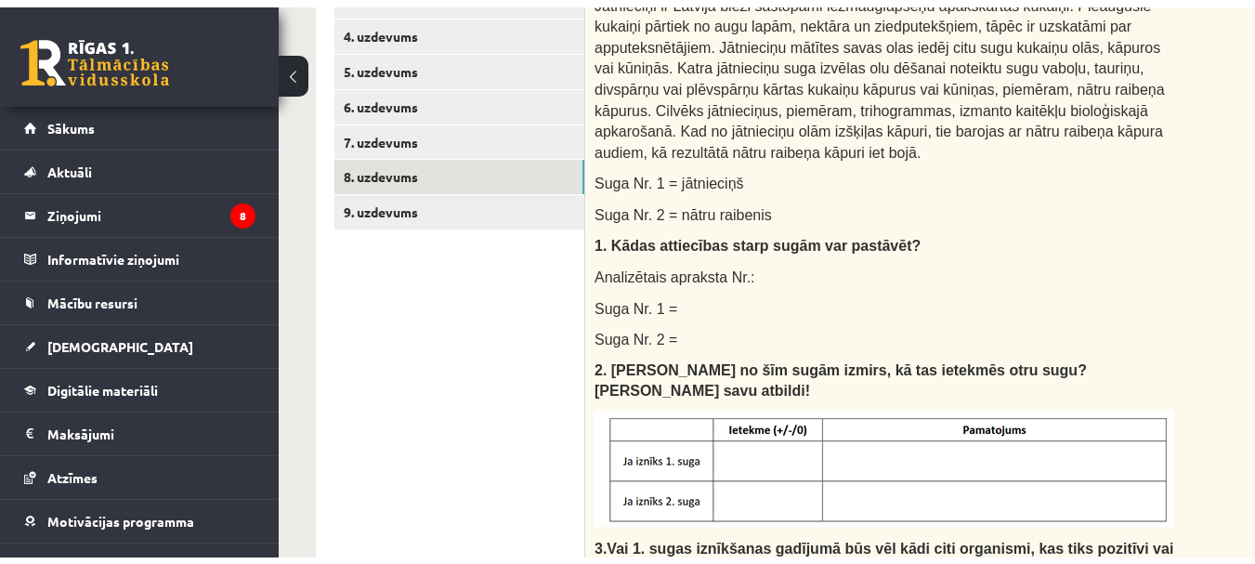
scroll to position [438, 0]
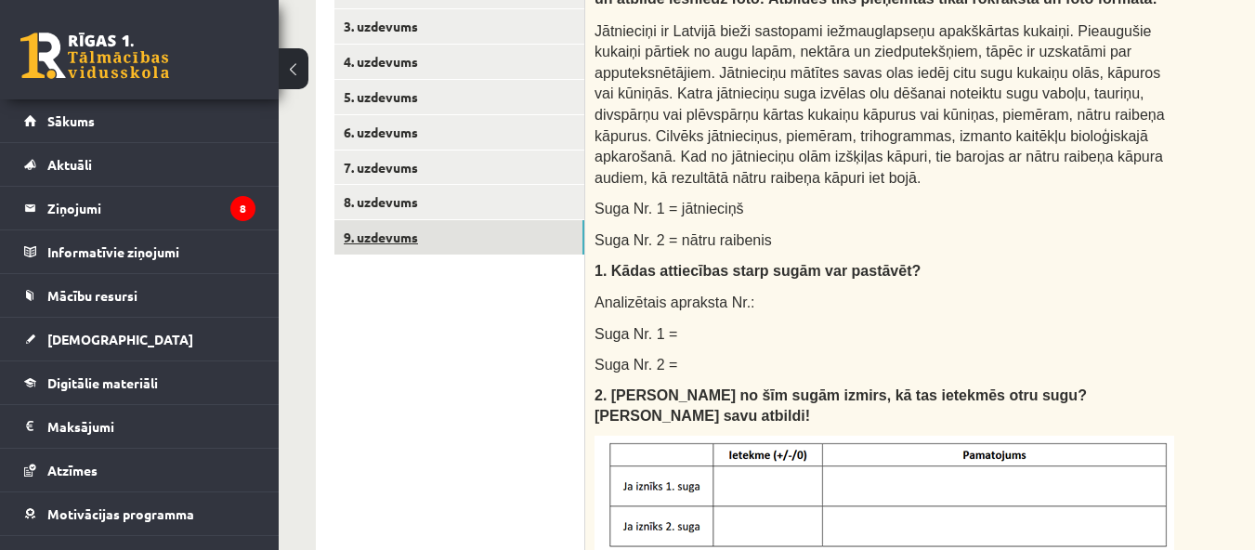
click at [430, 240] on link "9. uzdevums" at bounding box center [459, 237] width 250 height 34
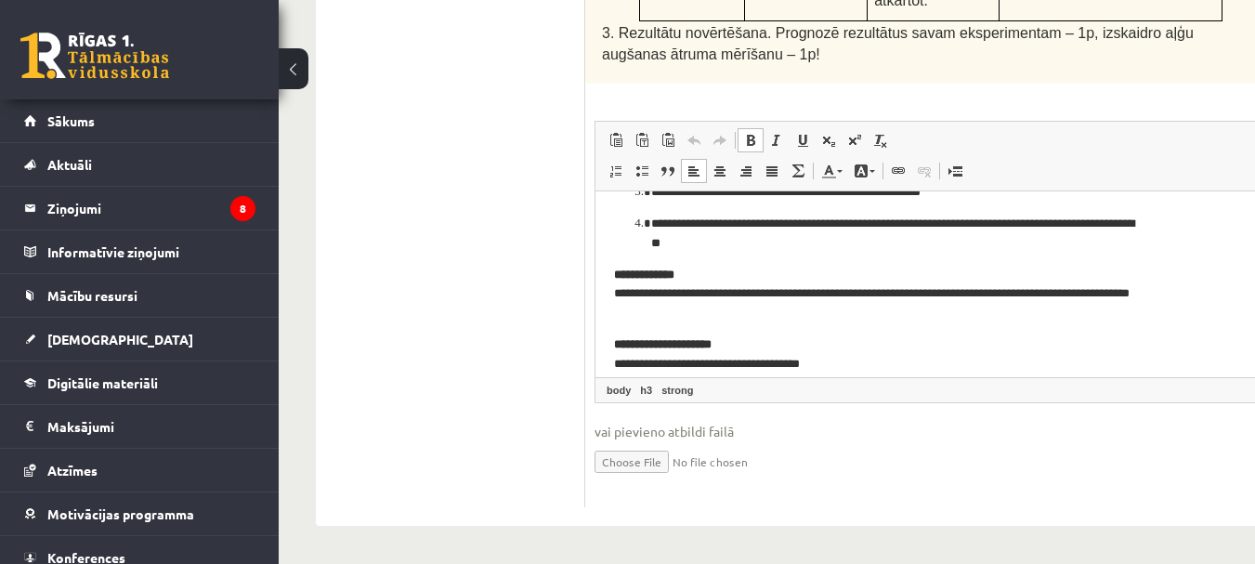
scroll to position [656, 0]
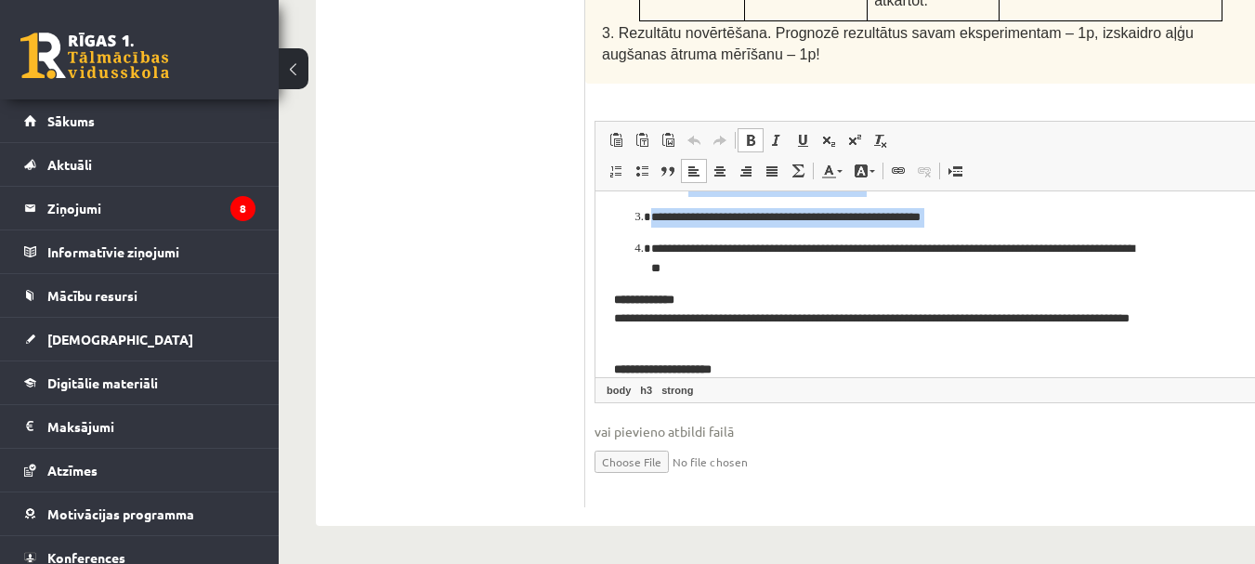
drag, startPoint x: 666, startPoint y: 242, endPoint x: 618, endPoint y: 248, distance: 48.6
click at [618, 248] on ol "**********" at bounding box center [955, 133] width 682 height 289
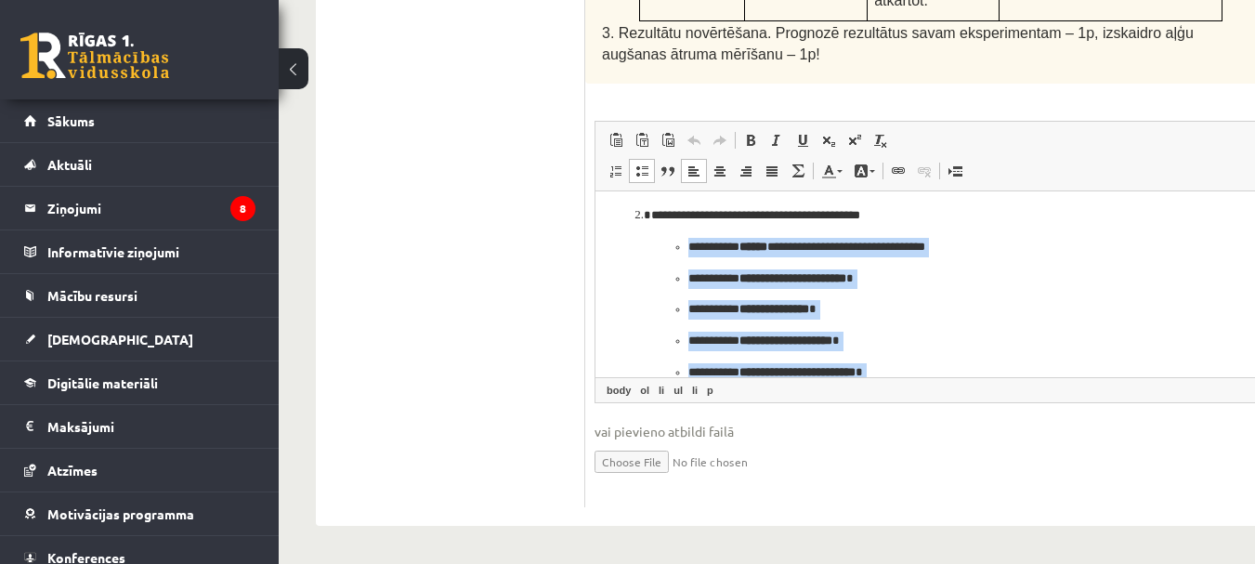
scroll to position [563, 0]
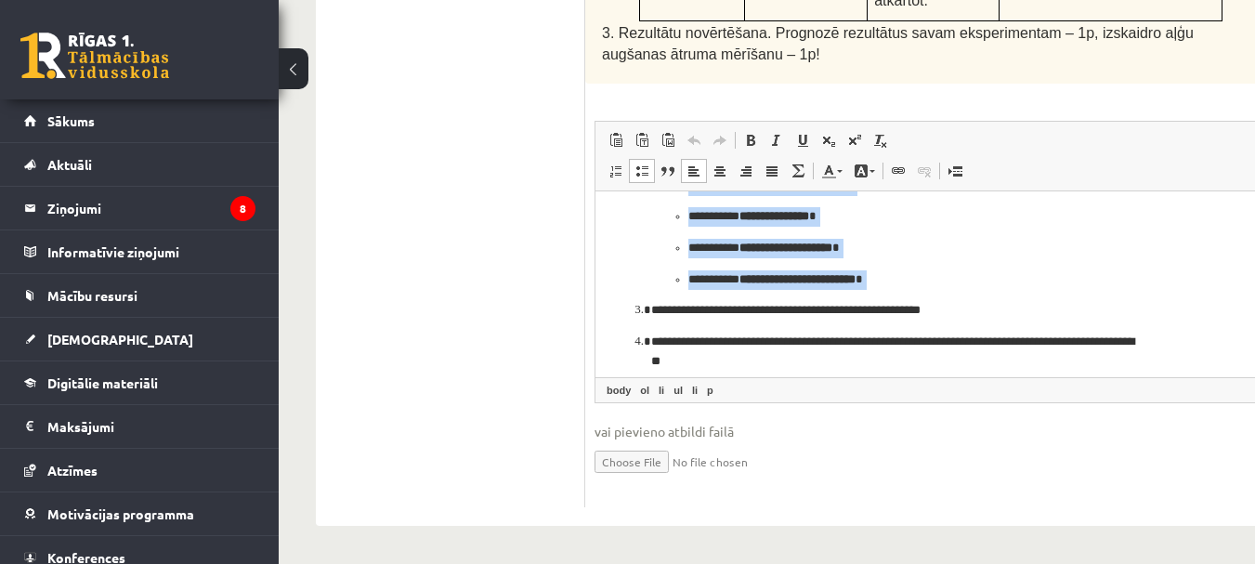
click at [659, 293] on ol "**********" at bounding box center [955, 226] width 682 height 289
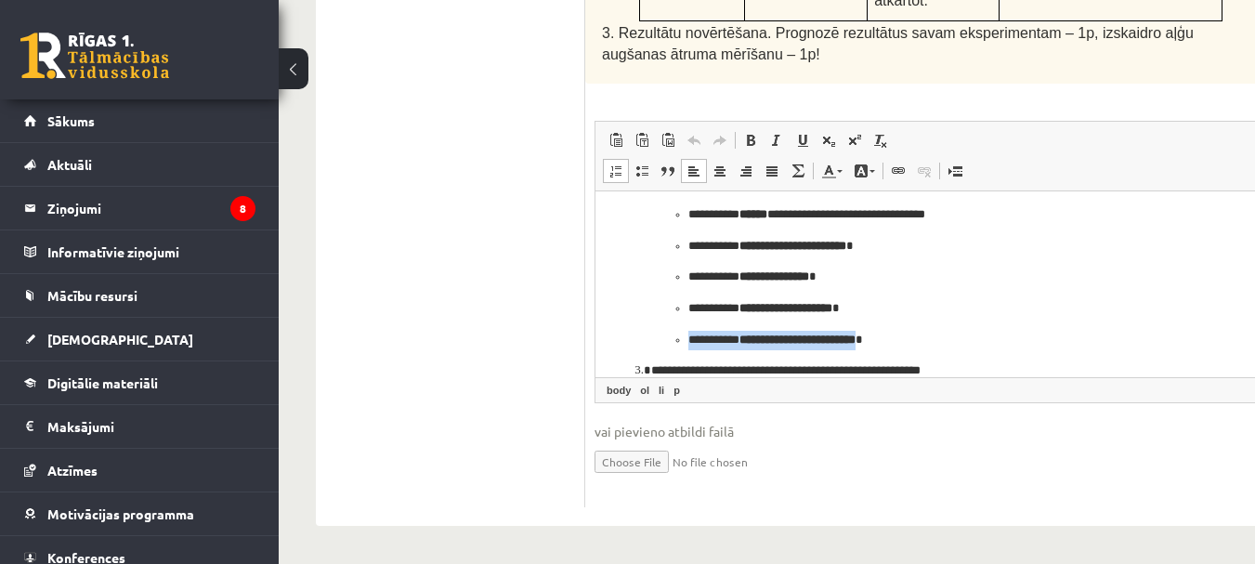
scroll to position [510, 0]
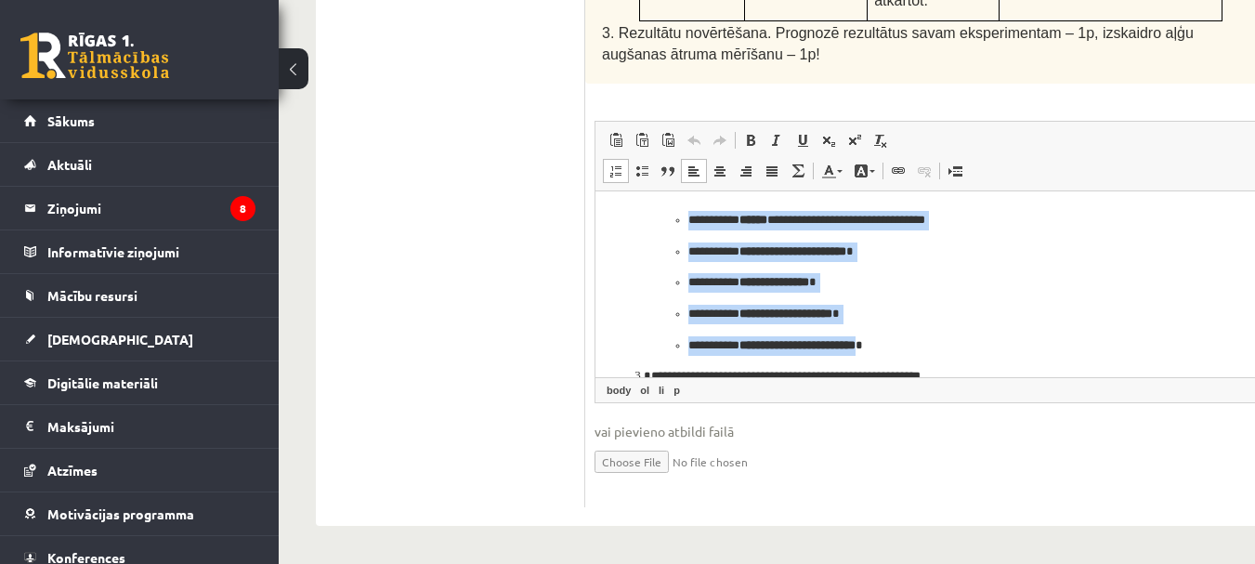
drag, startPoint x: 891, startPoint y: 279, endPoint x: 678, endPoint y: 207, distance: 224.4
click at [678, 207] on li "**********" at bounding box center [954, 266] width 607 height 176
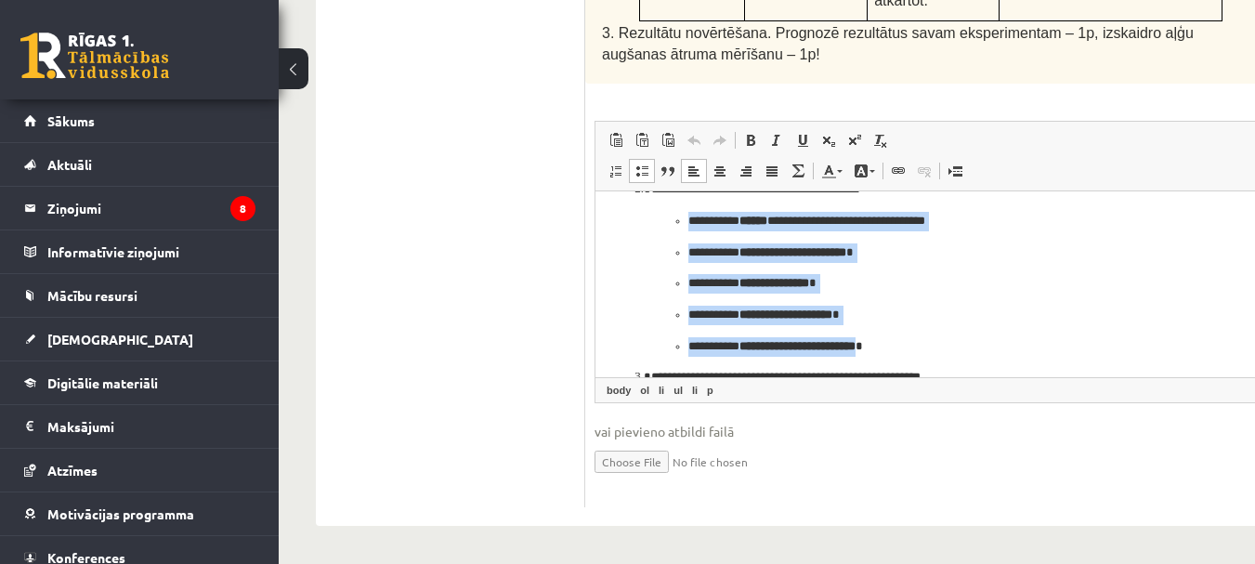
click at [645, 169] on span at bounding box center [641, 170] width 15 height 15
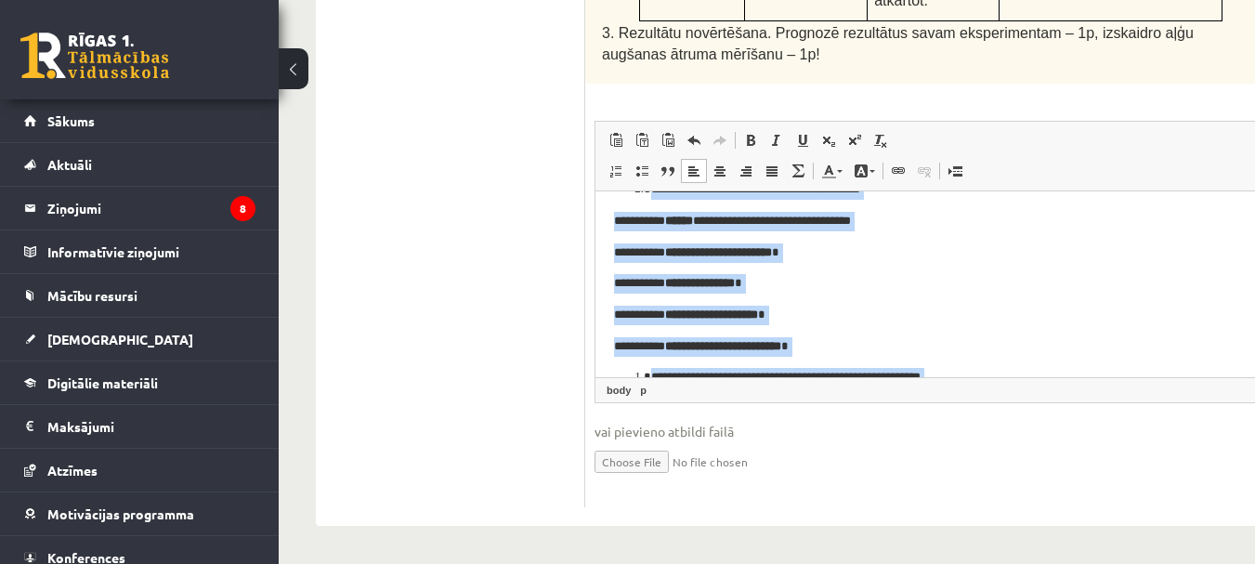
click at [901, 292] on p "**********" at bounding box center [894, 283] width 561 height 20
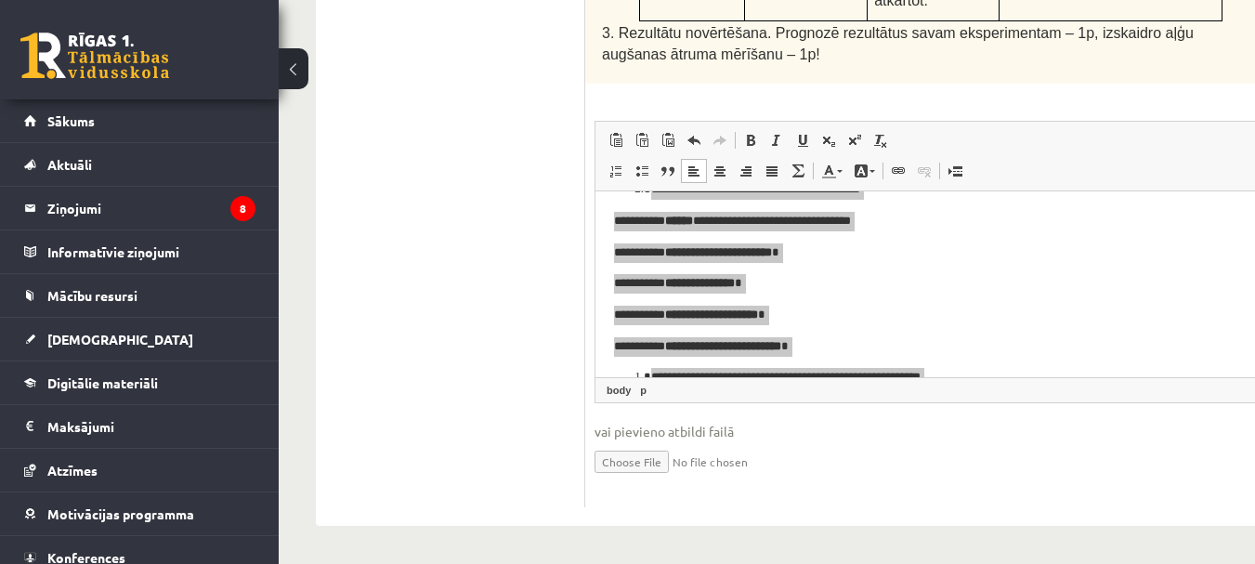
click at [636, 173] on span at bounding box center [641, 170] width 15 height 15
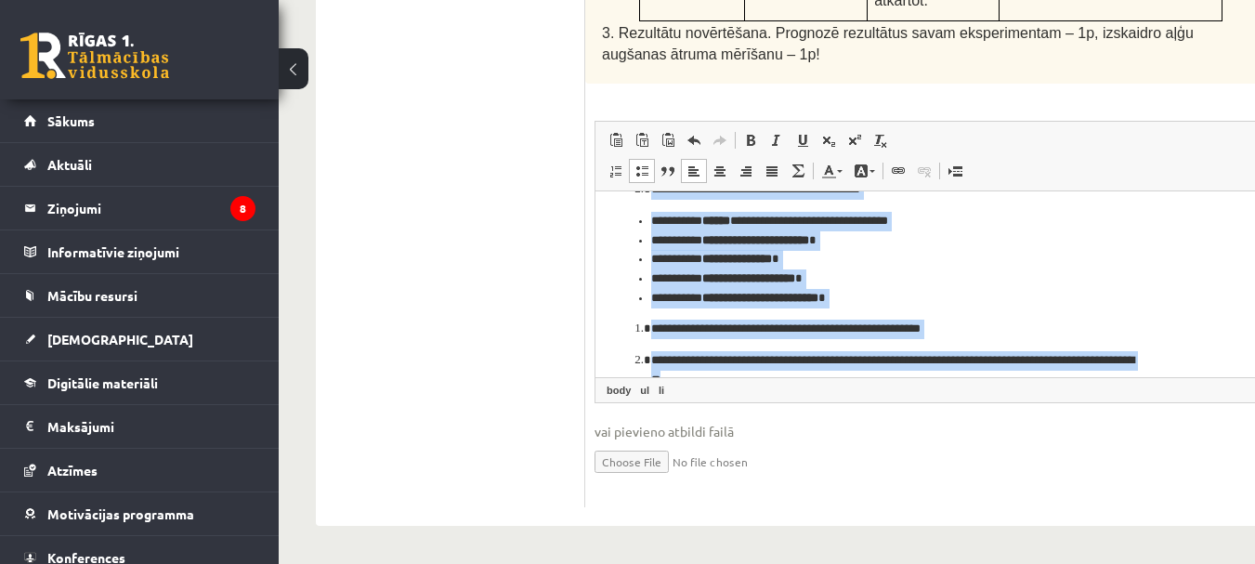
click at [1019, 260] on li "**********" at bounding box center [894, 259] width 487 height 20
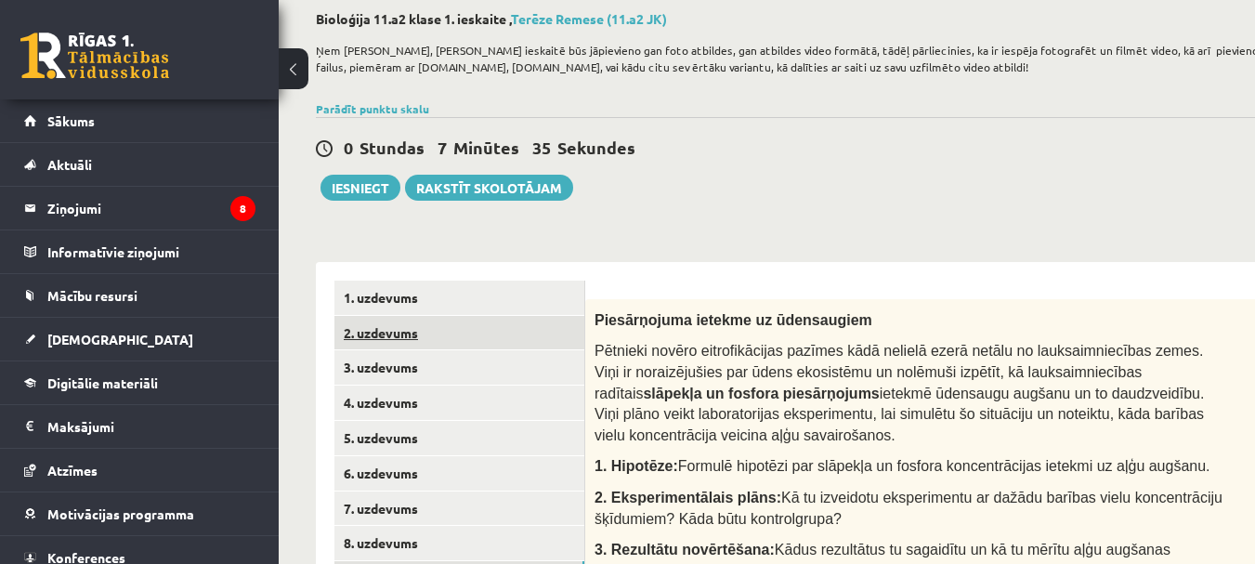
scroll to position [0, 0]
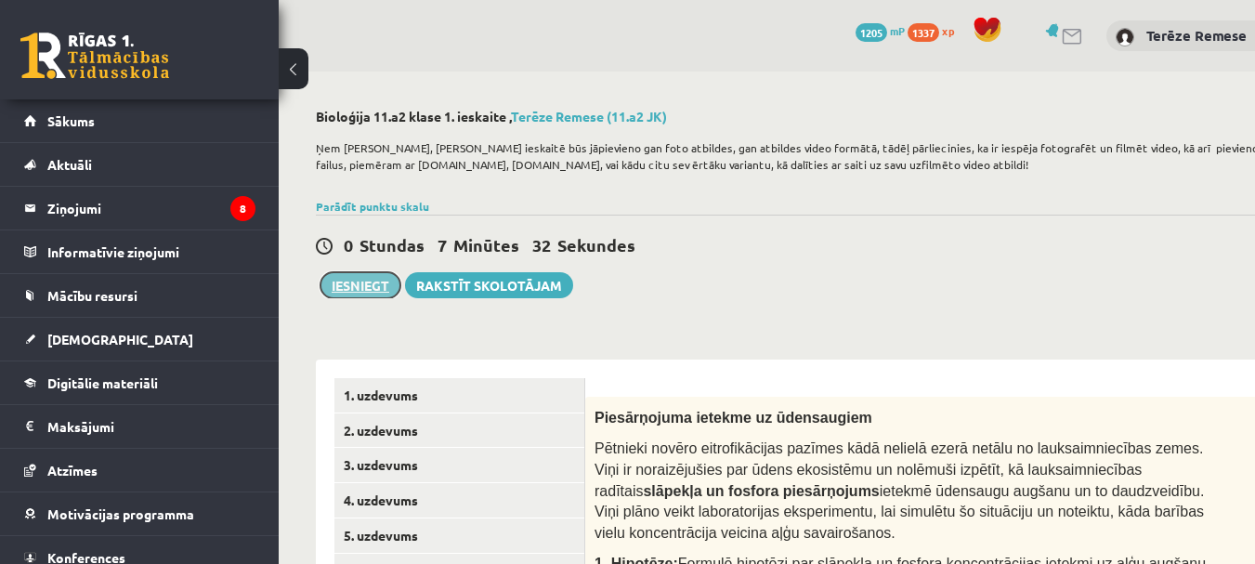
click at [369, 280] on button "Iesniegt" at bounding box center [360, 285] width 80 height 26
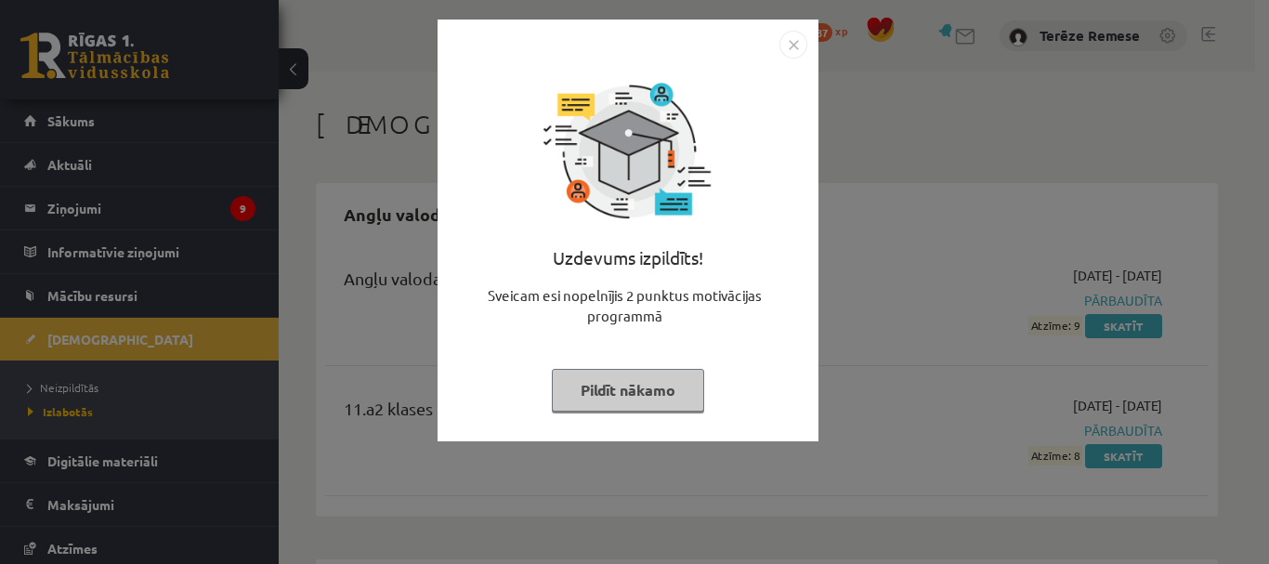
click at [795, 45] on img "Close" at bounding box center [793, 45] width 28 height 28
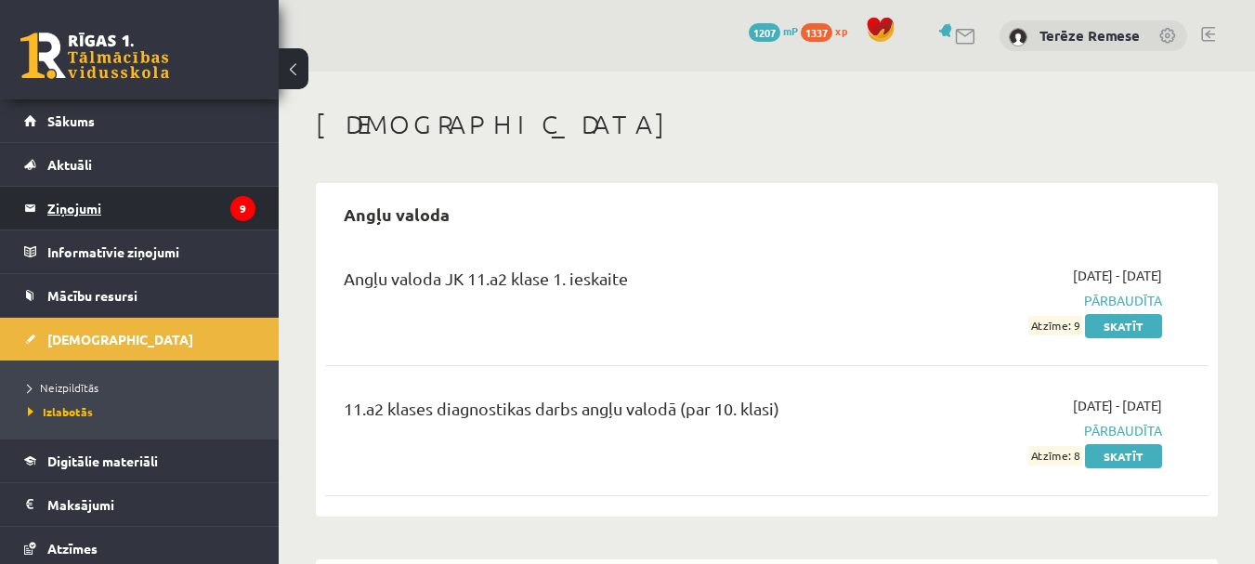
click at [210, 214] on legend "Ziņojumi 9" at bounding box center [151, 208] width 208 height 43
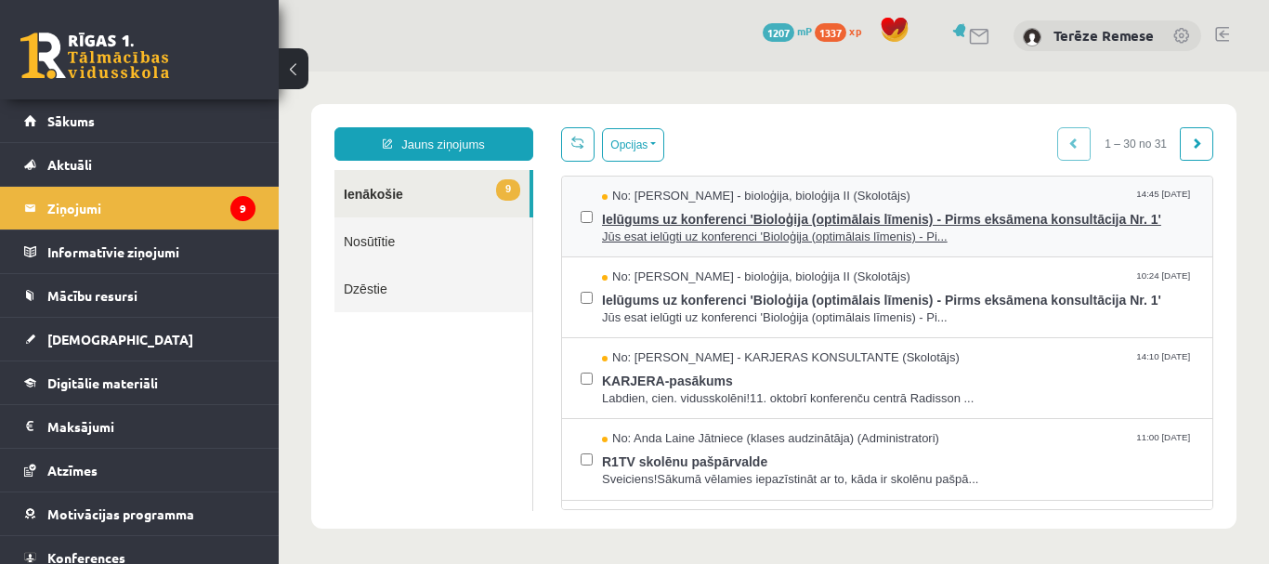
click at [783, 237] on span "Jūs esat ielūgti uz konferenci 'Bioloģija (optimālais līmenis) - Pi..." at bounding box center [898, 237] width 592 height 18
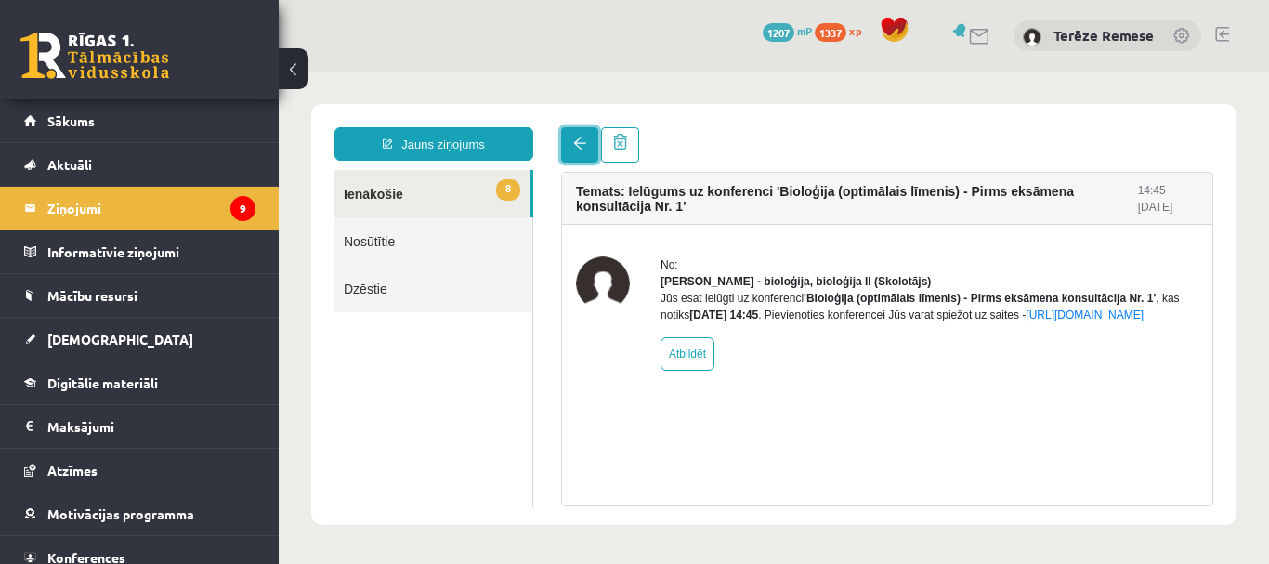
click at [575, 147] on span at bounding box center [579, 143] width 13 height 13
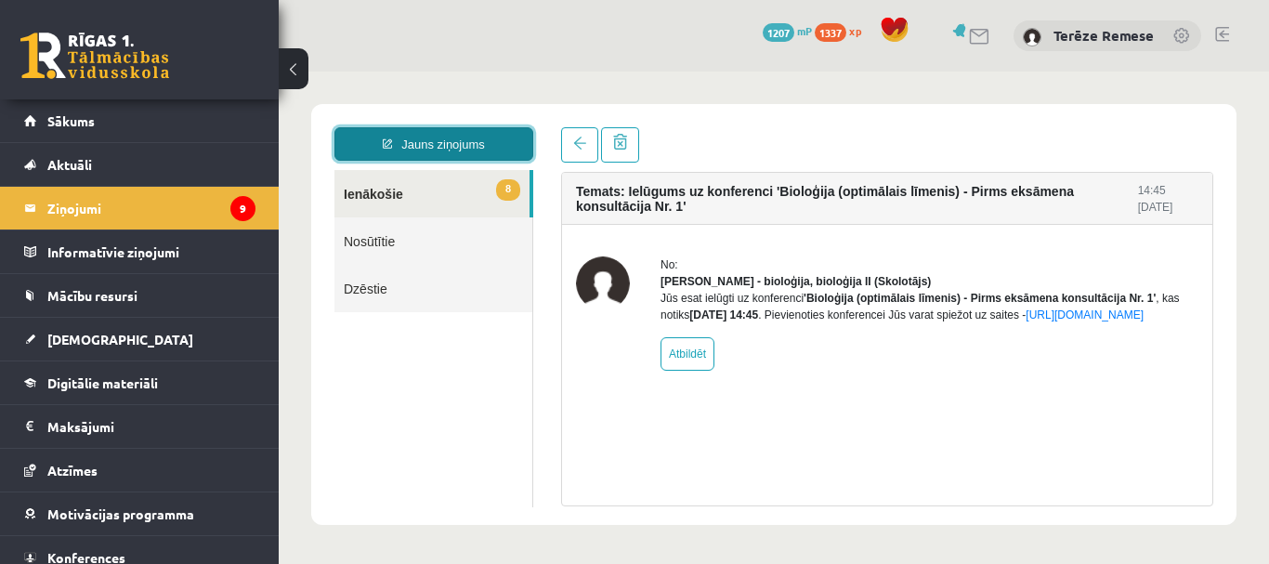
click at [462, 148] on link "Jauns ziņojums" at bounding box center [433, 143] width 199 height 33
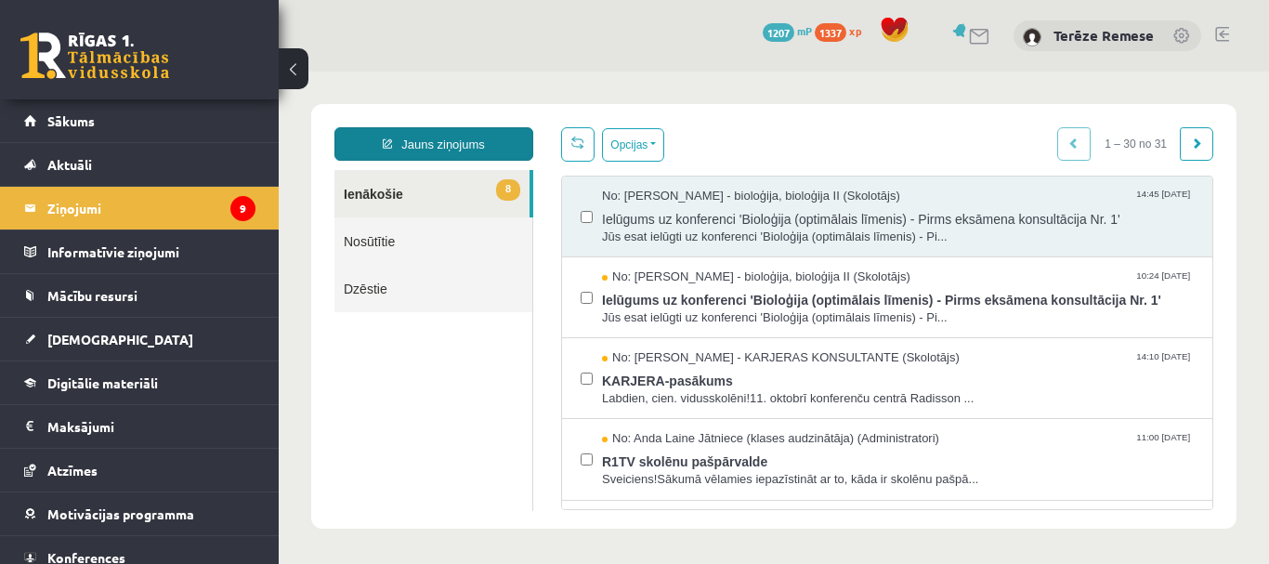
click at [454, 142] on link "Jauns ziņojums" at bounding box center [433, 143] width 199 height 33
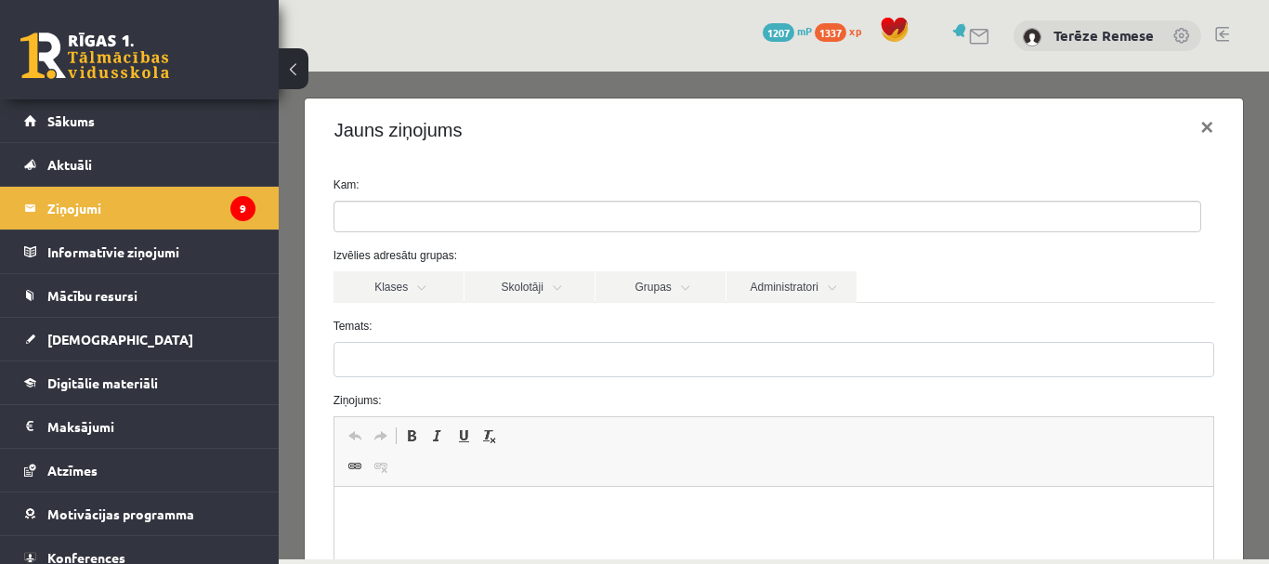
click at [442, 209] on ul at bounding box center [767, 217] width 866 height 30
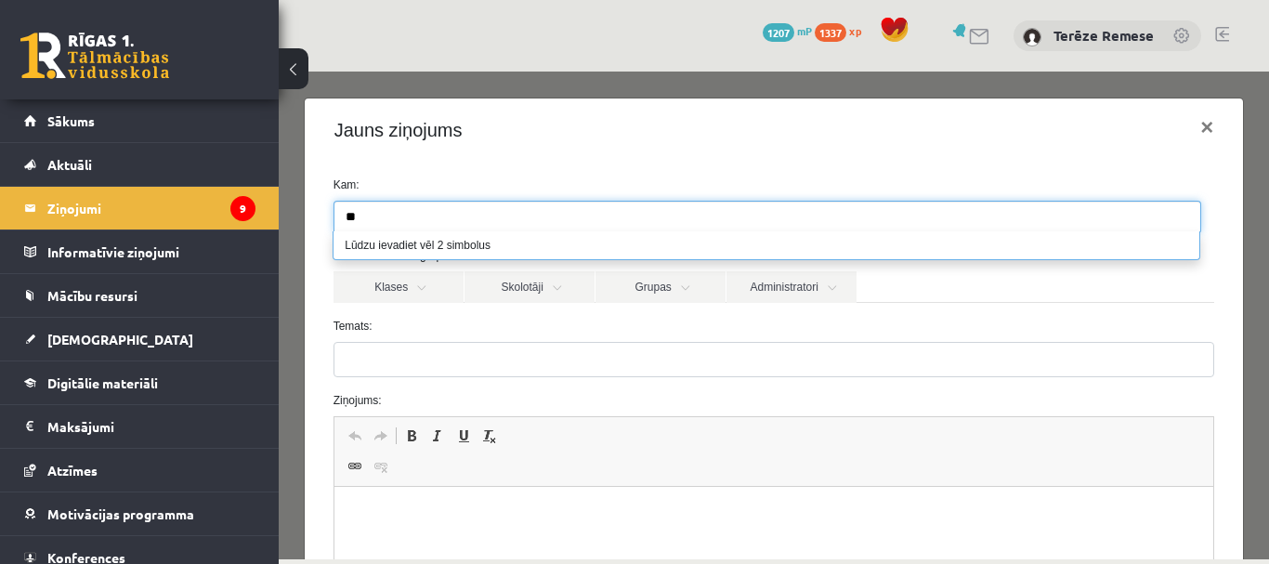
type input "*"
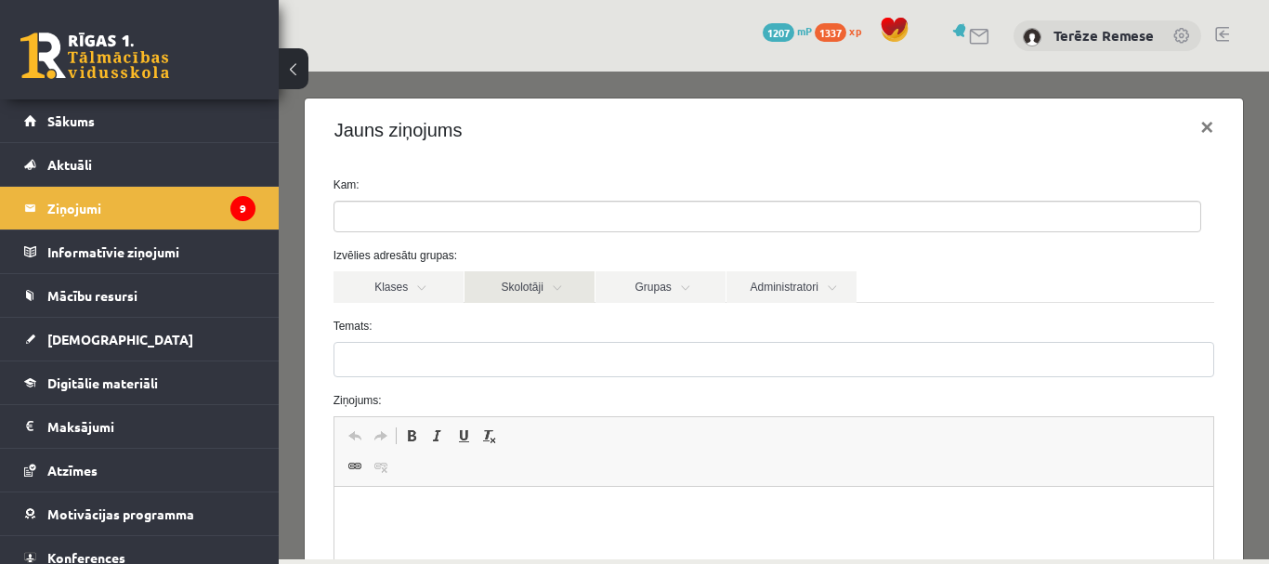
click at [544, 293] on link "Skolotāji" at bounding box center [529, 287] width 130 height 32
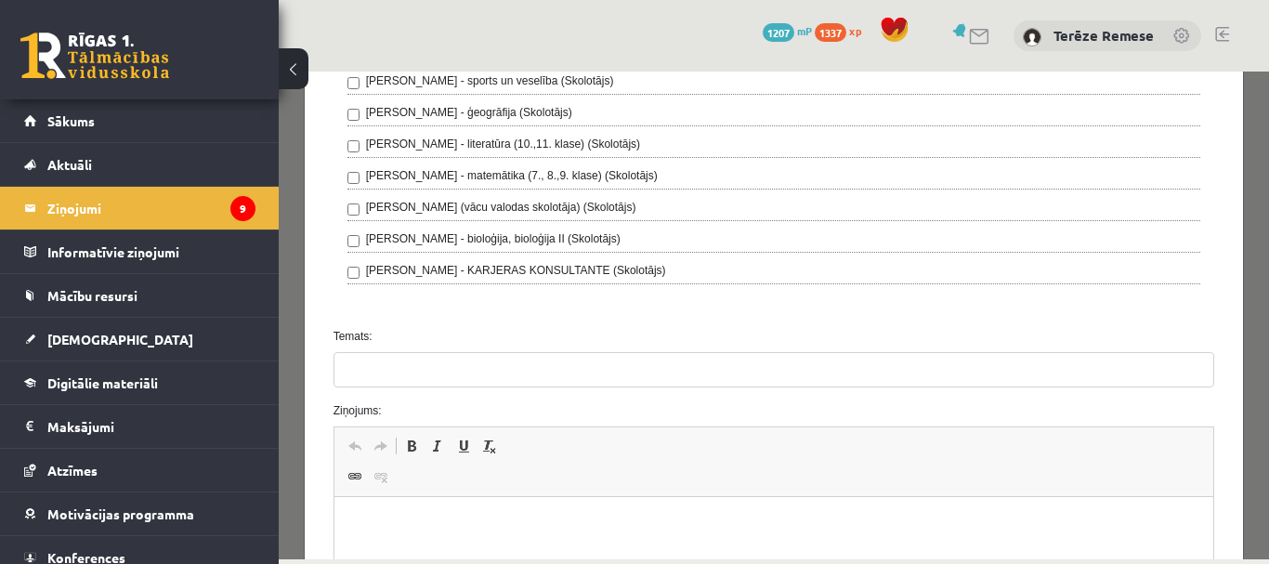
scroll to position [650, 0]
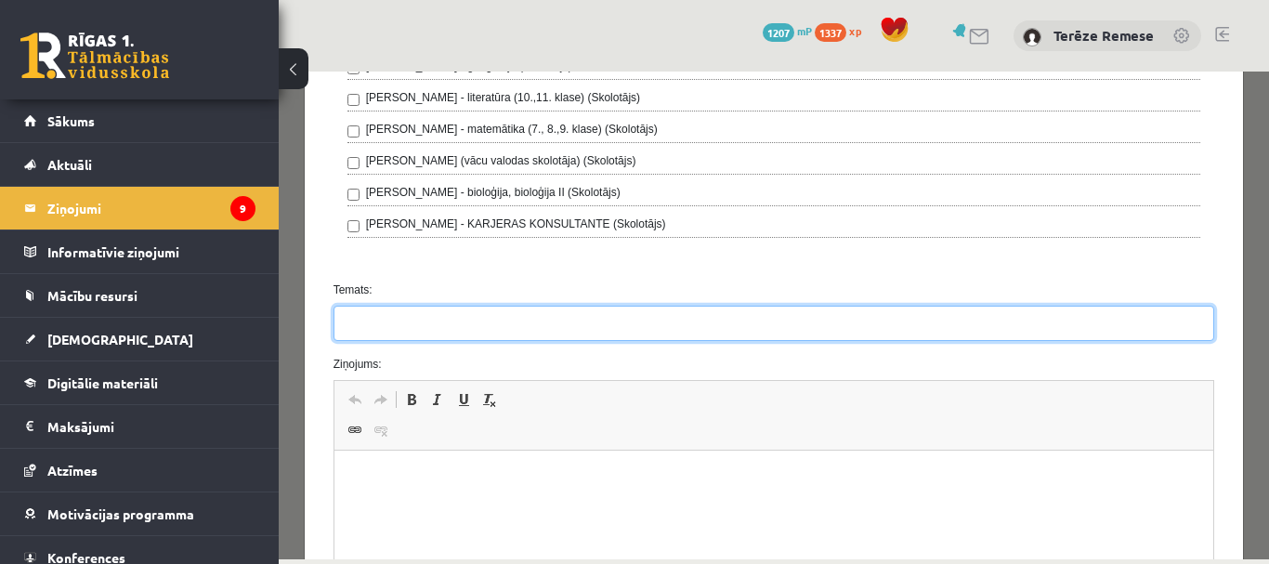
click at [481, 328] on input "Temats:" at bounding box center [773, 323] width 881 height 35
type input "*"
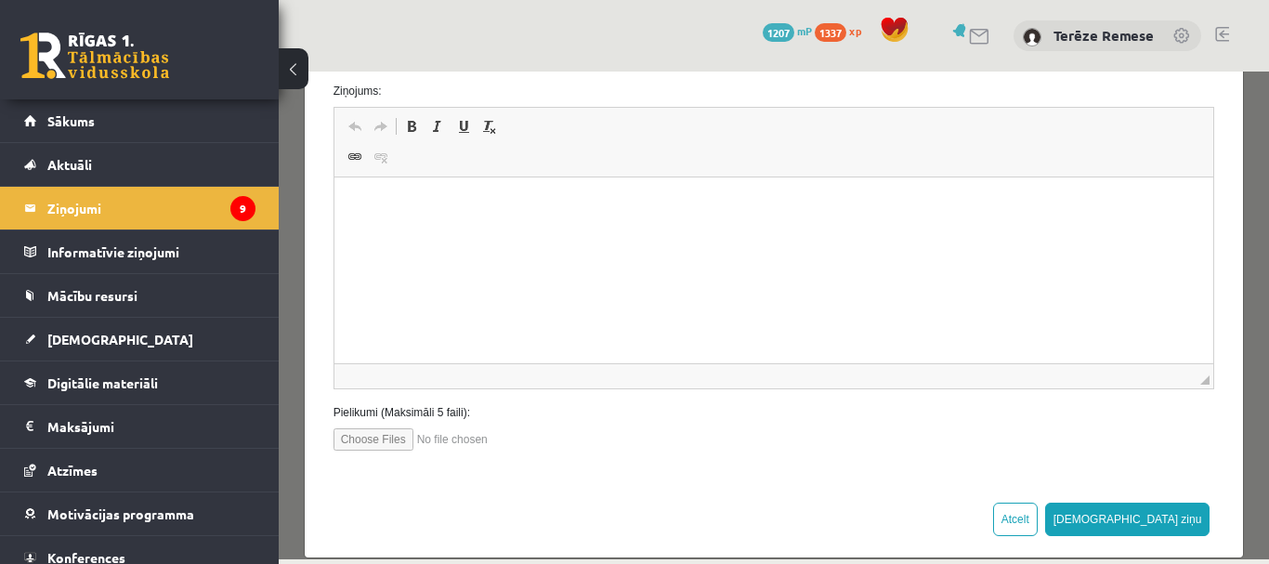
scroll to position [929, 0]
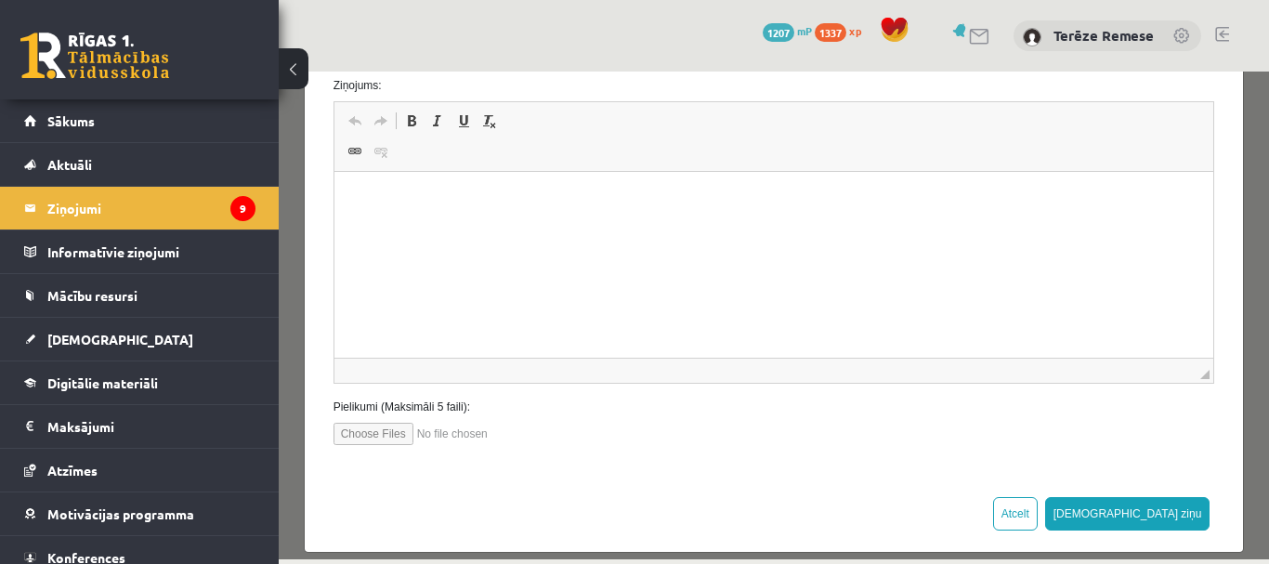
type input "**"
click at [433, 228] on html at bounding box center [773, 200] width 880 height 57
click at [397, 196] on p "Bagātinātā teksta redaktors, wiswyg-editor-47433774963780-1760271115-284" at bounding box center [773, 200] width 842 height 20
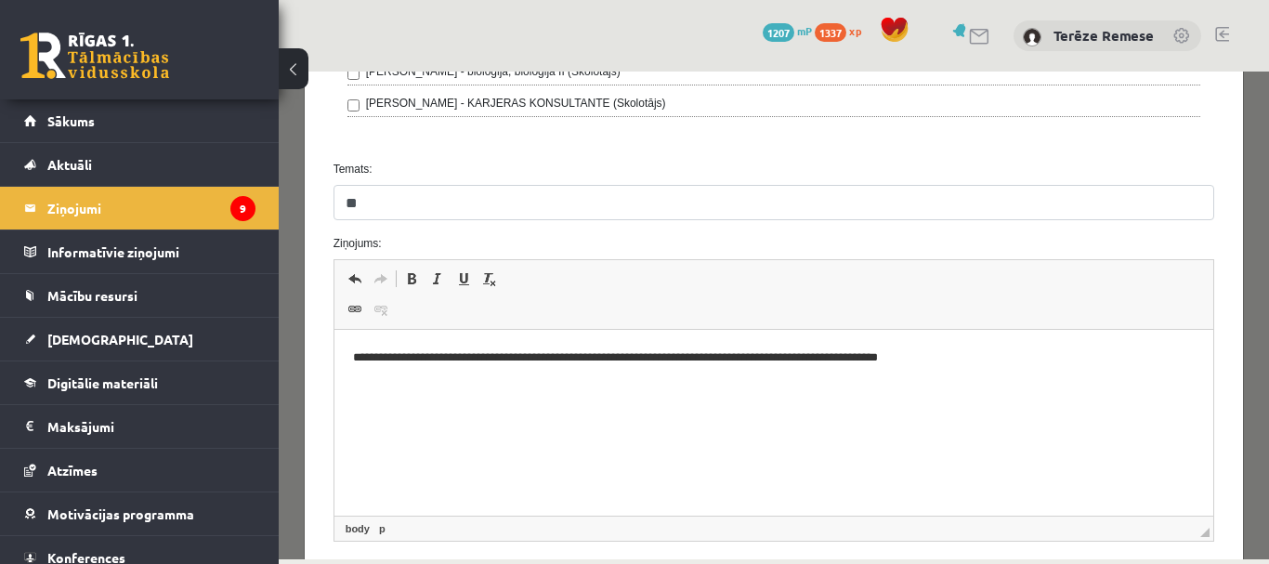
scroll to position [948, 0]
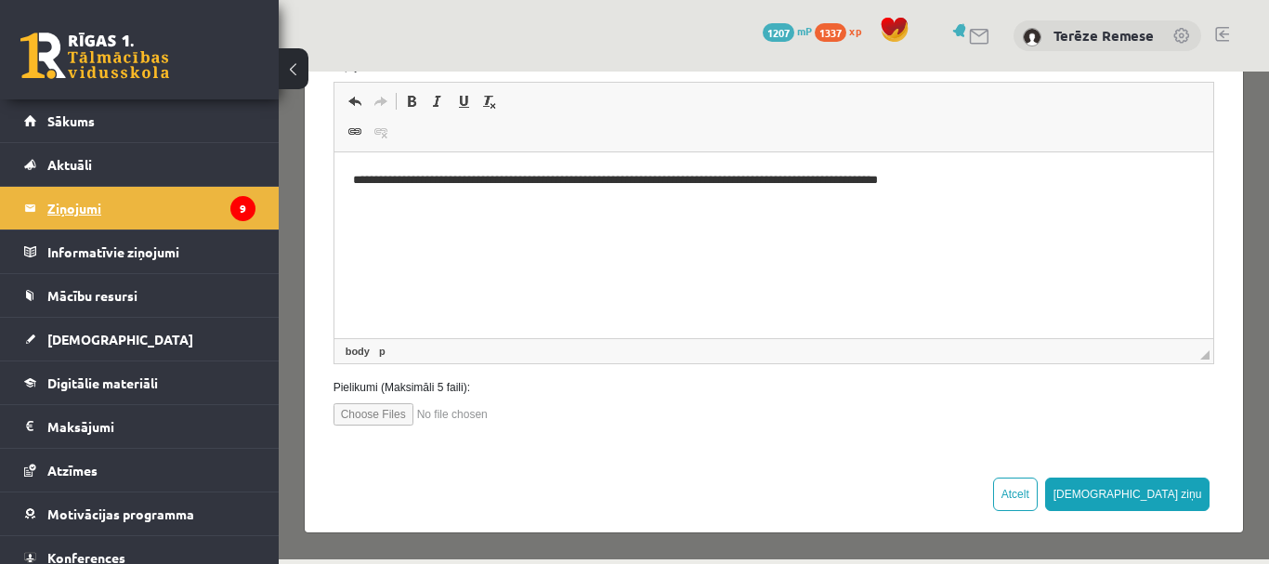
click at [100, 211] on legend "Ziņojumi 9" at bounding box center [151, 208] width 208 height 43
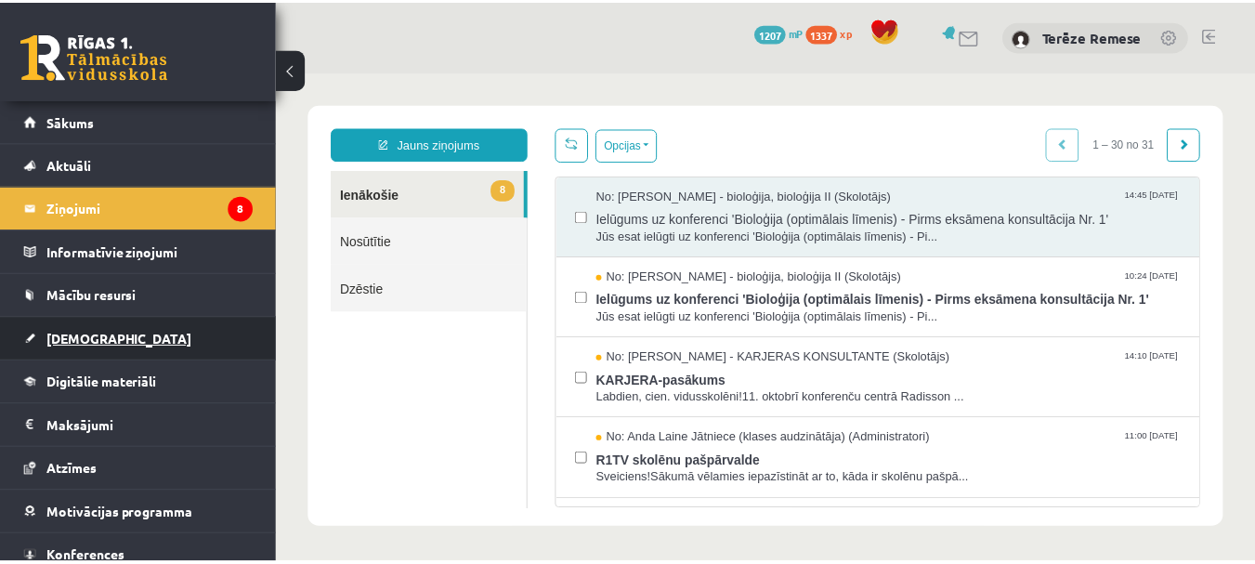
scroll to position [0, 0]
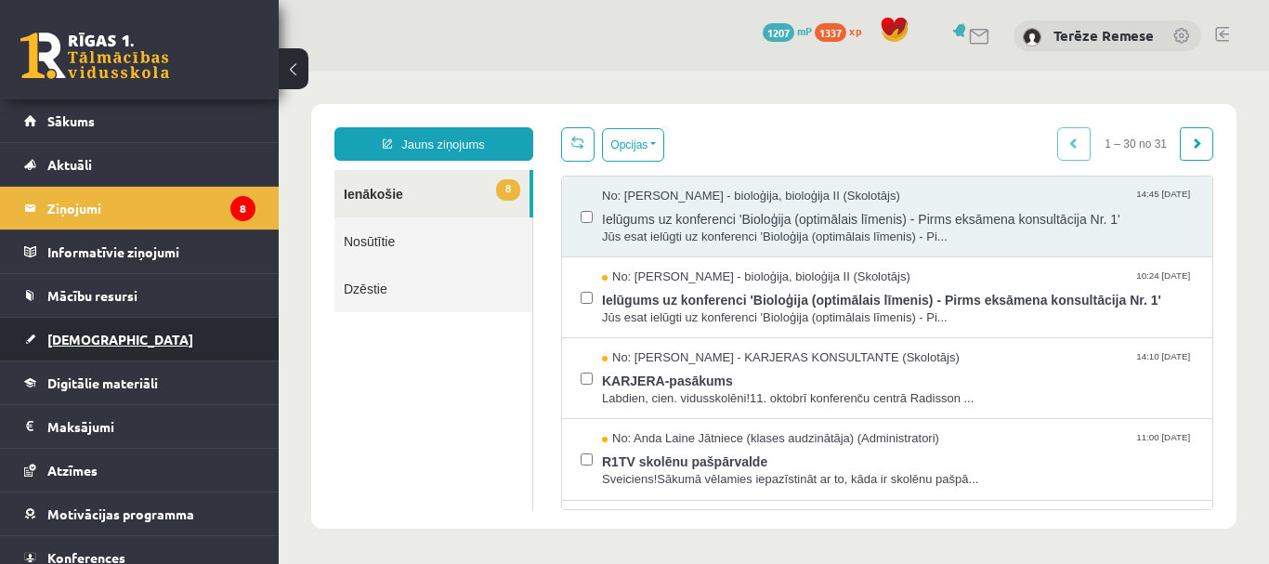
click at [97, 346] on link "[DEMOGRAPHIC_DATA]" at bounding box center [139, 339] width 231 height 43
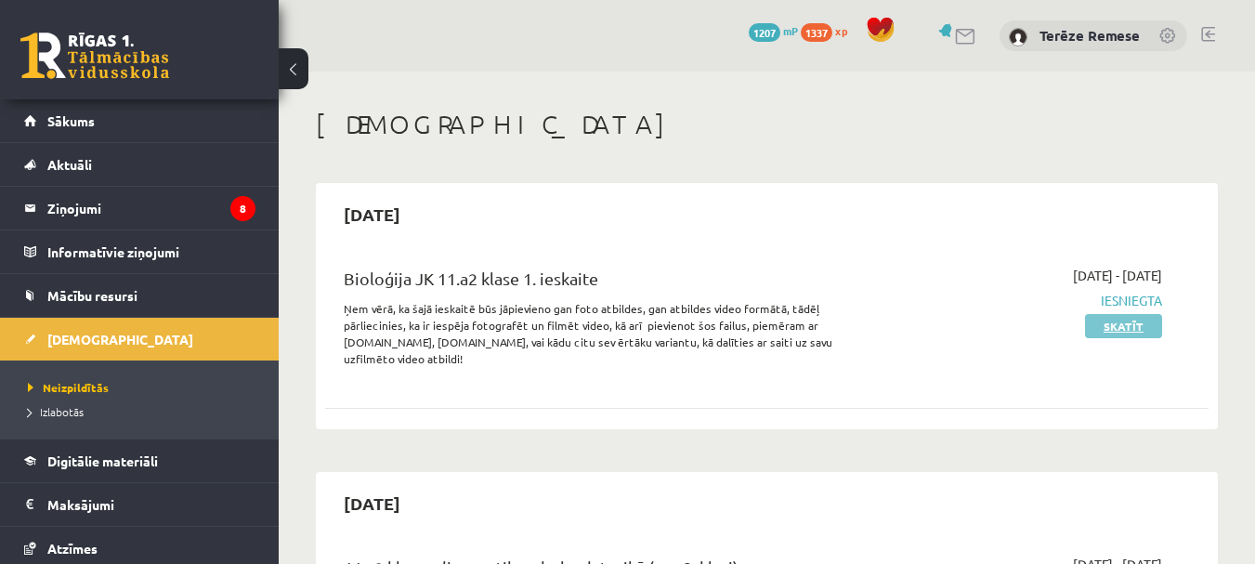
click at [1093, 328] on link "Skatīt" at bounding box center [1123, 326] width 77 height 24
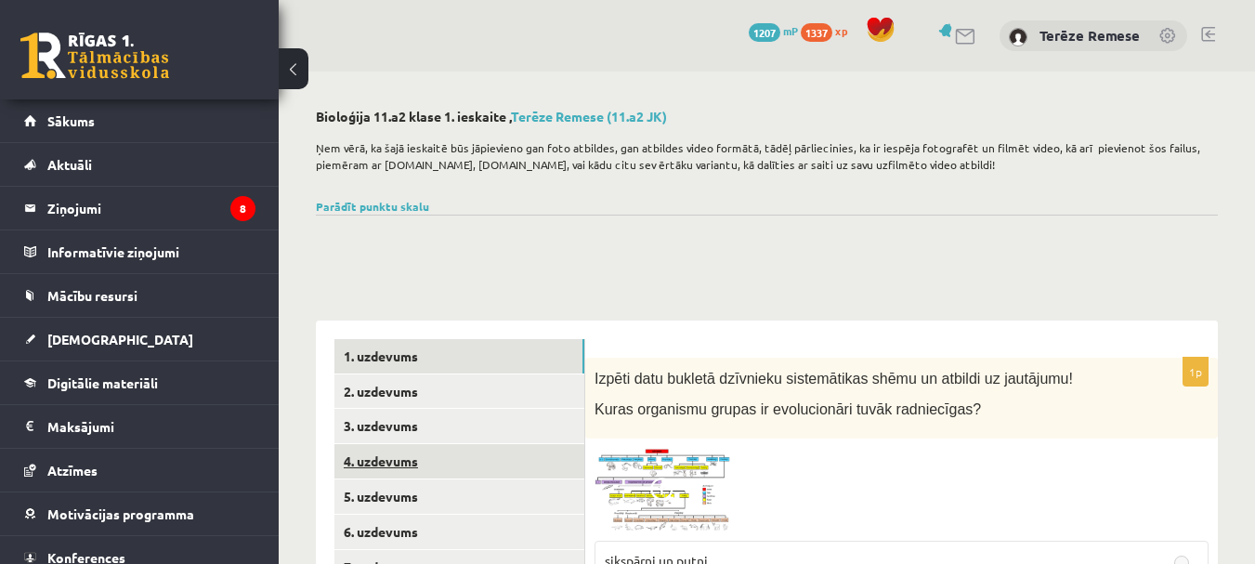
click at [373, 455] on link "4. uzdevums" at bounding box center [459, 461] width 250 height 34
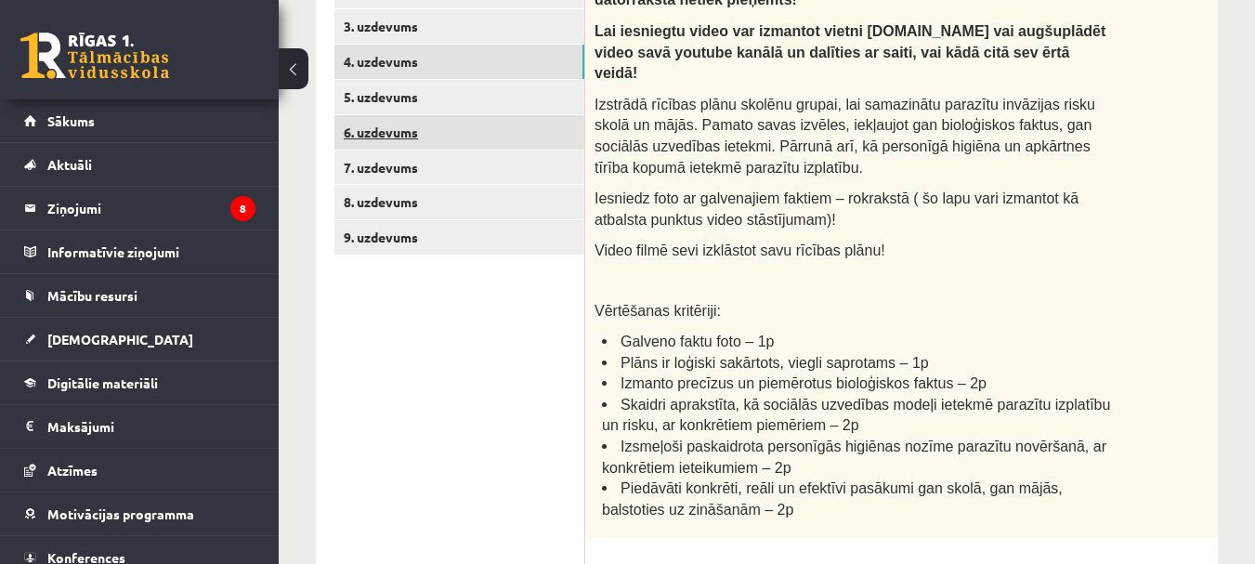
scroll to position [371, 0]
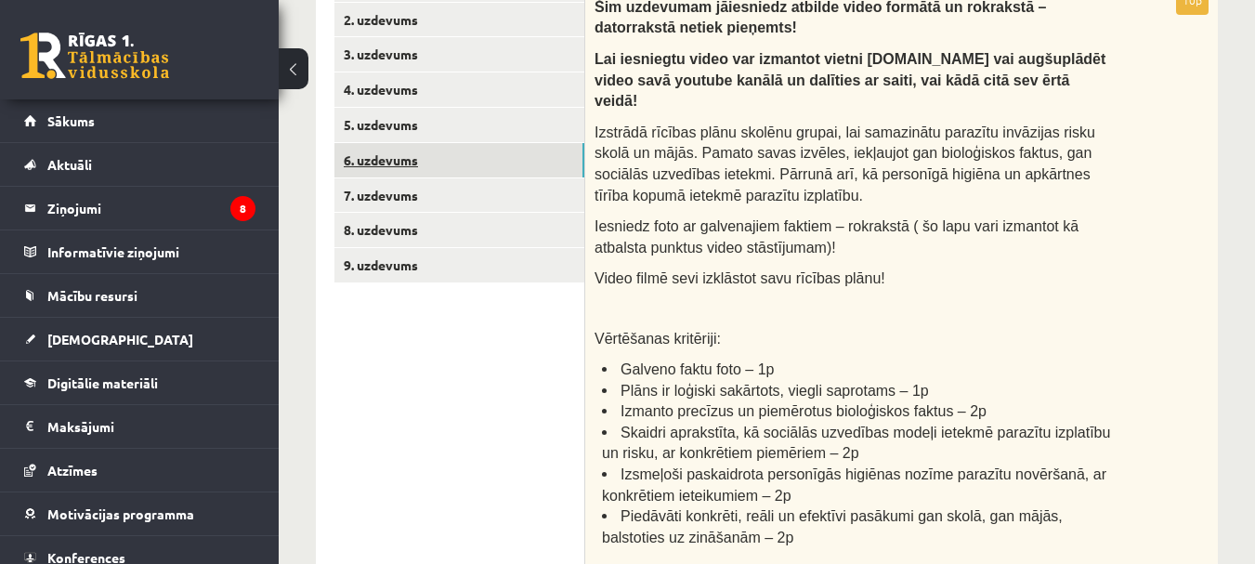
click at [405, 166] on link "6. uzdevums" at bounding box center [459, 160] width 250 height 34
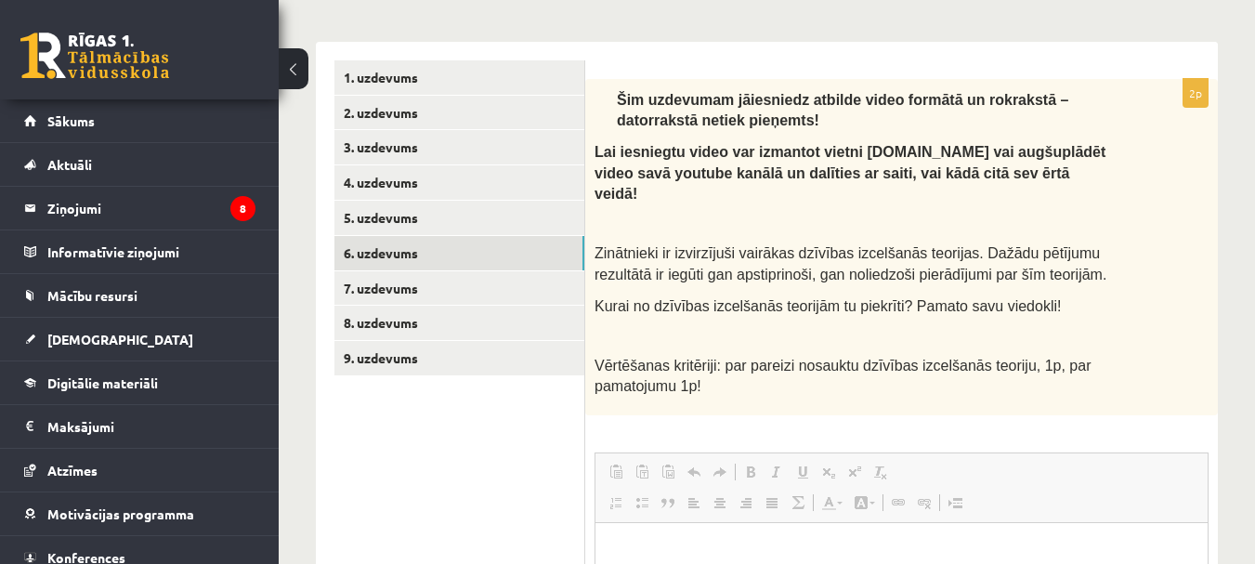
scroll to position [0, 0]
click at [122, 202] on legend "Ziņojumi 8" at bounding box center [151, 208] width 208 height 43
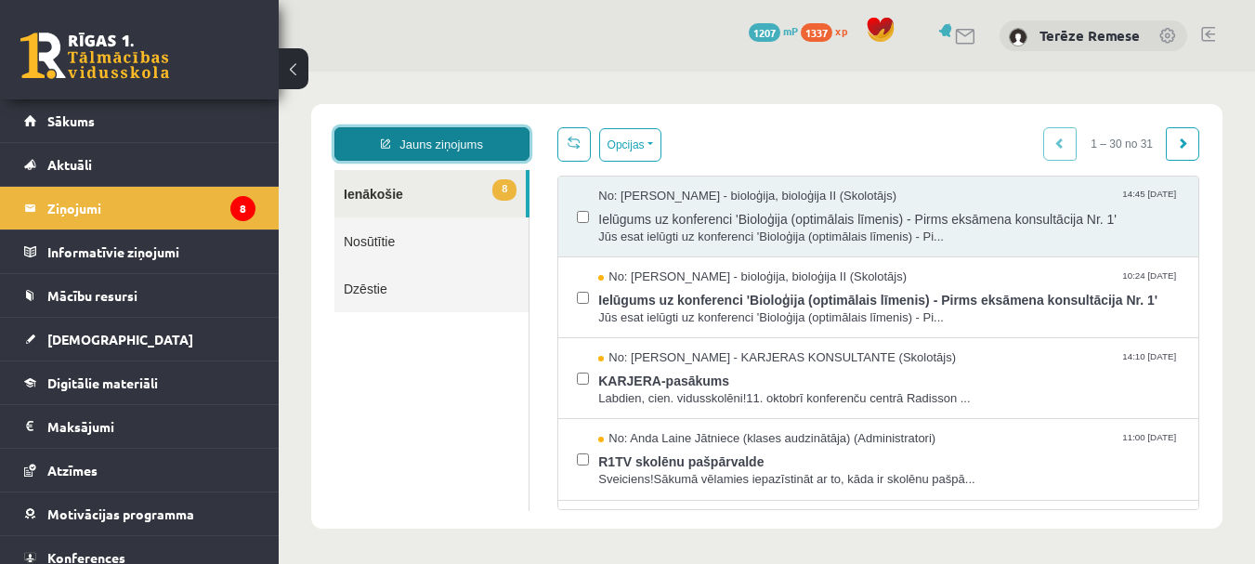
click at [453, 137] on link "Jauns ziņojums" at bounding box center [431, 143] width 195 height 33
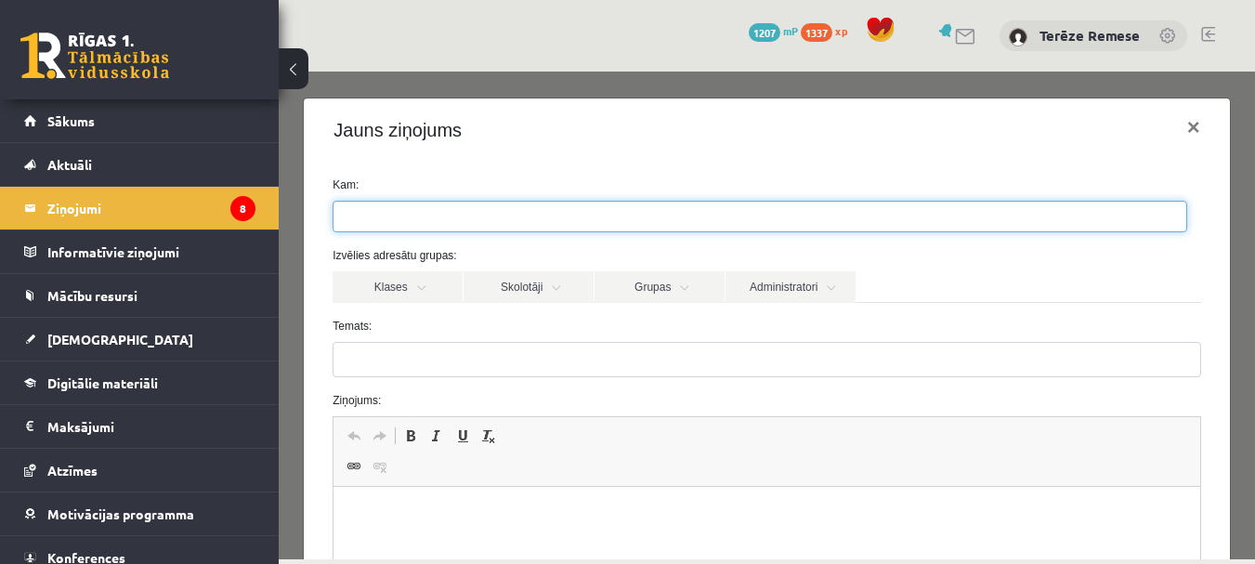
click at [476, 215] on ul at bounding box center [759, 217] width 853 height 30
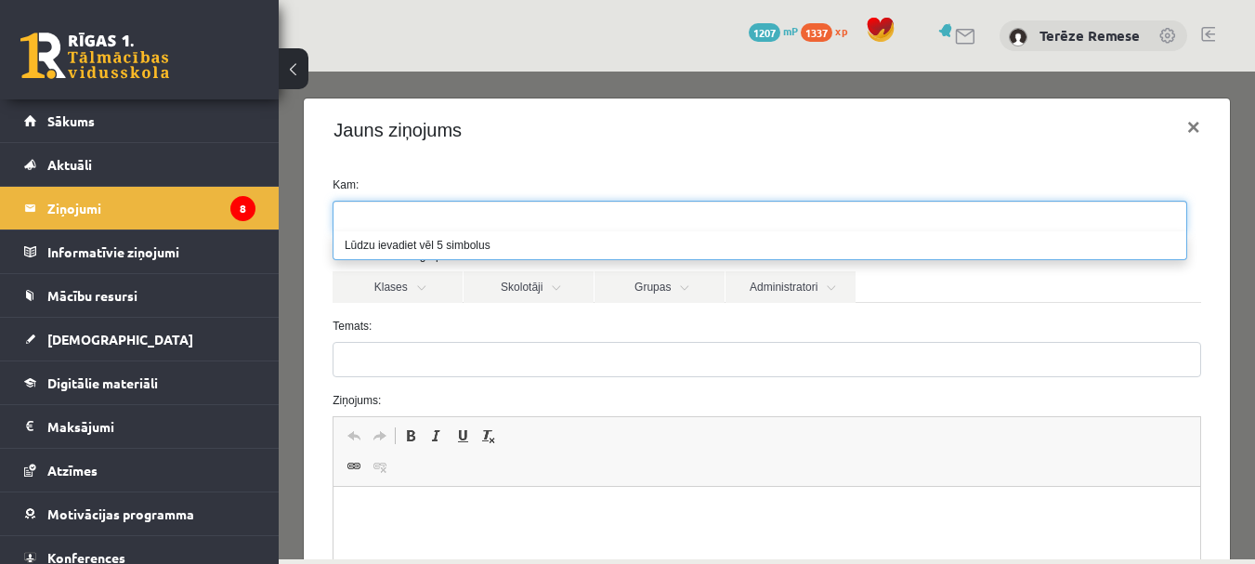
click at [467, 317] on form "Kam: Izvēlies adresātu grupas: Klases Skolotāji Grupas Administratori 11.a2 JK …" at bounding box center [766, 467] width 895 height 583
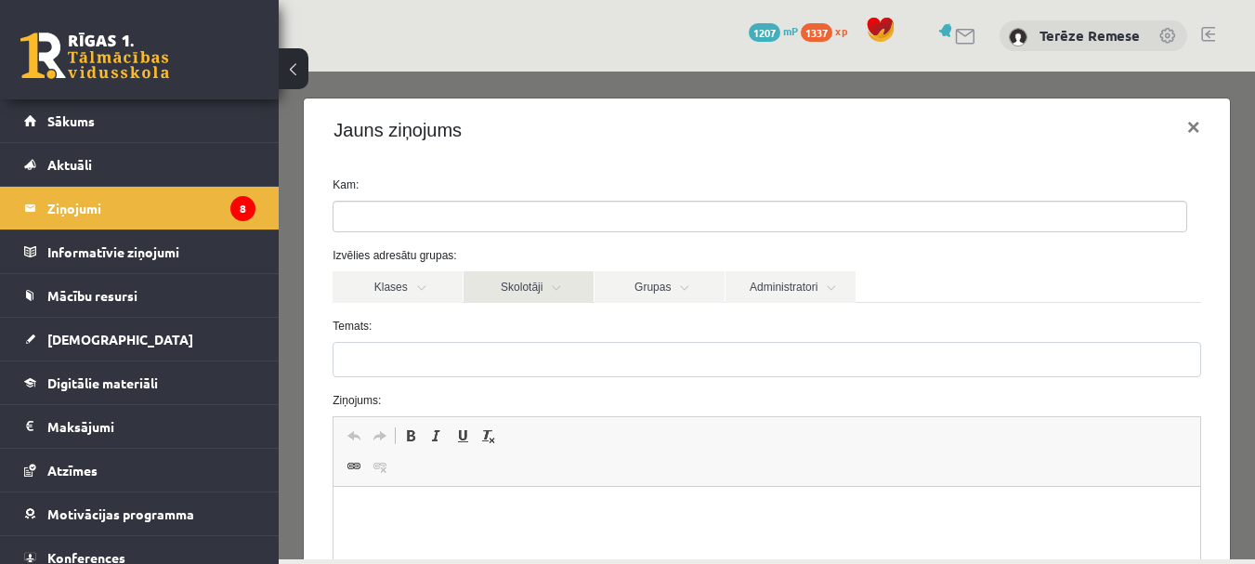
click at [515, 283] on link "Skolotāji" at bounding box center [528, 287] width 130 height 32
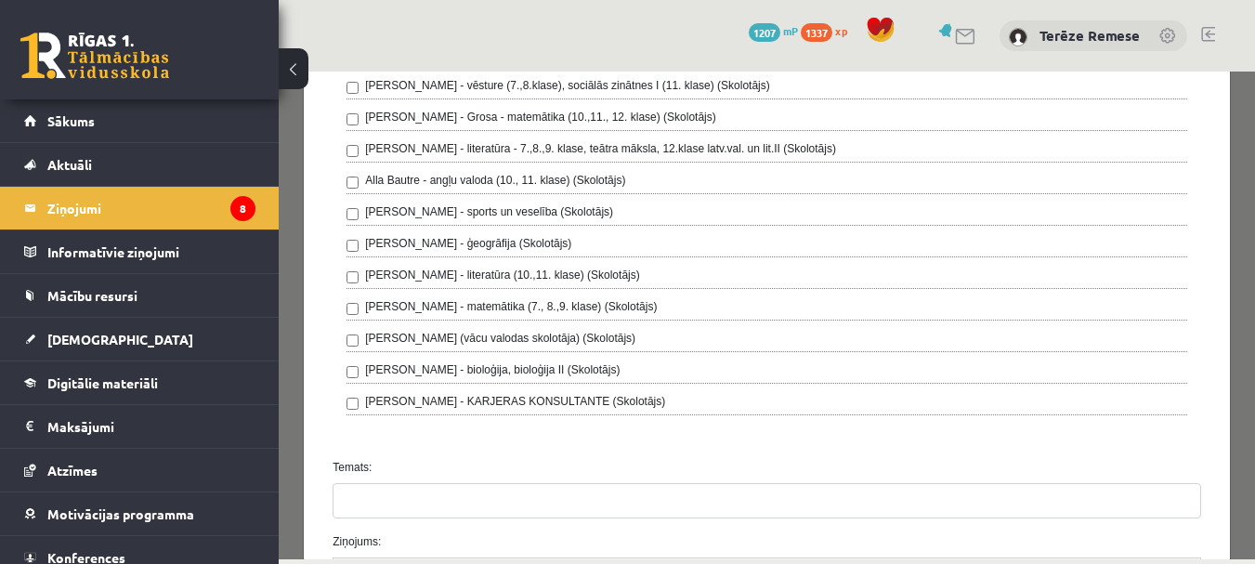
scroll to position [461, 0]
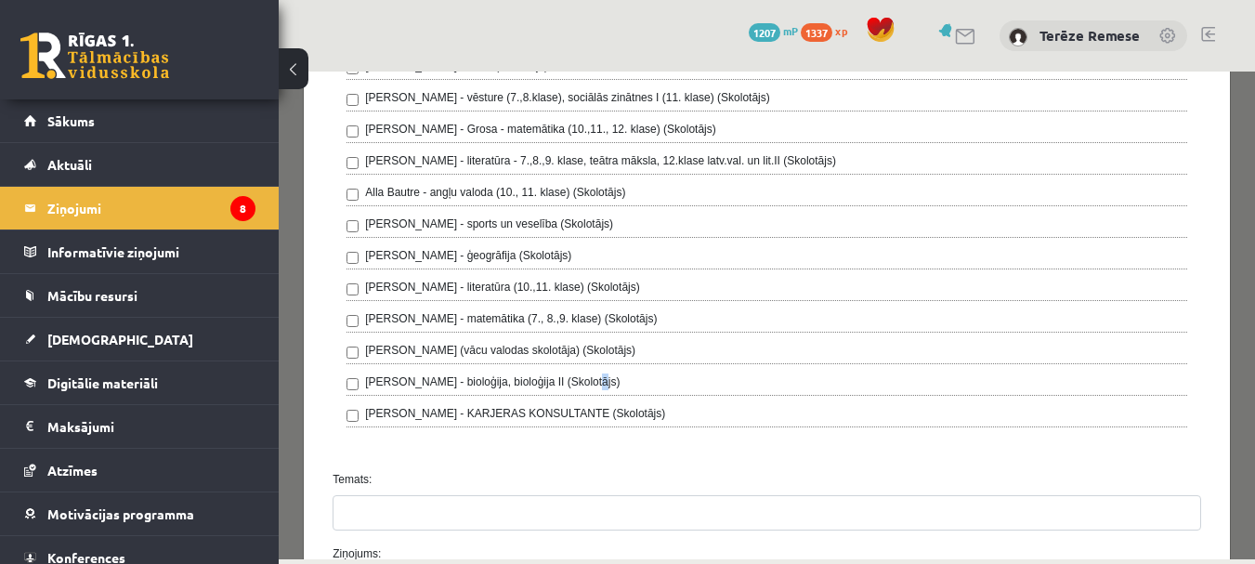
drag, startPoint x: 572, startPoint y: 379, endPoint x: 580, endPoint y: 386, distance: 11.2
click at [580, 386] on label "[PERSON_NAME] - bioloģija, bioloģija II (Skolotājs)" at bounding box center [492, 381] width 254 height 17
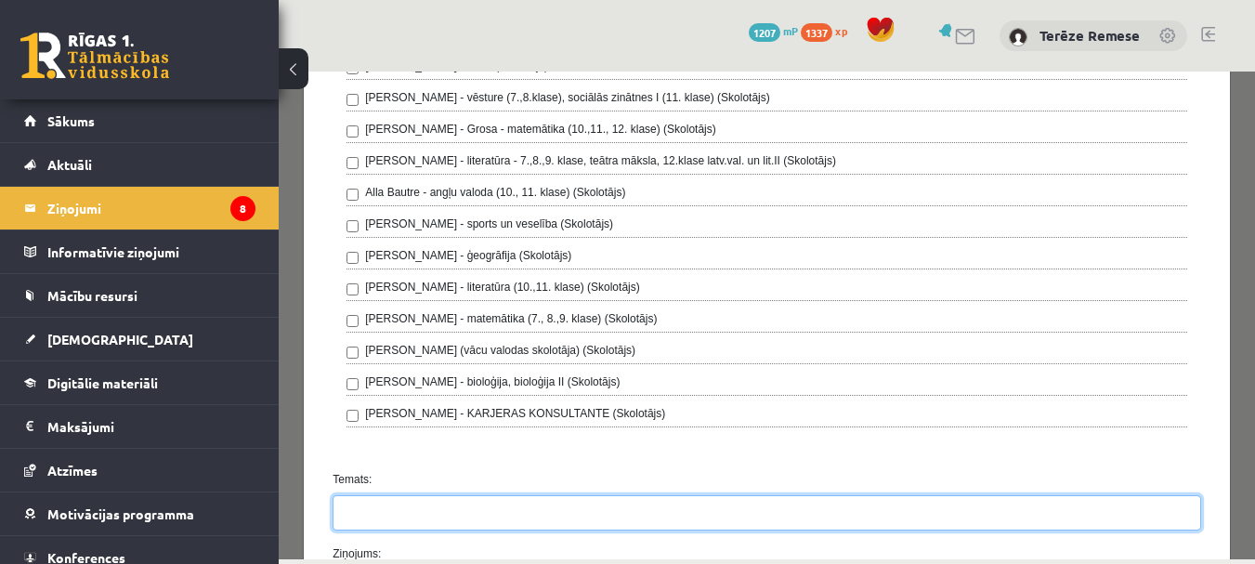
click at [390, 505] on input "Temats:" at bounding box center [765, 512] width 867 height 35
type input "**"
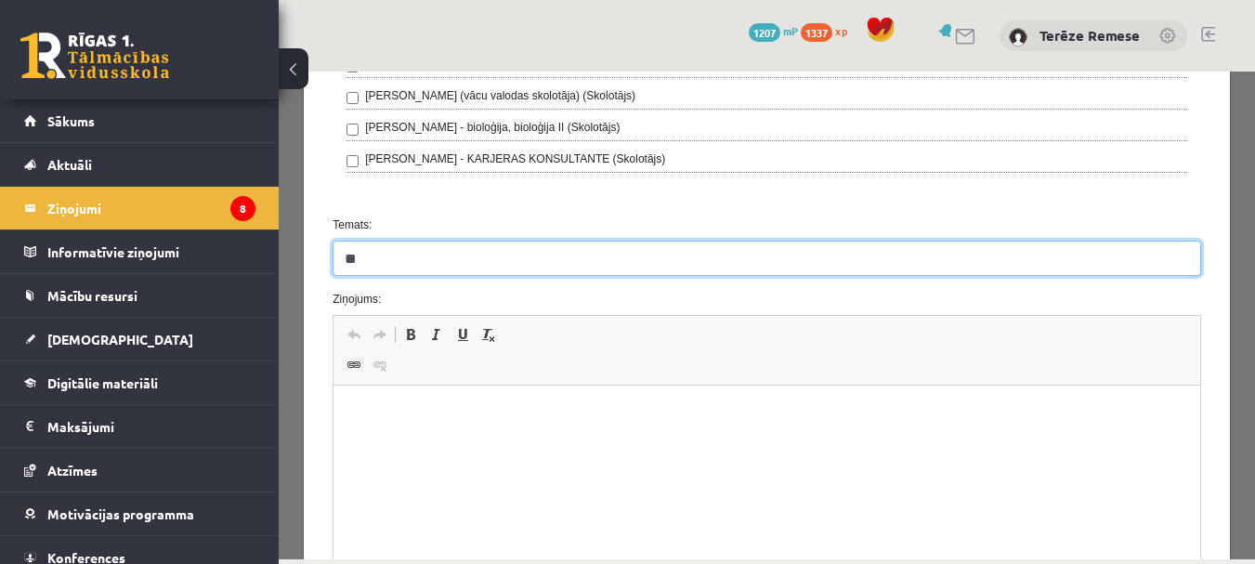
scroll to position [948, 0]
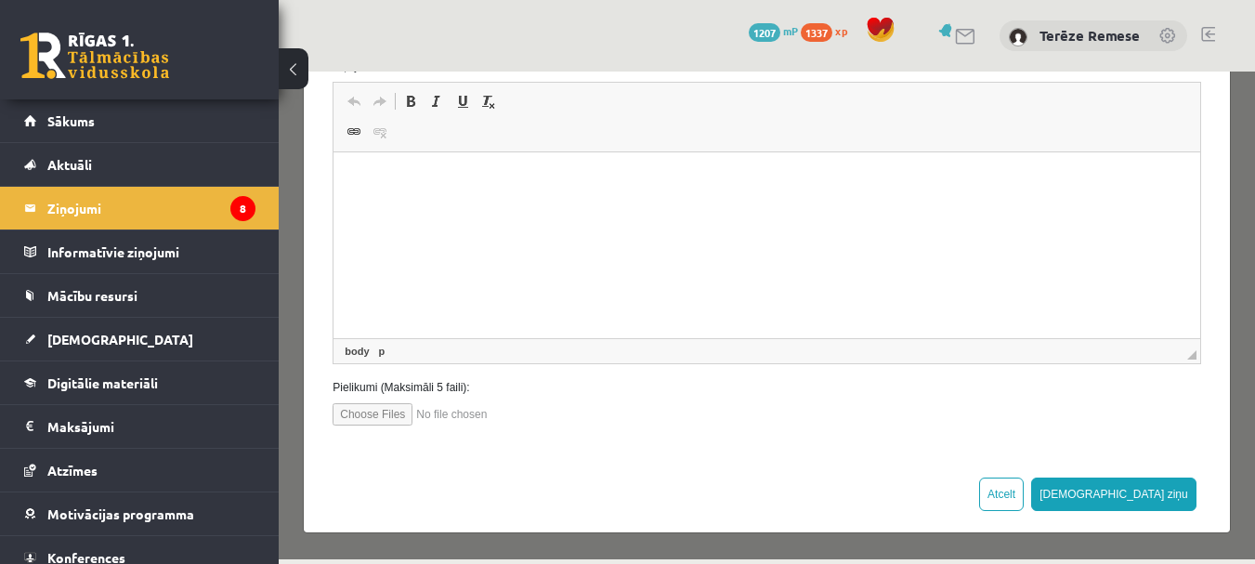
click at [418, 164] on html at bounding box center [766, 180] width 866 height 57
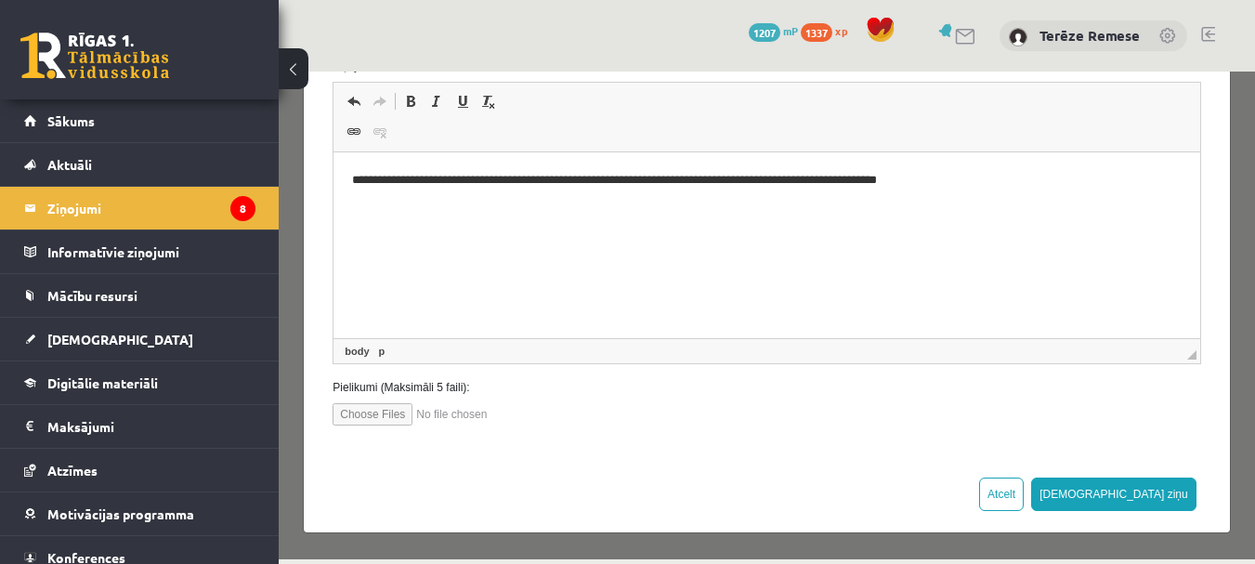
click at [386, 409] on input "file" at bounding box center [437, 414] width 211 height 22
type input "**********"
click at [374, 410] on input "file" at bounding box center [437, 414] width 211 height 22
click at [387, 409] on input "file" at bounding box center [437, 414] width 211 height 22
click at [370, 411] on input "file" at bounding box center [437, 414] width 211 height 22
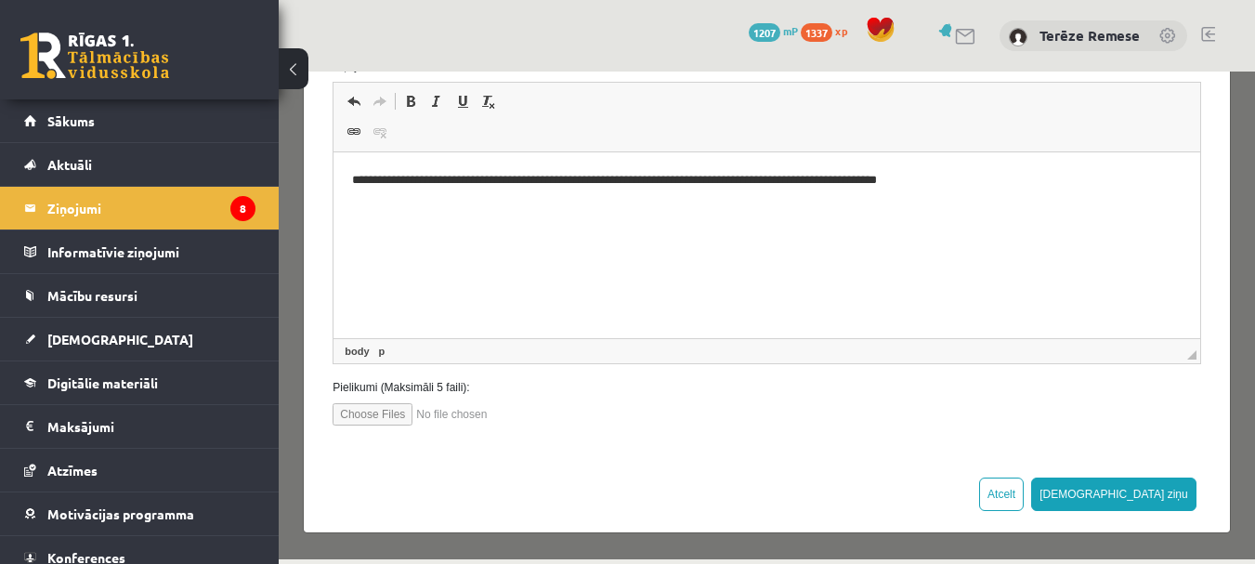
type input "**********"
click at [467, 416] on input "file" at bounding box center [437, 414] width 211 height 22
click at [385, 418] on input "file" at bounding box center [437, 414] width 211 height 22
type input "**********"
click at [1162, 493] on button "[DEMOGRAPHIC_DATA] ziņu" at bounding box center [1113, 493] width 165 height 33
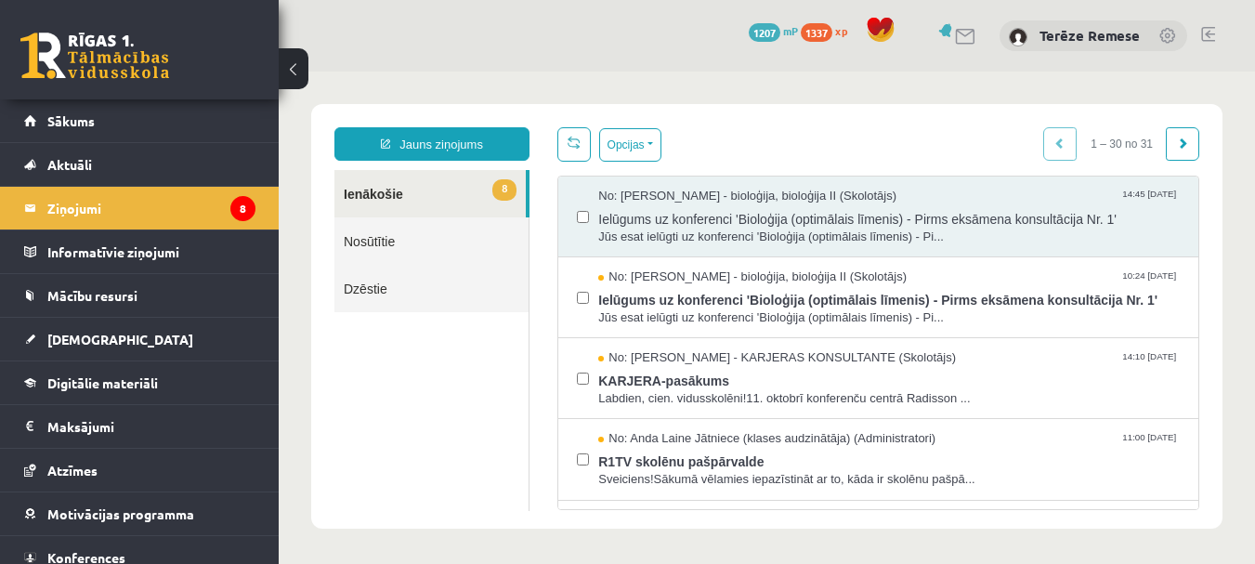
scroll to position [0, 0]
